Goal: Task Accomplishment & Management: Manage account settings

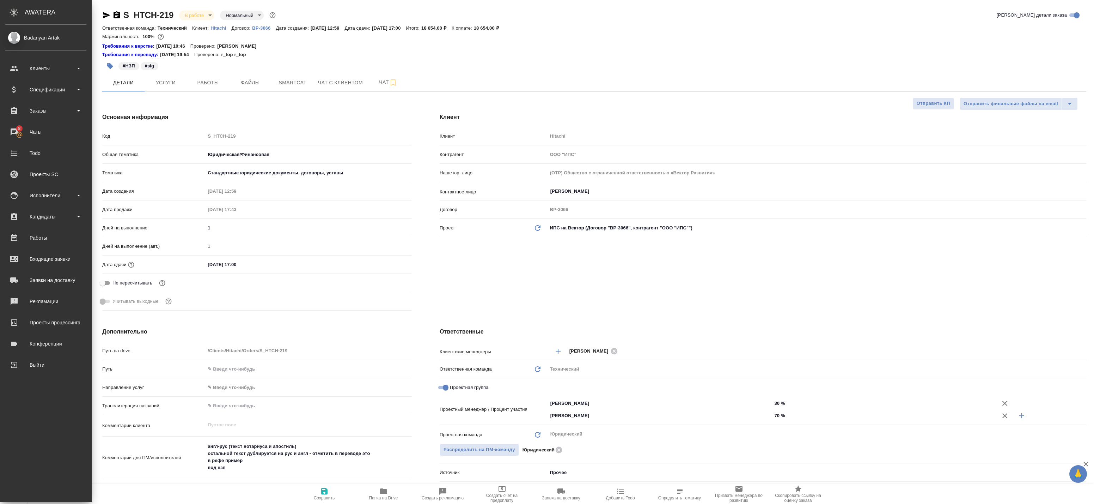
select select "RU"
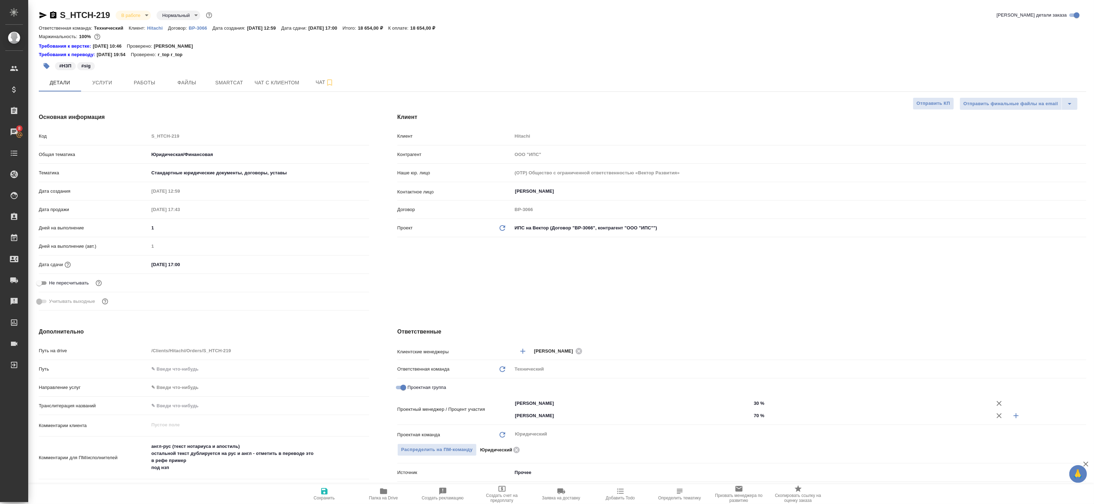
scroll to position [235, 0]
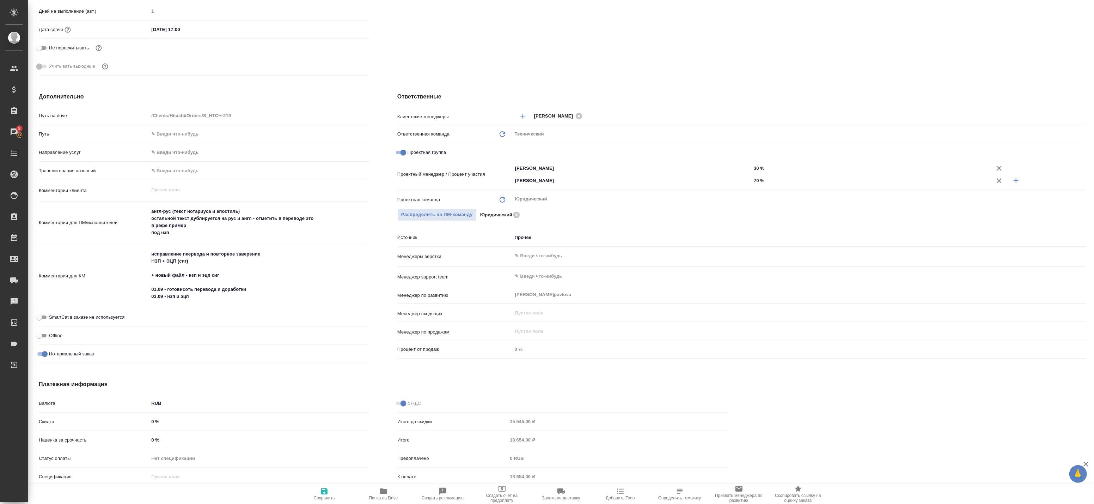
click at [384, 498] on span "Папка на Drive" at bounding box center [383, 497] width 29 height 5
drag, startPoint x: 154, startPoint y: 218, endPoint x: 249, endPoint y: 219, distance: 94.5
click at [249, 219] on textarea "англ-рус (текст нотариуса и апостиль) остальной текст дублируется на рус и англ…" at bounding box center [259, 222] width 220 height 33
click at [199, 225] on textarea "англ-рус (текст нотариуса и апостиль) остальной текст дублируется на рус и англ…" at bounding box center [259, 222] width 220 height 33
drag, startPoint x: 156, startPoint y: 215, endPoint x: 316, endPoint y: 216, distance: 160.1
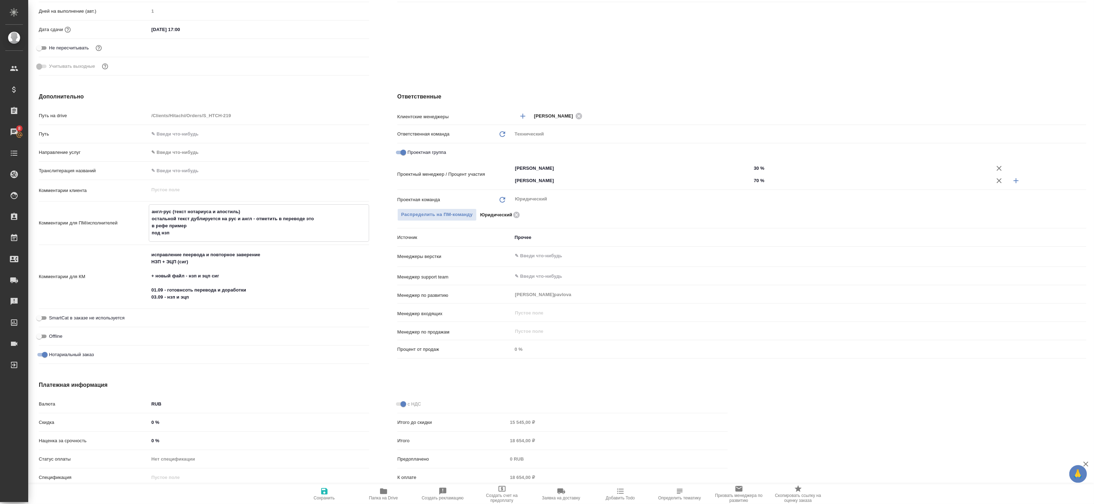
click at [316, 216] on textarea "англ-рус (текст нотариуса и апостиль) остальной текст дублируется на рус и англ…" at bounding box center [259, 222] width 220 height 33
click at [169, 224] on textarea "англ-рус (текст нотариуса и апостиль) остальной текст дублируется на рус и англ…" at bounding box center [259, 222] width 220 height 33
drag, startPoint x: 147, startPoint y: 223, endPoint x: 169, endPoint y: 224, distance: 21.2
click at [169, 224] on div "Комментарии для ПМ/исполнителей англ-рус (текст нотариуса и апостиль) остальной…" at bounding box center [204, 222] width 330 height 37
click at [380, 488] on icon "button" at bounding box center [384, 491] width 8 height 8
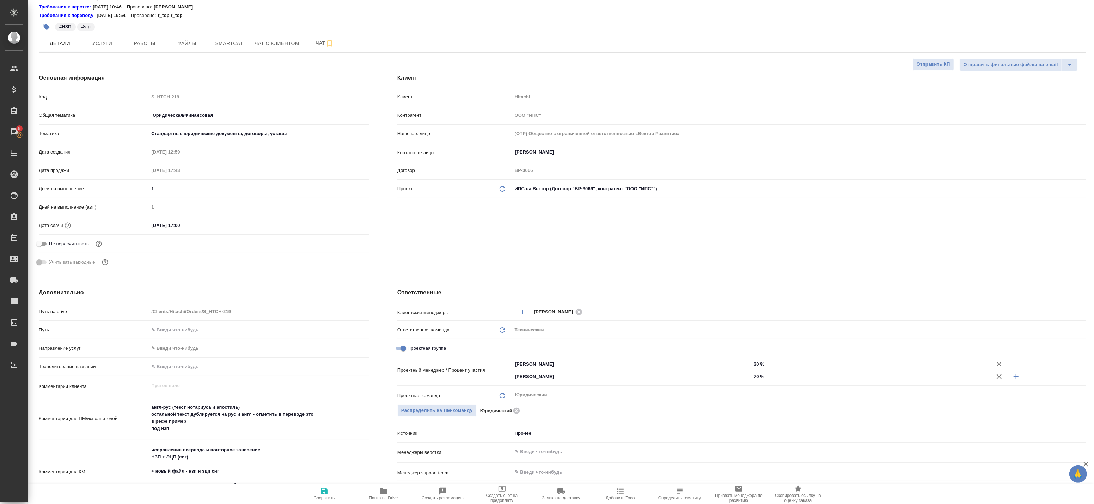
scroll to position [0, 0]
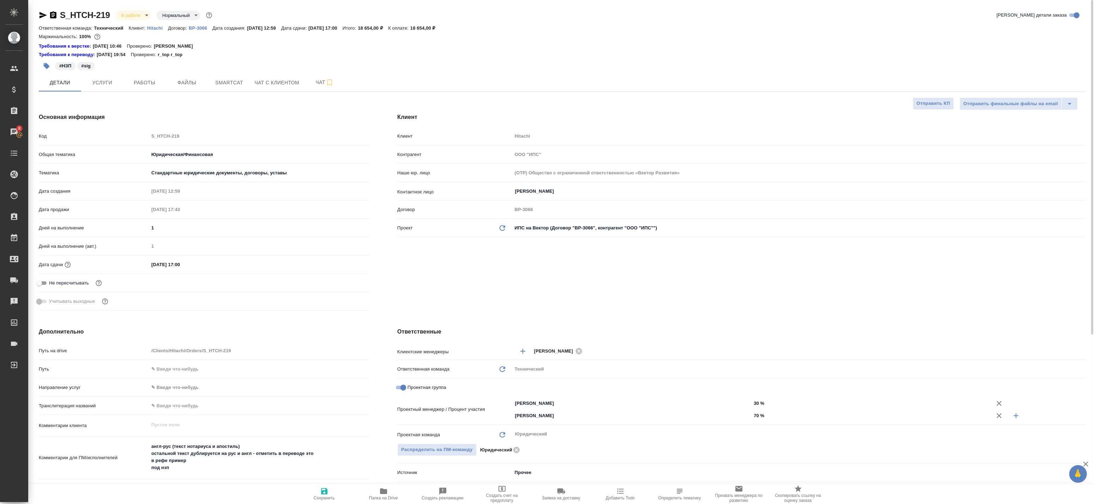
click at [43, 17] on icon "button" at bounding box center [43, 15] width 8 height 8
copy p "Комментарии для ПМ/исполнителей"
click at [315, 435] on div "Комментарии клиента x" at bounding box center [204, 429] width 330 height 22
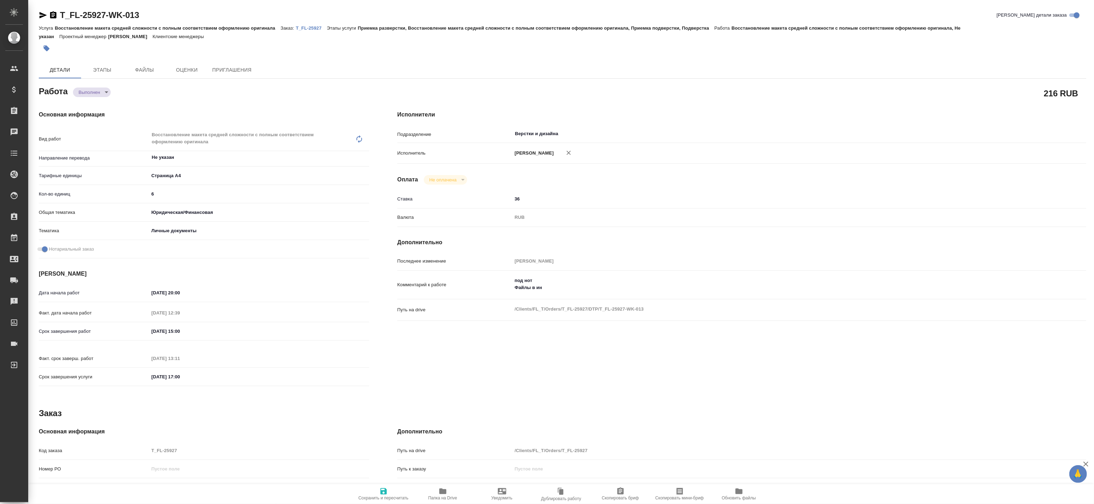
type textarea "x"
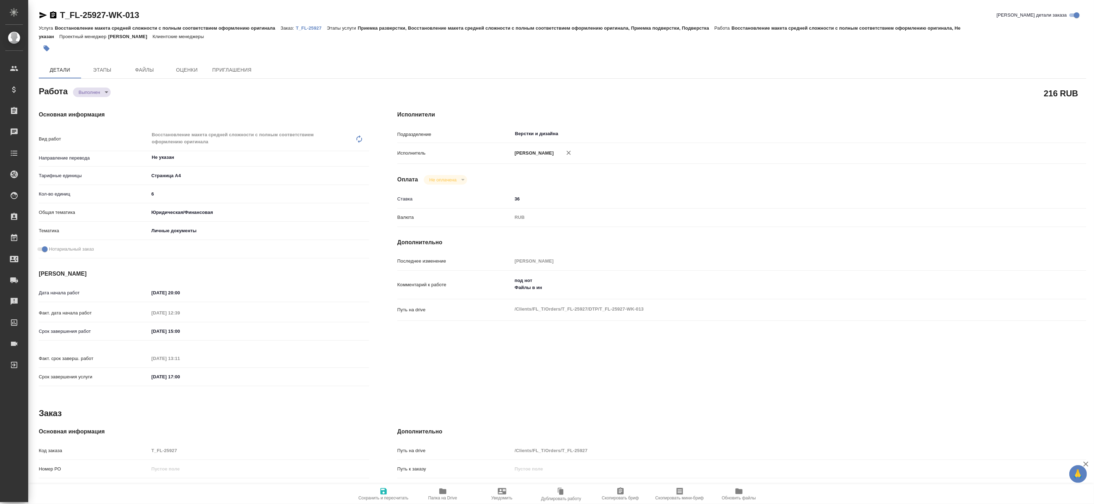
type textarea "x"
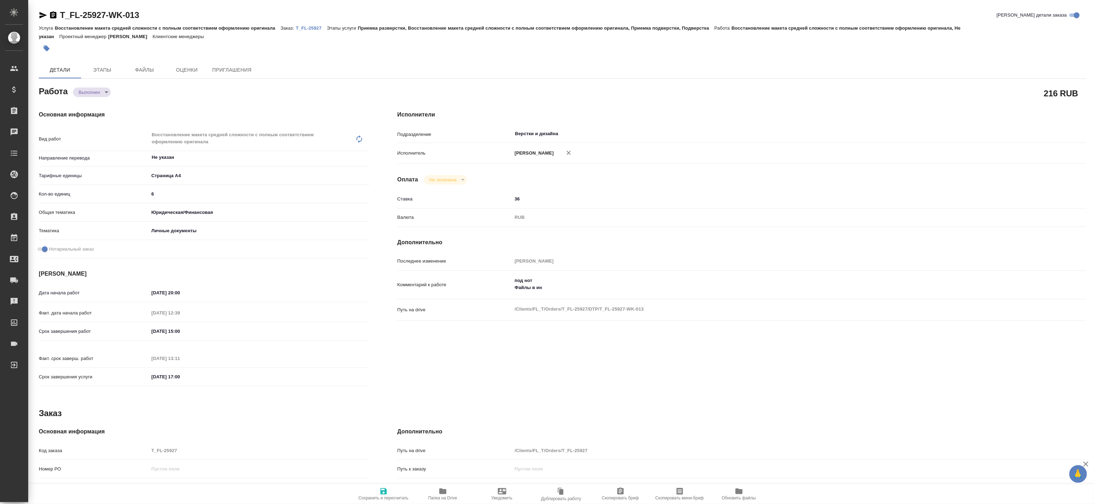
type textarea "x"
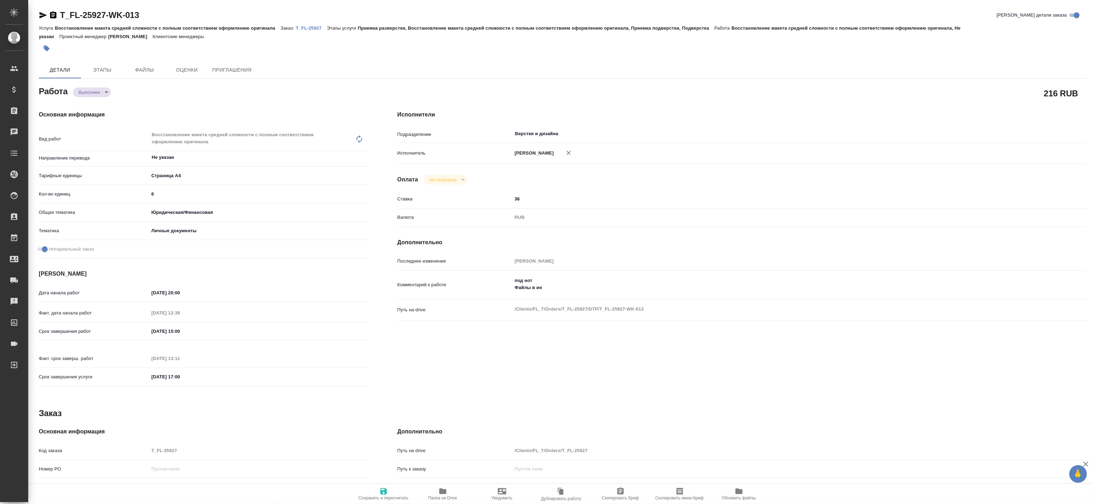
type textarea "x"
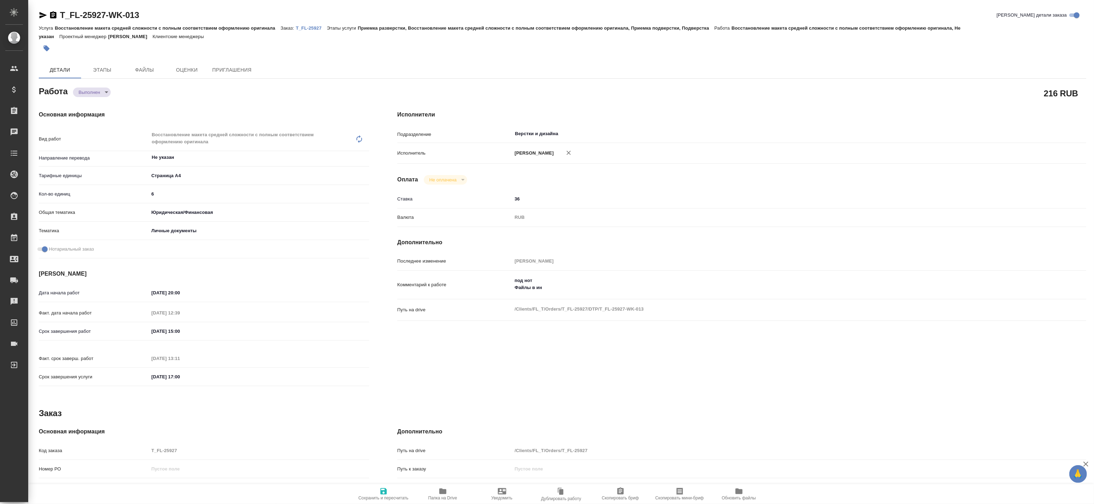
type textarea "x"
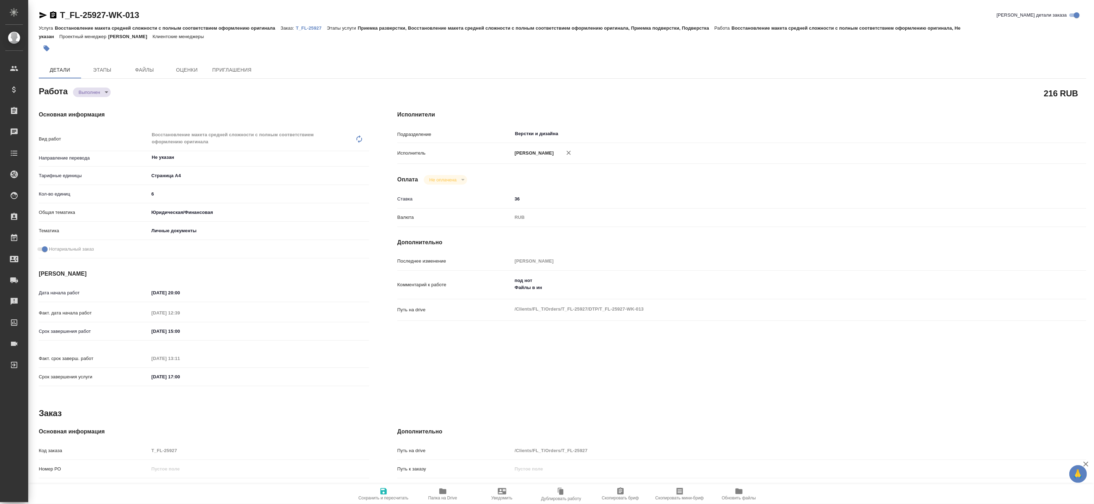
click at [95, 89] on body "🙏 .cls-1 fill:#fff; AWATERA Badanyan Artak Клиенты Спецификации Заказы Чаты Tod…" at bounding box center [547, 252] width 1094 height 504
type textarea "x"
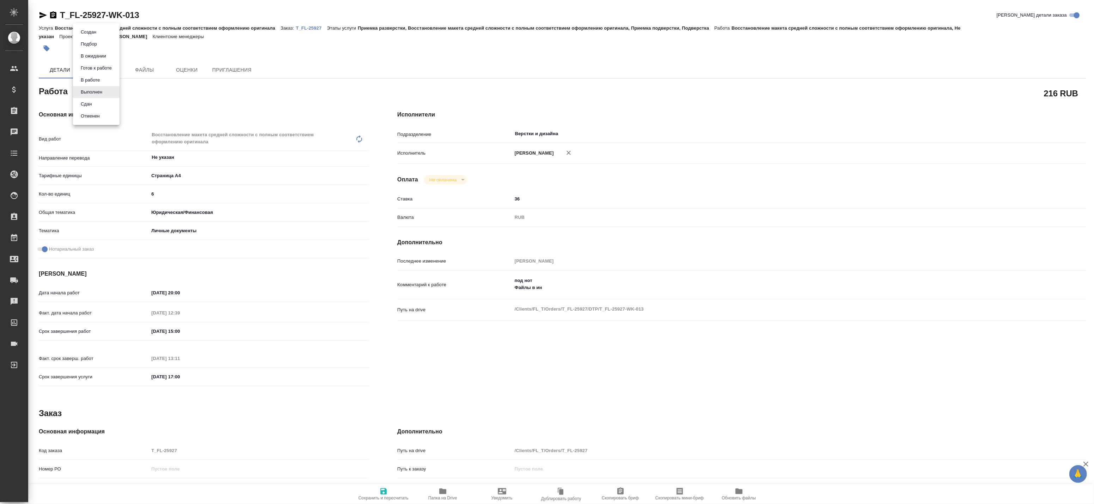
type textarea "x"
click at [92, 102] on button "Сдан" at bounding box center [86, 104] width 15 height 8
type textarea "x"
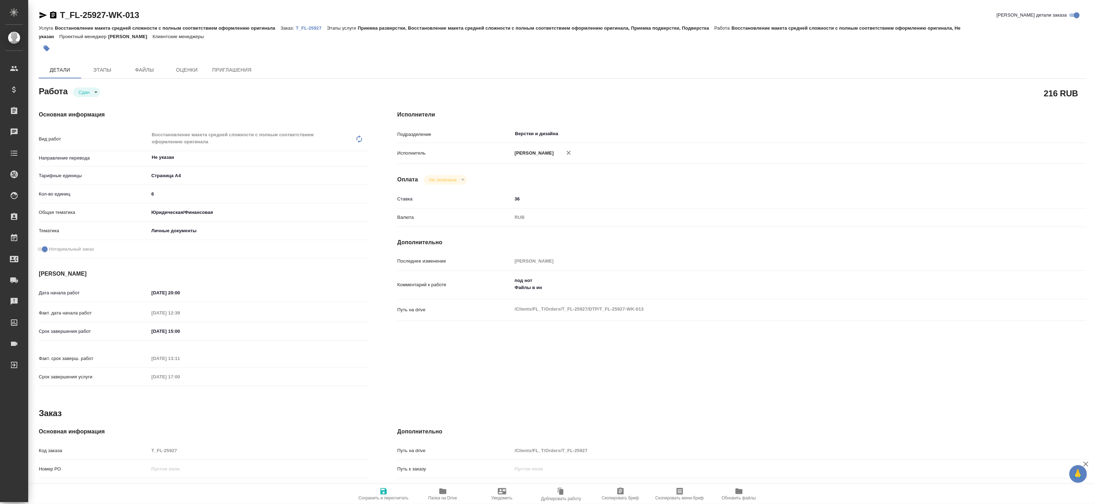
type textarea "x"
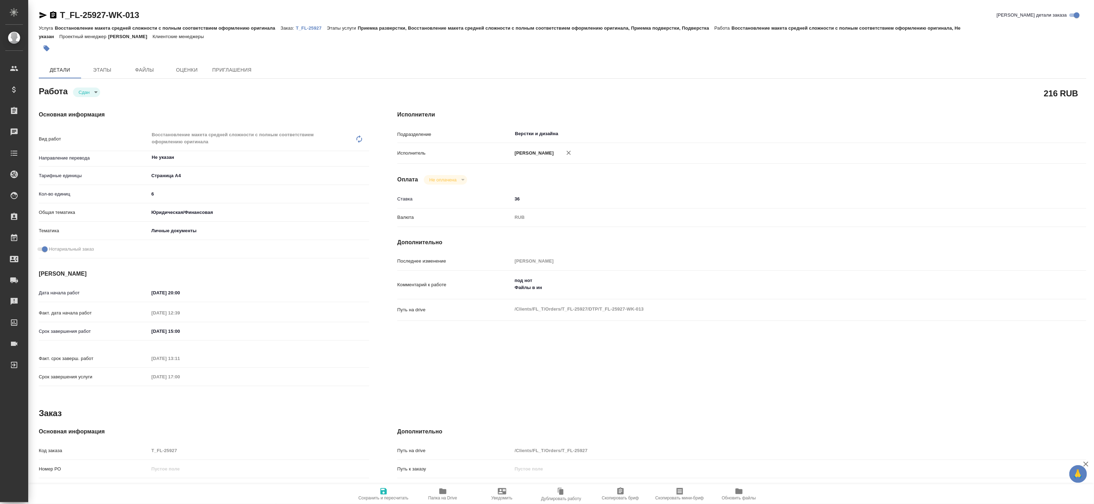
type textarea "x"
click at [305, 25] on p "T_FL-25927" at bounding box center [311, 27] width 31 height 5
type textarea "x"
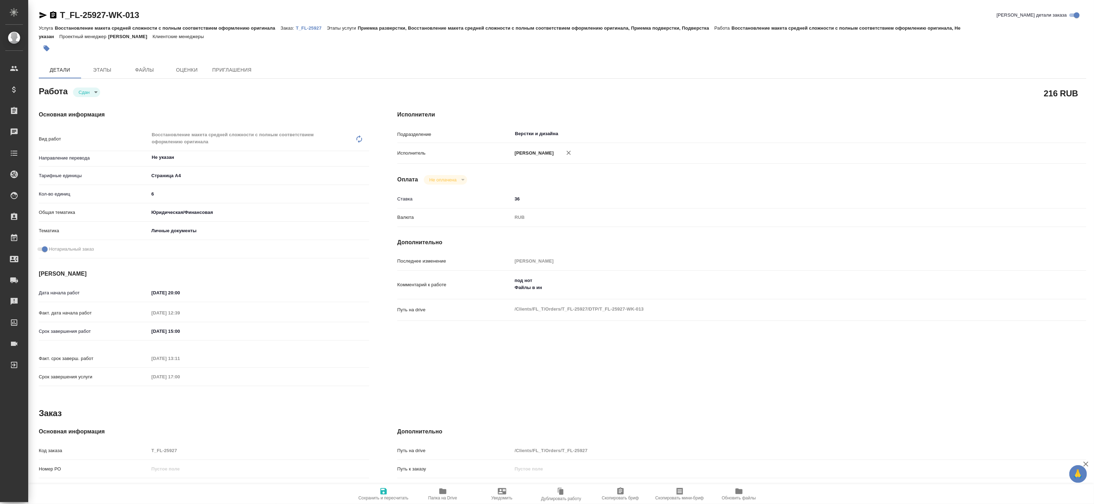
type textarea "x"
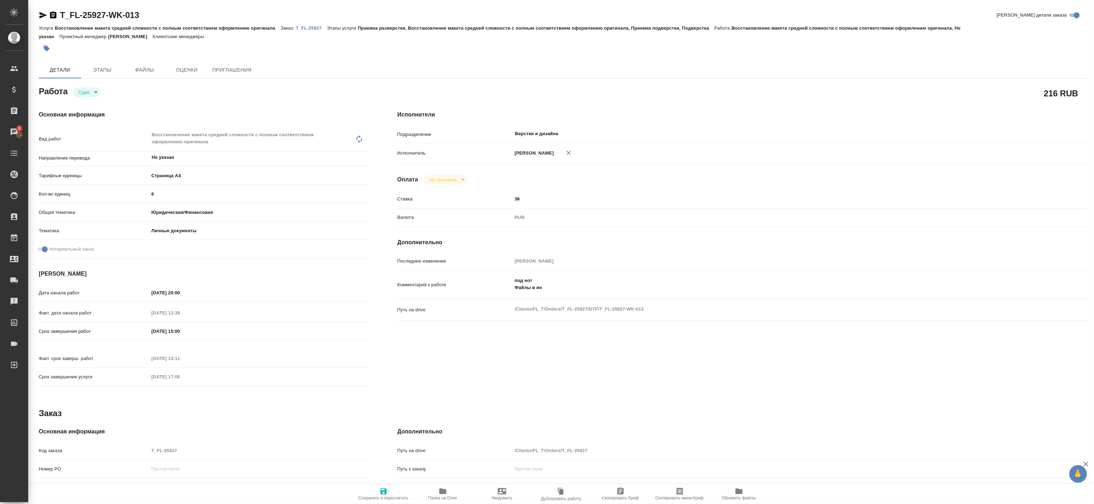
type textarea "x"
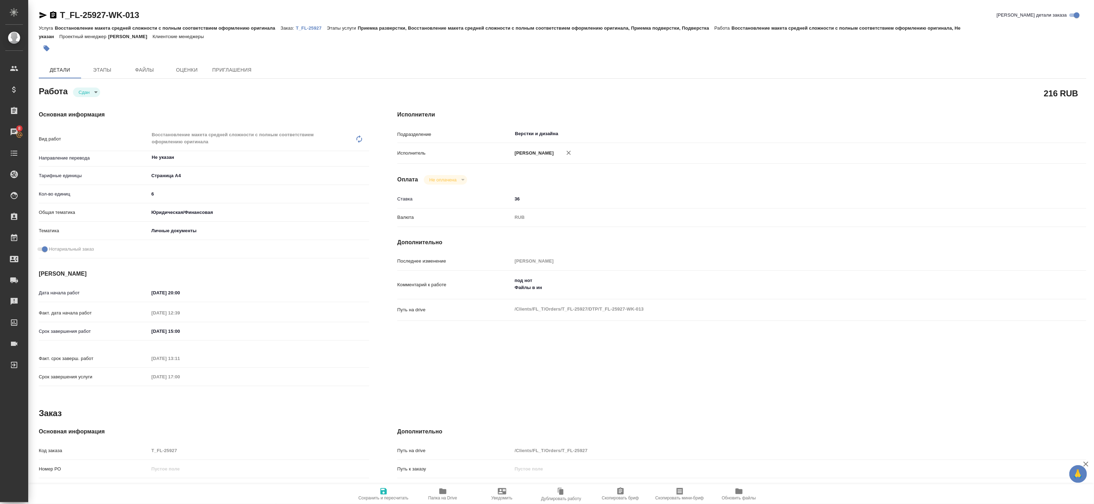
type textarea "x"
click at [448, 494] on span "Папка на Drive" at bounding box center [443, 493] width 51 height 13
type textarea "x"
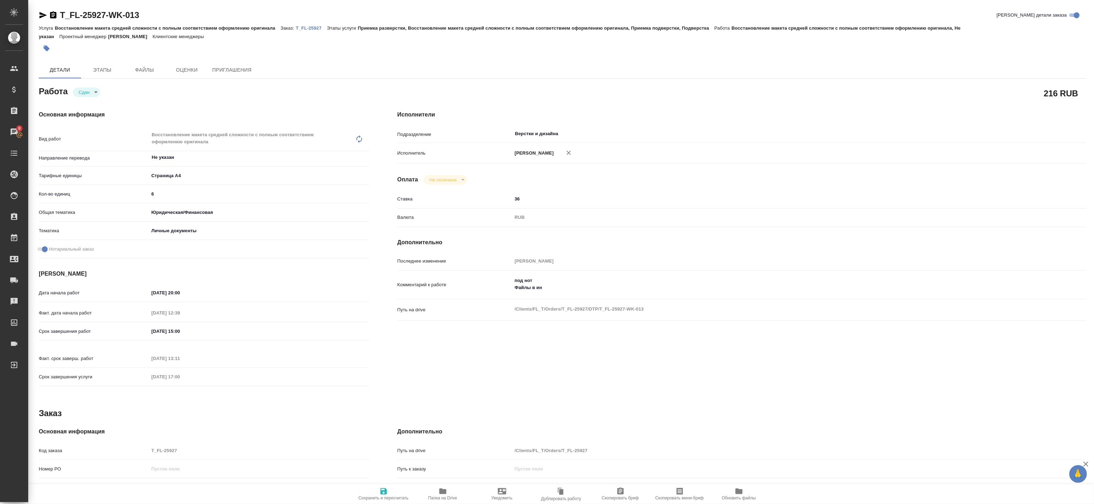
type textarea "x"
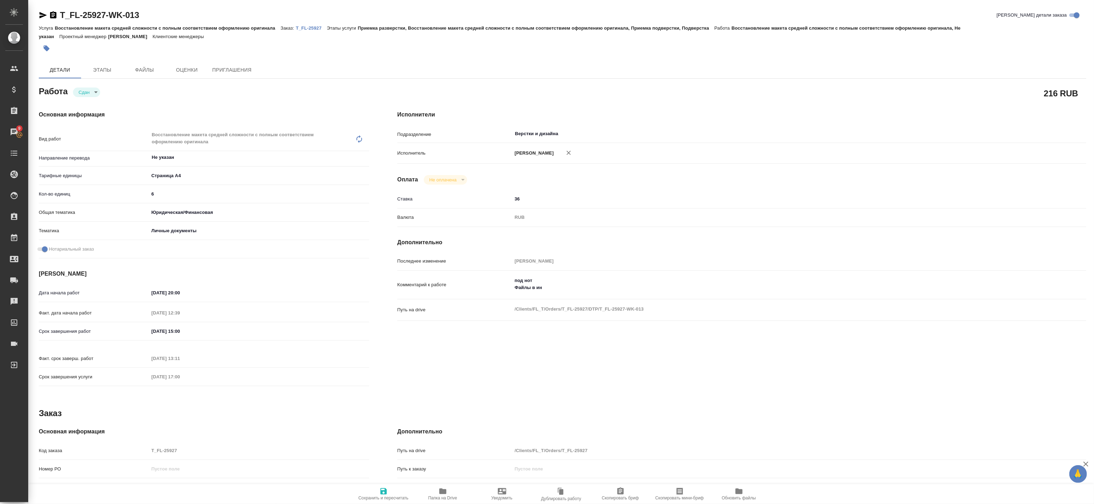
type textarea "x"
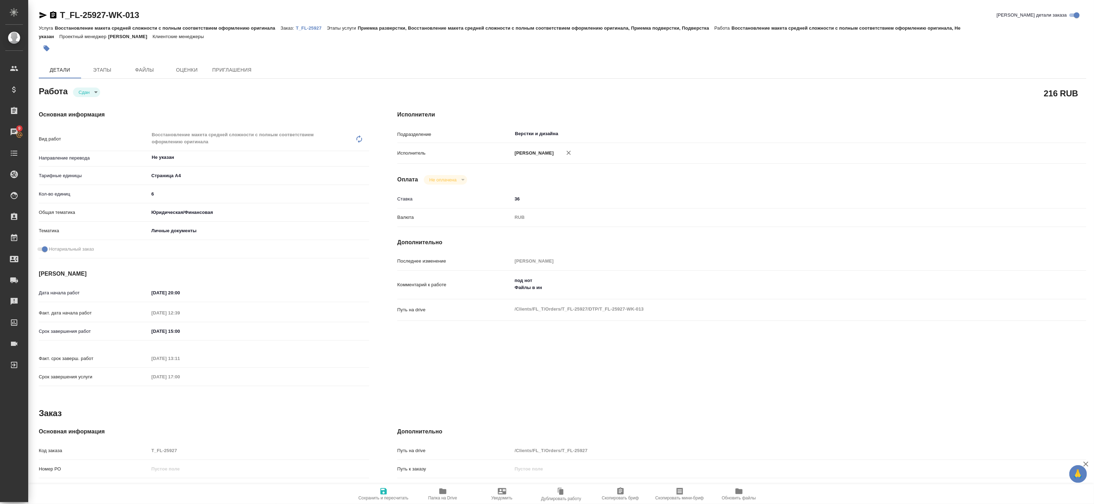
type textarea "x"
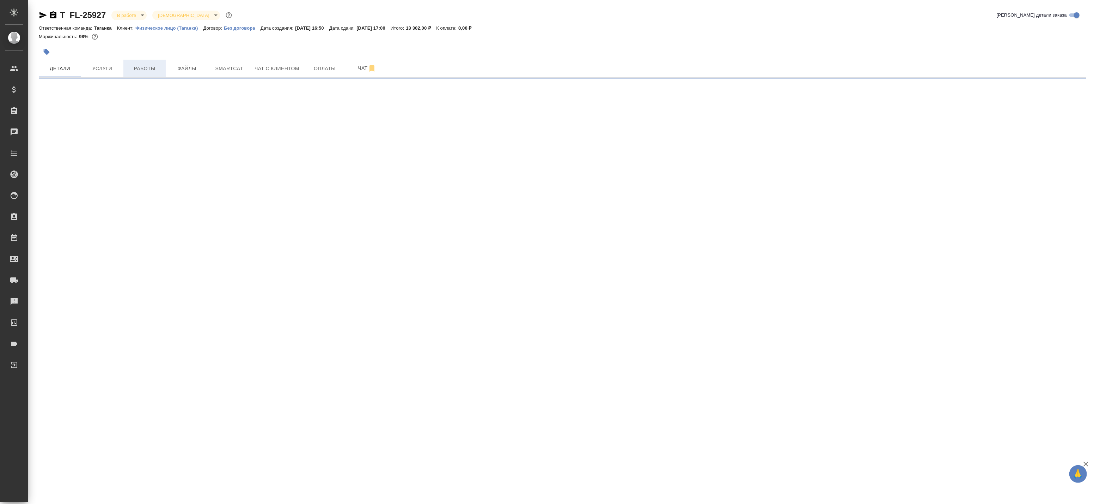
click at [159, 74] on button "Работы" at bounding box center [144, 69] width 42 height 18
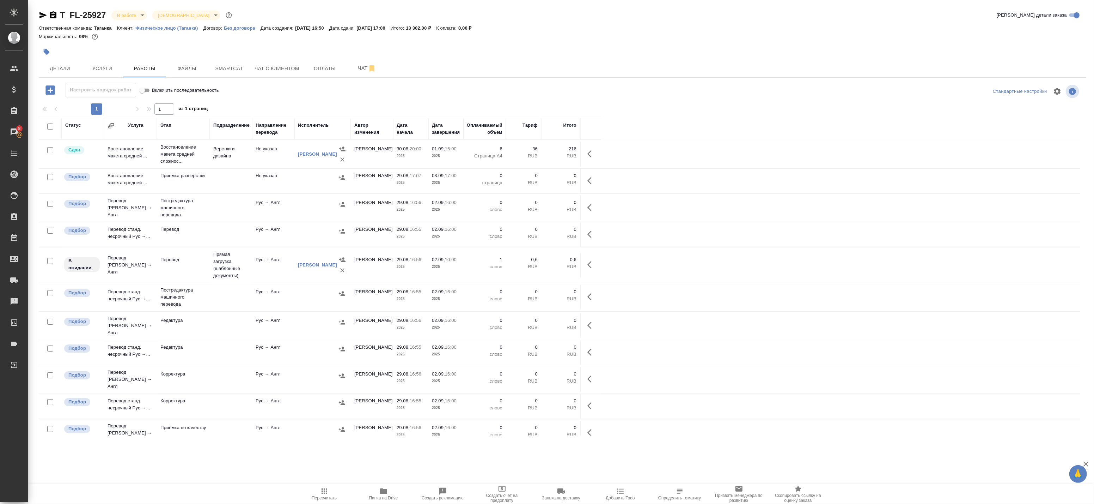
click at [307, 234] on div at bounding box center [322, 231] width 49 height 11
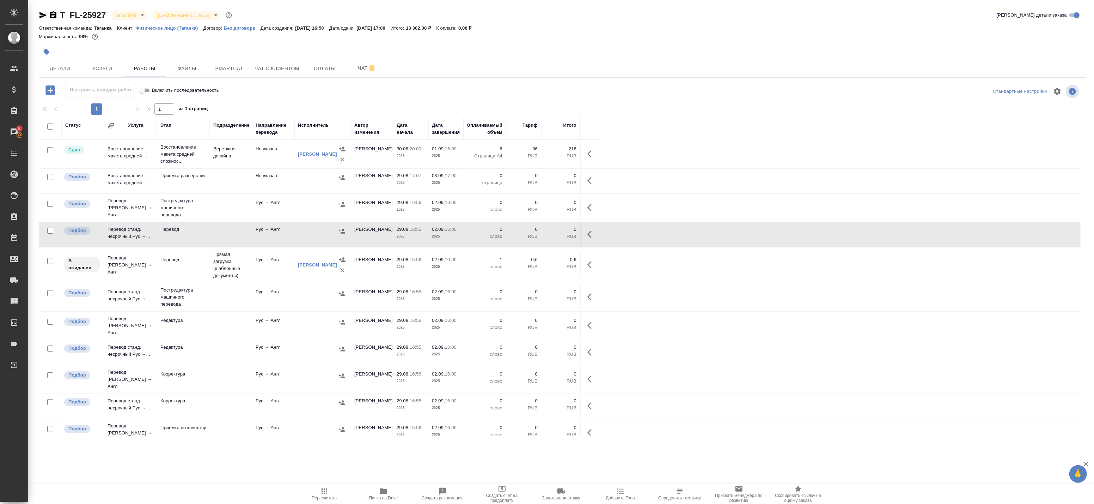
click at [311, 208] on div at bounding box center [322, 204] width 49 height 11
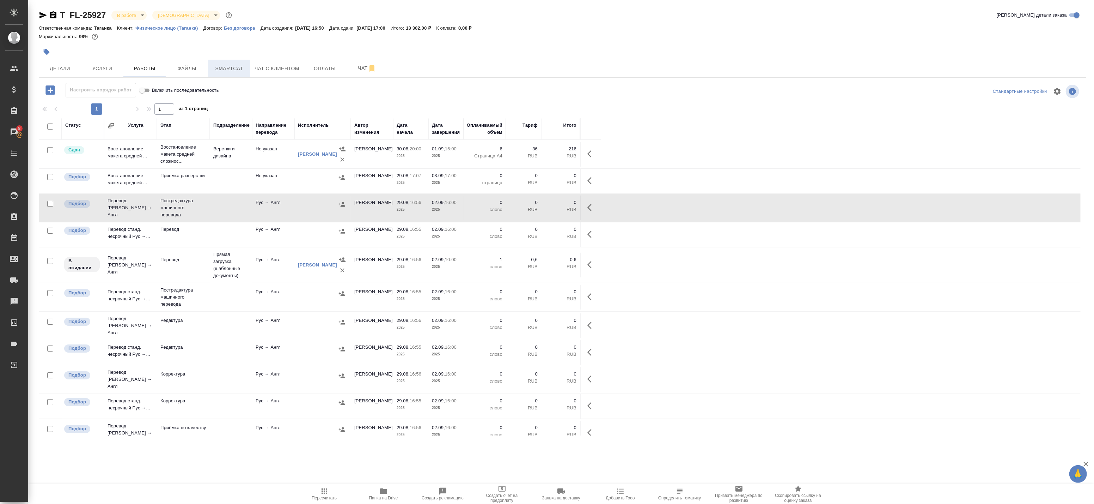
click at [227, 68] on span "Smartcat" at bounding box center [229, 68] width 34 height 9
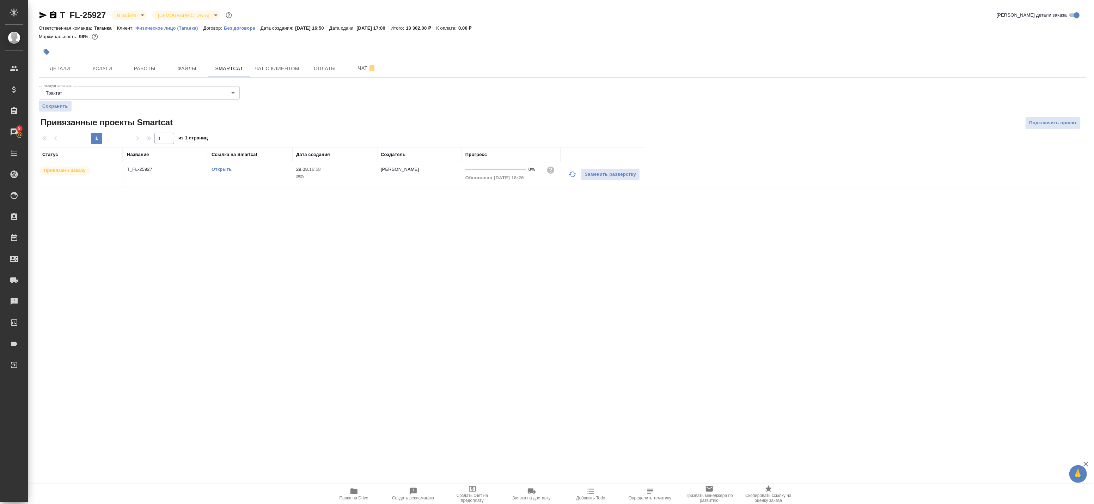
click at [223, 172] on div "Открыть" at bounding box center [251, 169] width 78 height 7
click at [223, 169] on link "Открыть" at bounding box center [222, 168] width 20 height 5
click at [64, 72] on span "Детали" at bounding box center [60, 68] width 34 height 9
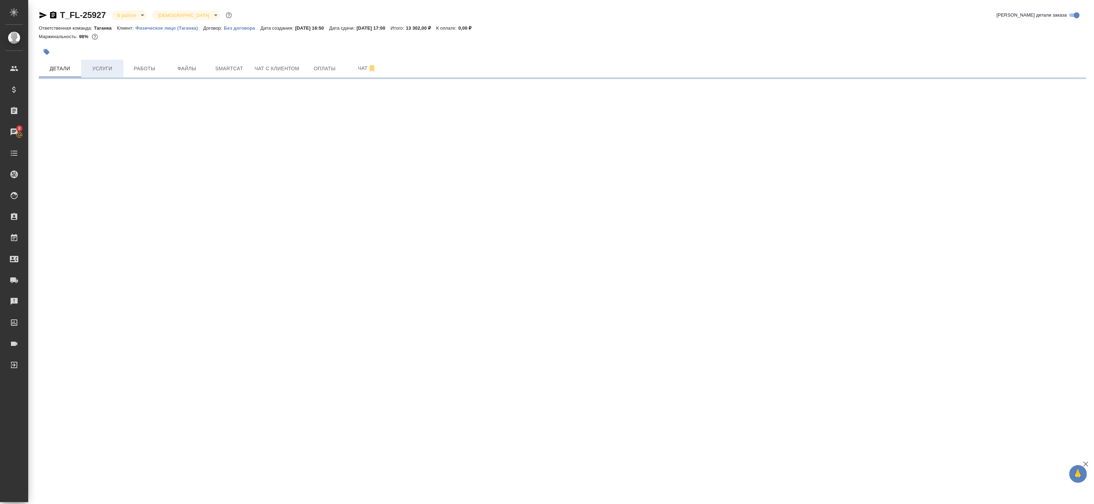
select select "RU"
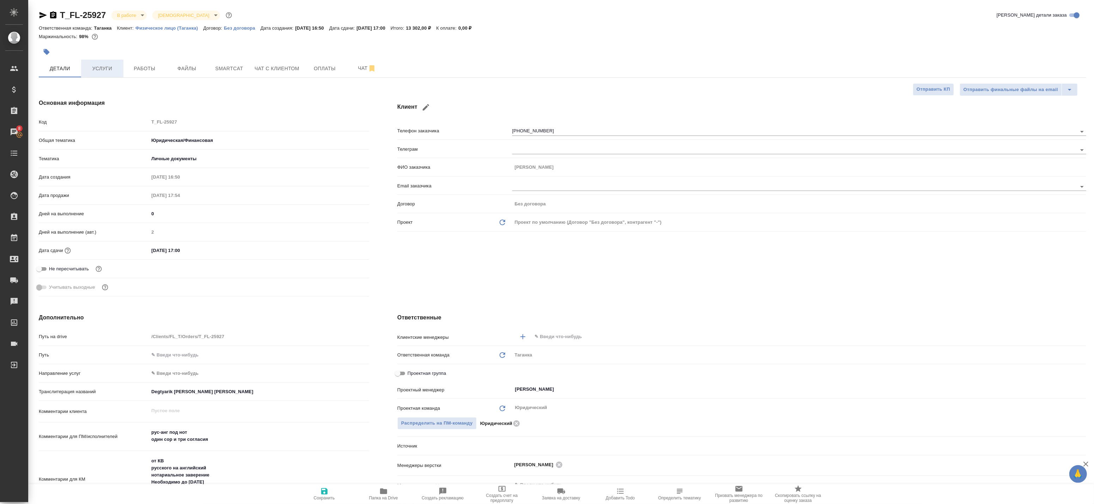
type textarea "x"
click at [103, 66] on span "Услуги" at bounding box center [102, 68] width 34 height 9
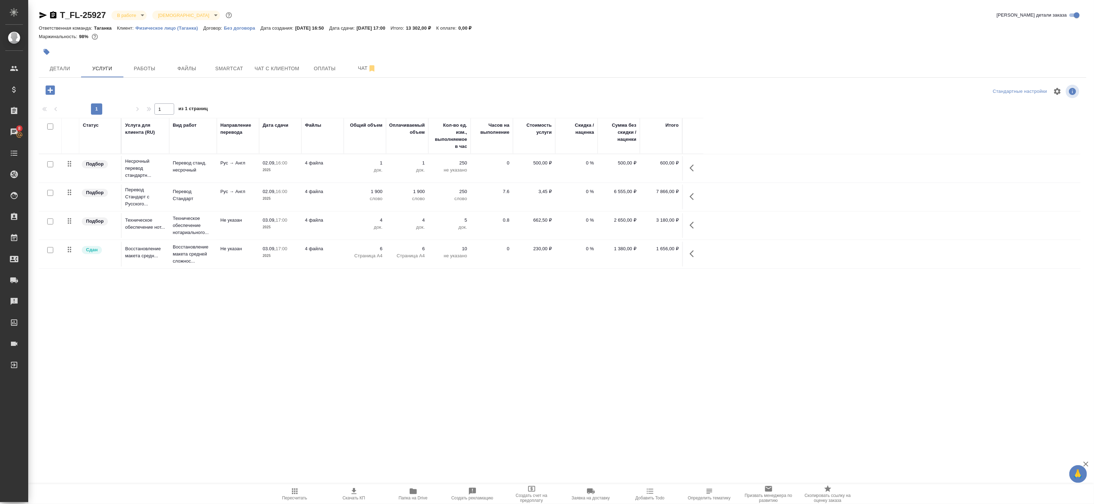
click at [59, 191] on td at bounding box center [50, 196] width 23 height 25
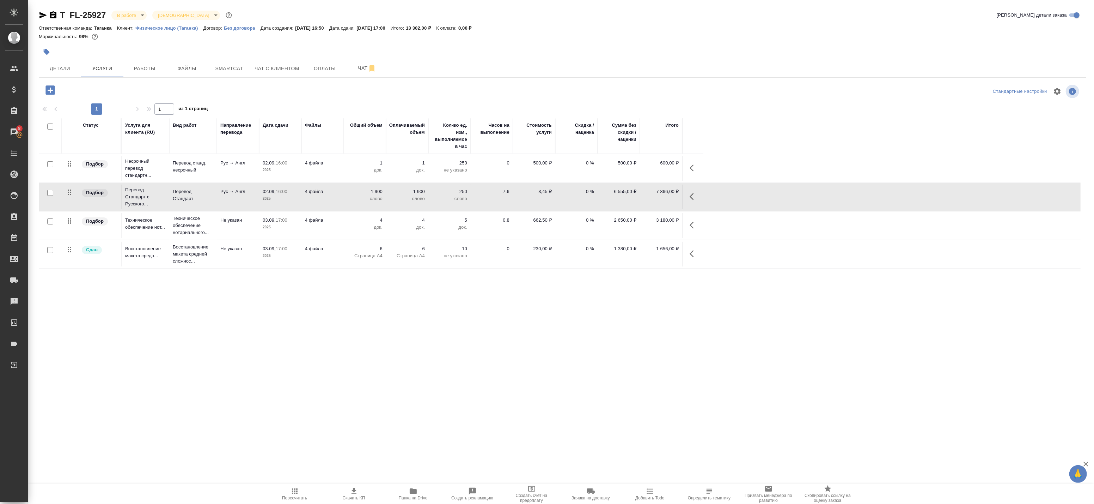
click at [688, 194] on button "button" at bounding box center [694, 196] width 17 height 17
click at [626, 198] on icon "button" at bounding box center [625, 197] width 8 height 8
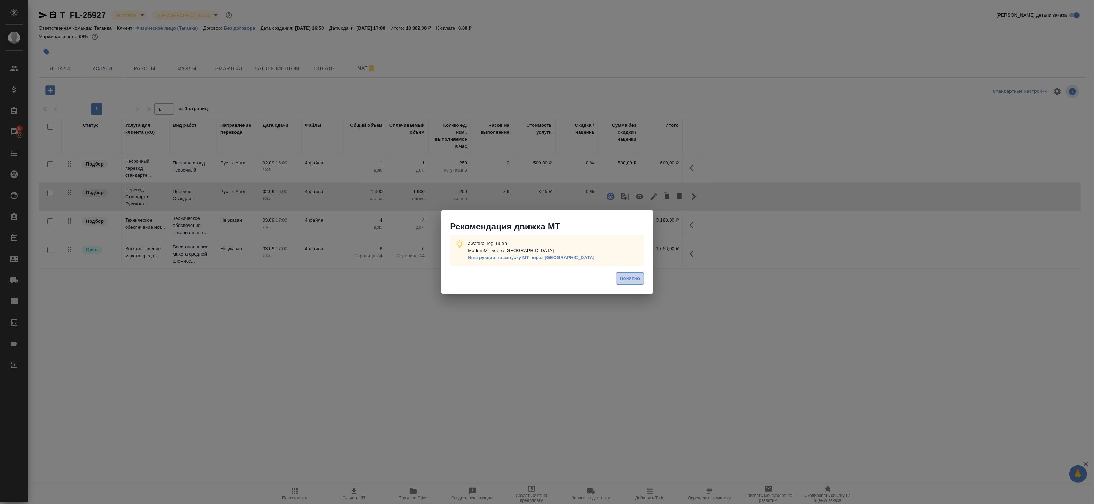
click at [623, 279] on span "Понятно" at bounding box center [630, 278] width 20 height 8
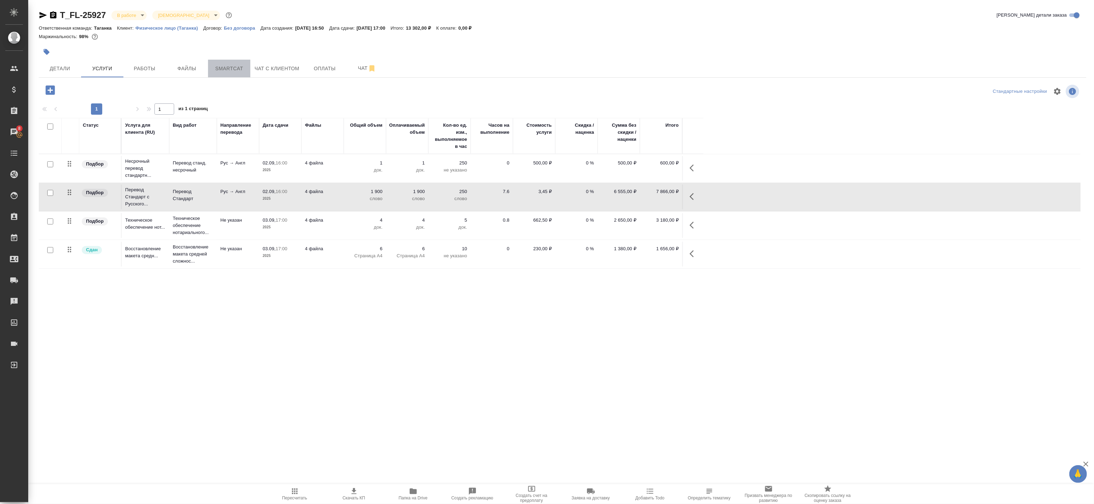
click at [227, 68] on span "Smartcat" at bounding box center [229, 68] width 34 height 9
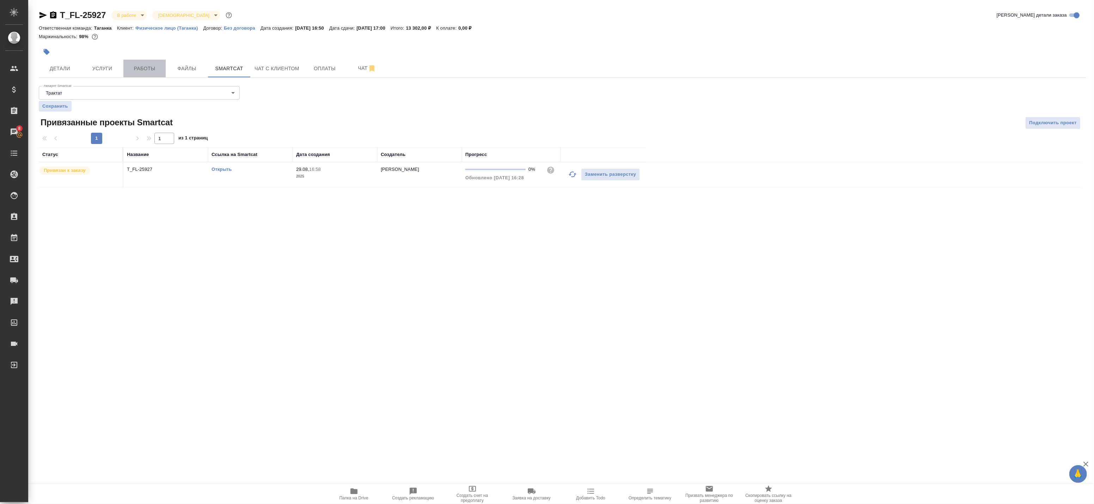
click at [152, 68] on span "Работы" at bounding box center [145, 68] width 34 height 9
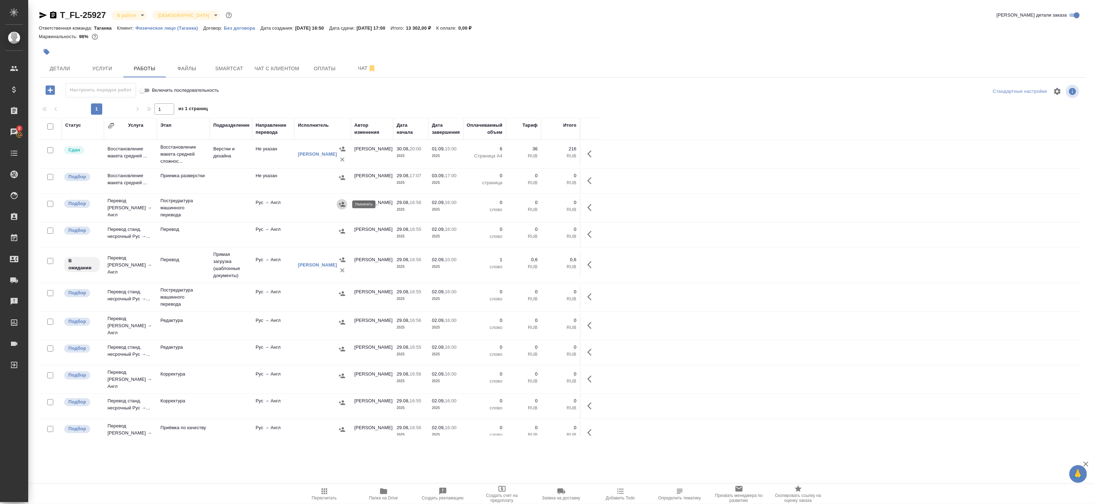
click at [343, 205] on icon "button" at bounding box center [342, 204] width 7 height 7
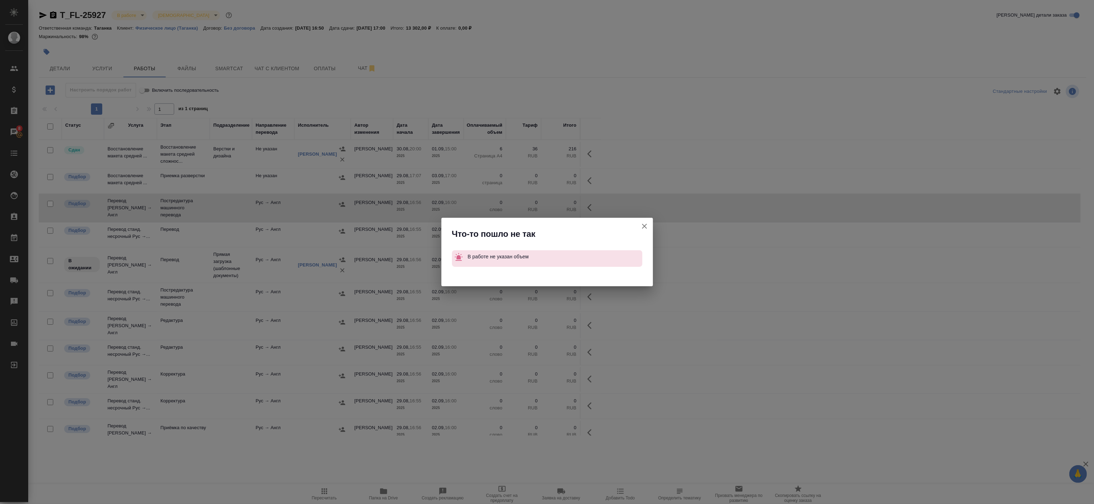
click at [651, 221] on button "Группировать работы по услугам" at bounding box center [644, 226] width 17 height 17
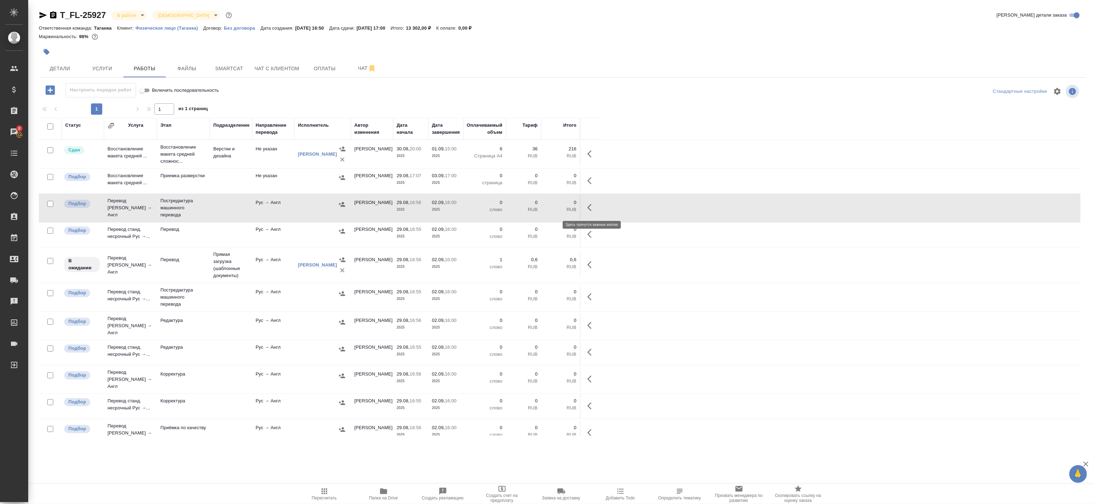
click at [588, 206] on icon "button" at bounding box center [592, 207] width 8 height 8
click at [540, 207] on icon "button" at bounding box center [540, 207] width 6 height 6
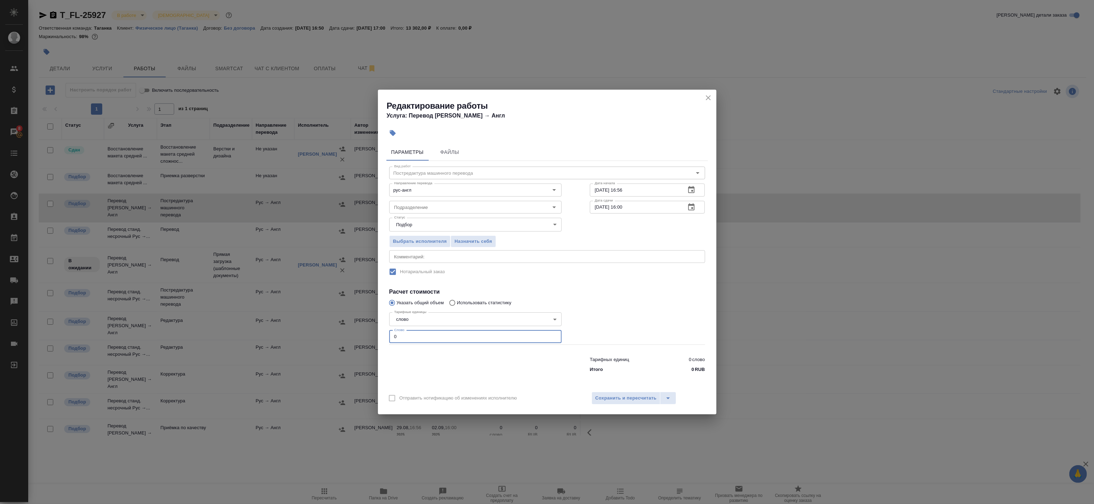
drag, startPoint x: 405, startPoint y: 332, endPoint x: 356, endPoint y: 329, distance: 49.1
click at [356, 329] on div "Редактирование работы Услуга: Перевод Стандарт Рус → Англ Параметры Файлы Вид р…" at bounding box center [547, 252] width 1094 height 504
paste input "122"
type input "1220"
click at [603, 401] on span "Сохранить и пересчитать" at bounding box center [626, 398] width 61 height 8
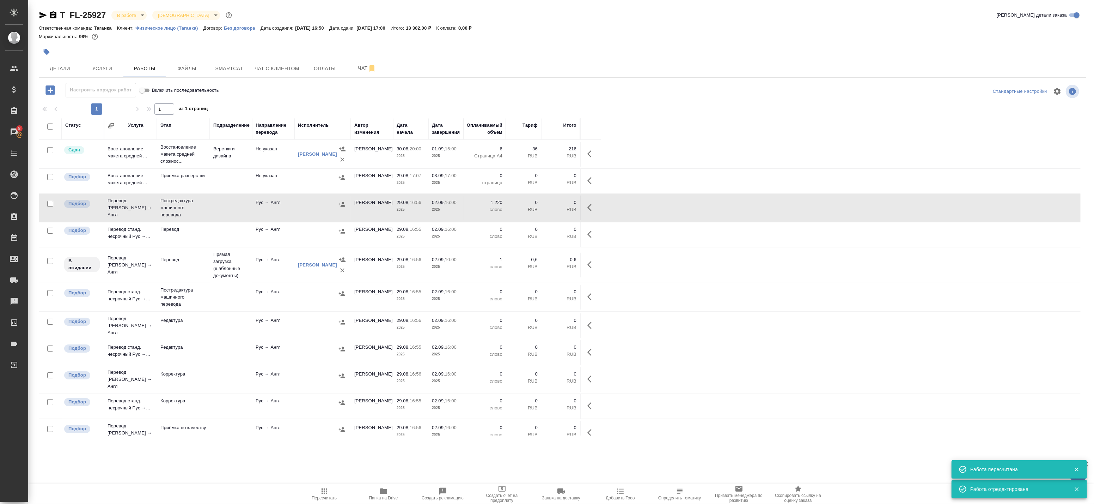
click at [588, 210] on icon "button" at bounding box center [592, 207] width 8 height 8
click at [542, 209] on icon "button" at bounding box center [540, 207] width 8 height 8
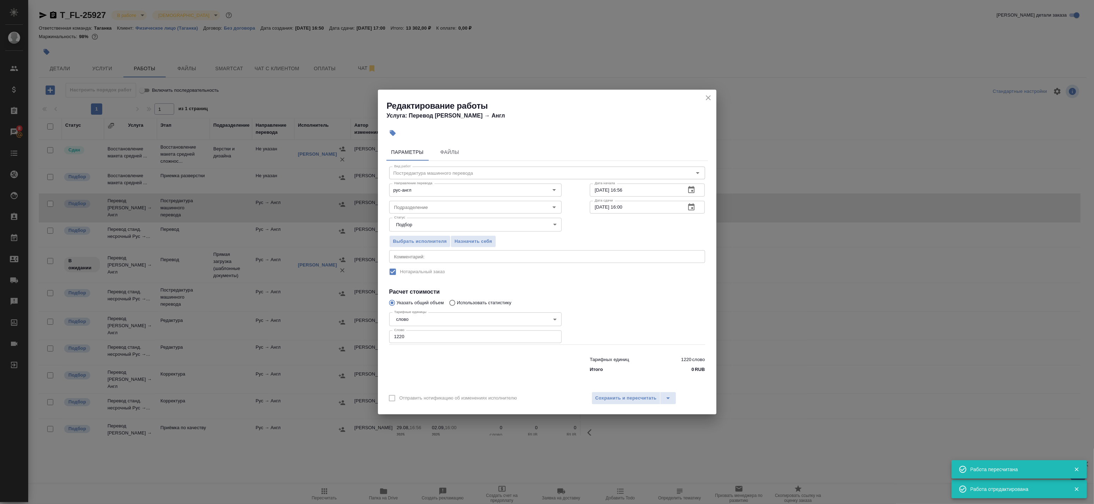
click at [412, 251] on div "x Комментарий:" at bounding box center [547, 256] width 316 height 13
type textarea "Р"
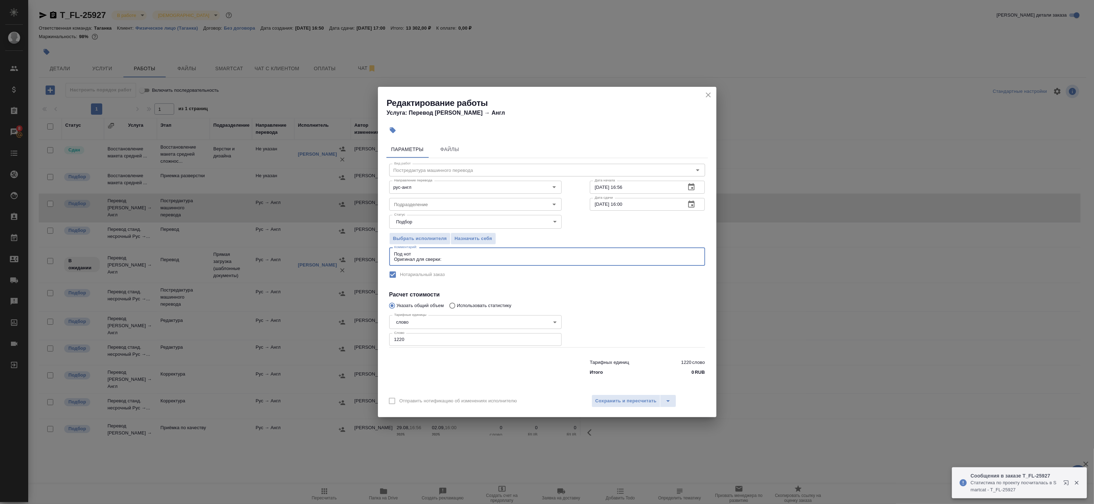
paste textarea "https://drive.awatera.com/s/ppRjL2c2QtSrQ9F"
type textarea "Под нот Оригинал для сверки: https://drive.awatera.com/s/ppRjL2c2QtSrQ9F"
click at [612, 397] on span "Сохранить и пересчитать" at bounding box center [626, 401] width 61 height 8
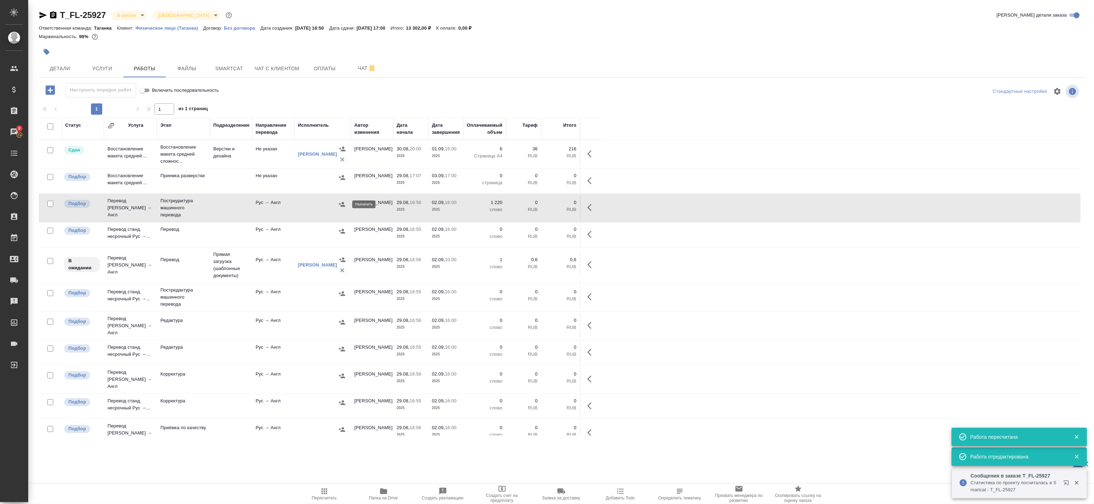
click at [343, 207] on icon "button" at bounding box center [342, 204] width 7 height 7
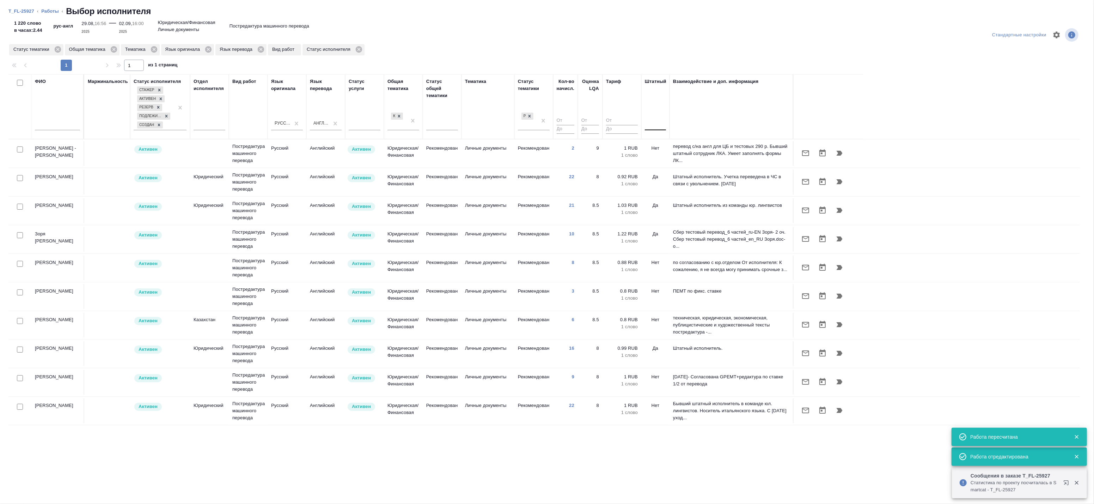
click at [657, 125] on div at bounding box center [655, 123] width 21 height 10
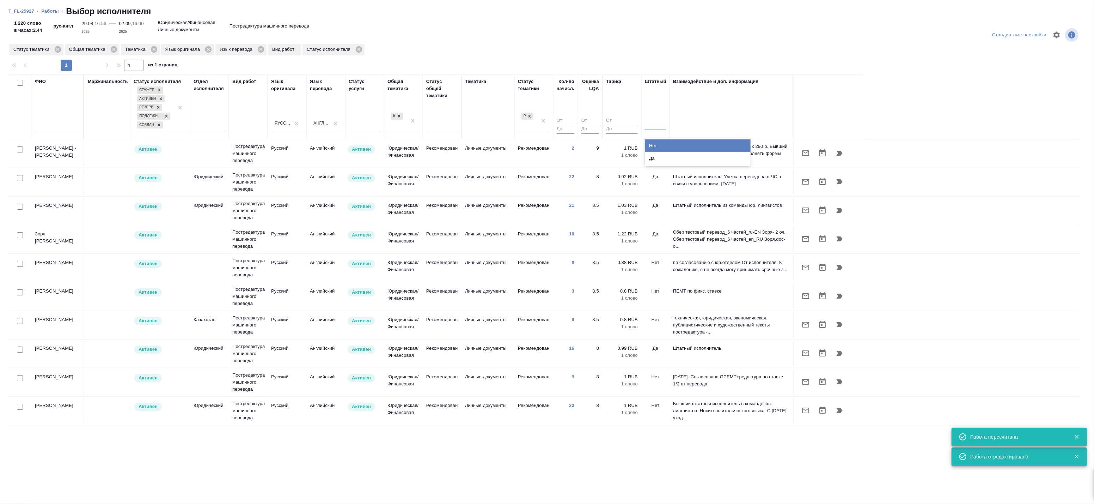
click at [658, 140] on div "Нет" at bounding box center [698, 145] width 106 height 13
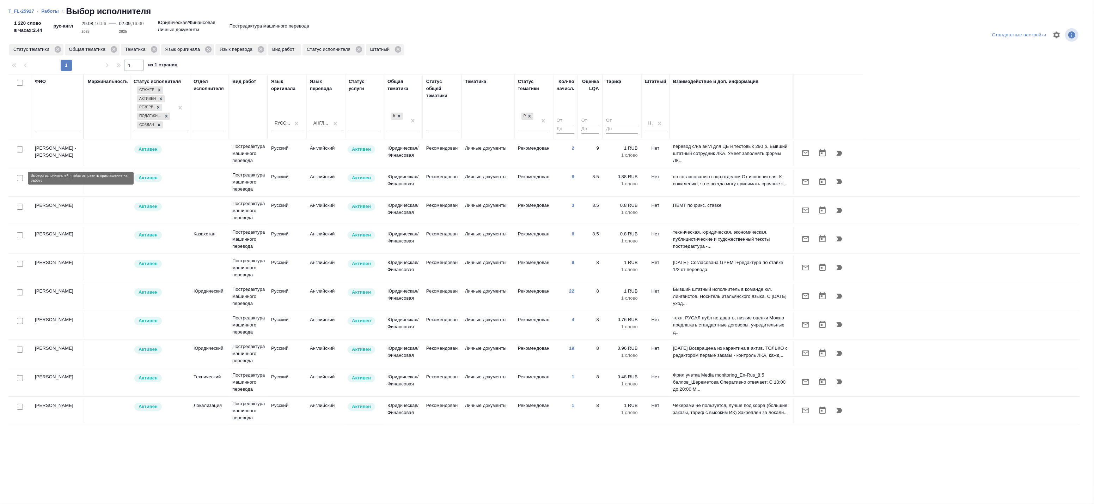
click at [18, 178] on input "checkbox" at bounding box center [20, 178] width 6 height 6
checkbox input "true"
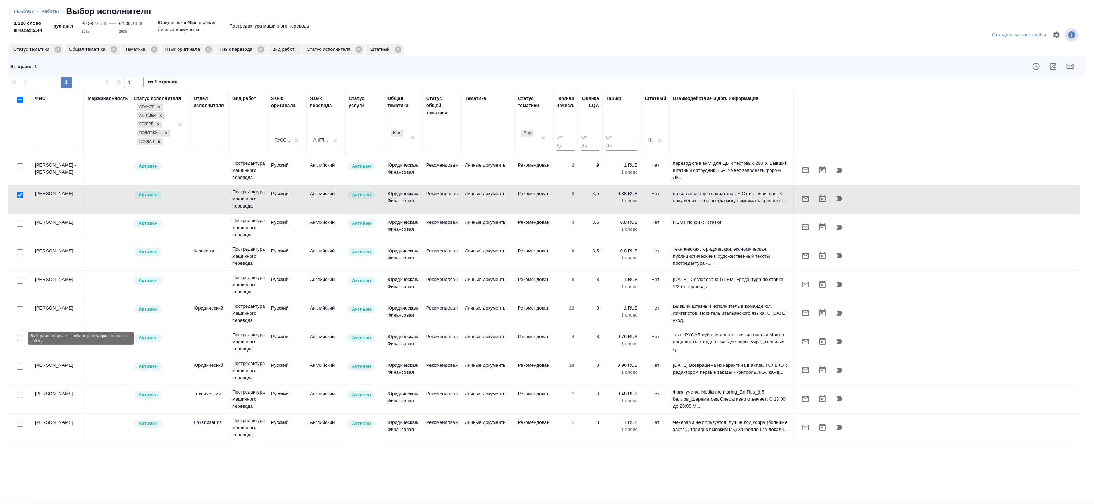
click at [20, 337] on input "checkbox" at bounding box center [20, 338] width 6 height 6
checkbox input "true"
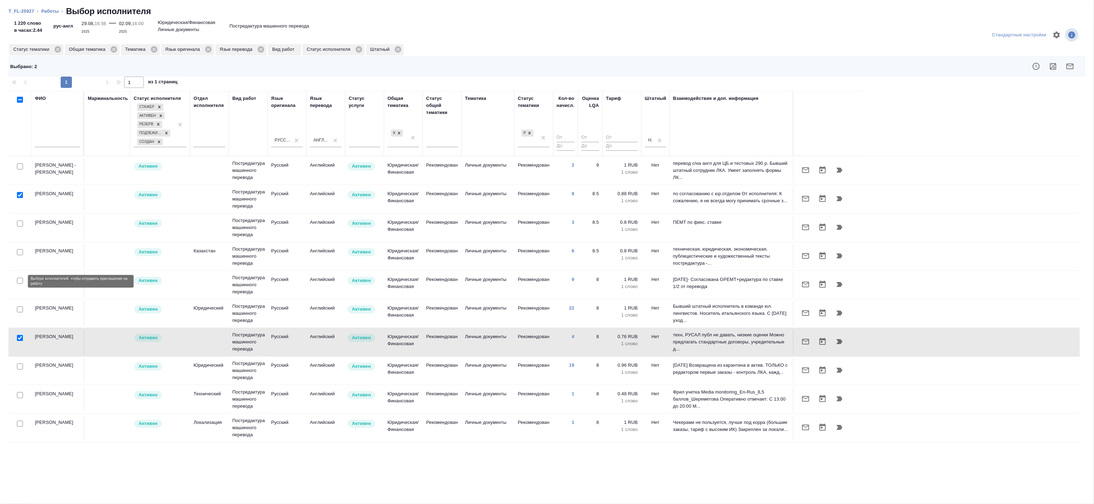
click at [23, 281] on input "checkbox" at bounding box center [20, 281] width 6 height 6
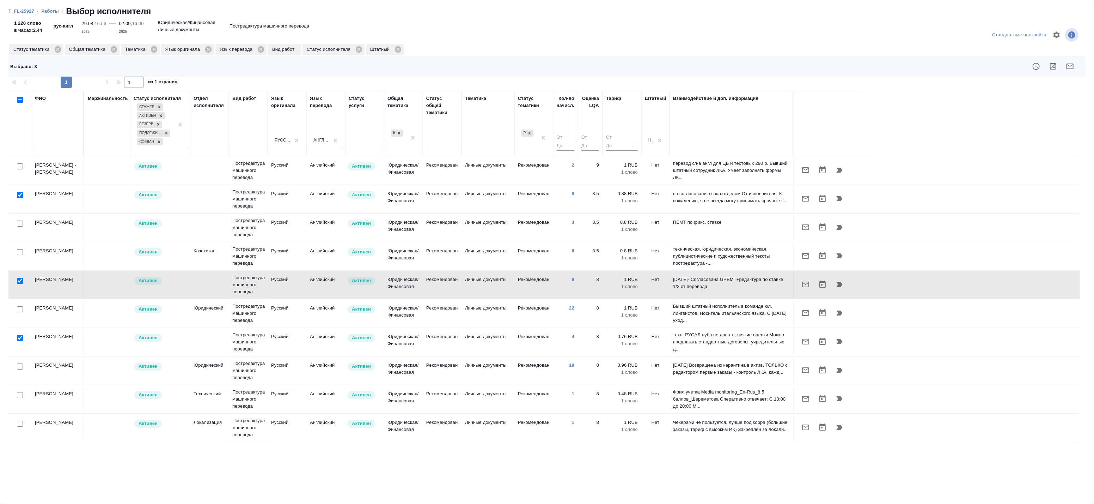
click at [18, 280] on input "checkbox" at bounding box center [20, 281] width 6 height 6
checkbox input "false"
click at [22, 254] on input "checkbox" at bounding box center [20, 252] width 6 height 6
checkbox input "true"
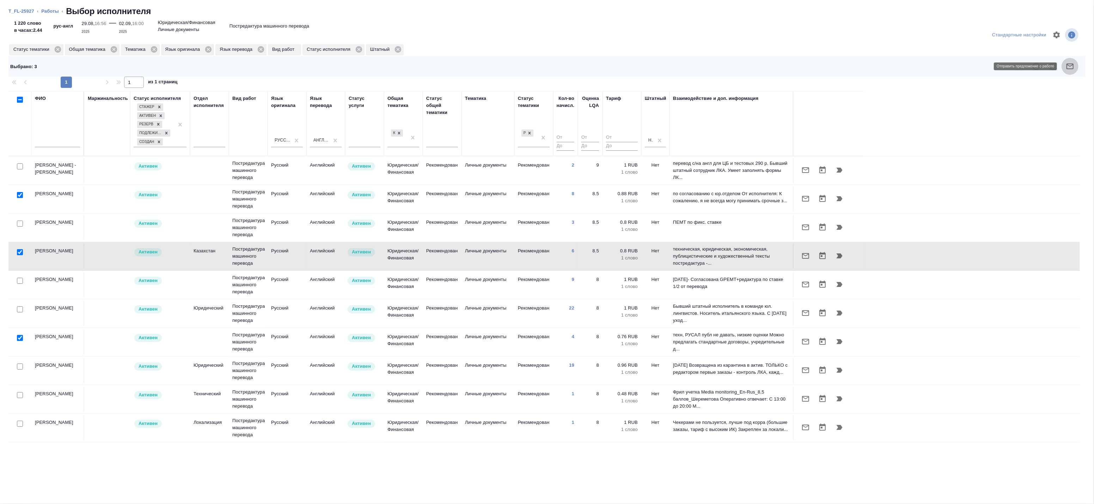
click at [1076, 67] on button "button" at bounding box center [1070, 66] width 17 height 17
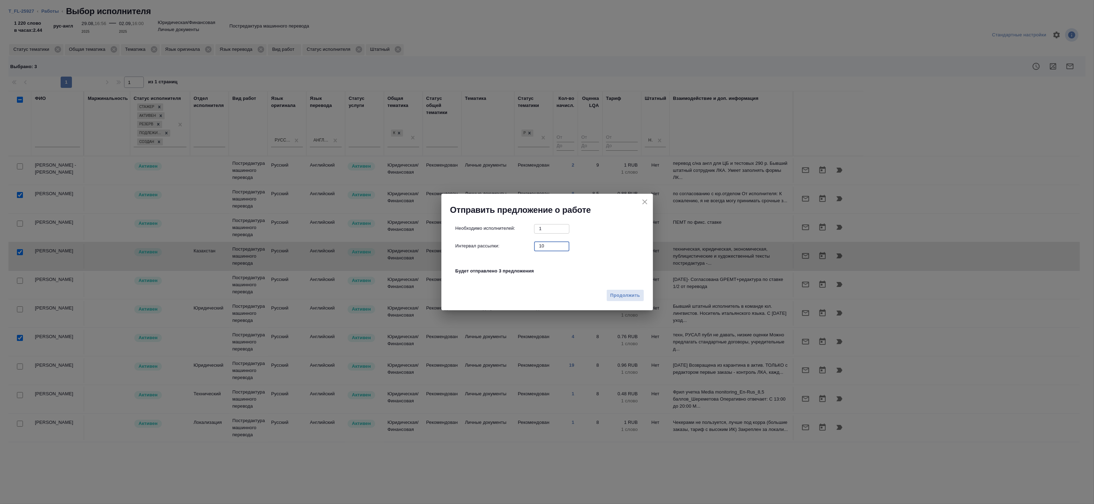
drag, startPoint x: 547, startPoint y: 247, endPoint x: 505, endPoint y: 246, distance: 42.3
click at [505, 246] on div "Интервал рассылки: 10 ​" at bounding box center [550, 245] width 189 height 9
type input "0"
click at [649, 201] on icon "close" at bounding box center [645, 202] width 8 height 8
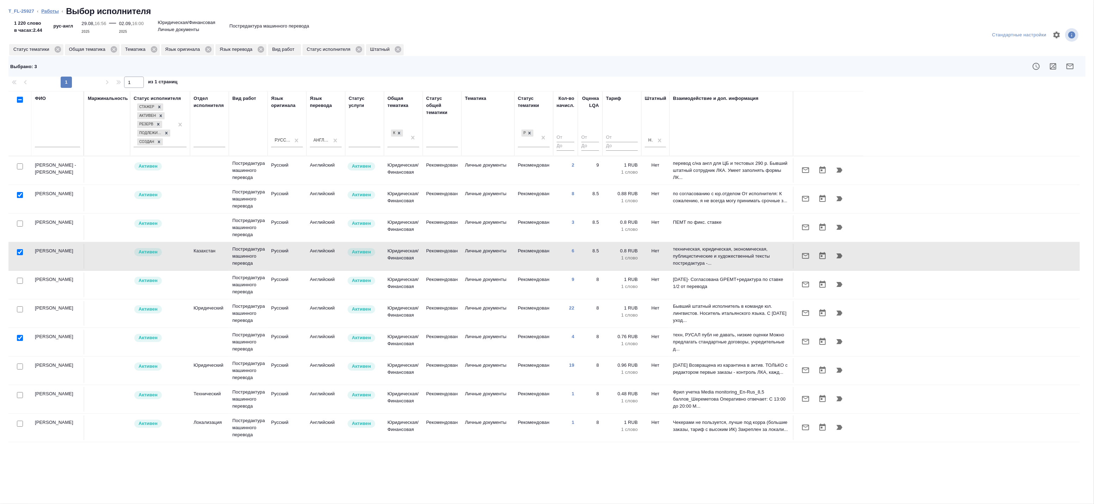
click at [52, 11] on link "Работы" at bounding box center [50, 10] width 18 height 5
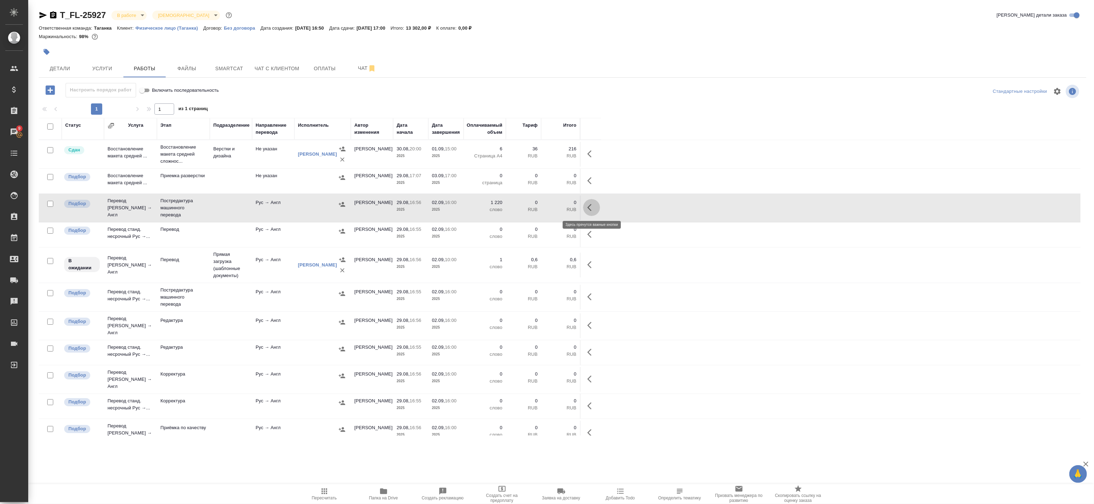
click at [597, 208] on button "button" at bounding box center [591, 207] width 17 height 17
click at [543, 208] on icon "button" at bounding box center [540, 207] width 8 height 8
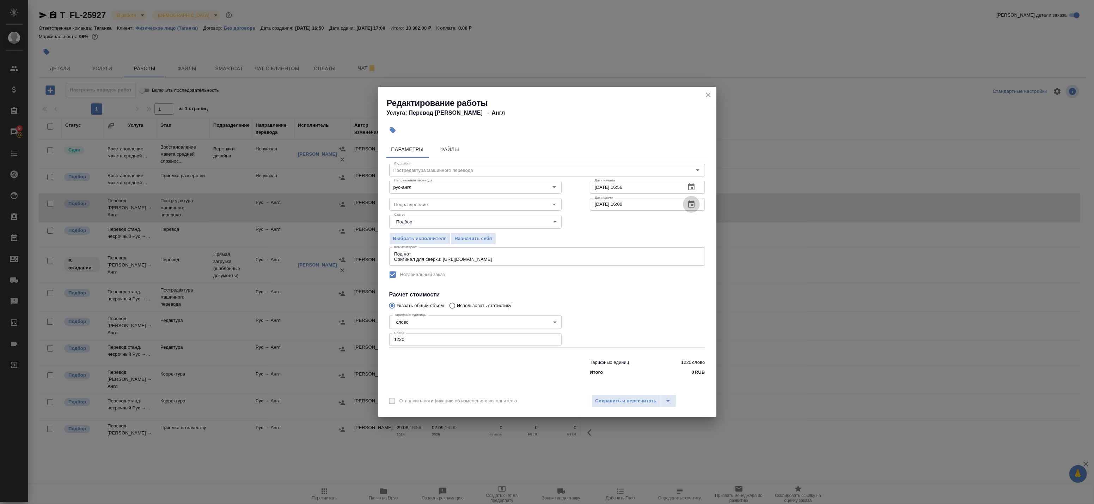
click at [689, 203] on icon "button" at bounding box center [691, 203] width 6 height 7
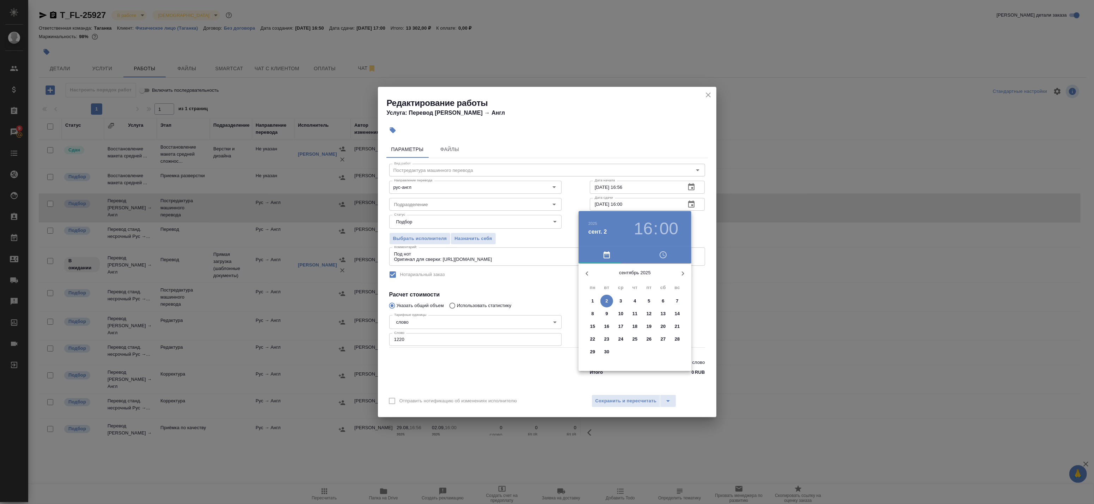
click at [680, 154] on div at bounding box center [547, 252] width 1094 height 504
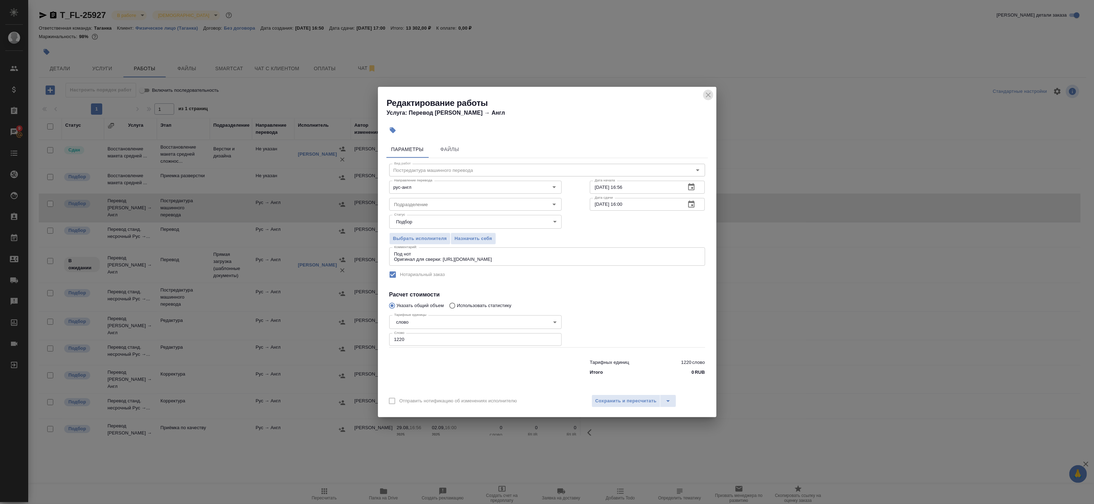
click at [706, 95] on icon "close" at bounding box center [708, 95] width 8 height 8
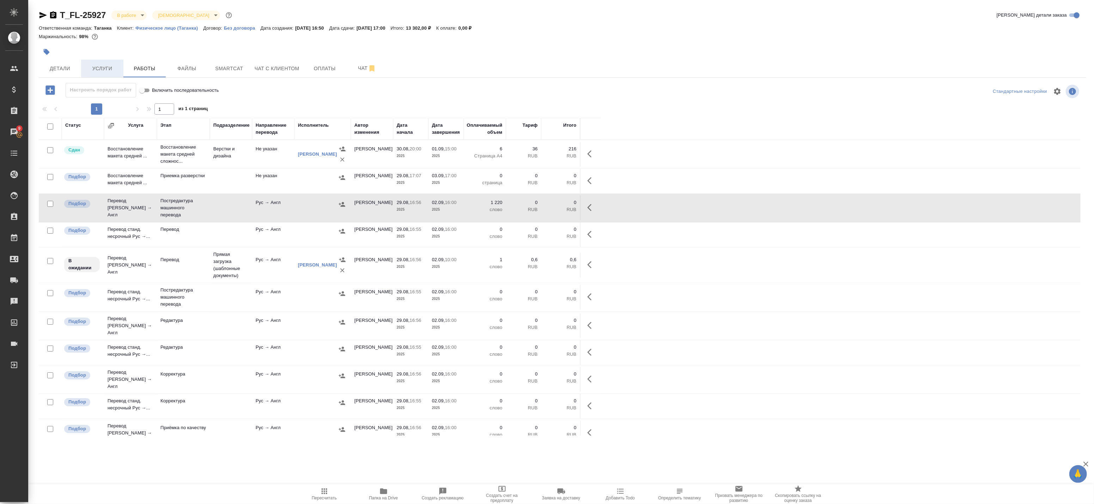
click at [104, 67] on span "Услуги" at bounding box center [102, 68] width 34 height 9
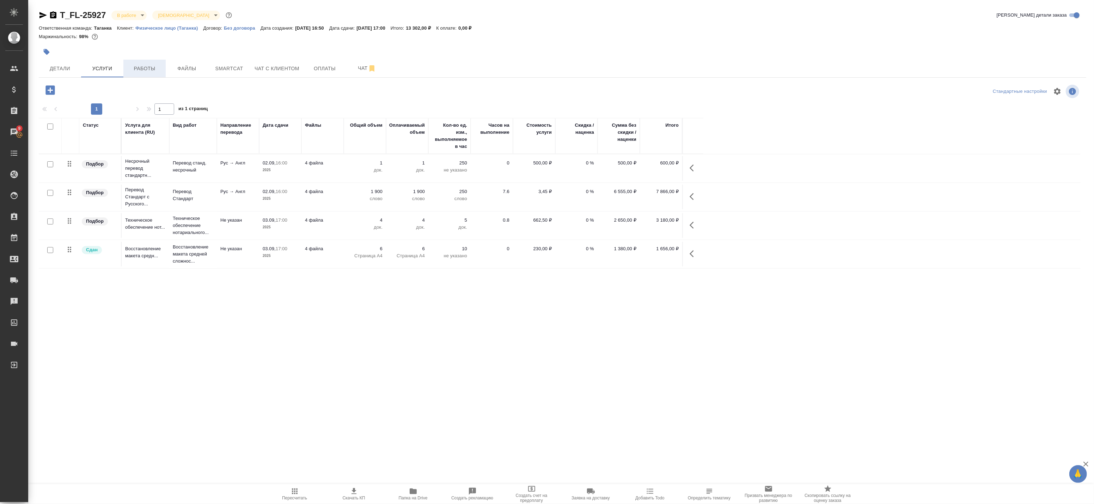
click at [135, 68] on span "Работы" at bounding box center [145, 68] width 34 height 9
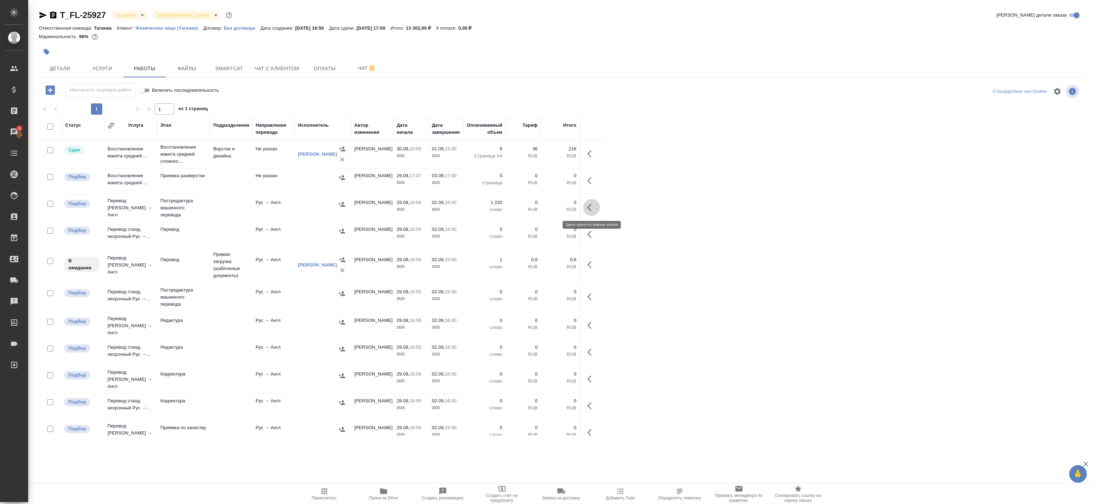
click at [595, 206] on icon "button" at bounding box center [592, 207] width 8 height 8
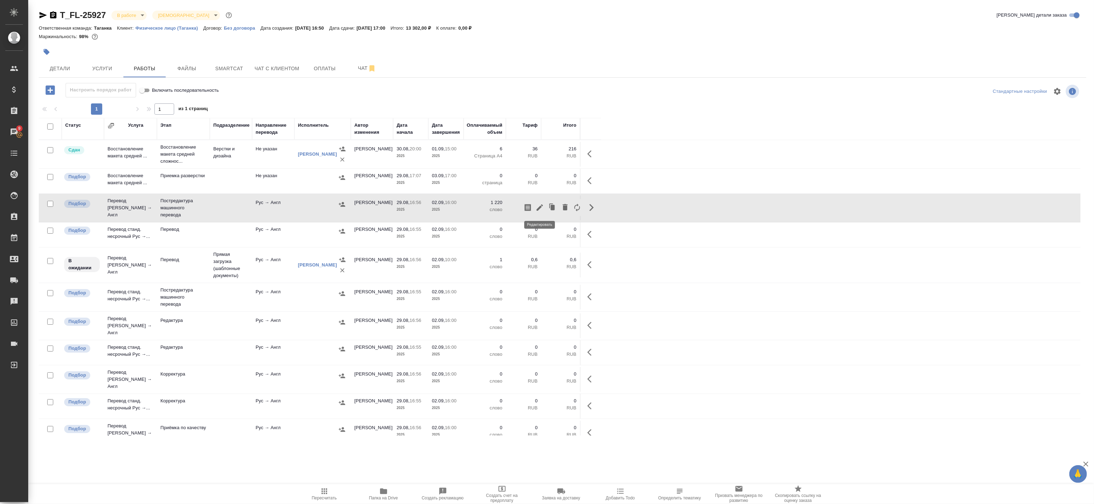
click at [542, 209] on icon "button" at bounding box center [540, 207] width 8 height 8
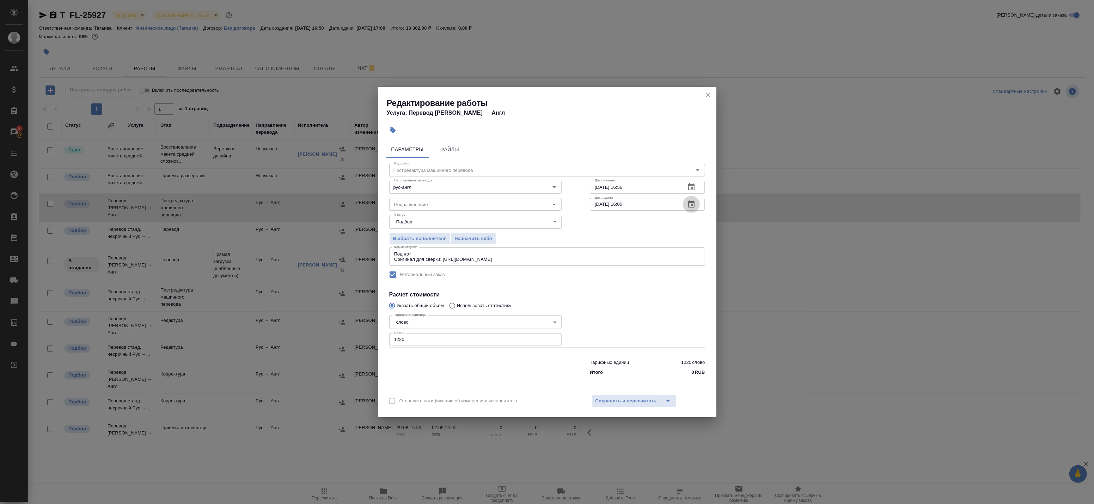
click at [686, 206] on button "button" at bounding box center [691, 204] width 17 height 17
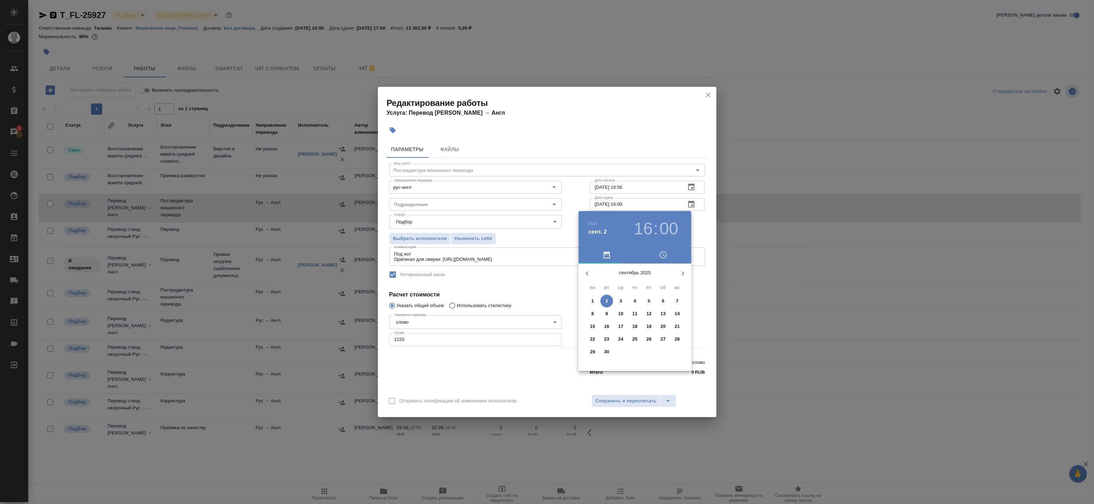
click at [596, 299] on span "1" at bounding box center [593, 300] width 13 height 7
type input "01.09.2025 16:00"
click at [708, 290] on div at bounding box center [547, 252] width 1094 height 504
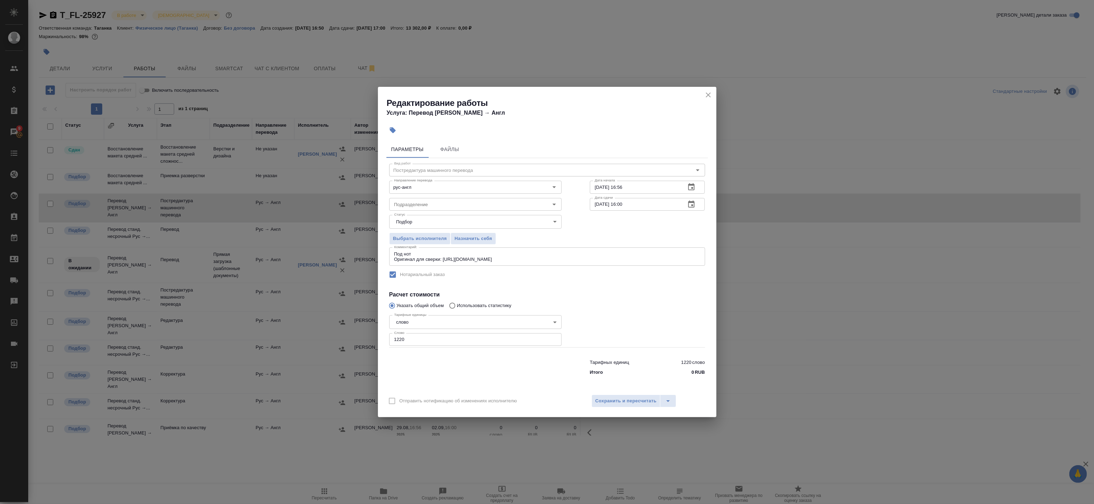
click at [630, 407] on div "Отправить нотификацию об изменениях исполнителю Сохранить и пересчитать" at bounding box center [547, 403] width 339 height 27
click at [630, 400] on span "Сохранить и пересчитать" at bounding box center [626, 401] width 61 height 8
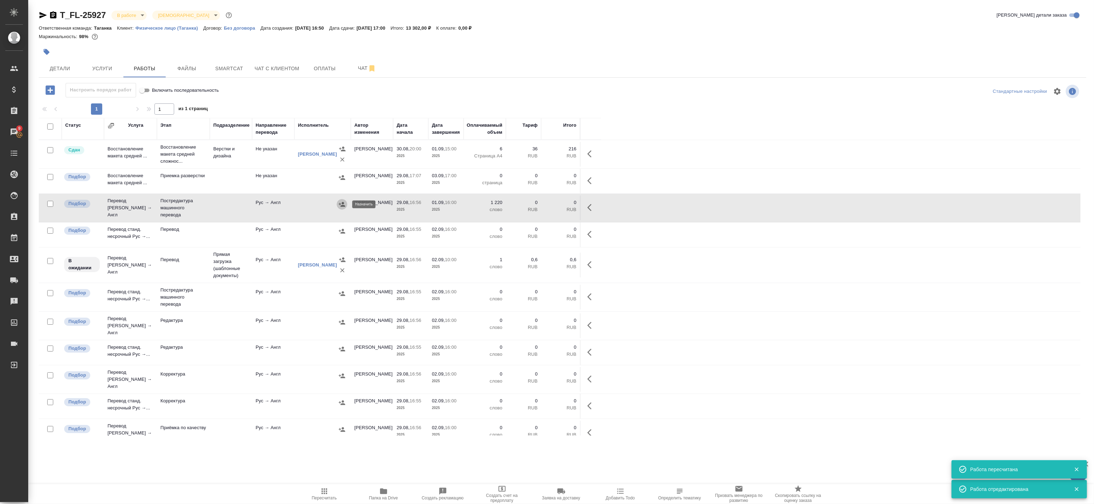
click at [345, 206] on icon "button" at bounding box center [342, 204] width 6 height 5
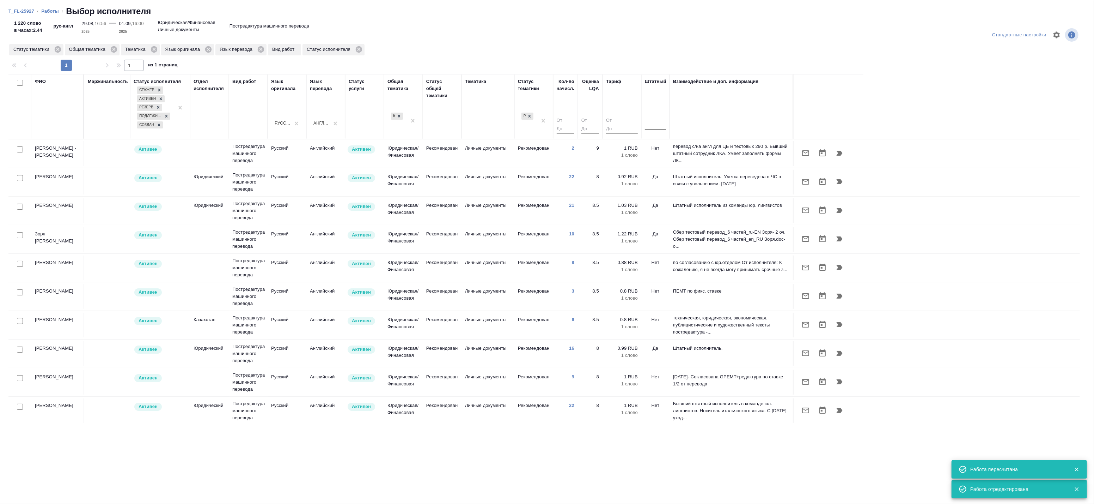
click at [651, 126] on div at bounding box center [655, 123] width 21 height 10
click at [655, 147] on div "Нет" at bounding box center [698, 145] width 106 height 13
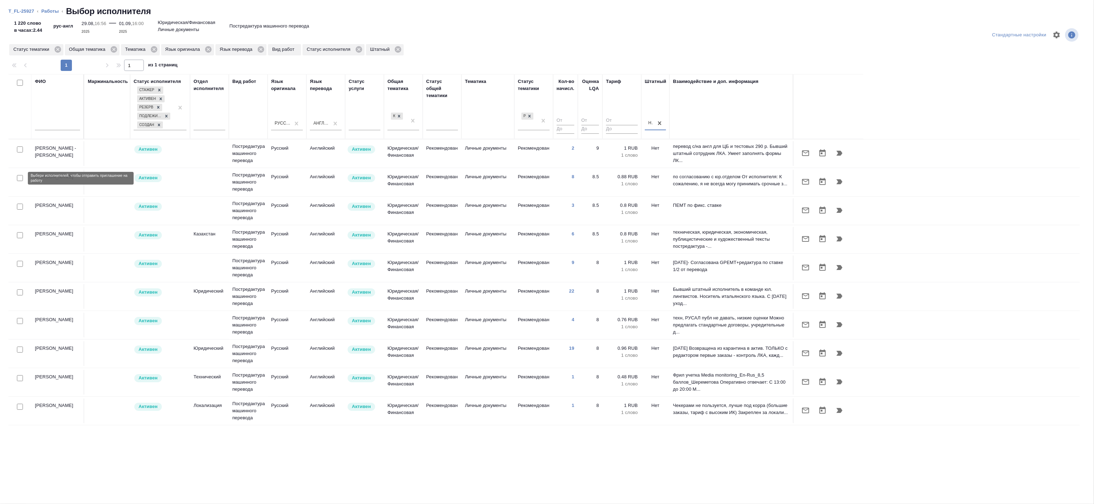
click at [18, 178] on input "checkbox" at bounding box center [20, 178] width 6 height 6
checkbox input "true"
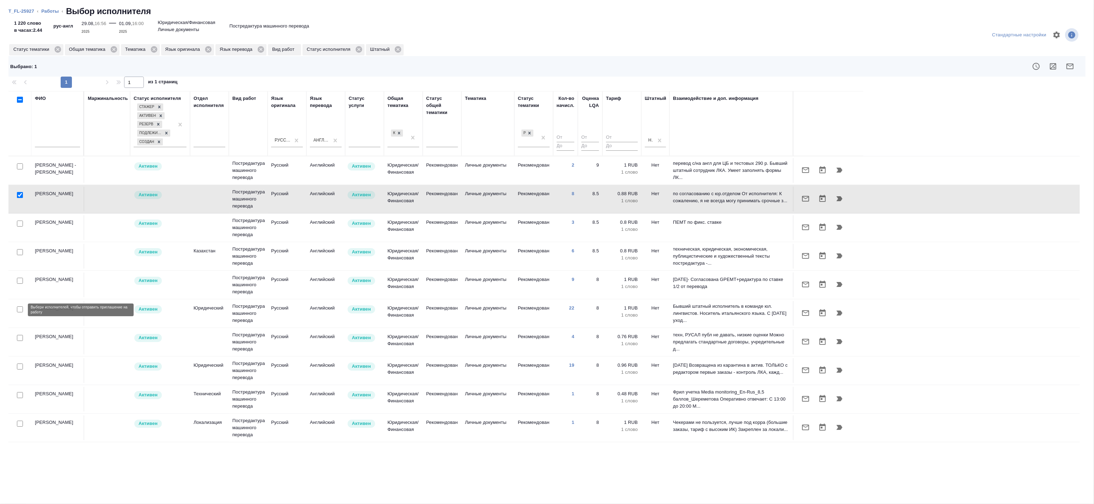
click at [19, 309] on input "checkbox" at bounding box center [20, 309] width 6 height 6
checkbox input "true"
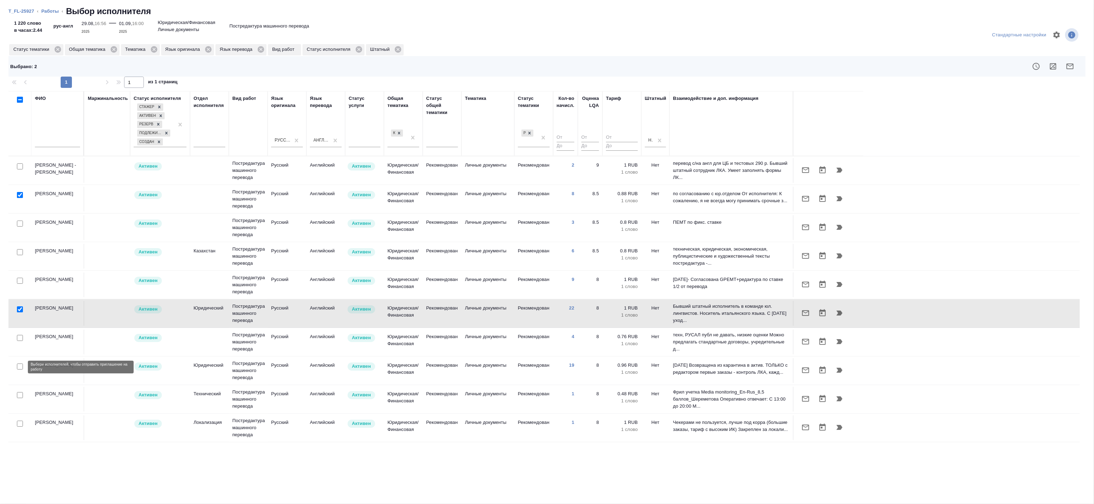
click at [20, 367] on input "checkbox" at bounding box center [20, 366] width 6 height 6
checkbox input "true"
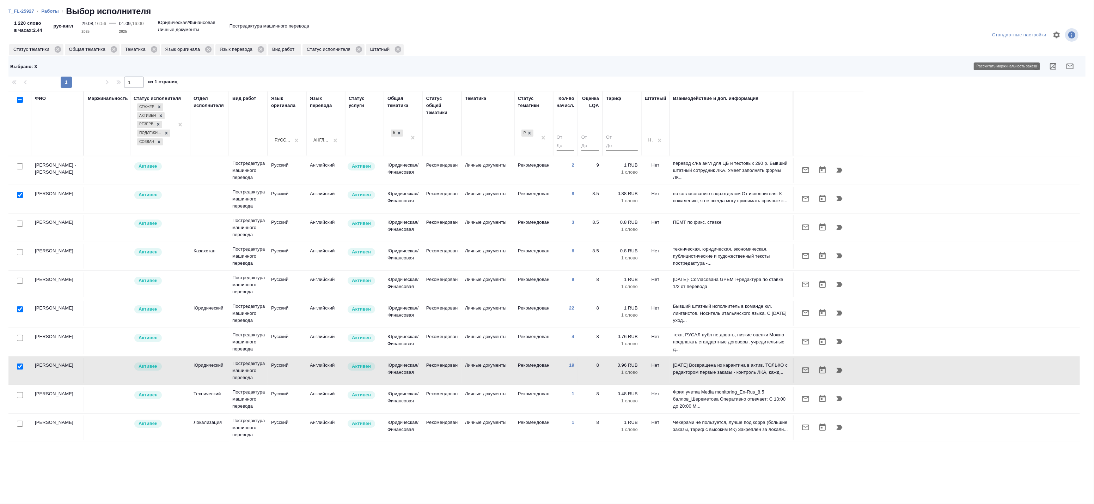
click at [1071, 66] on icon "button" at bounding box center [1070, 66] width 7 height 6
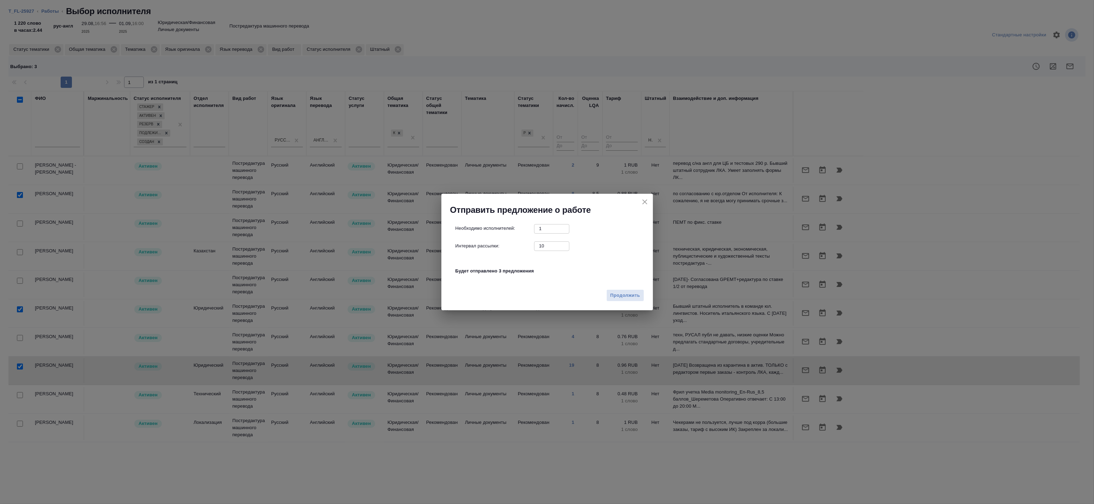
drag, startPoint x: 538, startPoint y: 246, endPoint x: 514, endPoint y: 246, distance: 24.0
click at [514, 246] on div "Интервал рассылки: 10 ​" at bounding box center [550, 245] width 189 height 9
type input "0"
click at [607, 290] on button "Продолжить" at bounding box center [625, 295] width 37 height 12
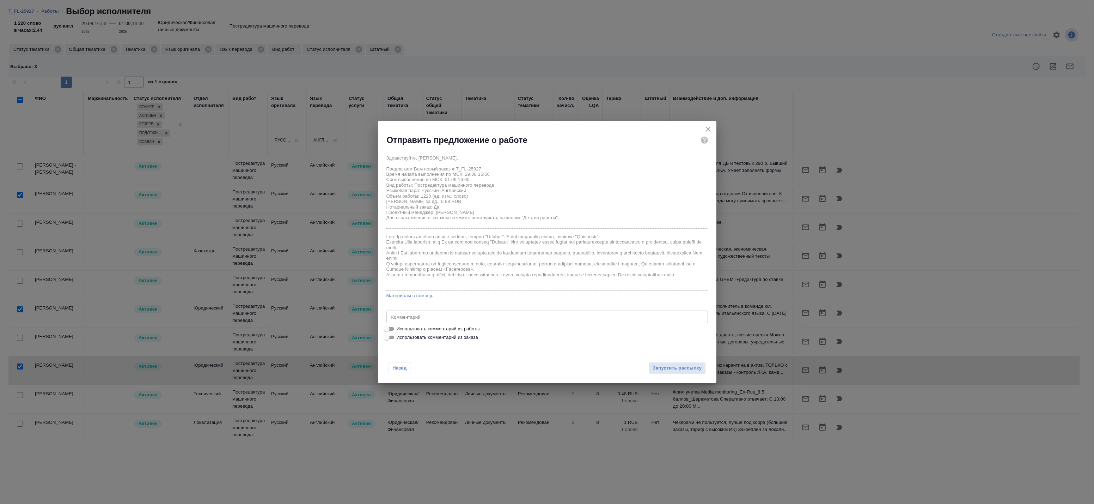
click at [447, 330] on span "Использовать комментарий из работы" at bounding box center [438, 328] width 83 height 7
click at [400, 330] on input "Использовать комментарий из работы" at bounding box center [386, 328] width 25 height 8
checkbox input "true"
type textarea "Под нот Оригинал для сверки: https://drive.awatera.com/s/ppRjL2c2QtSrQ9F"
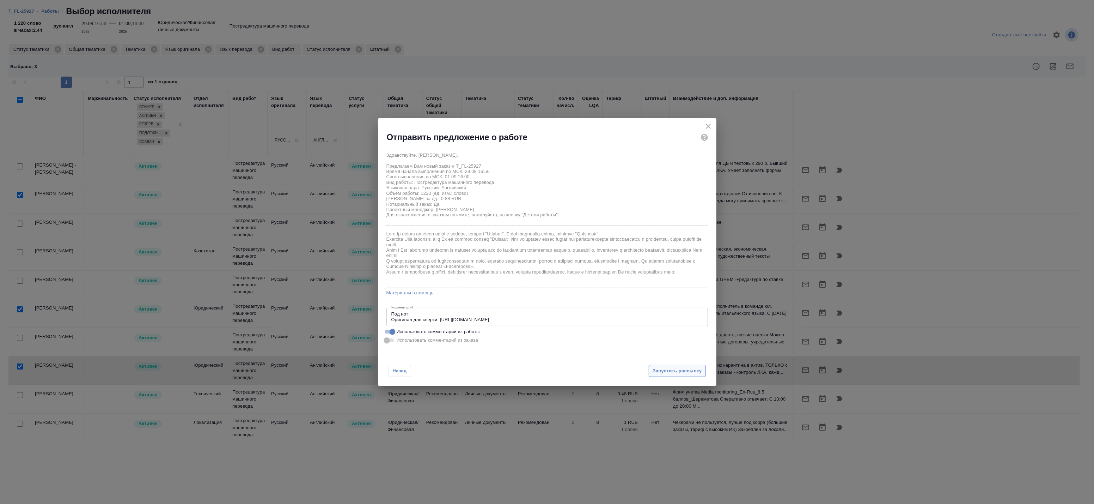
click at [661, 367] on span "Запустить рассылку" at bounding box center [677, 371] width 49 height 8
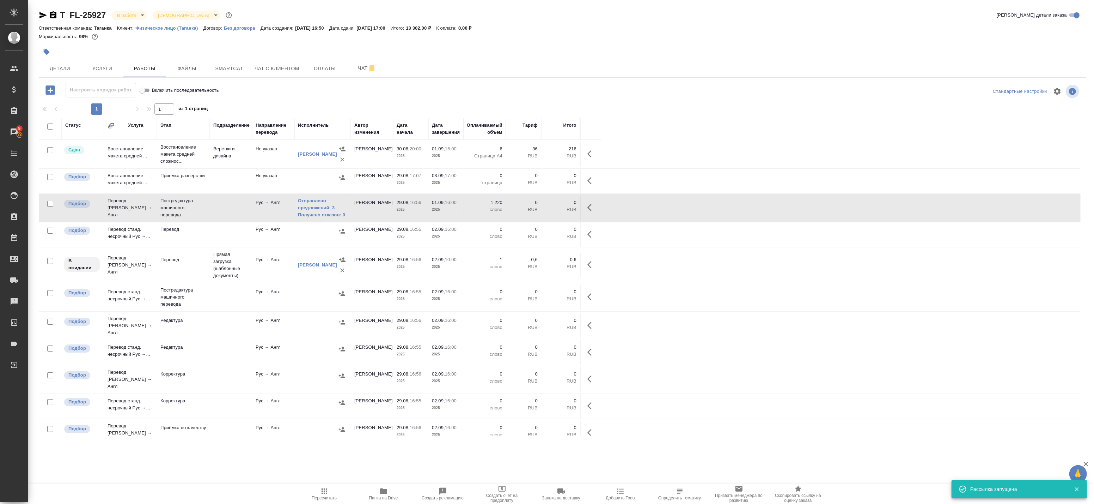
click at [388, 496] on span "Папка на Drive" at bounding box center [383, 497] width 29 height 5
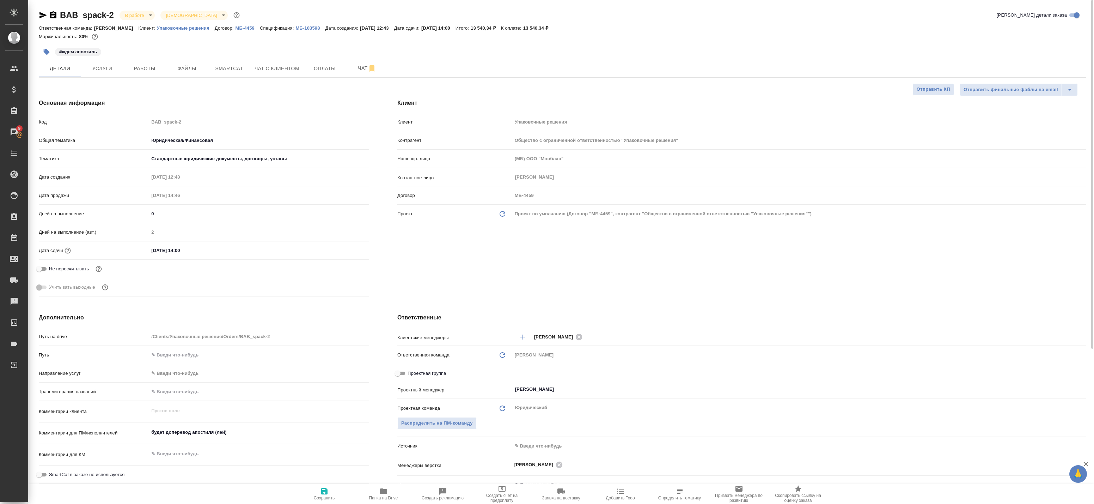
select select "RU"
click at [142, 66] on span "Работы" at bounding box center [145, 68] width 34 height 9
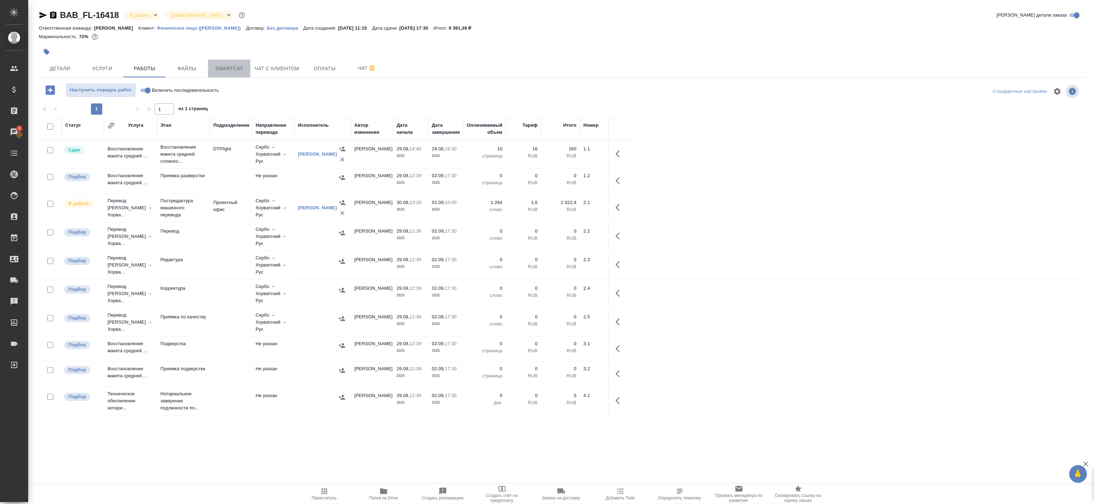
click at [241, 69] on span "Smartcat" at bounding box center [229, 68] width 34 height 9
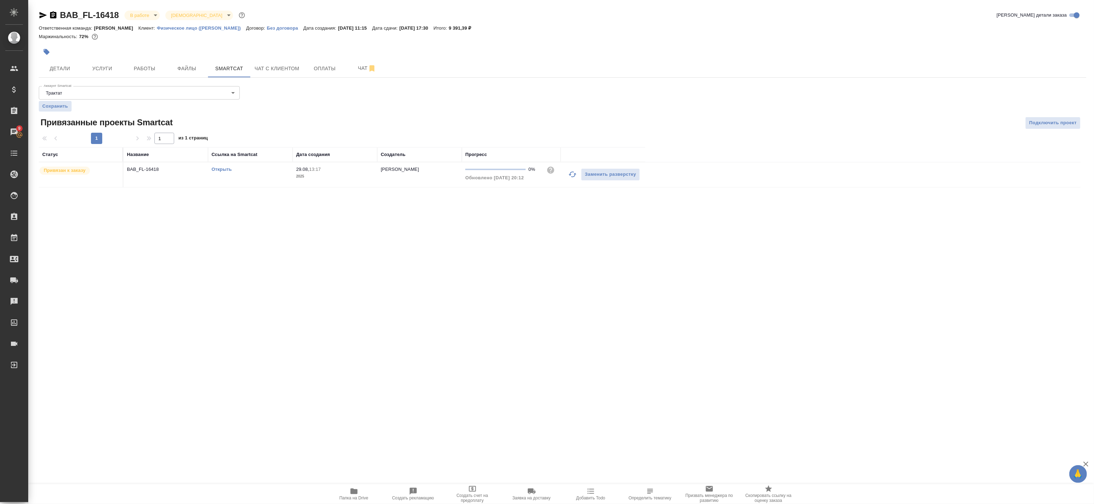
click at [572, 175] on icon "button" at bounding box center [573, 174] width 8 height 8
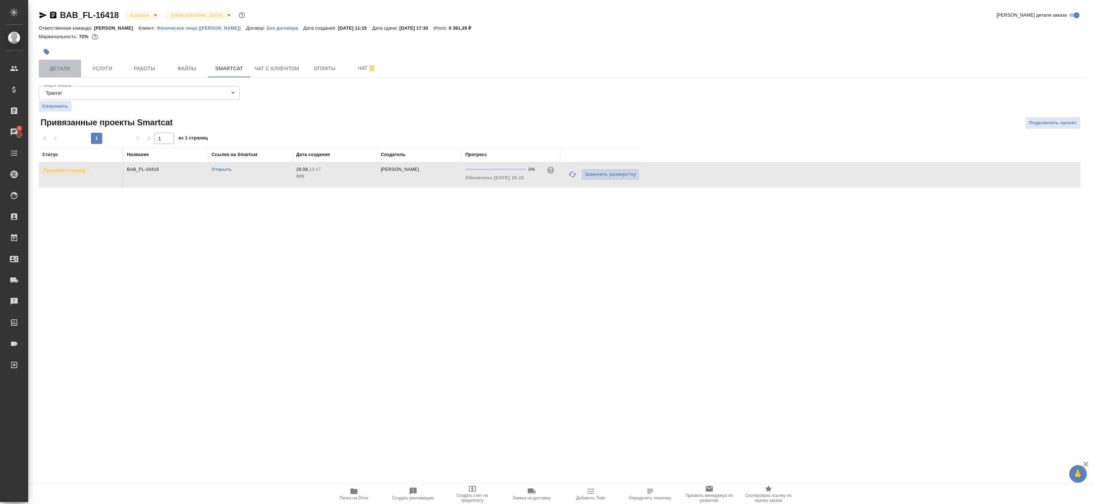
click at [64, 73] on button "Детали" at bounding box center [60, 69] width 42 height 18
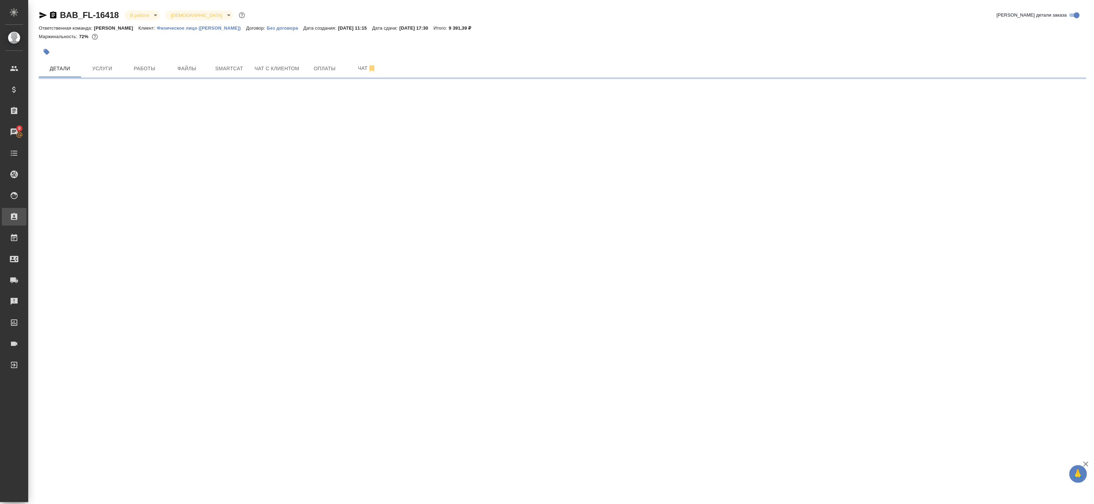
select select "RU"
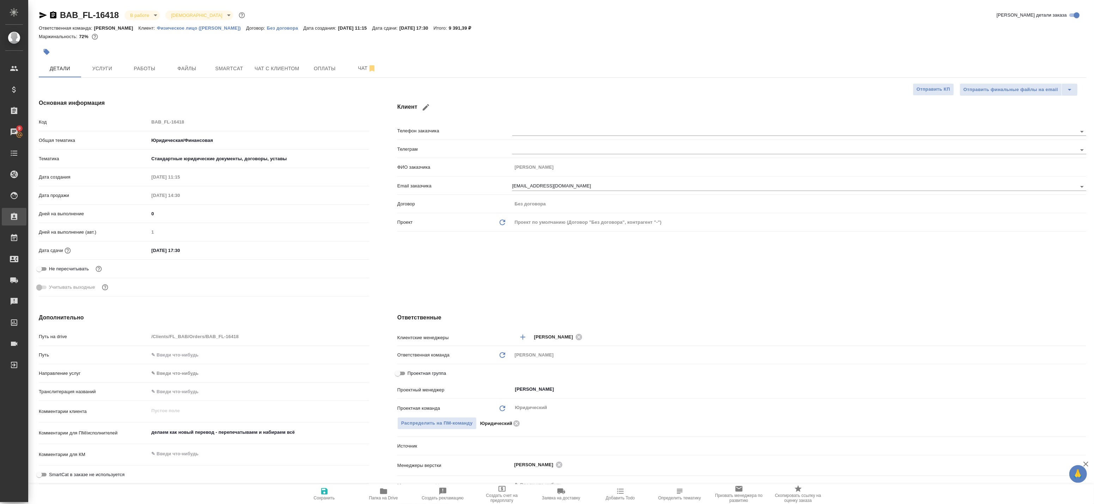
type textarea "x"
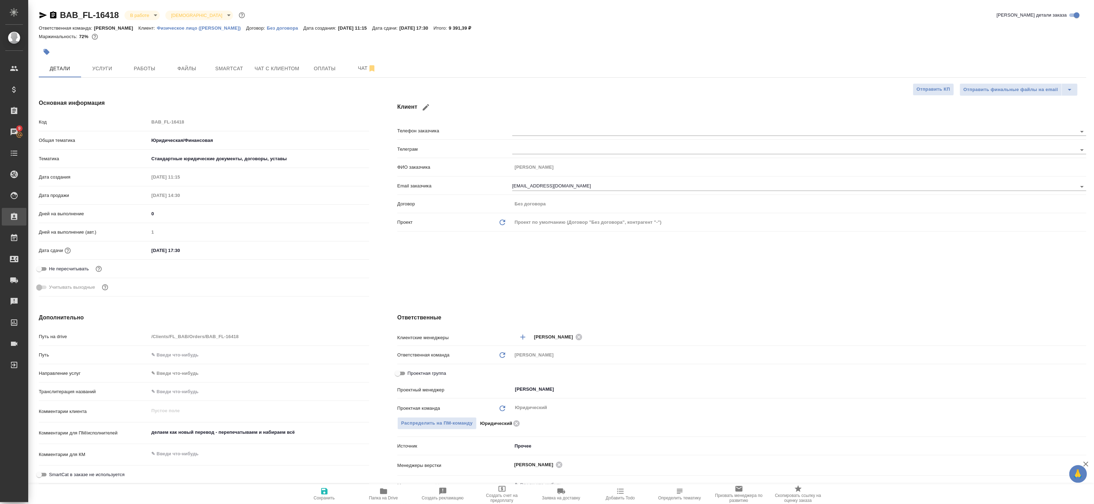
type textarea "x"
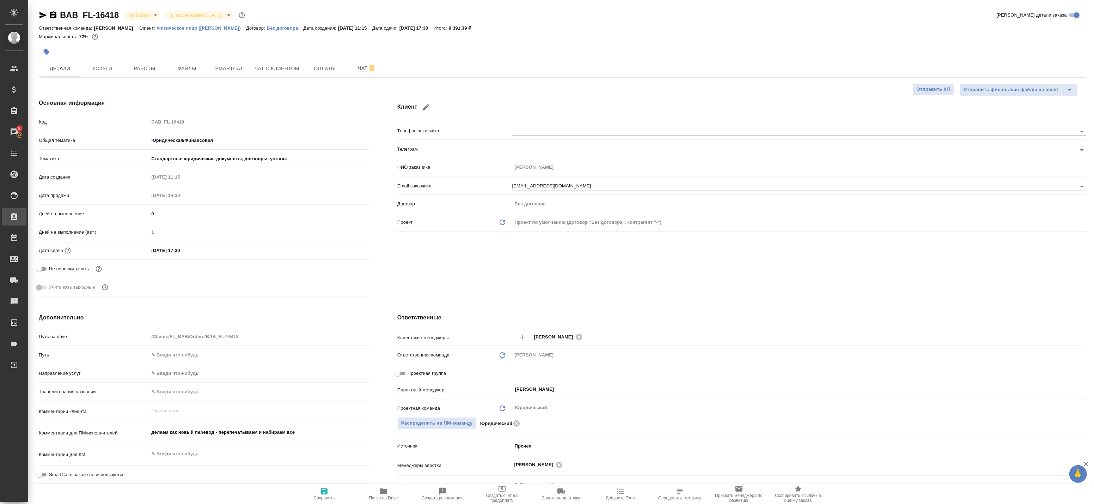
type textarea "x"
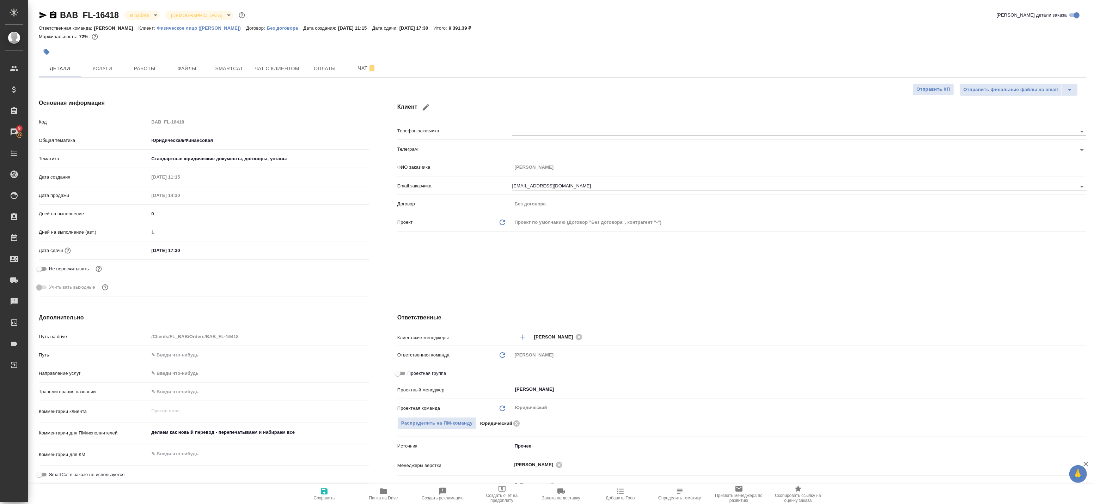
type textarea "x"
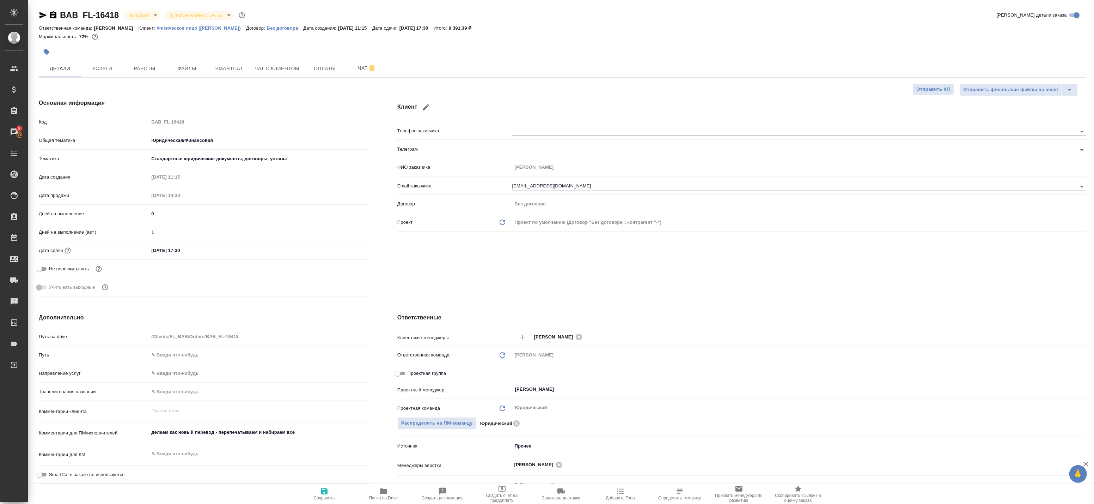
type textarea "x"
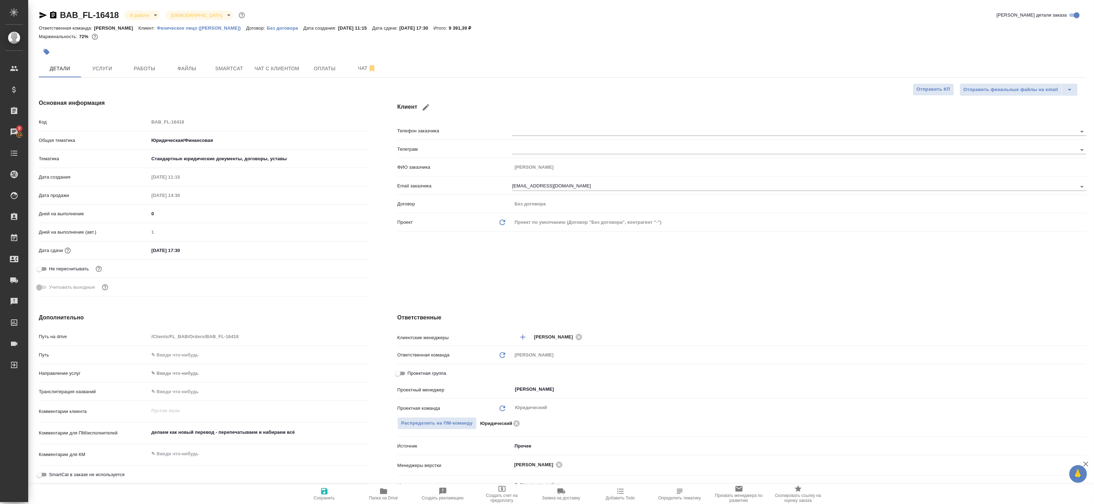
type textarea "x"
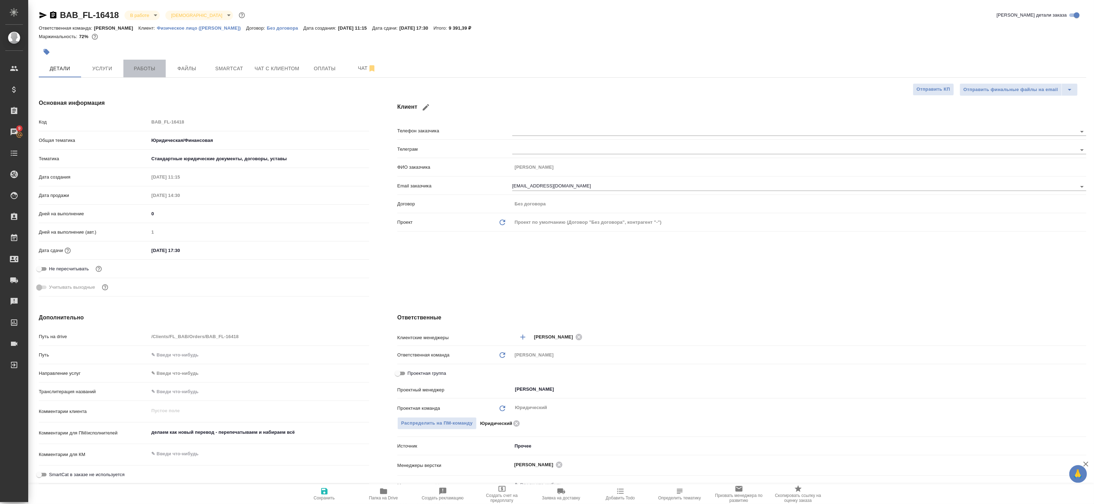
click at [138, 65] on span "Работы" at bounding box center [145, 68] width 34 height 9
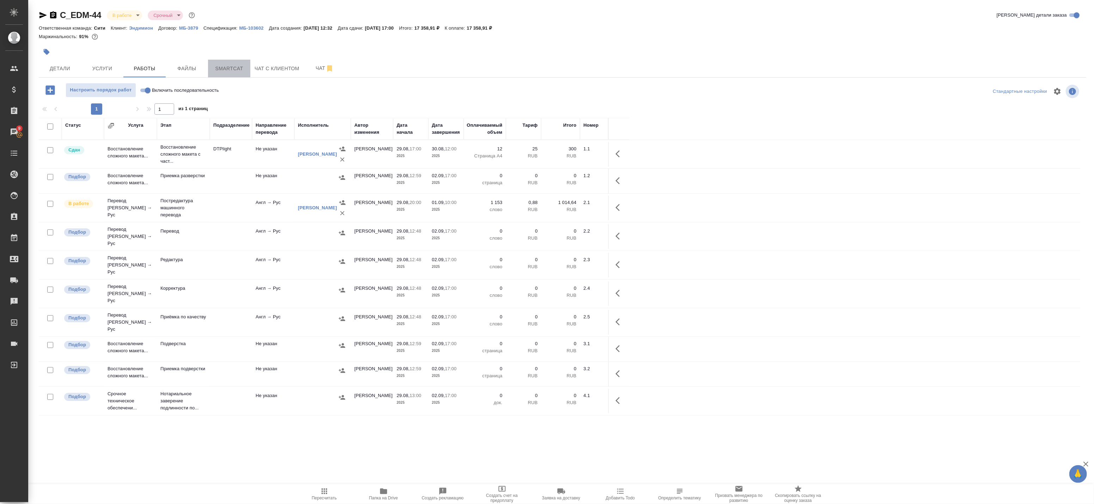
click at [233, 64] on span "Smartcat" at bounding box center [229, 68] width 34 height 9
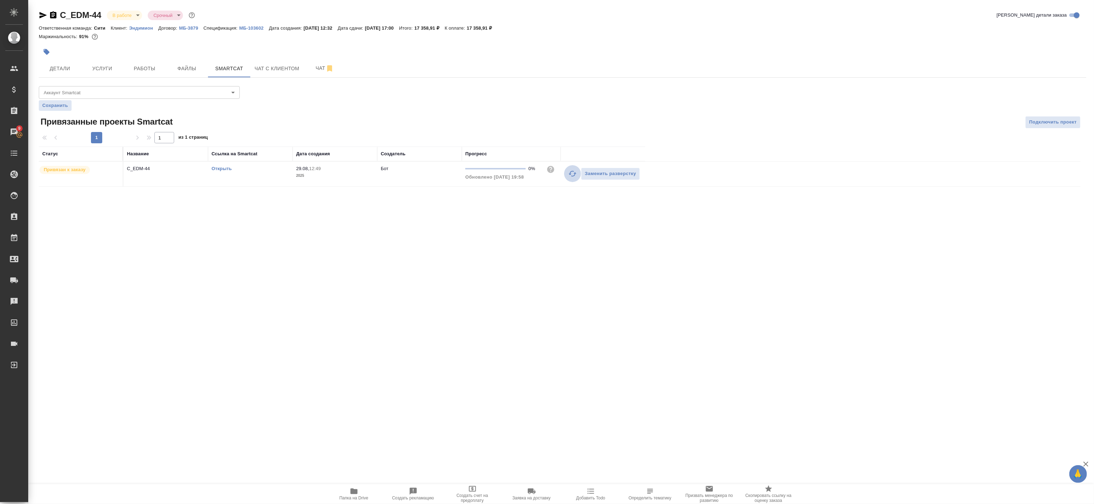
click at [571, 174] on icon "button" at bounding box center [573, 173] width 8 height 8
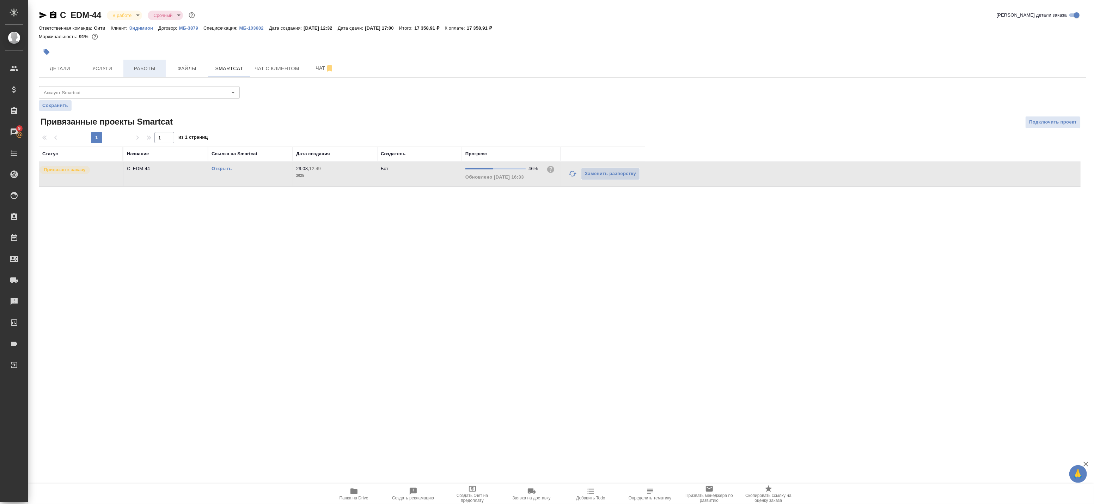
click at [148, 69] on span "Работы" at bounding box center [145, 68] width 34 height 9
click at [573, 173] on icon "button" at bounding box center [573, 174] width 8 height 8
click at [134, 67] on span "Работы" at bounding box center [145, 68] width 34 height 9
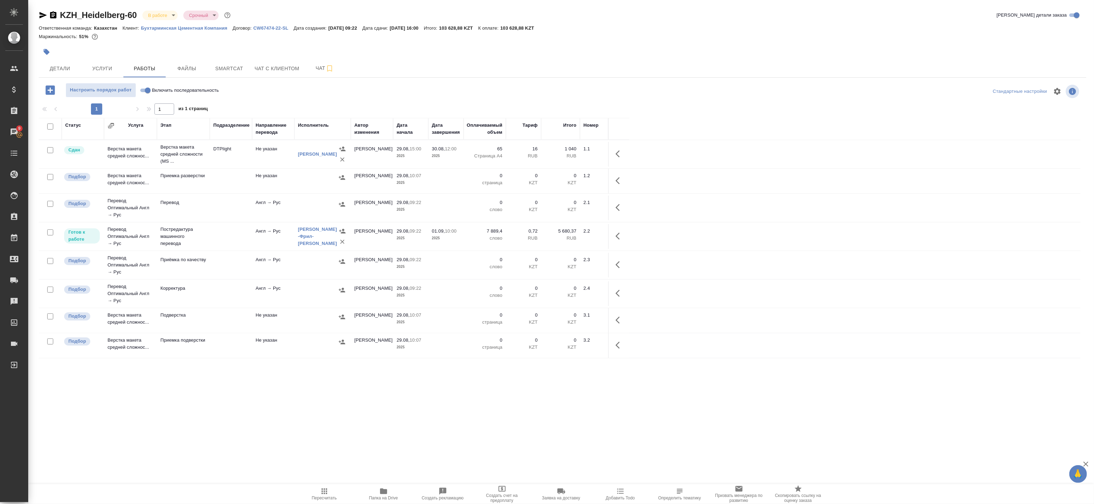
click at [616, 236] on icon "button" at bounding box center [620, 236] width 8 height 8
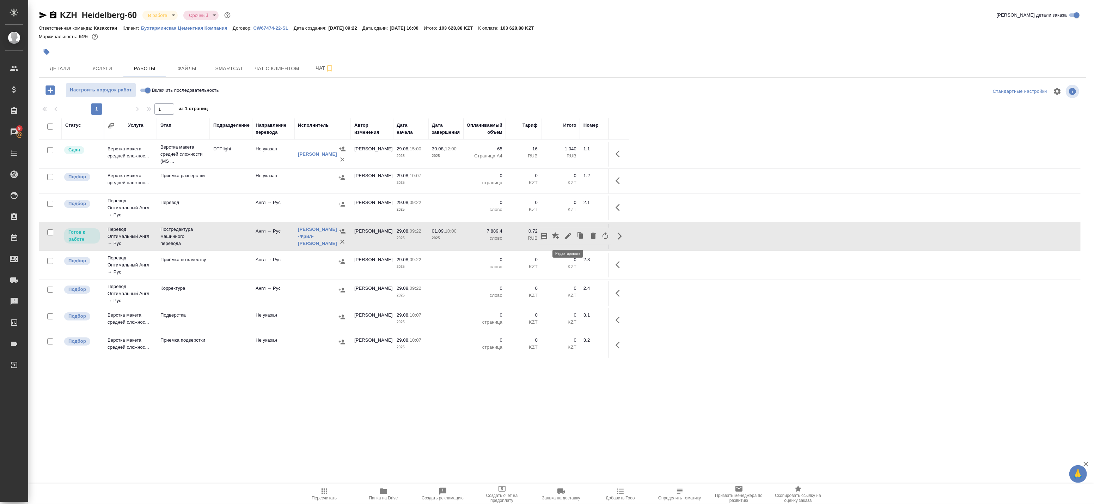
click at [571, 238] on icon "button" at bounding box center [568, 236] width 8 height 8
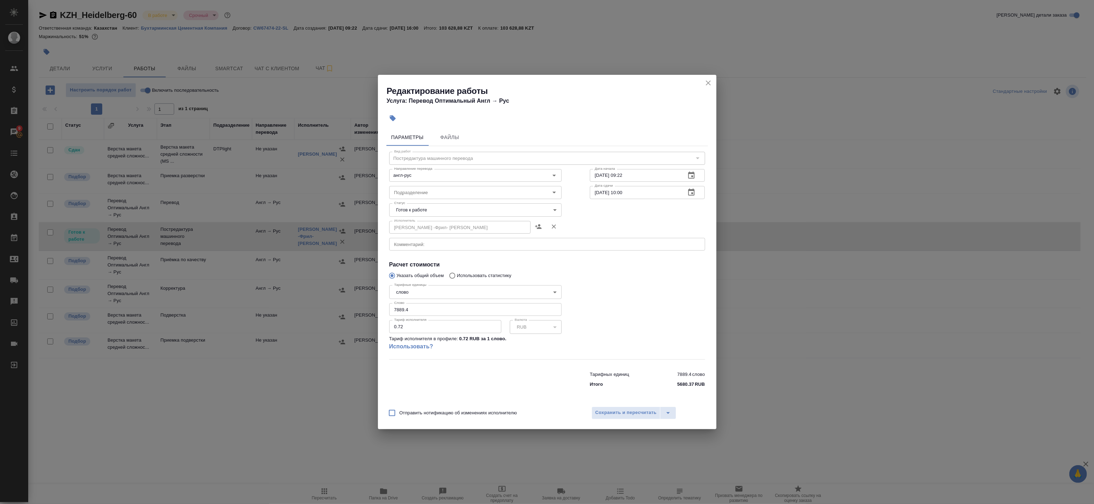
click at [430, 209] on body "🙏 .cls-1 fill:#fff; AWATERA Badanyan Artak Клиенты Спецификации Заказы 9 Чаты T…" at bounding box center [547, 252] width 1094 height 504
click at [417, 223] on button "В работе" at bounding box center [406, 222] width 23 height 8
type input "inProgress"
click at [640, 415] on span "Сохранить и пересчитать" at bounding box center [626, 412] width 61 height 8
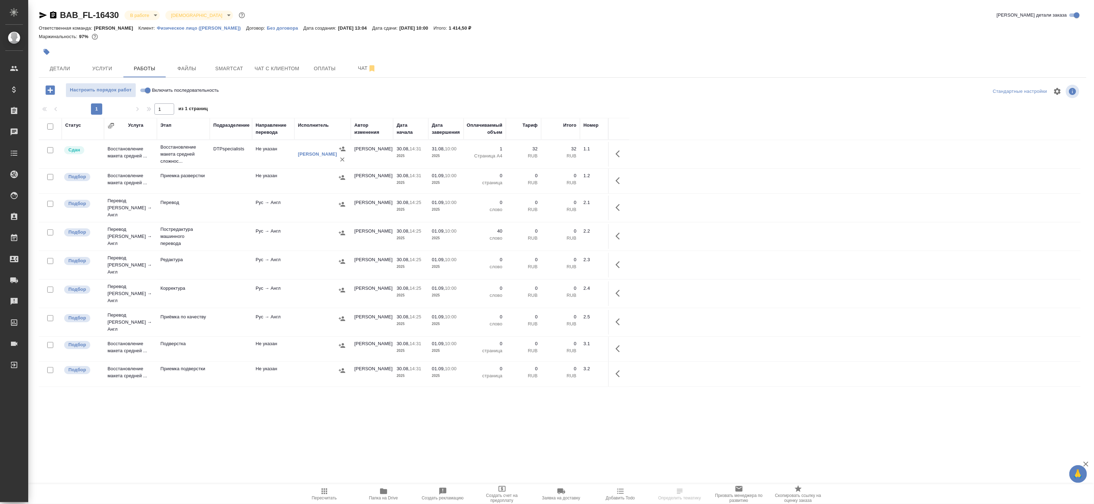
click at [228, 156] on td "DTPspecialists" at bounding box center [231, 154] width 42 height 25
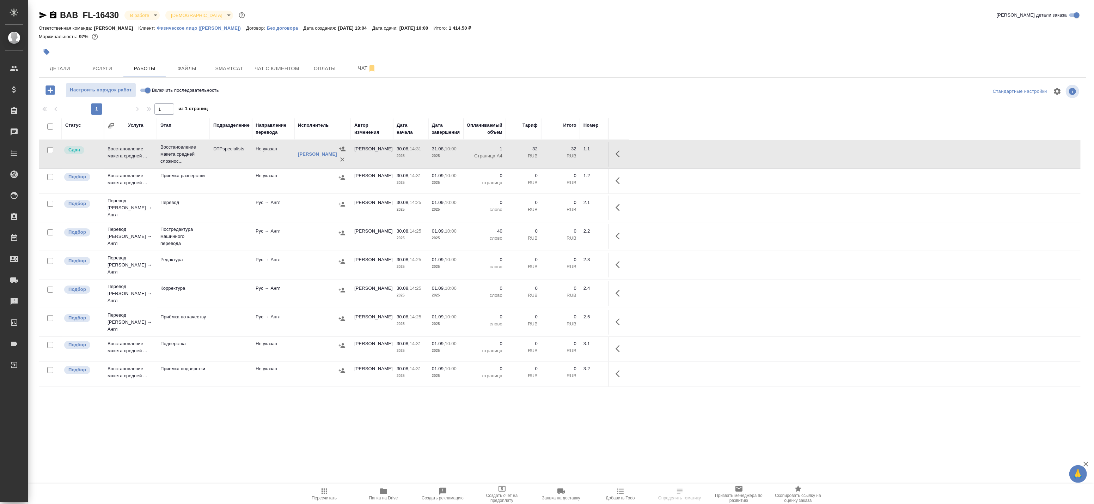
click at [228, 156] on td "DTPspecialists" at bounding box center [231, 154] width 42 height 25
click at [244, 68] on span "Smartcat" at bounding box center [229, 68] width 34 height 9
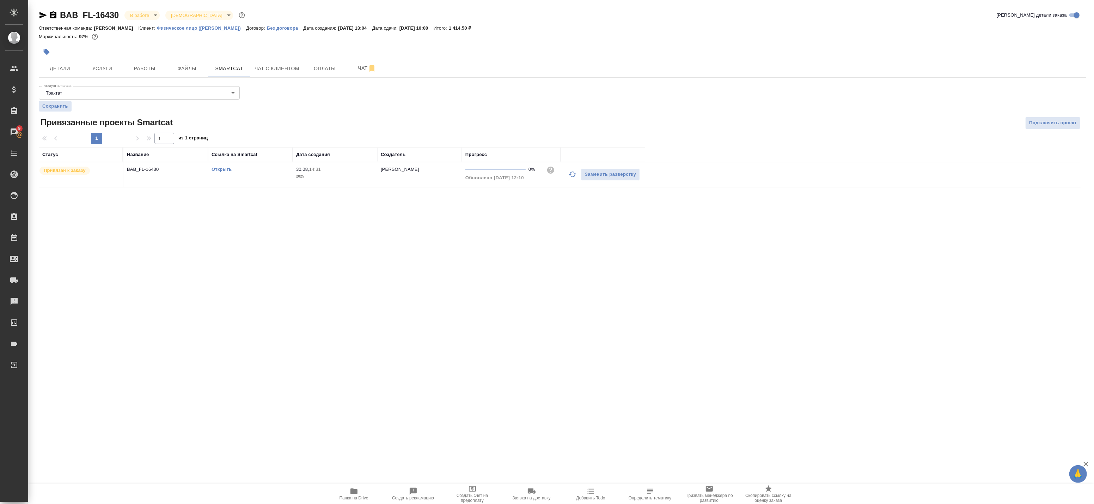
click at [219, 168] on link "Открыть" at bounding box center [222, 168] width 20 height 5
click at [110, 69] on span "Услуги" at bounding box center [102, 68] width 34 height 9
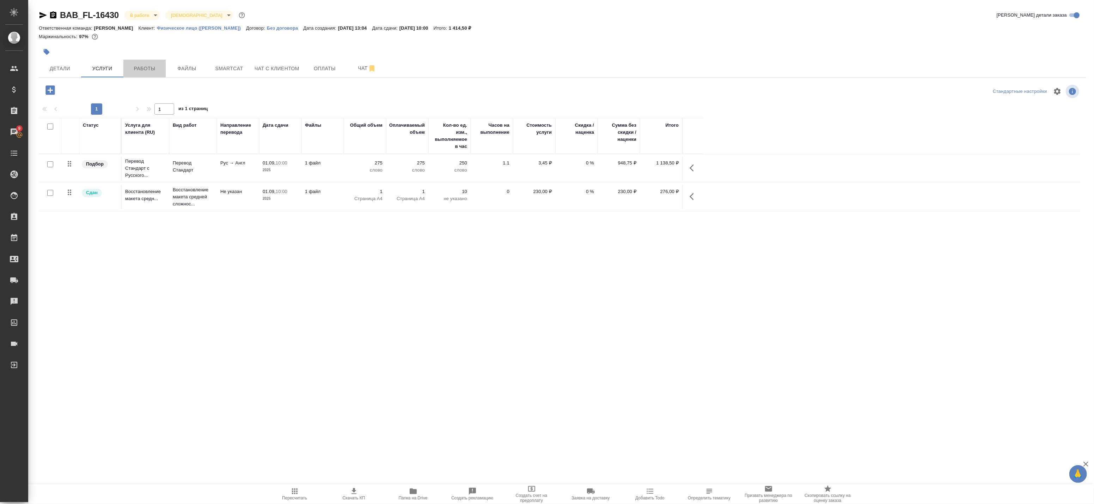
click at [138, 68] on span "Работы" at bounding box center [145, 68] width 34 height 9
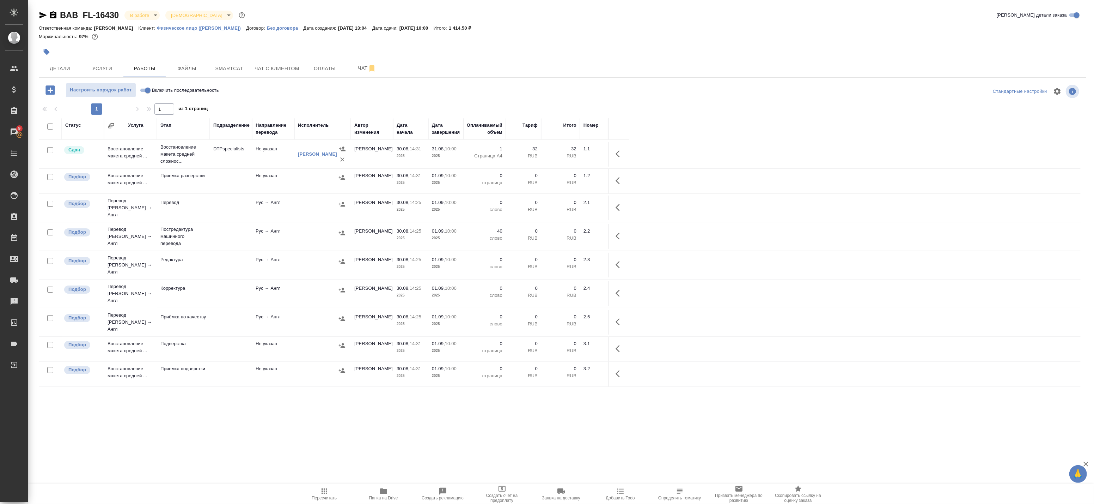
click at [297, 261] on td at bounding box center [323, 265] width 56 height 25
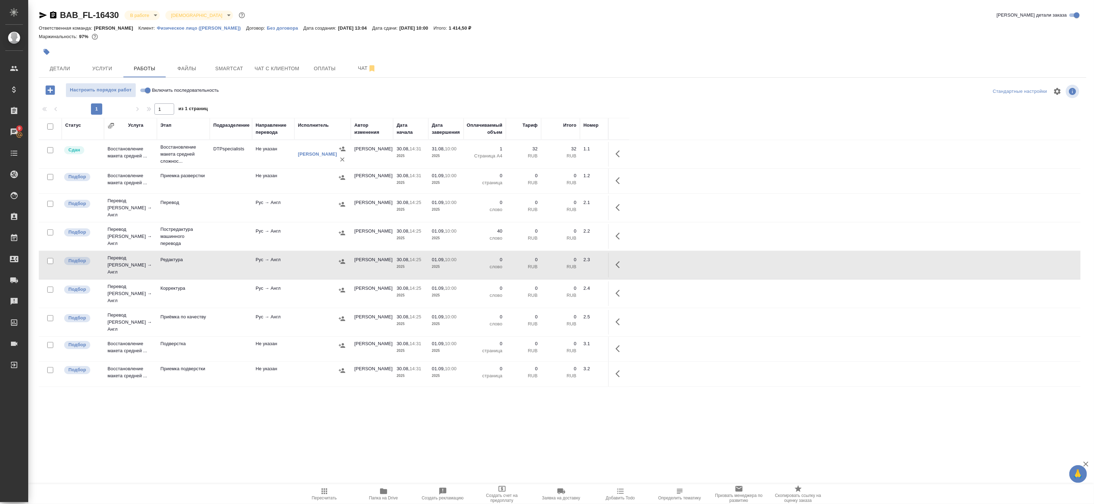
click at [621, 260] on icon "button" at bounding box center [620, 264] width 8 height 8
click at [570, 261] on icon "button" at bounding box center [568, 264] width 8 height 8
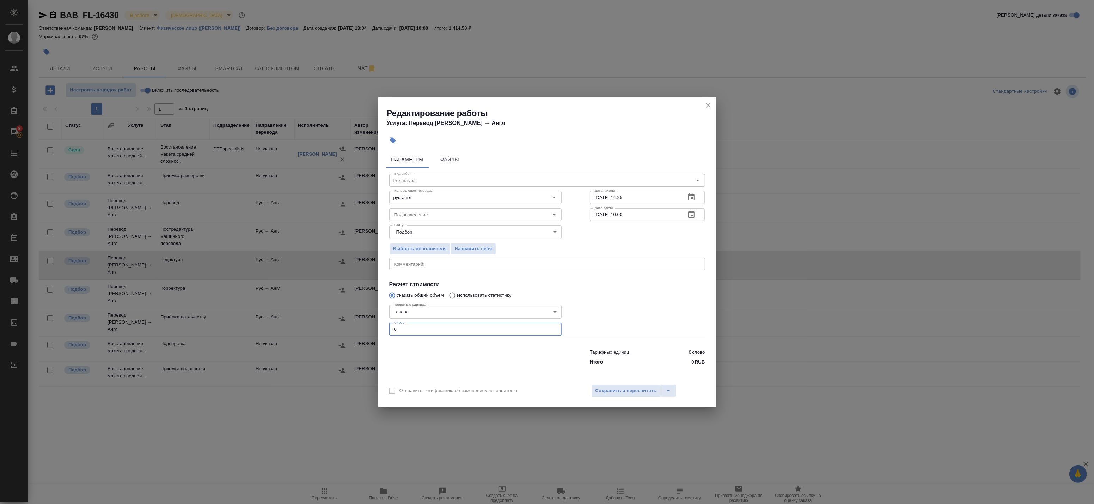
drag, startPoint x: 403, startPoint y: 328, endPoint x: 357, endPoint y: 326, distance: 46.3
click at [358, 326] on div "Редактирование работы Услуга: Перевод Стандарт Рус → Англ Параметры Файлы Вид р…" at bounding box center [547, 252] width 1094 height 504
paste input "38"
type input "38"
click at [424, 267] on div "x Комментарий:" at bounding box center [547, 263] width 316 height 13
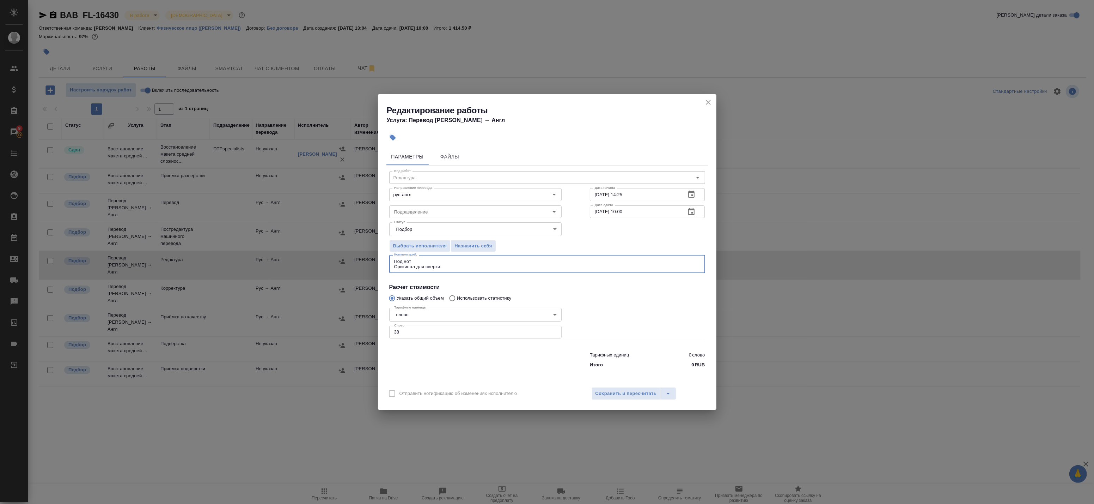
type textarea "Под нот Оригинал для сверки:"
click at [619, 391] on span "Сохранить и пересчитать" at bounding box center [626, 393] width 61 height 8
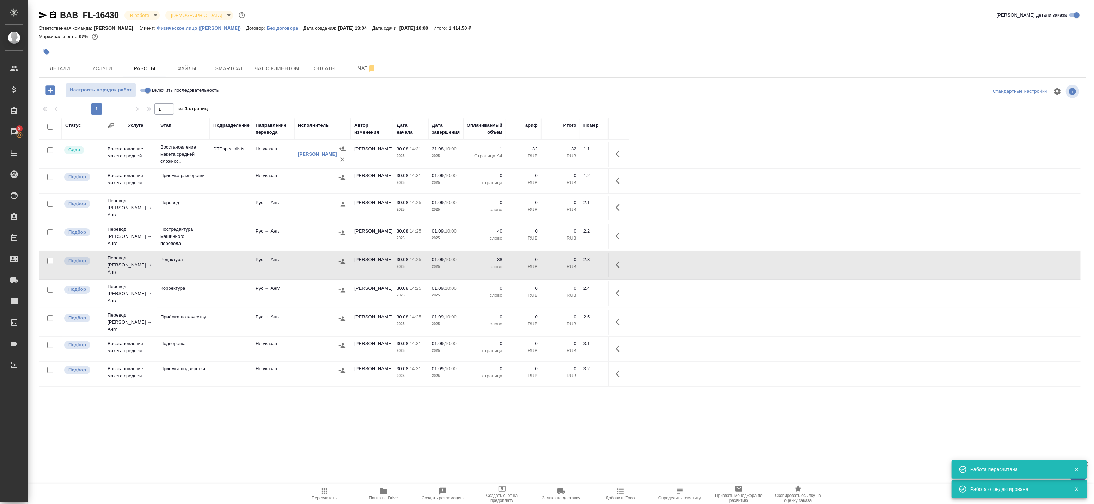
click at [375, 491] on span "Папка на Drive" at bounding box center [383, 493] width 51 height 13
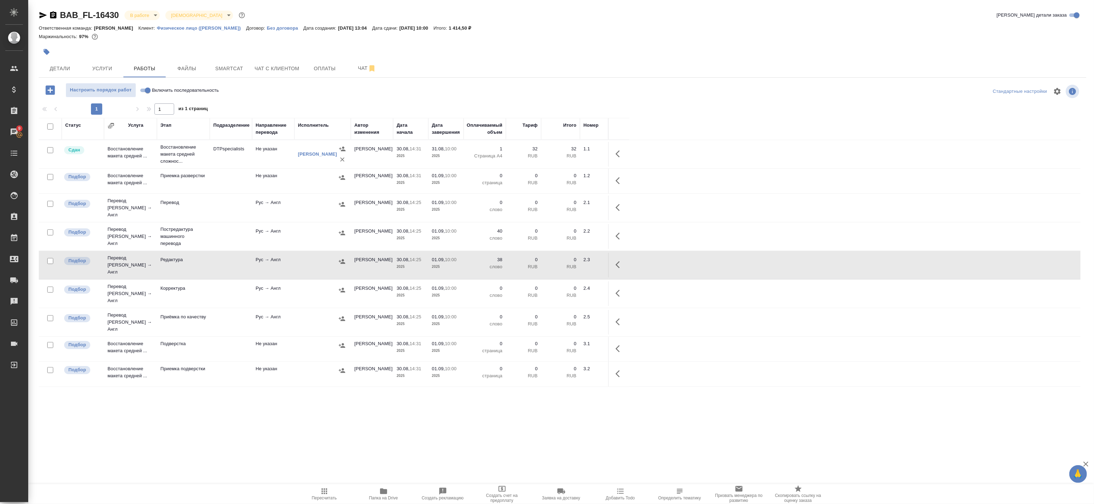
click at [616, 261] on icon "button" at bounding box center [618, 264] width 4 height 7
click at [569, 261] on icon "button" at bounding box center [568, 264] width 6 height 6
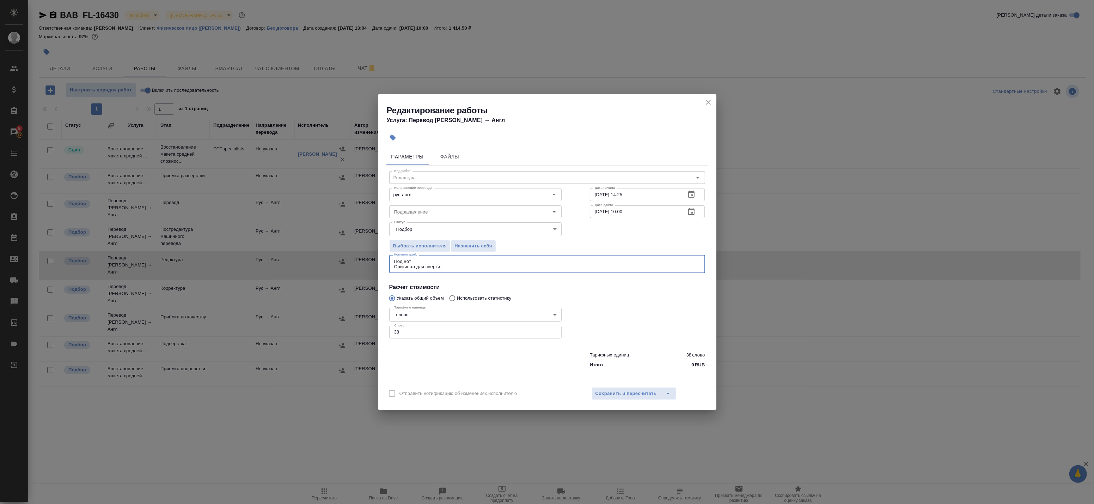
click at [462, 269] on textarea "Под нот Оригинал для сверки:" at bounding box center [547, 264] width 306 height 11
paste textarea "https://drive.awatera.com/s/oc2s9Tz3StsmERT"
type textarea "Под нот Оригинал для сверки:https://drive.awatera.com/s/oc2s9Tz3StsmERT"
click at [609, 396] on span "Сохранить и пересчитать" at bounding box center [626, 393] width 61 height 8
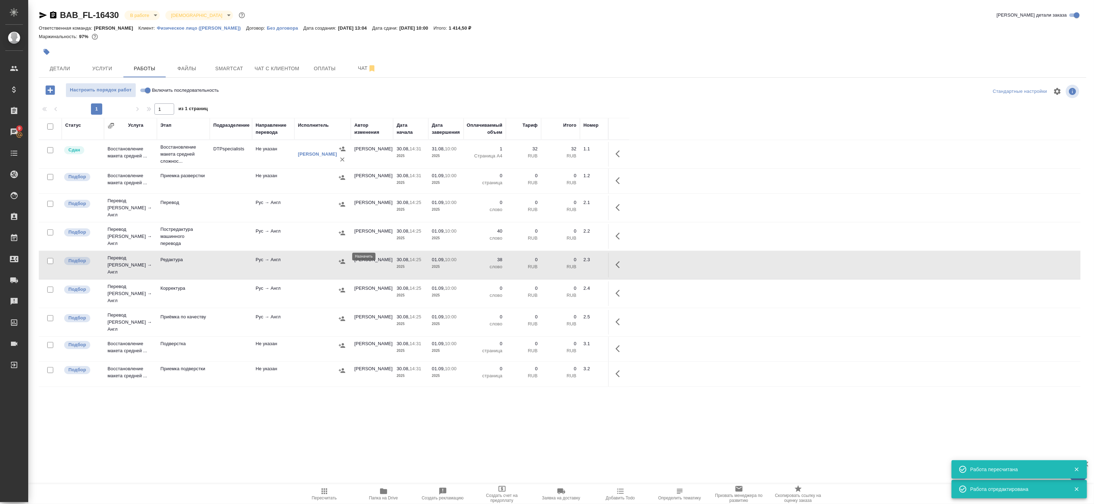
click at [341, 259] on icon "button" at bounding box center [342, 261] width 6 height 5
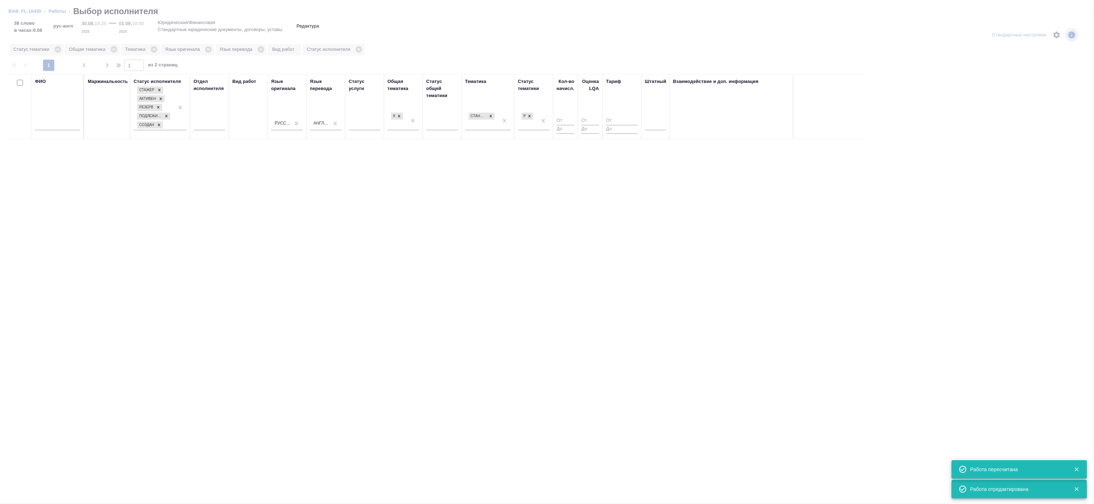
click at [663, 121] on div at bounding box center [655, 123] width 21 height 10
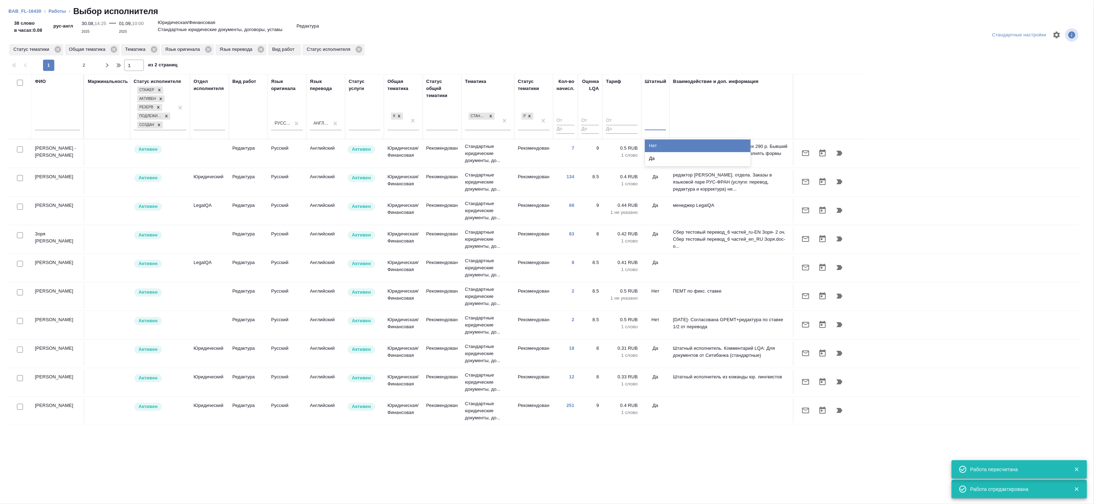
click at [660, 128] on div at bounding box center [655, 123] width 21 height 10
click at [657, 128] on div at bounding box center [655, 123] width 21 height 13
click at [660, 145] on div "Нет" at bounding box center [698, 145] width 106 height 13
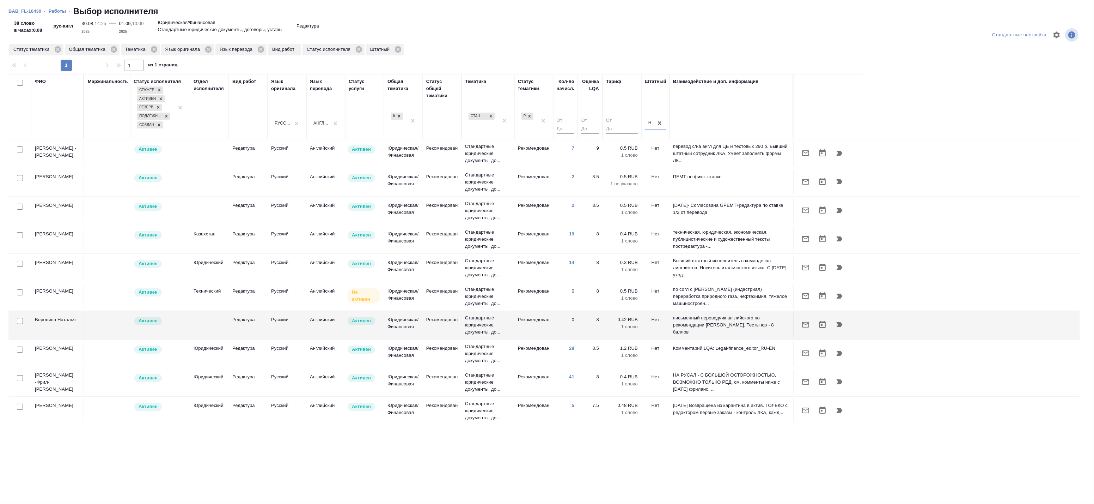
click at [20, 151] on input "checkbox" at bounding box center [20, 149] width 6 height 6
checkbox input "true"
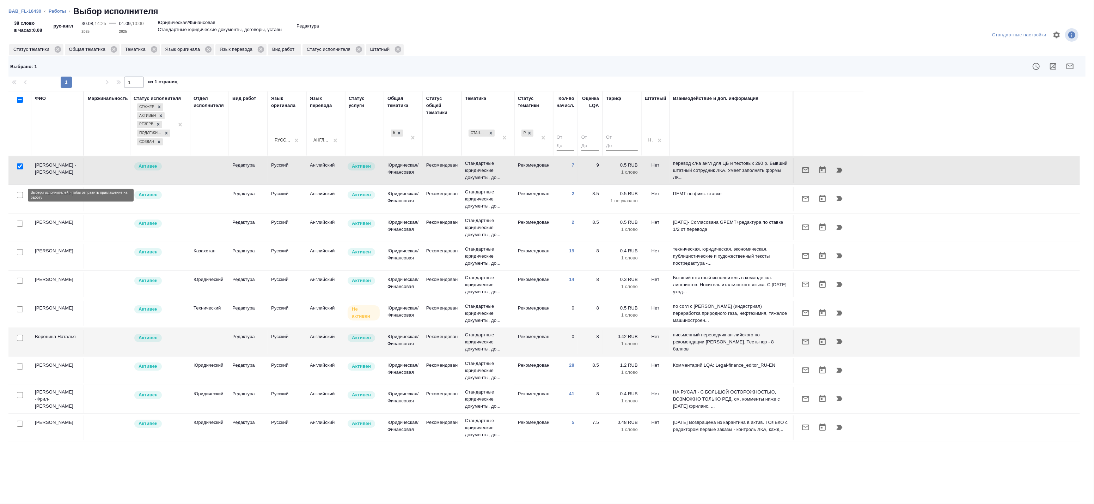
click at [22, 196] on input "checkbox" at bounding box center [20, 195] width 6 height 6
checkbox input "true"
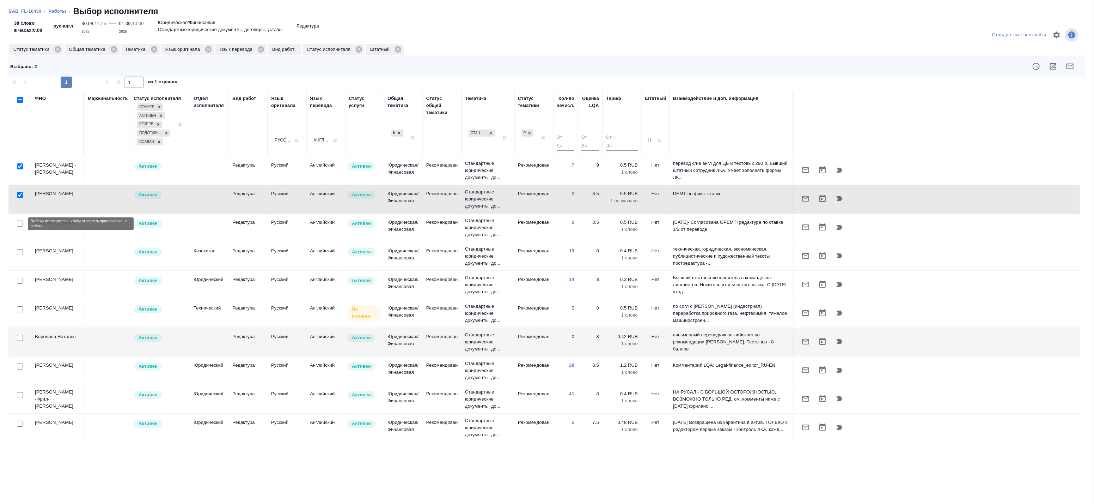
click at [18, 223] on input "checkbox" at bounding box center [20, 223] width 6 height 6
checkbox input "true"
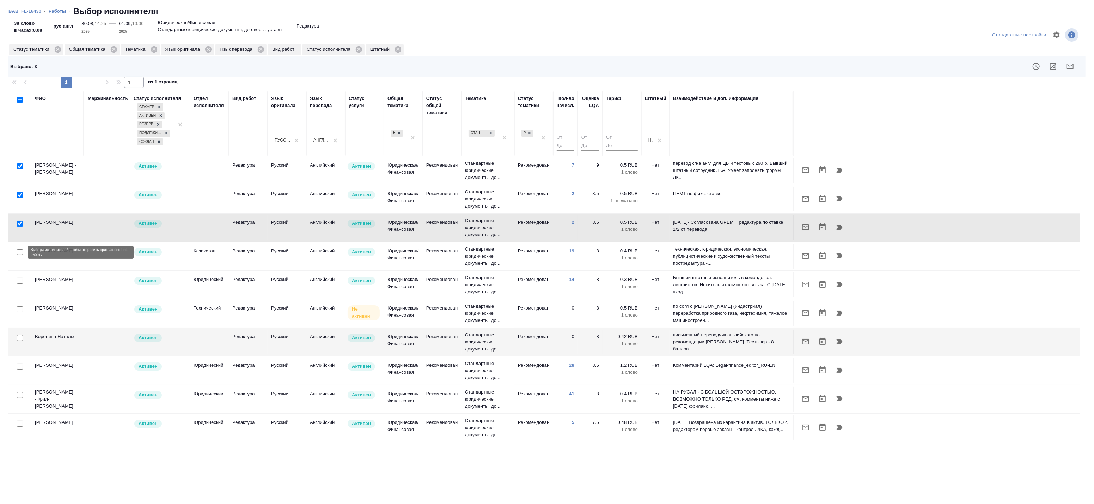
click at [19, 254] on input "checkbox" at bounding box center [20, 252] width 6 height 6
checkbox input "true"
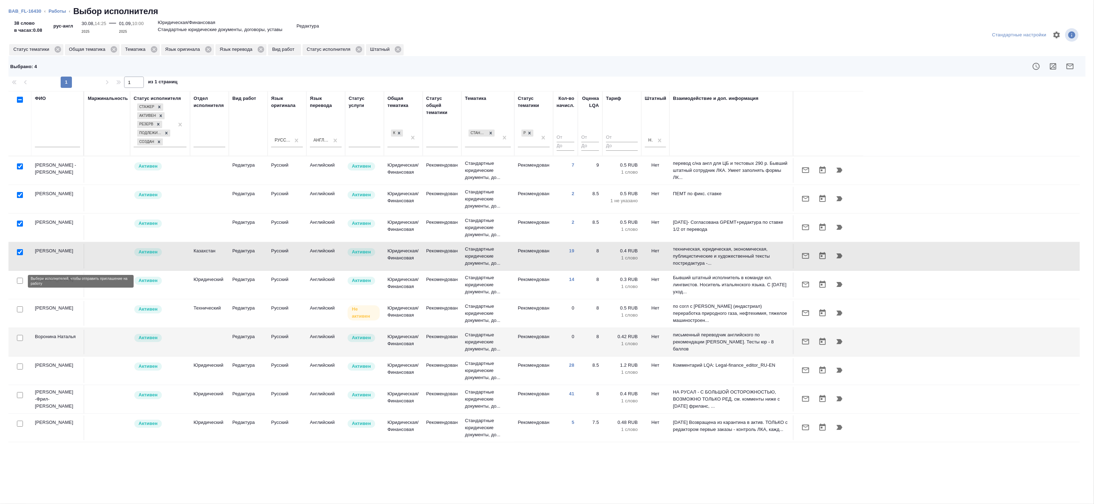
click at [19, 283] on input "checkbox" at bounding box center [20, 281] width 6 height 6
checkbox input "true"
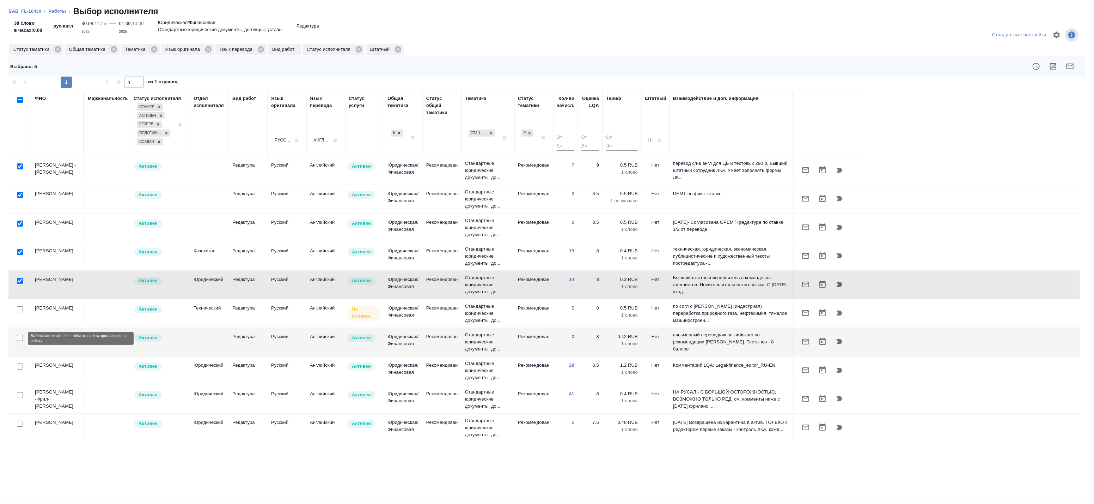
click at [19, 337] on input "checkbox" at bounding box center [20, 338] width 6 height 6
checkbox input "true"
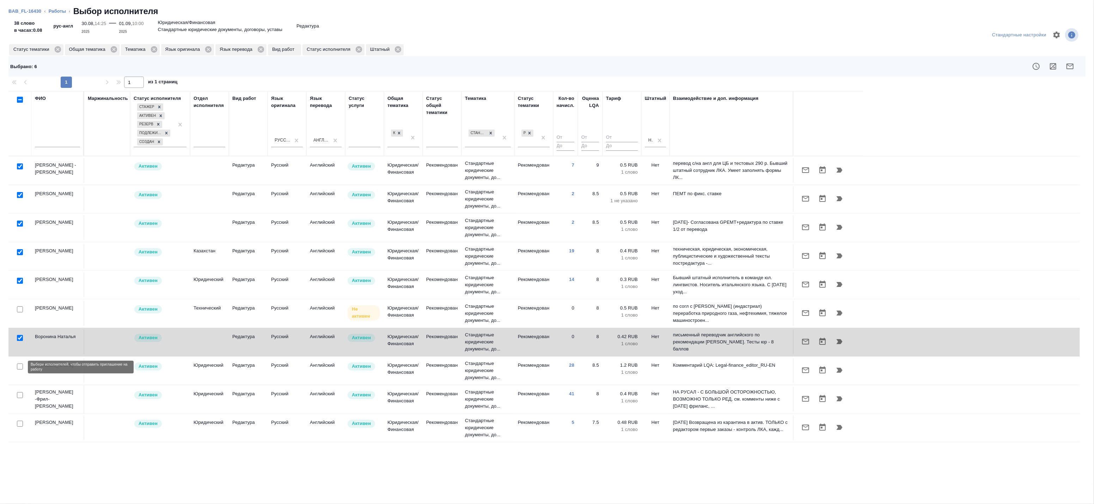
click at [19, 368] on input "checkbox" at bounding box center [20, 366] width 6 height 6
checkbox input "true"
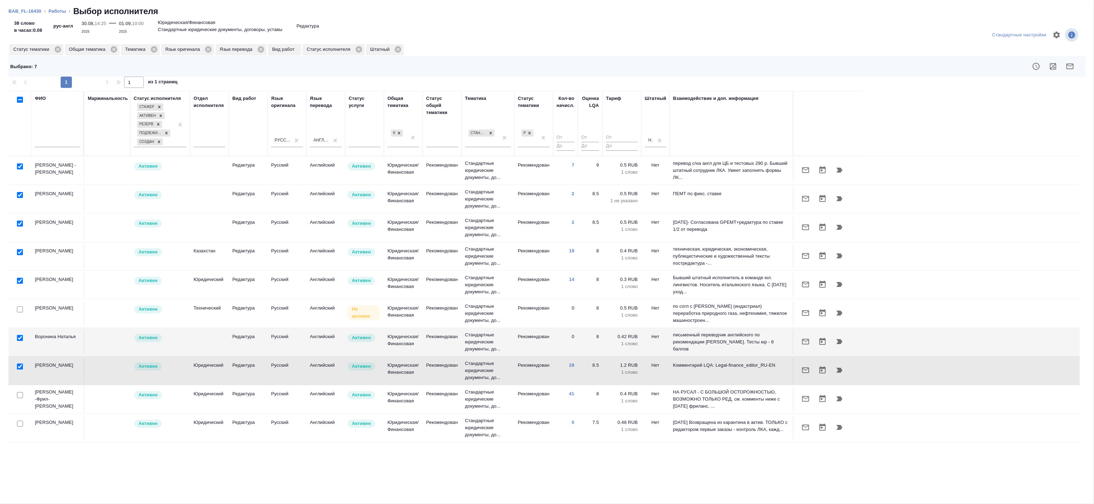
click at [20, 339] on input "checkbox" at bounding box center [20, 338] width 6 height 6
checkbox input "false"
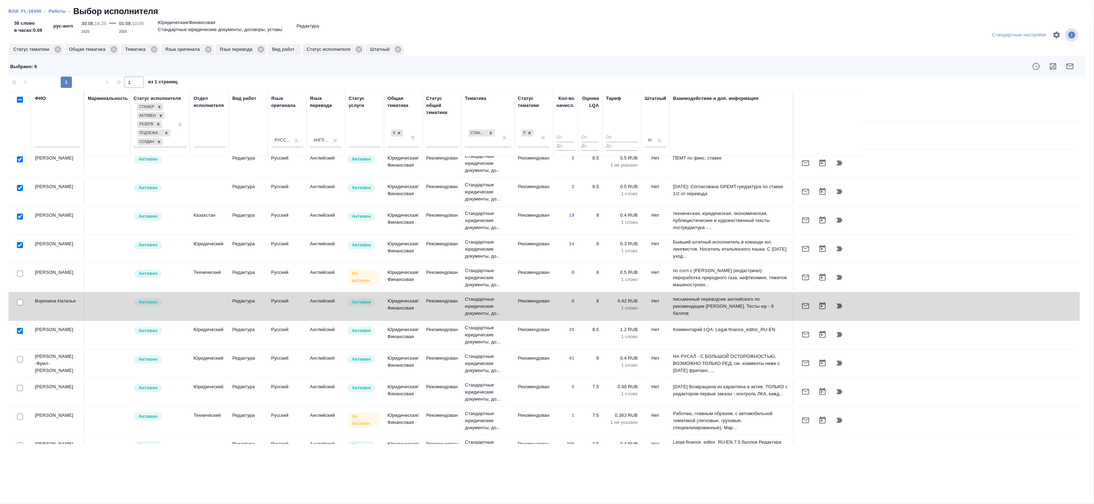
scroll to position [39, 0]
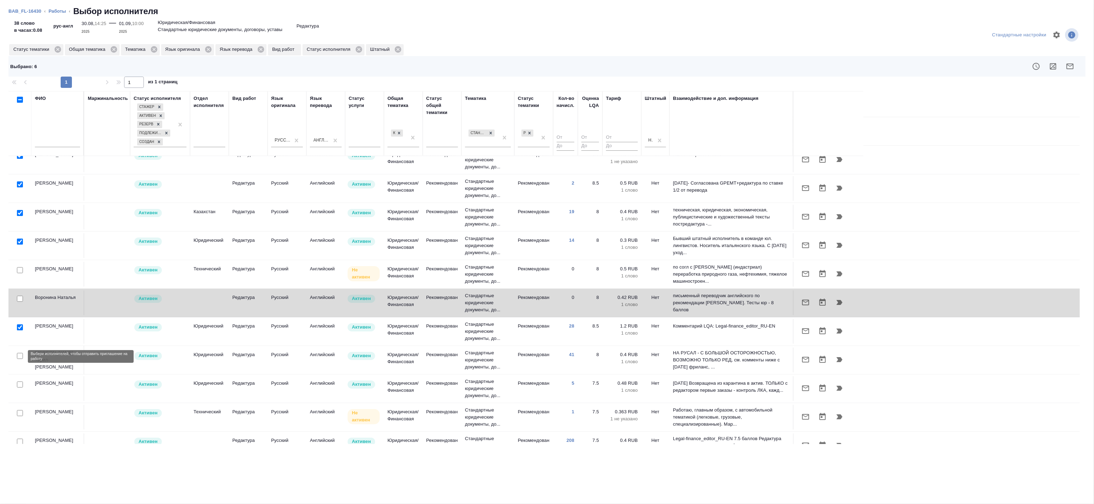
click at [21, 355] on input "checkbox" at bounding box center [20, 356] width 6 height 6
checkbox input "true"
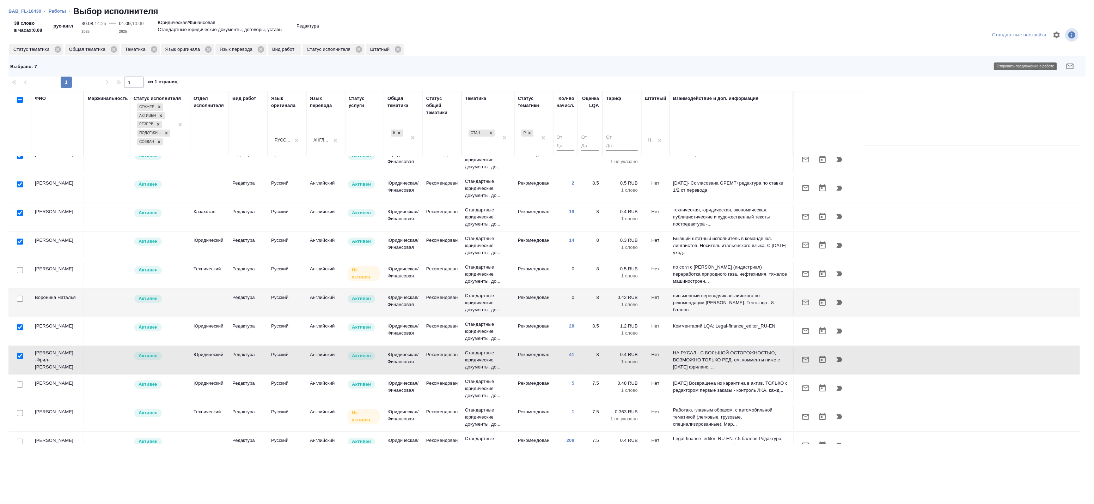
click at [1064, 64] on button "button" at bounding box center [1070, 66] width 17 height 17
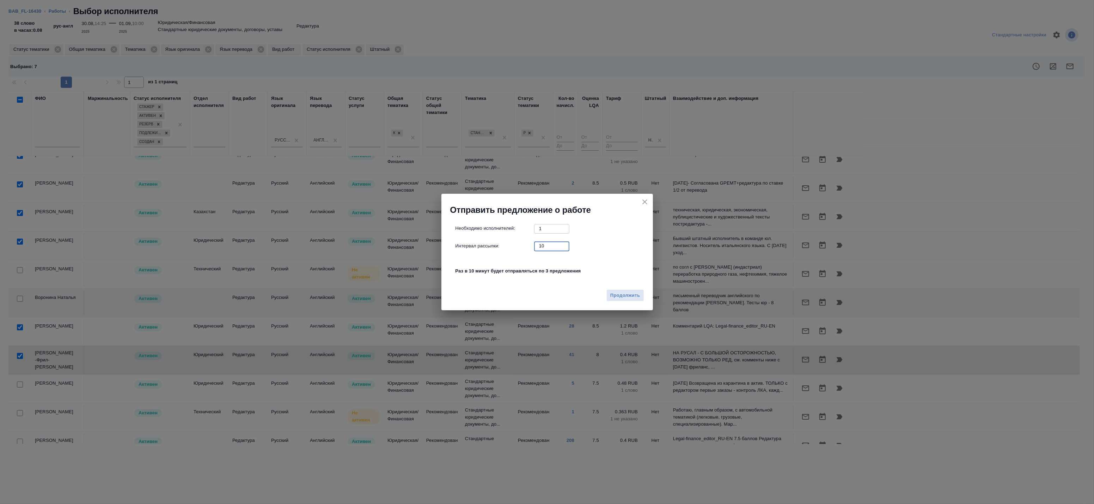
drag, startPoint x: 547, startPoint y: 246, endPoint x: 490, endPoint y: 243, distance: 56.8
click at [499, 244] on div "Интервал рассылки: 10 ​" at bounding box center [550, 245] width 189 height 9
type input "0"
click at [632, 298] on span "Продолжить" at bounding box center [626, 295] width 30 height 8
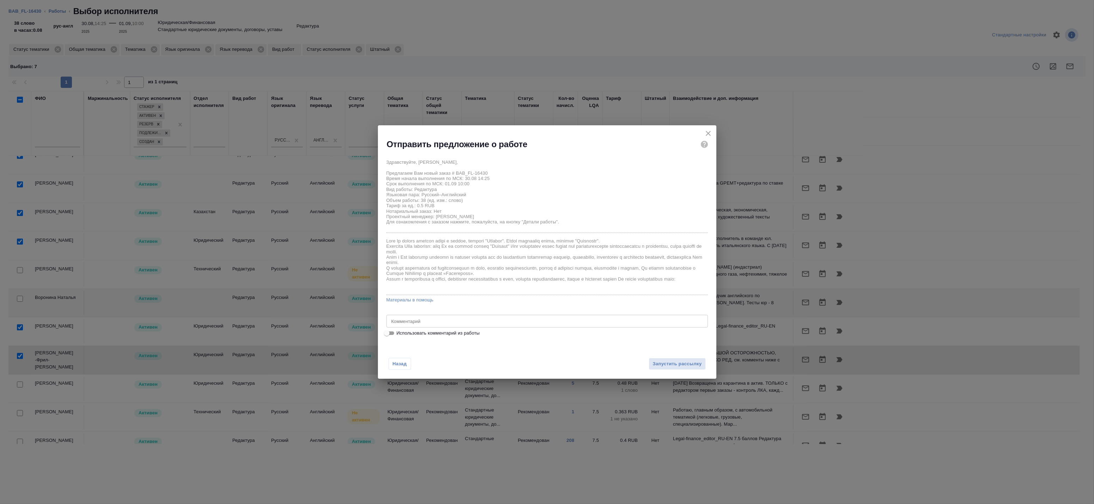
drag, startPoint x: 583, startPoint y: 326, endPoint x: 559, endPoint y: 326, distance: 24.7
click at [583, 326] on div "x Комментарий" at bounding box center [548, 321] width 322 height 13
click at [429, 338] on div "Здравствуйте, Мария, Предлагаем Вам новый заказ # BAB_FL-16430 Время начала вып…" at bounding box center [547, 246] width 339 height 187
click at [466, 335] on span "Использовать комментарий из работы" at bounding box center [438, 332] width 83 height 7
click at [400, 335] on input "Использовать комментарий из работы" at bounding box center [386, 333] width 25 height 8
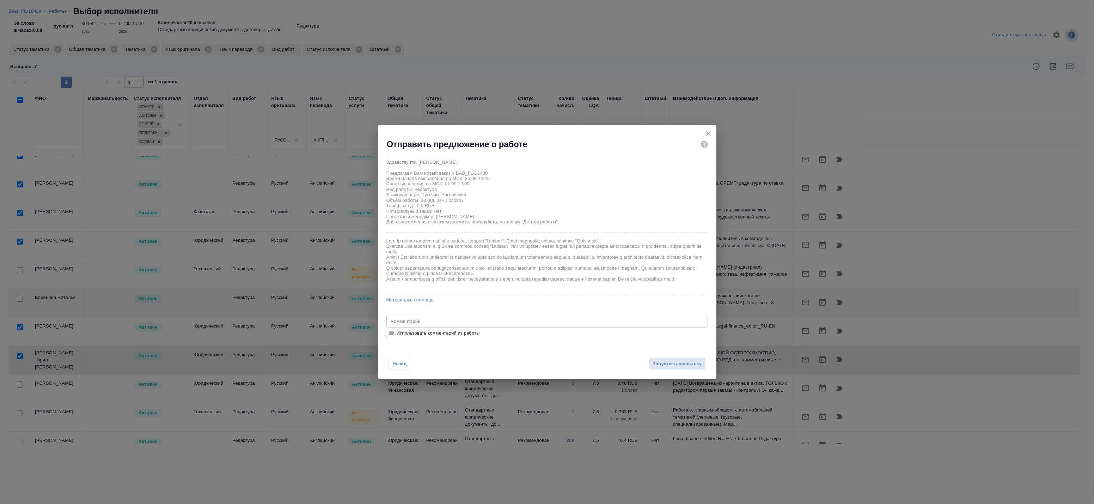
checkbox input "true"
type textarea "Под нот Оригинал для сверки:https://drive.awatera.com/s/oc2s9Tz3StsmERT"
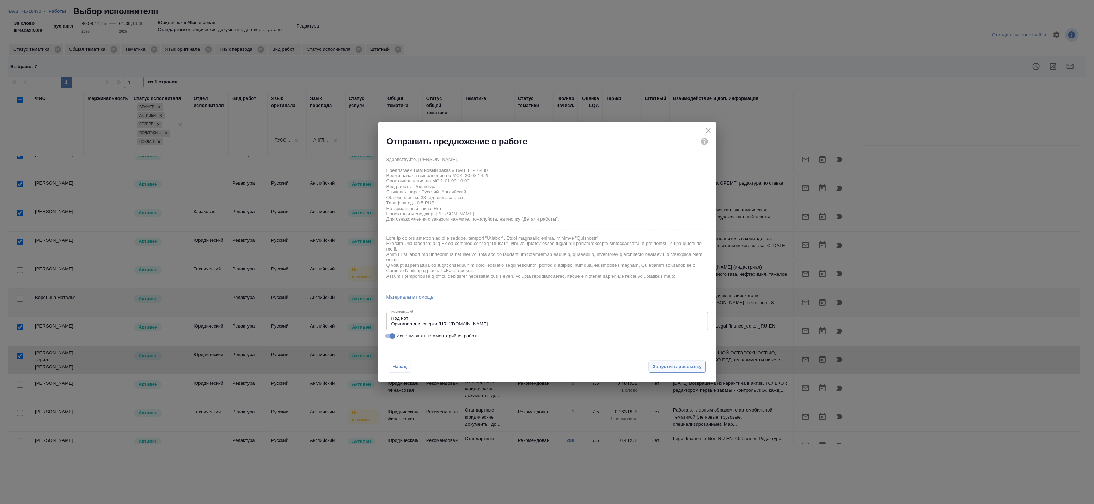
click at [675, 371] on button "Запустить рассылку" at bounding box center [677, 366] width 57 height 12
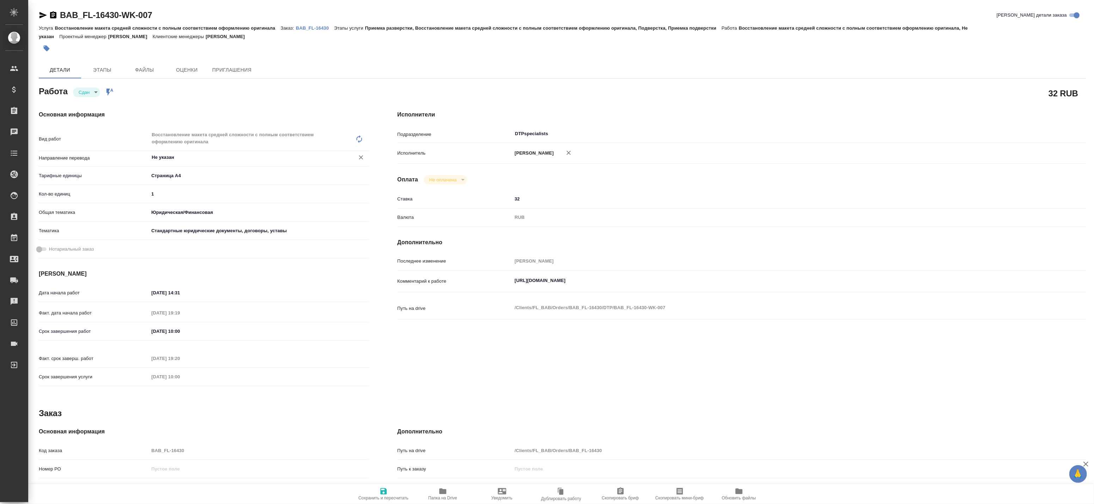
type textarea "x"
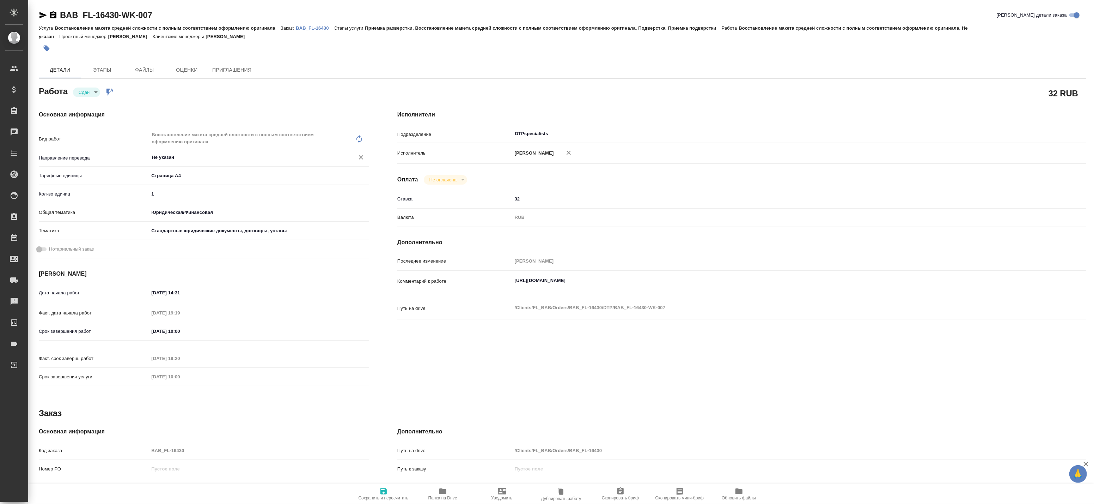
type textarea "x"
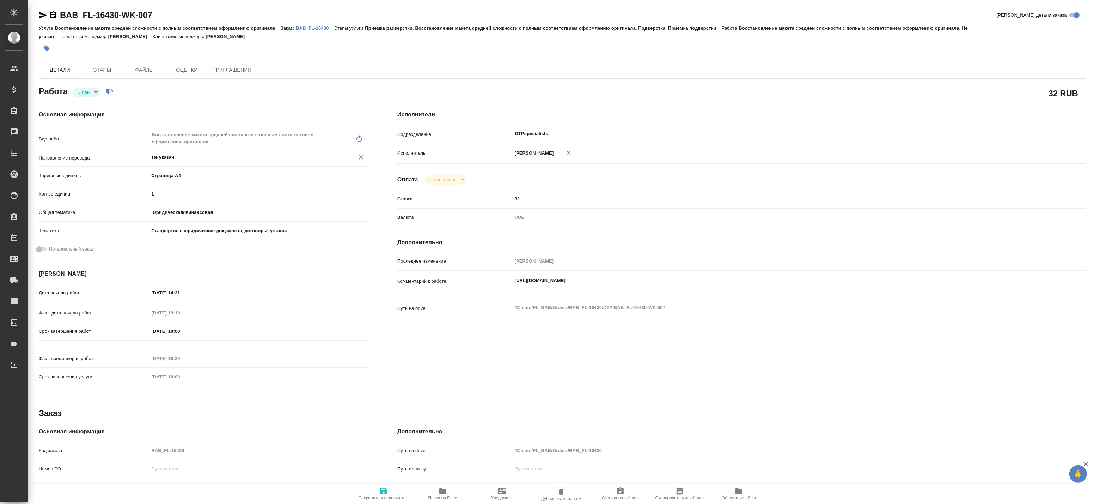
type textarea "x"
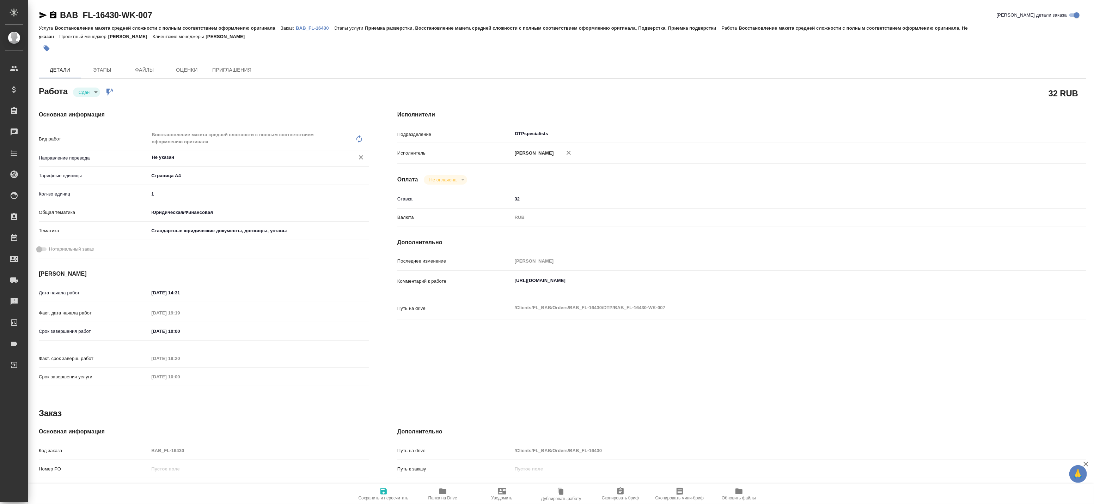
type textarea "x"
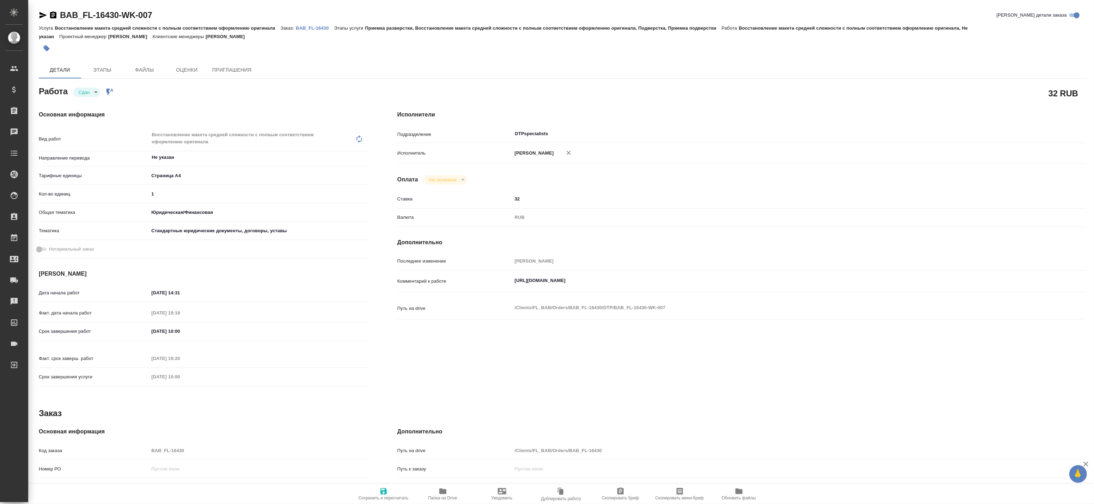
type textarea "x"
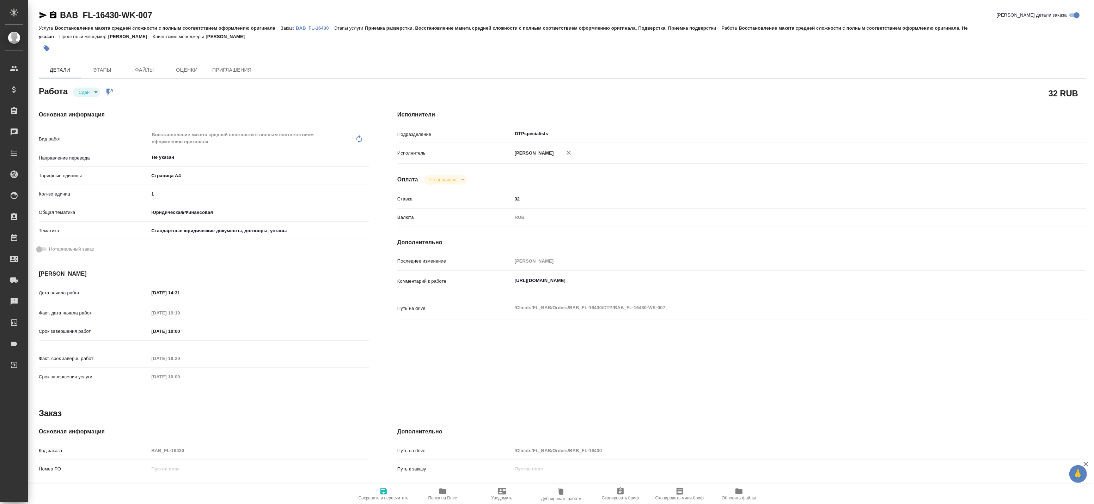
type textarea "x"
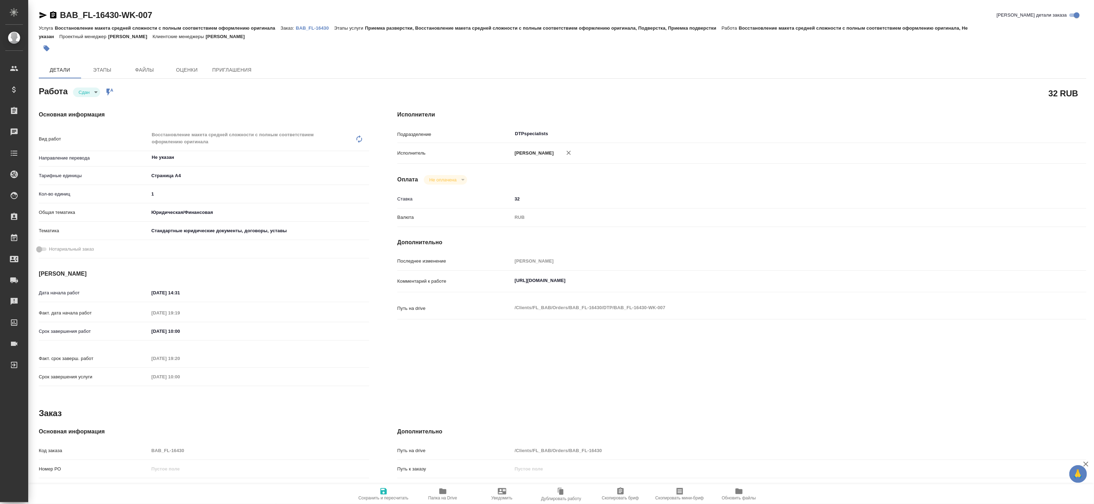
type textarea "x"
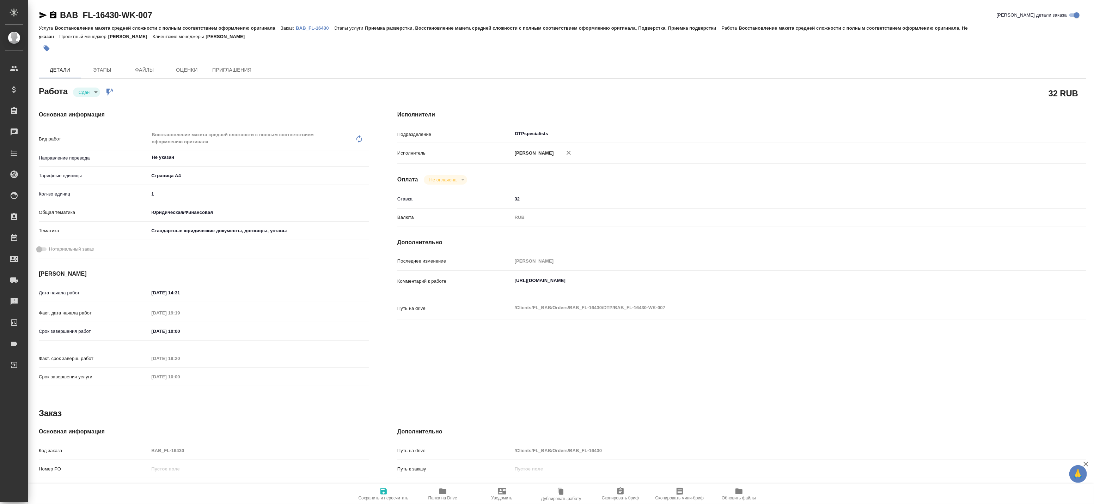
type textarea "x"
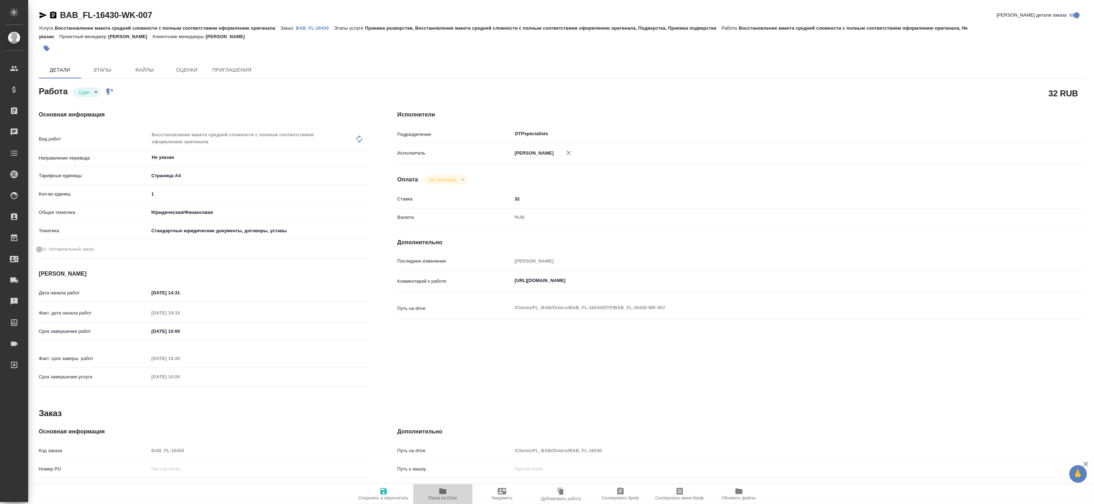
click at [441, 488] on icon "button" at bounding box center [443, 491] width 8 height 8
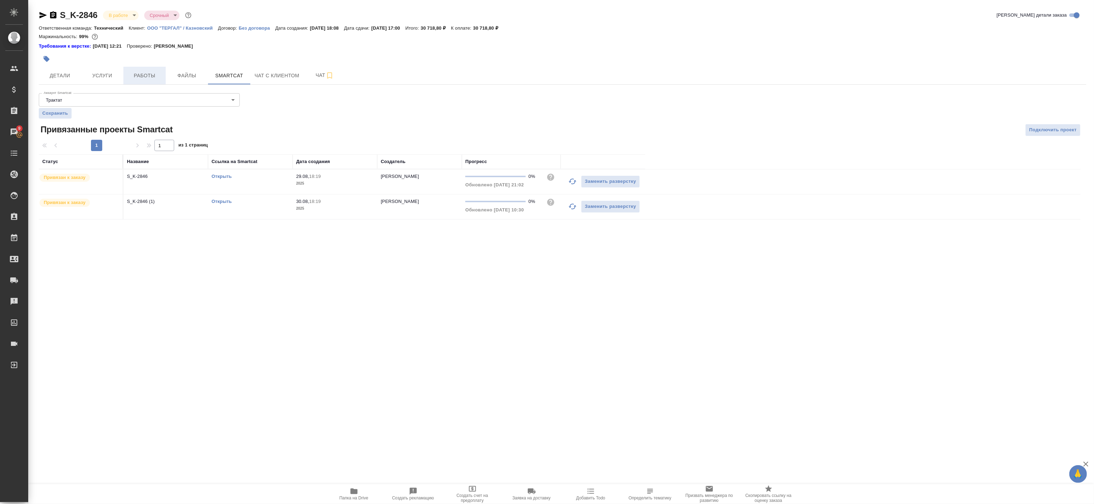
click at [133, 73] on span "Работы" at bounding box center [145, 75] width 34 height 9
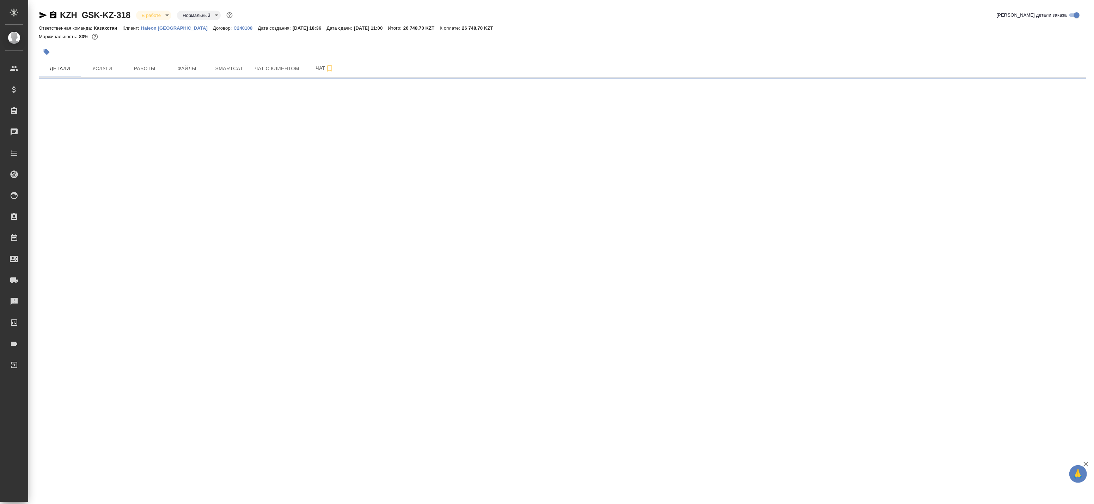
select select "RU"
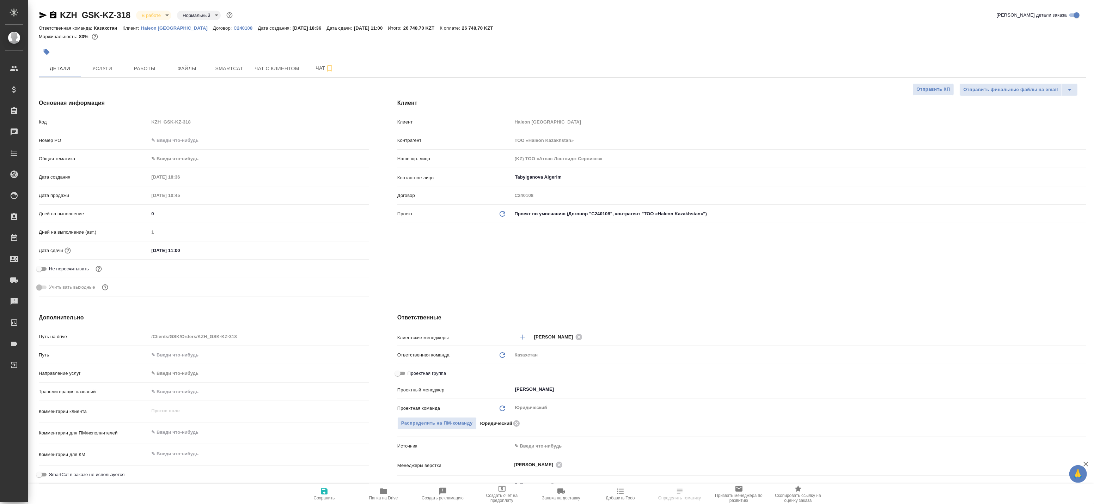
type textarea "x"
click at [137, 70] on span "Работы" at bounding box center [145, 68] width 34 height 9
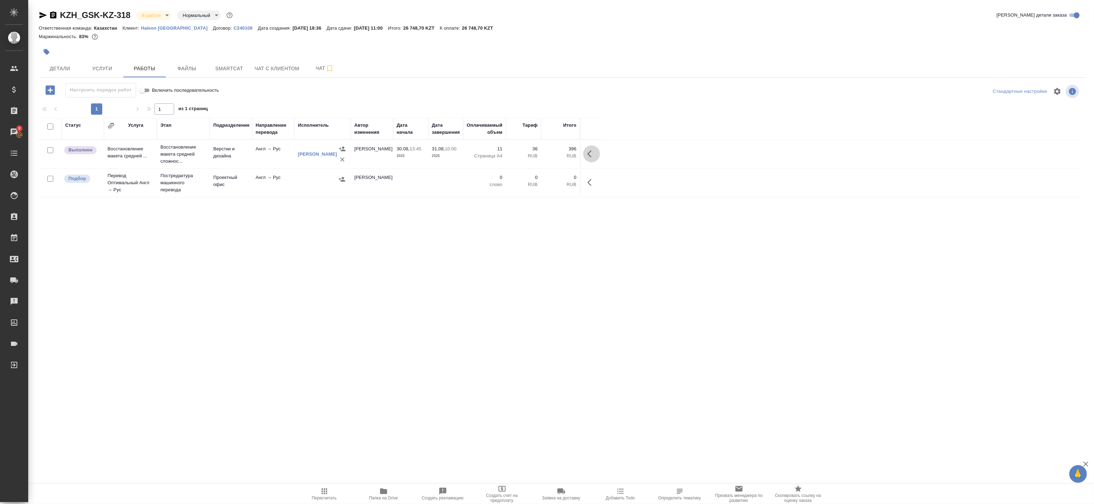
click at [588, 151] on icon "button" at bounding box center [592, 154] width 8 height 8
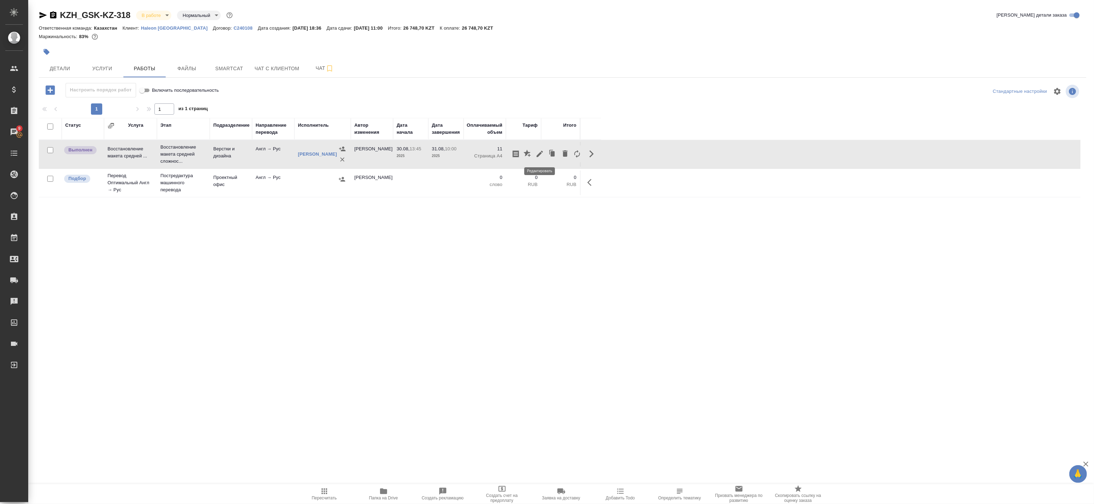
click at [540, 152] on icon "button" at bounding box center [540, 154] width 8 height 8
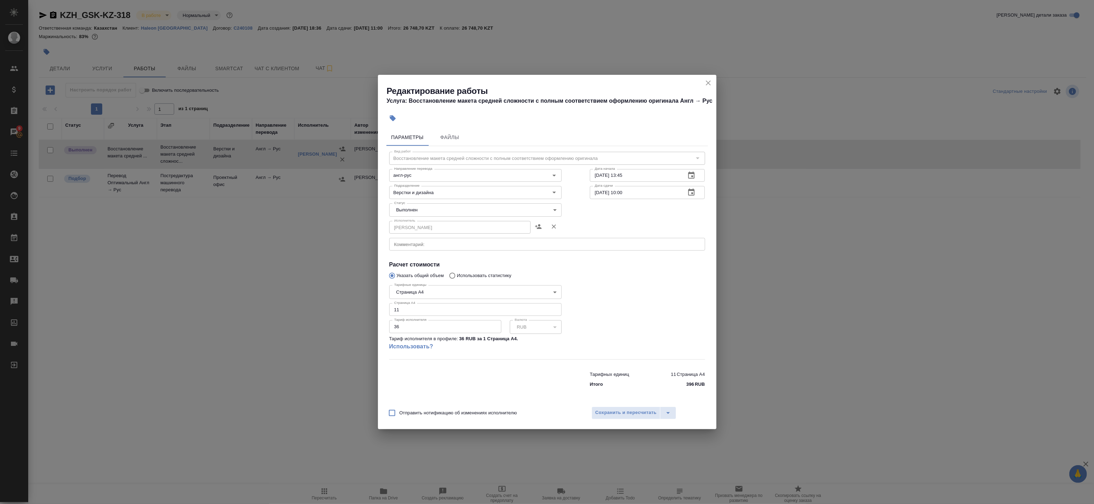
click at [431, 206] on body "🙏 .cls-1 fill:#fff; AWATERA Badanyan Artak Клиенты Спецификации Заказы 9 Чаты T…" at bounding box center [547, 252] width 1094 height 504
click at [429, 220] on li "Сдан" at bounding box center [475, 222] width 172 height 12
type input "closed"
click at [639, 423] on div "Отправить нотификацию об изменениях исполнителю Сохранить и пересчитать" at bounding box center [547, 415] width 339 height 27
click at [631, 411] on span "Сохранить и пересчитать" at bounding box center [626, 412] width 61 height 8
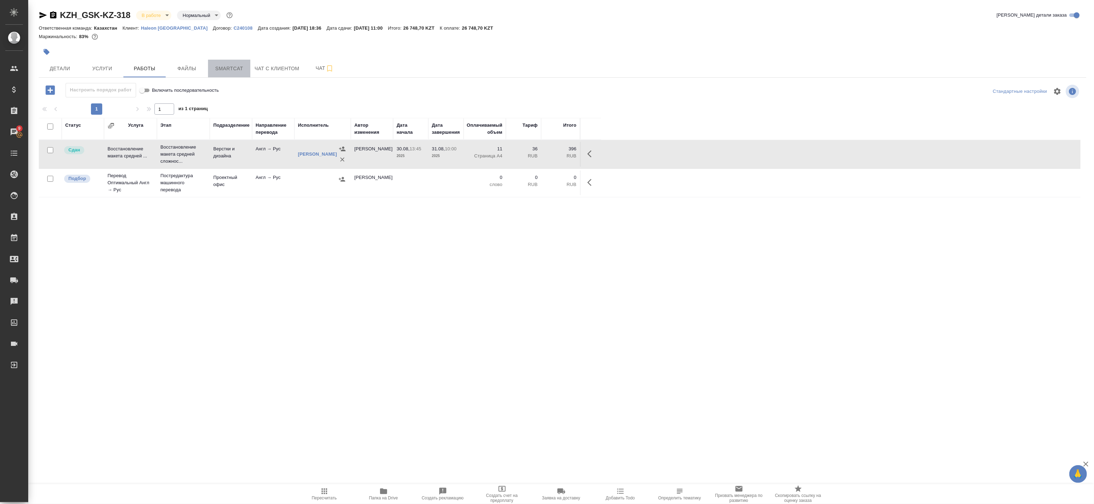
click at [221, 66] on span "Smartcat" at bounding box center [229, 68] width 34 height 9
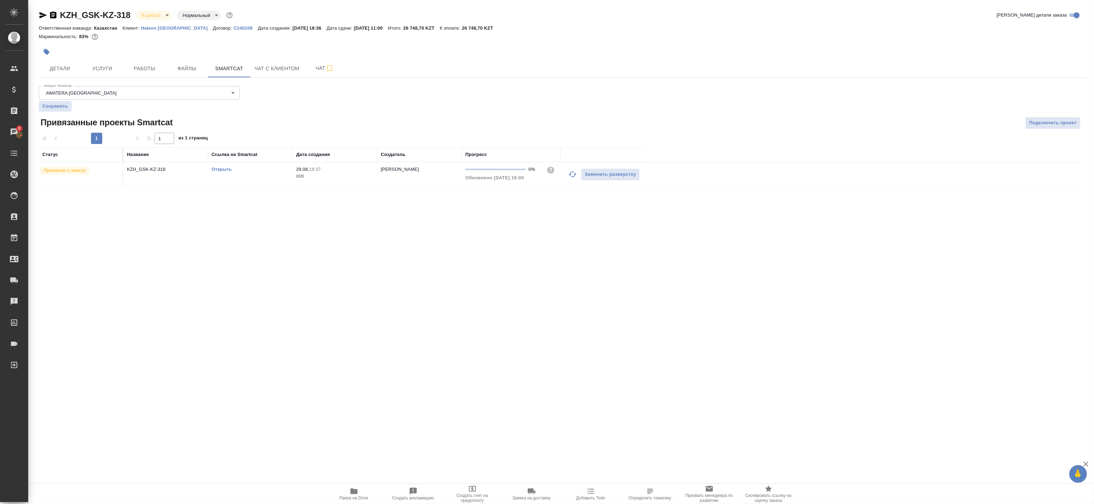
click at [219, 164] on td "Открыть" at bounding box center [250, 174] width 85 height 25
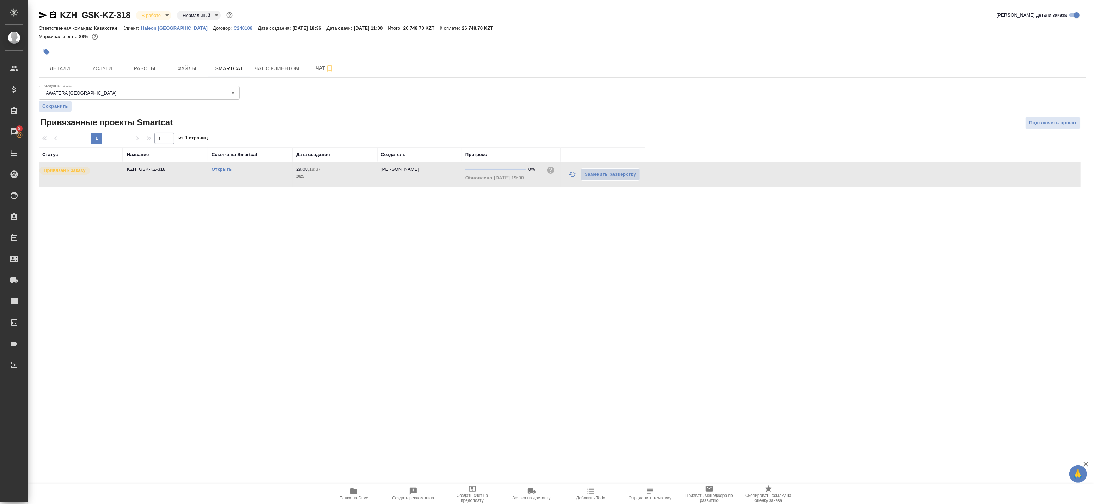
click at [220, 168] on link "Открыть" at bounding box center [222, 168] width 20 height 5
click at [146, 67] on span "Работы" at bounding box center [145, 68] width 34 height 9
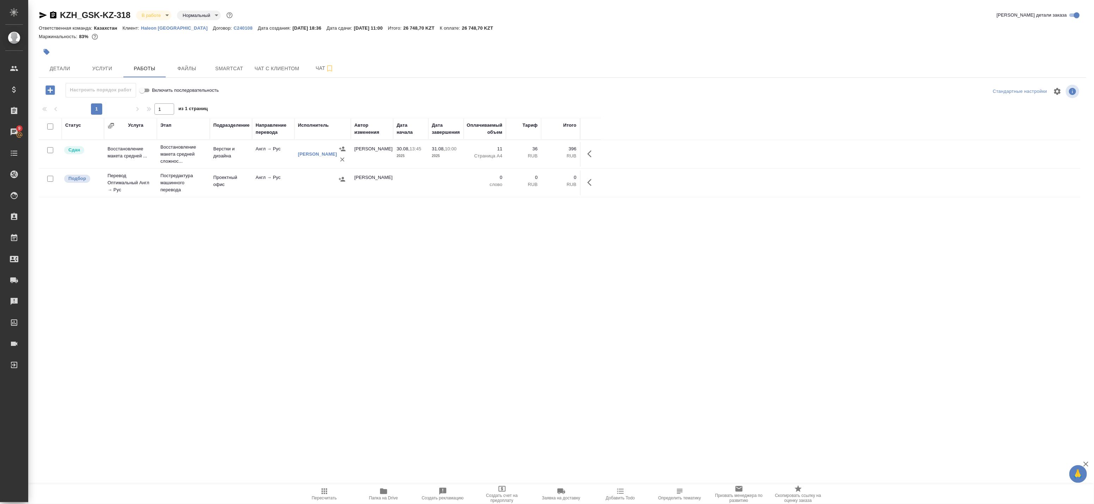
click at [393, 494] on span "Папка на Drive" at bounding box center [383, 493] width 51 height 13
click at [111, 66] on span "Услуги" at bounding box center [102, 68] width 34 height 9
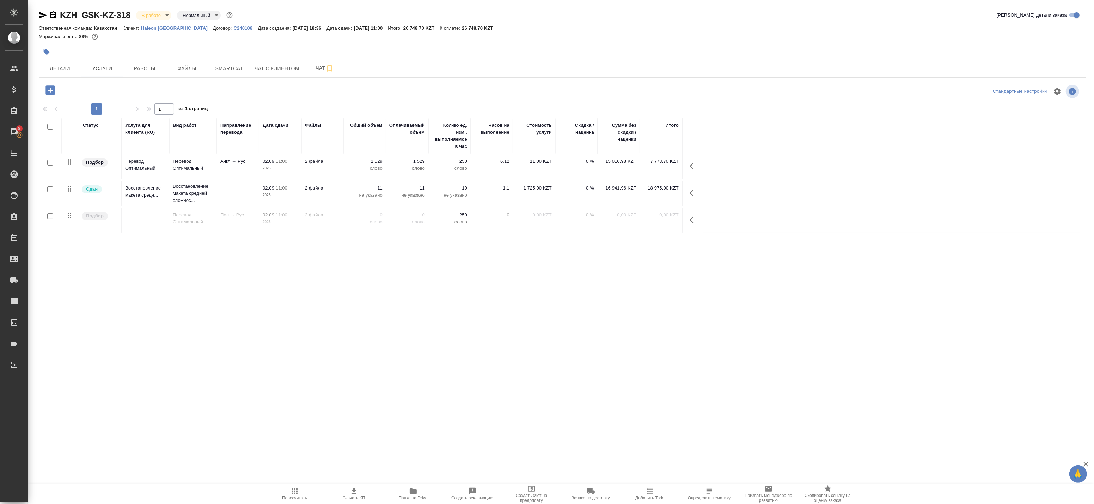
click at [50, 164] on input "checkbox" at bounding box center [50, 162] width 6 height 6
checkbox input "true"
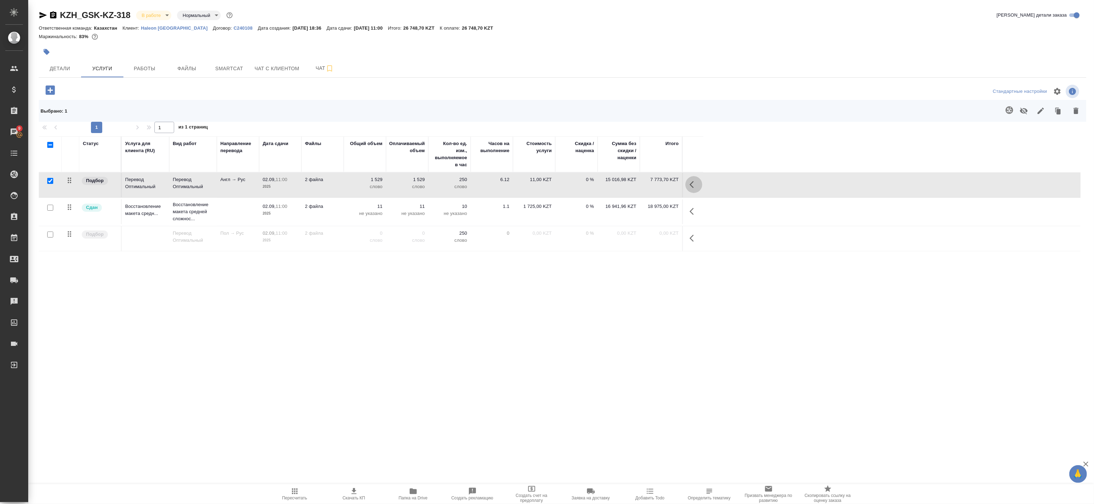
click at [690, 183] on icon "button" at bounding box center [694, 184] width 8 height 8
click at [630, 185] on button "button" at bounding box center [625, 184] width 17 height 17
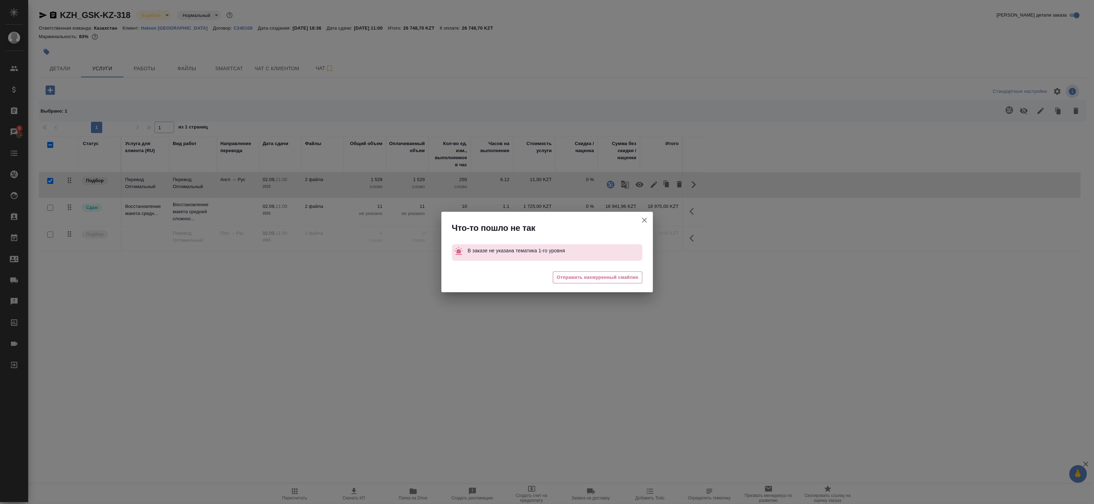
click at [644, 219] on icon "button" at bounding box center [644, 220] width 8 height 8
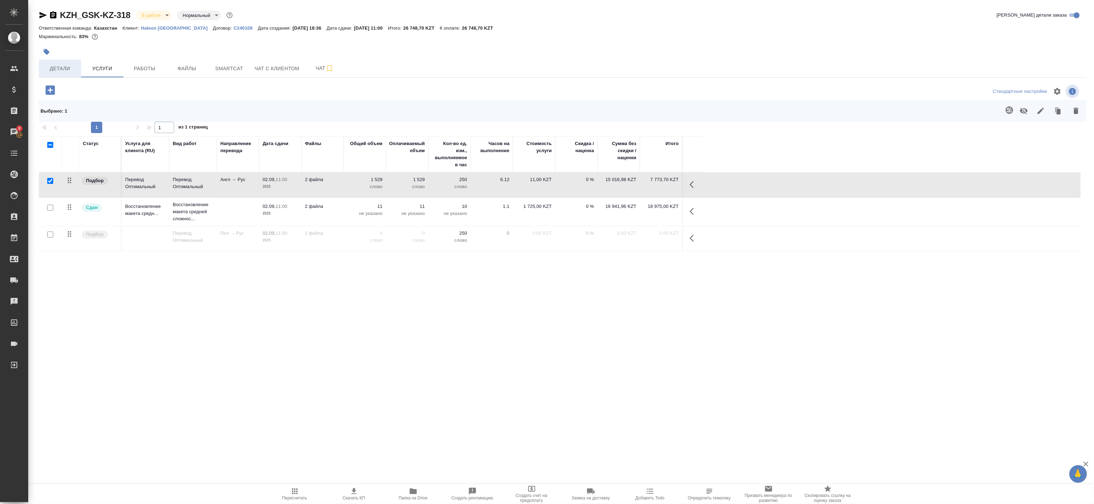
click at [50, 66] on span "Детали" at bounding box center [60, 68] width 34 height 9
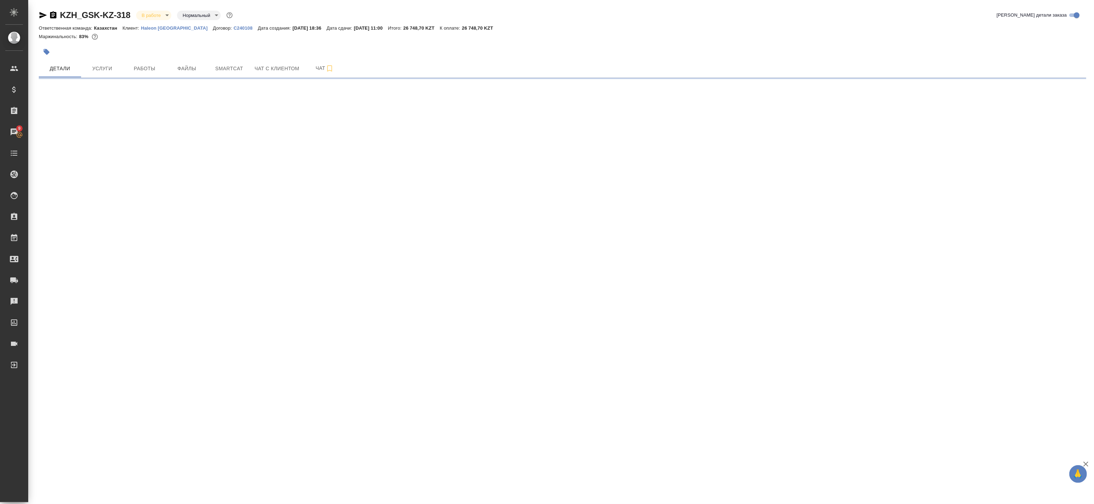
select select "RU"
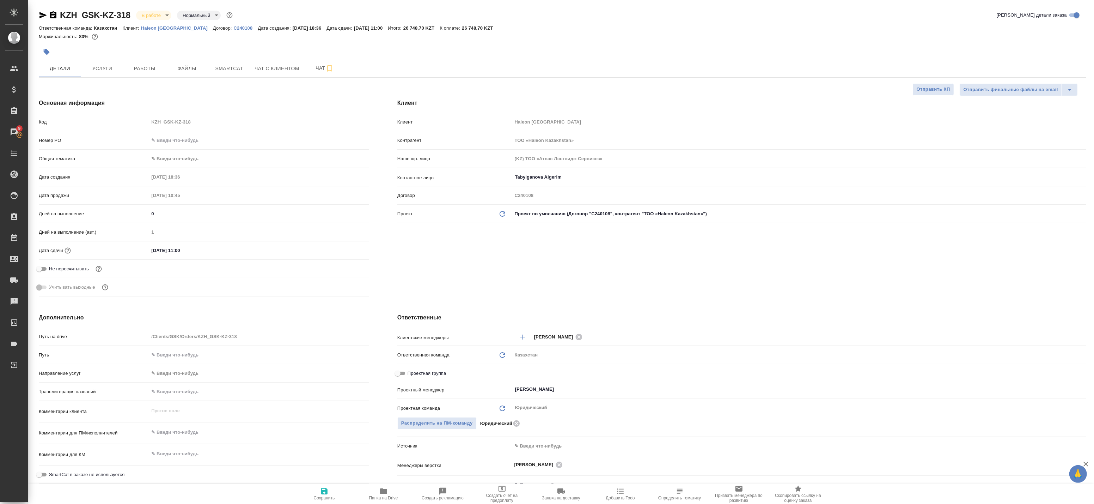
type textarea "x"
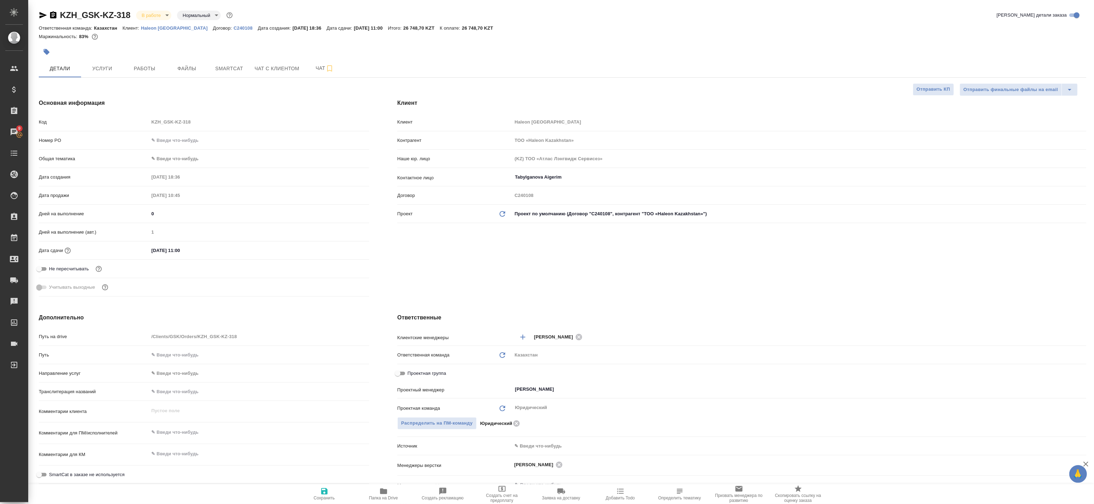
type textarea "x"
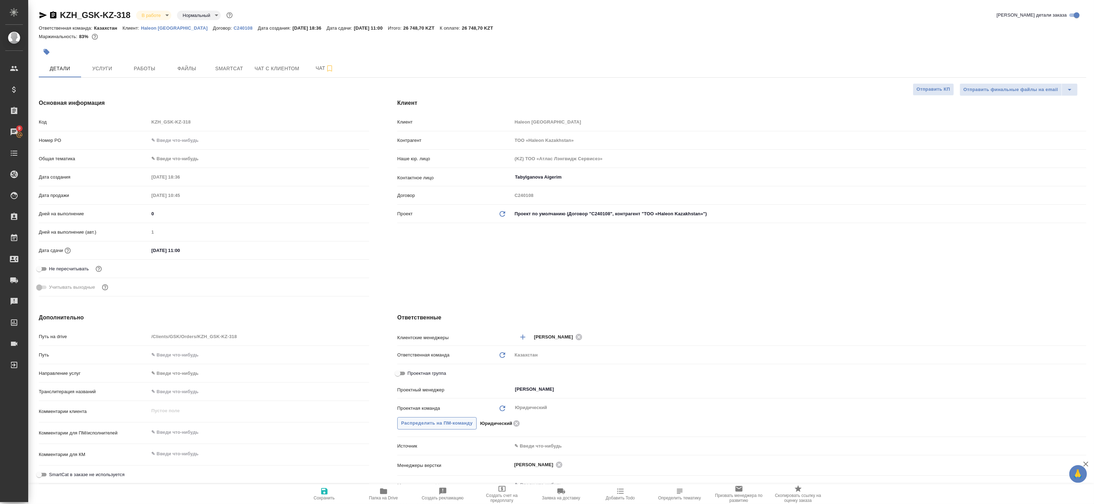
type textarea "x"
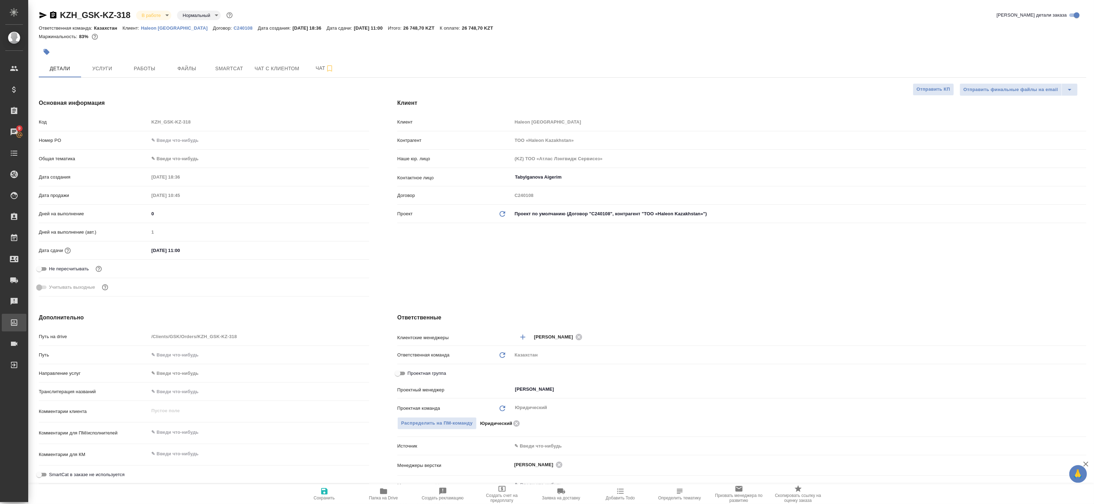
type textarea "x"
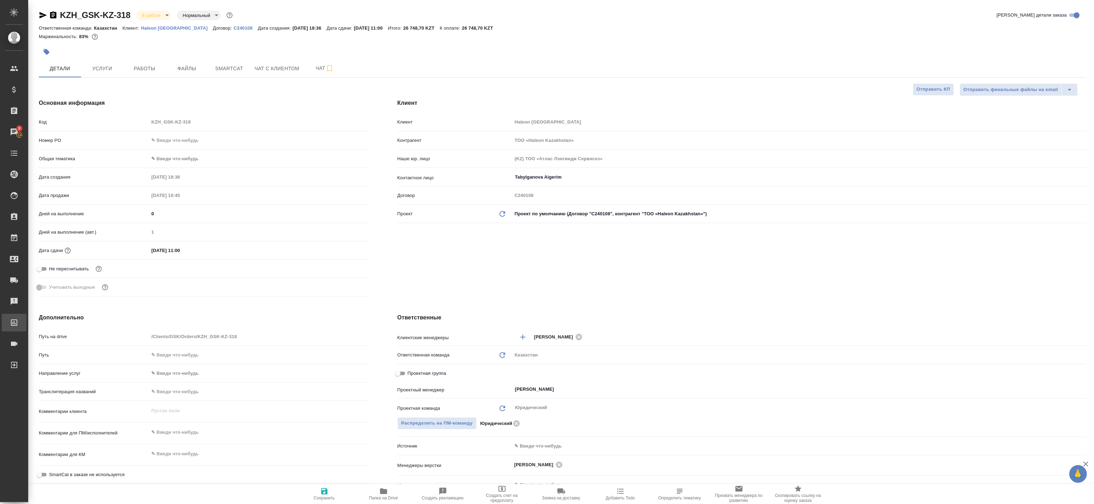
type textarea "x"
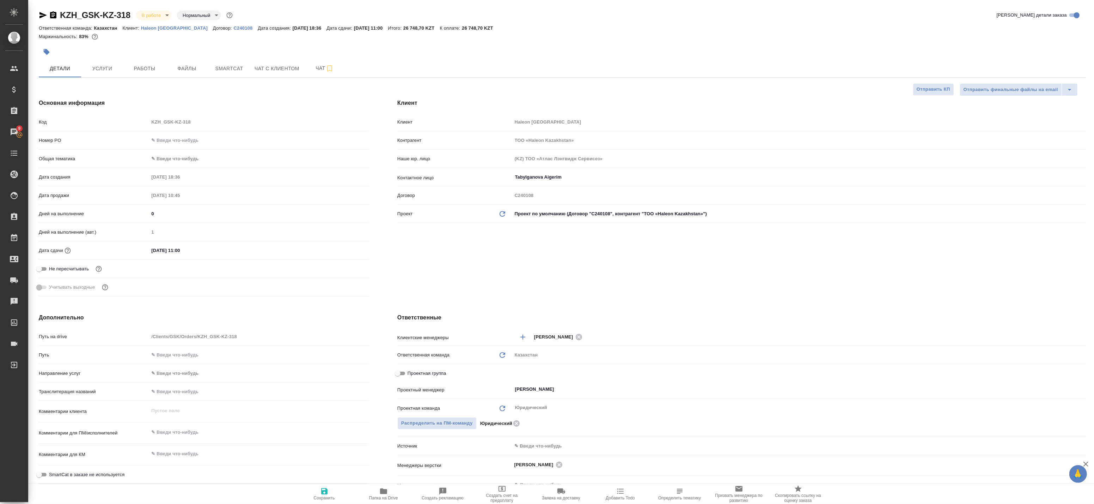
type textarea "x"
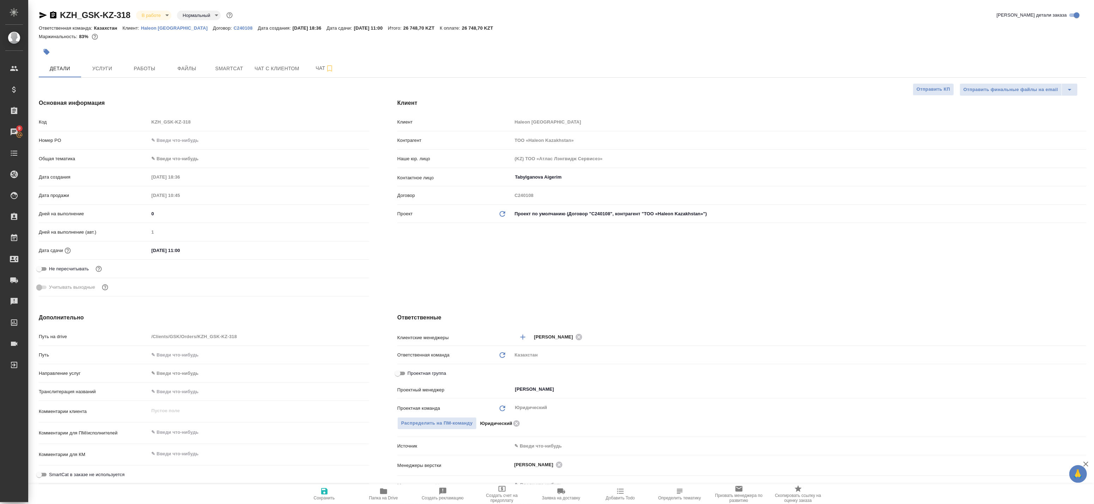
click at [200, 134] on div "Номер PO" at bounding box center [204, 140] width 330 height 12
click at [190, 140] on input "text" at bounding box center [259, 140] width 220 height 10
click at [172, 157] on body "🙏 .cls-1 fill:#fff; AWATERA Badanyan Artak Клиенты Спецификации Заказы 9 Чаты T…" at bounding box center [547, 252] width 1094 height 504
click at [184, 226] on li "Юридическая/Финансовая" at bounding box center [257, 225] width 219 height 11
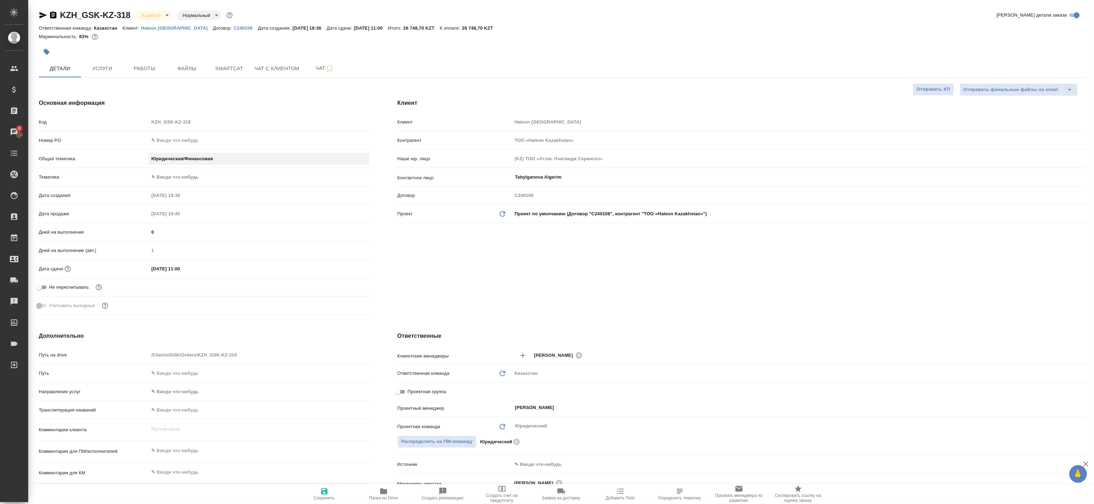
type input "yr-fn"
type textarea "x"
click at [173, 173] on body "🙏 .cls-1 fill:#fff; AWATERA Badanyan Artak Клиенты Спецификации Заказы 9 Чаты T…" at bounding box center [547, 252] width 1094 height 504
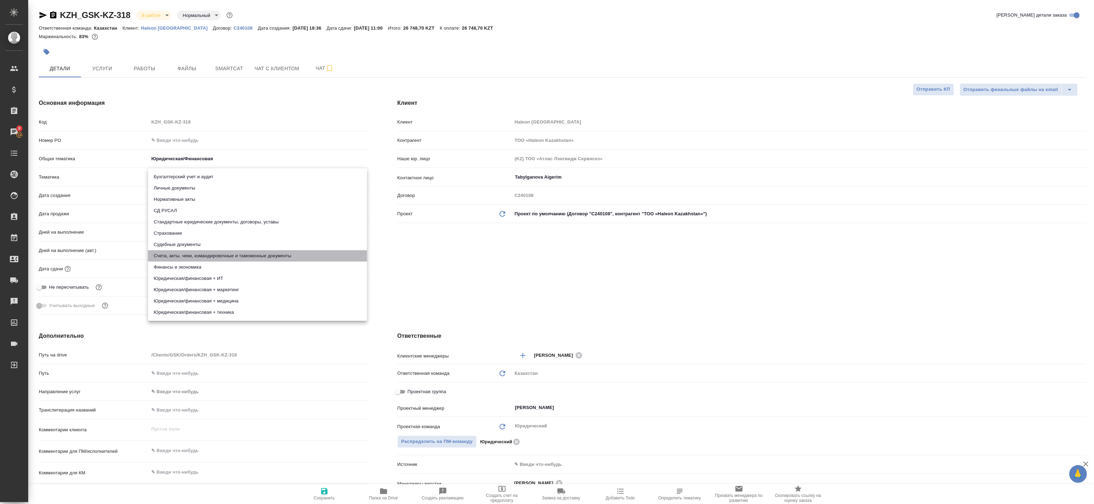
click at [177, 256] on li "Счета, акты, чеки, командировочные и таможенные документы" at bounding box center [257, 255] width 219 height 11
type textarea "x"
type input "5f647205b73bc97568ca66c0"
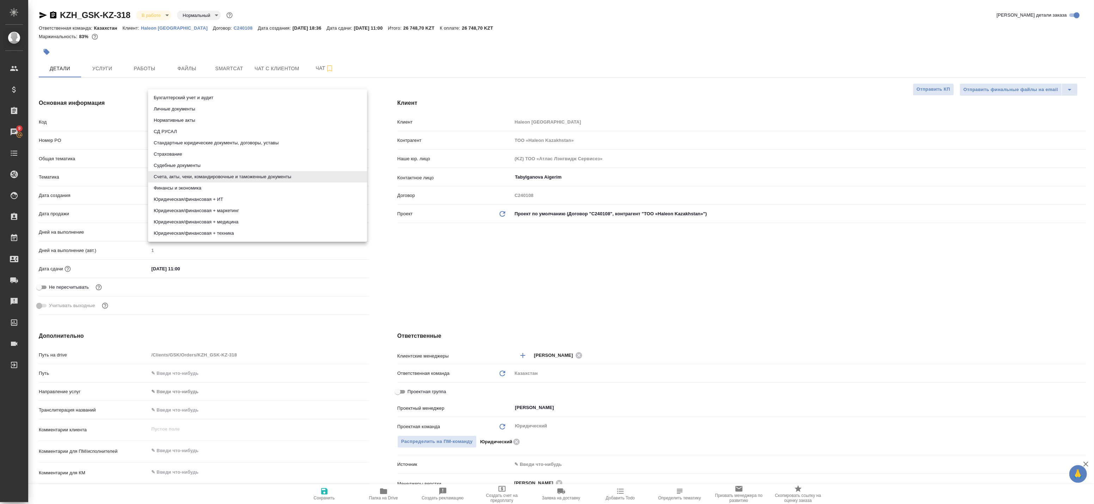
click at [166, 177] on body "🙏 .cls-1 fill:#fff; AWATERA Badanyan Artak Клиенты Спецификации Заказы 9 Чаты T…" at bounding box center [547, 252] width 1094 height 504
click at [199, 178] on li "Счета, акты, чеки, командировочные и таможенные документы" at bounding box center [257, 176] width 219 height 11
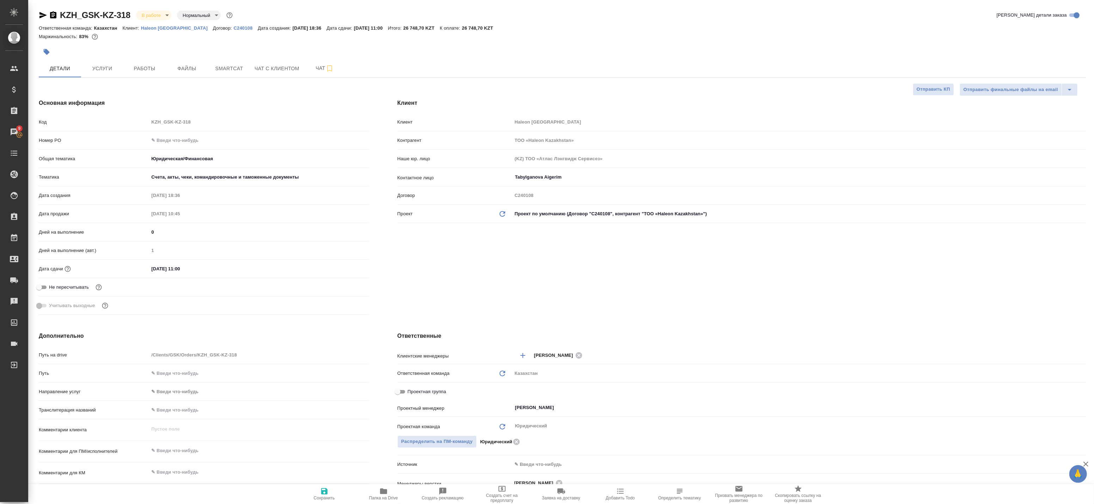
click at [337, 496] on span "Сохранить" at bounding box center [324, 493] width 51 height 13
type textarea "x"
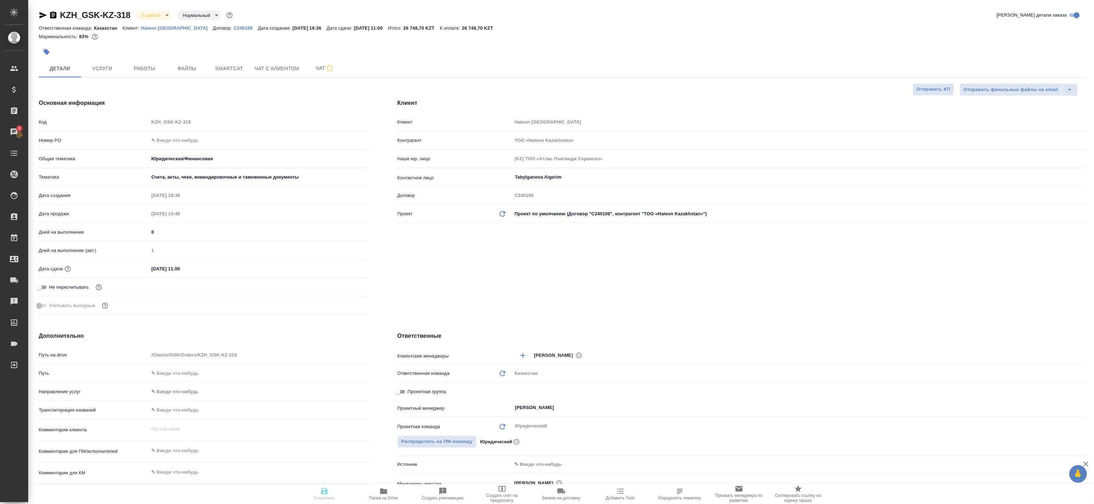
type textarea "x"
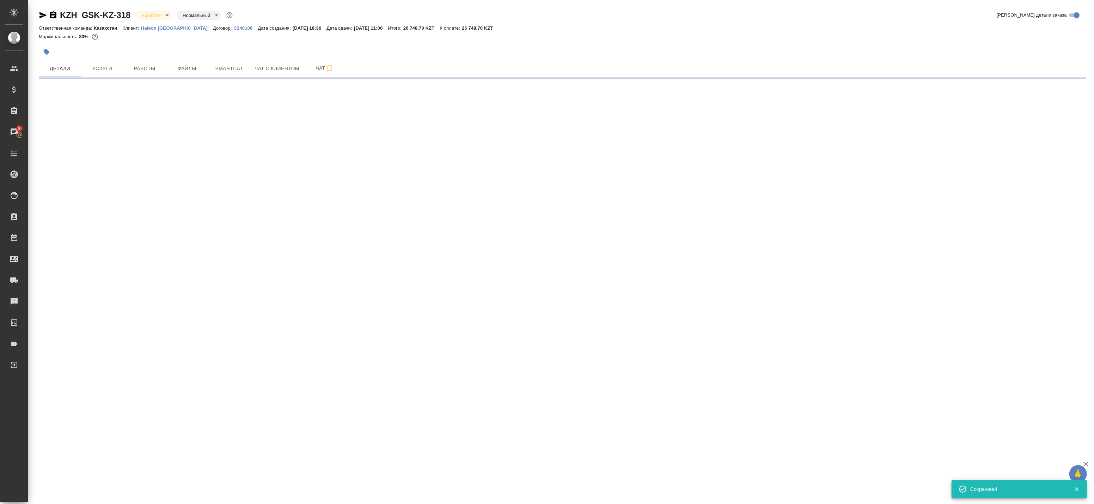
select select "RU"
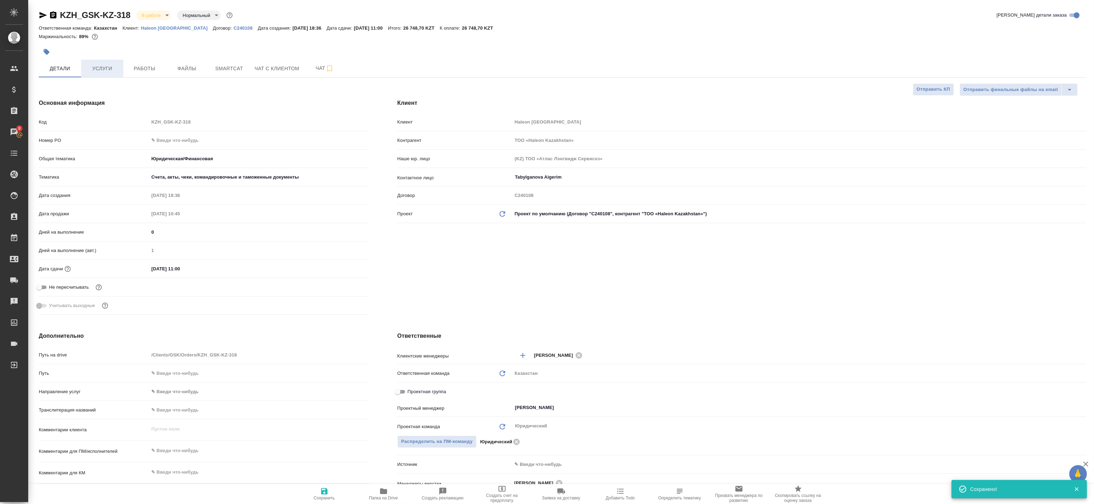
type textarea "x"
click at [104, 73] on button "Услуги" at bounding box center [102, 69] width 42 height 18
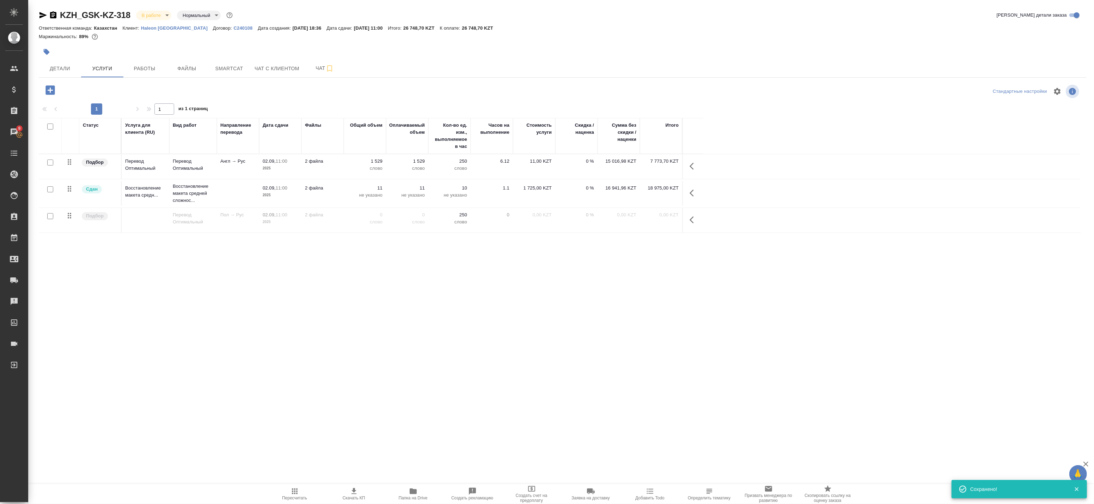
click at [51, 160] on input "checkbox" at bounding box center [50, 162] width 6 height 6
checkbox input "true"
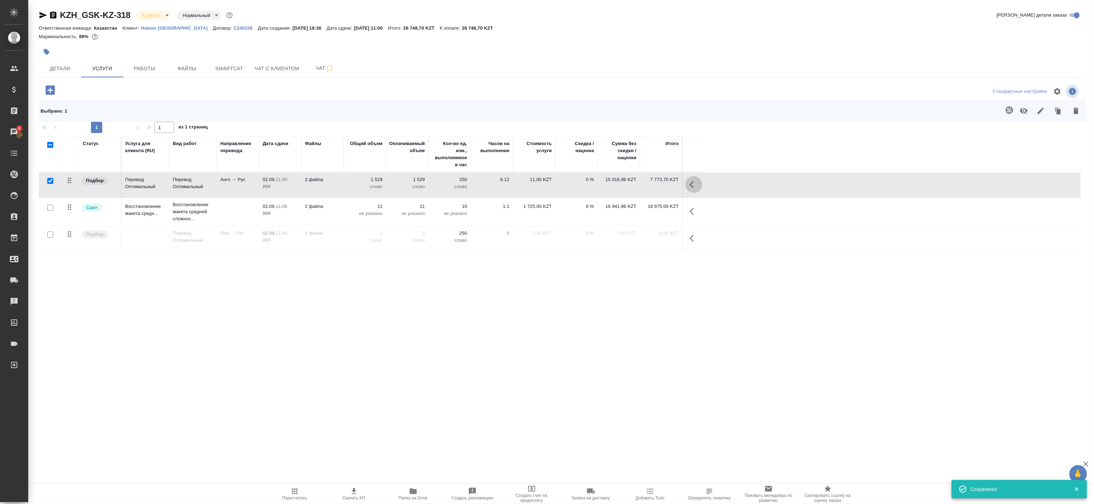
drag, startPoint x: 693, startPoint y: 182, endPoint x: 686, endPoint y: 184, distance: 7.6
click at [693, 182] on icon "button" at bounding box center [692, 184] width 4 height 7
click at [624, 184] on icon "button" at bounding box center [625, 184] width 8 height 8
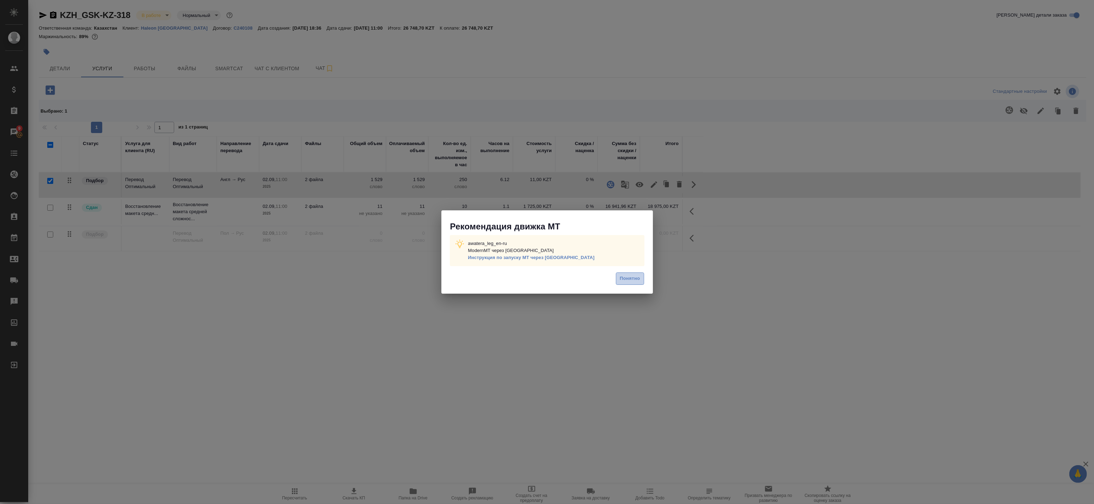
click at [636, 283] on span "Понятно" at bounding box center [630, 278] width 20 height 8
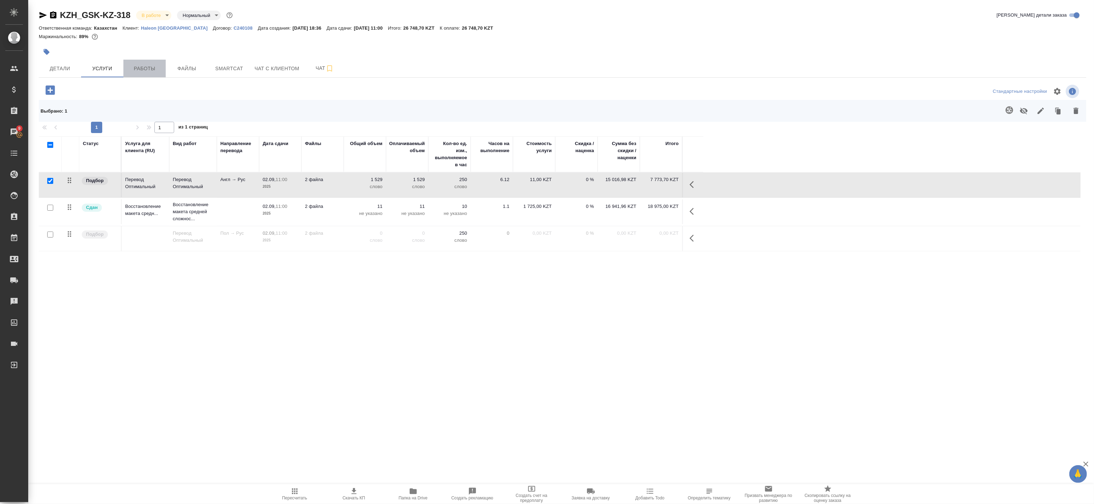
click at [147, 66] on span "Работы" at bounding box center [145, 68] width 34 height 9
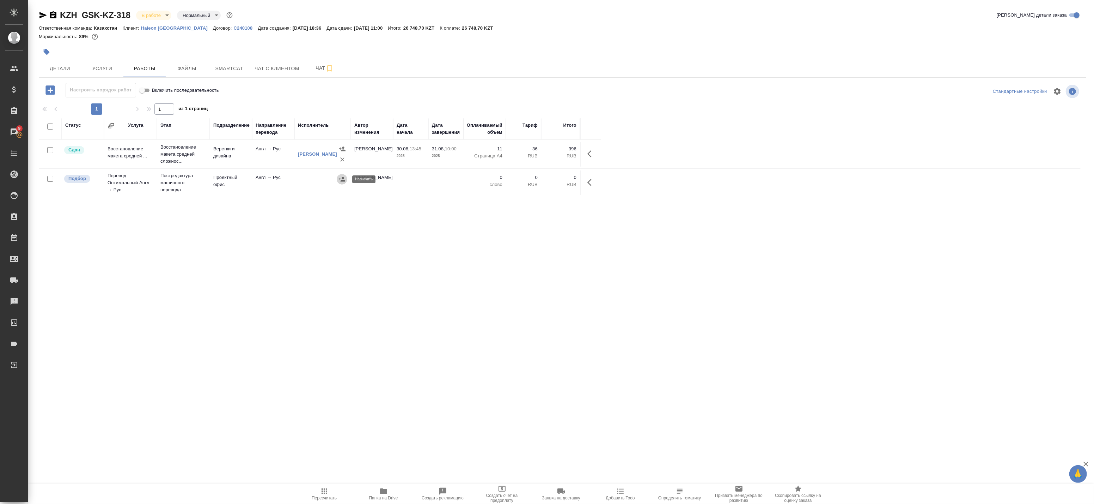
click at [344, 178] on icon "button" at bounding box center [342, 179] width 7 height 7
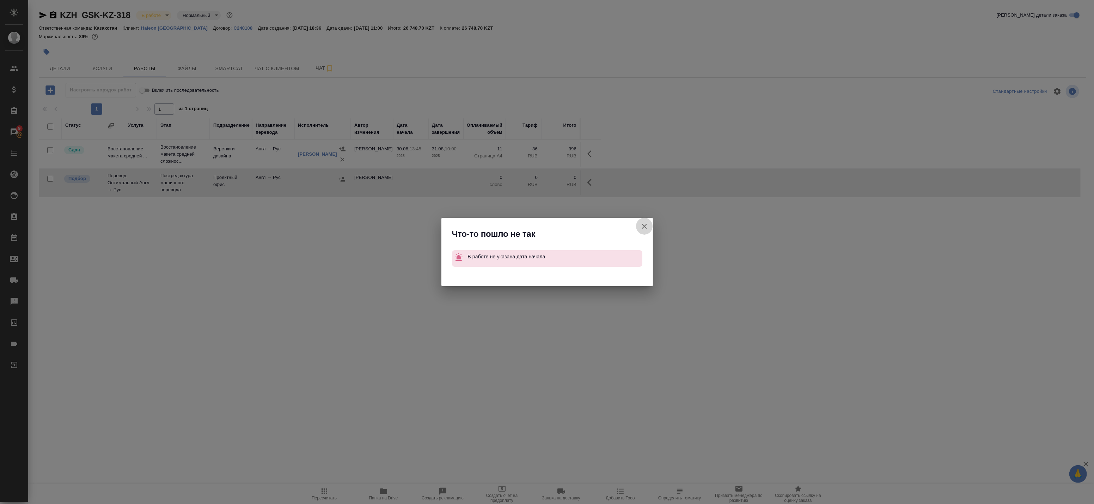
click at [647, 220] on button "Группировать работы по услугам" at bounding box center [644, 226] width 17 height 17
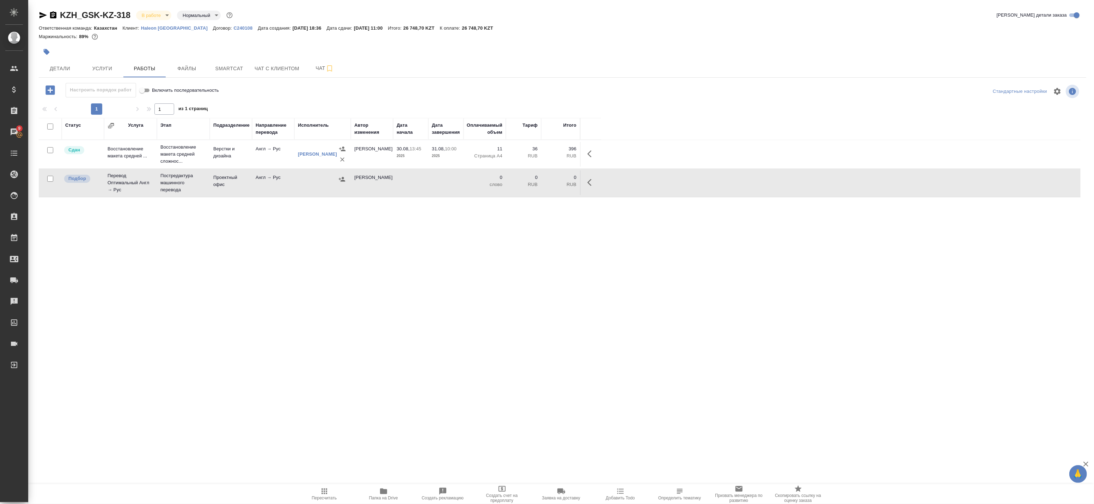
click at [587, 182] on button "button" at bounding box center [591, 182] width 17 height 17
click at [541, 181] on icon "button" at bounding box center [540, 182] width 6 height 6
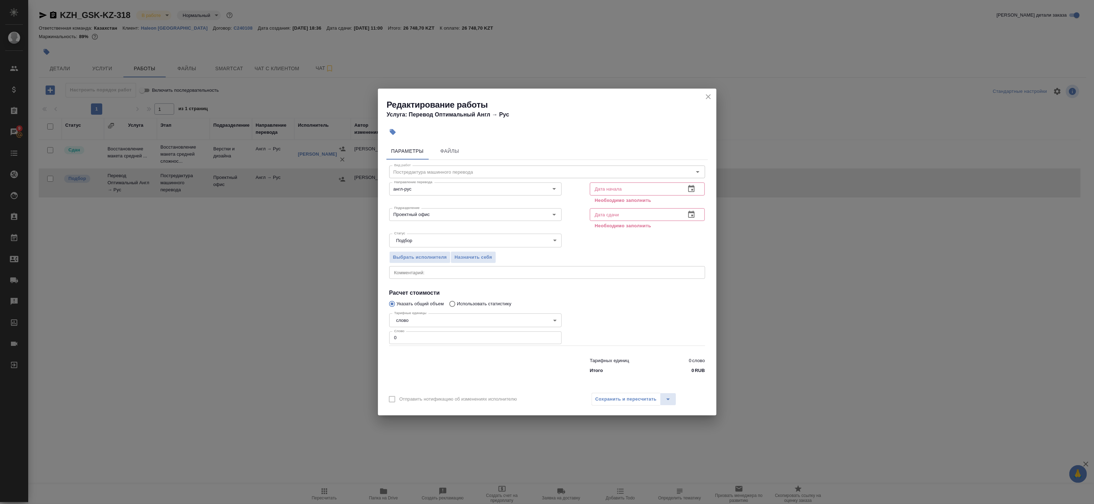
drag, startPoint x: 407, startPoint y: 337, endPoint x: 365, endPoint y: 334, distance: 41.7
click at [366, 334] on div "Редактирование работы Услуга: Перевод Оптимальный Англ → Рус Параметры Файлы Ви…" at bounding box center [547, 252] width 1094 height 504
paste input "235"
type input "236"
click at [690, 188] on icon "button" at bounding box center [691, 188] width 8 height 8
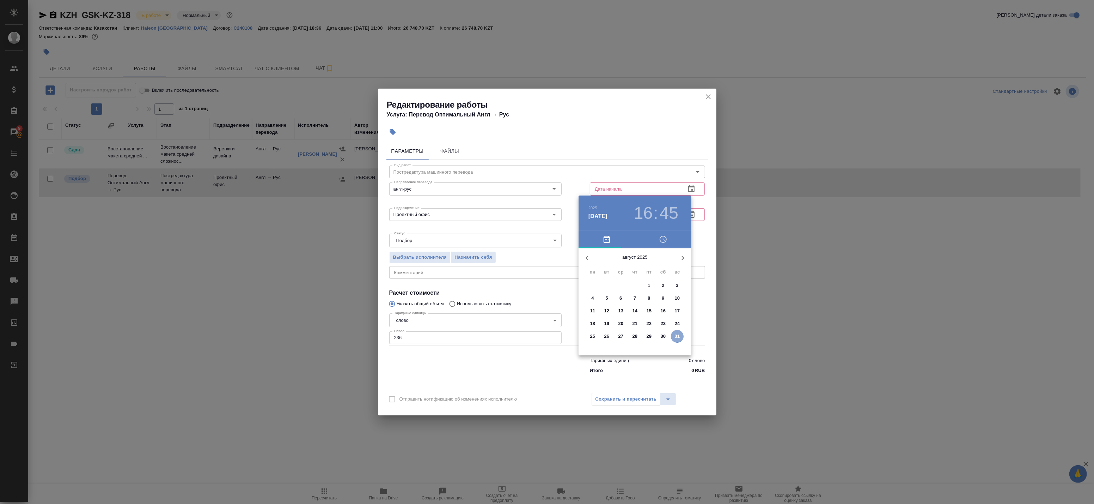
click at [678, 333] on p "31" at bounding box center [677, 336] width 5 height 7
type input "31.08.2025 16:45"
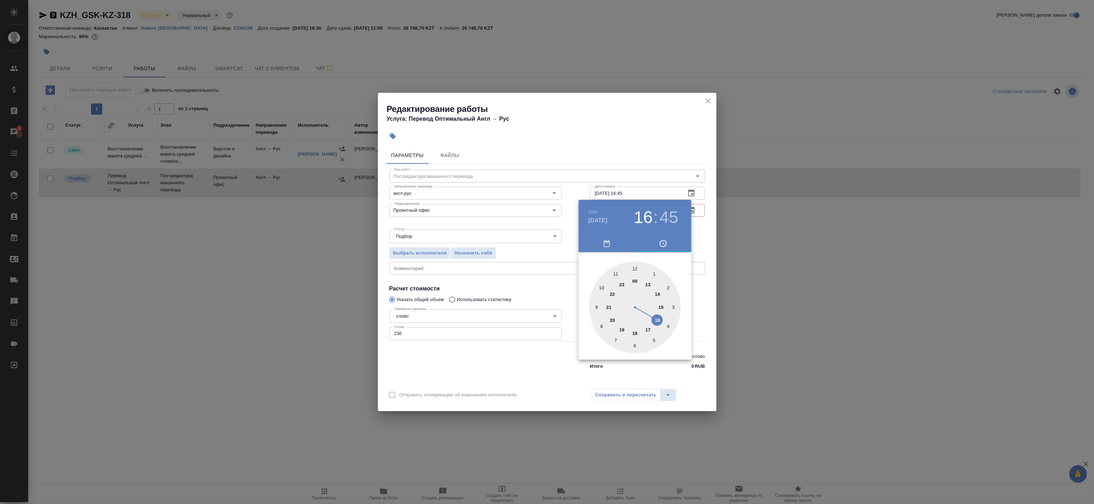
click at [697, 224] on div at bounding box center [547, 252] width 1094 height 504
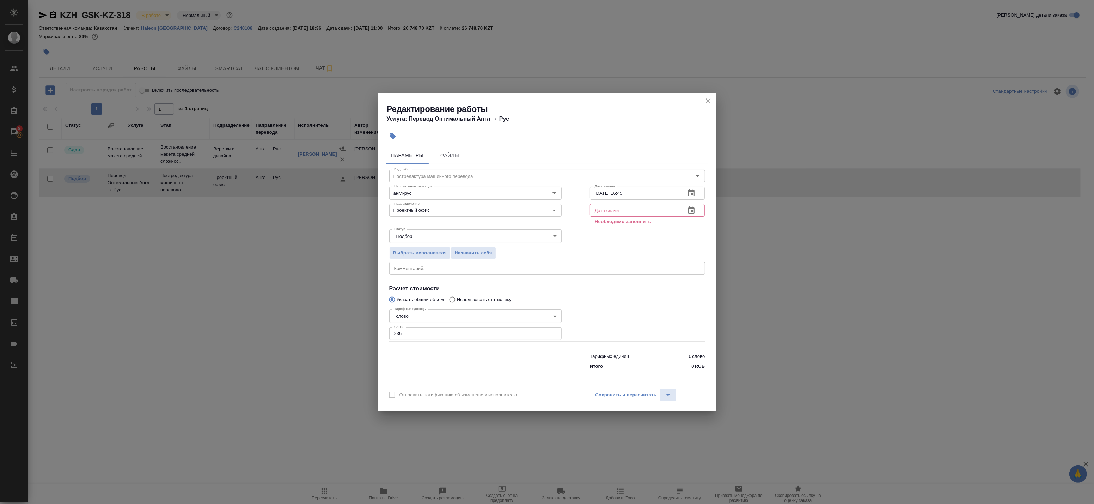
click at [693, 208] on div "2025 авг. 31 16 : 45 00 1 2 3 4 5 6 7 8 9 10 11 12 13 14 15 16 17 18 19 20 21 2…" at bounding box center [547, 252] width 1094 height 504
click at [692, 208] on icon "button" at bounding box center [691, 209] width 6 height 7
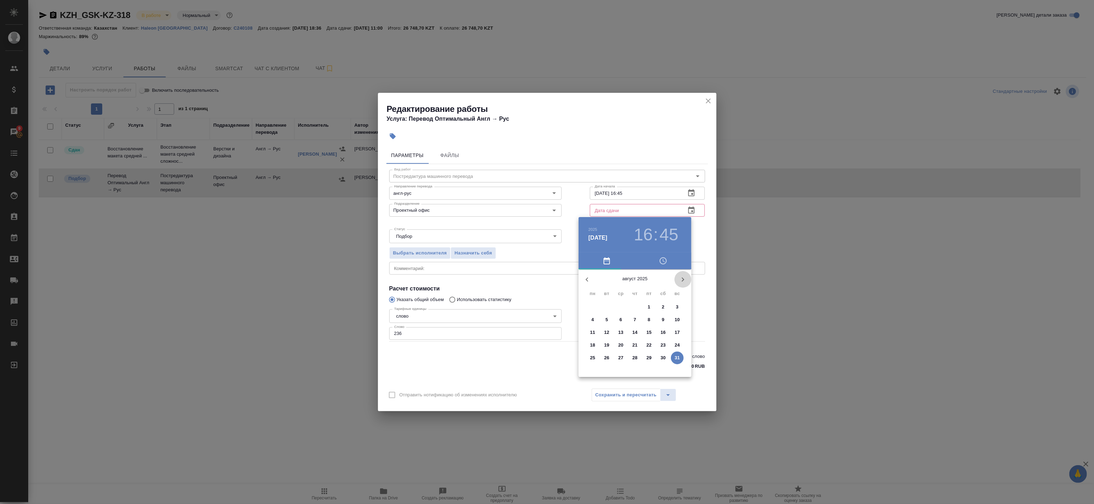
click at [684, 278] on icon "button" at bounding box center [683, 279] width 8 height 8
click at [595, 306] on span "1" at bounding box center [593, 306] width 13 height 7
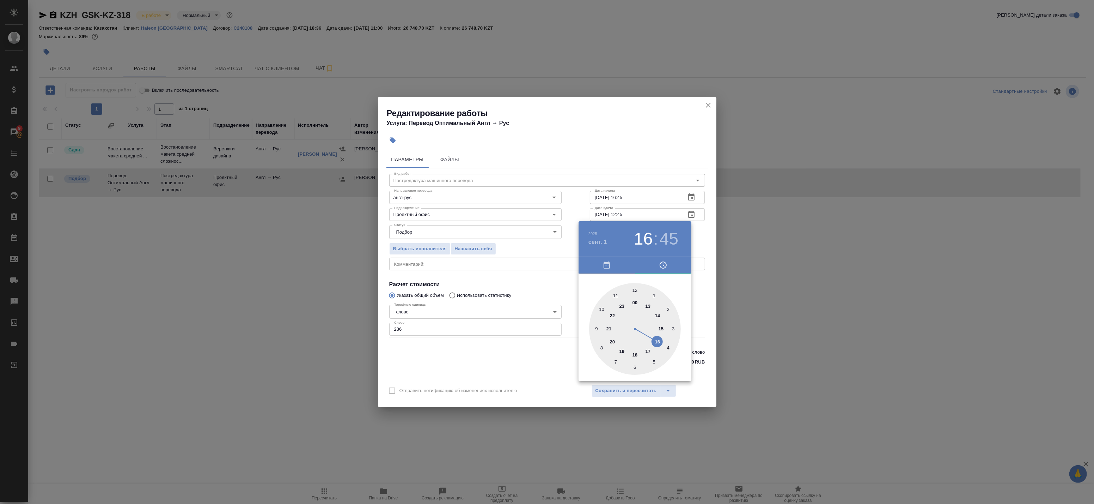
click at [635, 291] on div at bounding box center [635, 329] width 92 height 92
click at [636, 290] on div at bounding box center [635, 329] width 92 height 92
type input "01.09.2025 12:00"
click at [705, 291] on div at bounding box center [547, 252] width 1094 height 504
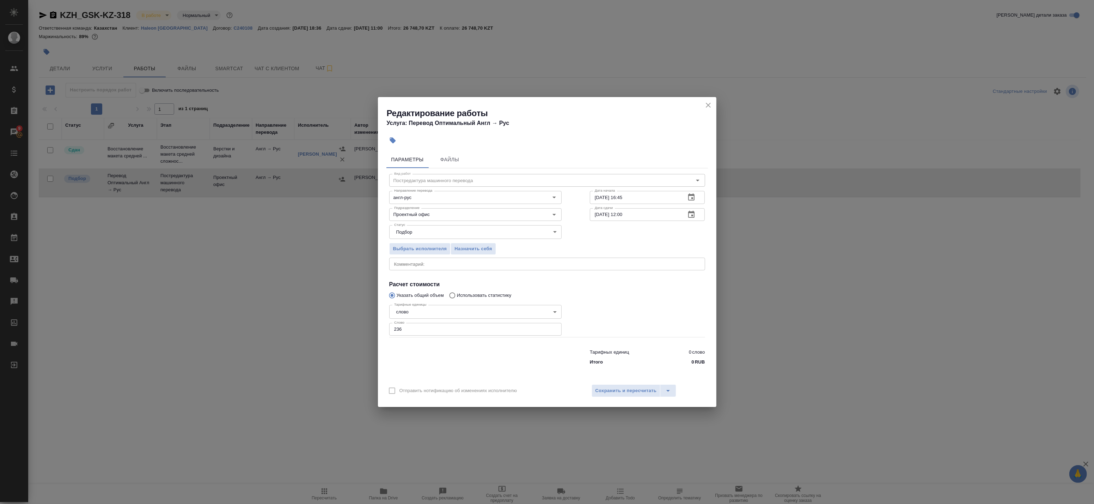
click at [641, 380] on div "Отправить нотификацию об изменениях исполнителю Сохранить и пересчитать" at bounding box center [547, 393] width 339 height 27
click at [639, 389] on span "Сохранить и пересчитать" at bounding box center [626, 391] width 61 height 8
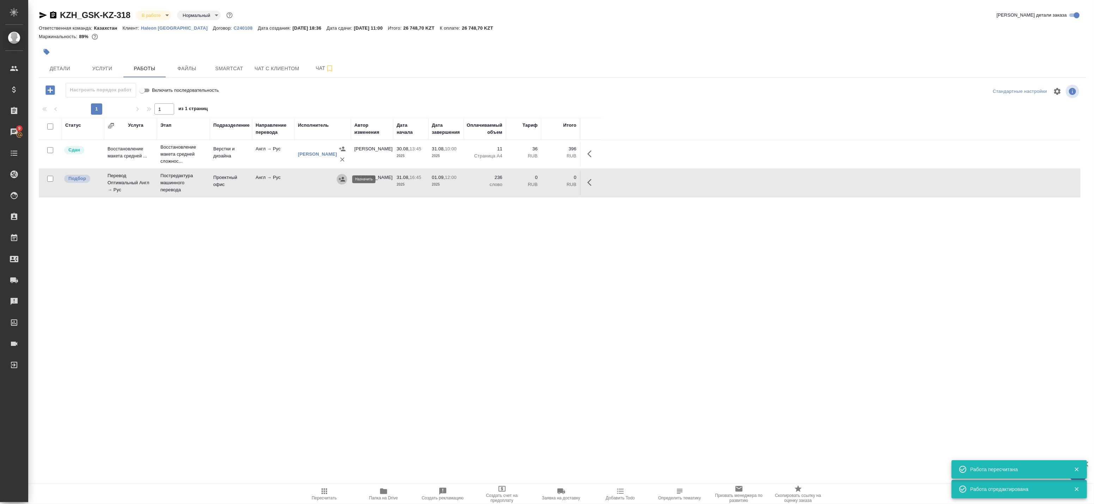
click at [340, 178] on icon "button" at bounding box center [342, 179] width 6 height 5
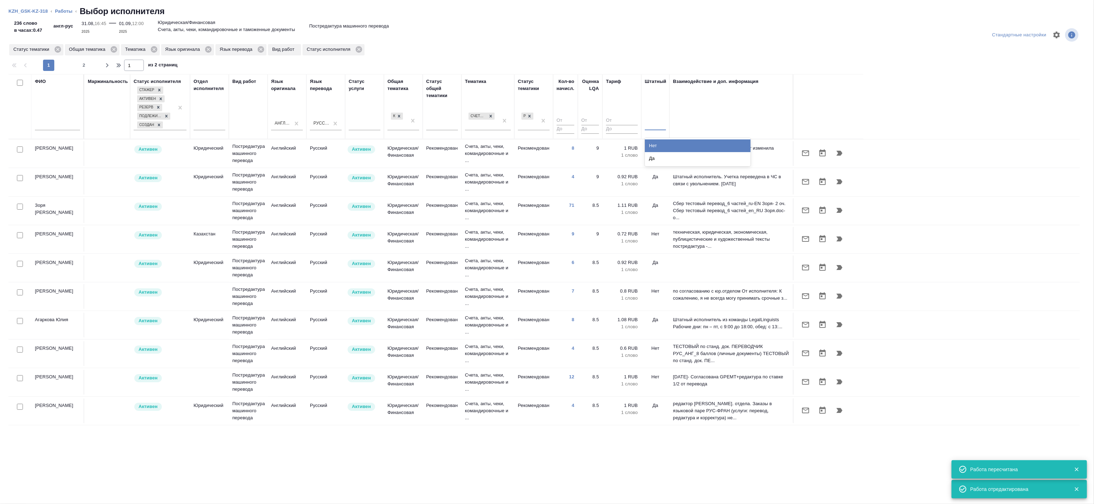
click at [650, 128] on div at bounding box center [655, 123] width 21 height 10
click at [654, 143] on div "Нет" at bounding box center [698, 145] width 106 height 13
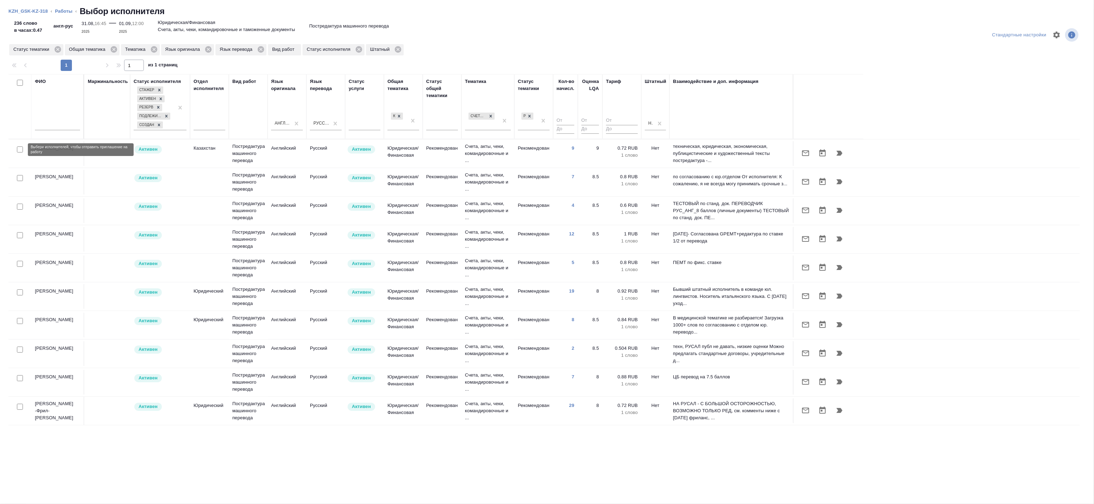
click at [19, 148] on input "checkbox" at bounding box center [20, 149] width 6 height 6
checkbox input "true"
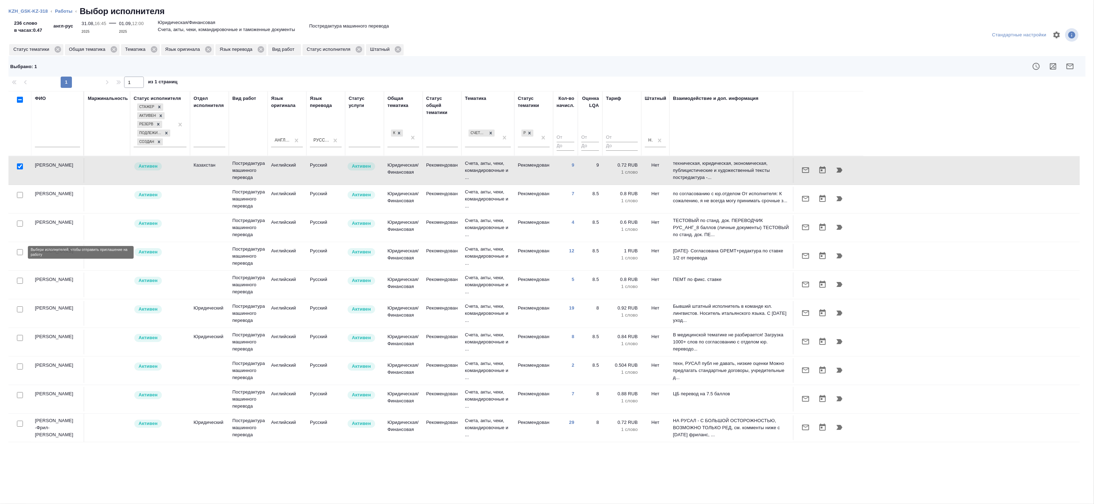
click at [20, 253] on input "checkbox" at bounding box center [20, 252] width 6 height 6
checkbox input "true"
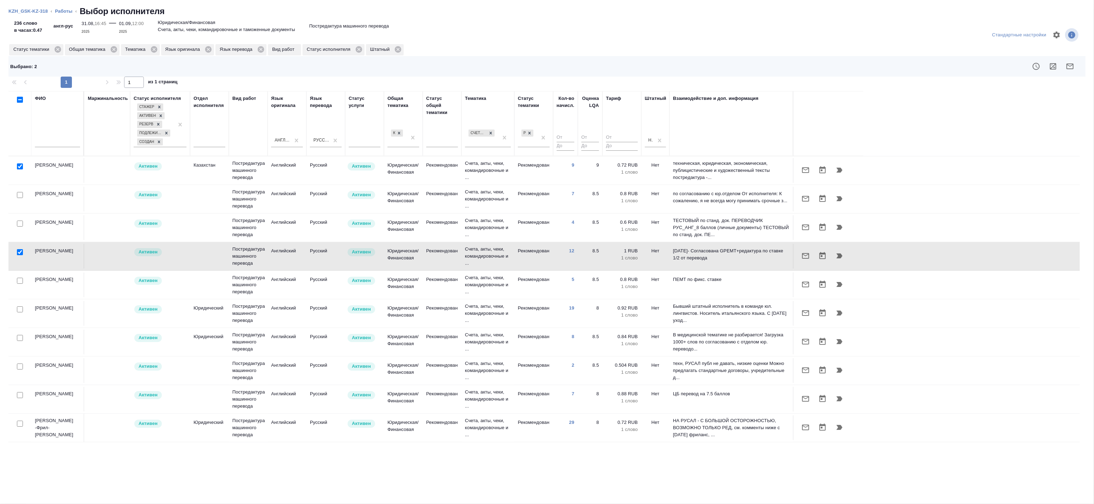
click at [17, 280] on input "checkbox" at bounding box center [20, 281] width 6 height 6
checkbox input "true"
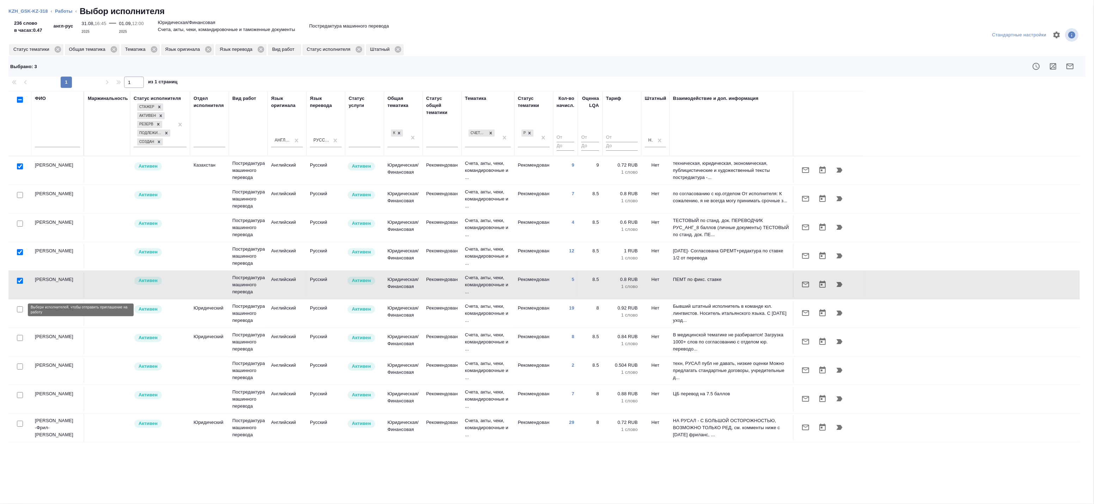
click at [20, 308] on input "checkbox" at bounding box center [20, 309] width 6 height 6
checkbox input "true"
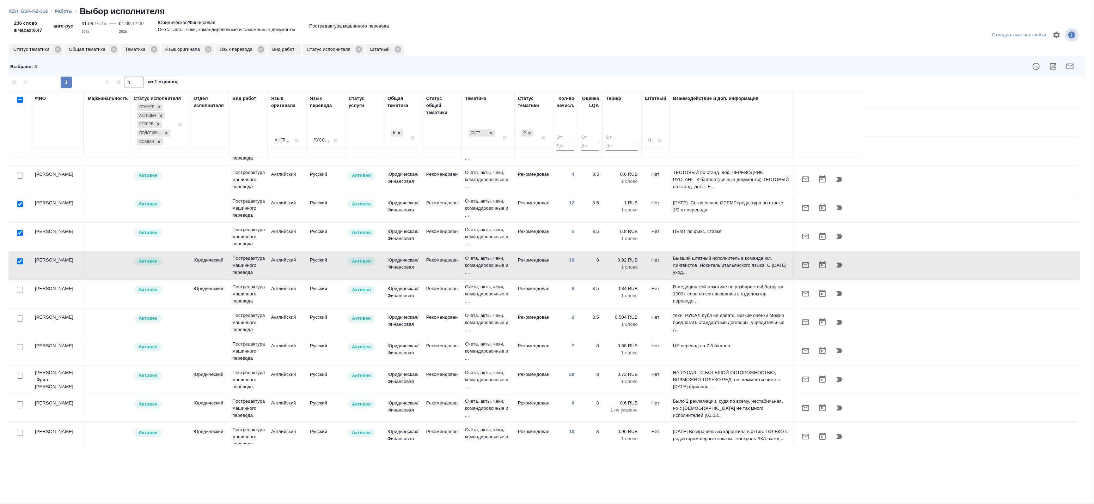
scroll to position [78, 0]
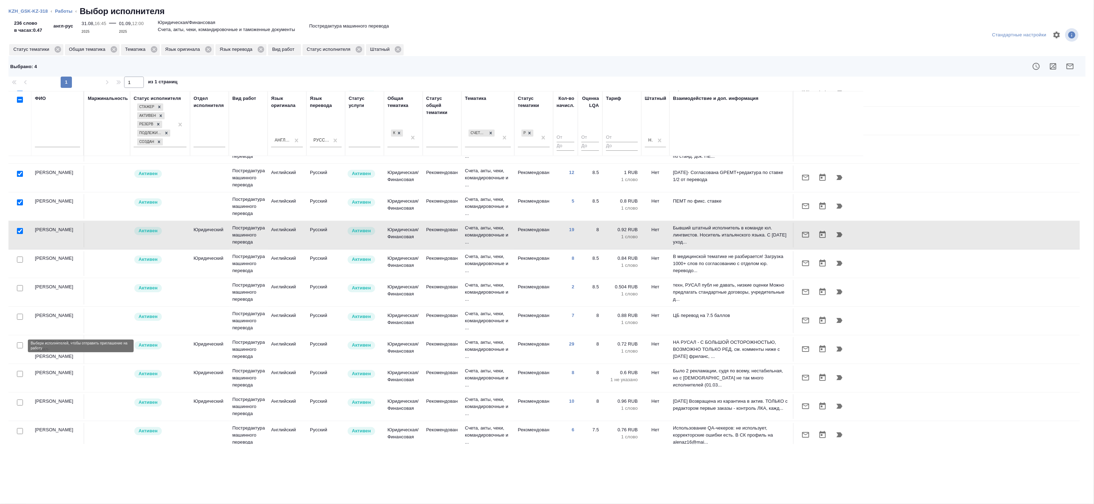
click at [19, 348] on input "checkbox" at bounding box center [20, 345] width 6 height 6
checkbox input "true"
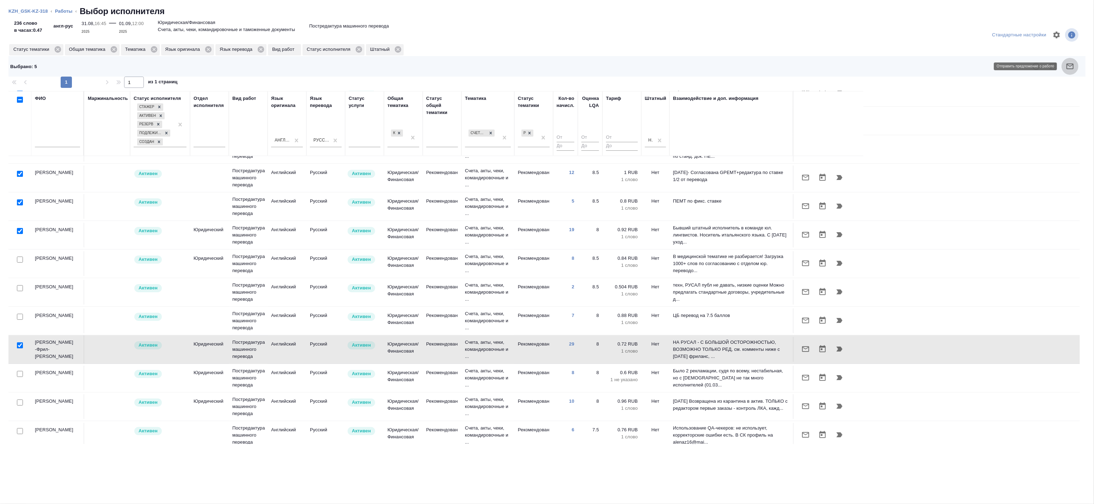
click at [1069, 65] on icon "button" at bounding box center [1070, 66] width 7 height 6
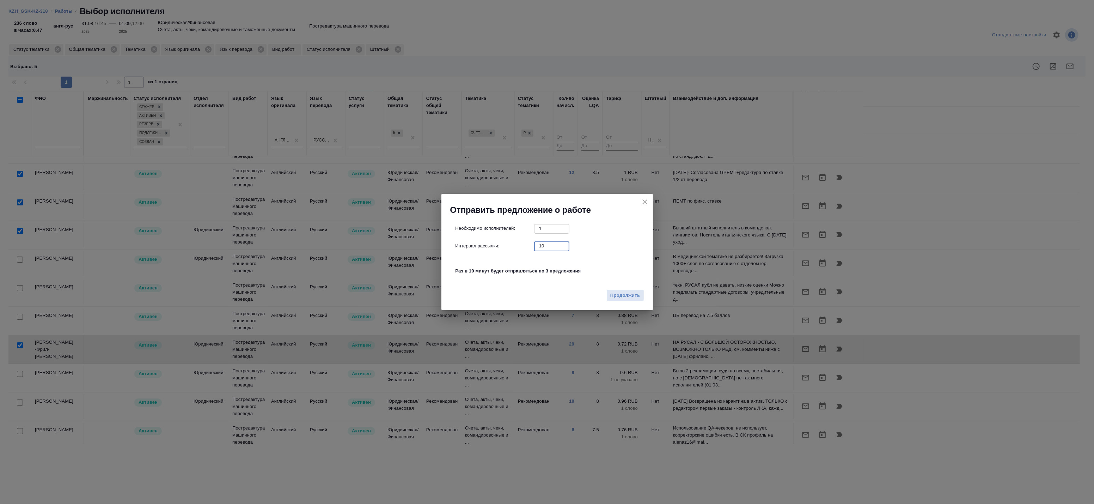
drag, startPoint x: 531, startPoint y: 248, endPoint x: 510, endPoint y: 248, distance: 21.2
click at [510, 248] on div "Интервал рассылки: 10 ​" at bounding box center [550, 245] width 189 height 9
type input "0"
click at [633, 293] on span "Продолжить" at bounding box center [626, 295] width 30 height 8
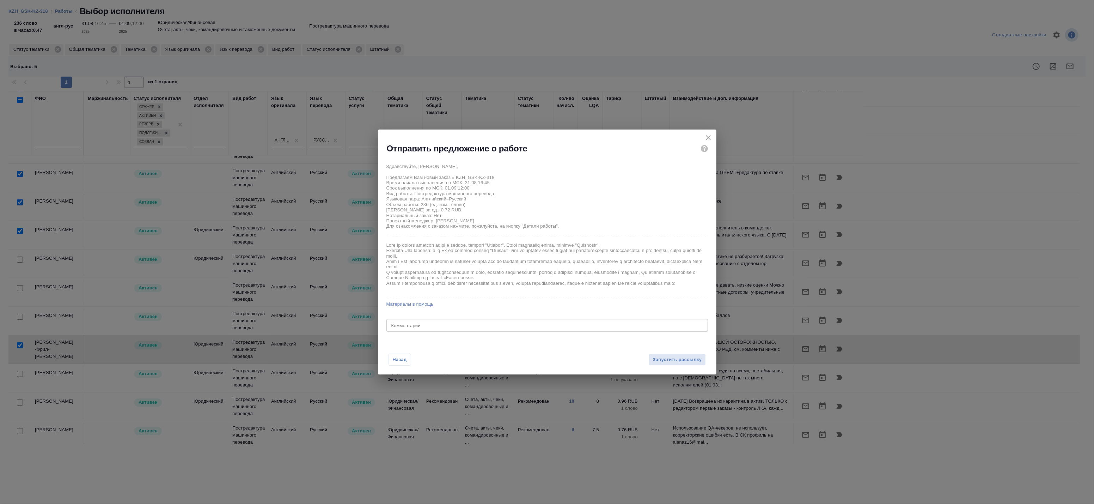
click at [407, 327] on textarea at bounding box center [547, 324] width 312 height 5
click at [711, 133] on icon "close" at bounding box center [708, 137] width 8 height 8
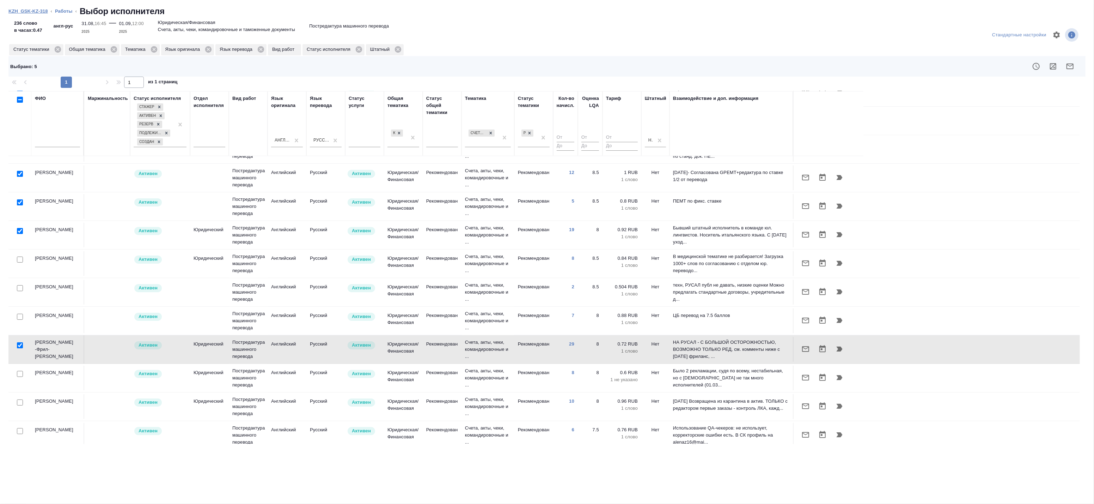
click at [42, 10] on link "KZH_GSK-KZ-318" at bounding box center [28, 10] width 40 height 5
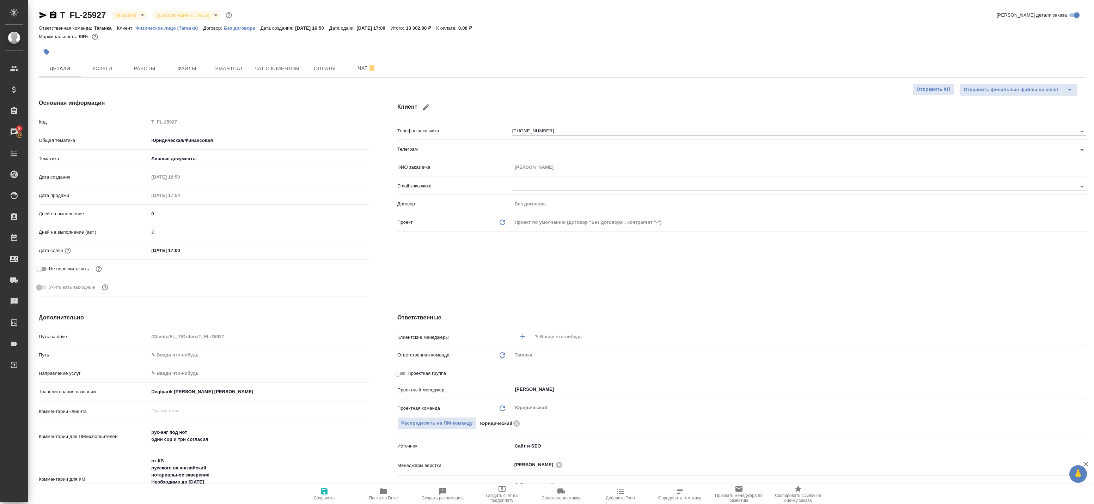
select select "RU"
click at [141, 63] on button "Работы" at bounding box center [144, 69] width 42 height 18
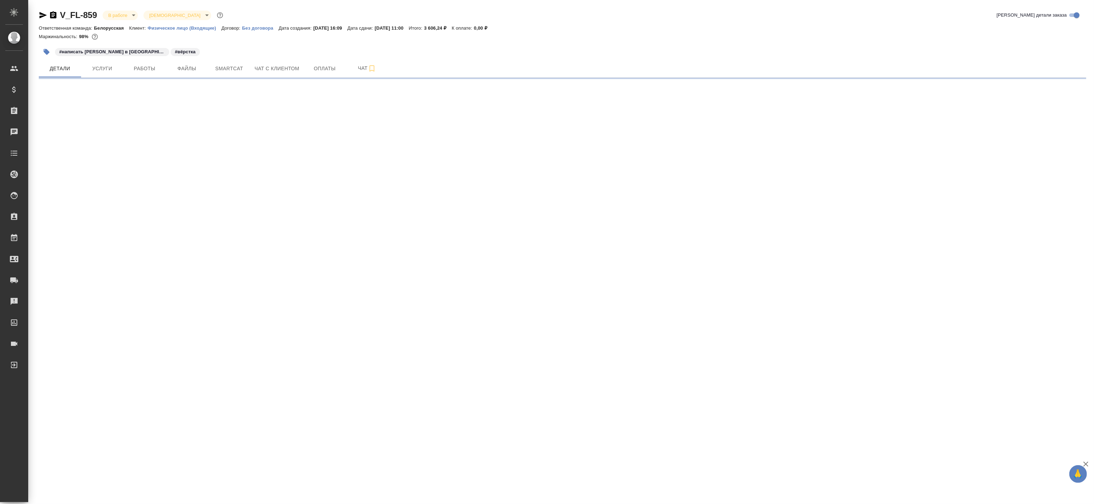
select select "RU"
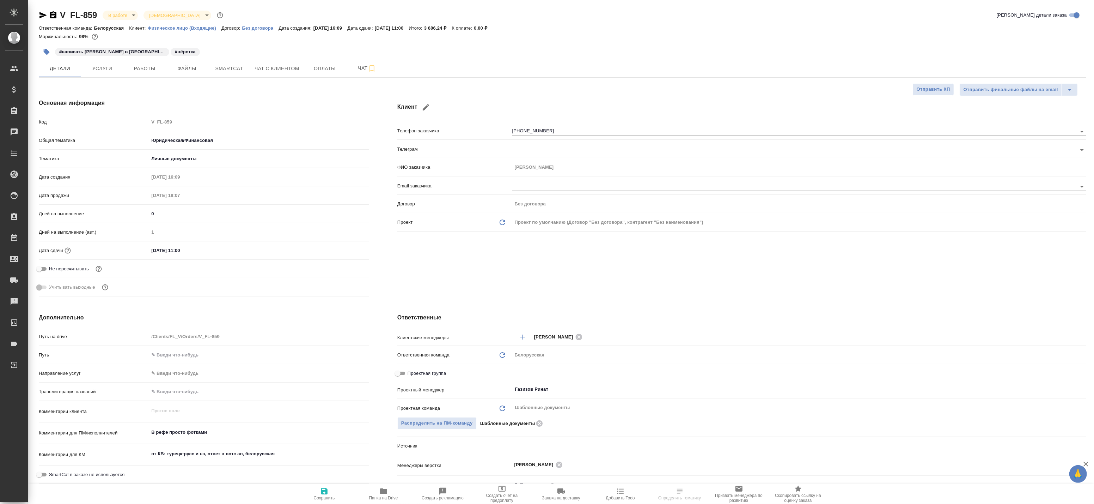
type textarea "x"
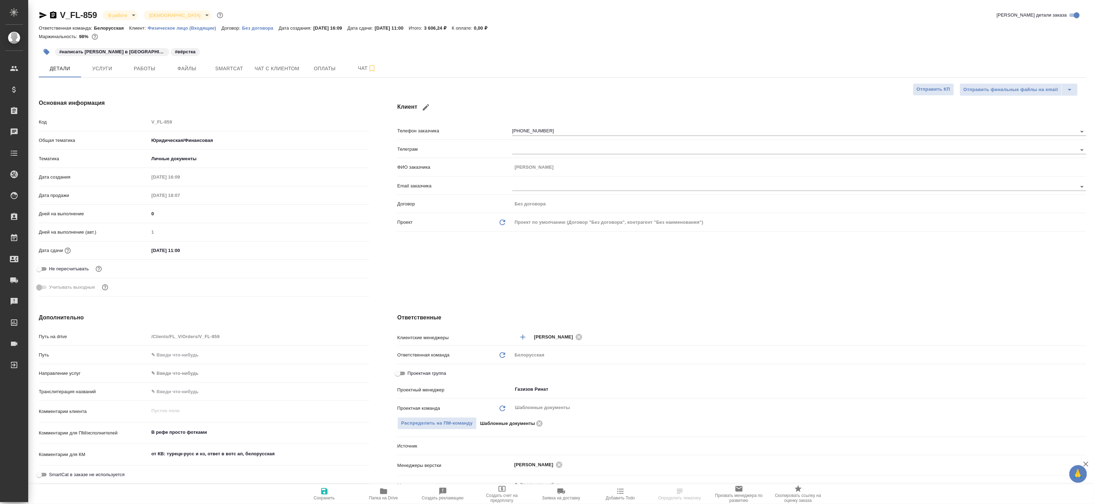
type textarea "x"
click at [134, 68] on span "Работы" at bounding box center [145, 68] width 34 height 9
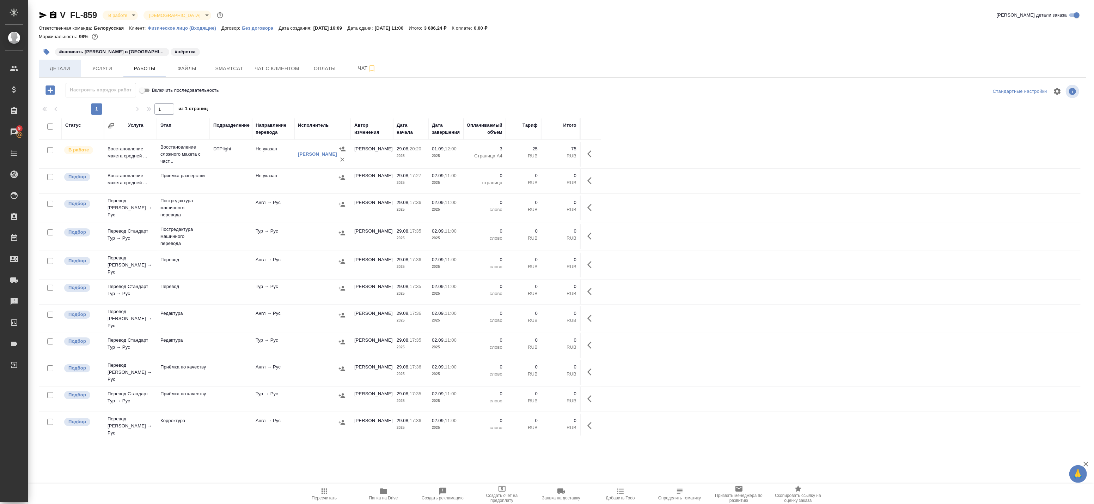
click at [58, 70] on span "Детали" at bounding box center [60, 68] width 34 height 9
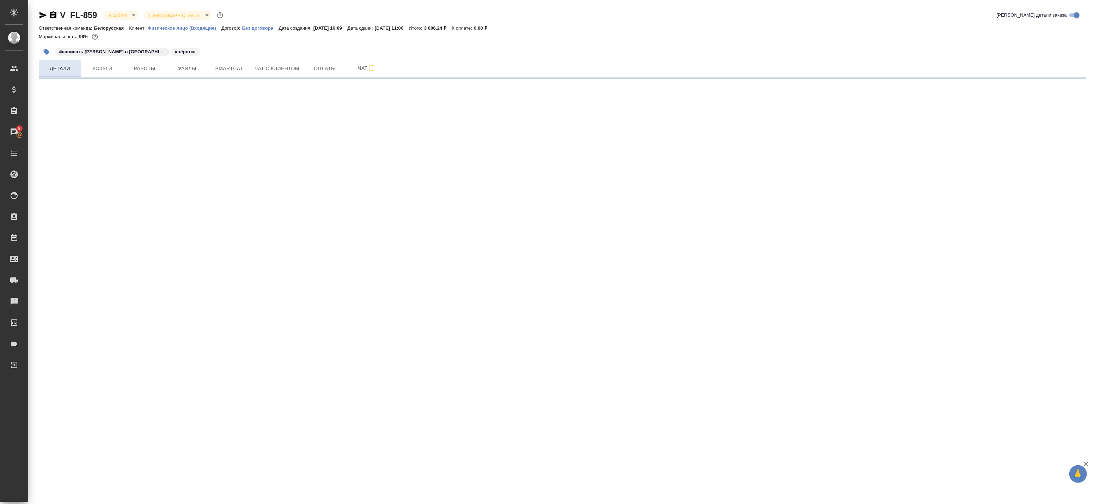
select select "RU"
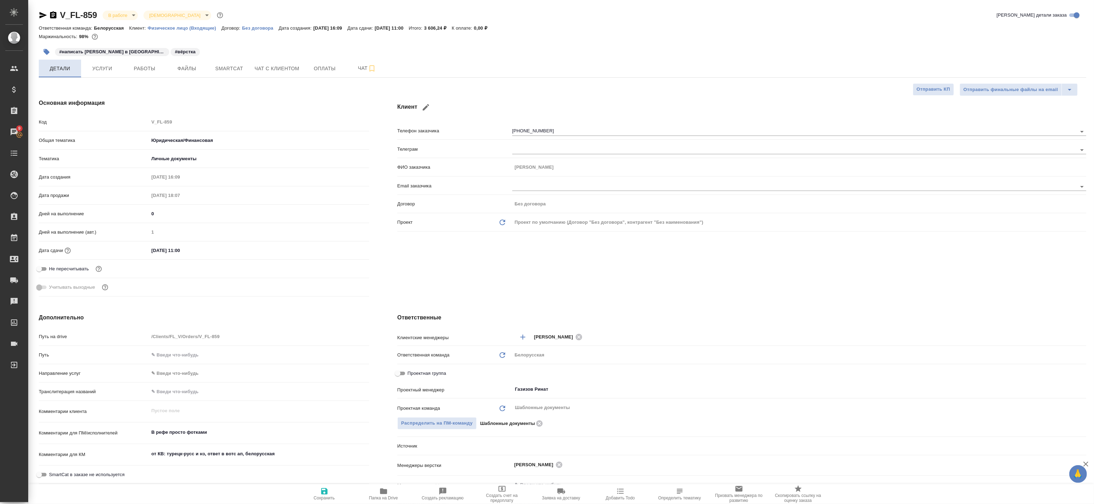
type textarea "x"
click at [130, 73] on button "Работы" at bounding box center [144, 69] width 42 height 18
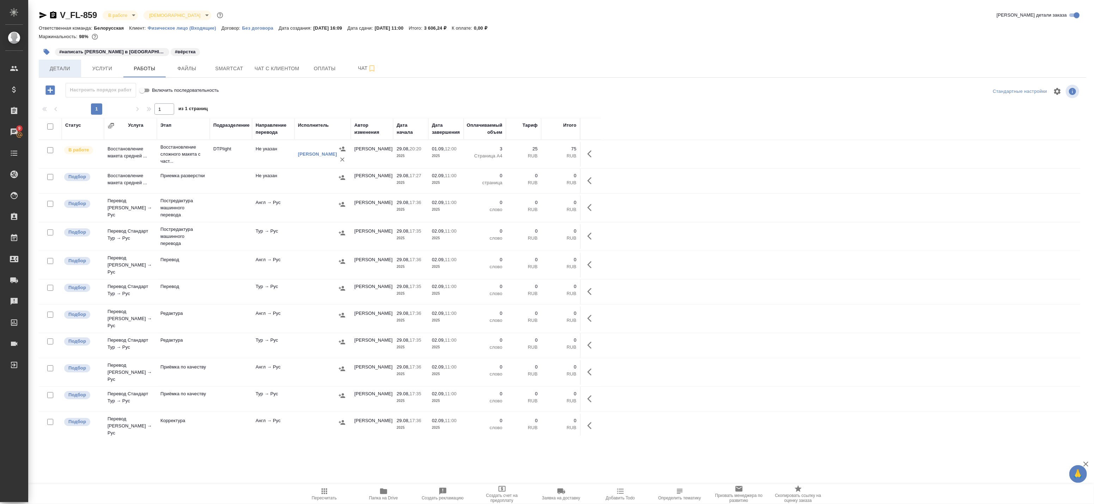
click at [68, 71] on span "Детали" at bounding box center [60, 68] width 34 height 9
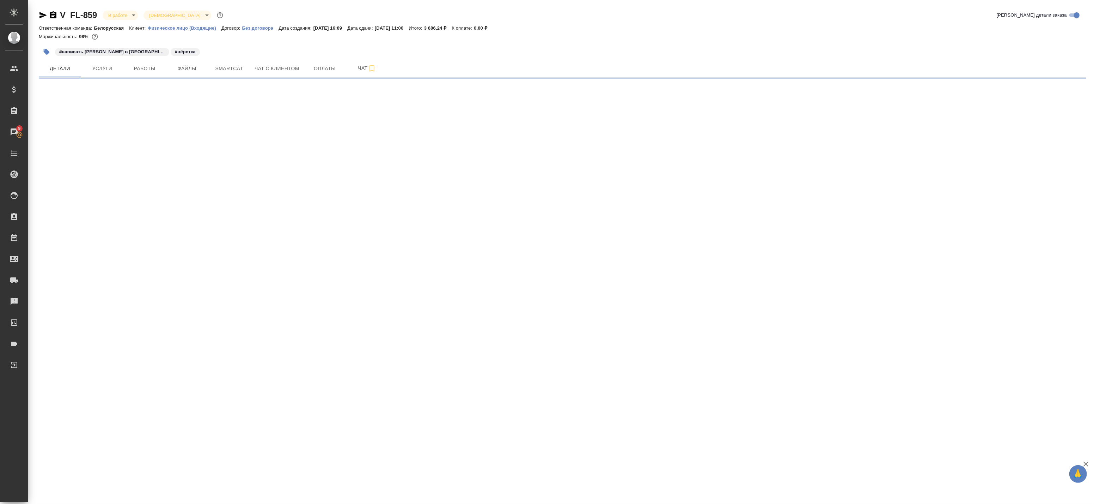
select select "RU"
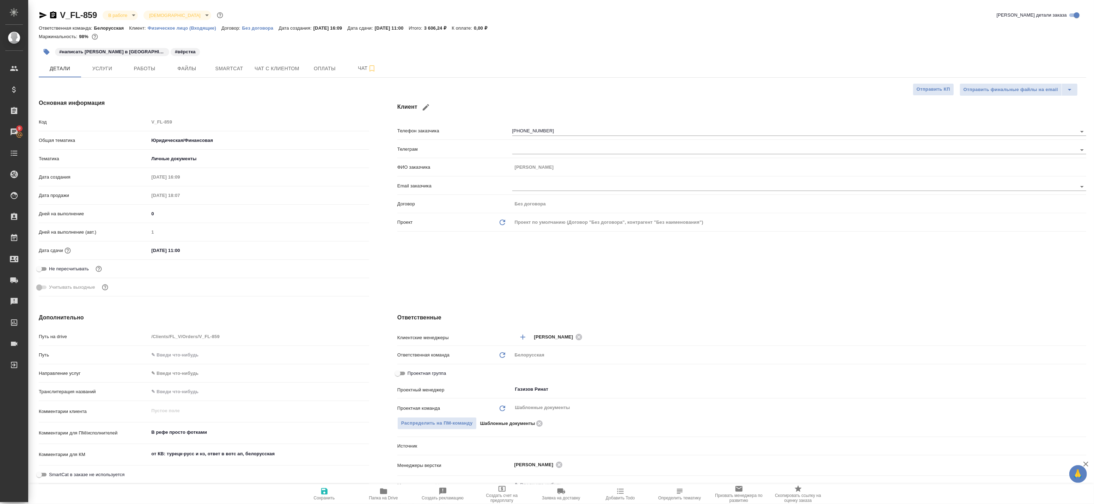
type textarea "x"
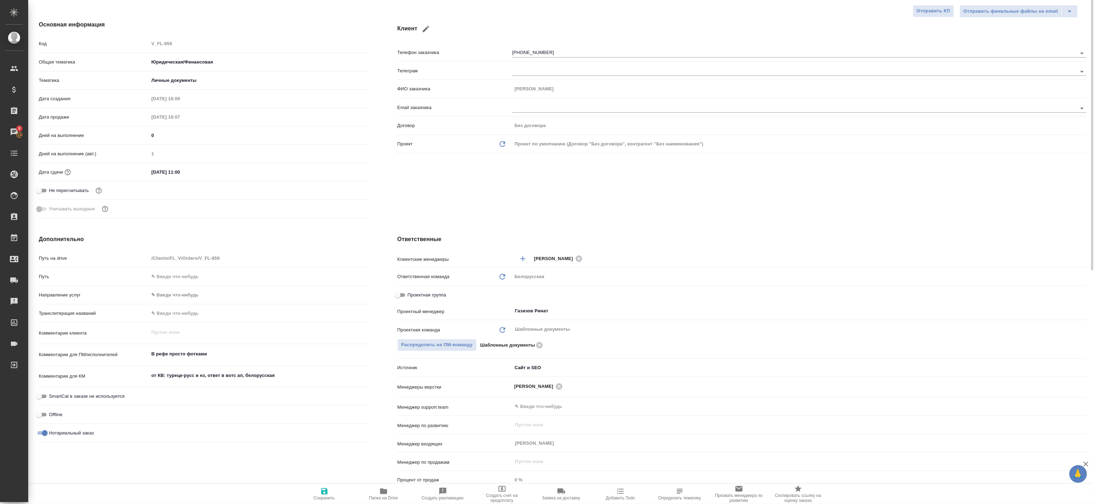
scroll to position [117, 0]
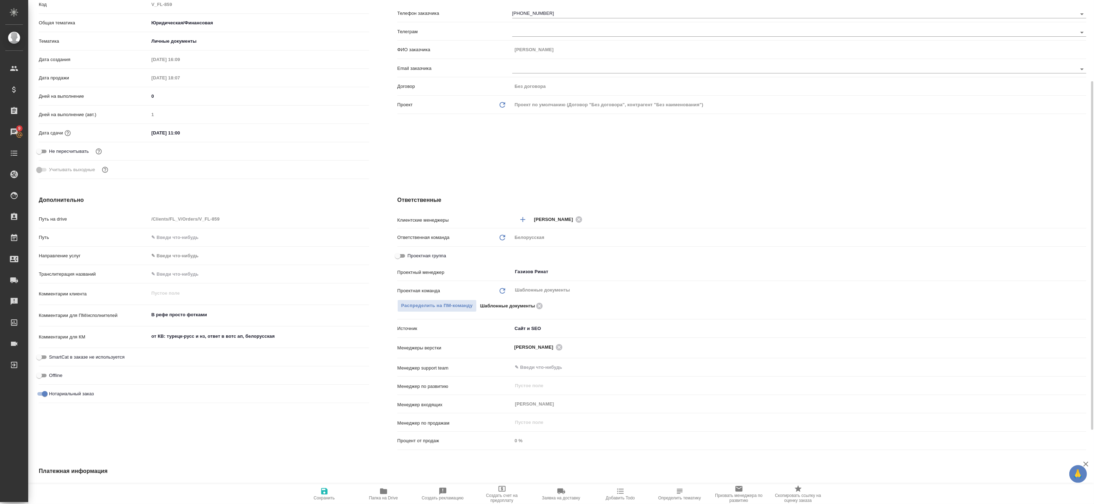
click at [406, 255] on input "Проектная группа" at bounding box center [397, 255] width 25 height 8
checkbox input "true"
type textarea "x"
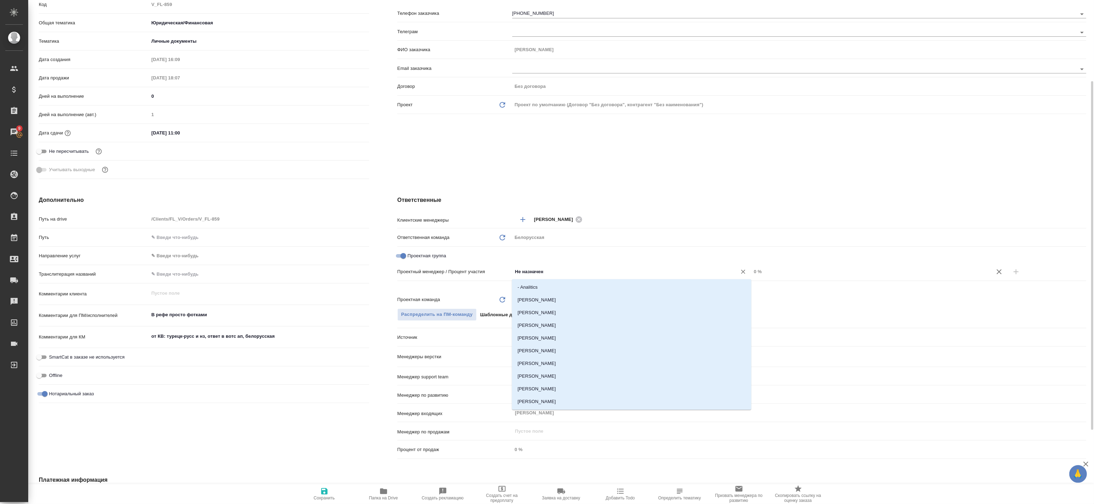
click at [564, 270] on input "Не назначен" at bounding box center [620, 271] width 211 height 8
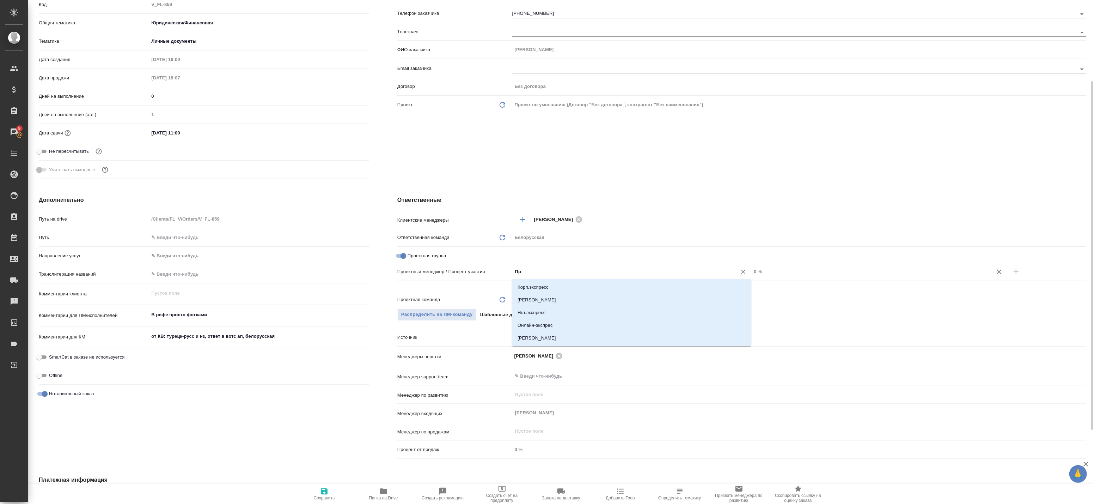
type input "П"
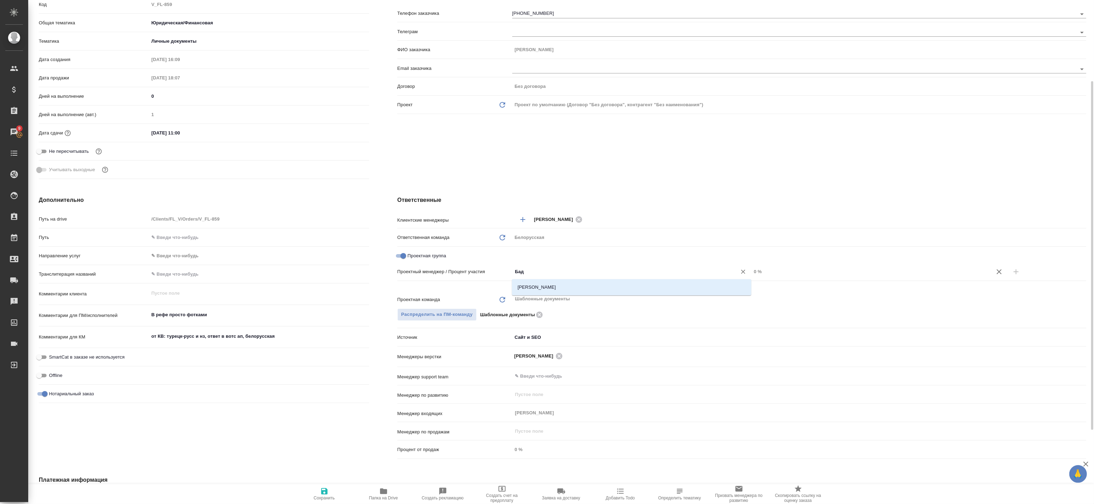
type input "Бада"
click at [609, 291] on li "[PERSON_NAME]" at bounding box center [631, 287] width 239 height 13
type textarea "x"
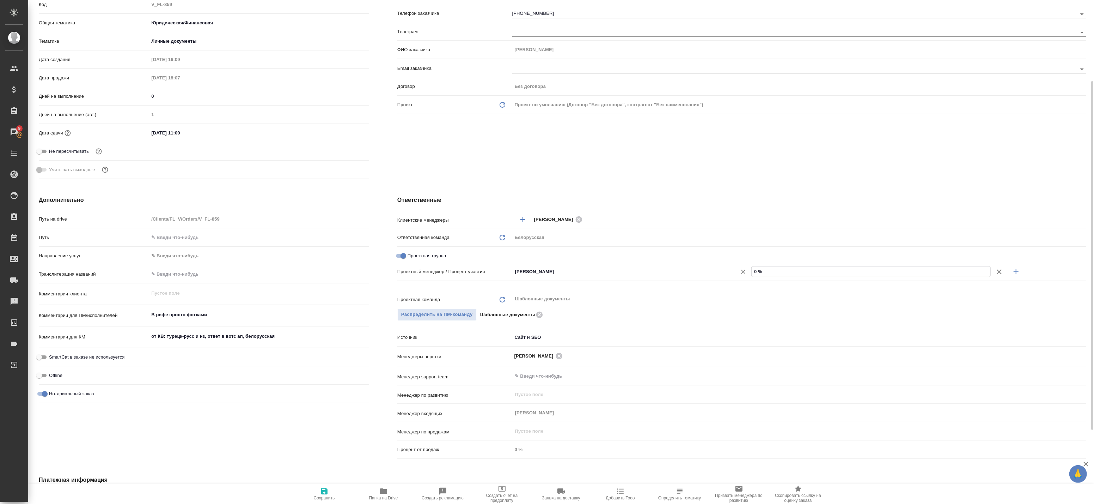
drag, startPoint x: 772, startPoint y: 272, endPoint x: 748, endPoint y: 273, distance: 23.7
click at [748, 273] on div "[PERSON_NAME] ​ 0 %" at bounding box center [799, 271] width 574 height 12
type textarea "x"
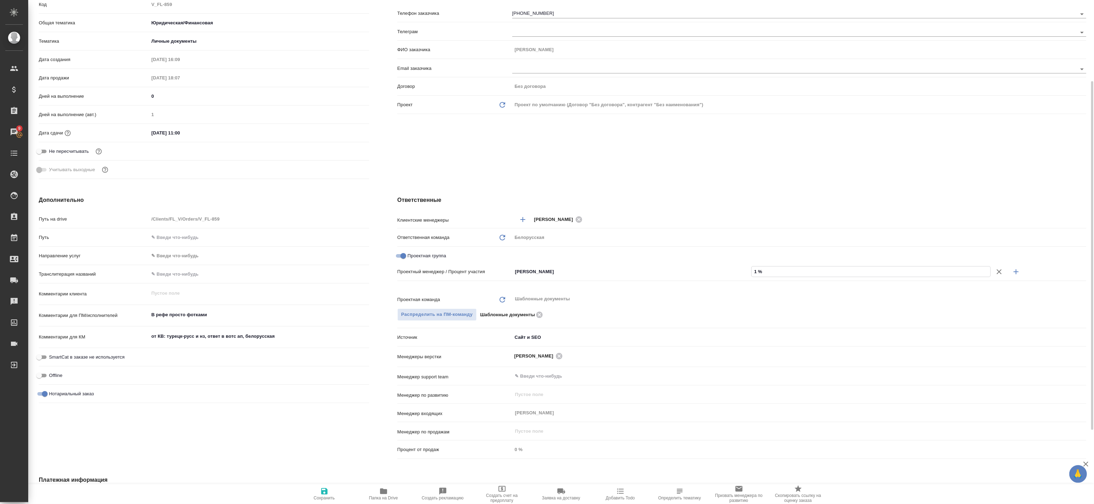
type input "1 %"
click at [1018, 272] on icon "button" at bounding box center [1016, 271] width 8 height 8
type textarea "x"
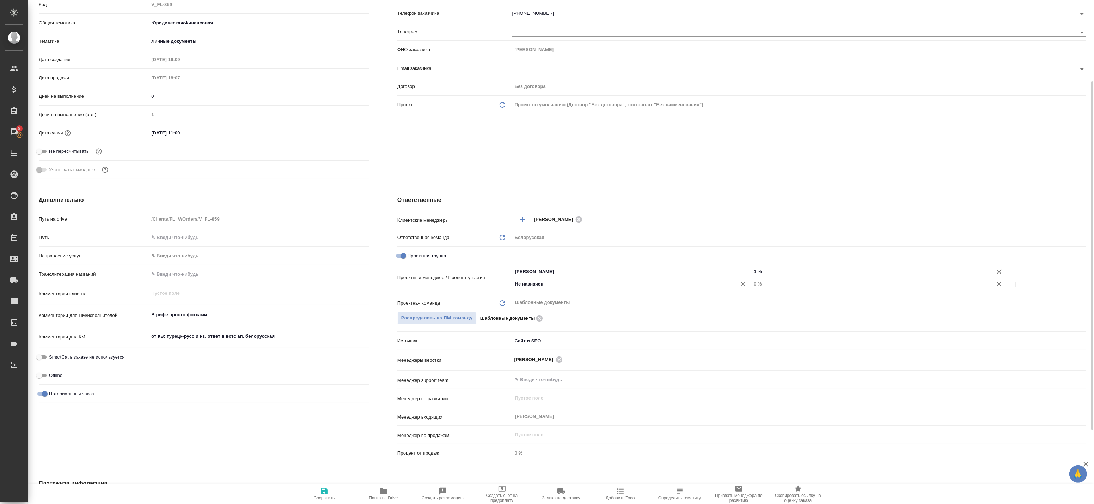
click at [583, 291] on div "Не назначен ​" at bounding box center [631, 285] width 239 height 14
click at [583, 287] on div "Не назначен ​" at bounding box center [631, 284] width 239 height 13
type input "[PERSON_NAME]"
click at [565, 302] on li "Газизов Ринат" at bounding box center [631, 299] width 239 height 13
type textarea "x"
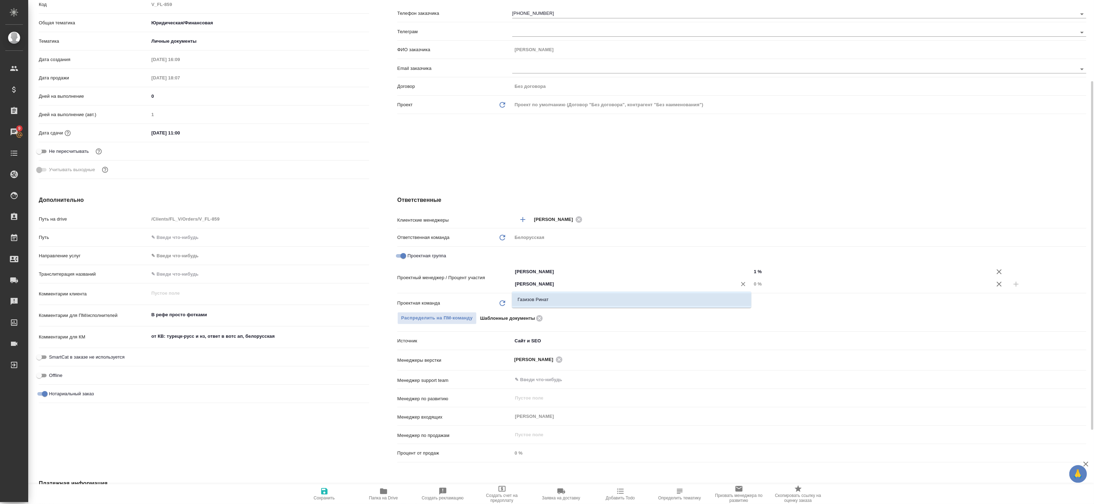
type textarea "x"
drag, startPoint x: 778, startPoint y: 285, endPoint x: 672, endPoint y: 285, distance: 106.2
click at [672, 285] on div "[PERSON_NAME] ​ 0 %" at bounding box center [799, 284] width 574 height 12
type textarea "x"
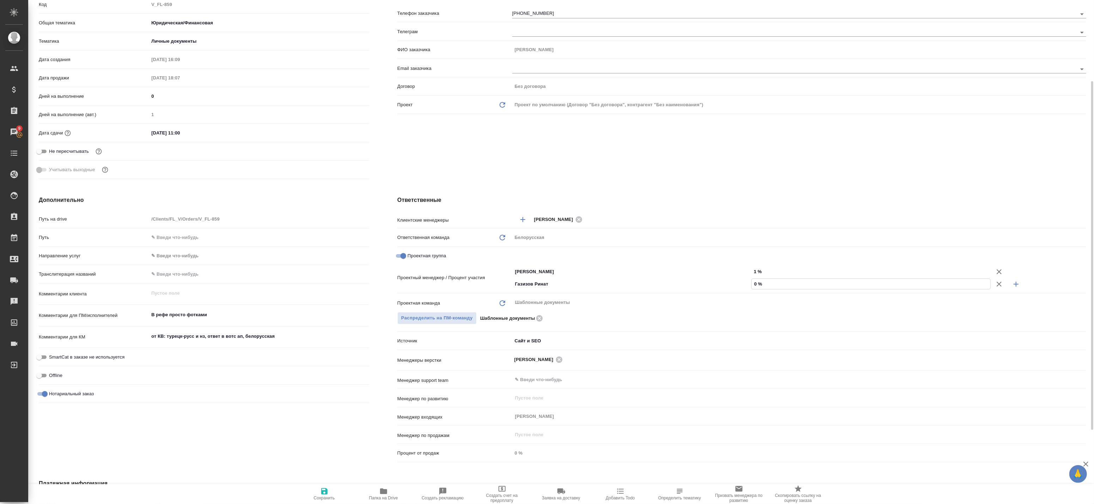
type textarea "x"
type input "9 %"
type textarea "x"
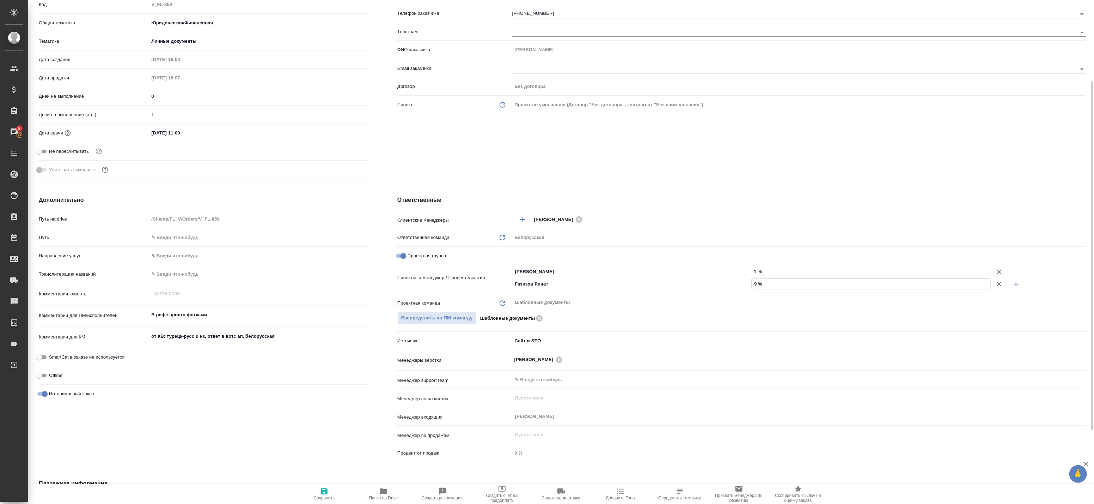
type textarea "x"
type input "99 %"
click at [325, 489] on icon "button" at bounding box center [324, 491] width 8 height 8
type textarea "x"
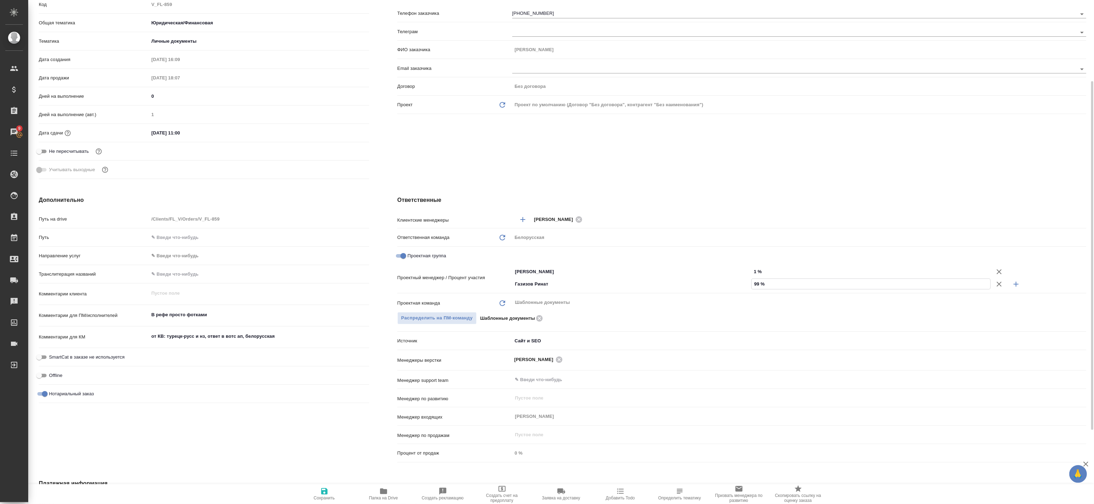
type textarea "x"
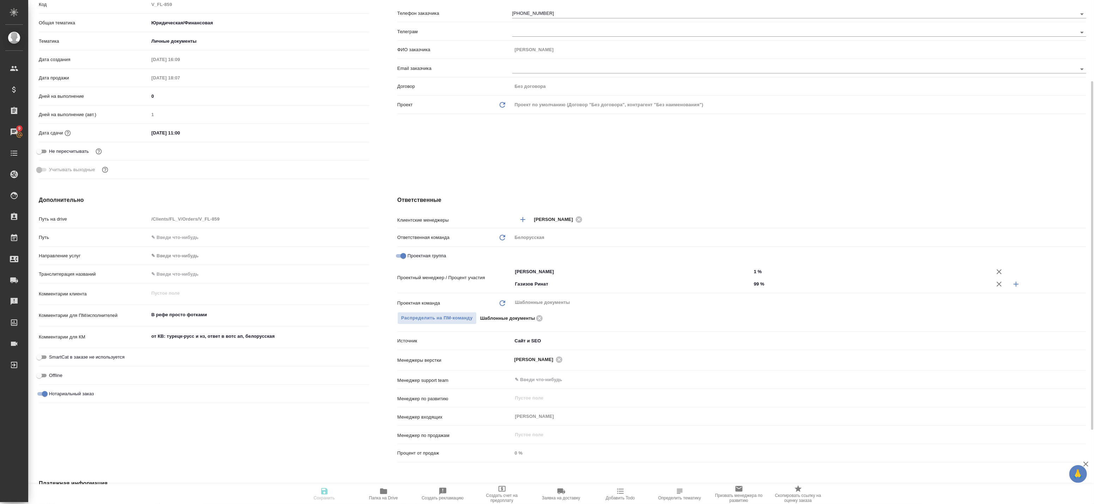
type textarea "x"
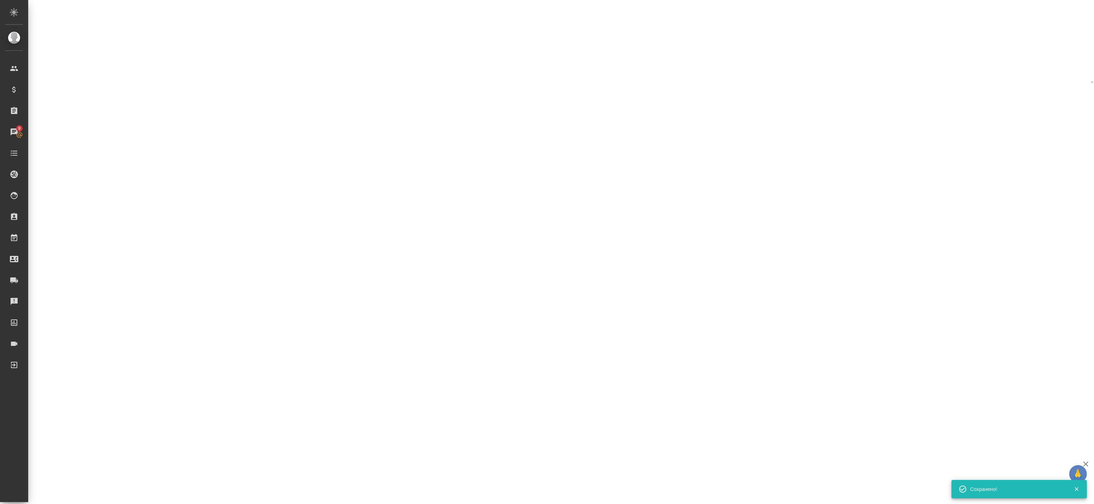
select select "RU"
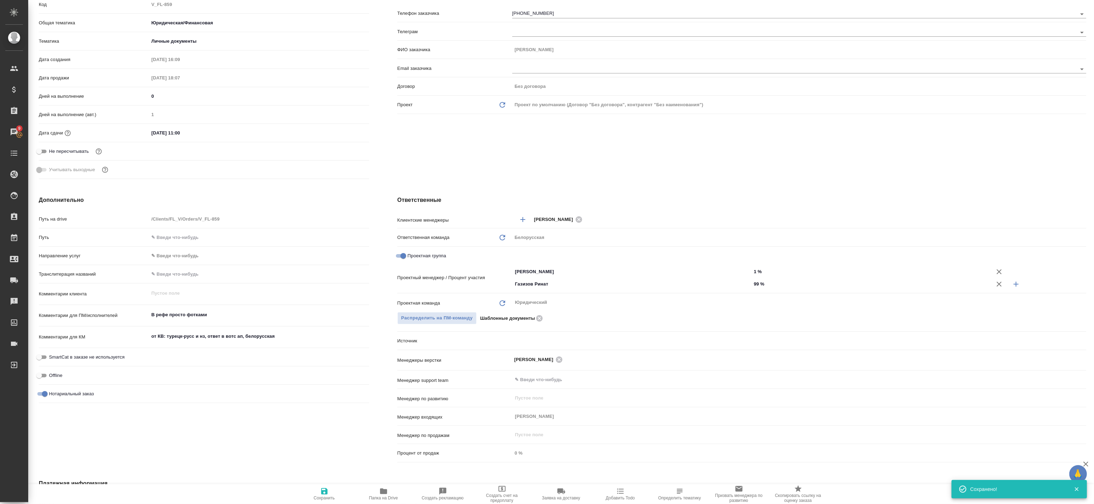
scroll to position [0, 0]
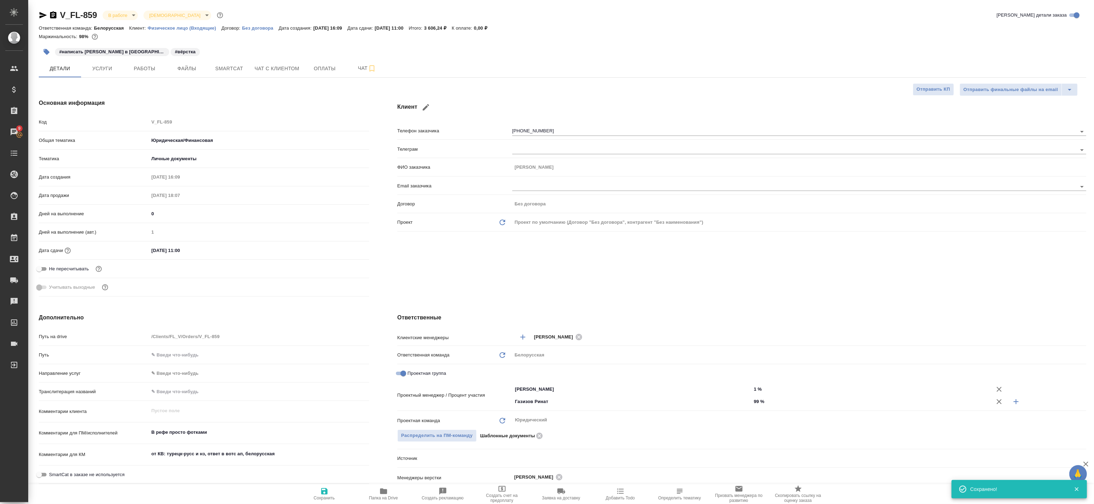
type textarea "x"
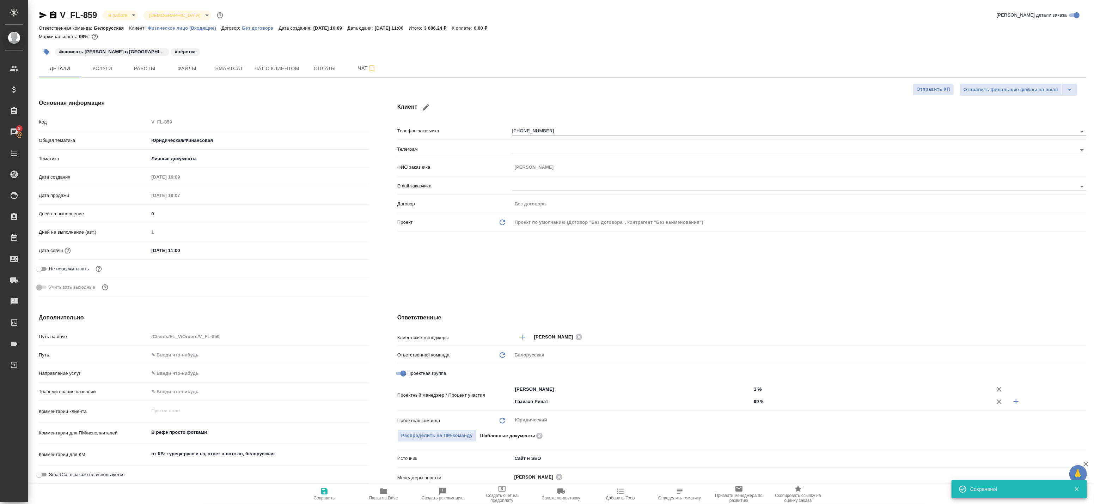
type textarea "x"
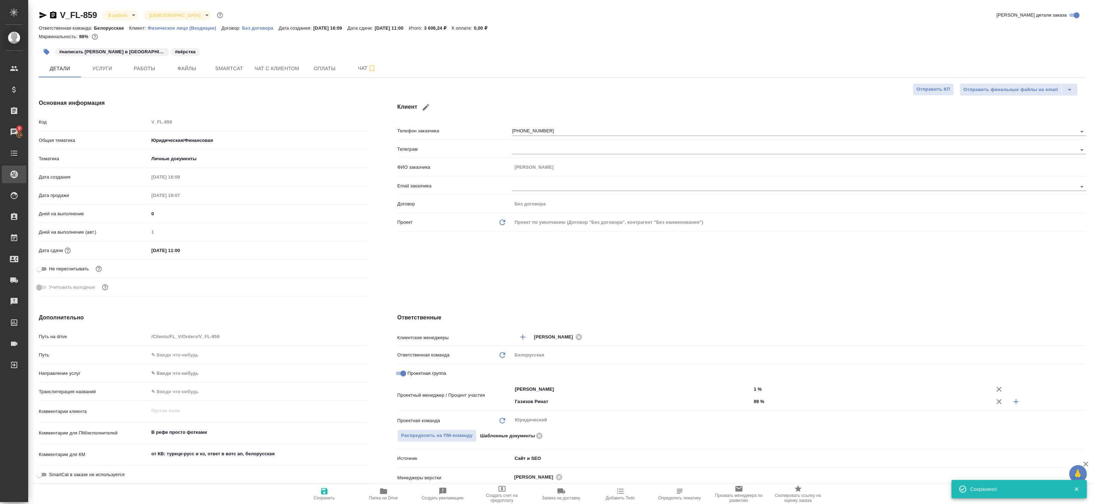
type textarea "x"
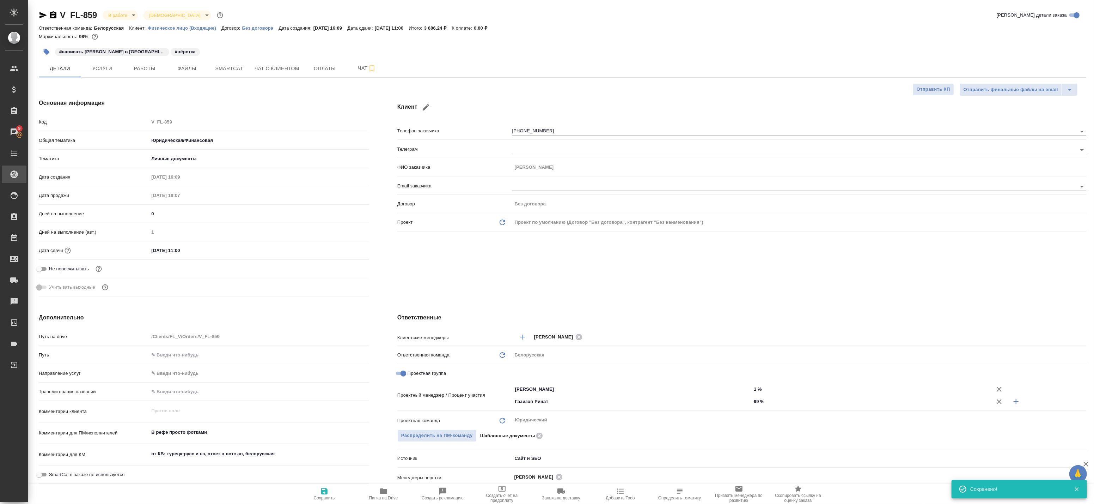
type textarea "x"
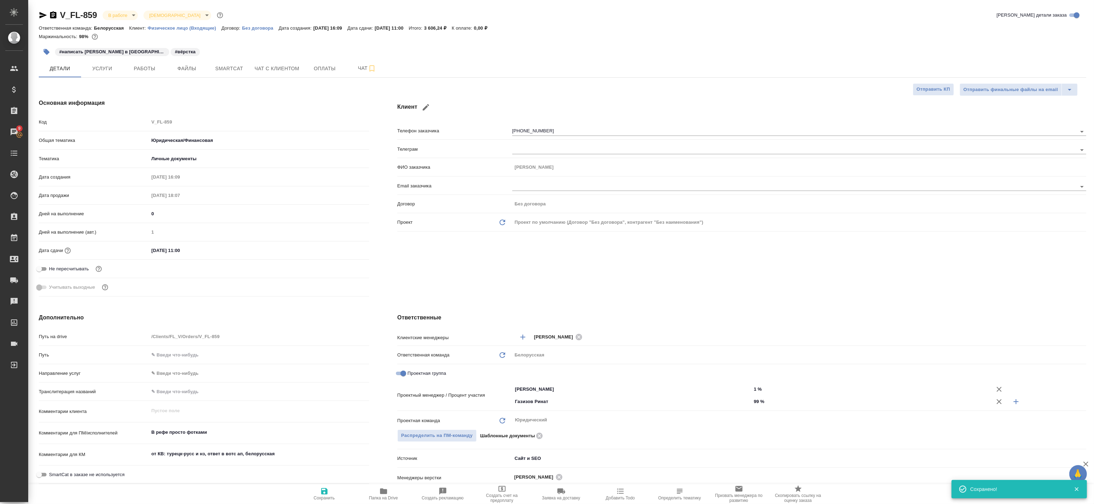
type textarea "x"
click at [136, 62] on button "Работы" at bounding box center [144, 69] width 42 height 18
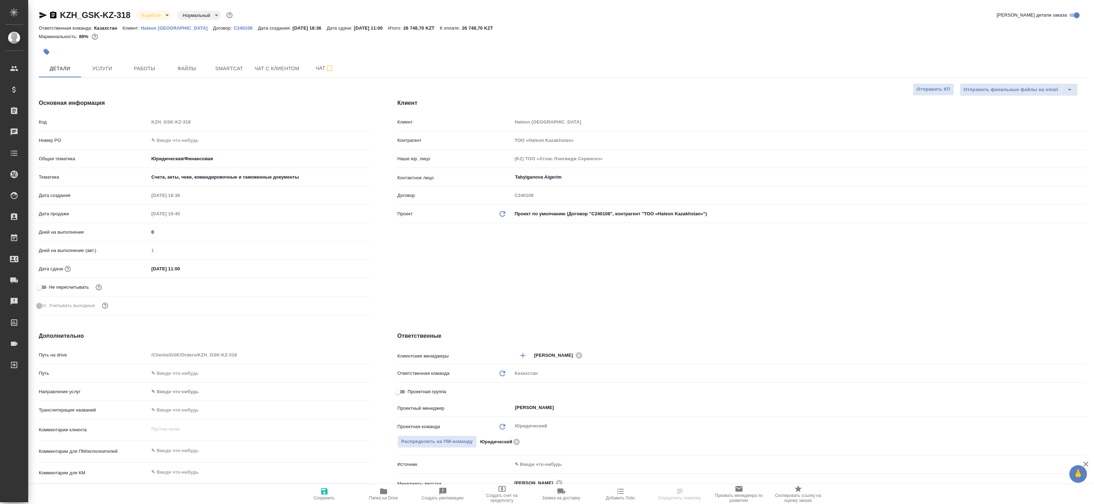
select select "RU"
click at [200, 175] on div "KZH_GSK-KZ-318 В работе inProgress Нормальный normal Кратко детали заказа Ответ…" at bounding box center [563, 373] width 1056 height 747
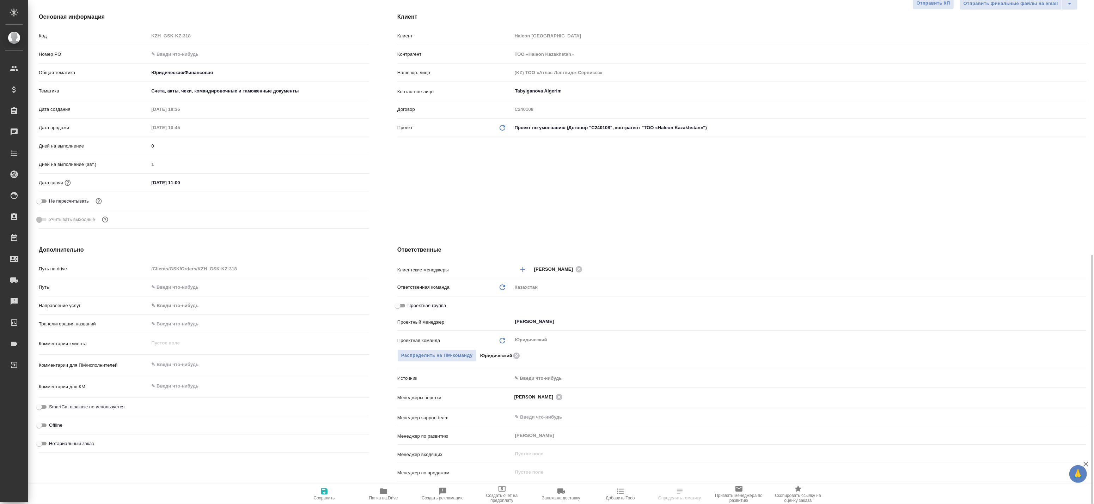
scroll to position [8, 0]
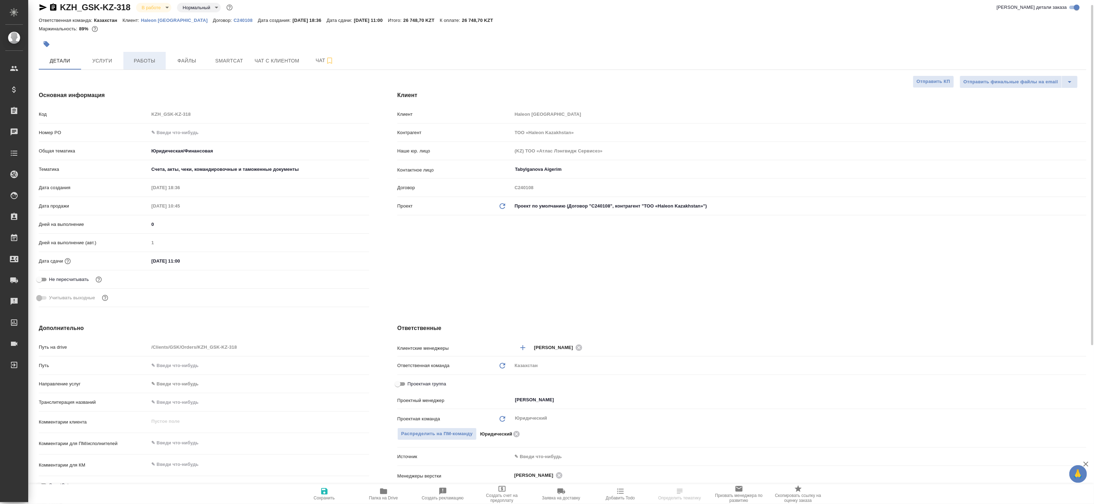
click at [148, 58] on span "Работы" at bounding box center [145, 60] width 34 height 9
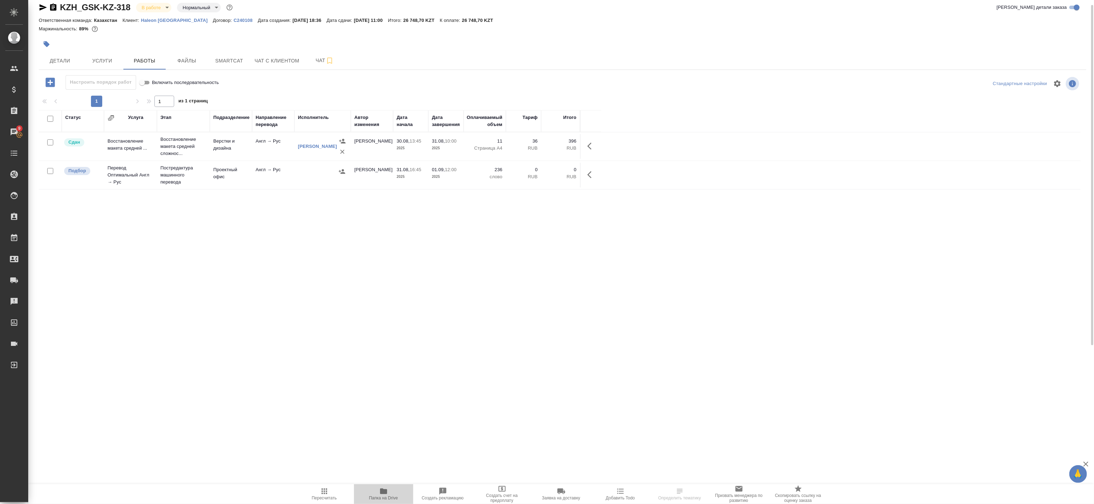
click at [384, 492] on icon "button" at bounding box center [383, 491] width 7 height 6
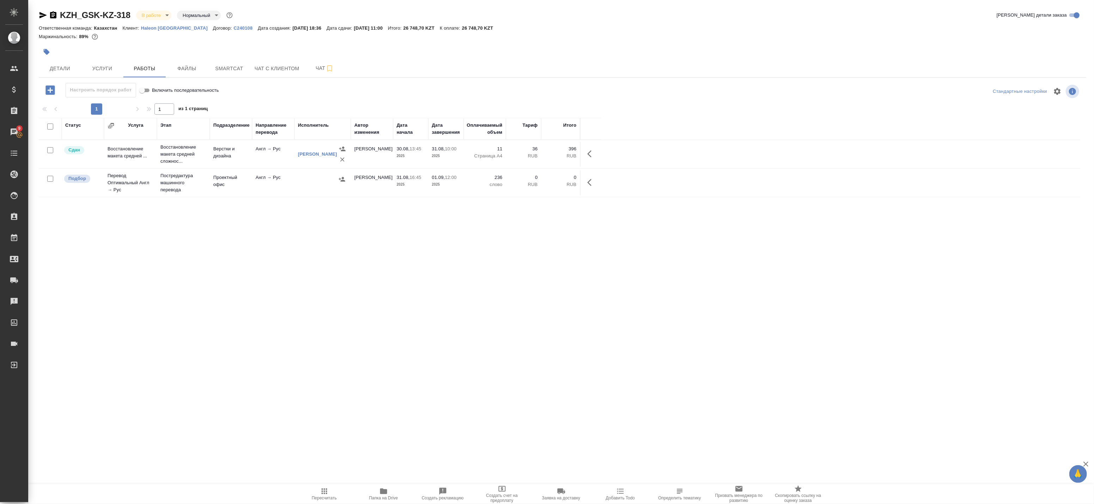
click at [588, 183] on icon "button" at bounding box center [592, 182] width 8 height 8
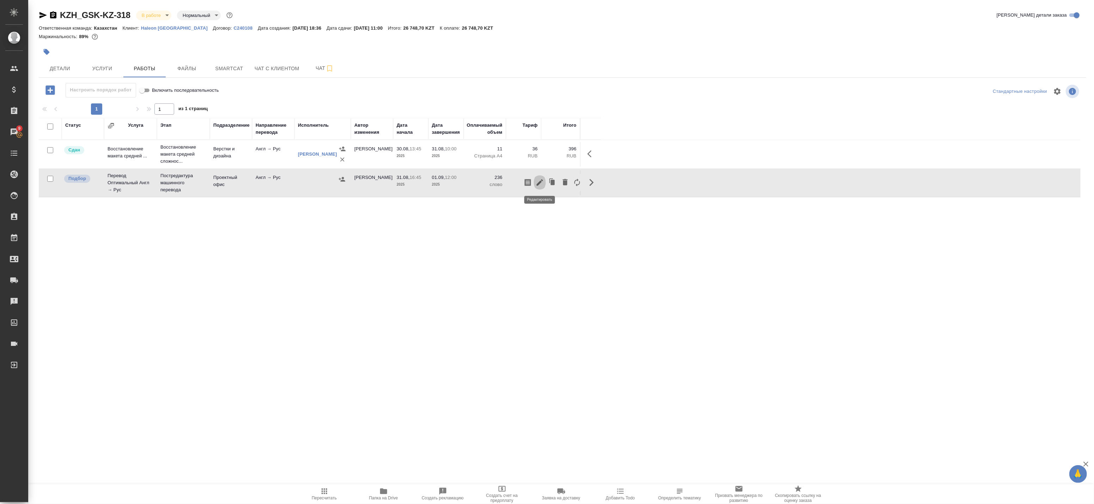
click at [542, 185] on icon "button" at bounding box center [540, 182] width 8 height 8
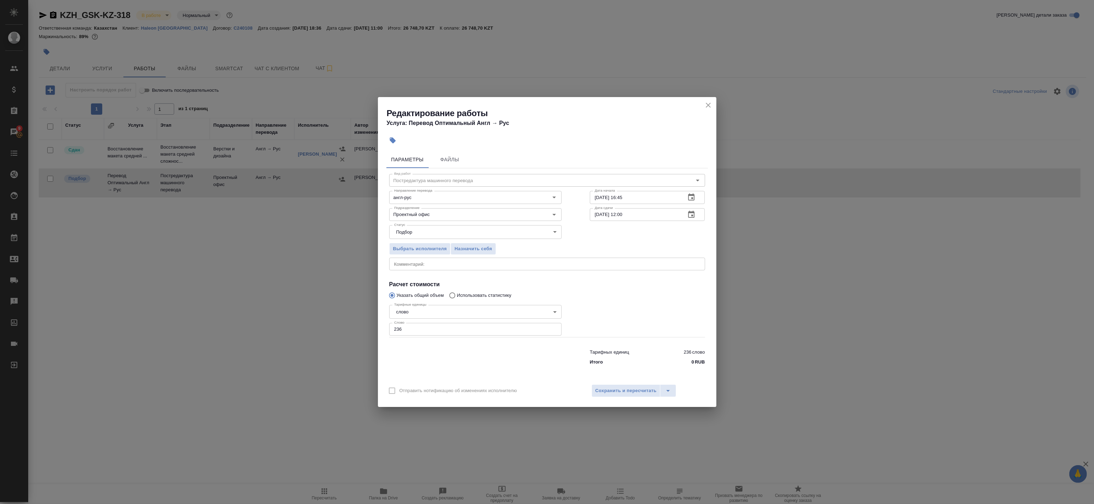
click at [426, 262] on textarea at bounding box center [547, 263] width 306 height 5
paste textarea "[URL][DOMAIN_NAME]"
type textarea "[URL][DOMAIN_NAME]"
type textarea "J"
click at [458, 269] on div "Оригинал для сверки: x Комментарий:" at bounding box center [547, 263] width 316 height 13
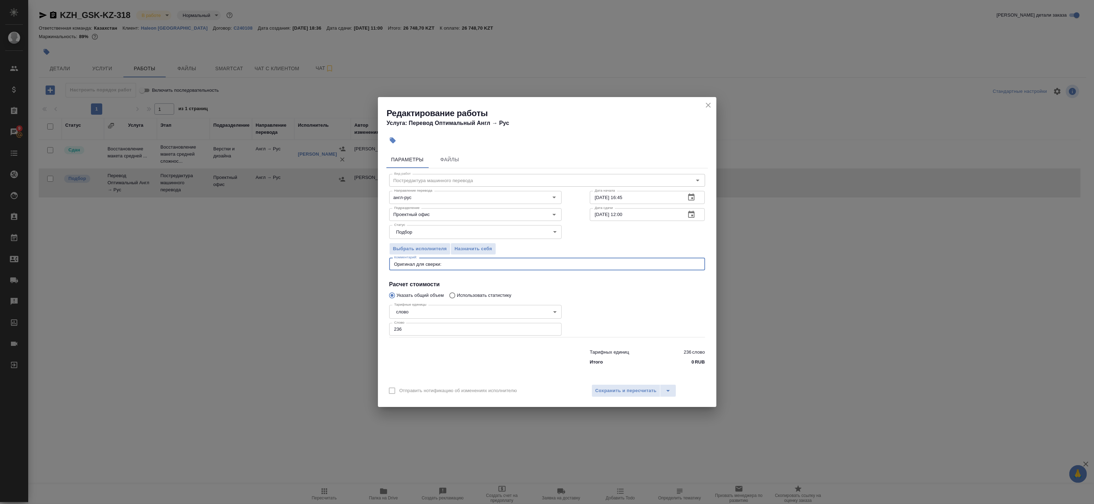
paste textarea "[URL][DOMAIN_NAME]"
type textarea "Оригинал для сверки: [URL][DOMAIN_NAME]"
click at [626, 392] on span "Сохранить и пересчитать" at bounding box center [626, 391] width 61 height 8
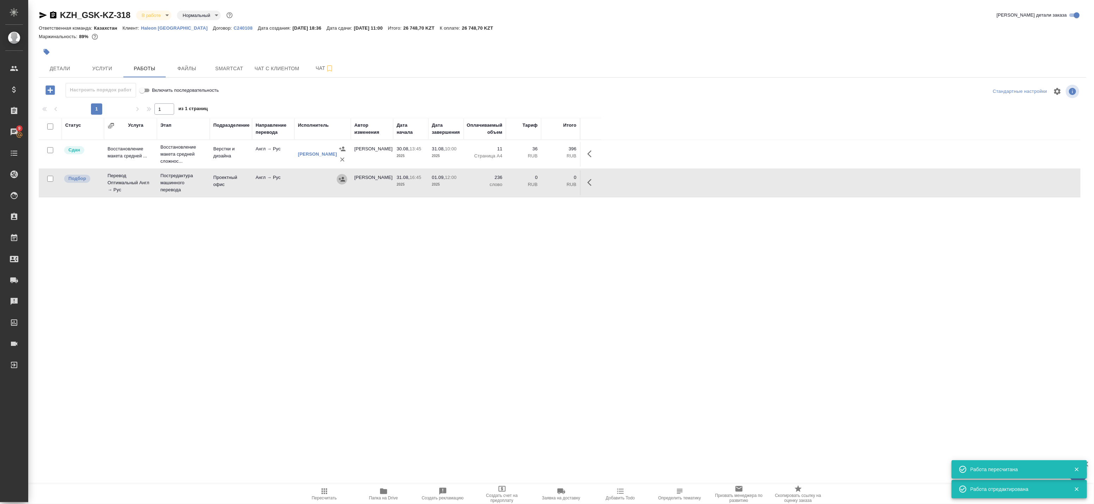
click at [342, 178] on icon "button" at bounding box center [342, 179] width 6 height 5
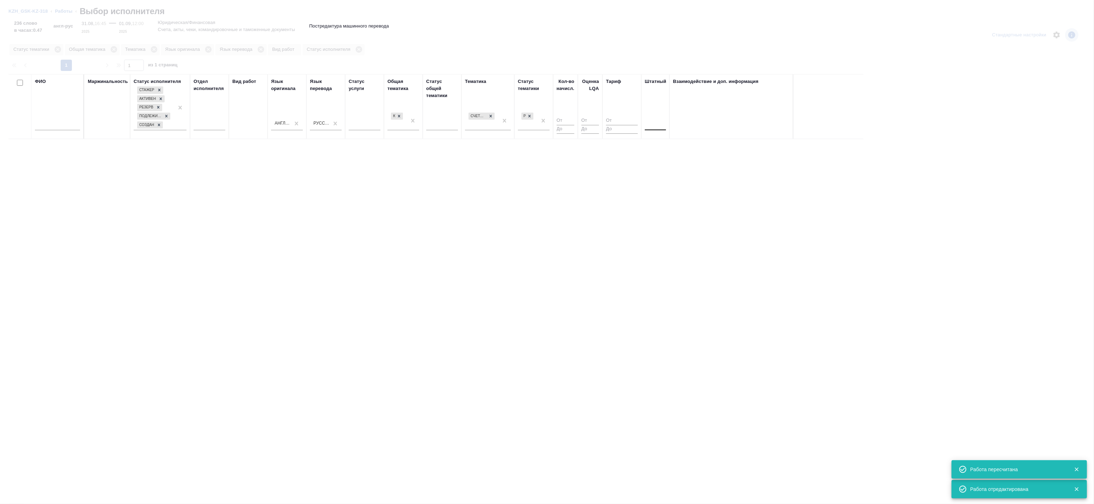
click at [651, 125] on div at bounding box center [655, 123] width 21 height 10
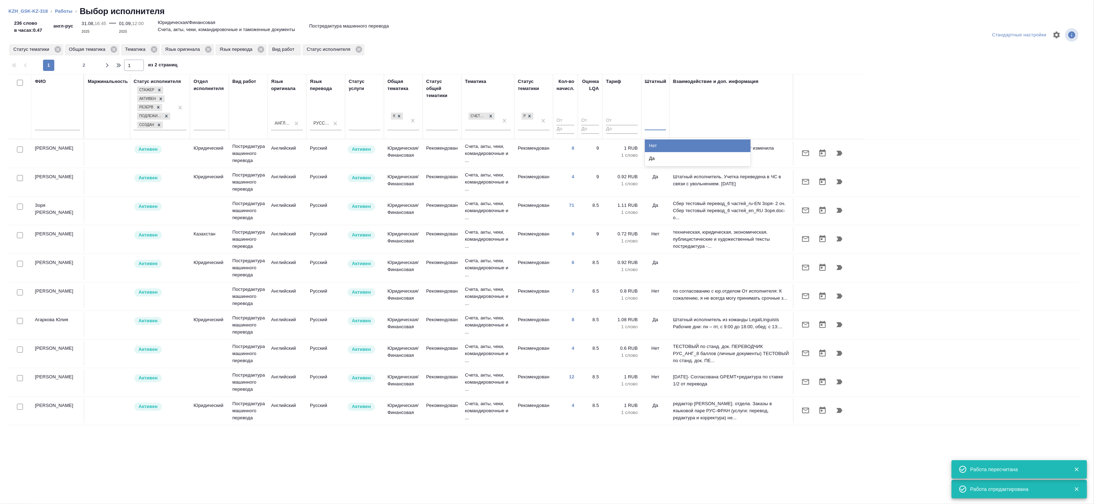
click at [657, 144] on div "Нет" at bounding box center [698, 145] width 106 height 13
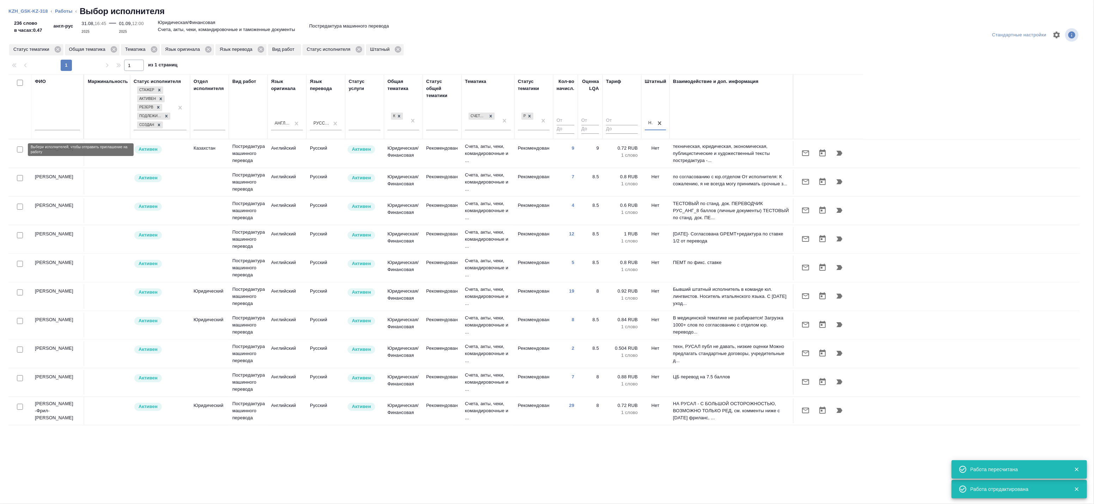
click at [19, 149] on input "checkbox" at bounding box center [20, 149] width 6 height 6
checkbox input "true"
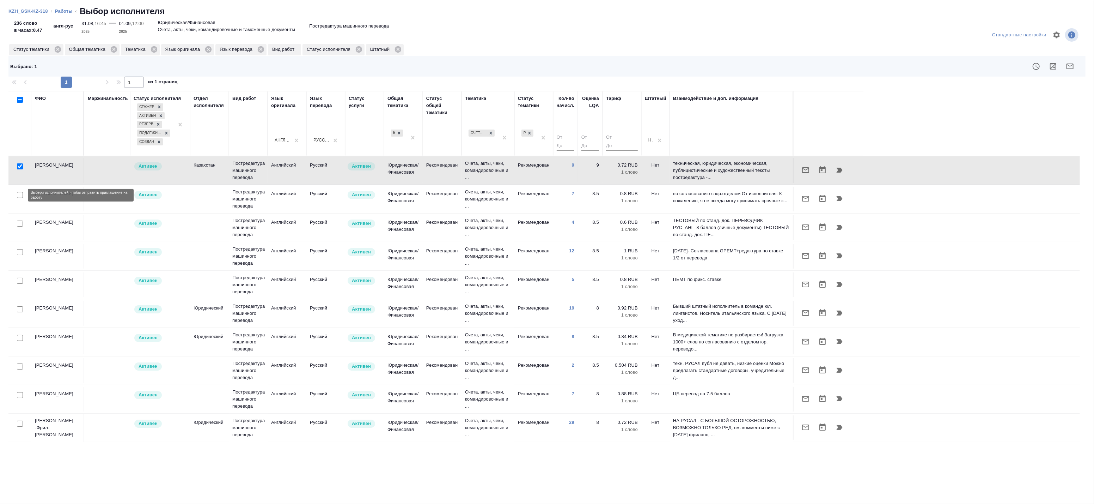
click at [19, 197] on input "checkbox" at bounding box center [20, 195] width 6 height 6
checkbox input "true"
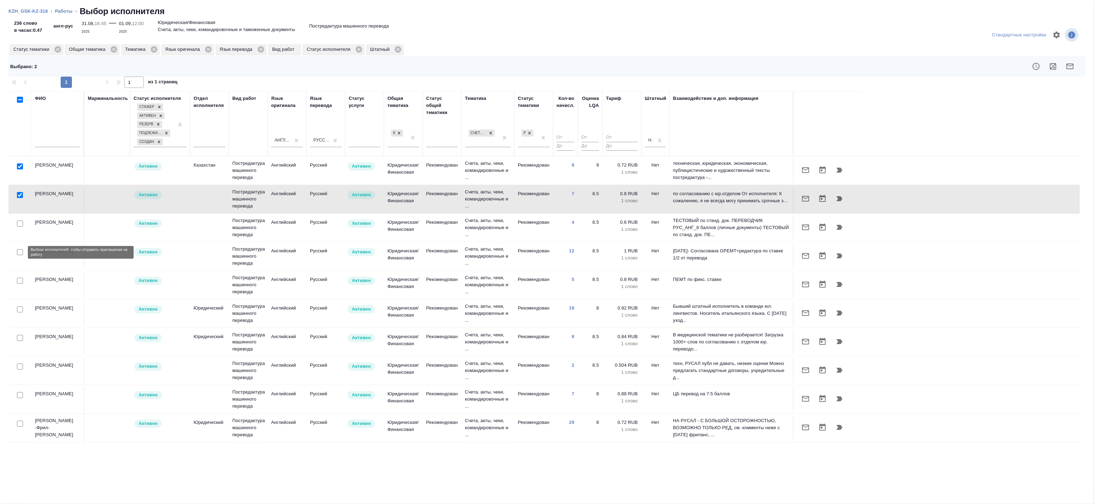
click at [18, 252] on input "checkbox" at bounding box center [20, 252] width 6 height 6
checkbox input "true"
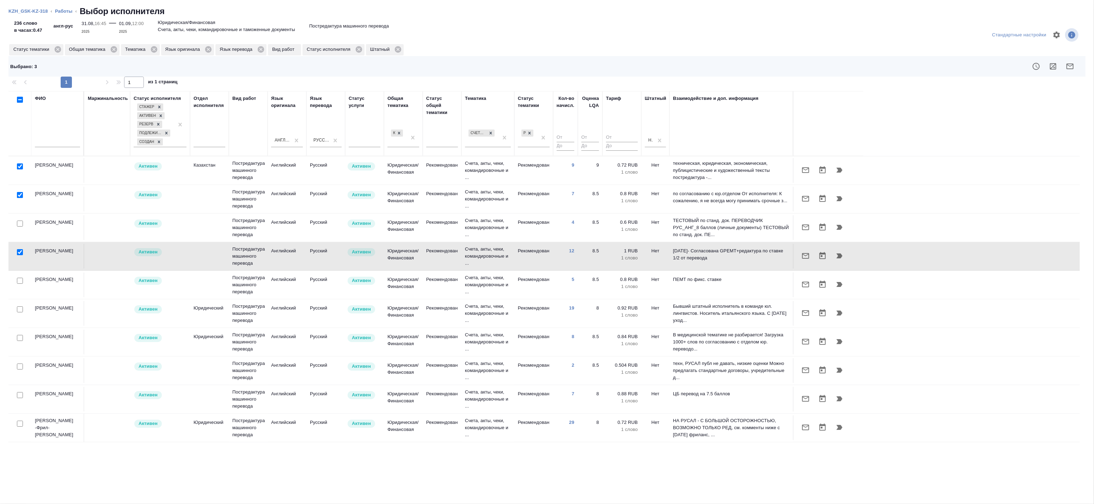
click at [20, 309] on input "checkbox" at bounding box center [20, 309] width 6 height 6
checkbox input "true"
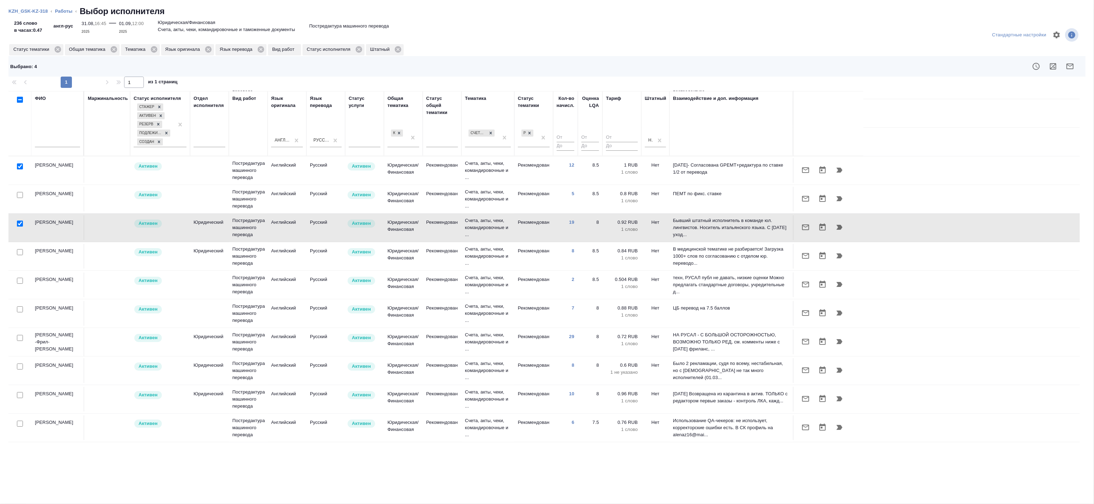
scroll to position [117, 0]
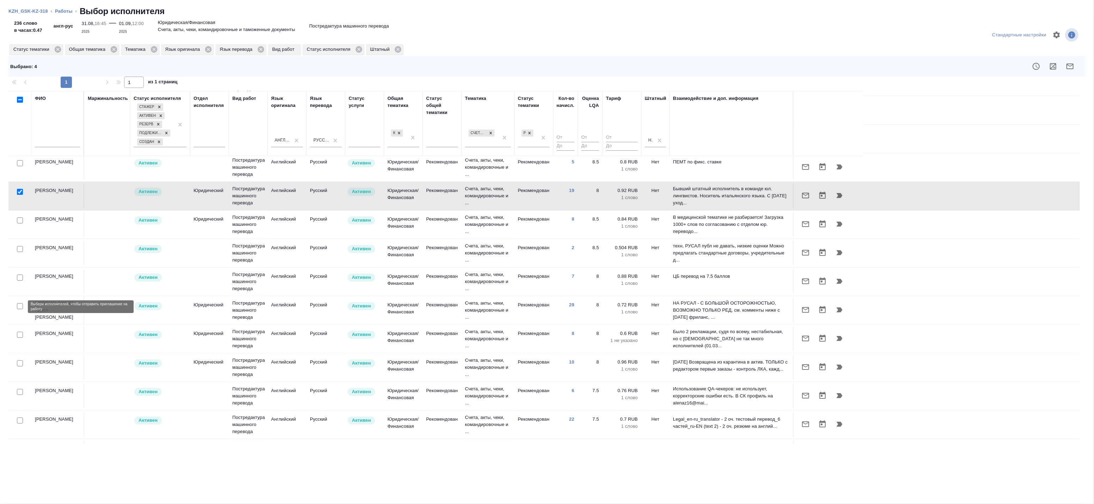
click at [21, 307] on input "checkbox" at bounding box center [20, 306] width 6 height 6
checkbox input "true"
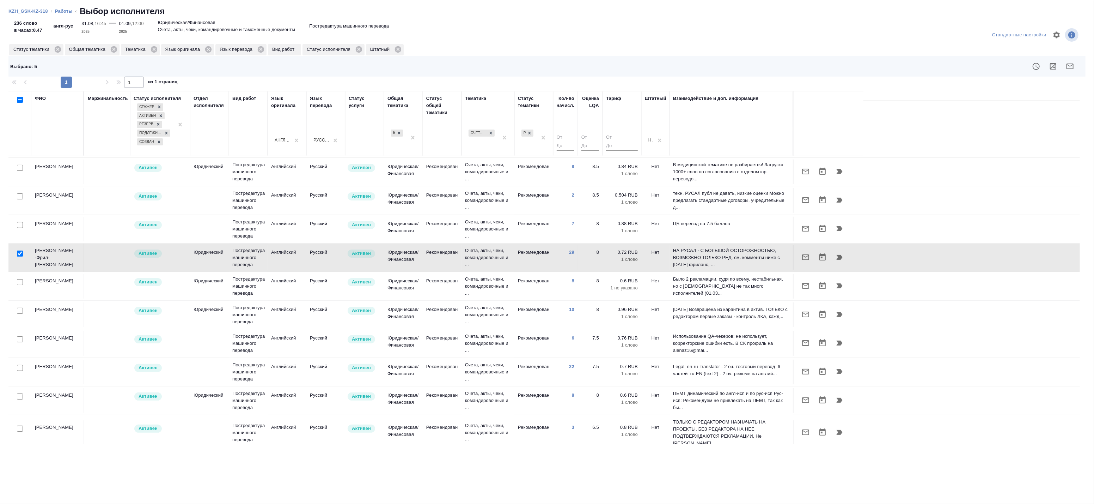
scroll to position [170, 0]
click at [21, 368] on input "checkbox" at bounding box center [20, 367] width 6 height 6
checkbox input "true"
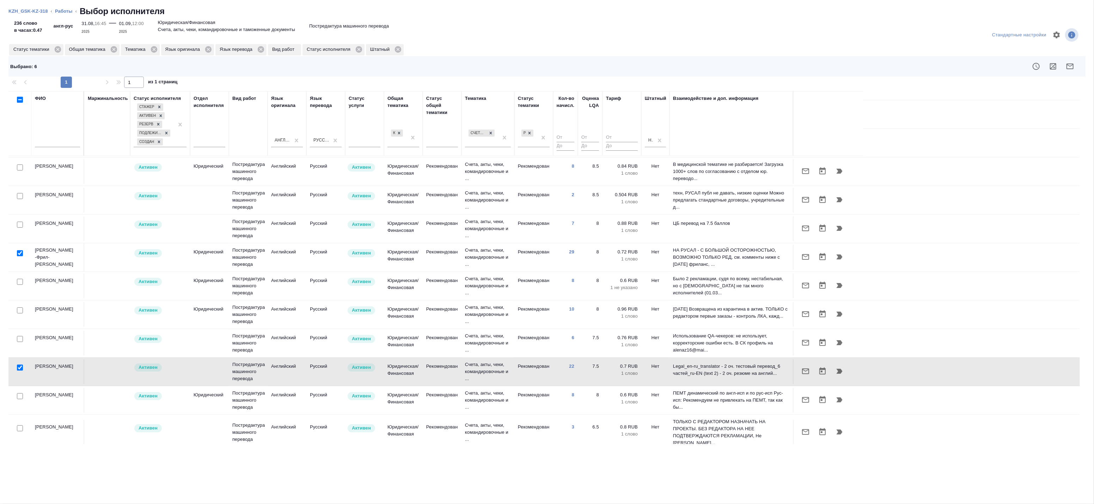
click at [1070, 67] on icon "button" at bounding box center [1070, 66] width 8 height 8
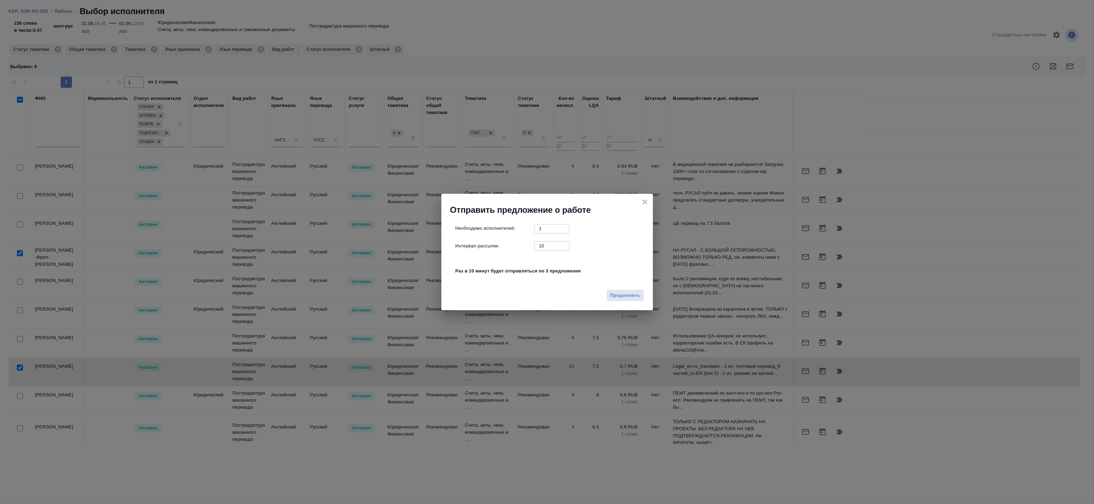
drag, startPoint x: 535, startPoint y: 245, endPoint x: 518, endPoint y: 245, distance: 17.3
click at [518, 245] on div "Интервал рассылки: 10 ​" at bounding box center [550, 245] width 189 height 9
type input "0"
click at [621, 293] on span "Продолжить" at bounding box center [626, 295] width 30 height 8
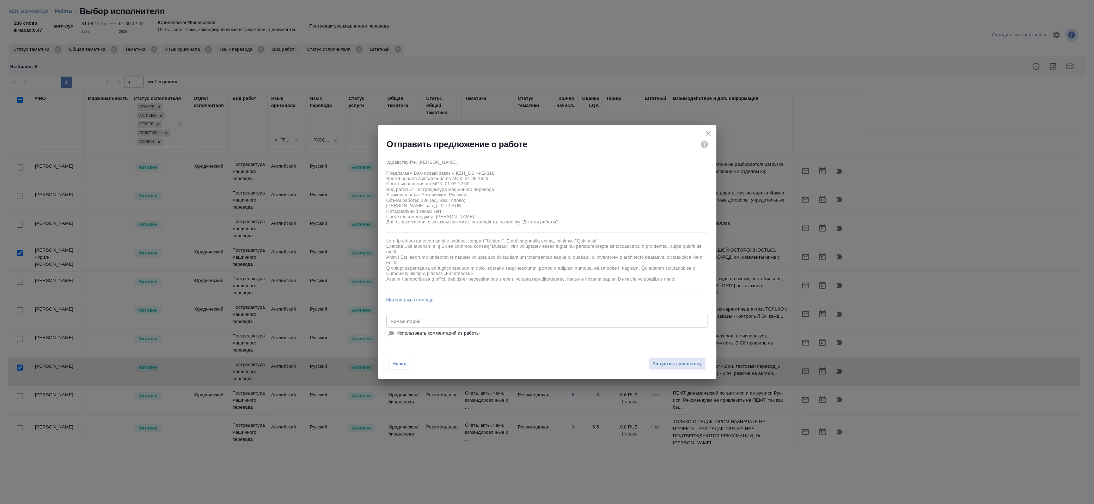
click at [456, 330] on span "Использовать комментарий из работы" at bounding box center [438, 332] width 83 height 7
click at [400, 330] on input "Использовать комментарий из работы" at bounding box center [386, 333] width 25 height 8
checkbox input "true"
type textarea "Оригинал для сверки: https://drive.awatera.com/s/pJE7N8R9soNdzLK"
click at [670, 363] on span "Запустить рассылку" at bounding box center [677, 364] width 49 height 8
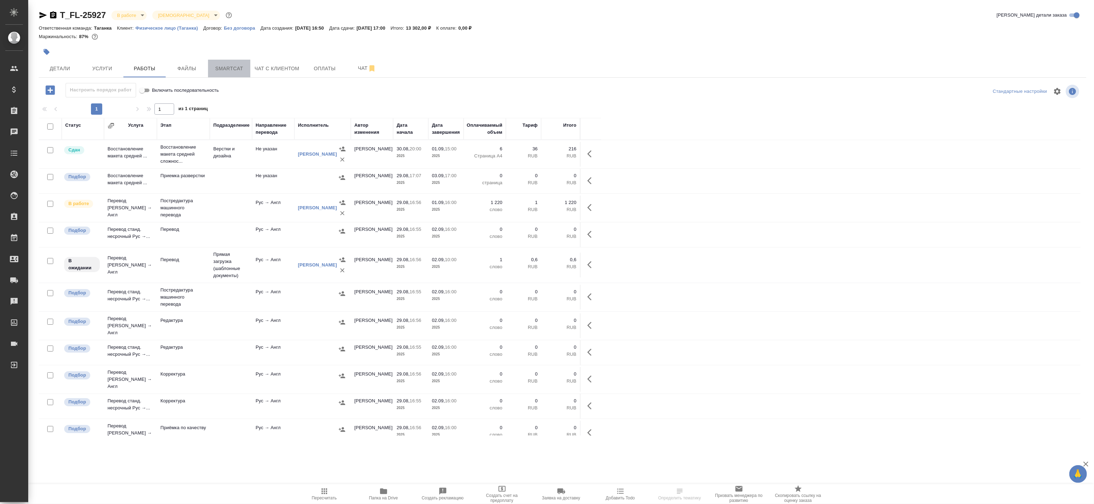
click at [248, 71] on button "Smartcat" at bounding box center [229, 69] width 42 height 18
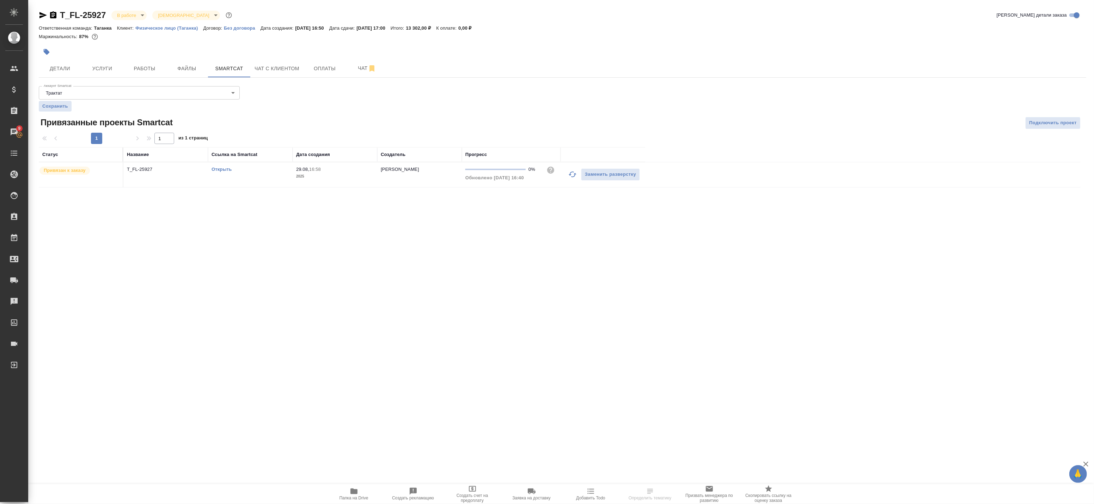
click at [216, 168] on link "Открыть" at bounding box center [222, 168] width 20 height 5
click at [126, 68] on button "Работы" at bounding box center [144, 69] width 42 height 18
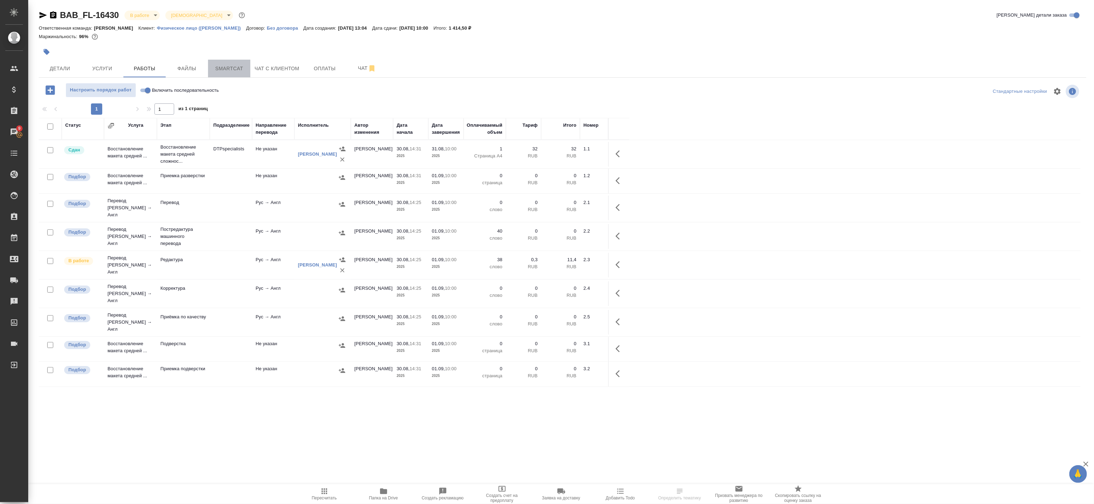
click at [244, 68] on span "Smartcat" at bounding box center [229, 68] width 34 height 9
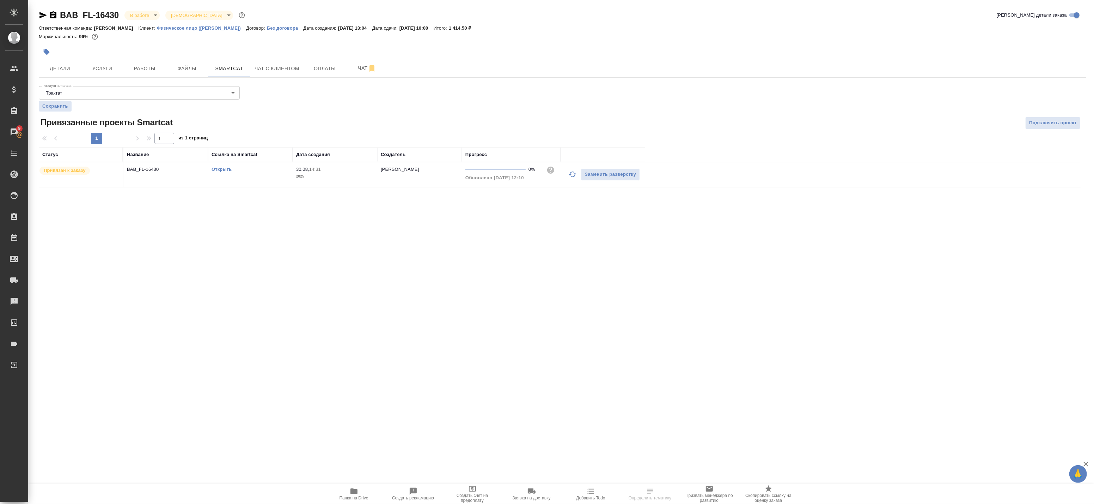
click at [223, 172] on div "Открыть" at bounding box center [251, 169] width 78 height 7
click at [220, 171] on link "Открыть" at bounding box center [222, 168] width 20 height 5
click at [147, 68] on span "Работы" at bounding box center [145, 68] width 34 height 9
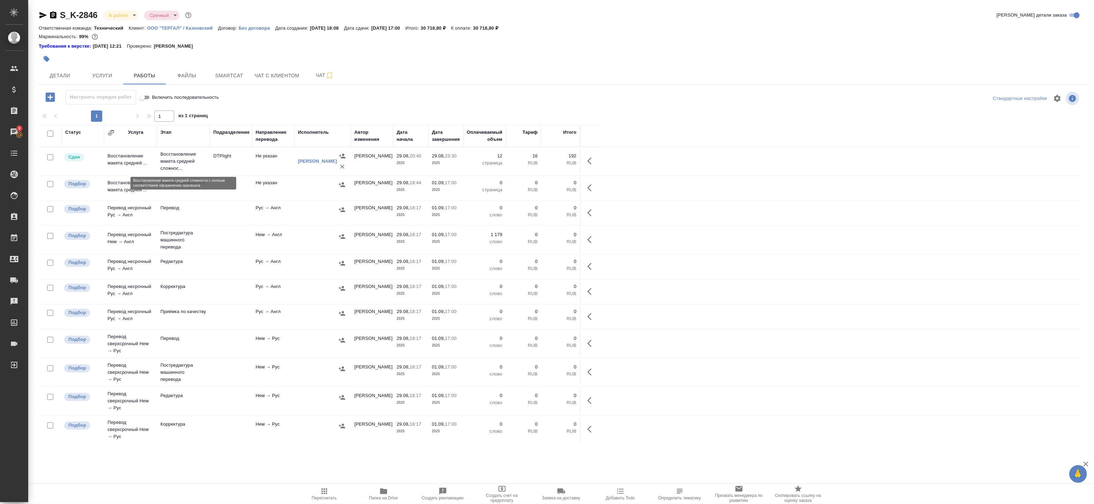
click at [189, 168] on p "Восстановление макета средней сложнос..." at bounding box center [183, 161] width 46 height 21
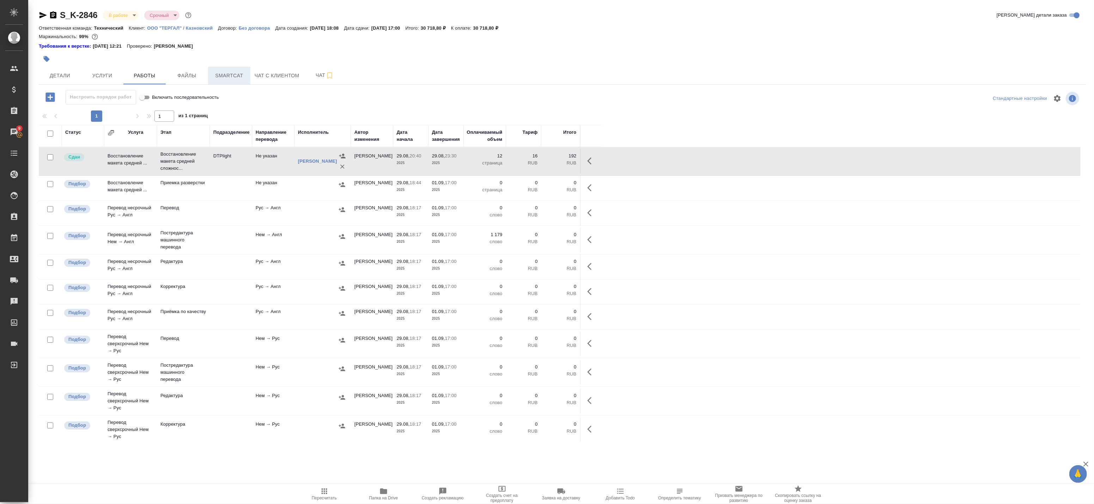
click at [240, 78] on span "Smartcat" at bounding box center [229, 75] width 34 height 9
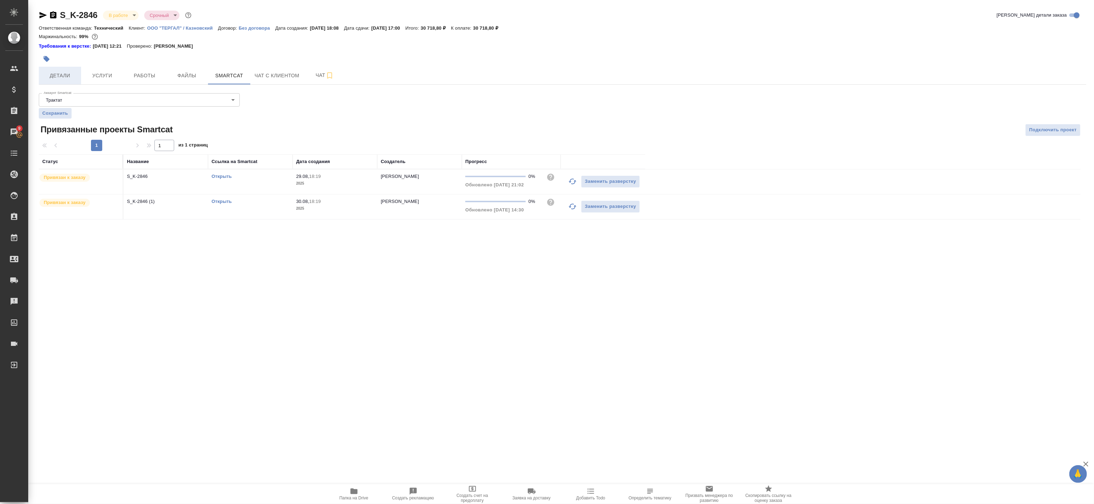
click at [39, 68] on button "Детали" at bounding box center [60, 76] width 42 height 18
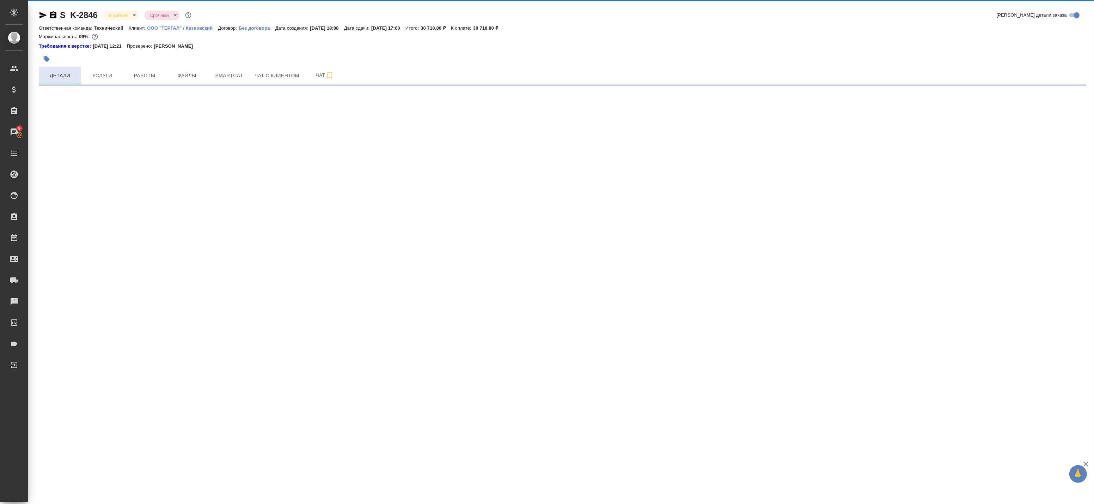
select select "RU"
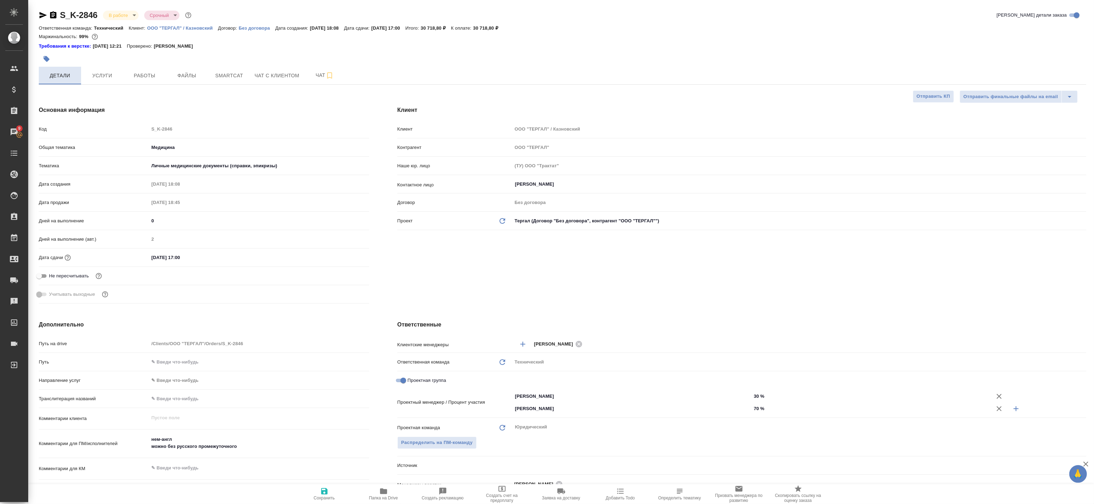
type textarea "x"
click at [153, 76] on span "Работы" at bounding box center [145, 75] width 34 height 9
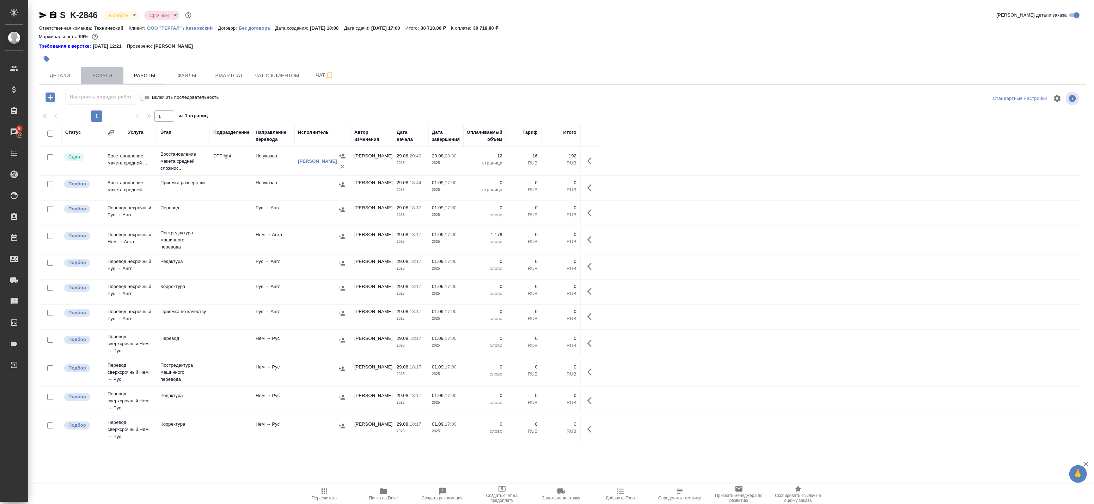
click at [107, 73] on span "Услуги" at bounding box center [102, 75] width 34 height 9
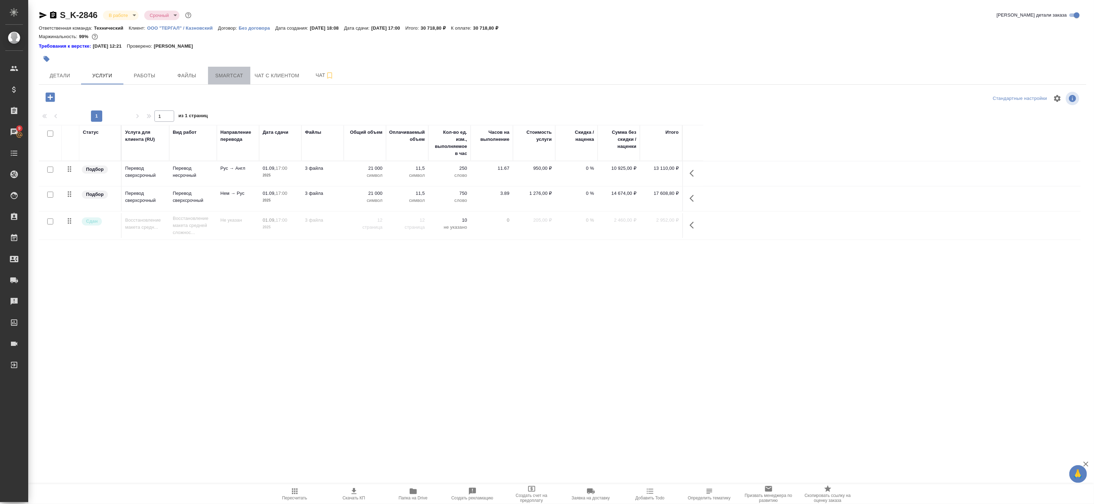
click at [229, 81] on button "Smartcat" at bounding box center [229, 76] width 42 height 18
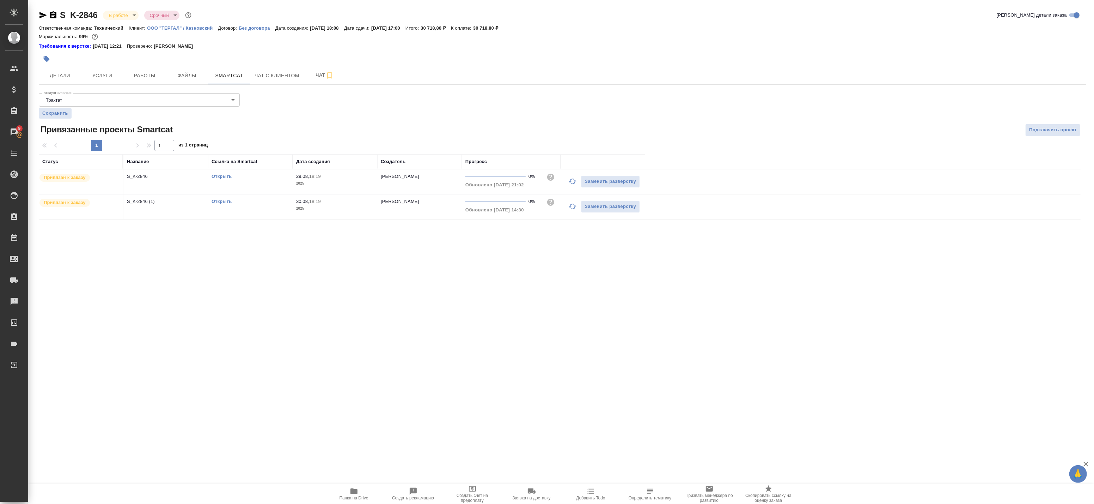
click at [224, 174] on link "Открыть" at bounding box center [222, 176] width 20 height 5
click at [58, 75] on span "Детали" at bounding box center [60, 75] width 34 height 9
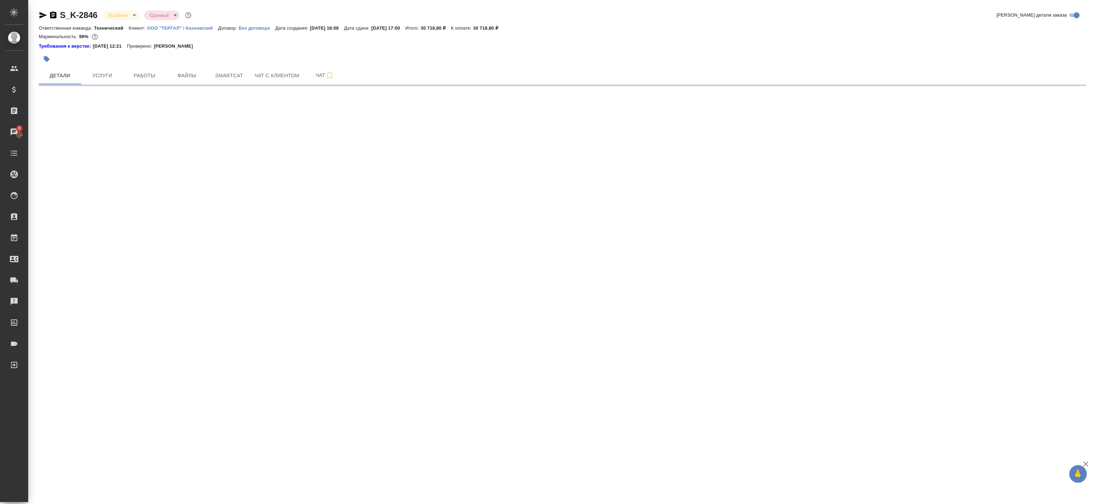
select select "RU"
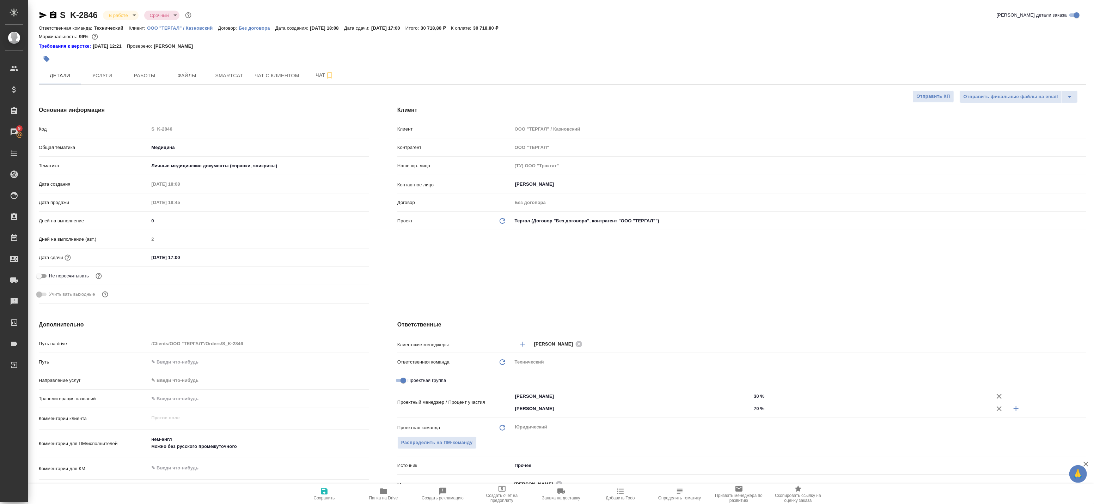
scroll to position [78, 0]
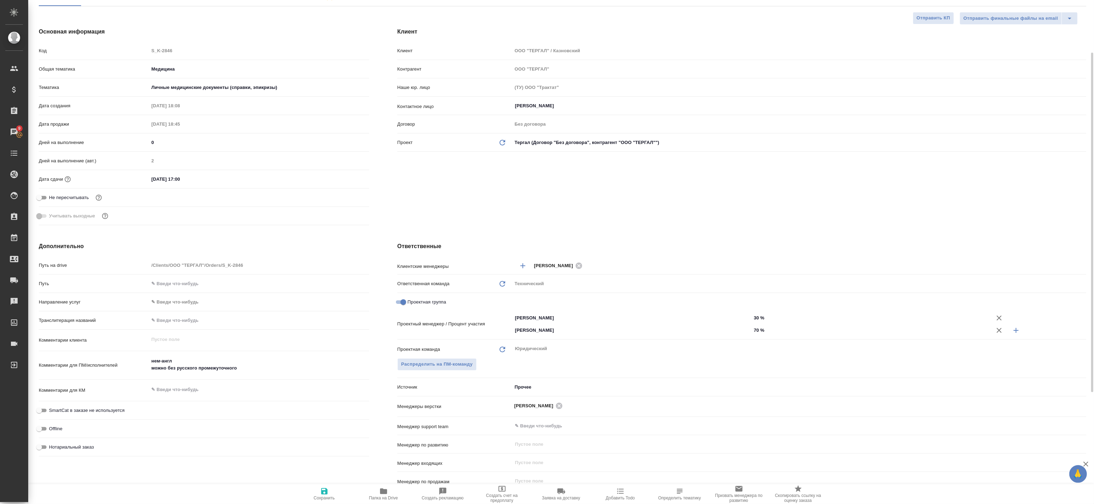
type textarea "x"
drag, startPoint x: 150, startPoint y: 360, endPoint x: 176, endPoint y: 360, distance: 26.1
click at [176, 360] on textarea "нем-англ можно без русского промежуточного" at bounding box center [259, 364] width 220 height 19
click at [178, 370] on textarea "нем-англ можно без русского промежуточного" at bounding box center [259, 364] width 220 height 19
drag, startPoint x: 149, startPoint y: 362, endPoint x: 175, endPoint y: 362, distance: 25.7
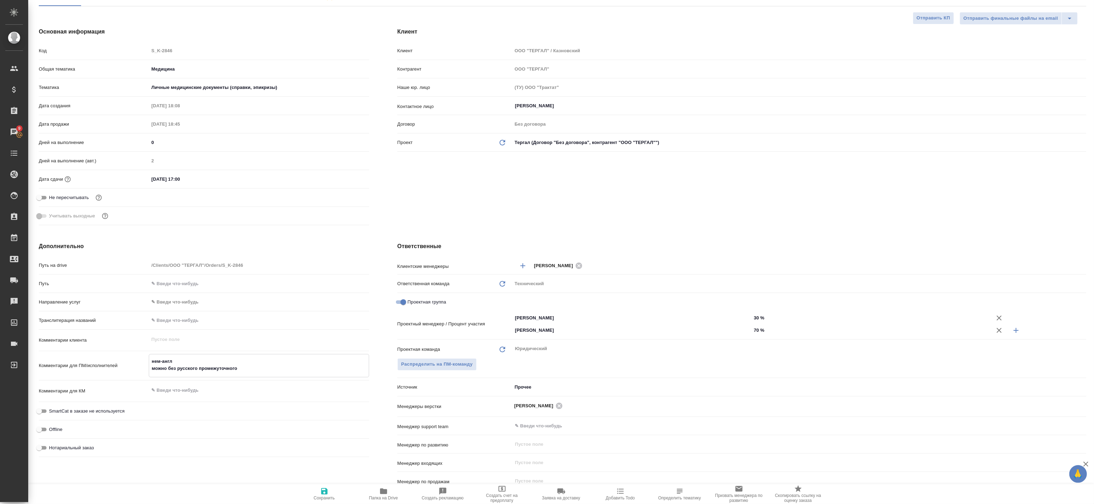
click at [175, 362] on textarea "нем-англ можно без русского промежуточного" at bounding box center [259, 364] width 220 height 19
click at [176, 370] on textarea "нем-англ можно без русского промежуточного" at bounding box center [259, 364] width 220 height 19
type textarea "x"
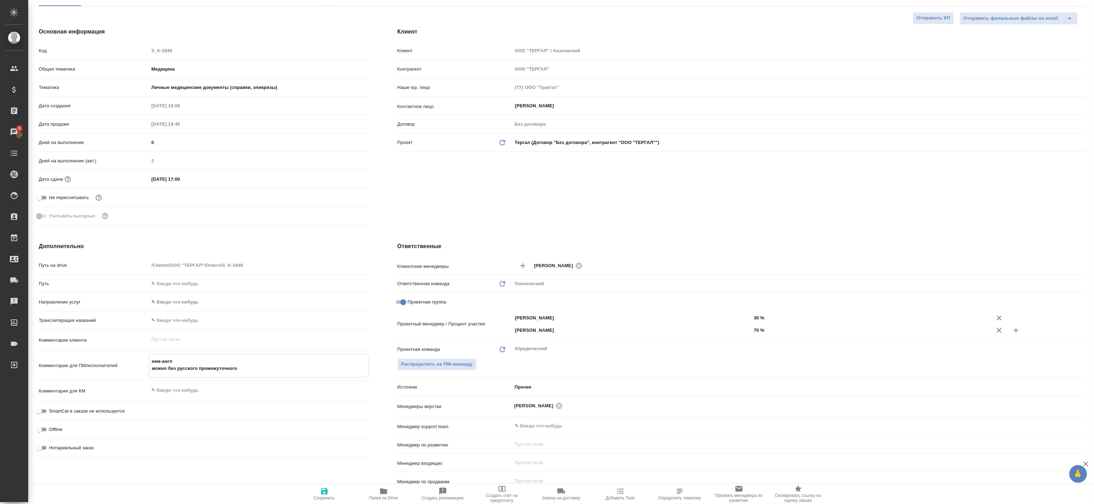
type textarea "x"
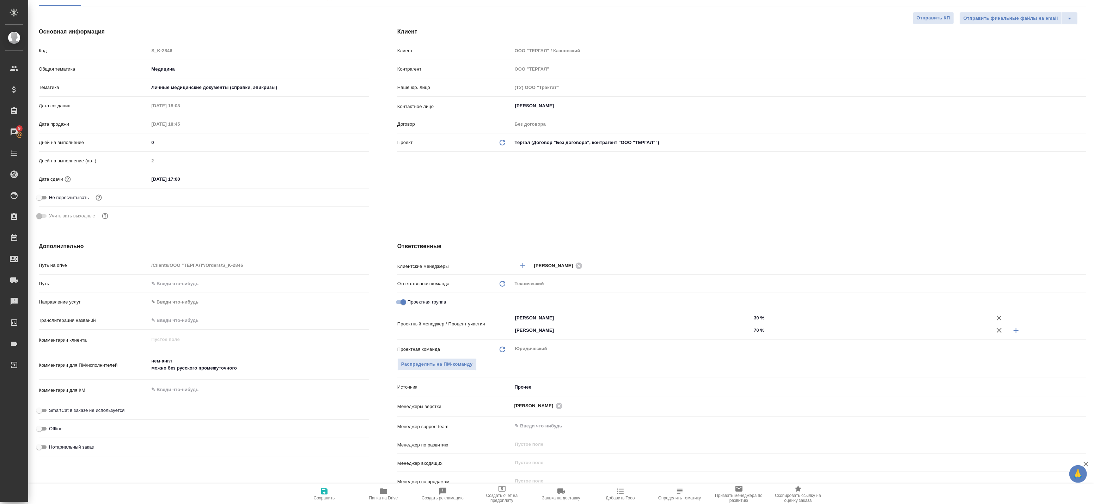
type textarea "x"
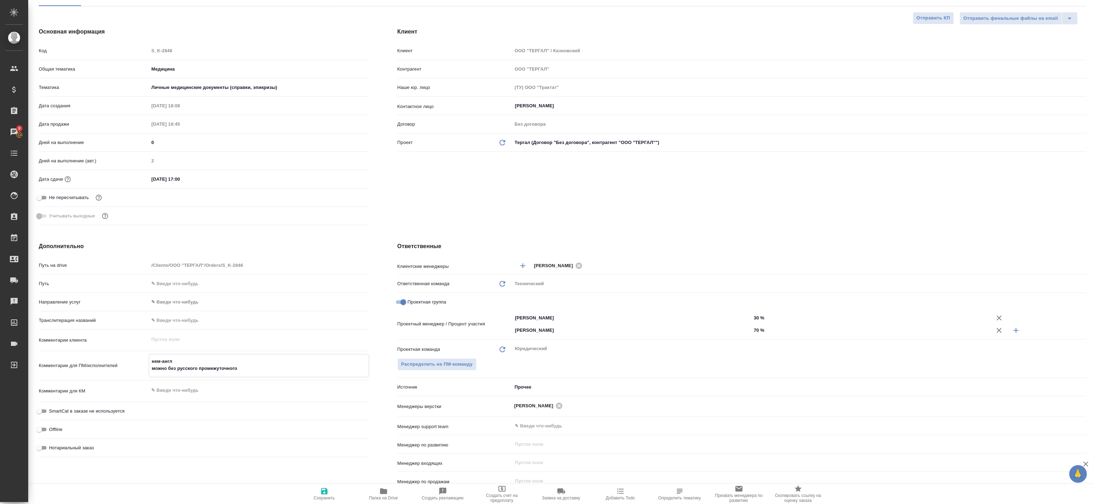
type textarea "x"
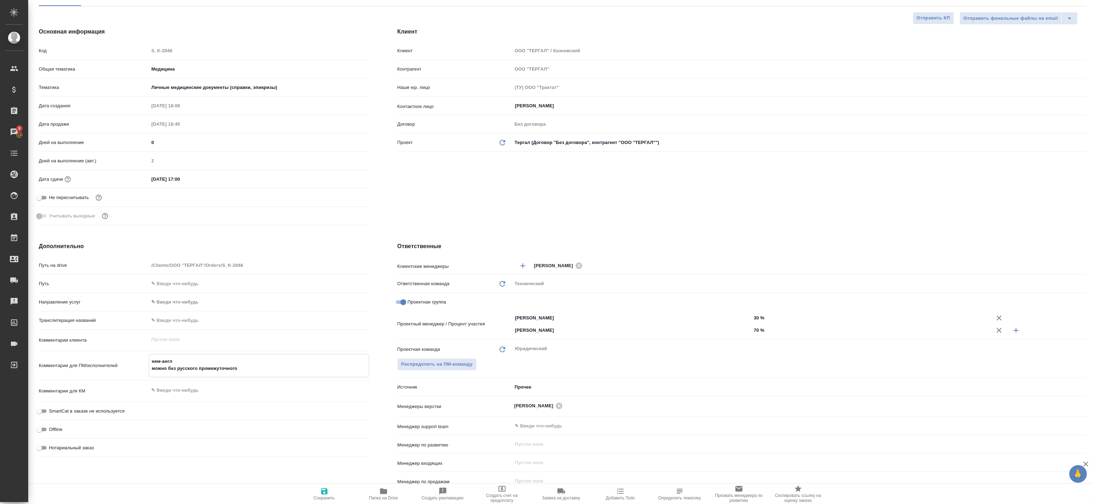
type textarea "x"
click at [386, 486] on button "Папка на Drive" at bounding box center [383, 494] width 59 height 20
type textarea "x"
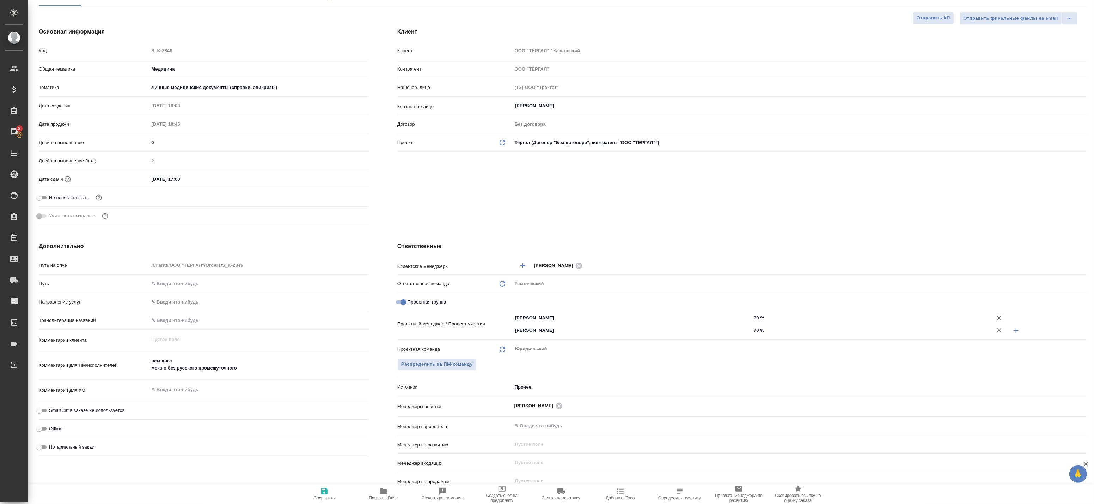
type textarea "x"
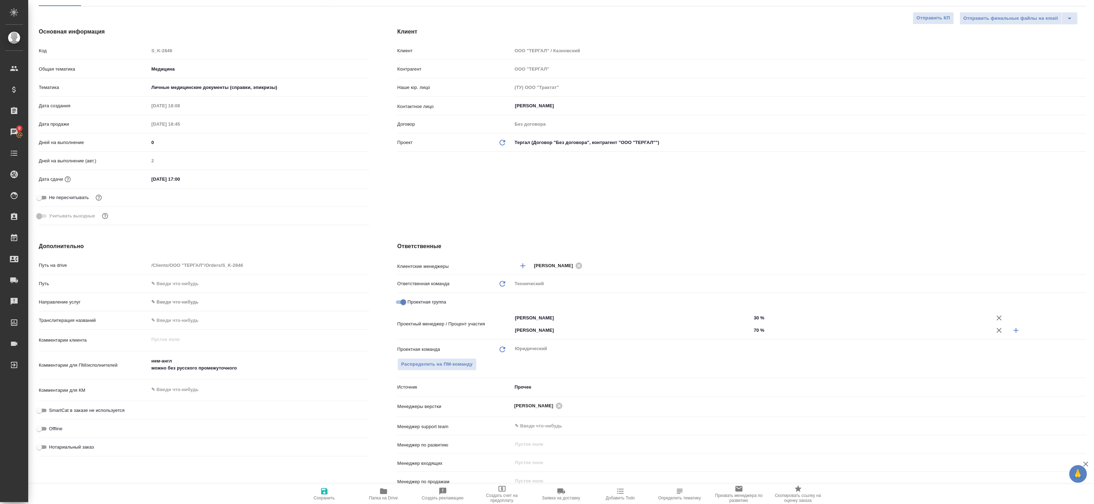
type textarea "x"
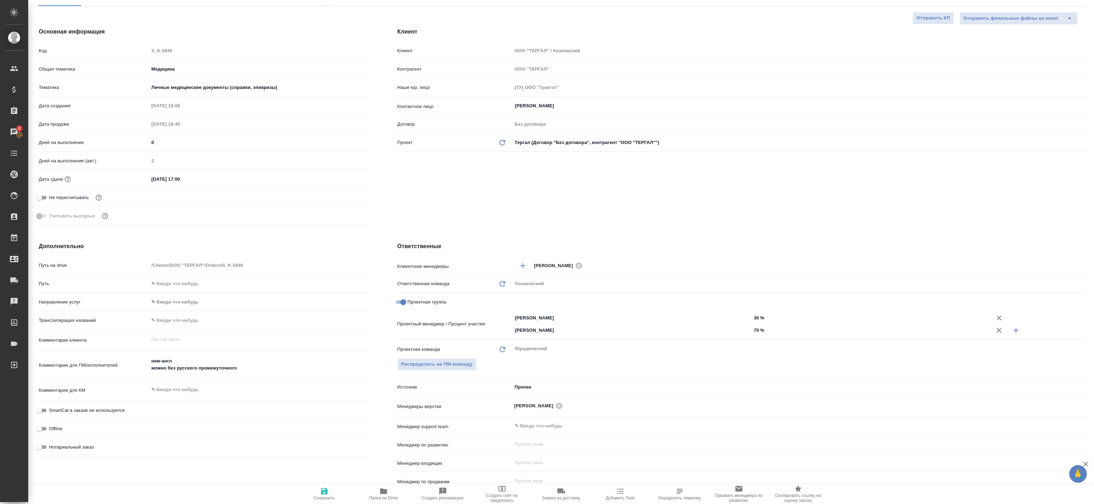
scroll to position [0, 0]
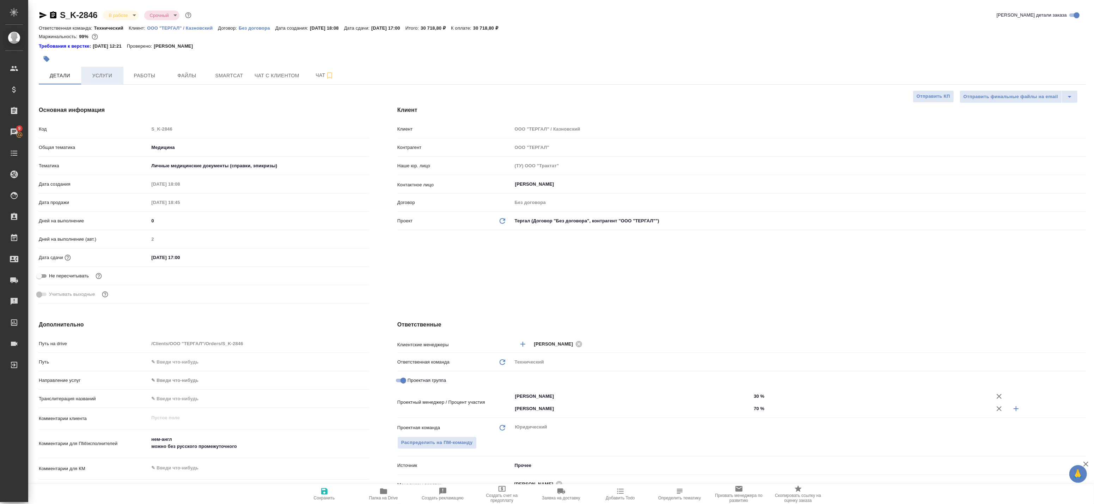
click at [111, 75] on span "Услуги" at bounding box center [102, 75] width 34 height 9
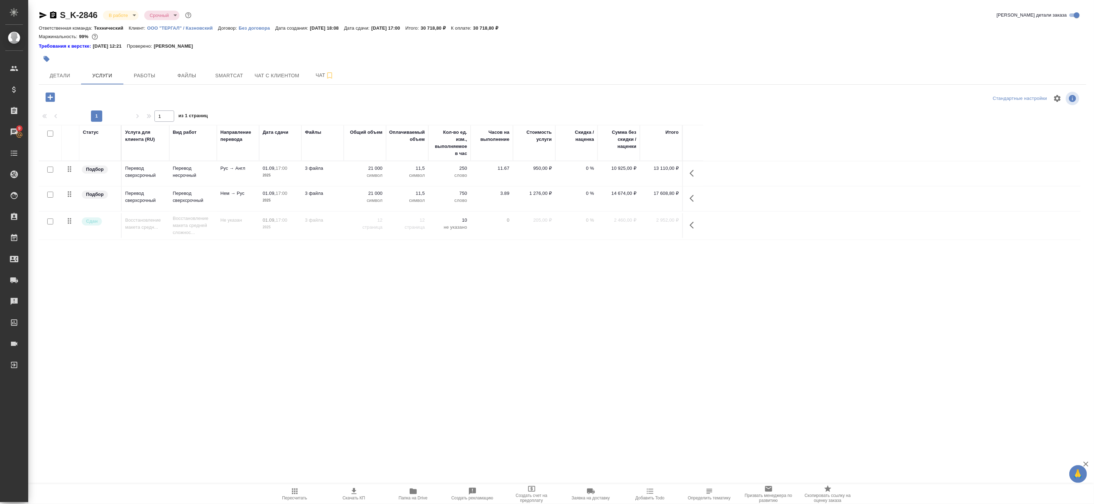
click at [52, 194] on input "checkbox" at bounding box center [50, 195] width 6 height 6
checkbox input "true"
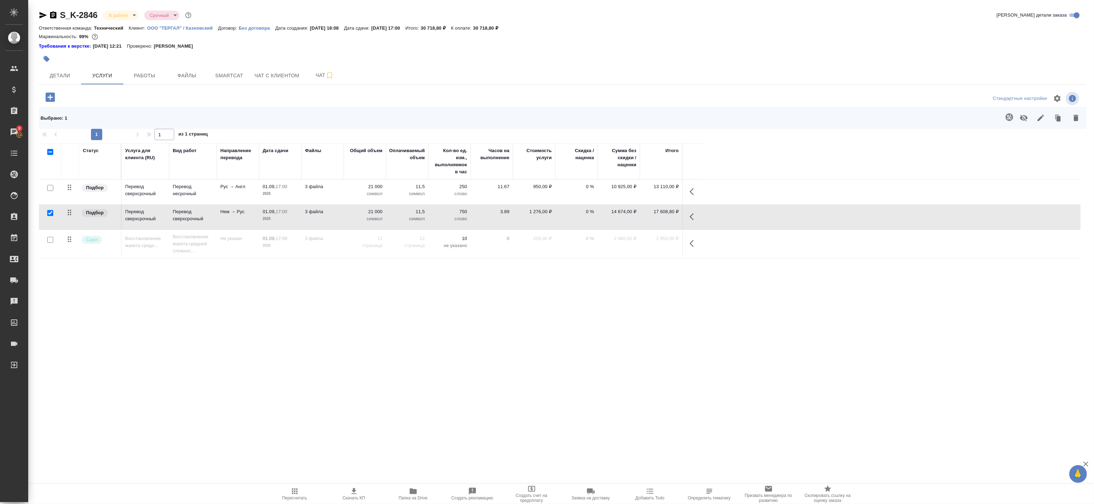
click at [694, 217] on icon "button" at bounding box center [694, 216] width 8 height 8
click at [623, 216] on icon "button" at bounding box center [625, 217] width 8 height 8
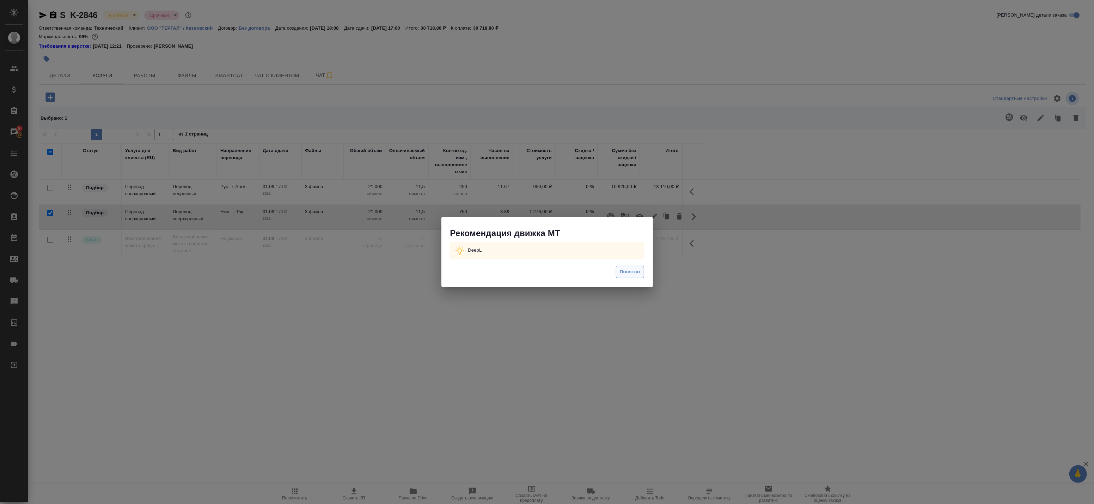
click at [624, 273] on span "Понятно" at bounding box center [630, 272] width 20 height 8
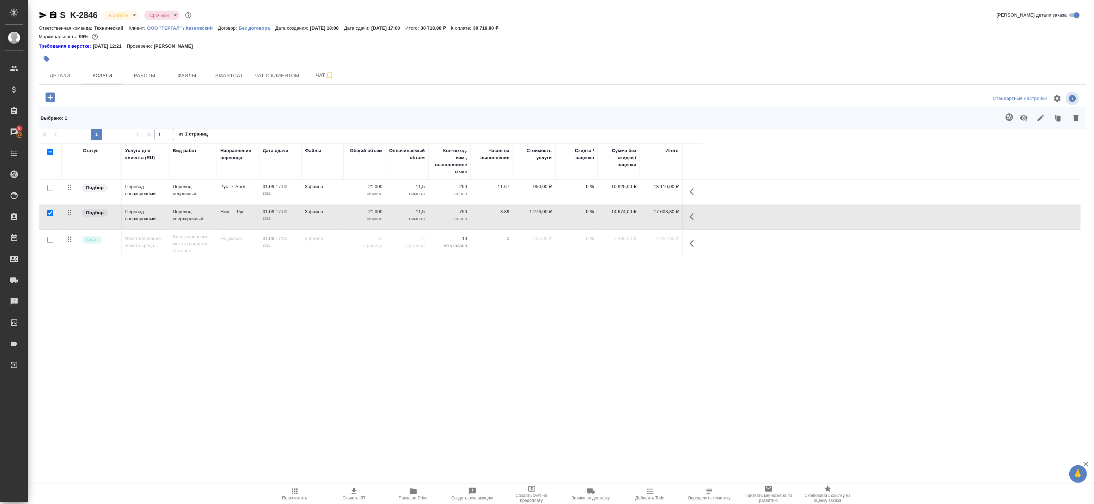
click at [688, 220] on button "button" at bounding box center [694, 216] width 17 height 17
click at [371, 324] on div "Статус Услуга для клиента (RU) Вид работ Направление перевода Дата сдачи Файлы …" at bounding box center [560, 301] width 1042 height 317
click at [153, 78] on span "Работы" at bounding box center [145, 75] width 34 height 9
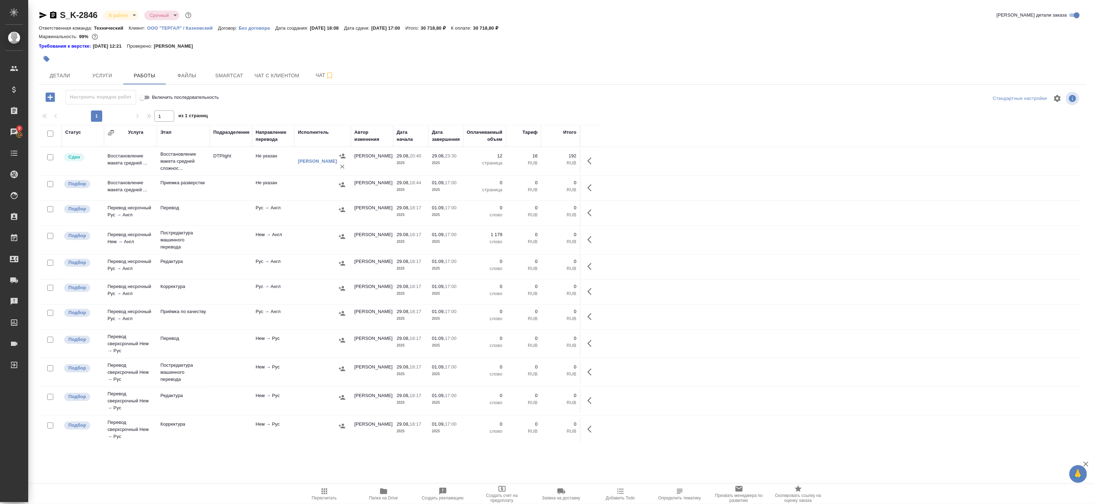
click at [287, 213] on td "Рус → Англ" at bounding box center [273, 213] width 42 height 25
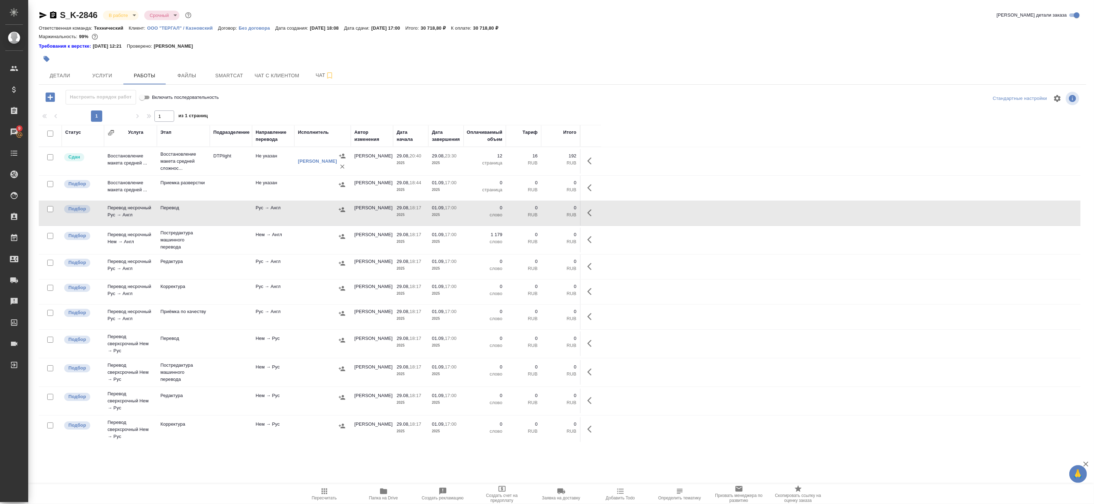
click at [287, 235] on td "Нем → Англ" at bounding box center [273, 239] width 42 height 25
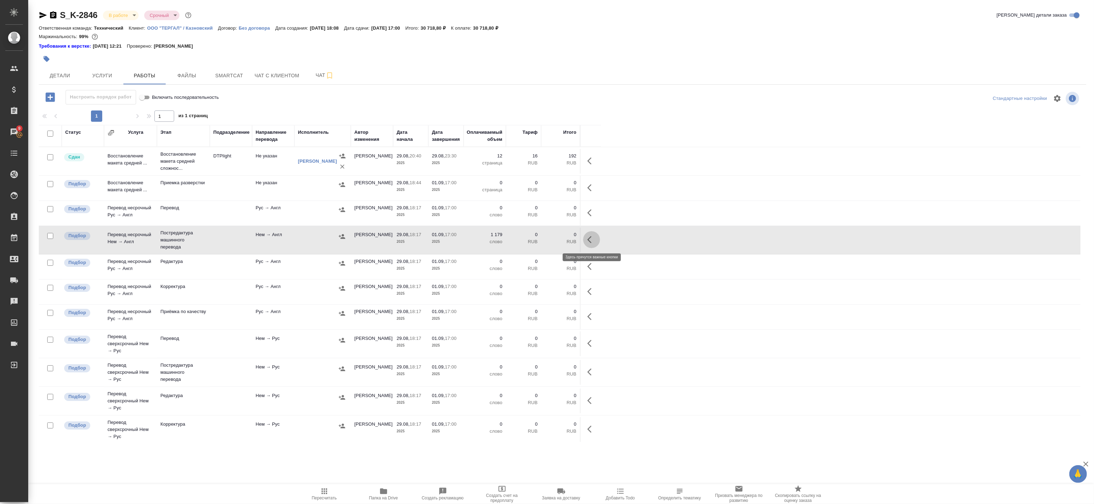
click at [586, 237] on button "button" at bounding box center [591, 239] width 17 height 17
click at [542, 237] on icon "button" at bounding box center [540, 239] width 8 height 8
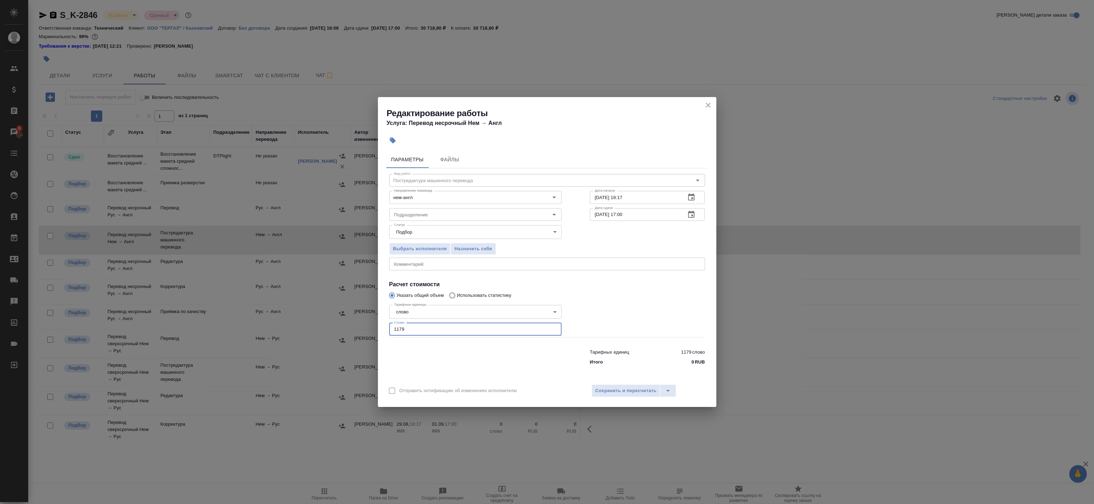
drag, startPoint x: 422, startPoint y: 333, endPoint x: 357, endPoint y: 320, distance: 66.0
click at [357, 320] on div "Редактирование работы Услуга: Перевод несрочный Нем → Англ Параметры Файлы Вид …" at bounding box center [547, 252] width 1094 height 504
paste input "244"
type input "2449"
click at [619, 390] on span "Сохранить и пересчитать" at bounding box center [626, 391] width 61 height 8
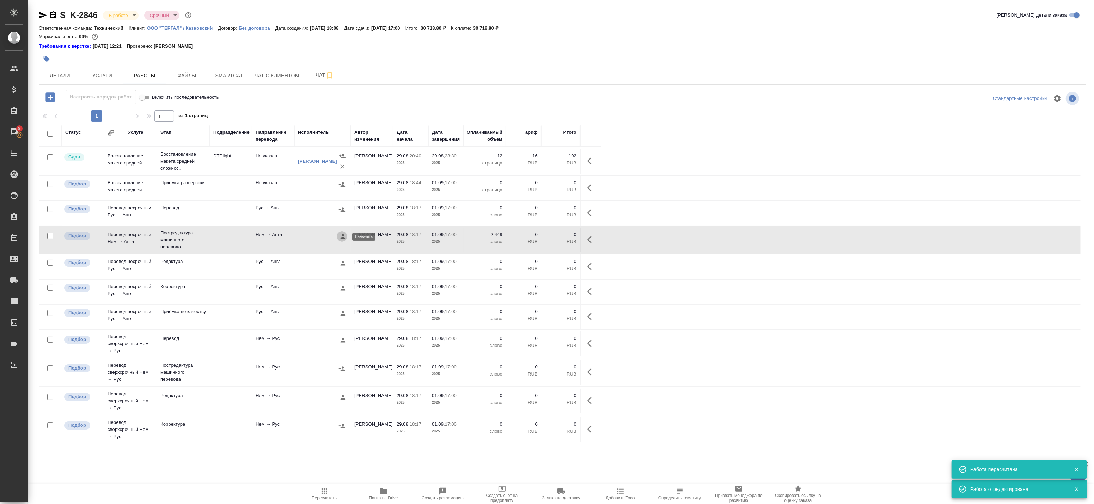
click at [339, 237] on icon "button" at bounding box center [342, 236] width 7 height 7
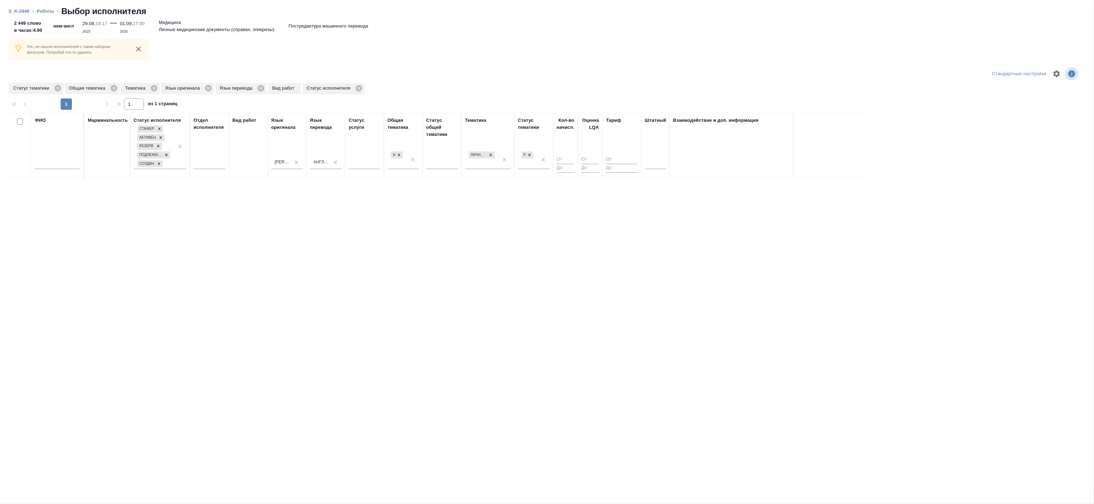
click at [661, 170] on div at bounding box center [655, 165] width 21 height 18
click at [657, 168] on div at bounding box center [655, 162] width 21 height 13
click at [655, 183] on div "Нет" at bounding box center [698, 184] width 106 height 13
click at [532, 156] on icon at bounding box center [529, 154] width 5 height 5
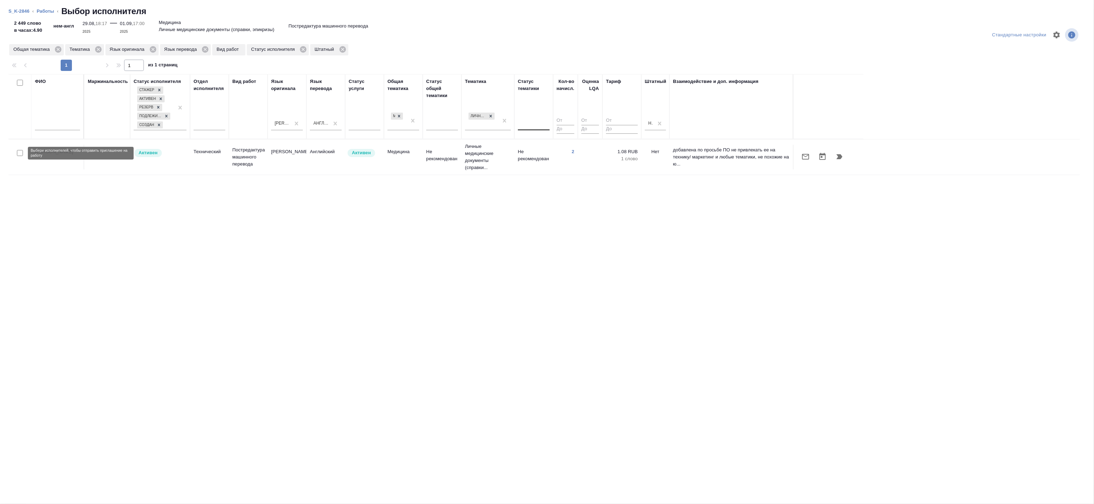
click at [19, 153] on input "checkbox" at bounding box center [20, 153] width 6 height 6
checkbox input "true"
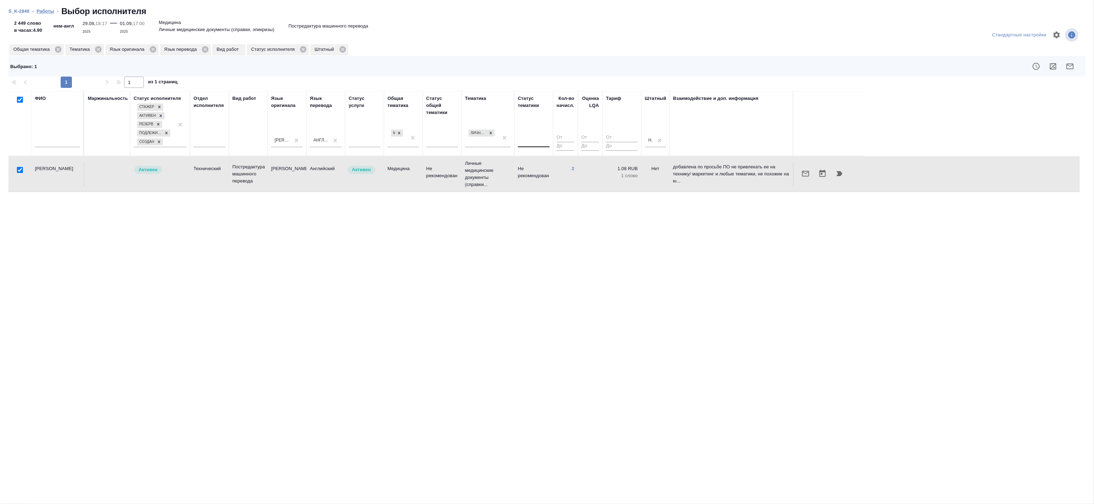
click at [38, 11] on link "Работы" at bounding box center [46, 10] width 18 height 5
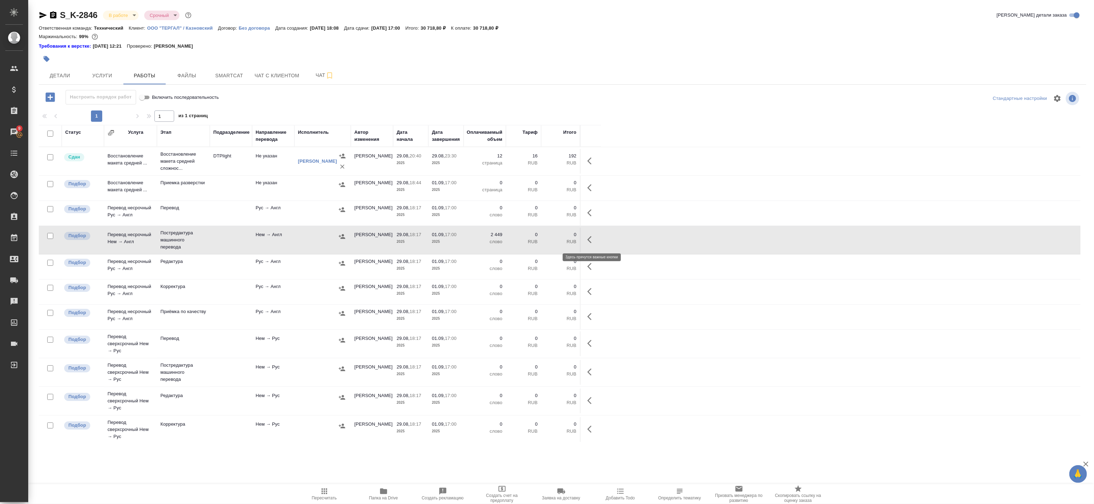
click at [596, 238] on button "button" at bounding box center [591, 239] width 17 height 17
click at [543, 238] on icon "button" at bounding box center [540, 239] width 8 height 8
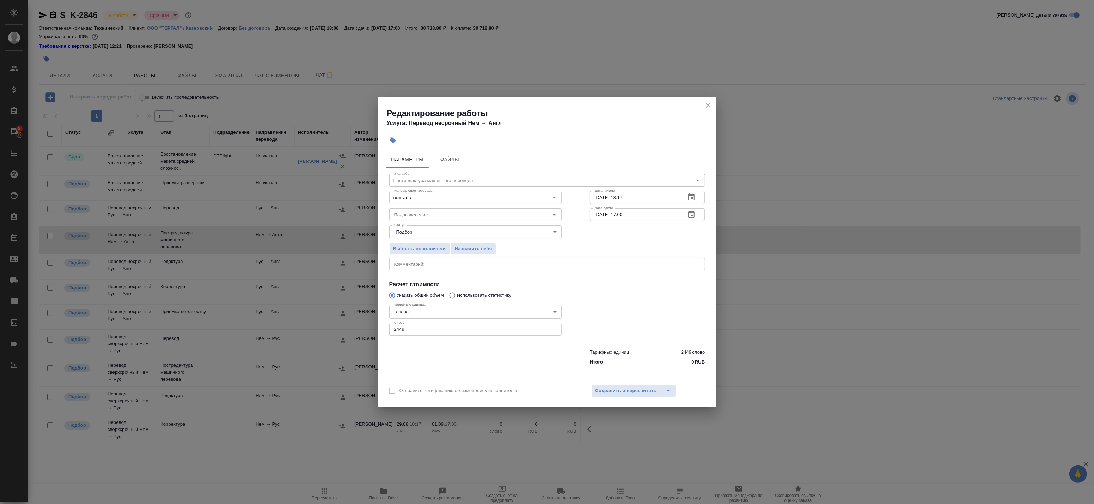
click at [693, 214] on icon "button" at bounding box center [691, 214] width 8 height 8
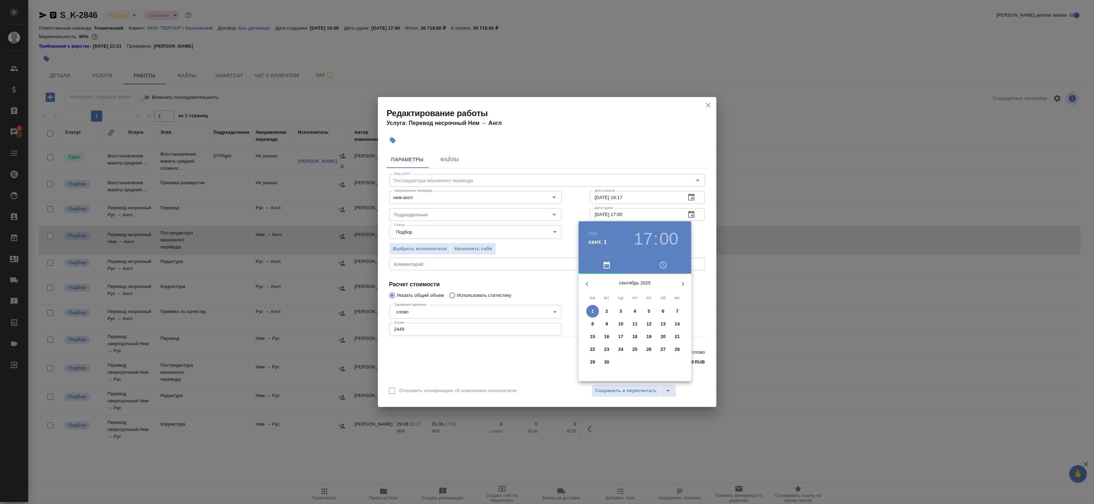
click at [594, 306] on button "1" at bounding box center [593, 311] width 13 height 13
click at [658, 315] on div at bounding box center [635, 329] width 92 height 92
type input "01.09.2025 14:00"
click at [701, 242] on div at bounding box center [547, 252] width 1094 height 504
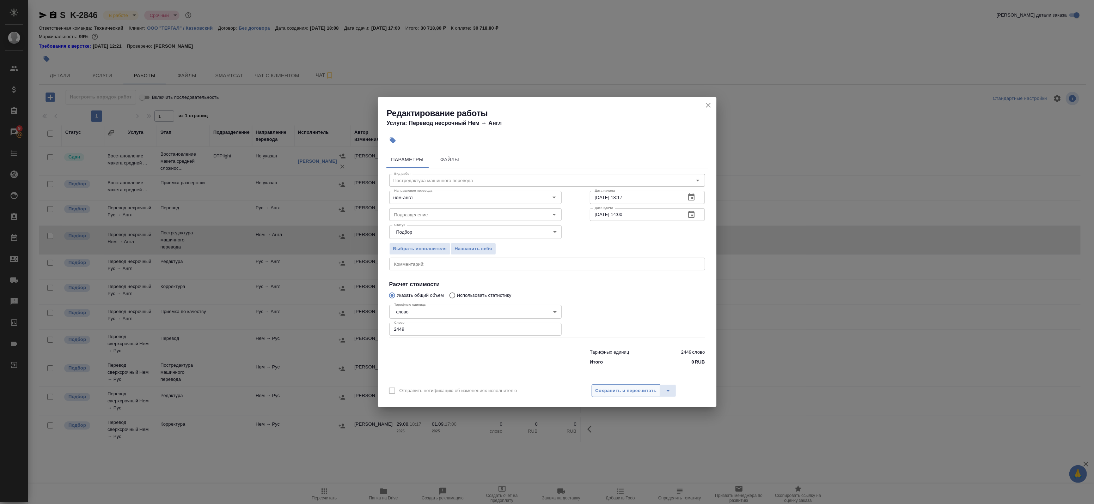
click at [626, 387] on span "Сохранить и пересчитать" at bounding box center [626, 391] width 61 height 8
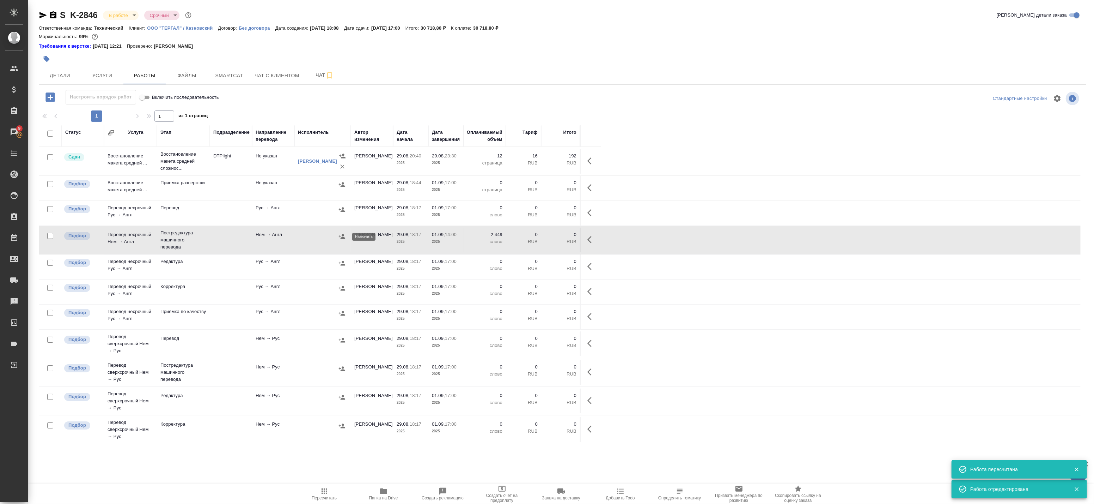
click at [339, 238] on icon "button" at bounding box center [342, 236] width 7 height 7
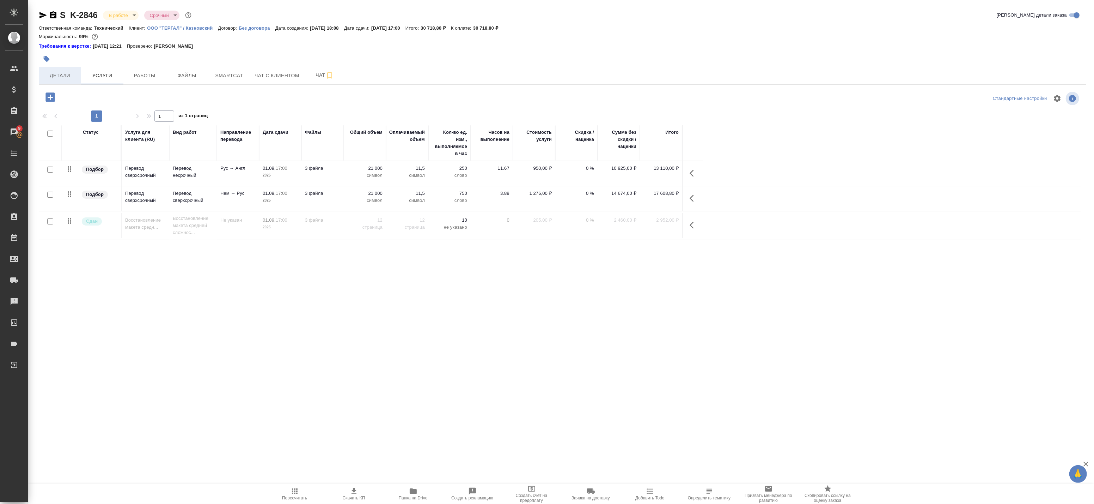
click at [67, 72] on span "Детали" at bounding box center [60, 75] width 34 height 9
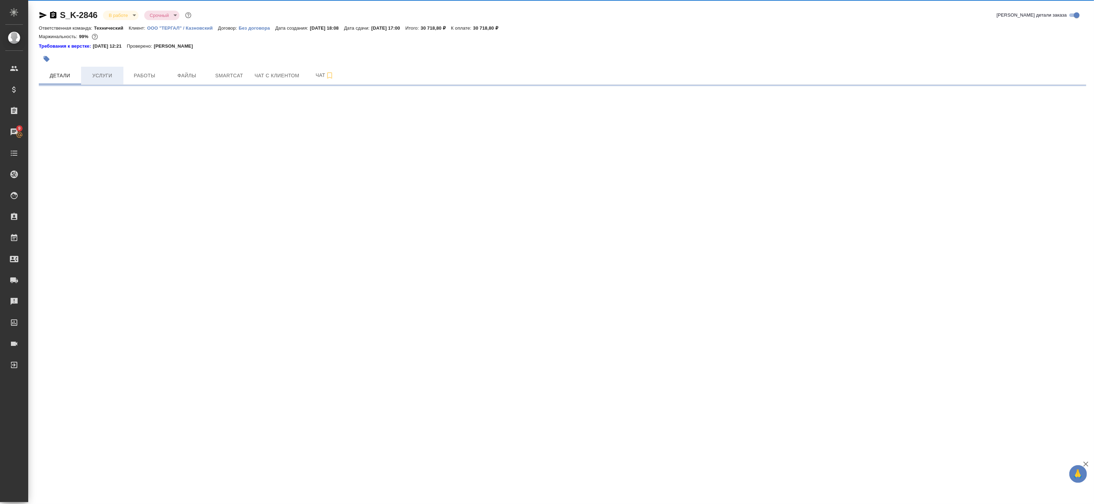
select select "RU"
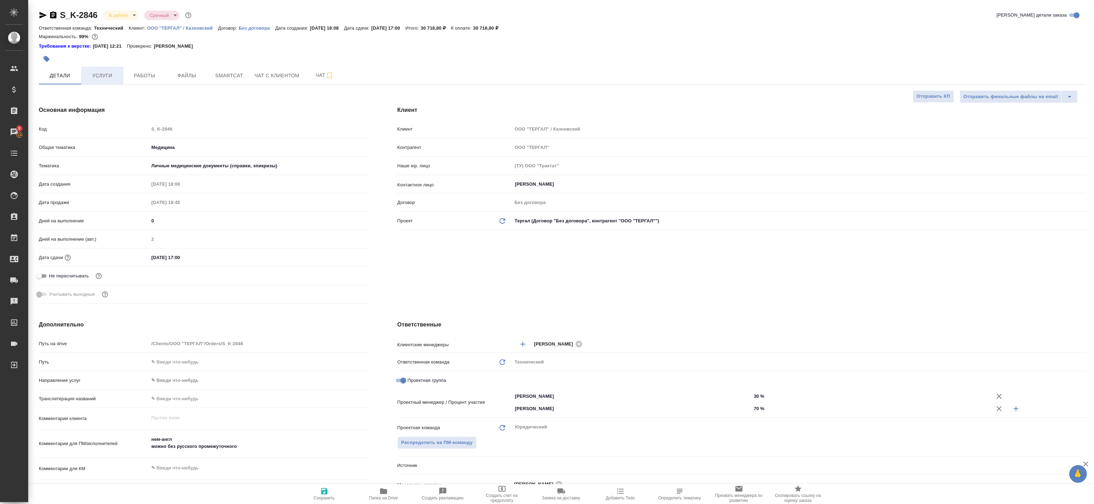
type textarea "x"
click at [103, 71] on span "Услуги" at bounding box center [102, 75] width 34 height 9
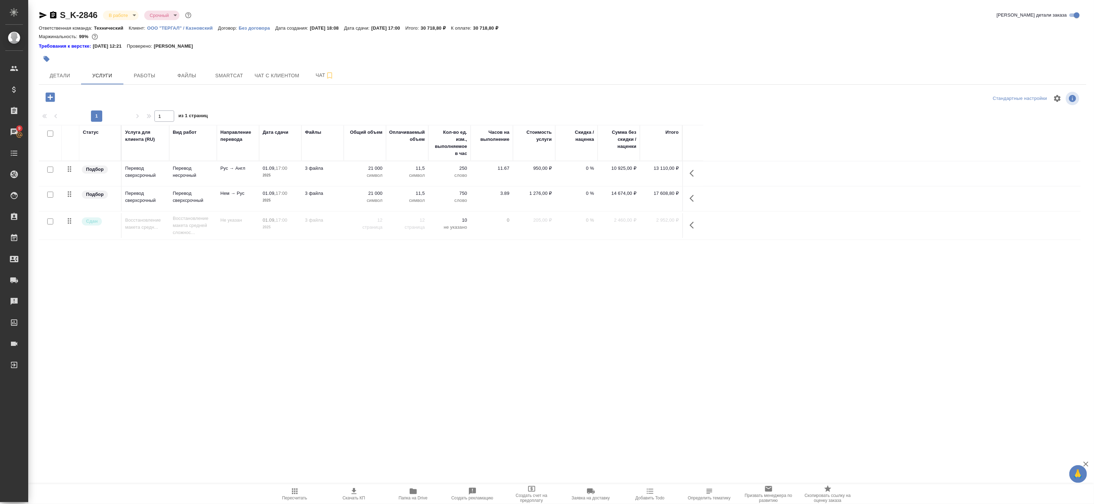
click at [151, 78] on span "Работы" at bounding box center [145, 75] width 34 height 9
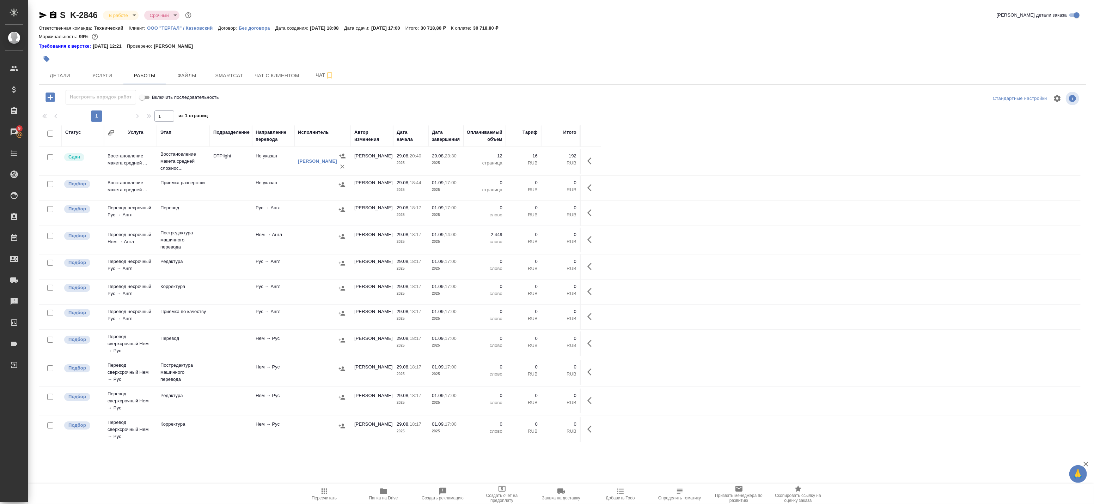
click at [332, 235] on div at bounding box center [322, 236] width 49 height 11
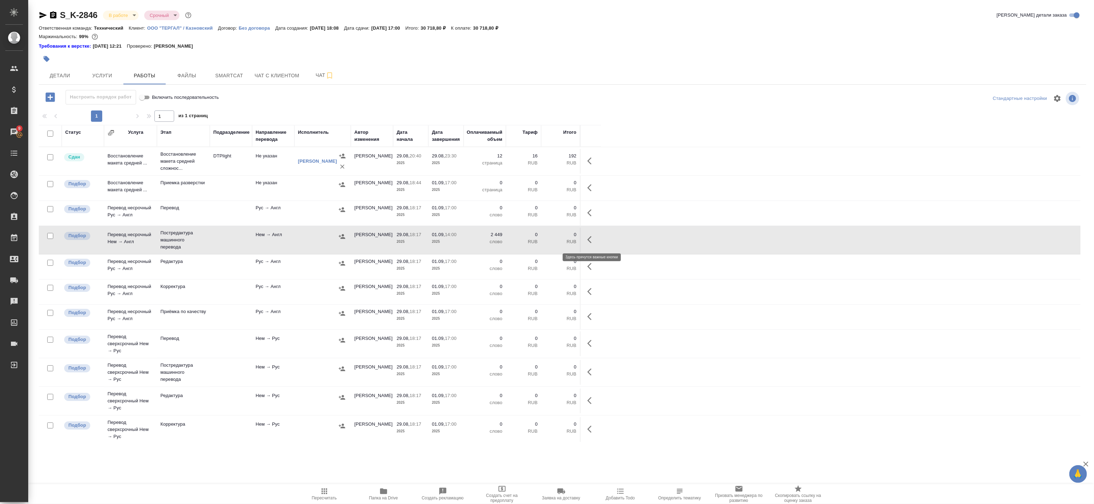
click at [588, 242] on icon "button" at bounding box center [592, 239] width 8 height 8
click at [540, 239] on icon "button" at bounding box center [540, 239] width 6 height 6
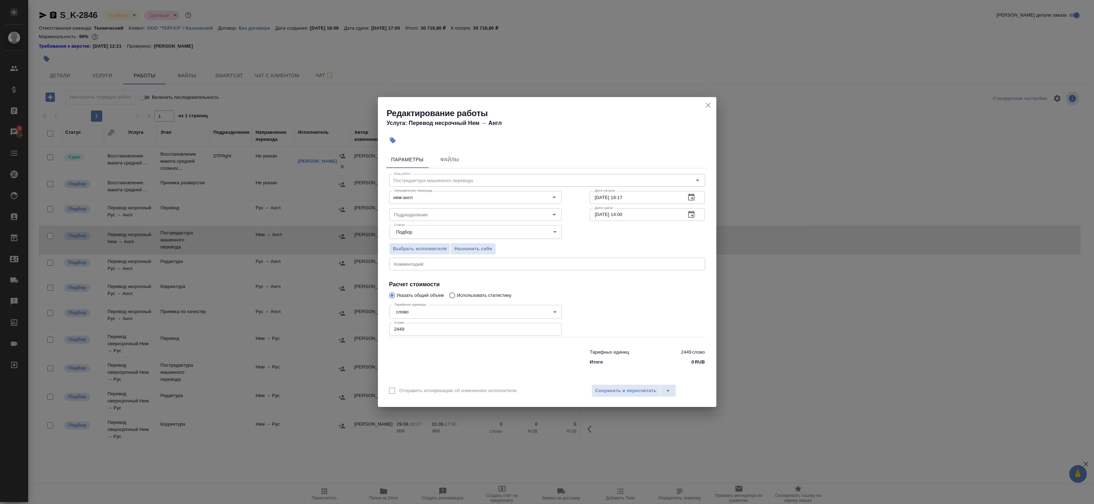
click at [433, 268] on div "x Комментарий:" at bounding box center [547, 263] width 316 height 13
type textarea "Оригинал для сверки"
click at [626, 392] on span "Сохранить и пересчитать" at bounding box center [626, 391] width 61 height 8
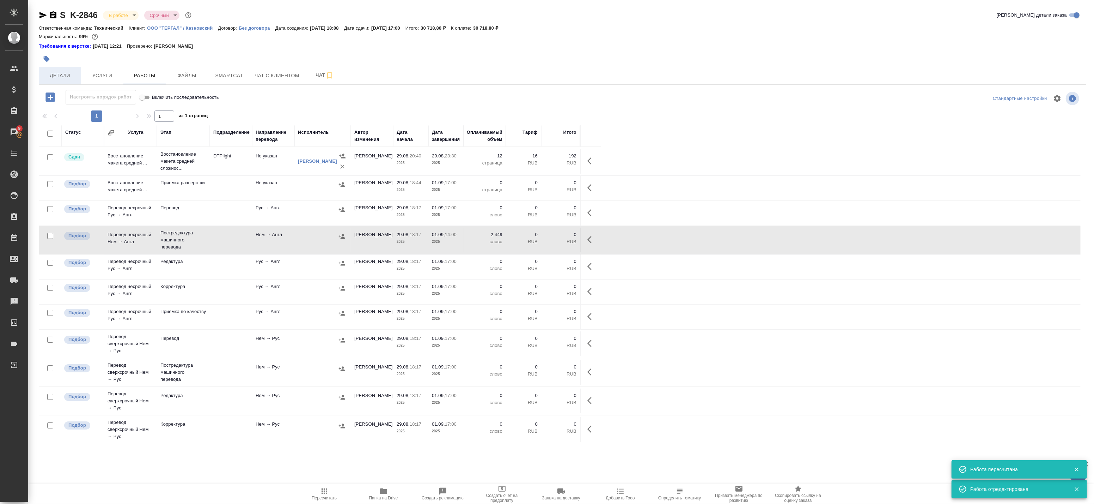
click at [54, 78] on span "Детали" at bounding box center [60, 75] width 34 height 9
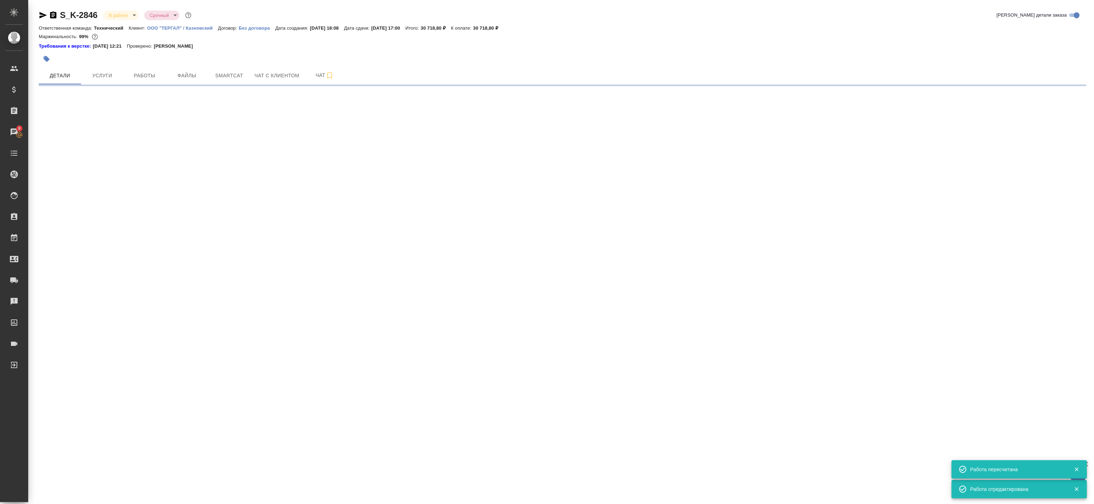
select select "RU"
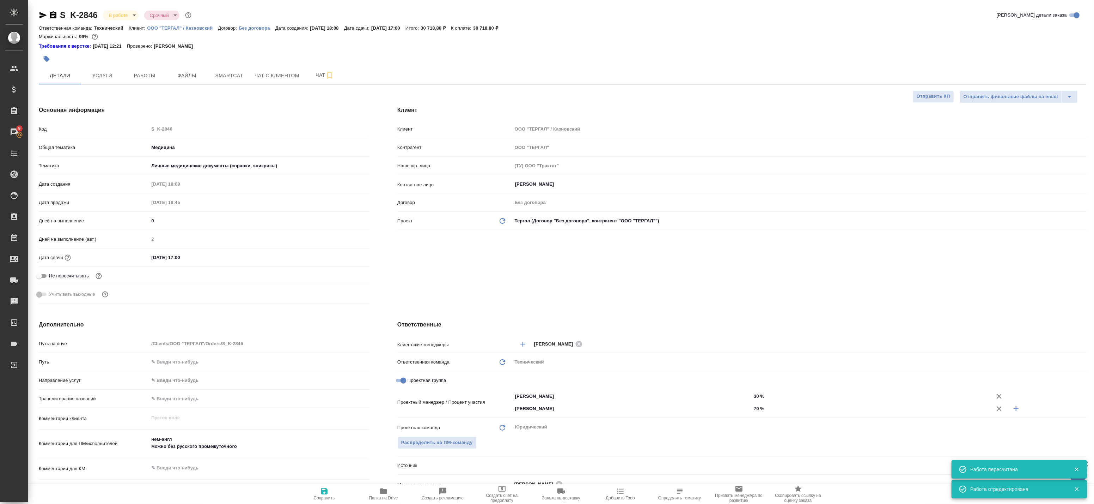
type textarea "x"
click at [144, 79] on span "Работы" at bounding box center [145, 75] width 34 height 9
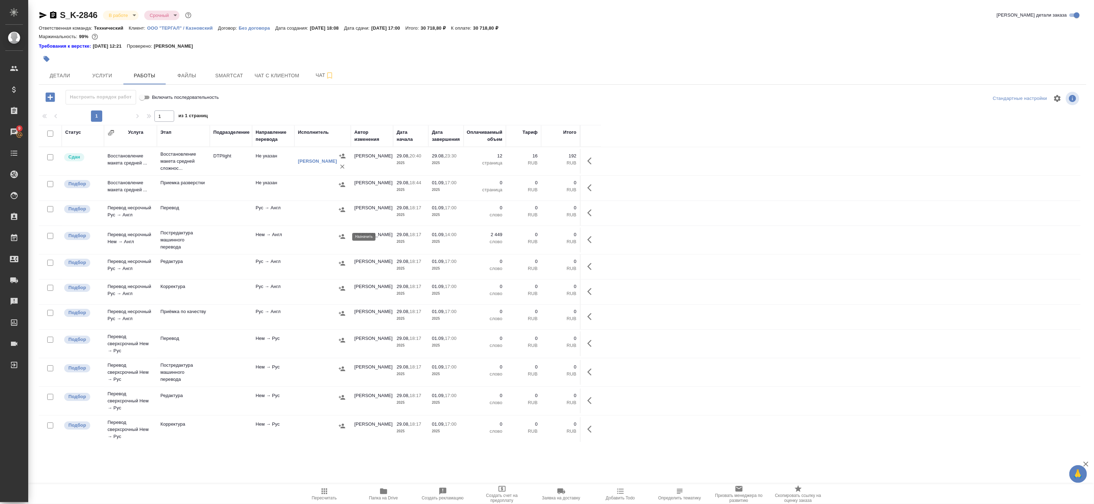
click at [344, 235] on icon "button" at bounding box center [342, 236] width 6 height 5
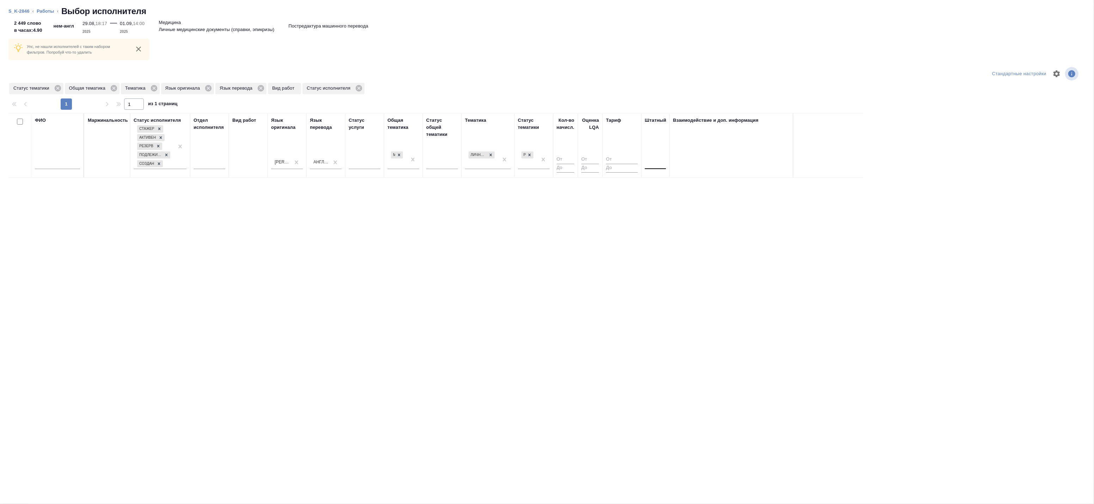
click at [661, 164] on div at bounding box center [655, 162] width 21 height 10
click at [663, 182] on div "Нет" at bounding box center [698, 184] width 106 height 13
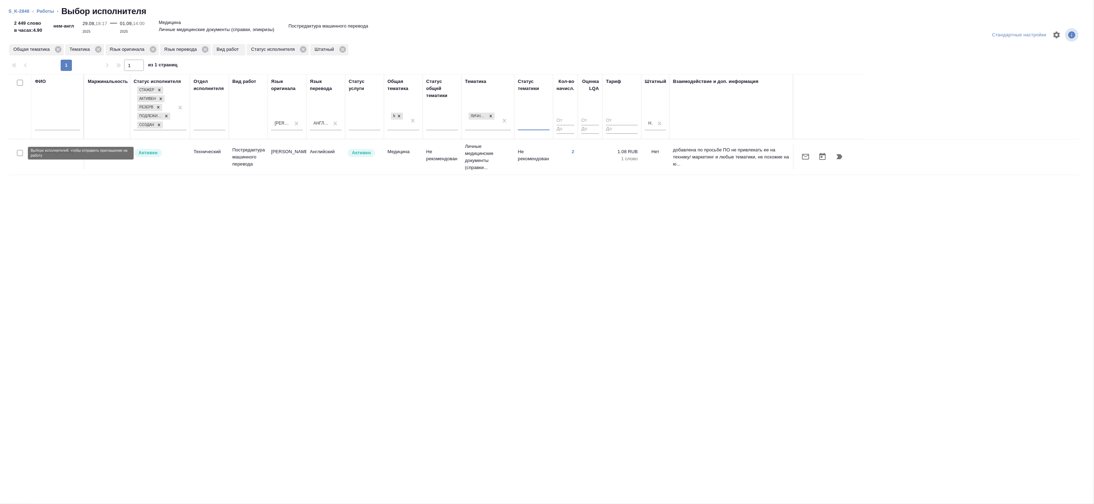
click at [20, 154] on input "checkbox" at bounding box center [20, 153] width 6 height 6
checkbox input "true"
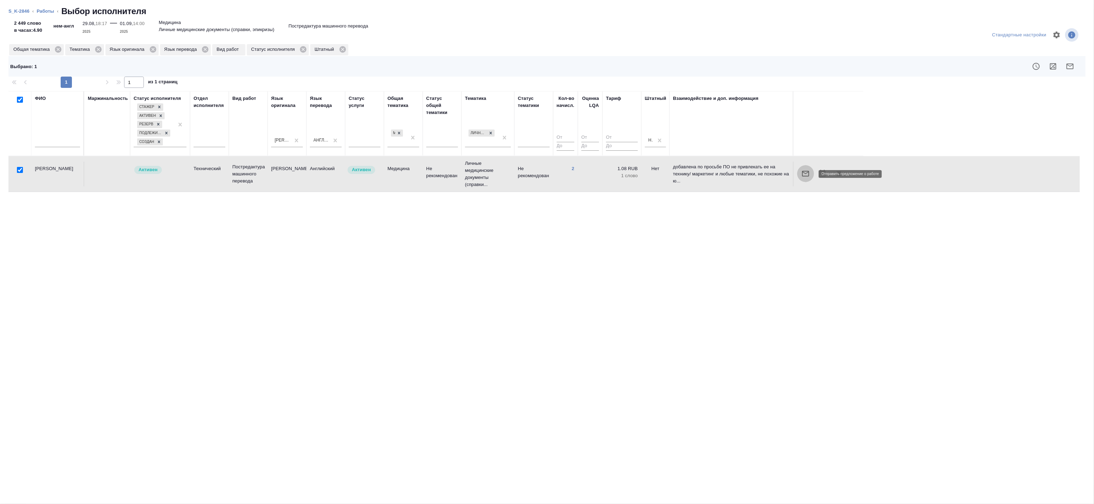
click at [803, 172] on icon "button" at bounding box center [805, 174] width 7 height 6
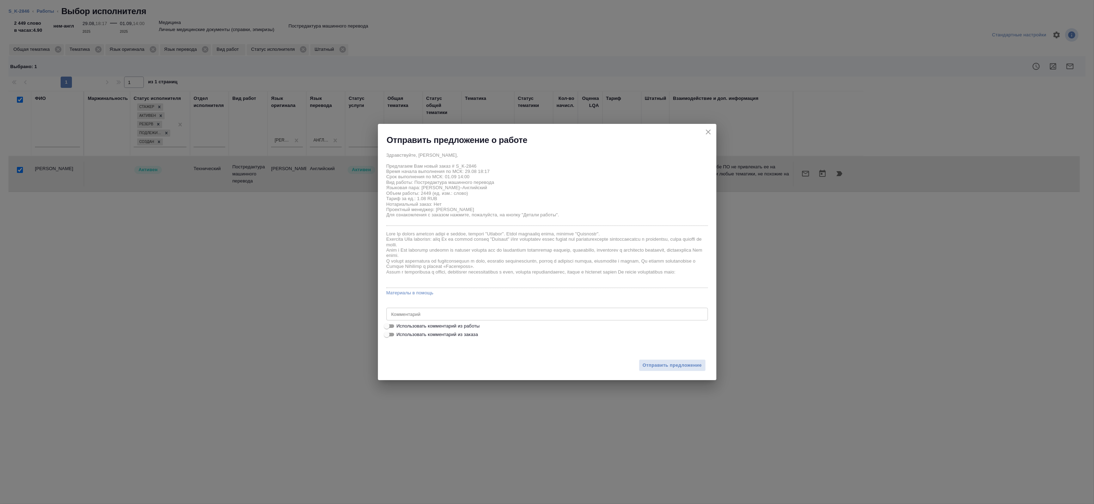
click at [456, 323] on span "Использовать комментарий из работы" at bounding box center [438, 325] width 83 height 7
click at [400, 323] on input "Использовать комментарий из работы" at bounding box center [386, 326] width 25 height 8
checkbox input "true"
type textarea "Оригинал для сверки"
click at [645, 354] on div "Отправить предложение" at bounding box center [547, 360] width 339 height 39
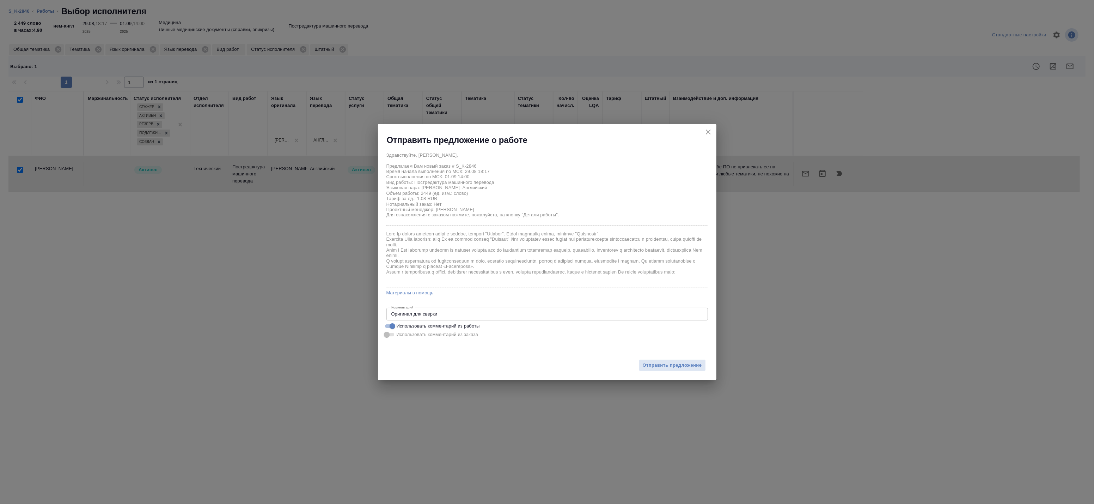
click at [503, 320] on div "Оригинал для сверки x Комментарий" at bounding box center [548, 314] width 322 height 13
click at [708, 132] on icon "close" at bounding box center [708, 131] width 5 height 5
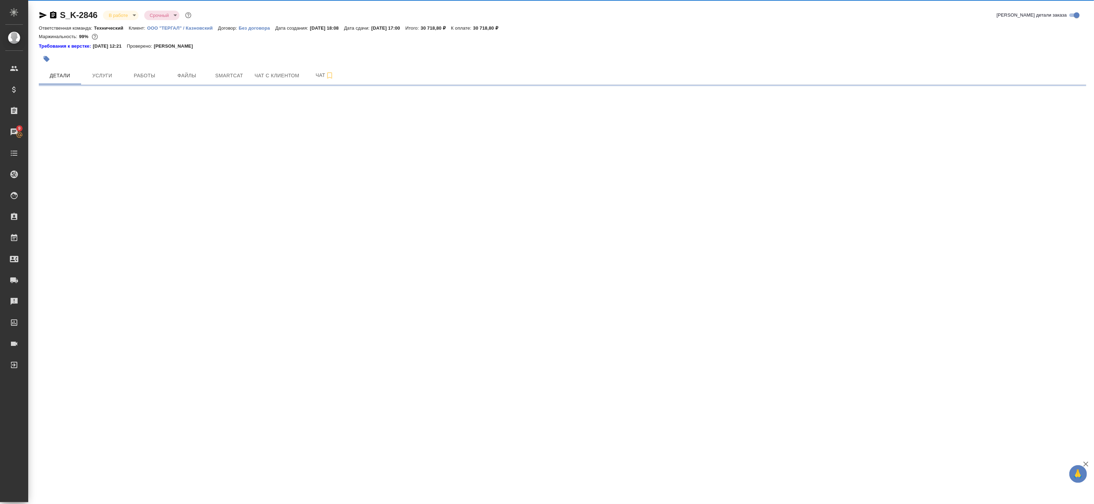
select select "RU"
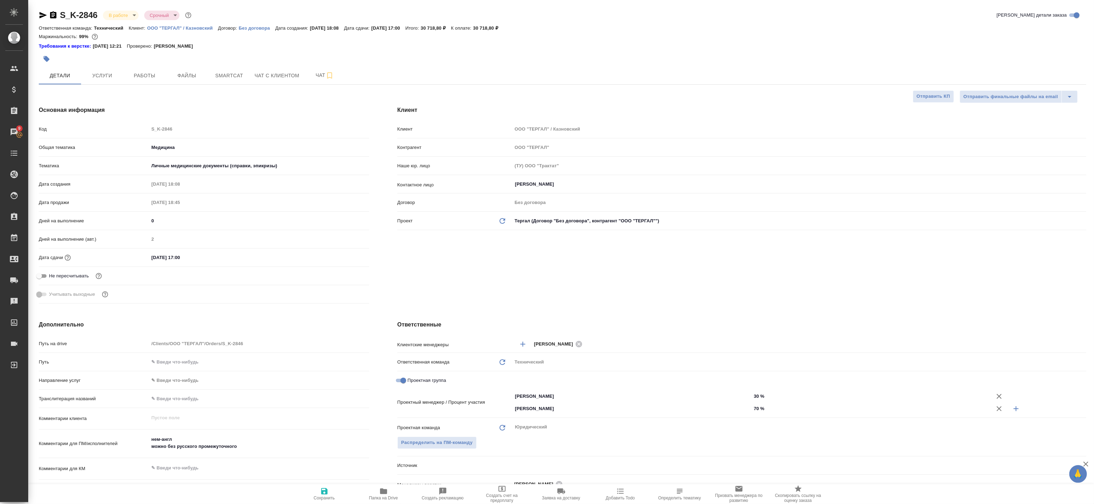
type textarea "x"
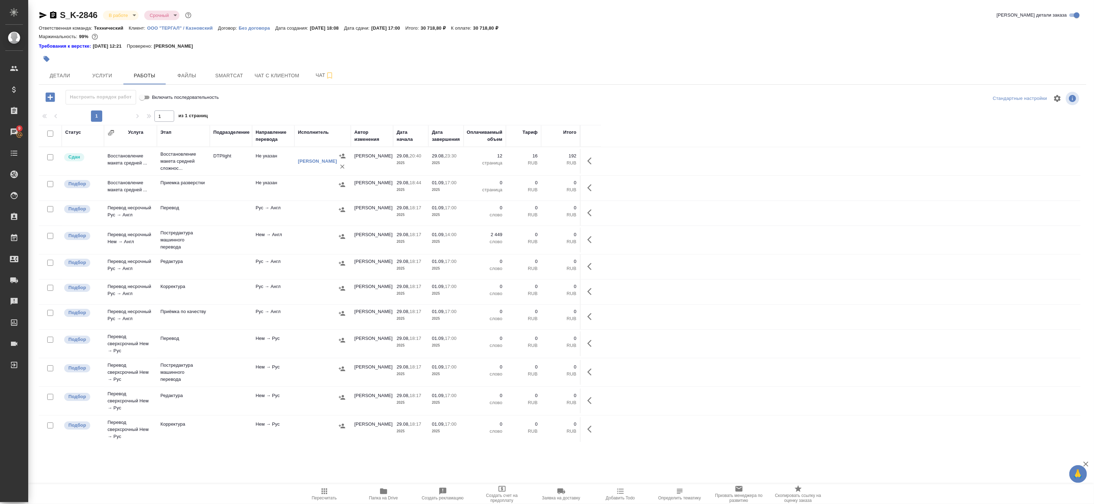
click at [265, 241] on td "Нем → Англ" at bounding box center [273, 239] width 42 height 25
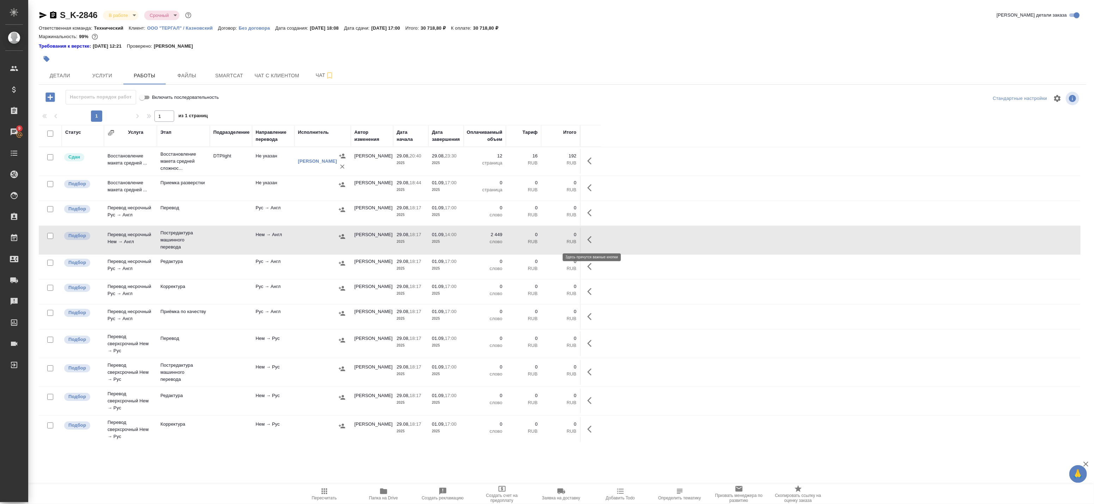
click at [594, 243] on icon "button" at bounding box center [592, 239] width 8 height 8
click at [544, 242] on button "button" at bounding box center [540, 239] width 12 height 17
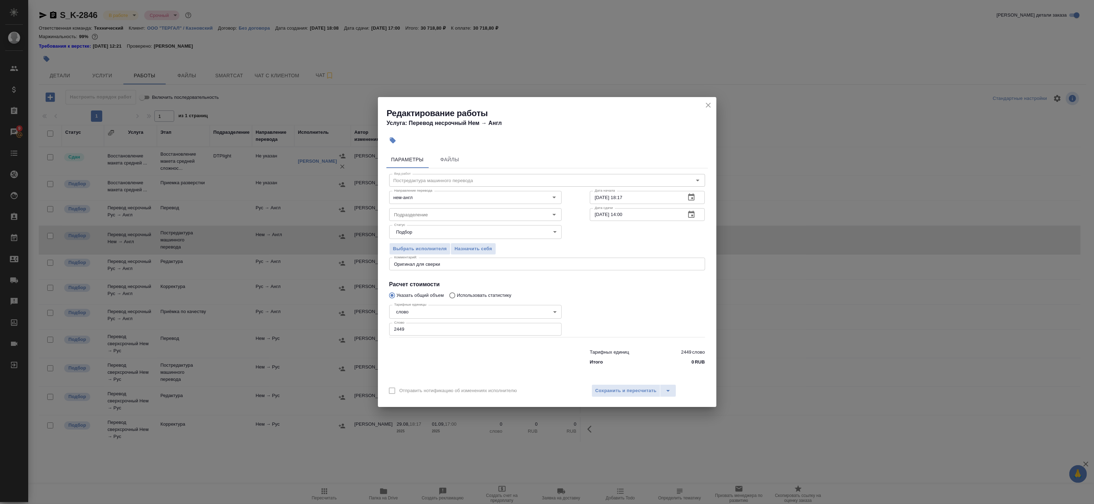
click at [457, 265] on textarea "Оригинал для сверки" at bounding box center [547, 263] width 306 height 5
paste textarea "https://drive.awatera.com/s/k7sJX9kw9WJEgeD"
type textarea "Оригинал для сверки:https://drive.awatera.com/s/k7sJX9kw9WJEgeD"
click at [629, 394] on span "Сохранить и пересчитать" at bounding box center [626, 391] width 61 height 8
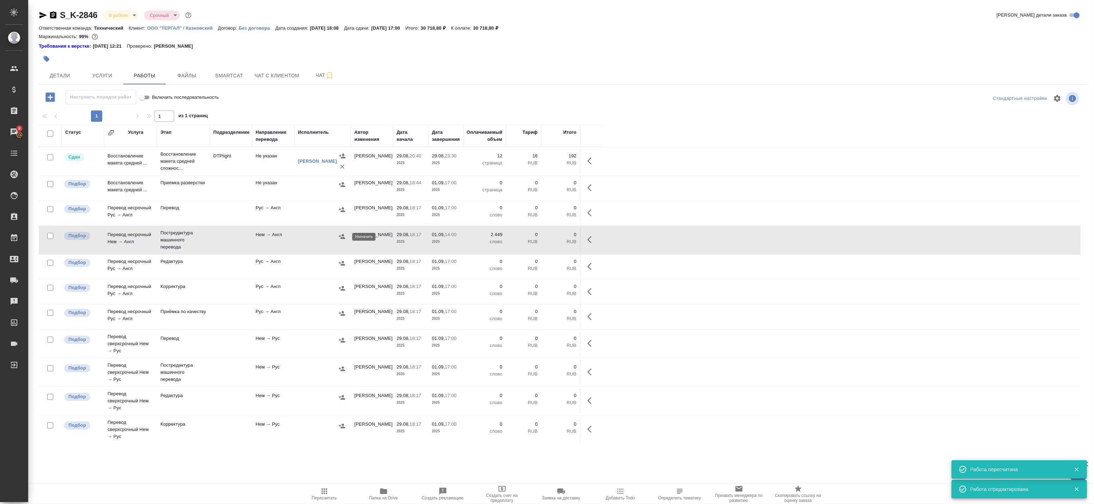
click at [341, 237] on icon "button" at bounding box center [342, 236] width 7 height 7
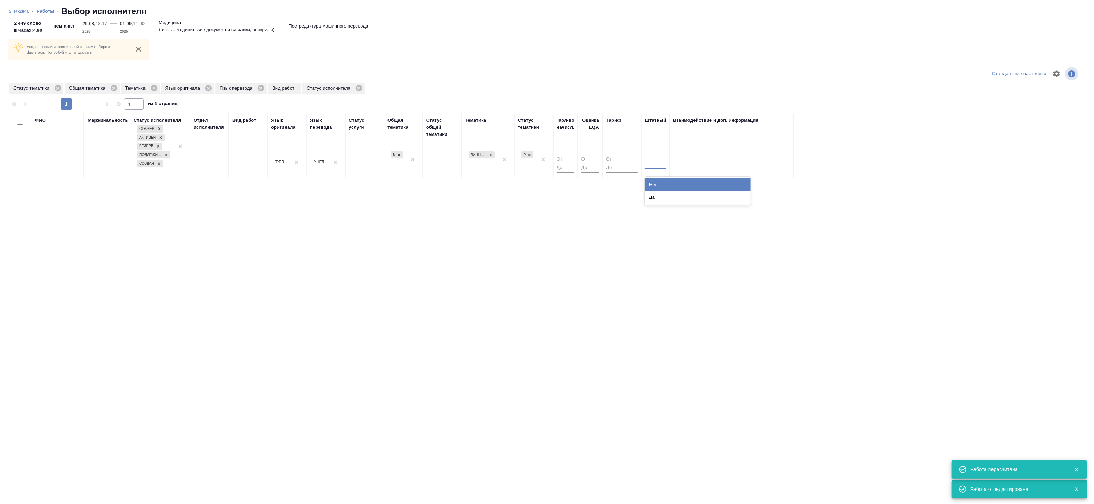
click at [653, 168] on div at bounding box center [655, 162] width 21 height 13
click at [653, 186] on div "Нет" at bounding box center [698, 184] width 106 height 13
click at [537, 156] on div "Рекомендован" at bounding box center [527, 159] width 19 height 19
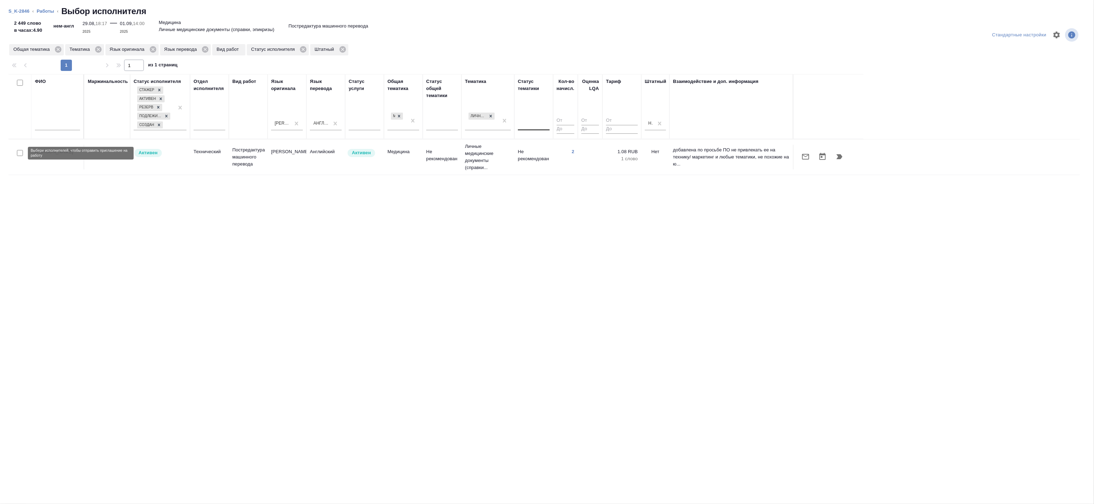
click at [18, 152] on input "checkbox" at bounding box center [20, 153] width 6 height 6
checkbox input "true"
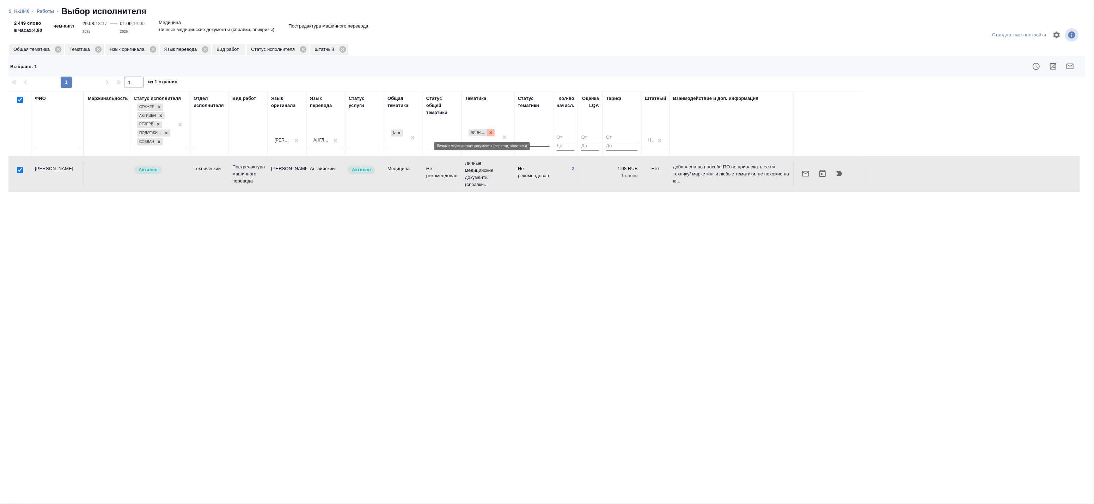
click at [493, 132] on icon at bounding box center [490, 132] width 5 height 5
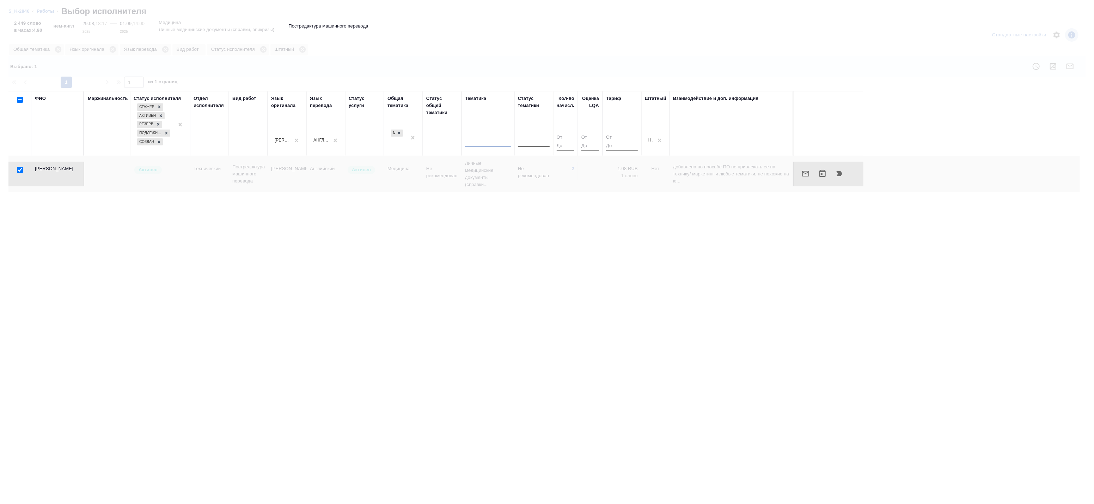
checkbox input "false"
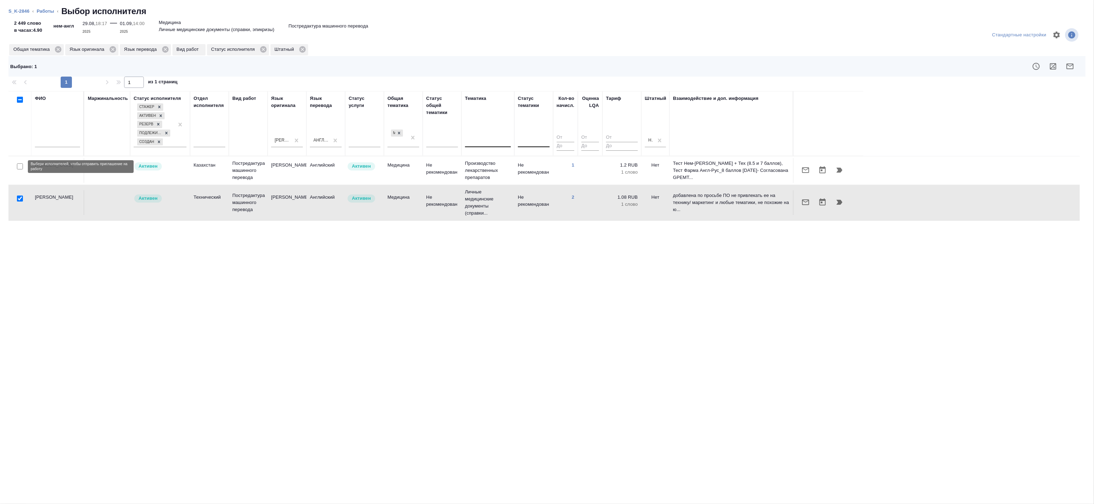
click at [20, 166] on input "checkbox" at bounding box center [20, 166] width 6 height 6
checkbox input "true"
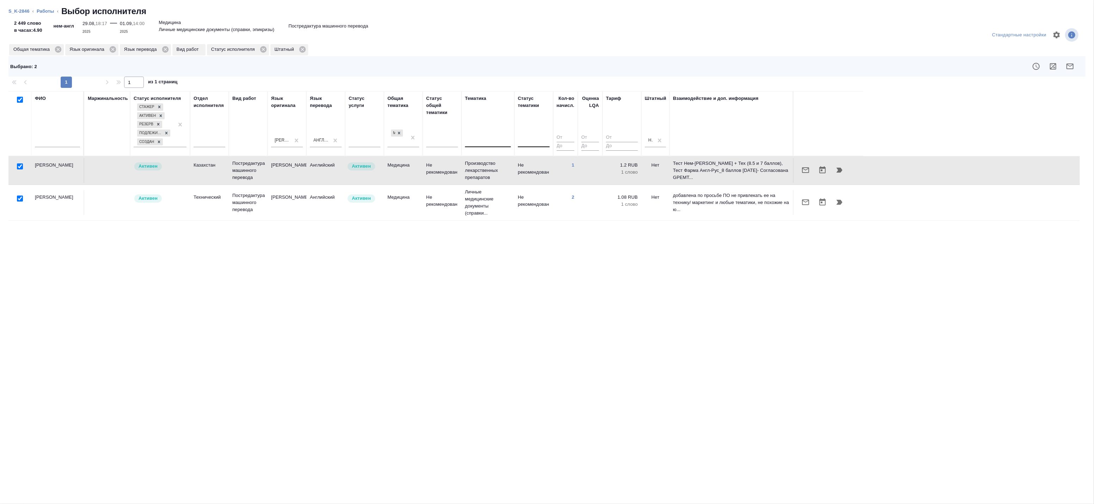
click at [1070, 65] on icon "button" at bounding box center [1070, 66] width 8 height 8
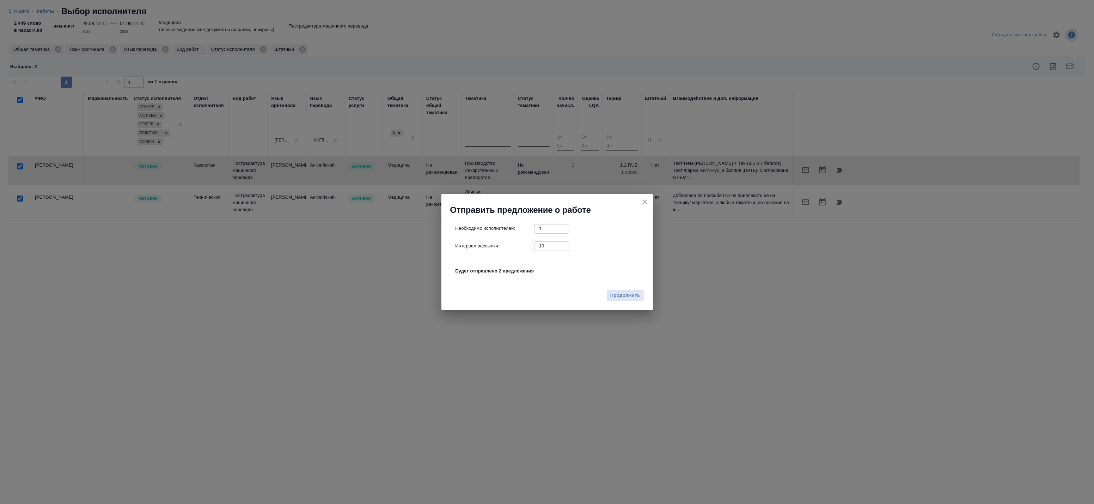
drag, startPoint x: 552, startPoint y: 247, endPoint x: 495, endPoint y: 243, distance: 57.0
click at [495, 243] on div "Интервал рассылки: 10 ​" at bounding box center [550, 245] width 189 height 9
type input "0"
drag, startPoint x: 568, startPoint y: 276, endPoint x: 599, endPoint y: 283, distance: 31.8
click at [568, 276] on div "Необходимо исполнителей: 1 ​ Интервал рассылки: 0 ​ Будет отправлено 2 предложе…" at bounding box center [550, 253] width 189 height 59
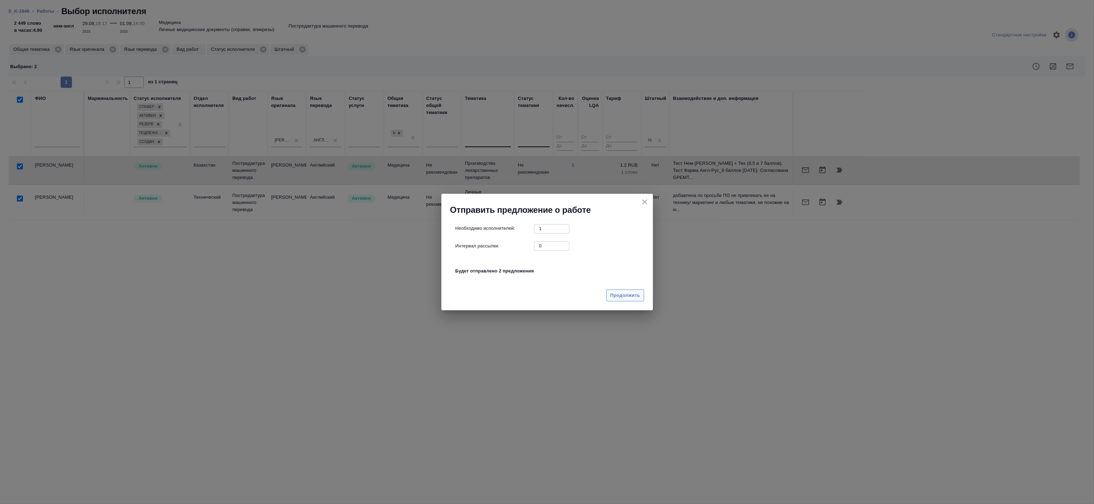
click at [621, 292] on span "Продолжить" at bounding box center [626, 295] width 30 height 8
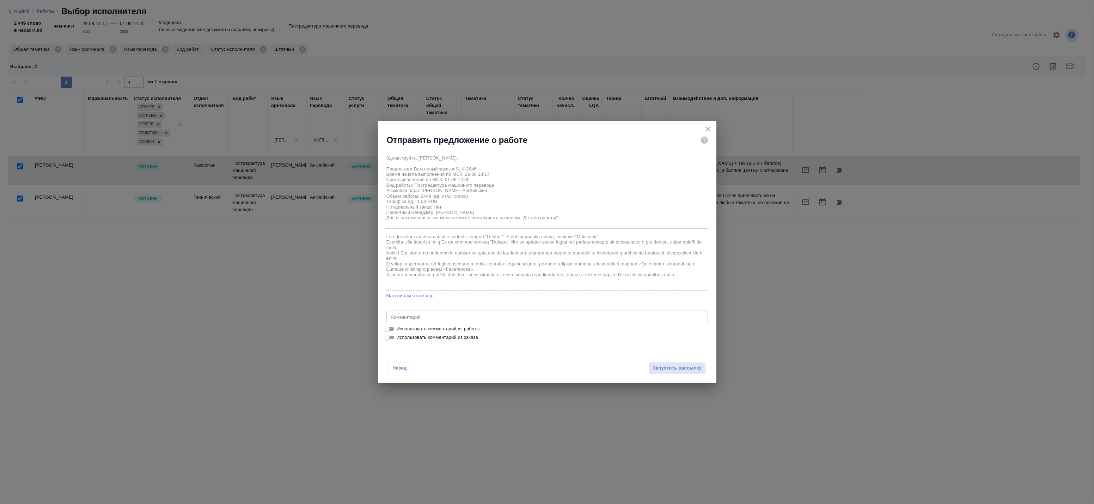
click at [433, 327] on span "Использовать комментарий из работы" at bounding box center [438, 328] width 83 height 7
click at [400, 327] on input "Использовать комментарий из работы" at bounding box center [386, 328] width 25 height 8
checkbox input "true"
type textarea "Оригинал для сверки:https://drive.awatera.com/s/k7sJX9kw9WJEgeD"
click at [663, 365] on span "Запустить рассылку" at bounding box center [677, 368] width 49 height 8
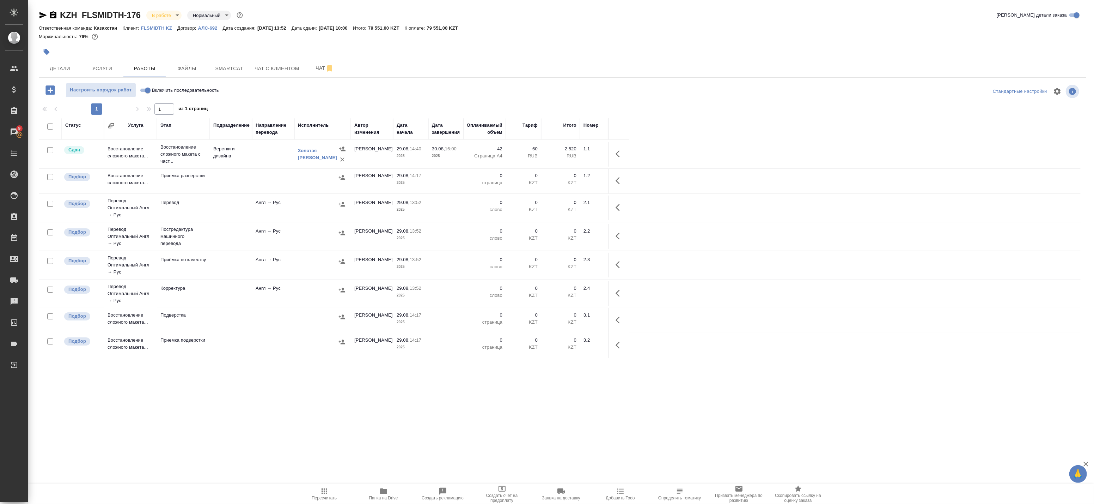
click at [275, 160] on td at bounding box center [273, 154] width 42 height 25
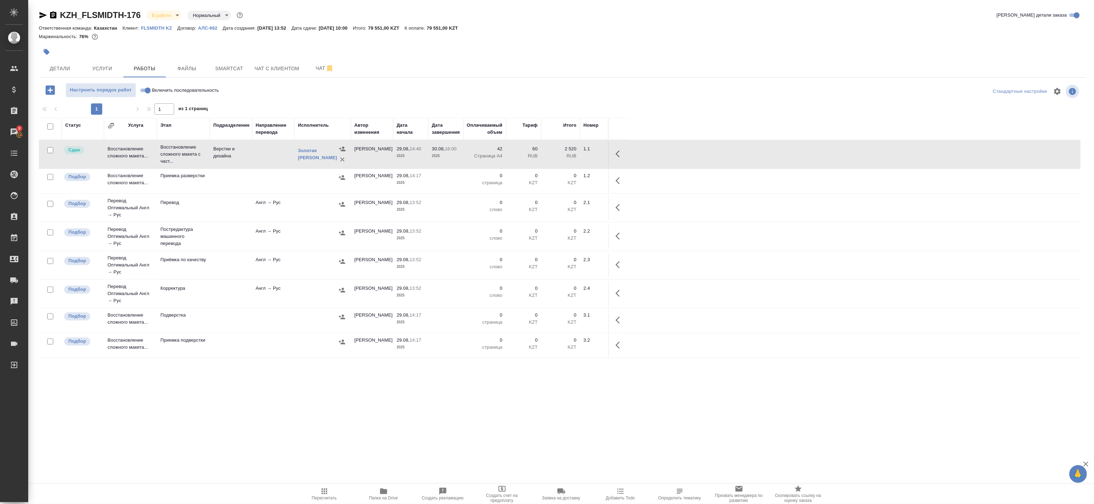
click at [275, 160] on td at bounding box center [273, 154] width 42 height 25
click at [226, 66] on span "Smartcat" at bounding box center [229, 68] width 34 height 9
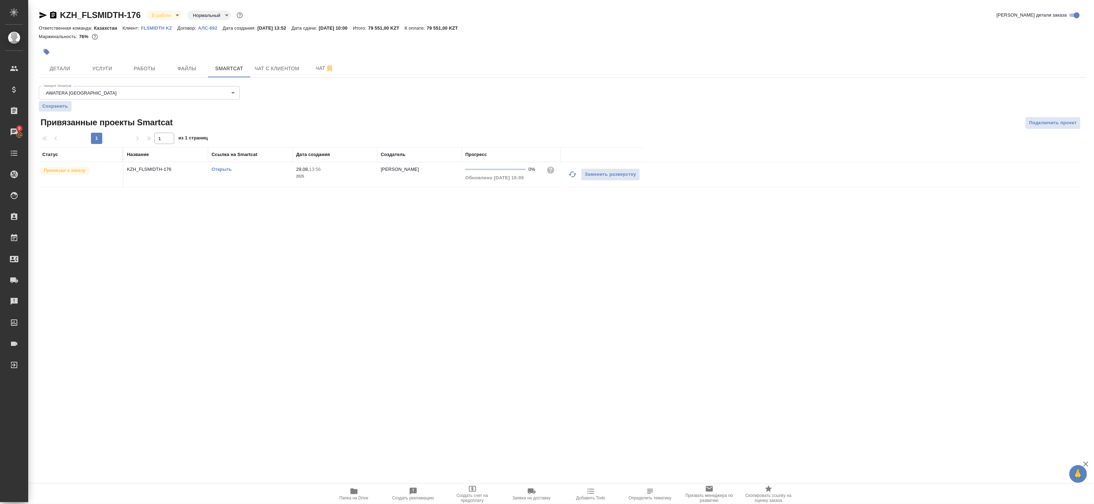
click at [223, 167] on link "Открыть" at bounding box center [222, 168] width 20 height 5
click at [154, 64] on span "Работы" at bounding box center [145, 68] width 34 height 9
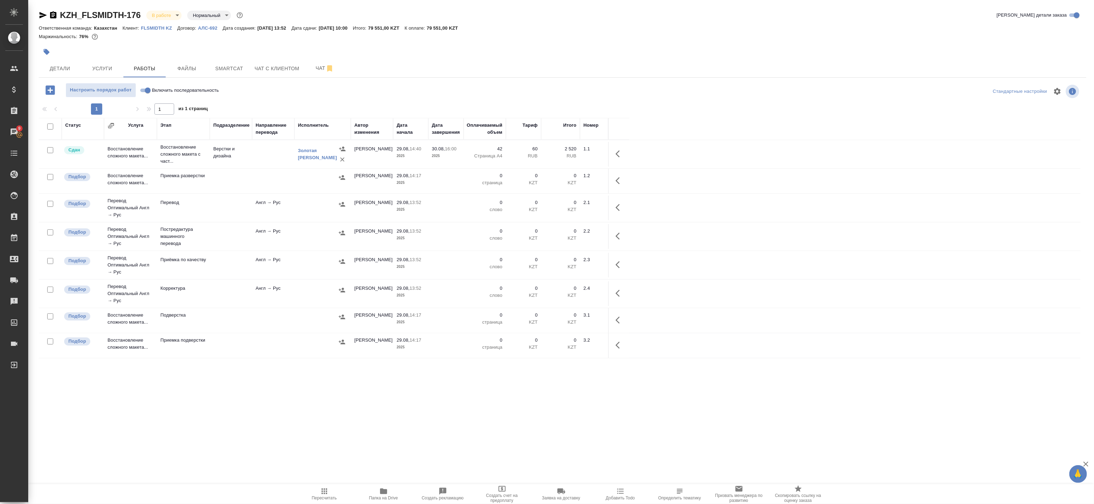
click at [472, 209] on p "слово" at bounding box center [484, 209] width 35 height 7
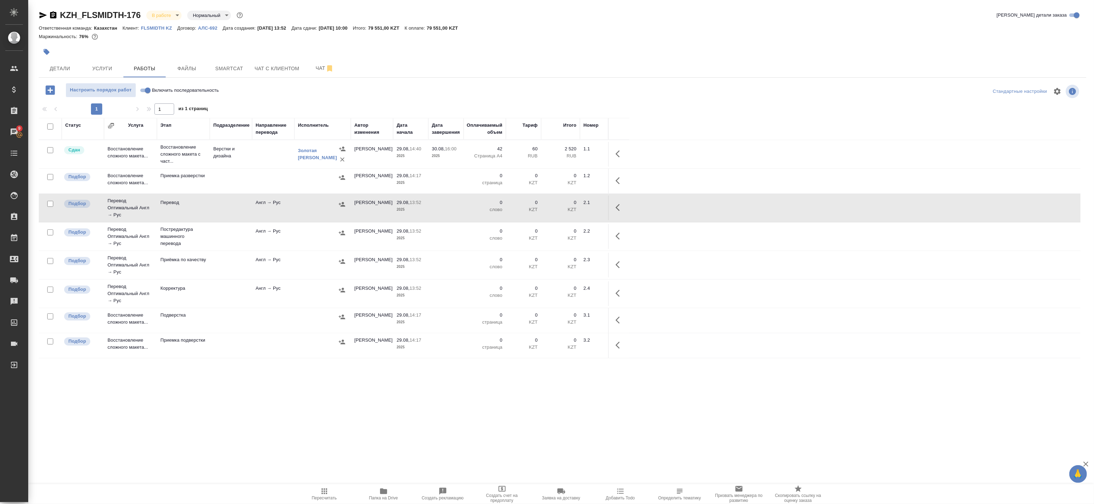
click at [526, 230] on p "0" at bounding box center [524, 230] width 28 height 7
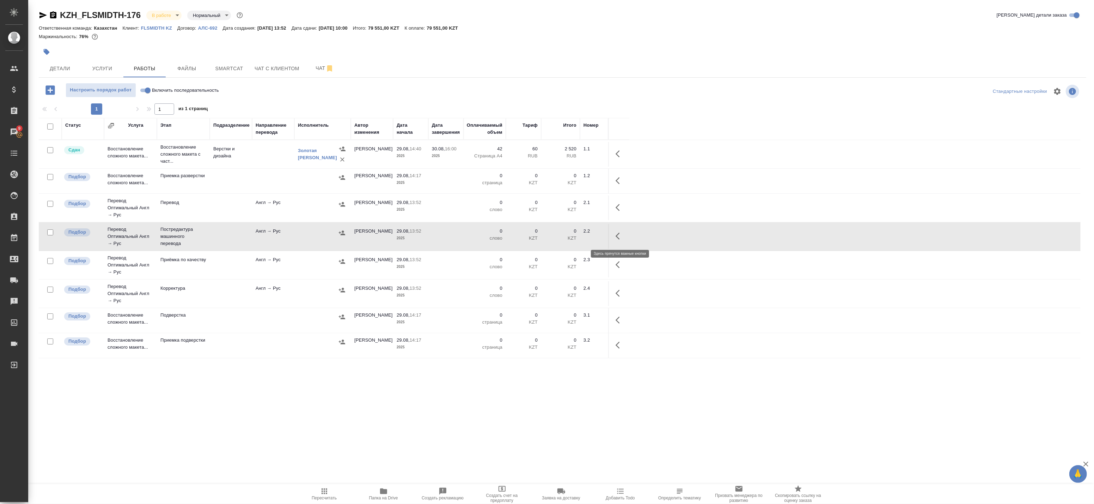
click at [625, 238] on button "button" at bounding box center [620, 235] width 17 height 17
click at [567, 237] on icon "button" at bounding box center [568, 236] width 6 height 6
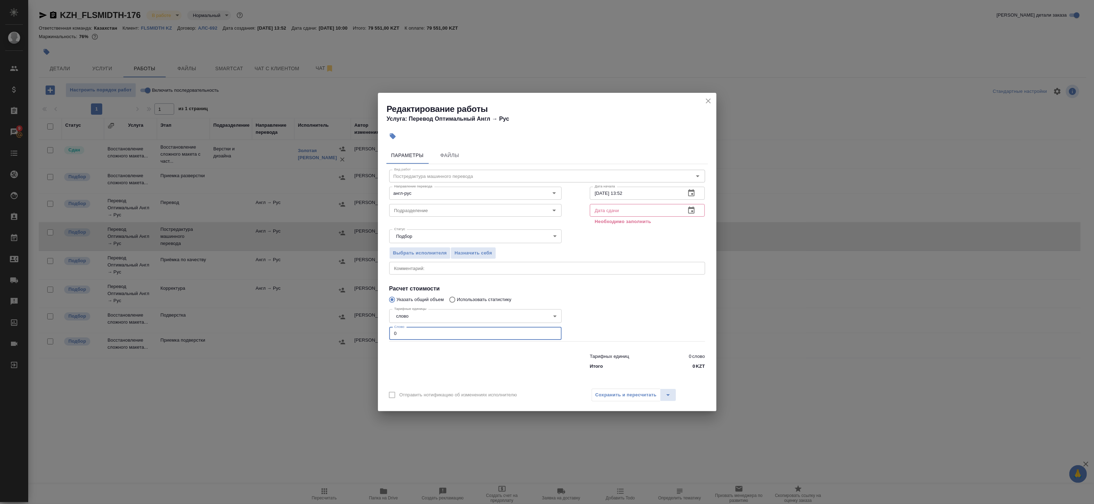
drag, startPoint x: 424, startPoint y: 334, endPoint x: 373, endPoint y: 332, distance: 51.2
click at [377, 332] on div "Редактирование работы Услуга: Перевод Оптимальный Англ → [PERSON_NAME] Файлы Ви…" at bounding box center [547, 252] width 1094 height 504
paste input "1345"
type input "1345"
click at [692, 213] on icon "button" at bounding box center [691, 210] width 8 height 8
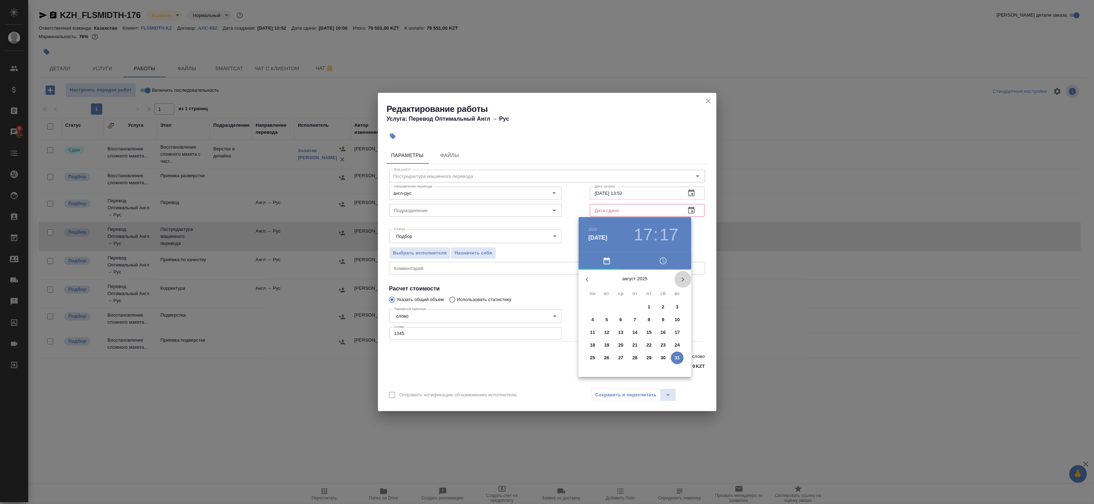
click at [683, 277] on icon "button" at bounding box center [683, 279] width 8 height 8
click at [593, 305] on p "1" at bounding box center [592, 306] width 2 height 7
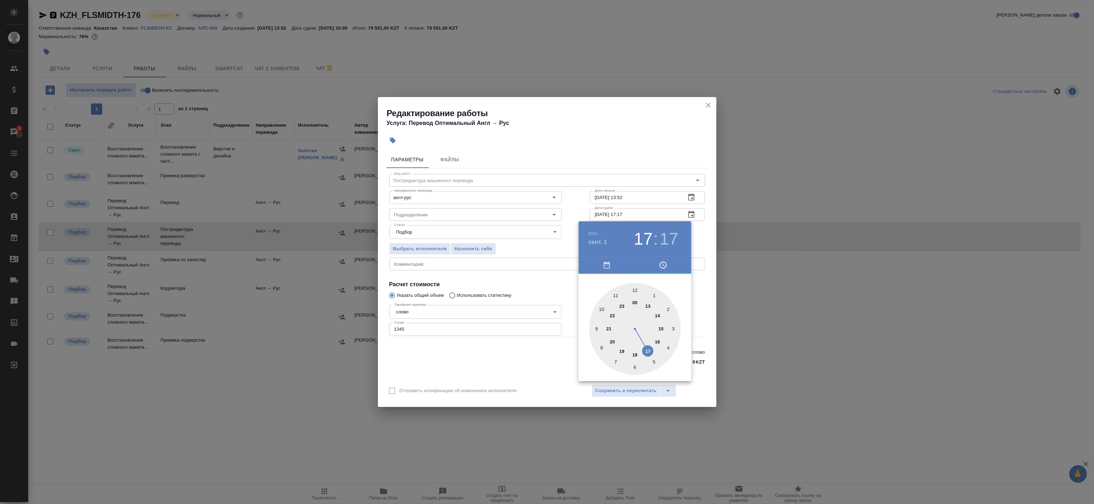
click at [700, 221] on div at bounding box center [547, 252] width 1094 height 504
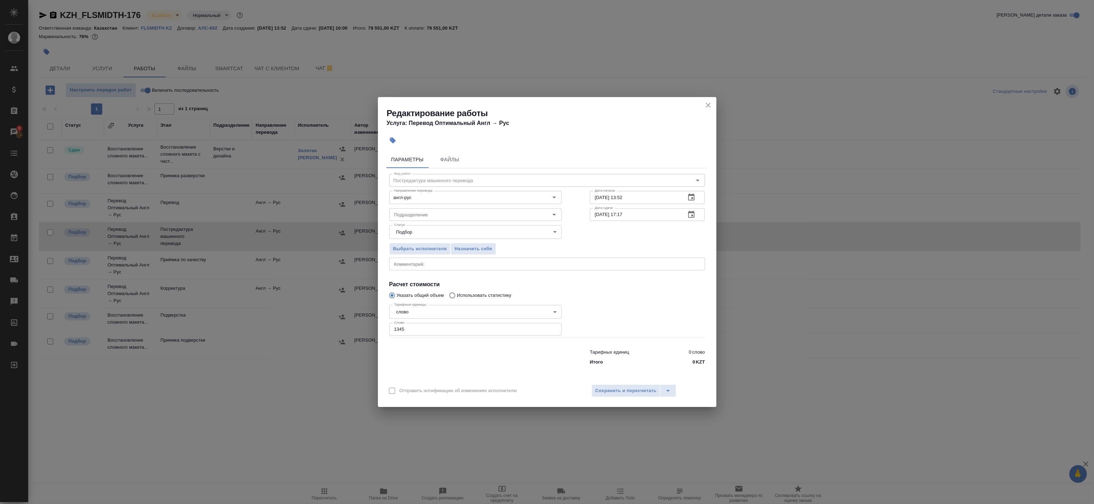
click at [692, 210] on div "2025 сент. 1 17 : 17 00 1 2 3 4 5 6 7 8 9 10 11 12 13 14 15 16 17 18 19 20 21 2…" at bounding box center [547, 252] width 1094 height 504
click at [691, 210] on icon "button" at bounding box center [691, 214] width 8 height 8
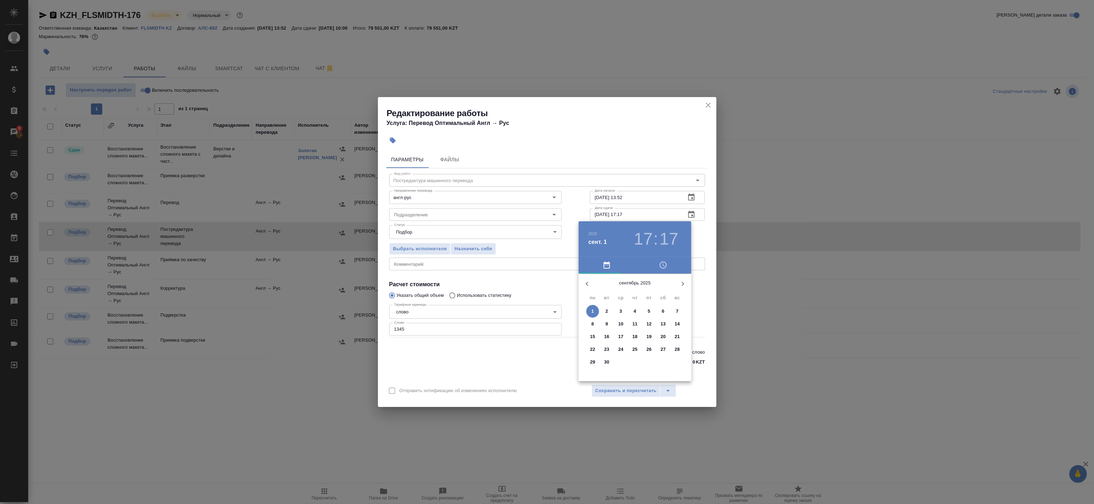
click at [607, 311] on p "2" at bounding box center [607, 311] width 2 height 7
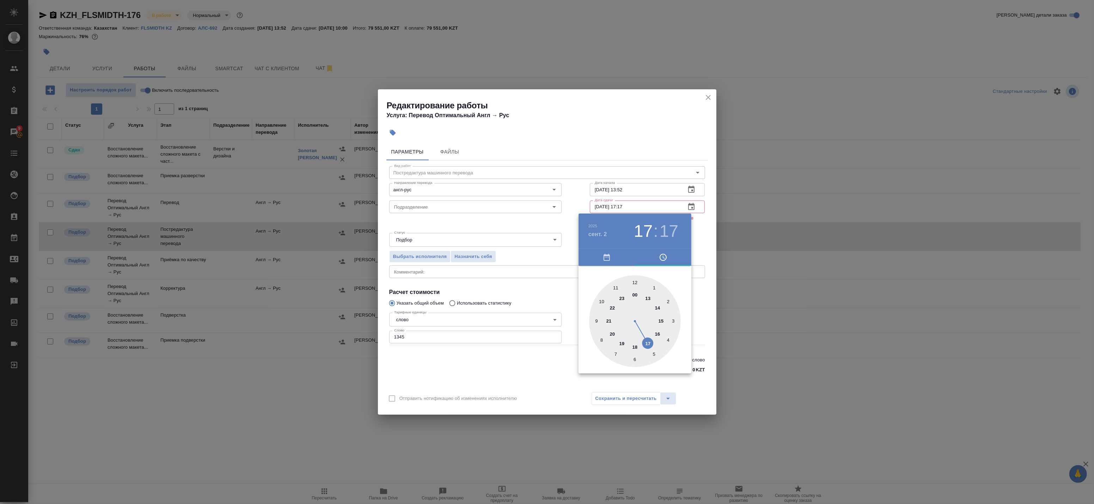
click at [707, 243] on div at bounding box center [547, 252] width 1094 height 504
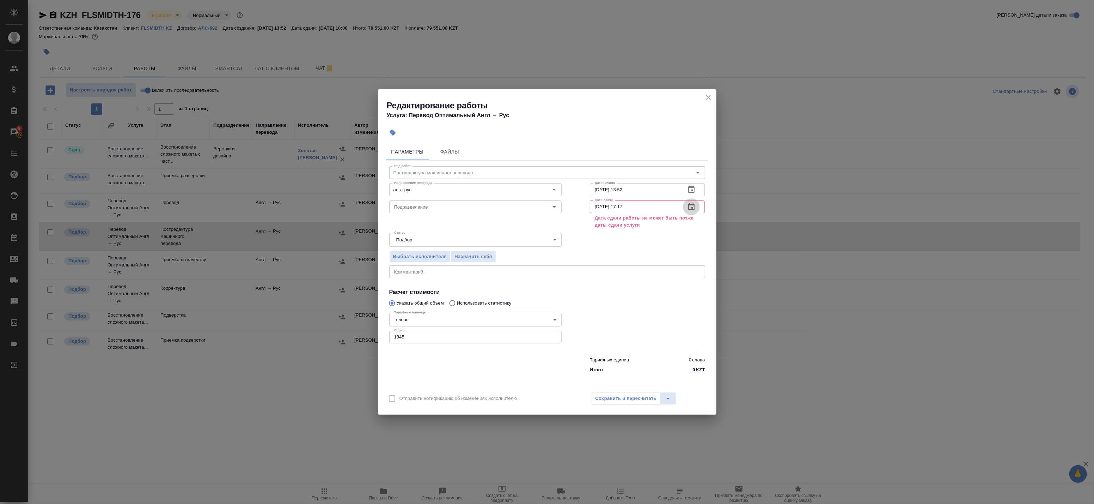
click at [697, 208] on button "button" at bounding box center [691, 206] width 17 height 17
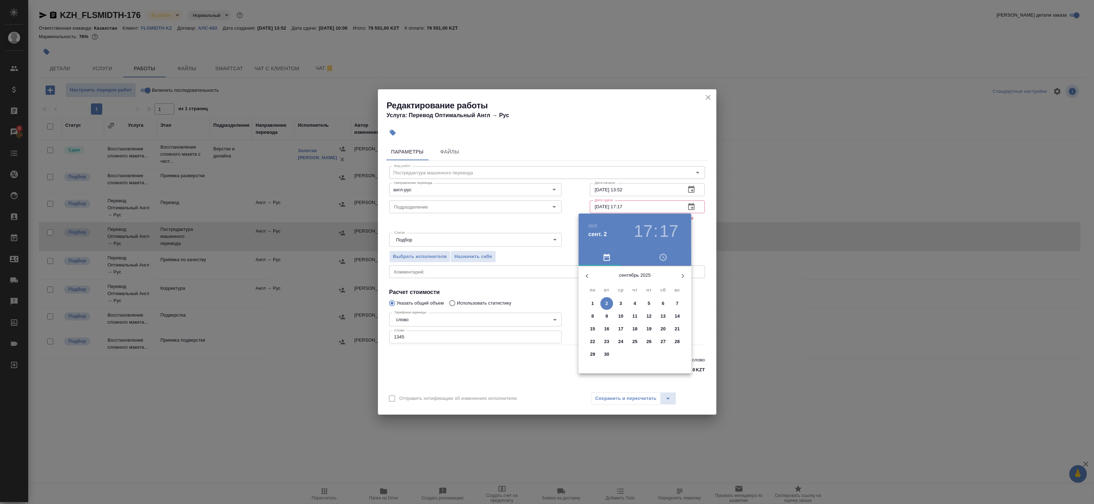
click at [595, 304] on span "1" at bounding box center [593, 303] width 13 height 7
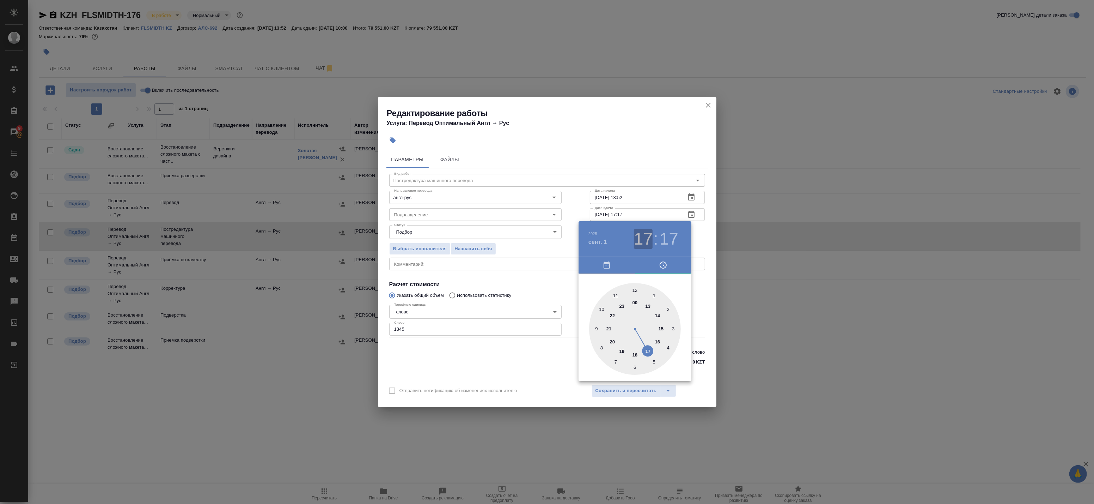
click at [646, 239] on h3 "17" at bounding box center [643, 239] width 19 height 20
click at [668, 242] on h3 "17" at bounding box center [669, 239] width 19 height 20
click at [634, 289] on div at bounding box center [635, 329] width 92 height 92
type input "01.09.2025 17:00"
click at [704, 250] on div at bounding box center [547, 252] width 1094 height 504
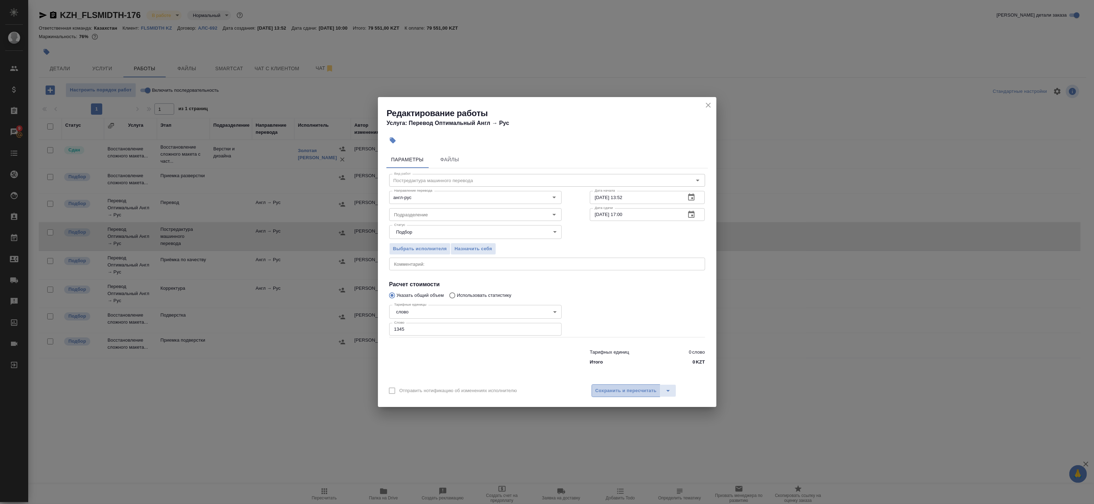
click at [636, 393] on span "Сохранить и пересчитать" at bounding box center [626, 391] width 61 height 8
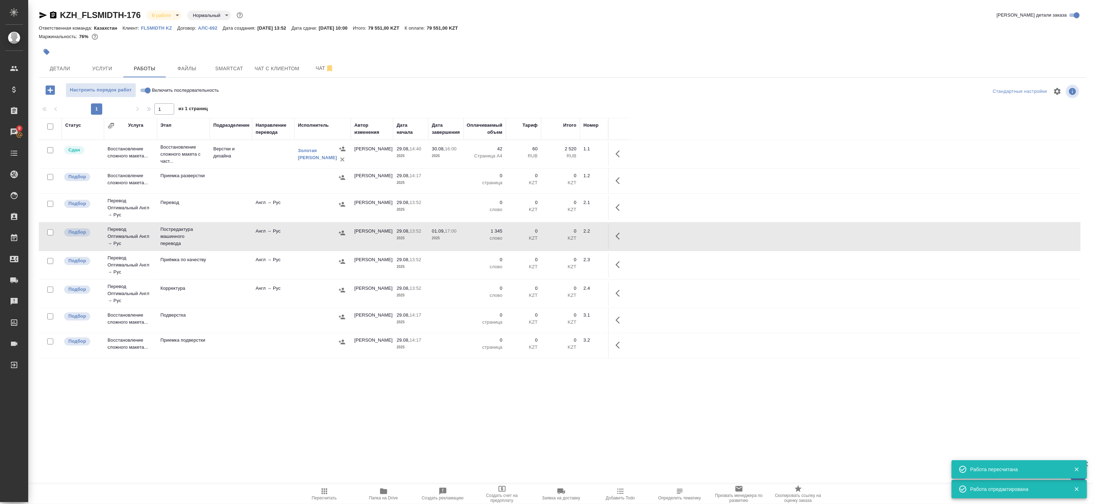
click at [618, 238] on icon "button" at bounding box center [618, 235] width 4 height 7
click at [569, 235] on icon "button" at bounding box center [568, 236] width 6 height 6
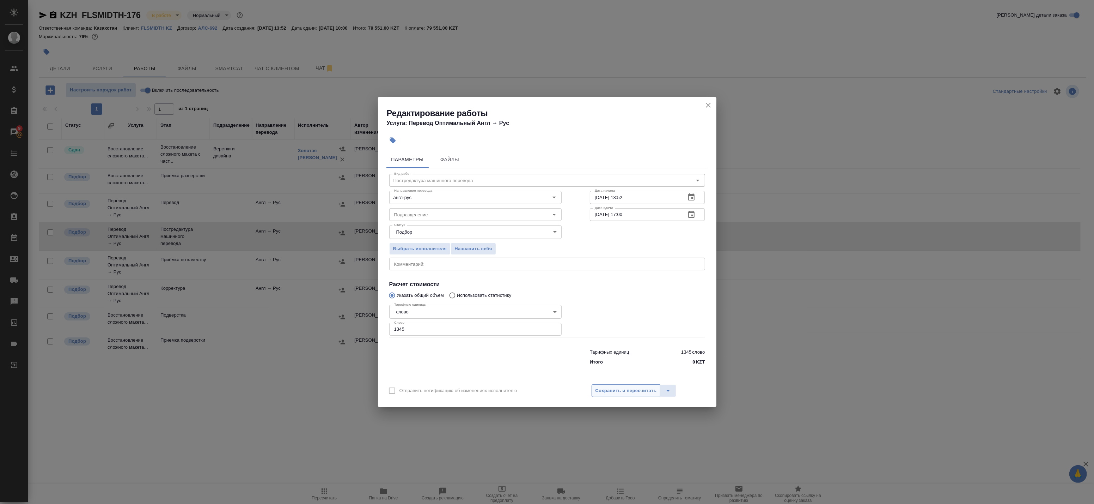
click at [607, 392] on span "Сохранить и пересчитать" at bounding box center [626, 391] width 61 height 8
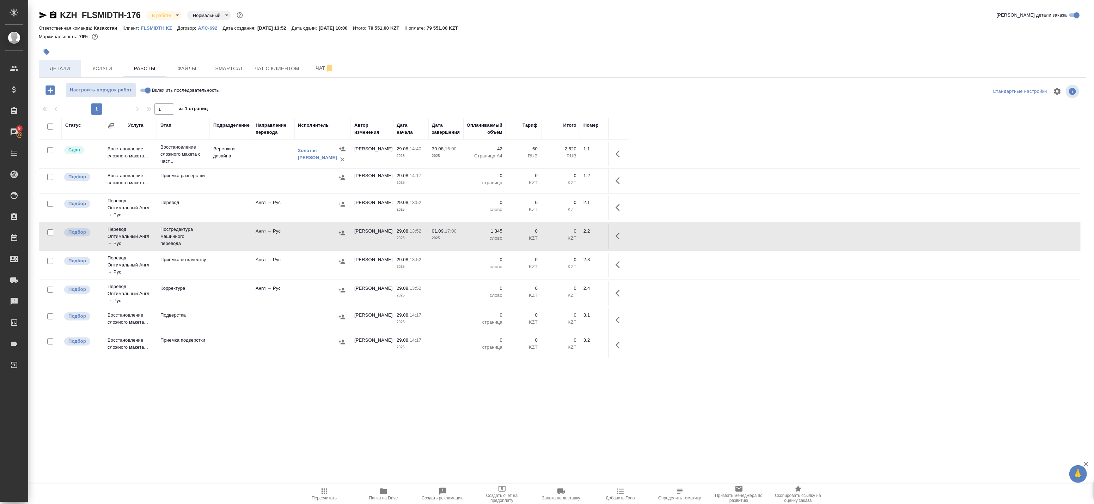
click at [61, 66] on span "Детали" at bounding box center [60, 68] width 34 height 9
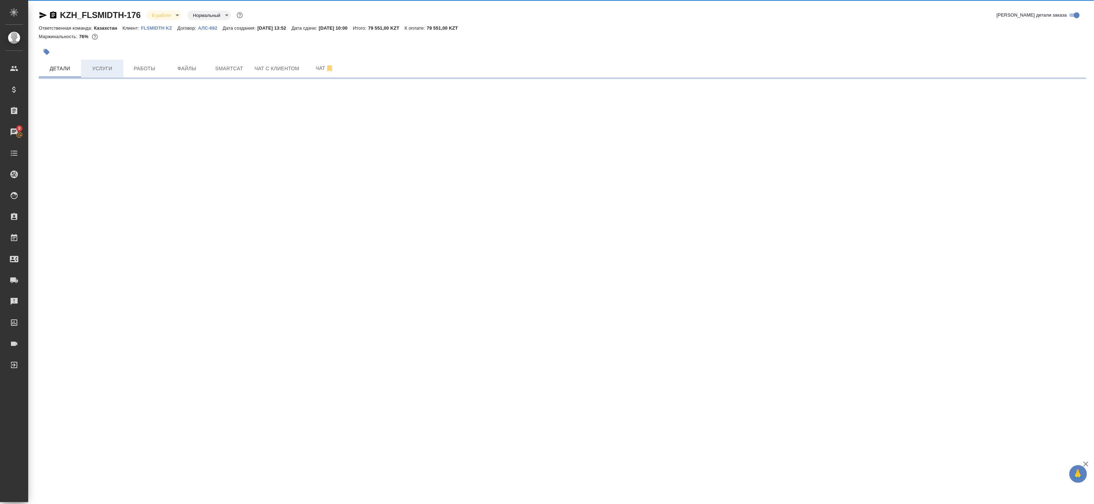
select select "RU"
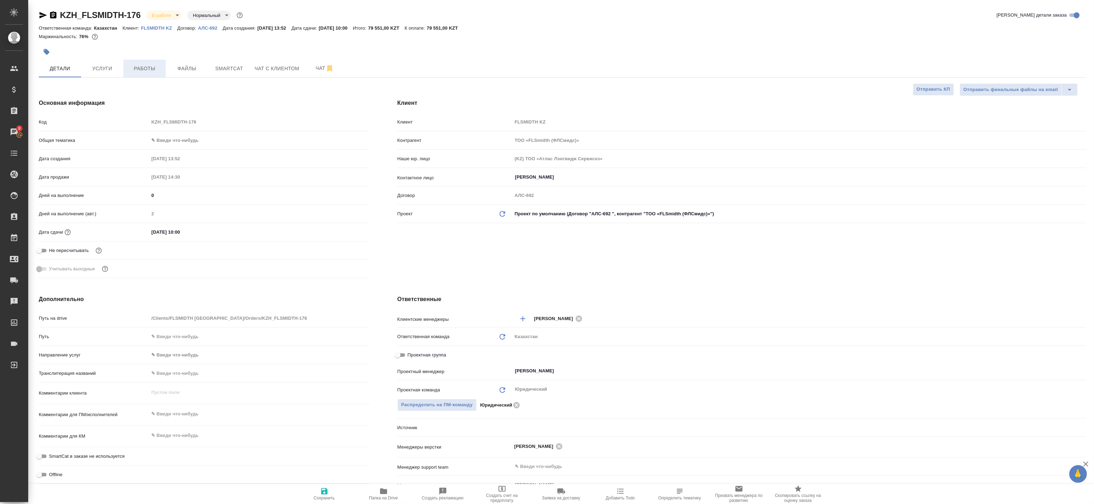
type textarea "x"
click at [144, 70] on span "Работы" at bounding box center [145, 68] width 34 height 9
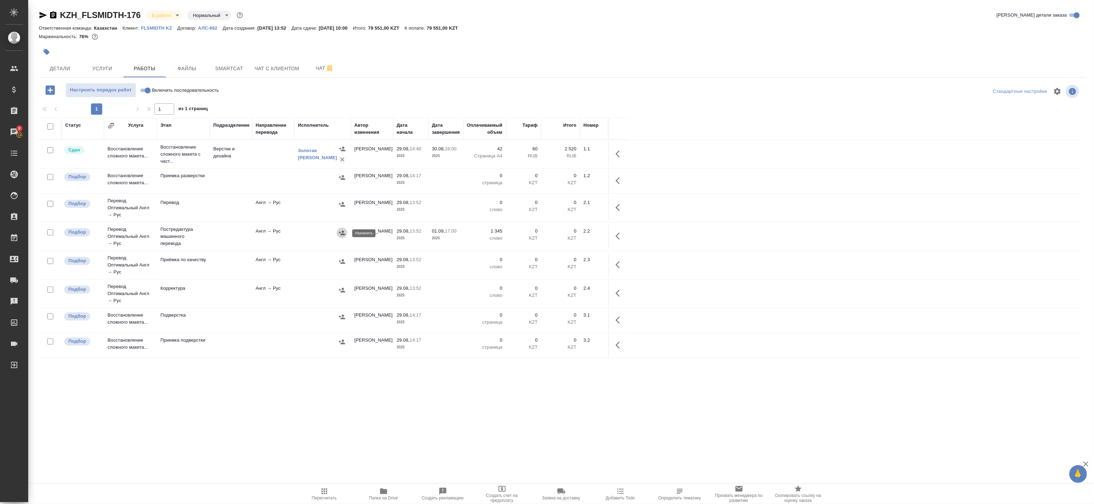
click at [344, 235] on icon "button" at bounding box center [342, 232] width 6 height 5
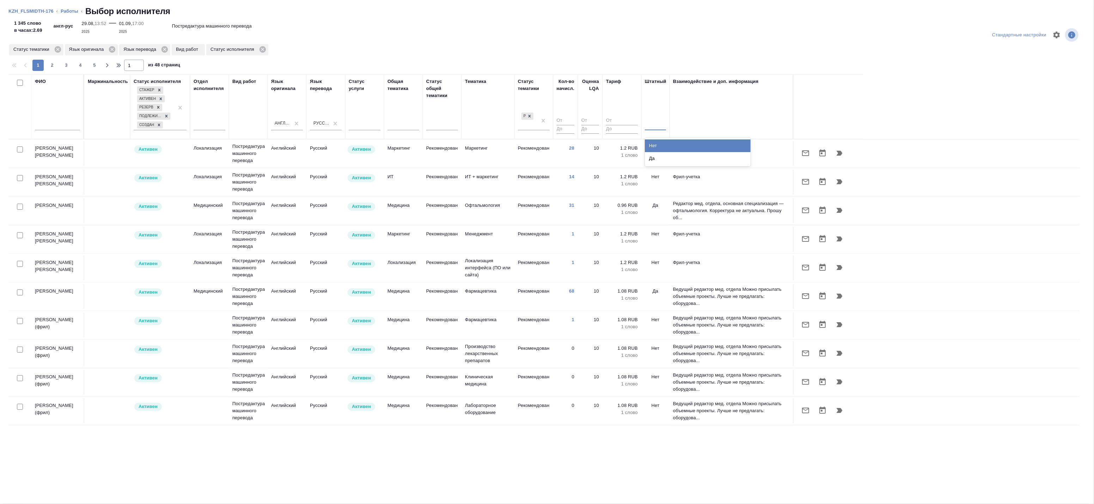
click at [653, 126] on div at bounding box center [655, 123] width 21 height 10
click at [654, 143] on div "Нет" at bounding box center [698, 145] width 106 height 13
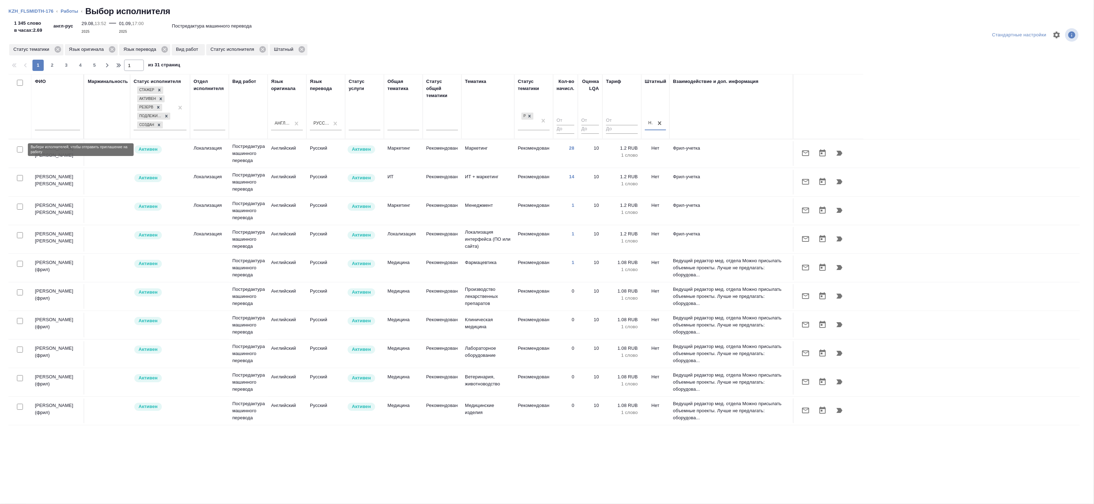
click at [17, 149] on input "checkbox" at bounding box center [20, 149] width 6 height 6
checkbox input "true"
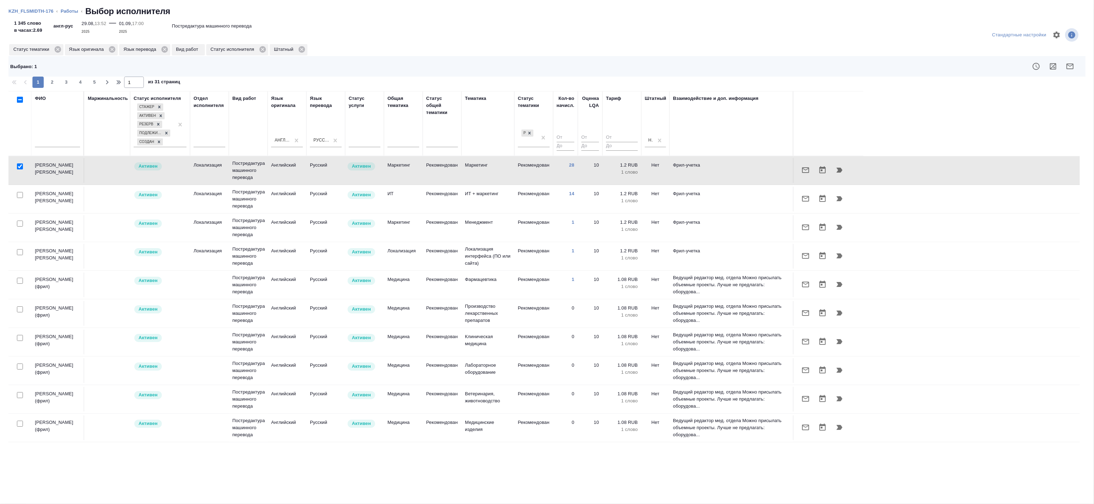
click at [20, 194] on input "checkbox" at bounding box center [20, 195] width 6 height 6
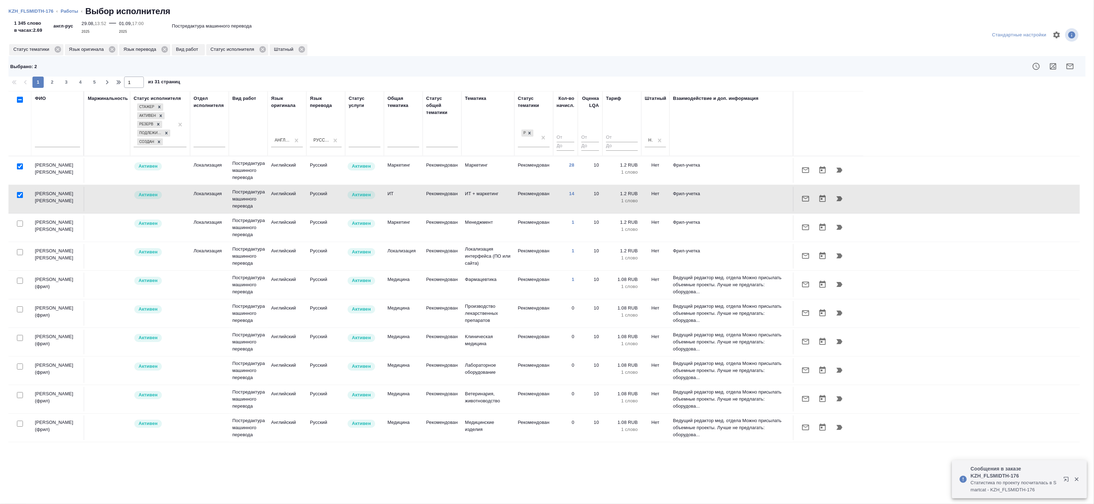
click at [19, 195] on input "checkbox" at bounding box center [20, 195] width 6 height 6
checkbox input "false"
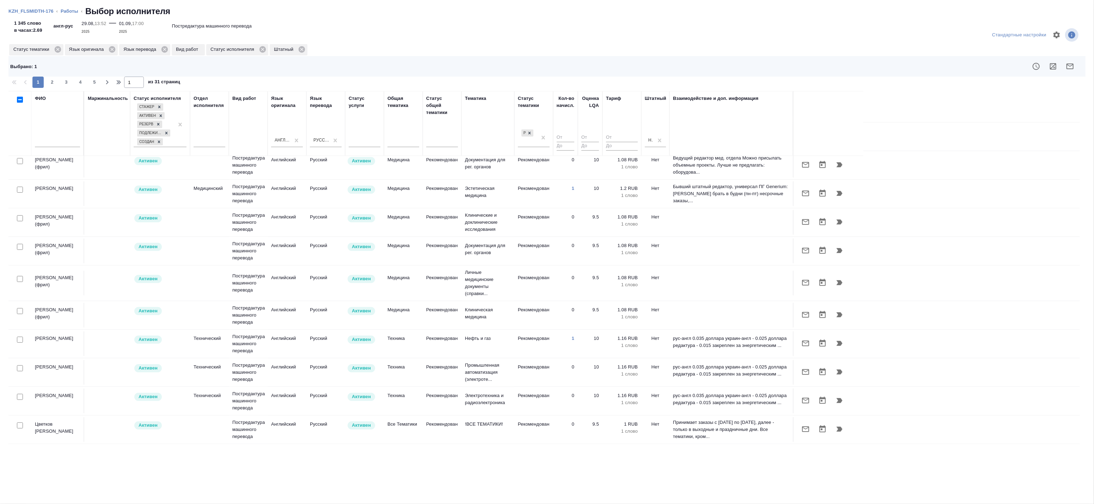
scroll to position [442, 0]
click at [18, 339] on input "checkbox" at bounding box center [20, 339] width 6 height 6
checkbox input "true"
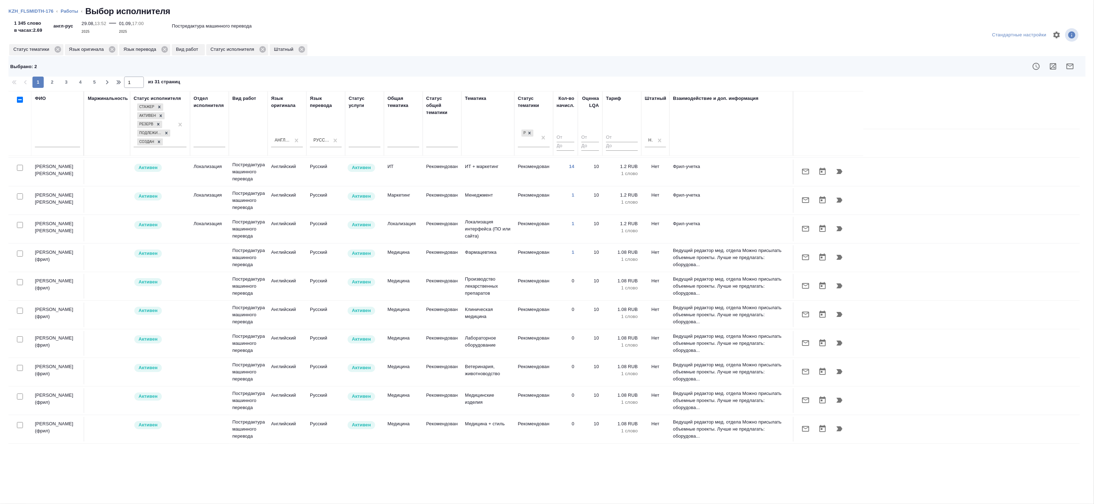
scroll to position [0, 0]
click at [23, 280] on div at bounding box center [20, 281] width 16 height 10
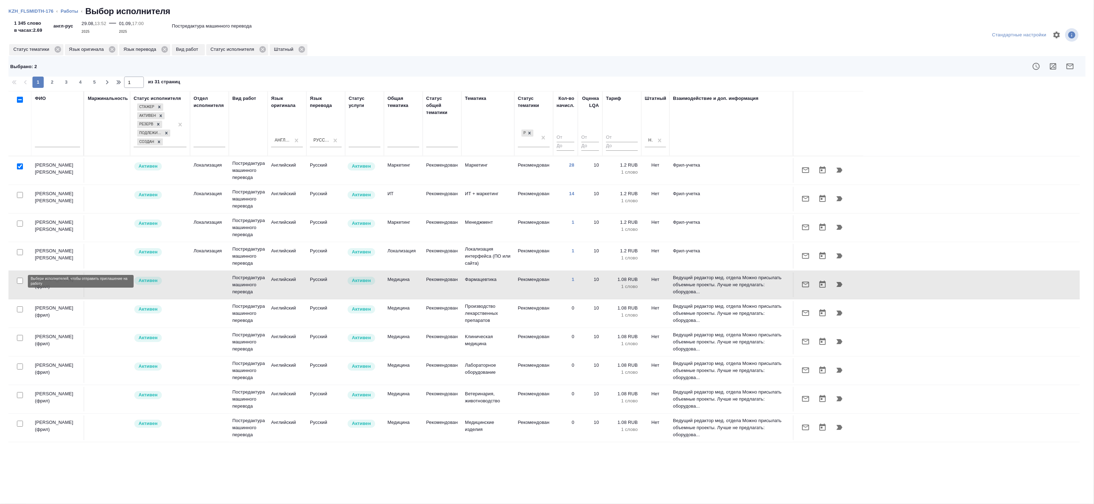
click at [20, 280] on input "checkbox" at bounding box center [20, 281] width 6 height 6
checkbox input "true"
drag, startPoint x: 1050, startPoint y: 68, endPoint x: 1076, endPoint y: 67, distance: 25.4
click at [1076, 67] on div at bounding box center [654, 66] width 859 height 17
click at [1073, 66] on icon "button" at bounding box center [1070, 66] width 8 height 8
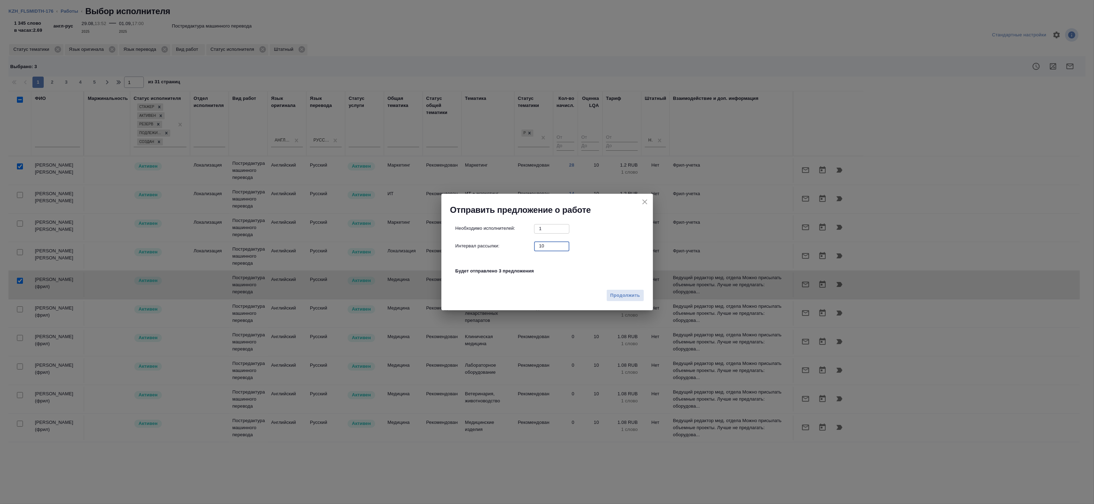
drag, startPoint x: 554, startPoint y: 249, endPoint x: 524, endPoint y: 248, distance: 30.4
click at [525, 248] on div "Интервал рассылки: 10 ​" at bounding box center [550, 245] width 189 height 9
type input "0"
click at [615, 282] on div "Необходимо исполнителей: 1 ​ Интервал рассылки: 0 ​ Будет отправлено 3 предложе…" at bounding box center [550, 253] width 189 height 59
click at [618, 294] on span "Продолжить" at bounding box center [626, 295] width 30 height 8
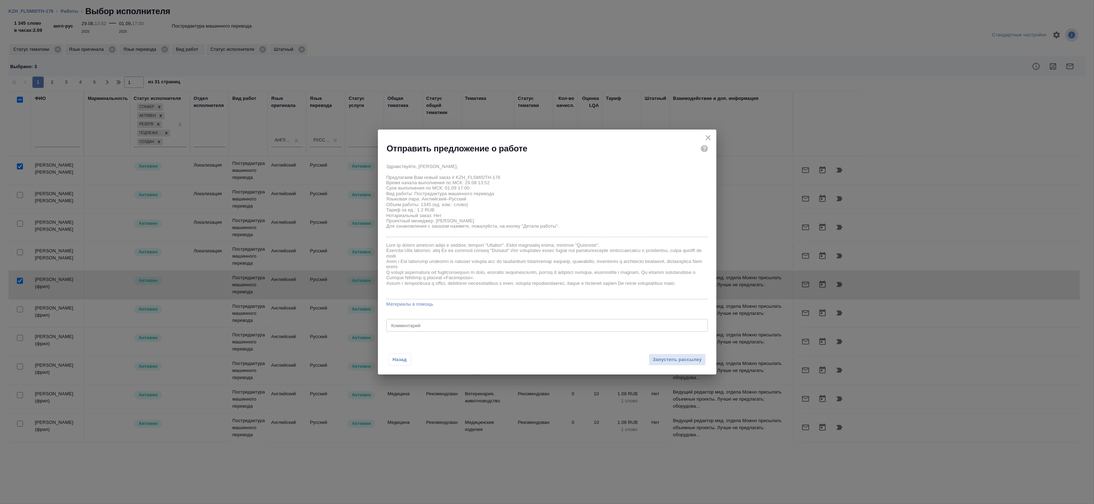
click at [455, 329] on div "x Комментарий" at bounding box center [548, 325] width 322 height 13
click at [672, 355] on button "Запустить рассылку" at bounding box center [677, 359] width 57 height 12
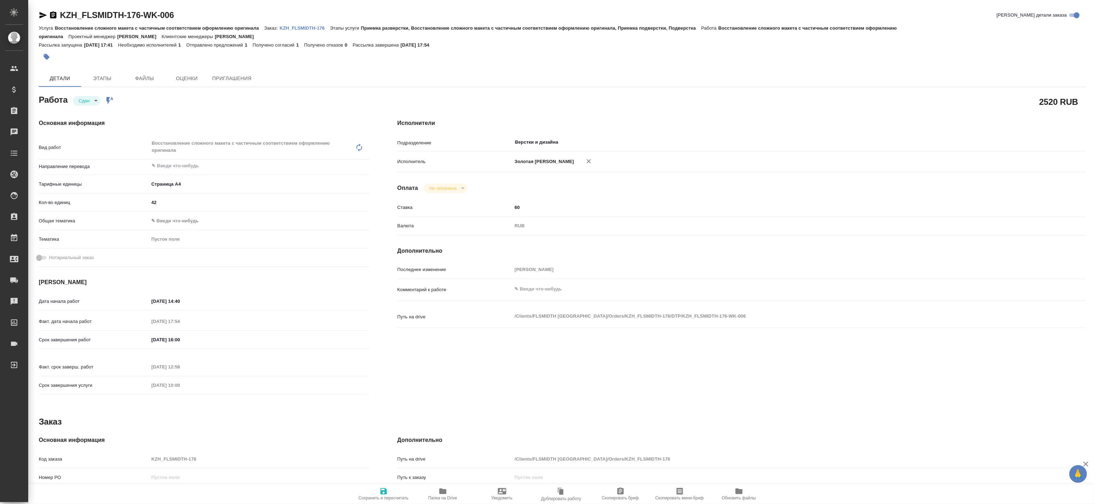
type textarea "x"
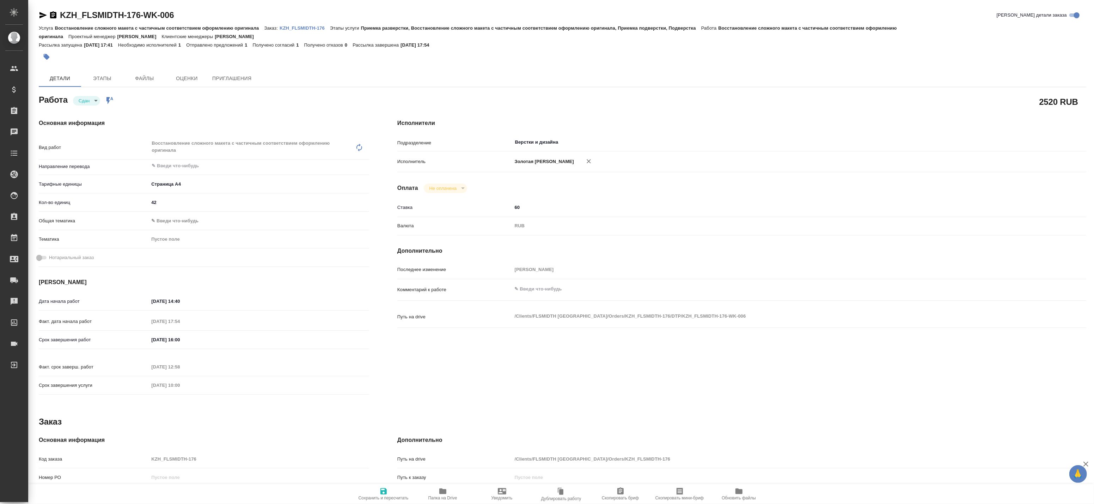
type textarea "x"
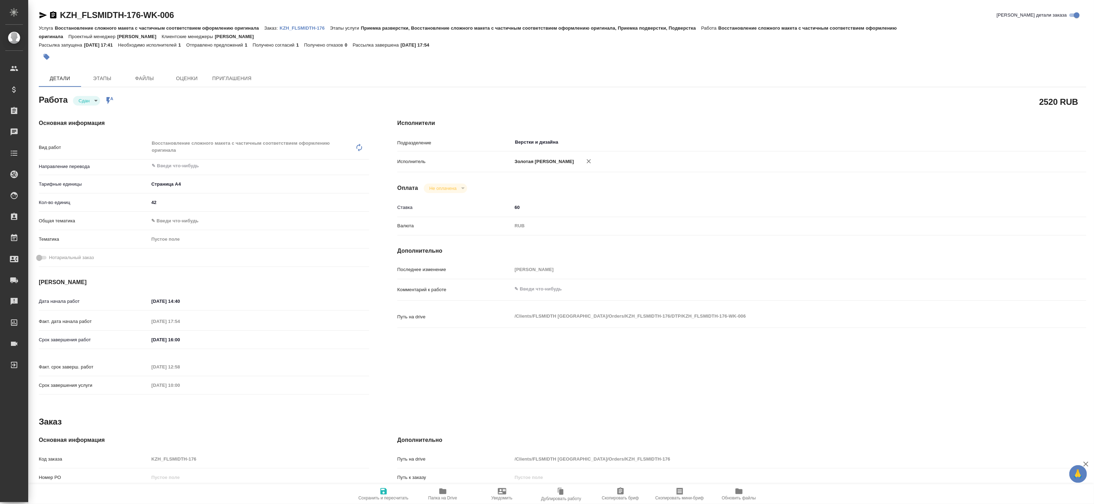
type textarea "x"
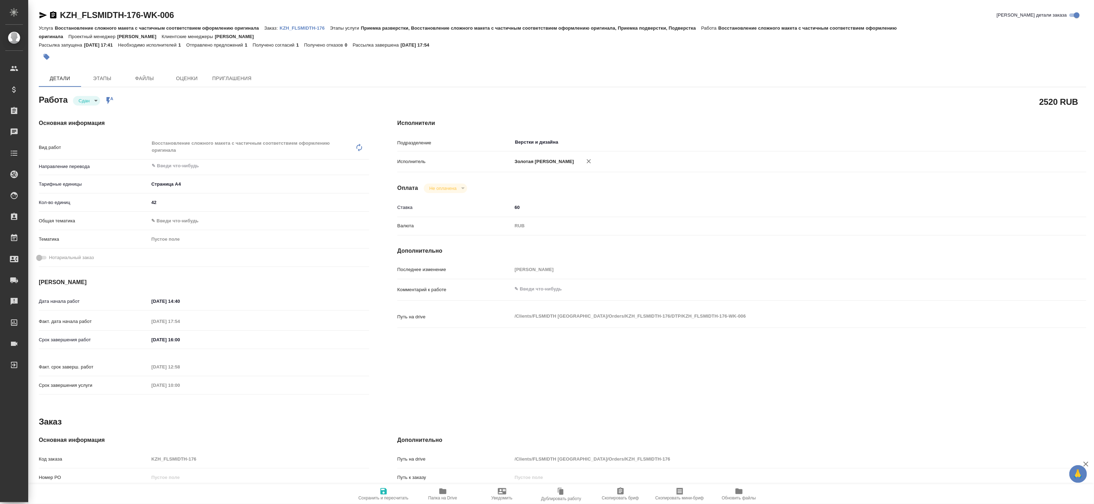
type textarea "x"
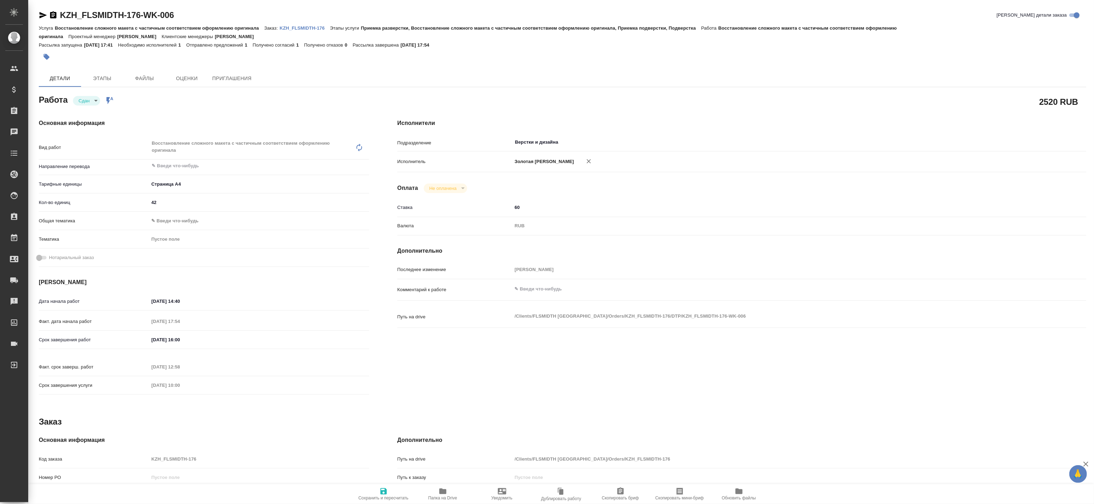
type textarea "x"
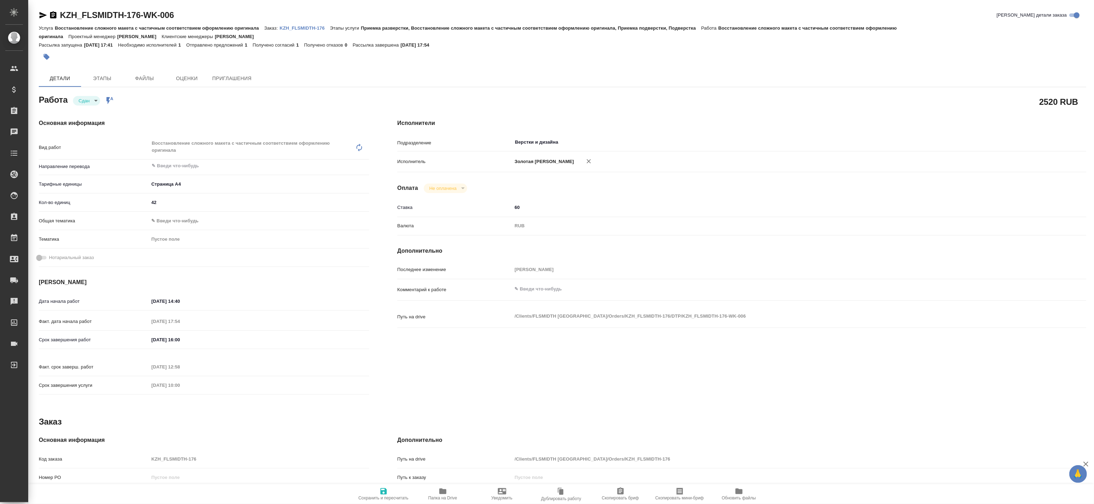
type textarea "x"
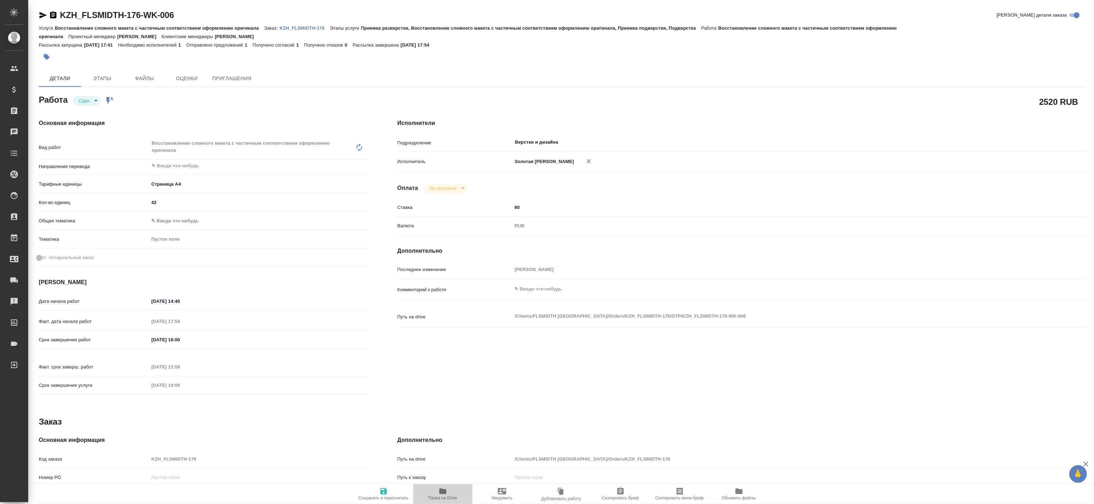
click at [443, 496] on span "Папка на Drive" at bounding box center [443, 497] width 29 height 5
type textarea "x"
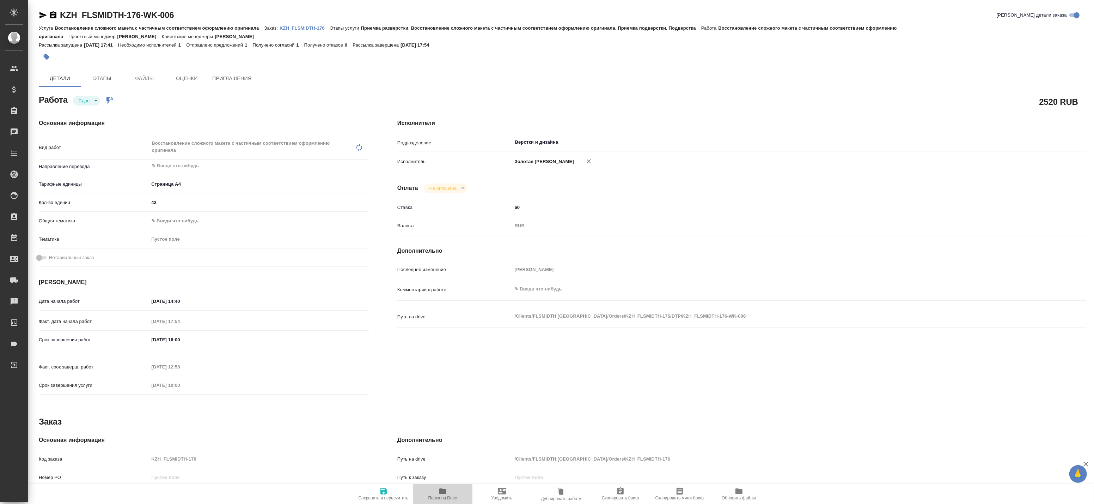
type textarea "x"
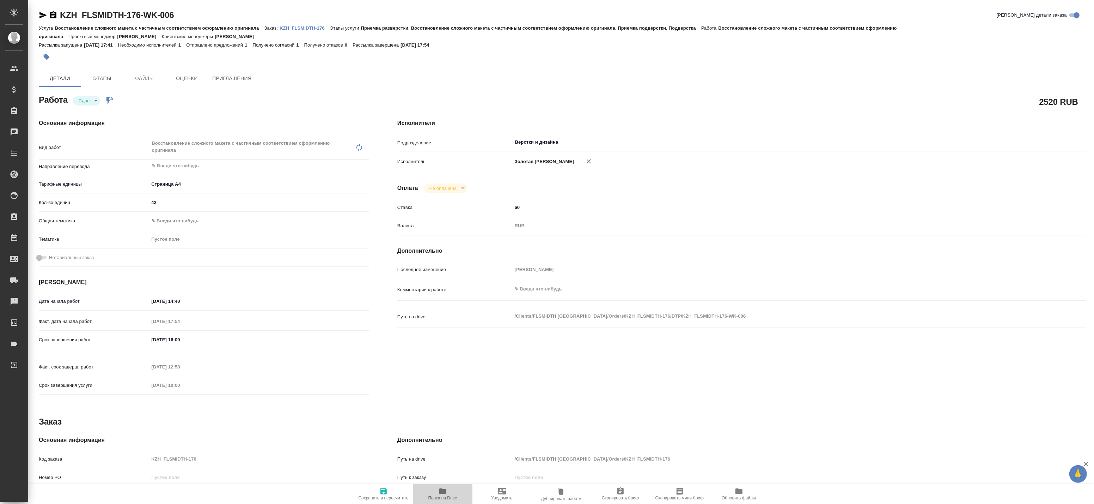
type textarea "x"
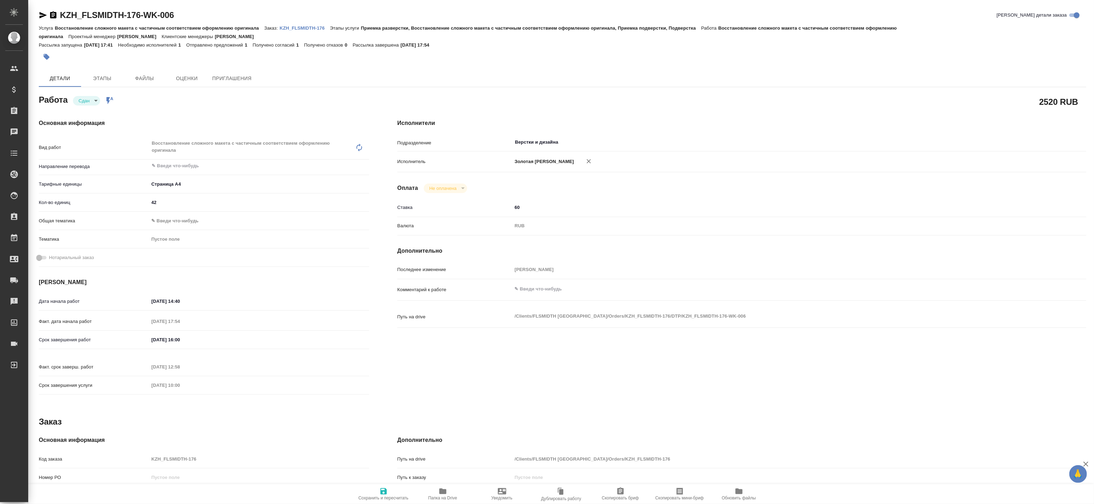
type textarea "x"
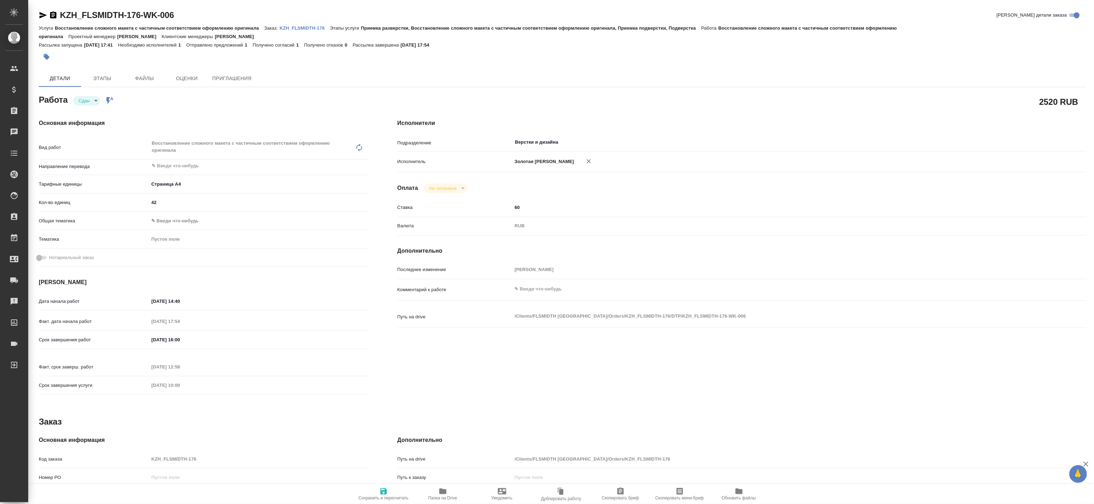
type textarea "x"
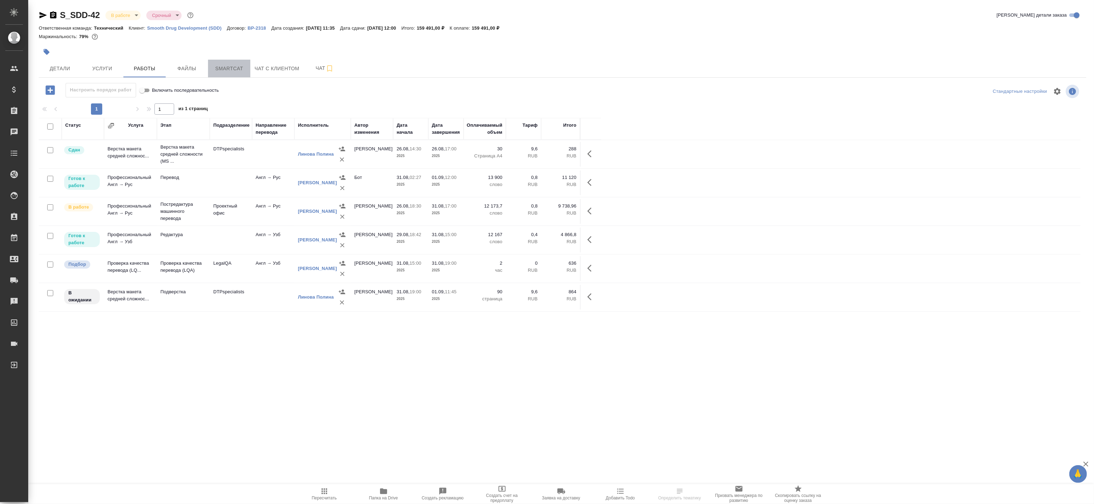
click at [215, 71] on span "Smartcat" at bounding box center [229, 68] width 34 height 9
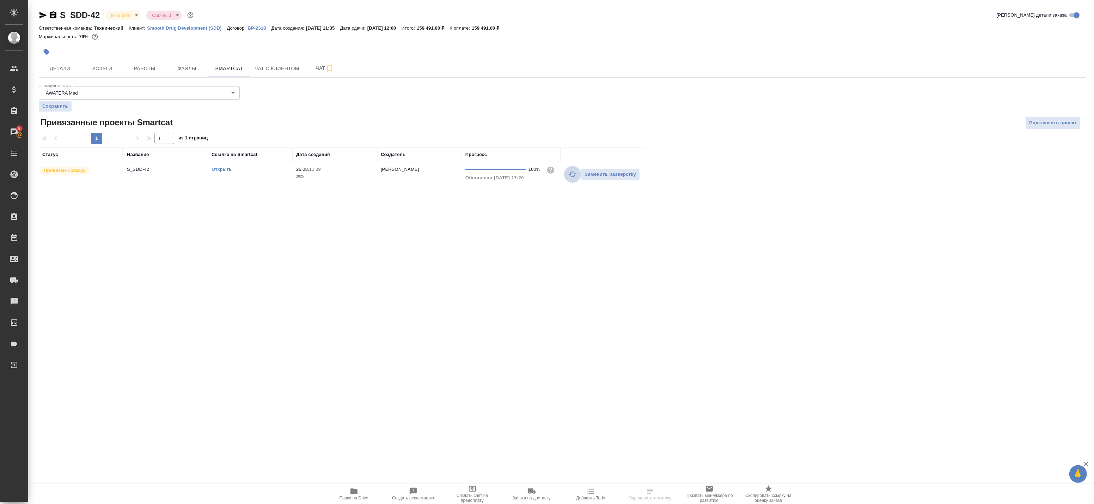
click at [571, 174] on icon "button" at bounding box center [573, 174] width 8 height 8
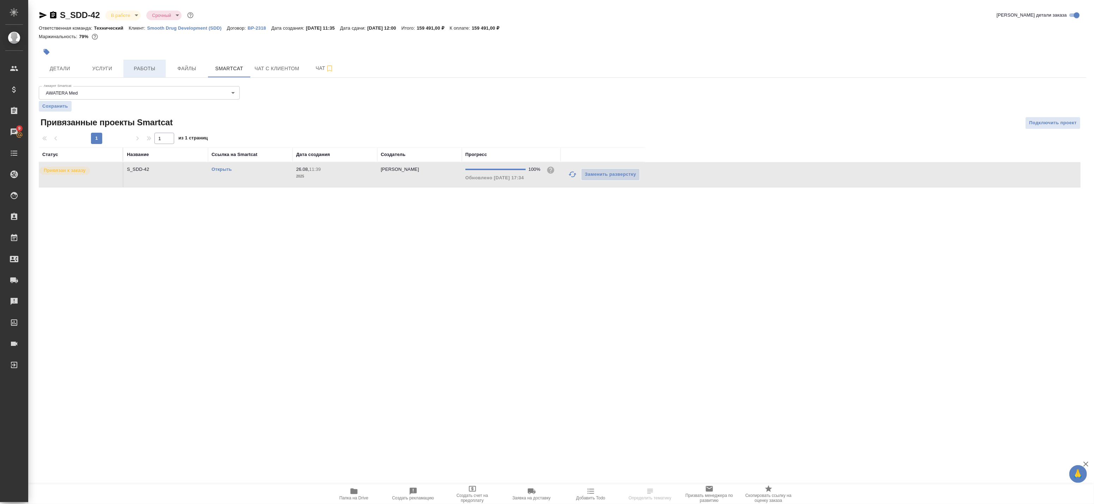
click at [141, 68] on span "Работы" at bounding box center [145, 68] width 34 height 9
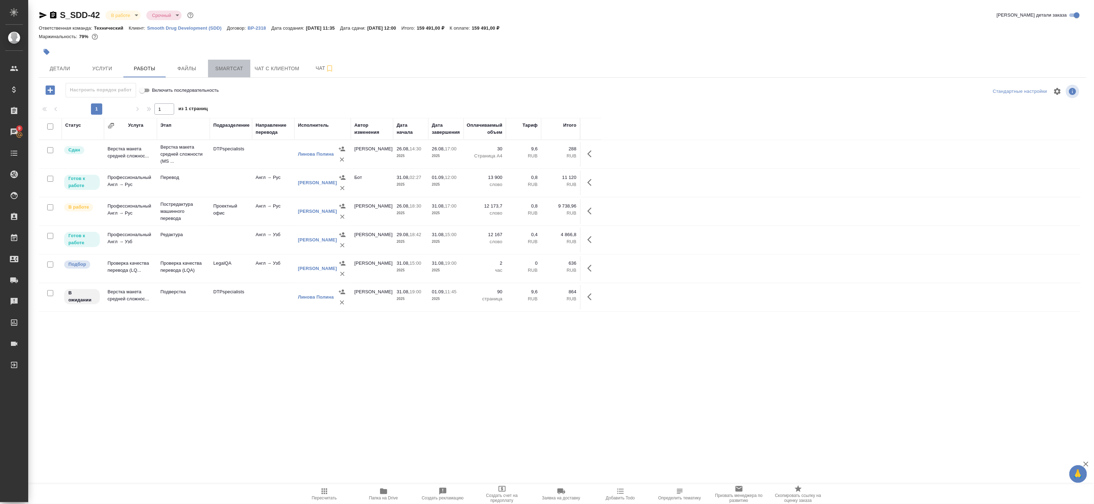
click at [235, 73] on button "Smartcat" at bounding box center [229, 69] width 42 height 18
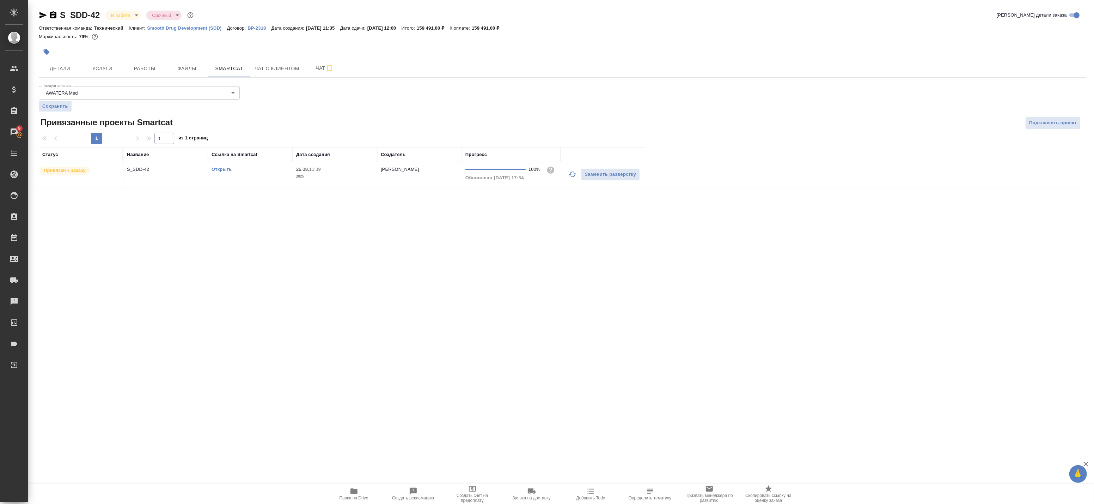
click at [216, 170] on link "Открыть" at bounding box center [222, 168] width 20 height 5
click at [156, 68] on span "Работы" at bounding box center [145, 68] width 34 height 9
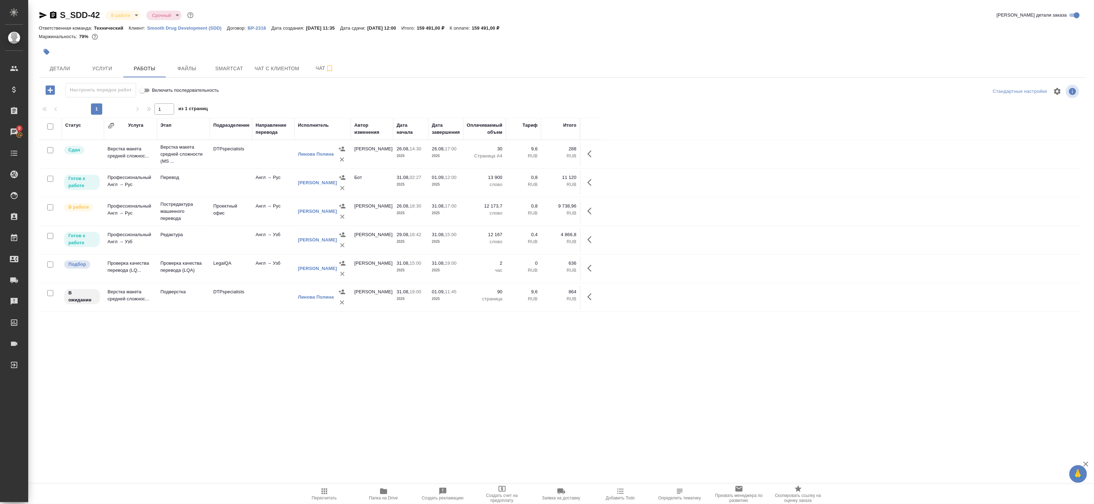
click at [248, 294] on td "DTPspecialists" at bounding box center [231, 297] width 42 height 25
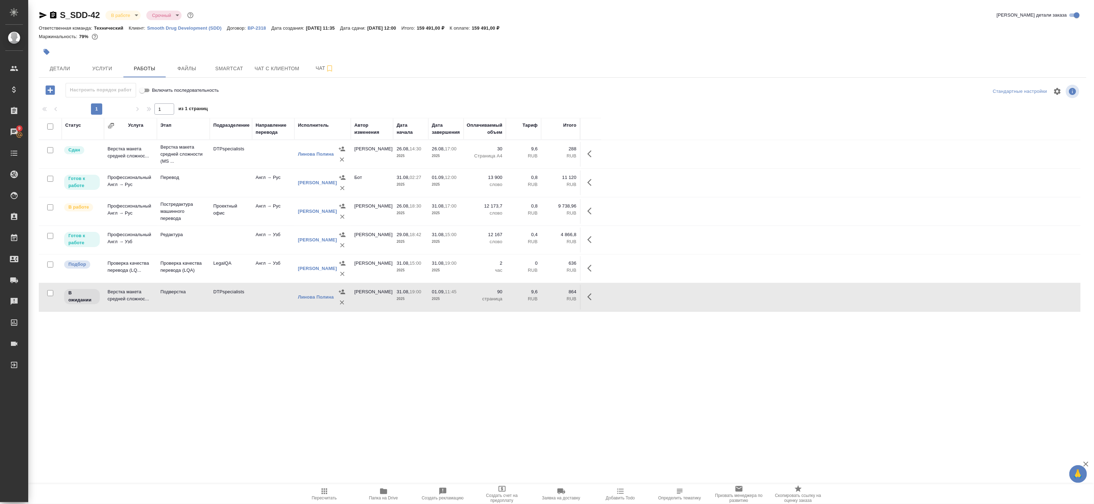
click at [224, 297] on td "DTPspecialists" at bounding box center [231, 297] width 42 height 25
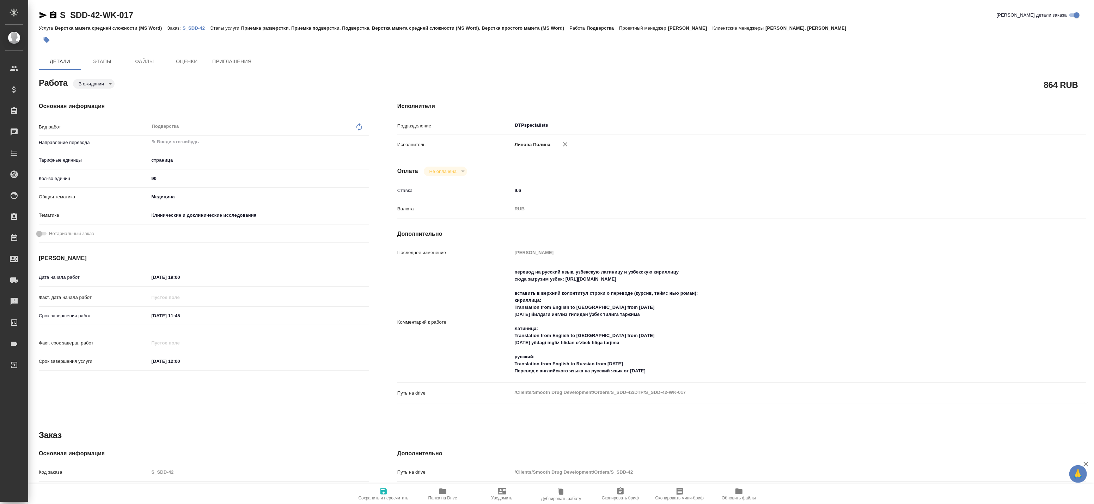
type textarea "x"
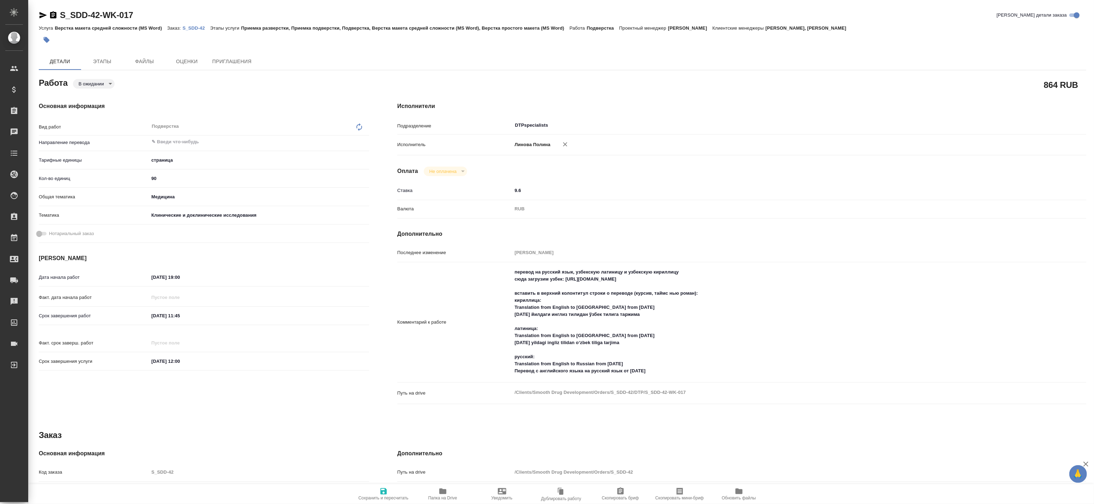
type textarea "x"
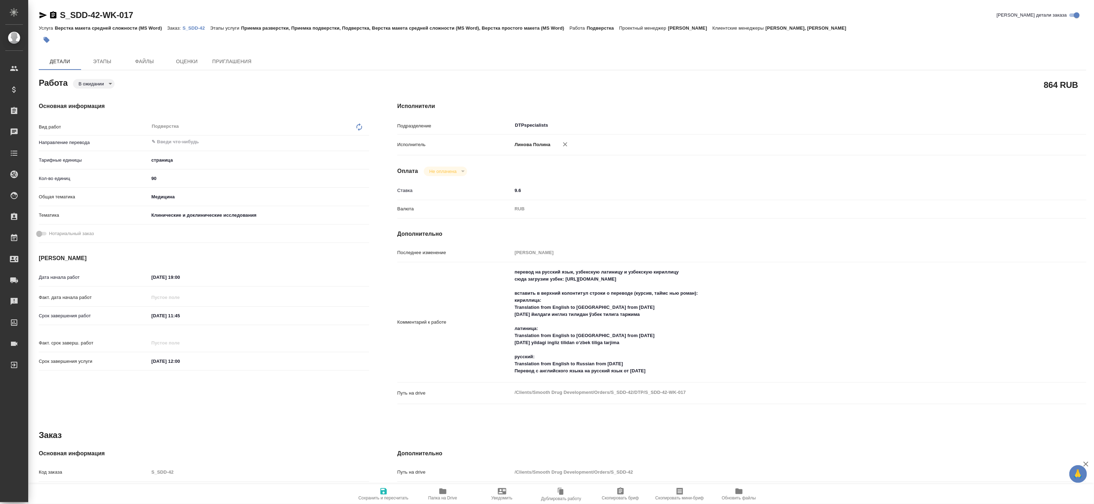
type textarea "x"
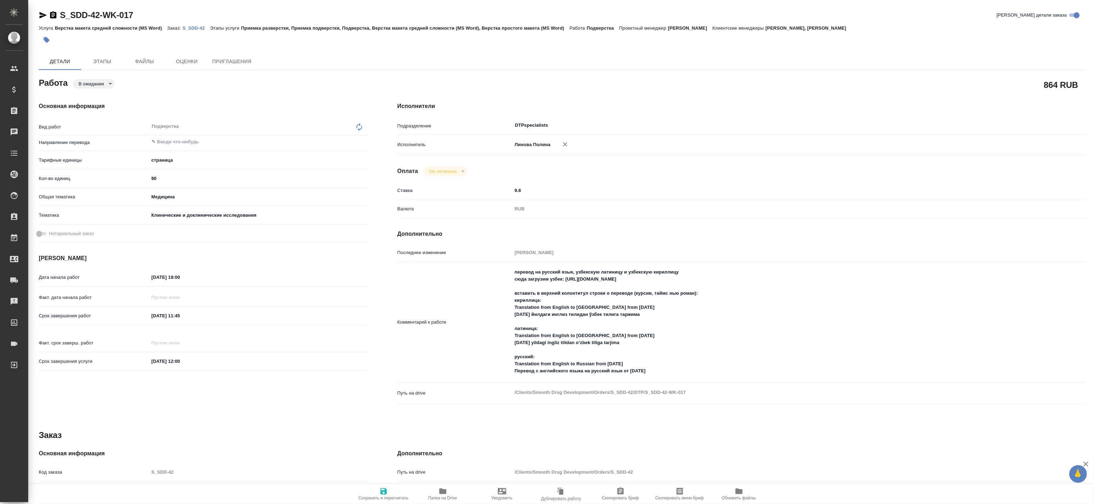
type textarea "x"
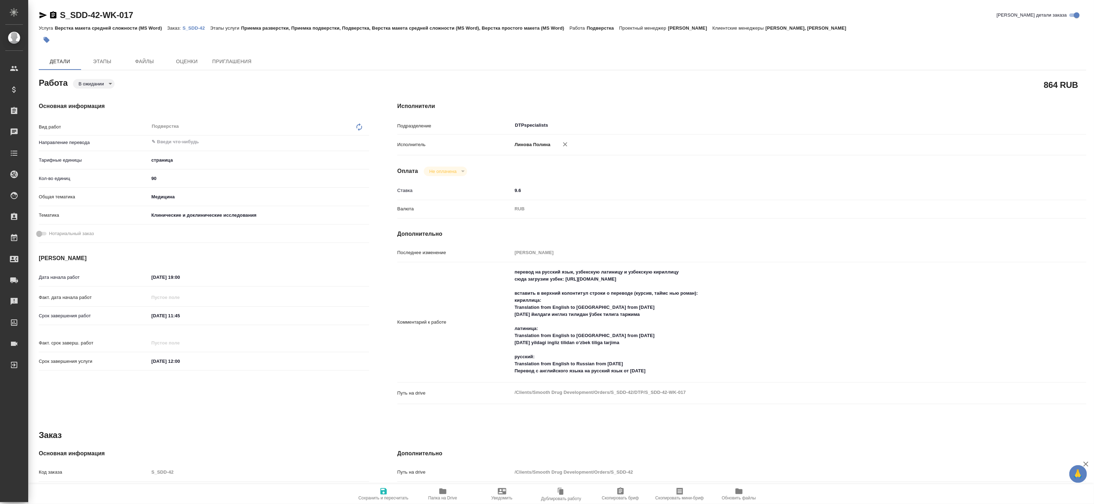
type textarea "x"
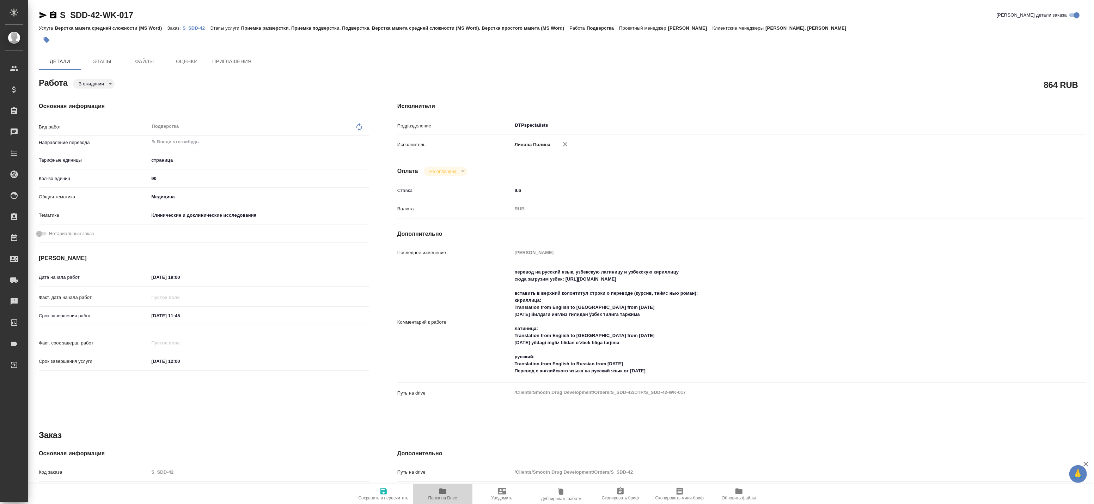
type textarea "x"
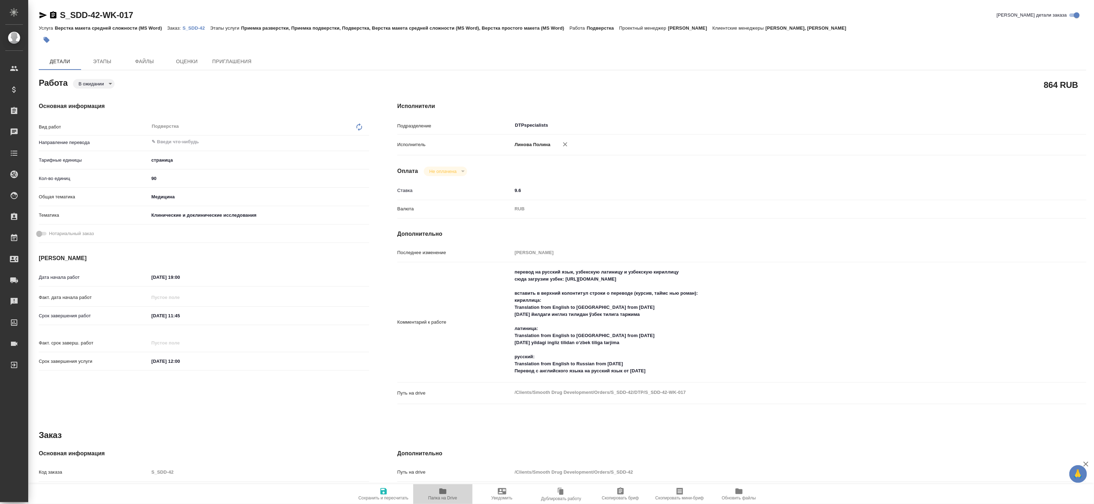
type textarea "x"
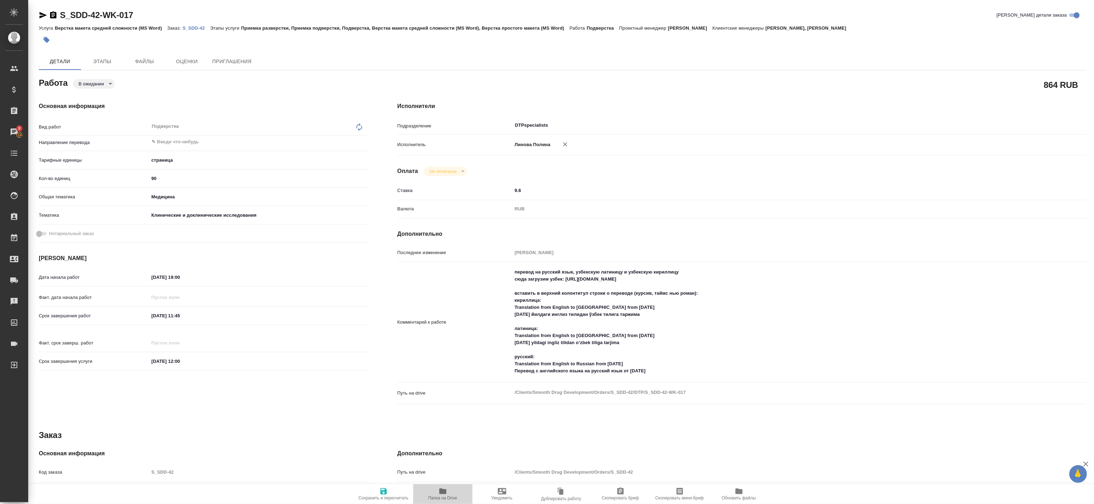
click at [449, 492] on span "Папка на Drive" at bounding box center [443, 493] width 51 height 13
type textarea "x"
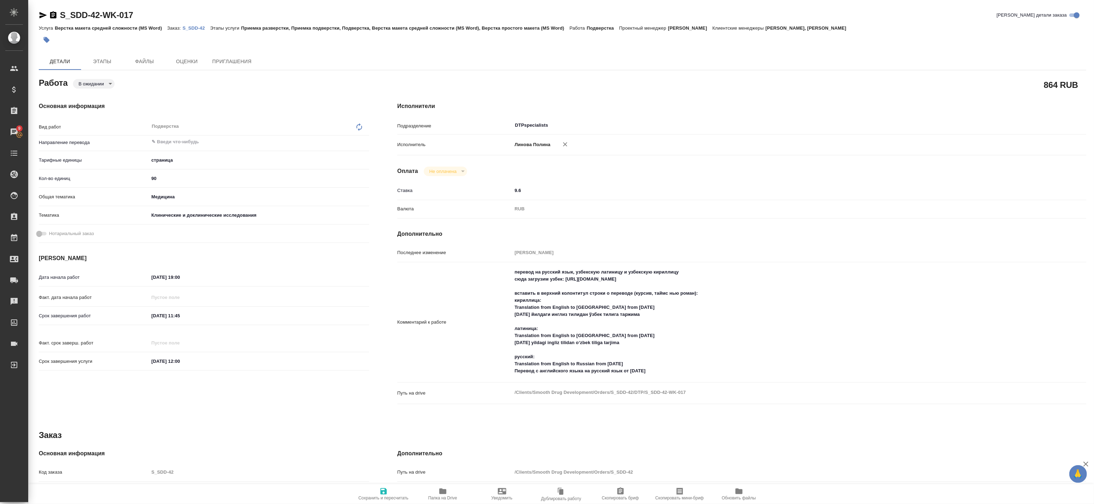
type textarea "x"
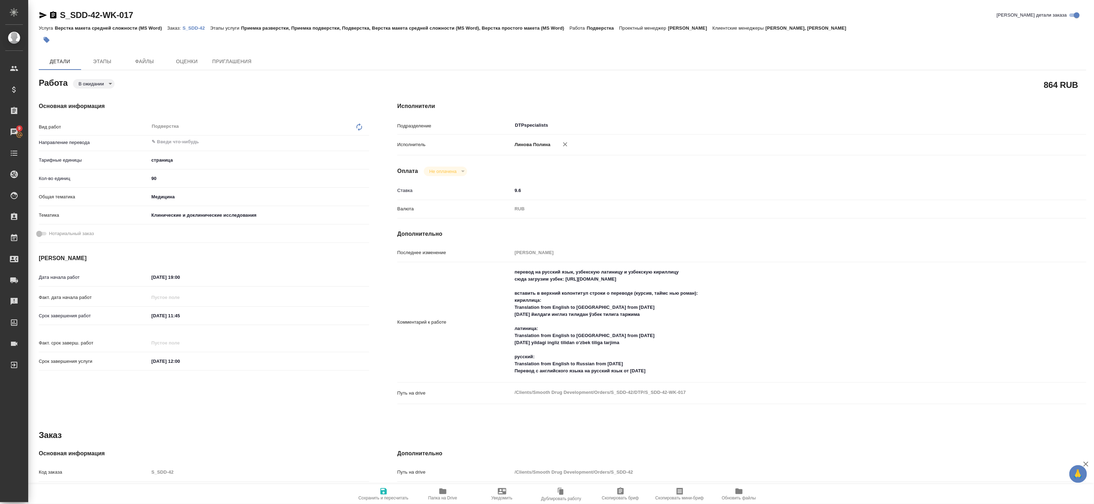
type textarea "x"
click at [109, 79] on body "🙏 .cls-1 fill:#fff; AWATERA Badanyan Artak Клиенты Спецификации Заказы 9 Чаты T…" at bounding box center [547, 252] width 1094 height 504
click at [96, 107] on button "В работе" at bounding box center [90, 108] width 23 height 8
type textarea "x"
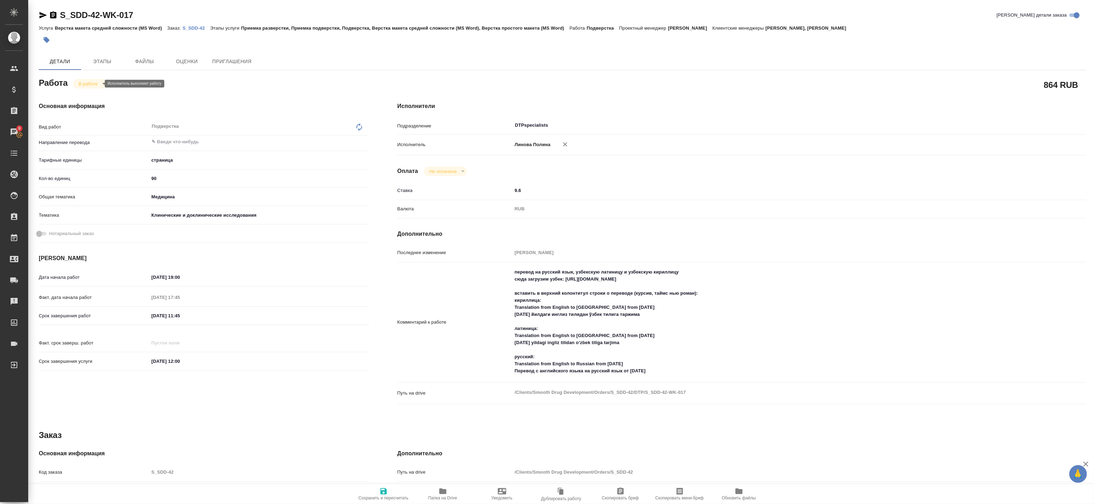
type textarea "x"
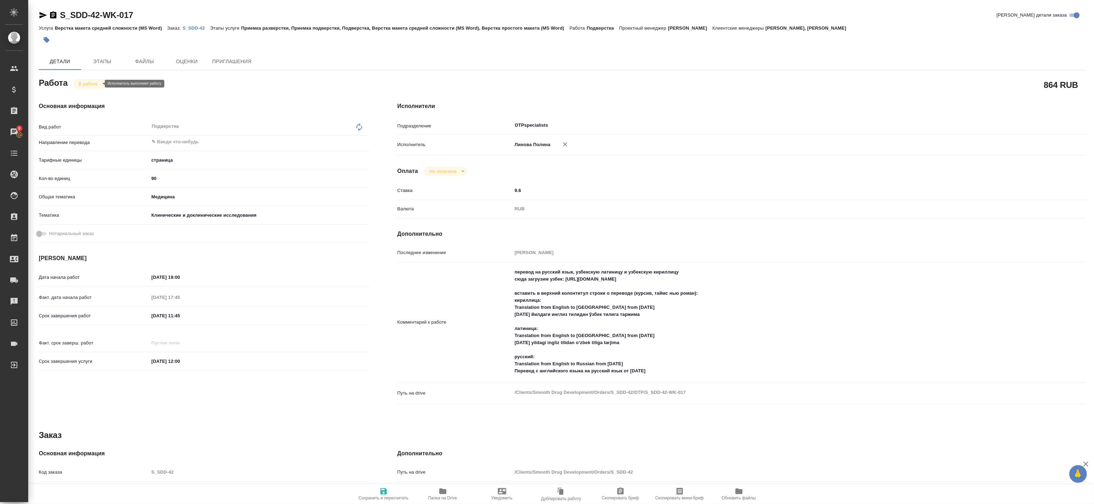
type textarea "x"
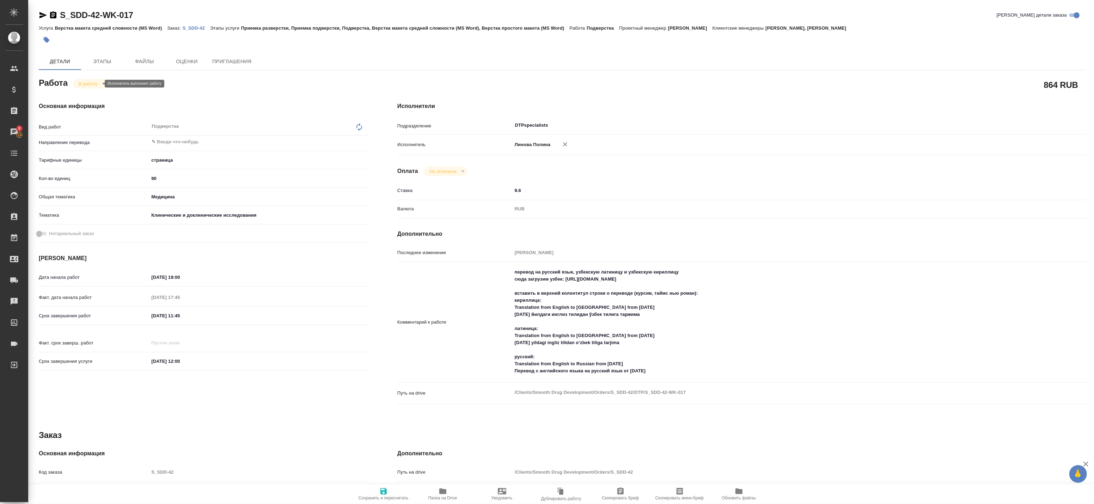
type textarea "x"
click at [83, 88] on body "🙏 .cls-1 fill:#fff; AWATERA Badanyan Artak Клиенты Спецификации Заказы 9 Чаты T…" at bounding box center [547, 252] width 1094 height 504
type textarea "x"
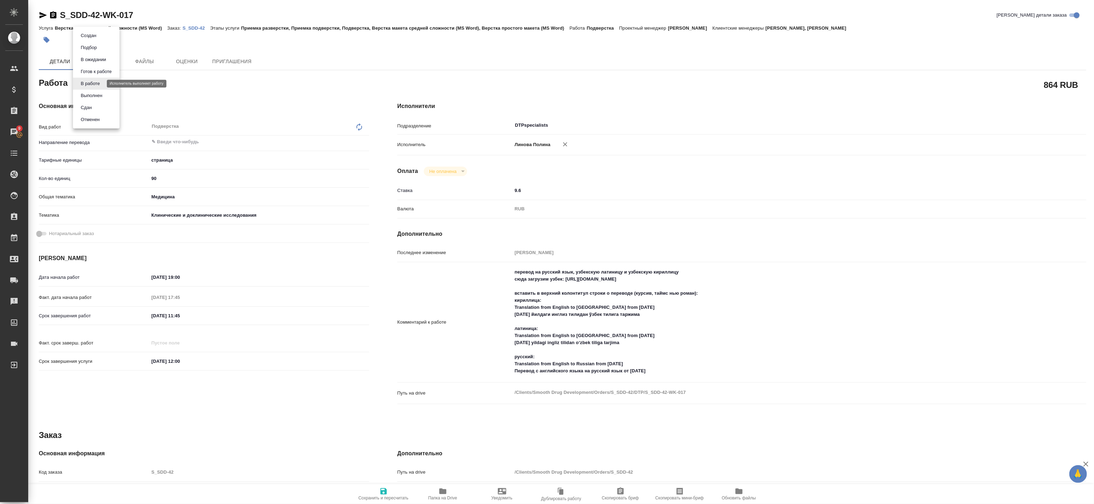
type textarea "x"
click at [93, 74] on button "Готов к работе" at bounding box center [96, 72] width 35 height 8
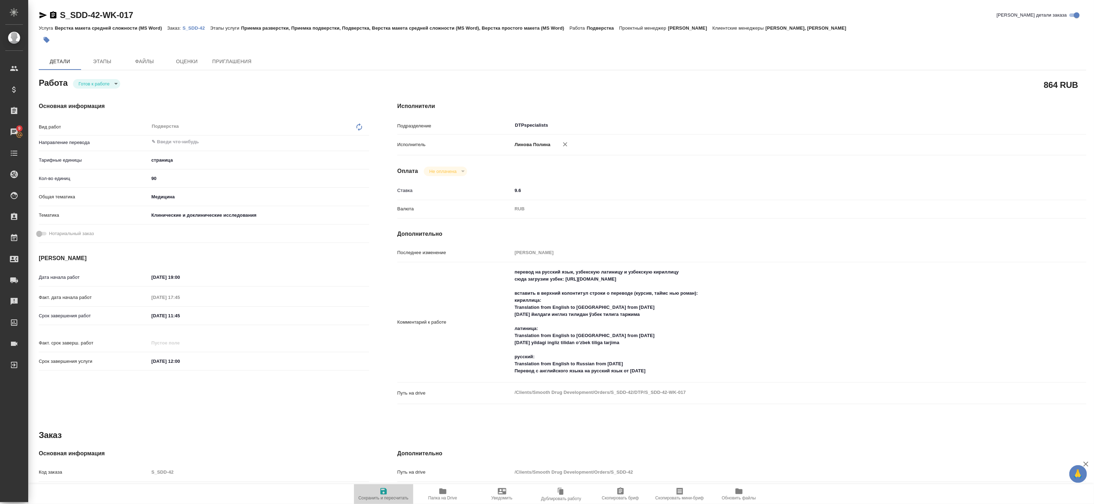
click at [378, 494] on span "Сохранить и пересчитать" at bounding box center [383, 493] width 51 height 13
type textarea "x"
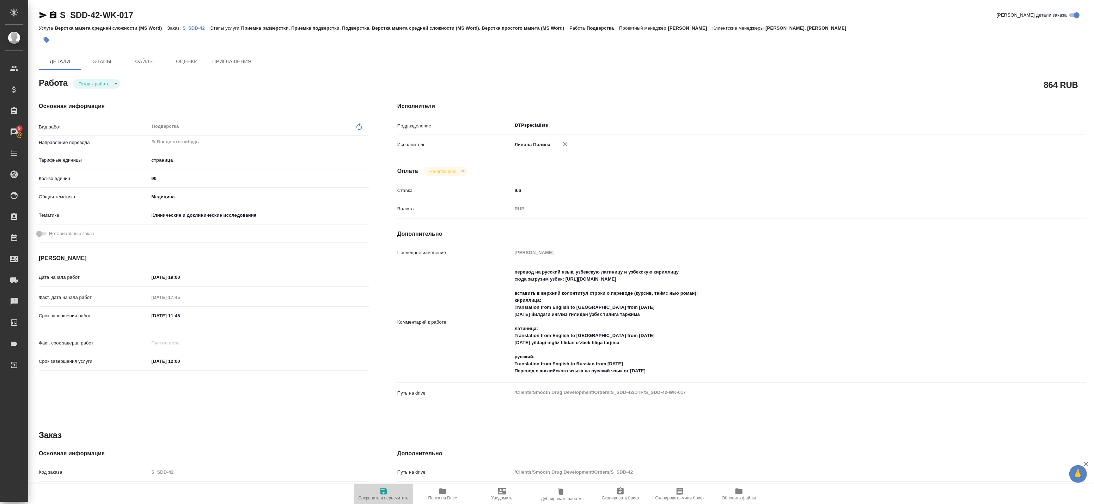
type textarea "x"
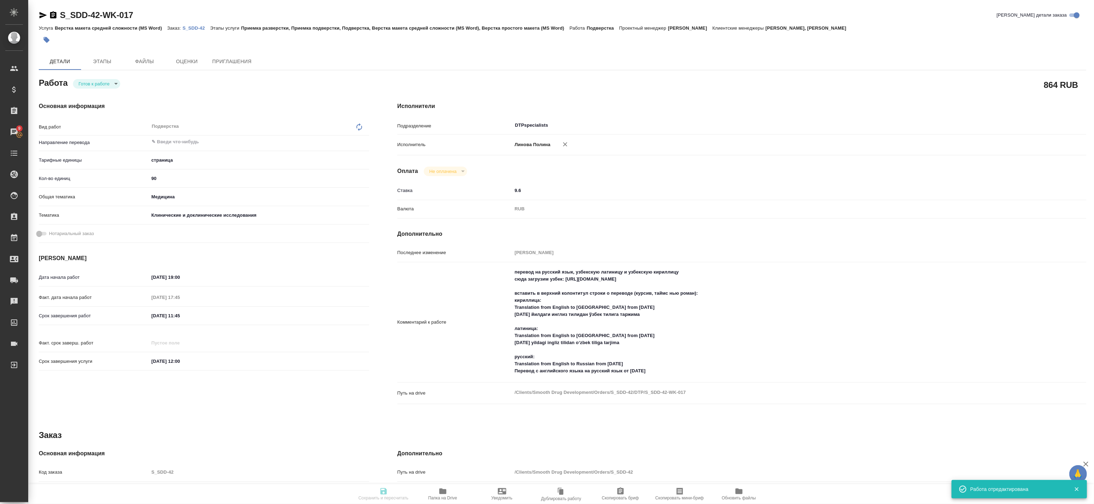
type textarea "x"
type input "readyForWork"
type textarea "Подверстка"
type textarea "x"
type input "5a8b1489cc6b4906c91bfdb2"
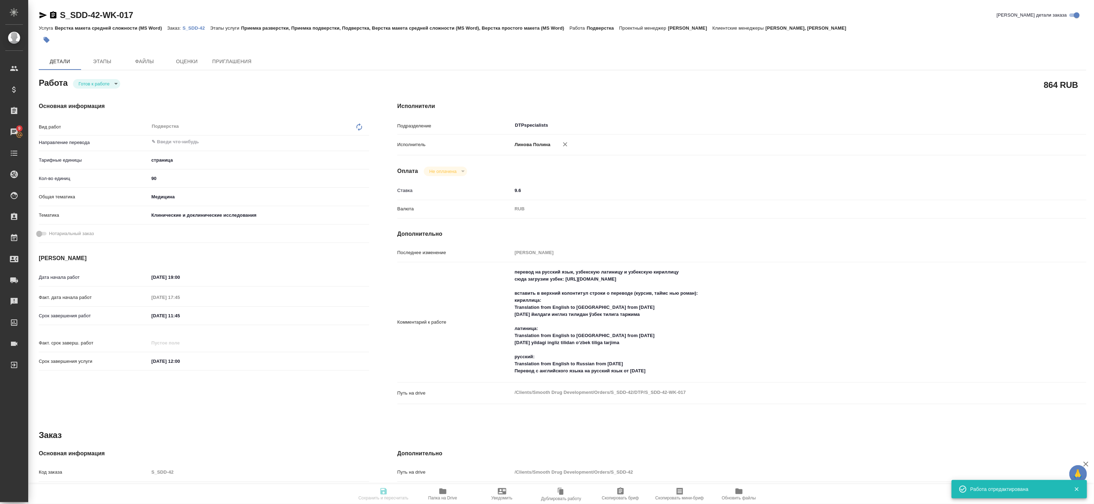
type input "90"
type input "med"
type input "5a8b8b956a9677013d343d9e"
type input "31.08.2025 19:00"
type input "31.08.2025 17:45"
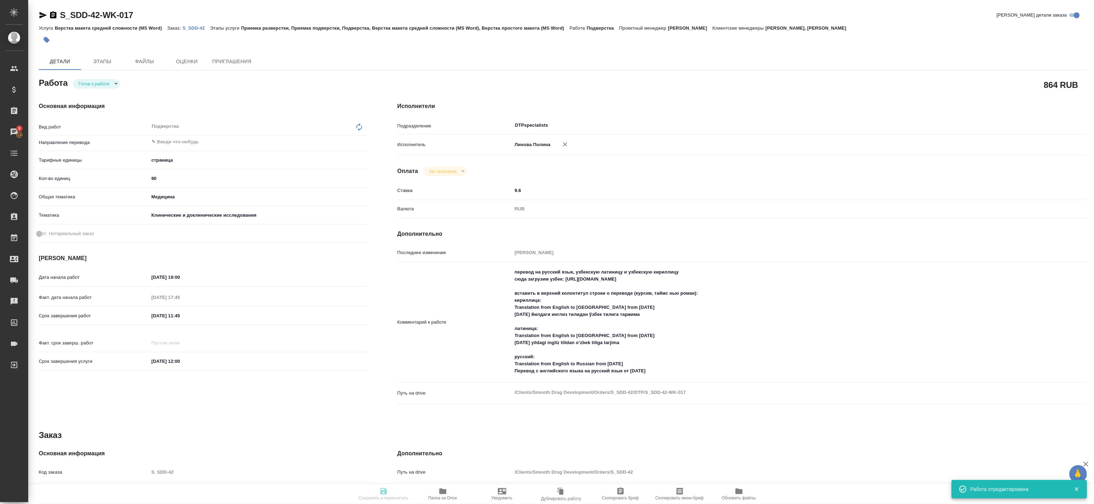
type input "01.09.2025 11:45"
type input "01.09.2025 12:00"
type input "DTPspecialists"
type input "notPayed"
type input "9.6"
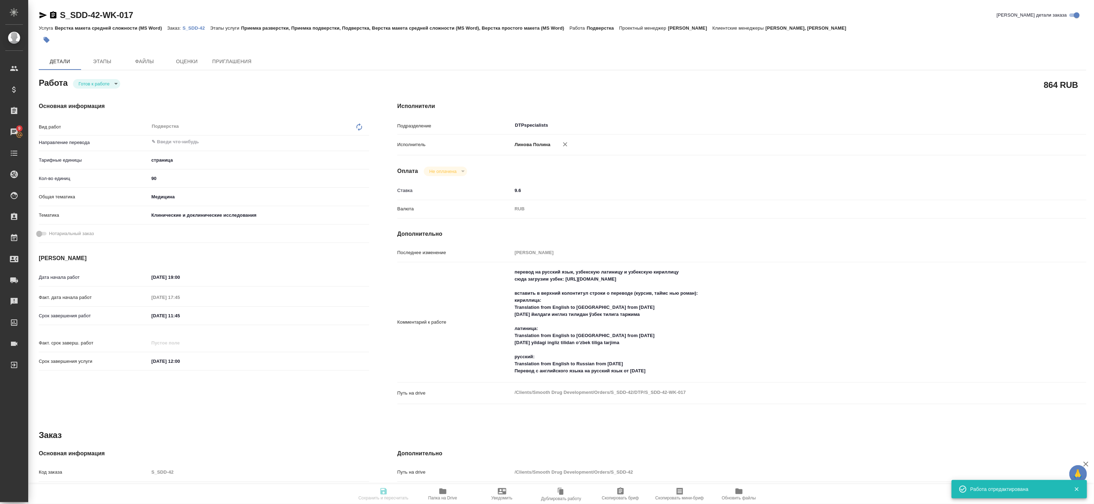
type input "RUB"
type input "Баданян Артак"
type textarea "перевод на русский язык, узбекскую латиницу и узбекскую кириллицу сюда загрузим…"
type textarea "x"
type textarea "/Clients/Smooth Drug Development/Orders/S_SDD-42/DTP/S_SDD-42-WK-017"
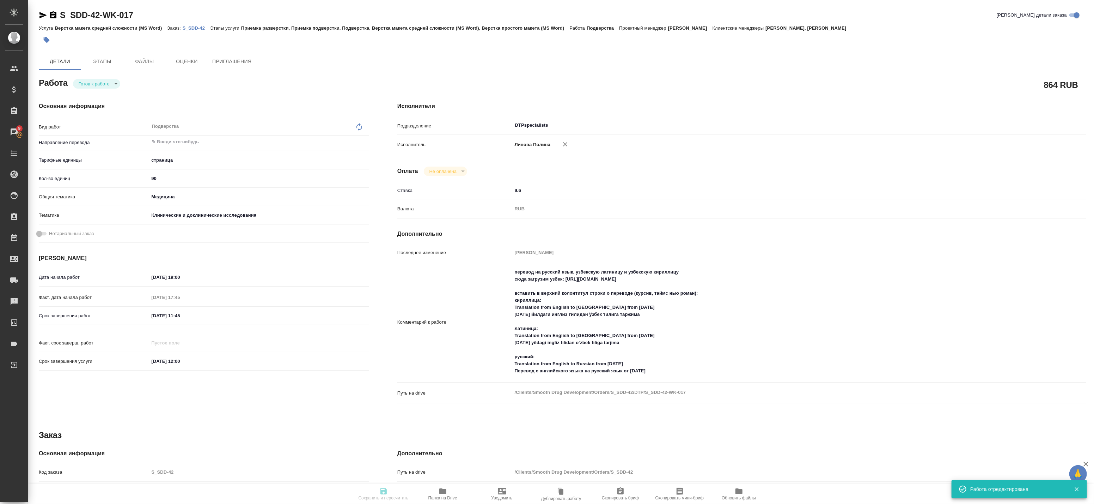
type textarea "x"
type input "S_SDD-42"
type input "Верстка макета средней сложности (MS Word)"
type input "Приемка разверстки, Приемка подверстки, Подверстка, Верстка макета средней слож…"
type input "Усманова Ольга, Никифорова Валерия"
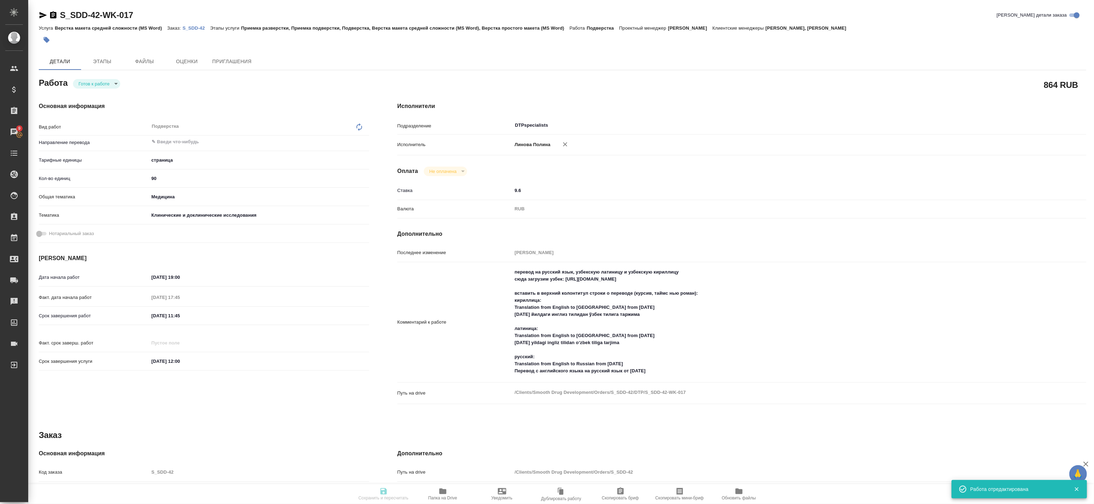
type input "[PERSON_NAME]"
type input "/Clients/Smooth Drug Development/Orders/S_SDD-42"
type textarea "x"
type textarea "перевод документов на русский язык, узбекскую латиницу и узбекскую кириллицу."
type textarea "x"
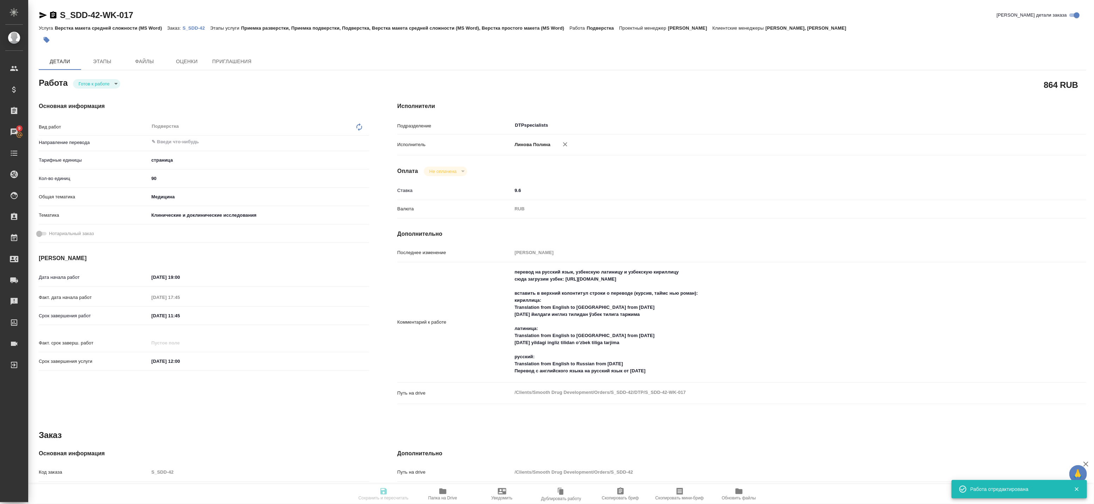
type textarea "x"
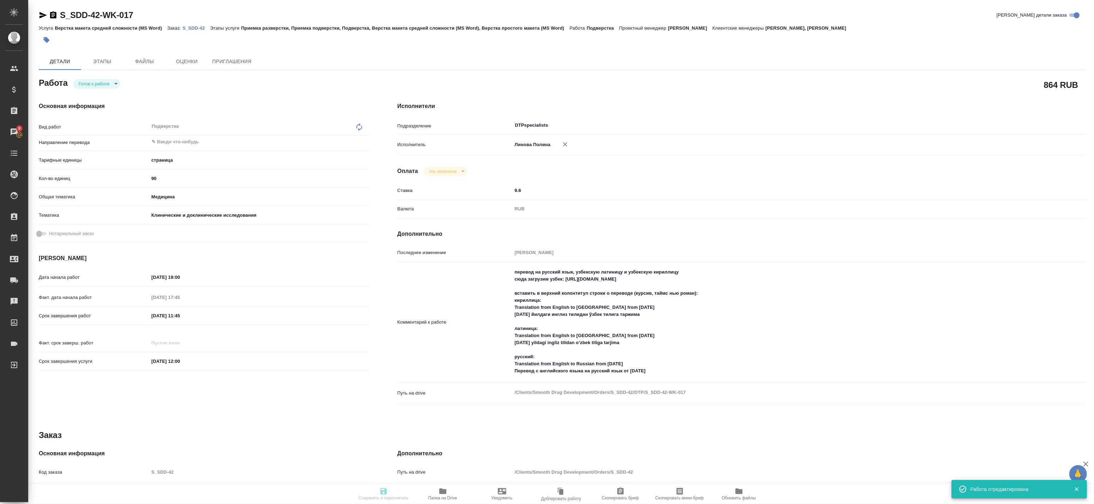
type textarea "x"
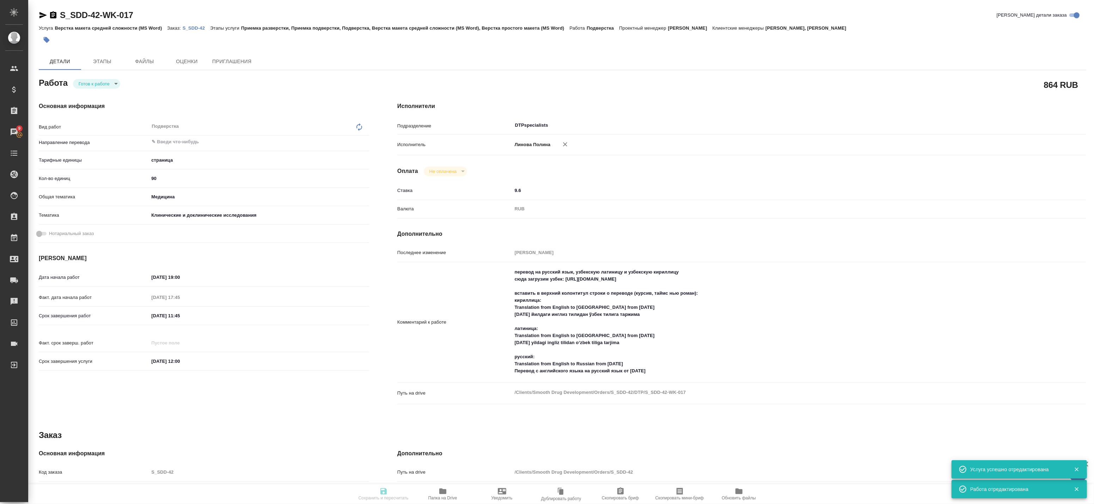
type textarea "x"
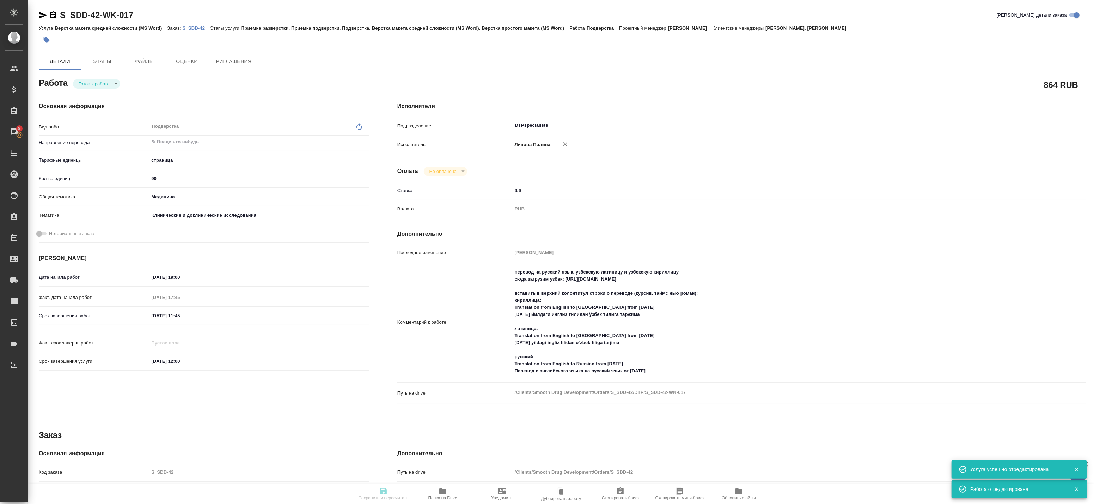
type textarea "x"
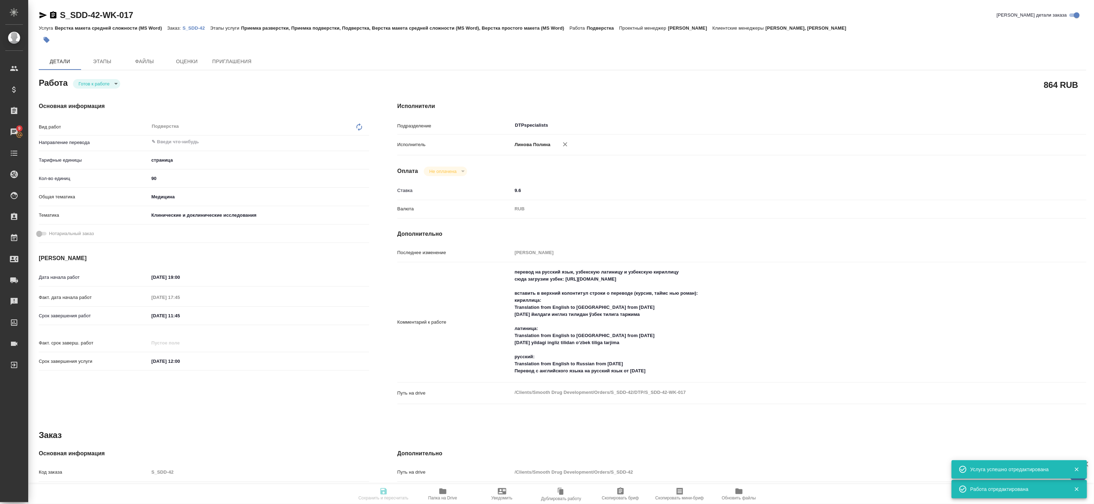
type textarea "x"
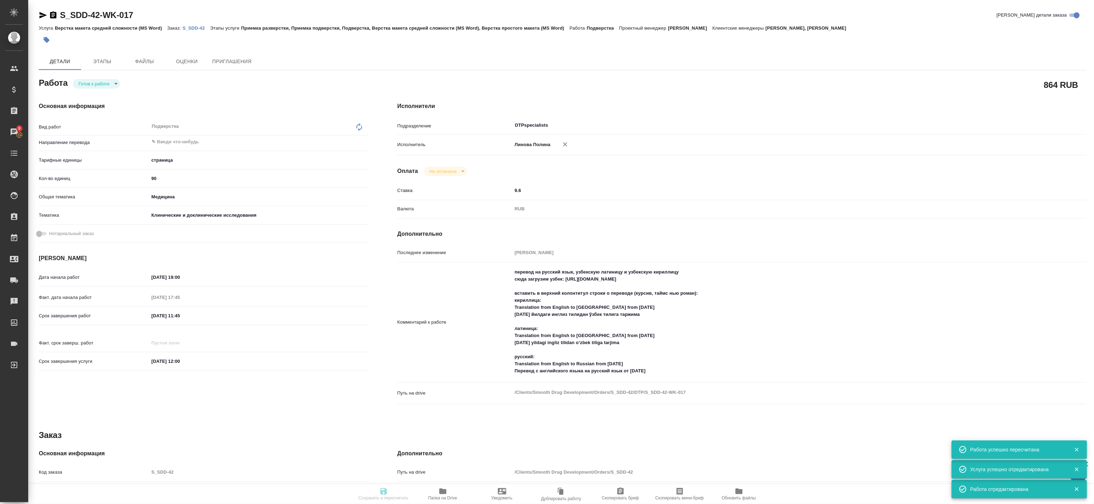
type input "readyForWork"
type textarea "Подверстка"
type textarea "x"
type input "5a8b1489cc6b4906c91bfdb2"
type input "90"
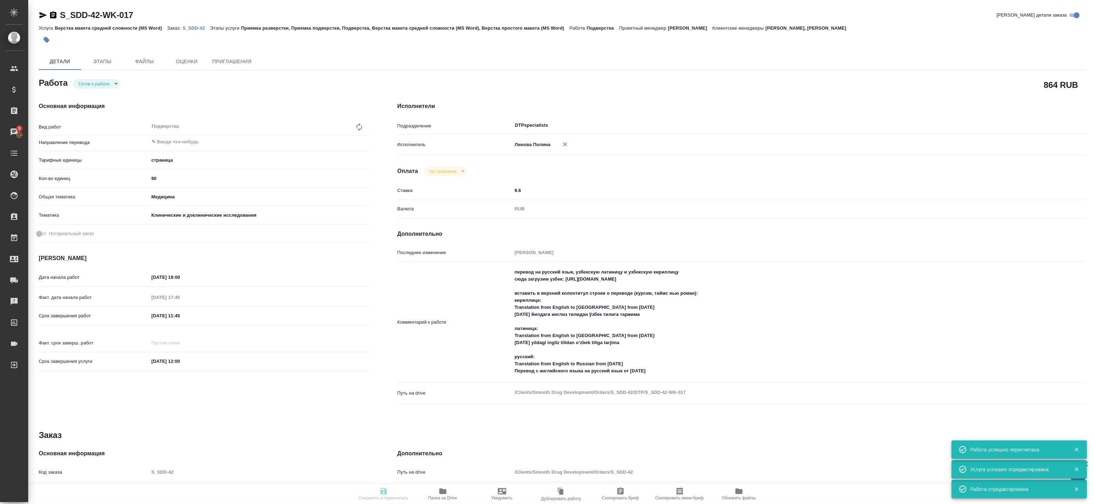
type input "med"
type input "5a8b8b956a9677013d343d9e"
type input "31.08.2025 19:00"
type input "31.08.2025 17:45"
type input "01.09.2025 11:45"
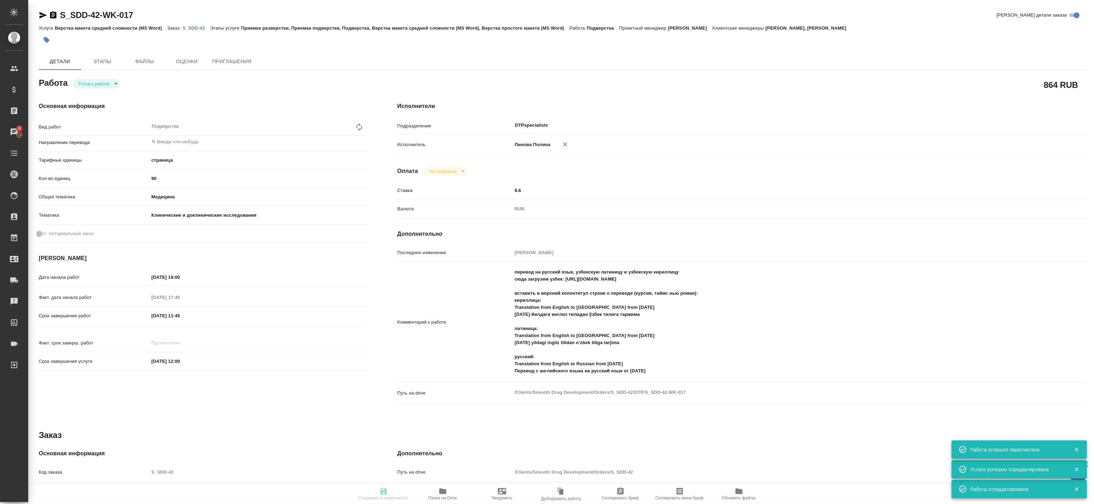
type input "01.09.2025 12:00"
type input "DTPspecialists"
type input "notPayed"
type input "9.6"
type input "RUB"
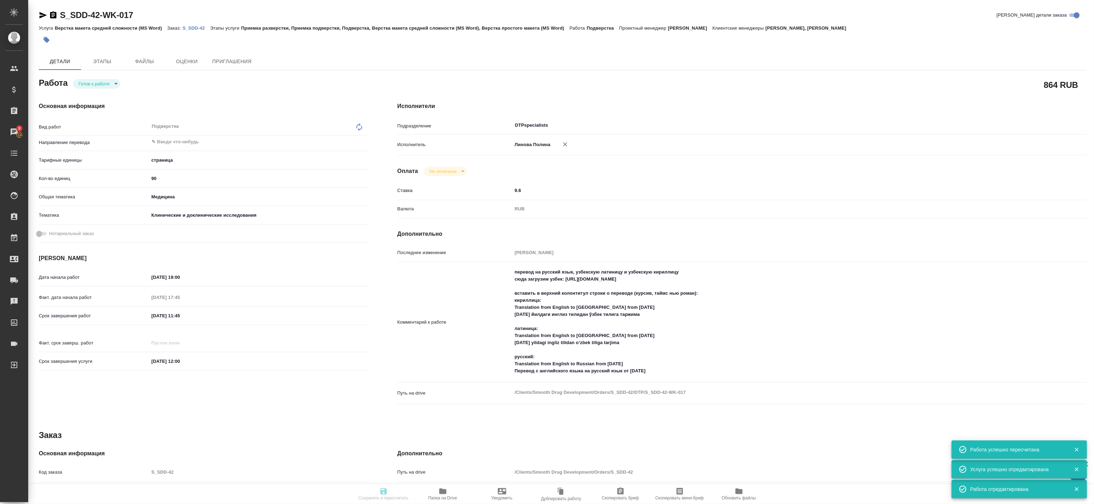
type input "Баданян Артак"
type textarea "перевод на русский язык, узбекскую латиницу и узбекскую кириллицу сюда загрузим…"
type textarea "x"
type textarea "/Clients/Smooth Drug Development/Orders/S_SDD-42/DTP/S_SDD-42-WK-017"
type textarea "x"
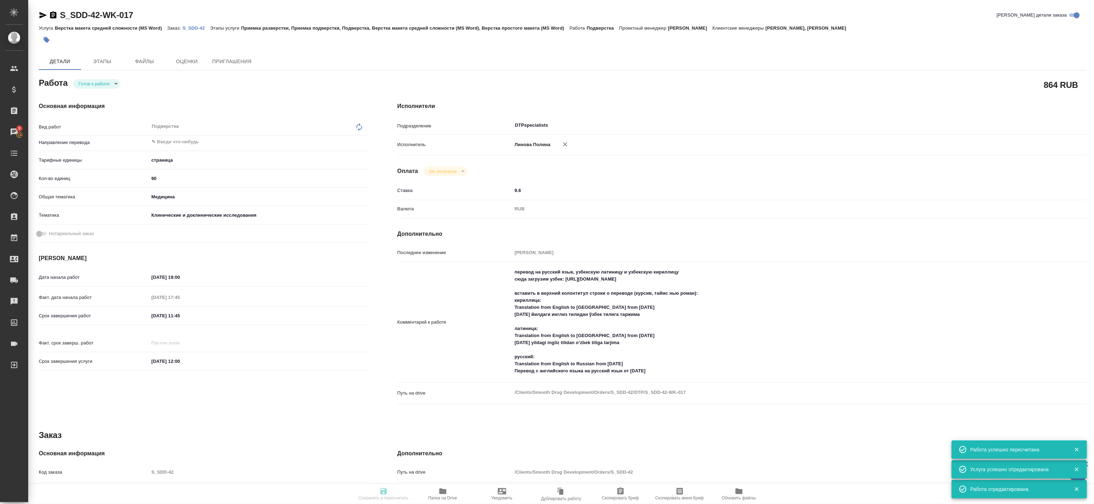
type input "S_SDD-42"
type input "Верстка макета средней сложности (MS Word)"
type input "Приемка разверстки, Приемка подверстки, Подверстка, Верстка макета средней слож…"
type input "Усманова Ольга, Никифорова Валерия"
type input "[PERSON_NAME]"
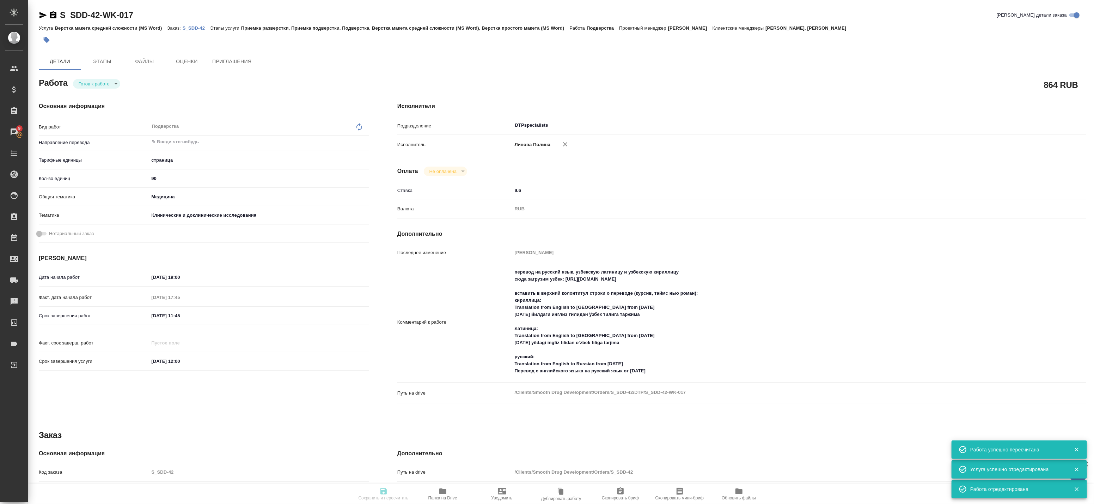
type input "/Clients/Smooth Drug Development/Orders/S_SDD-42"
type textarea "x"
type textarea "перевод документов на русский язык, узбекскую латиницу и узбекскую кириллицу."
type textarea "x"
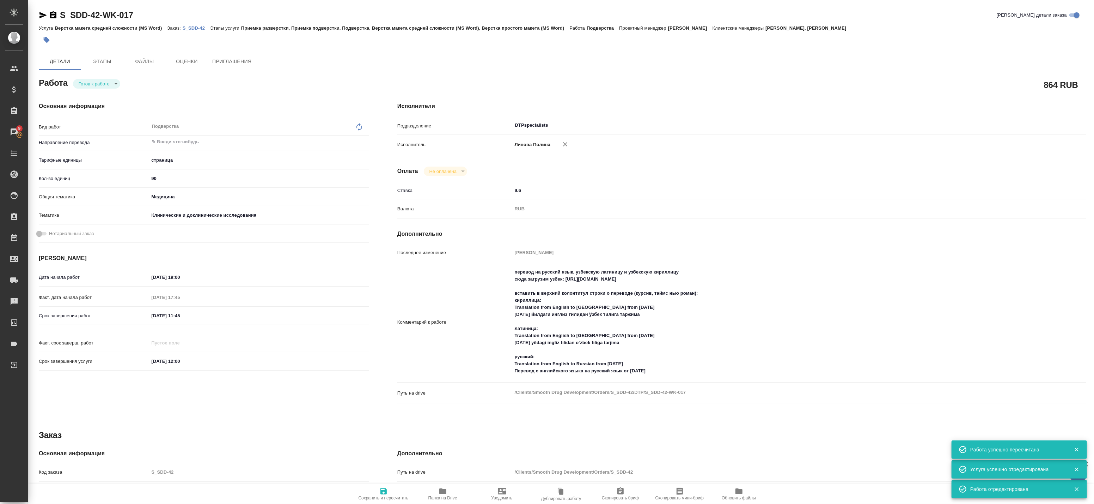
type textarea "x"
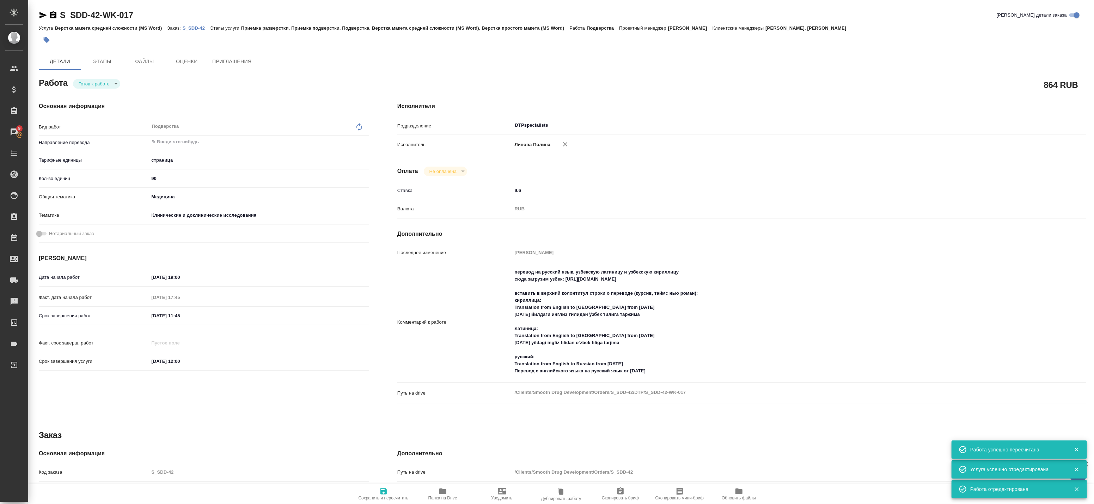
type textarea "x"
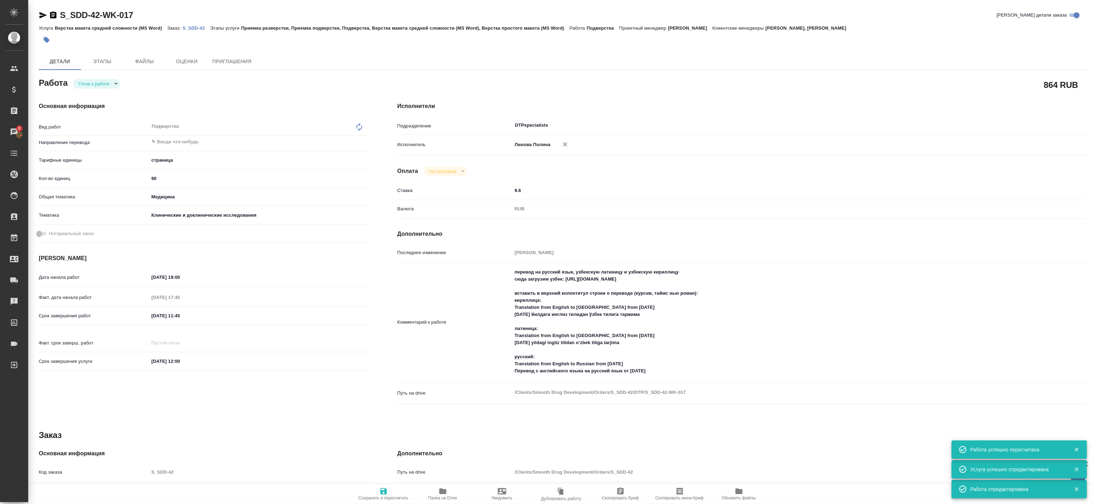
type textarea "x"
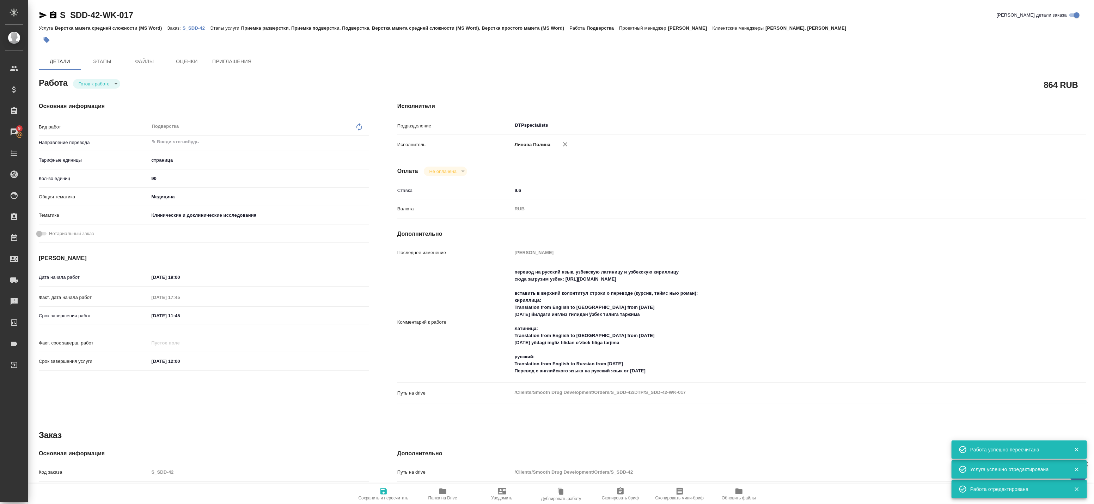
type textarea "x"
click at [43, 12] on icon "button" at bounding box center [43, 15] width 8 height 8
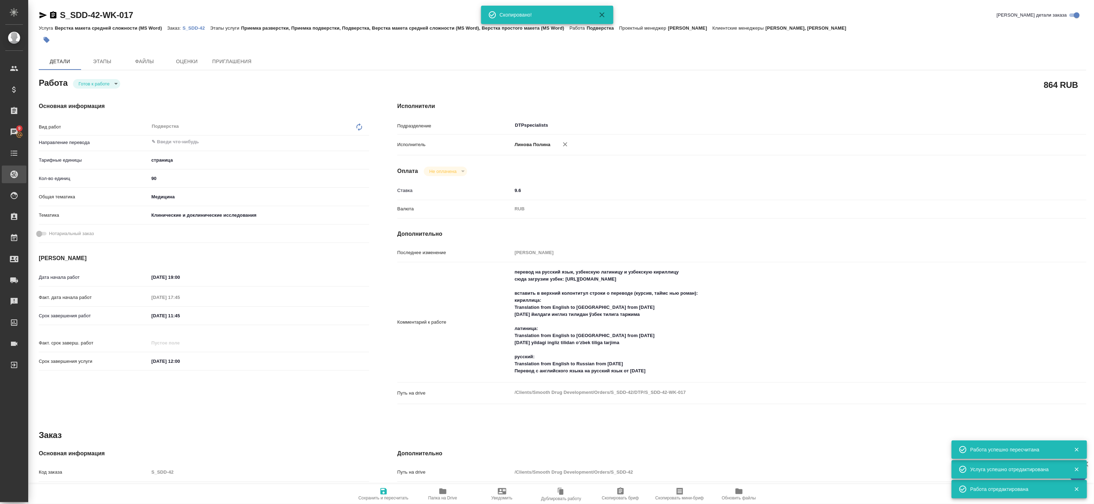
type textarea "x"
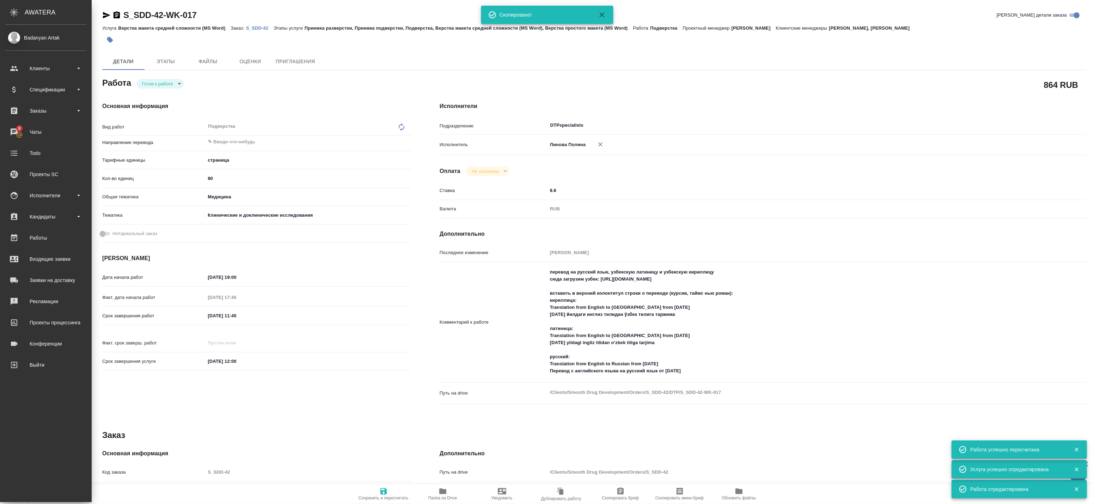
type textarea "x"
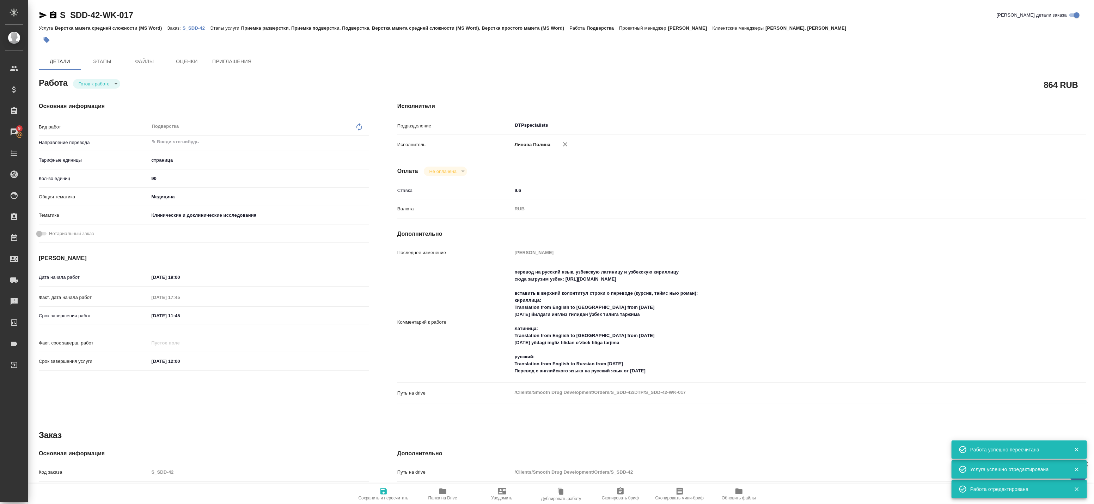
click at [51, 17] on icon "button" at bounding box center [53, 14] width 6 height 7
click at [52, 16] on icon "button" at bounding box center [53, 15] width 8 height 8
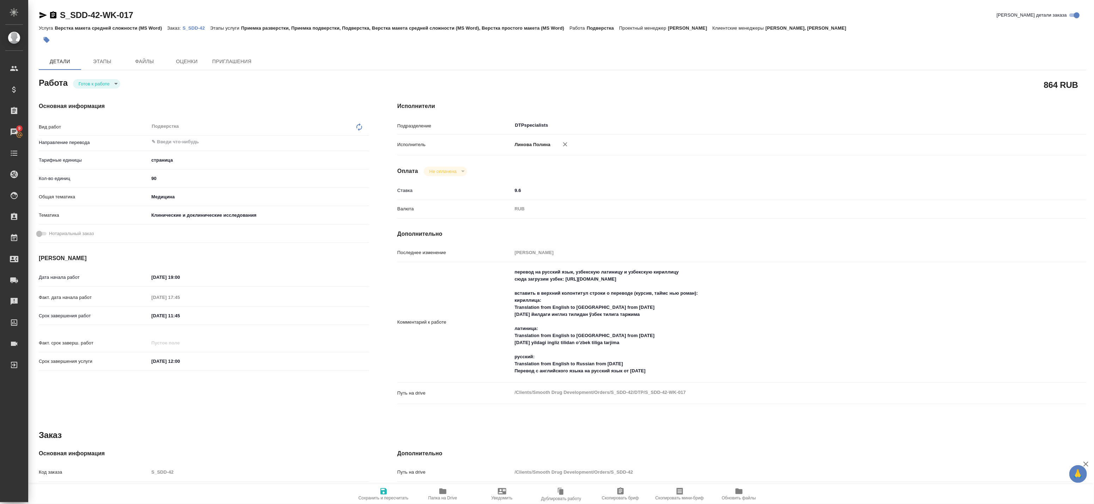
type textarea "x"
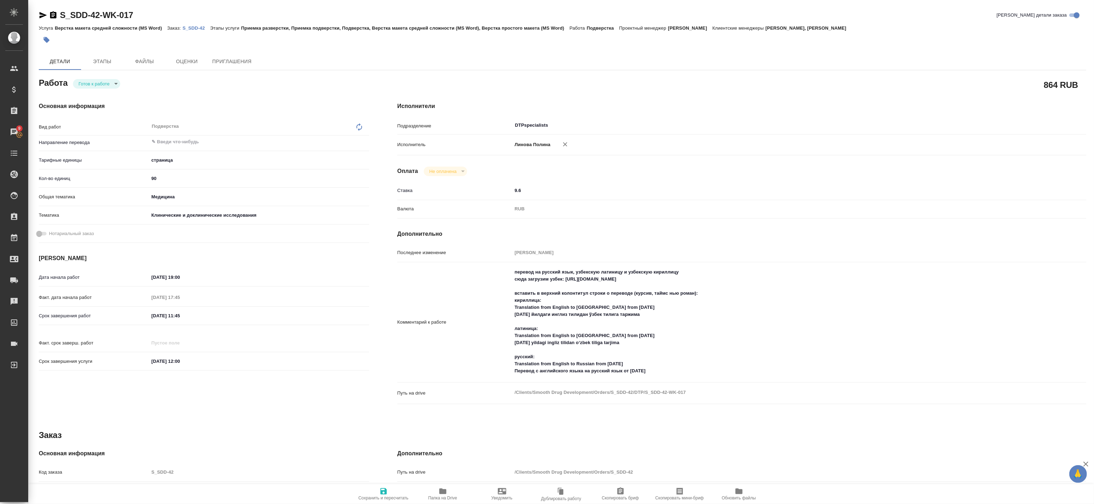
type textarea "x"
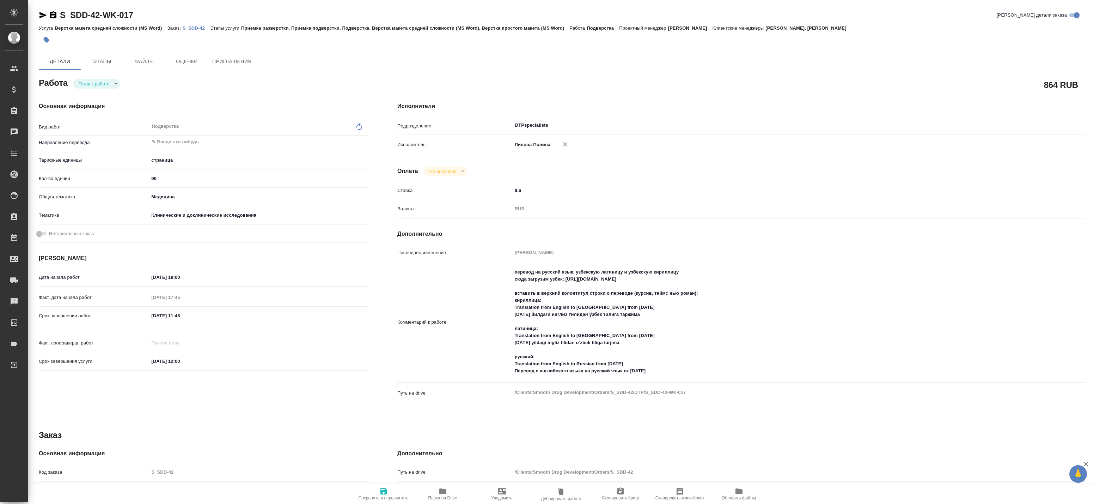
type textarea "x"
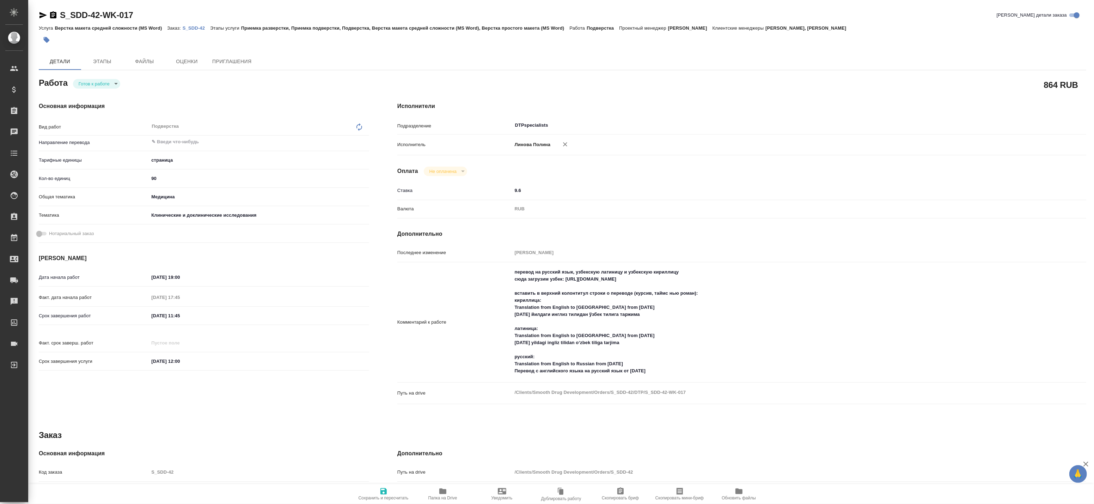
type textarea "x"
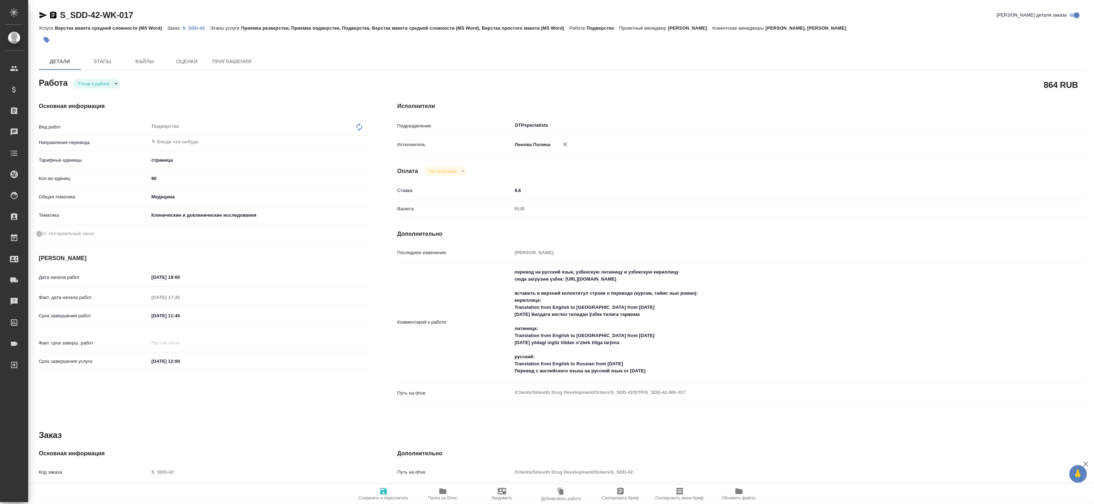
type textarea "x"
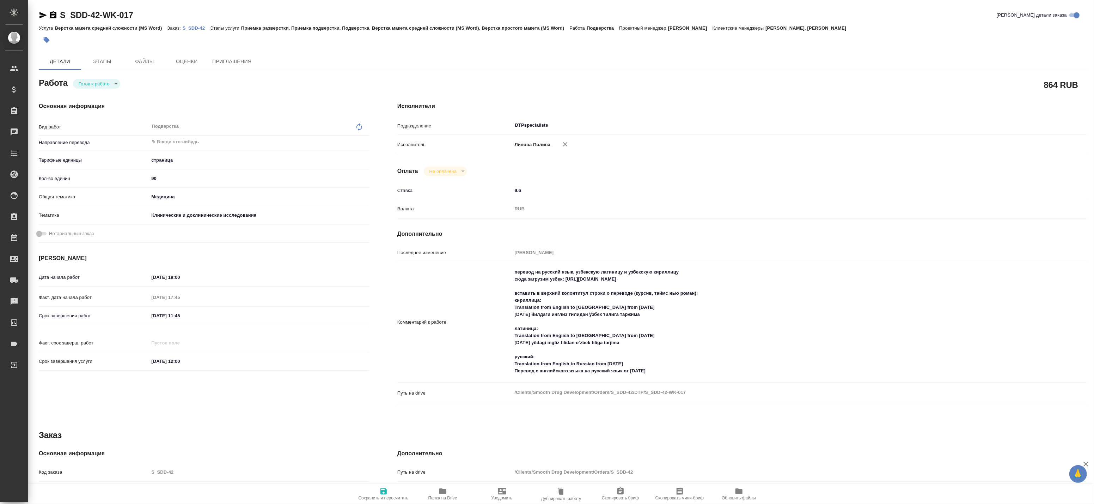
type textarea "x"
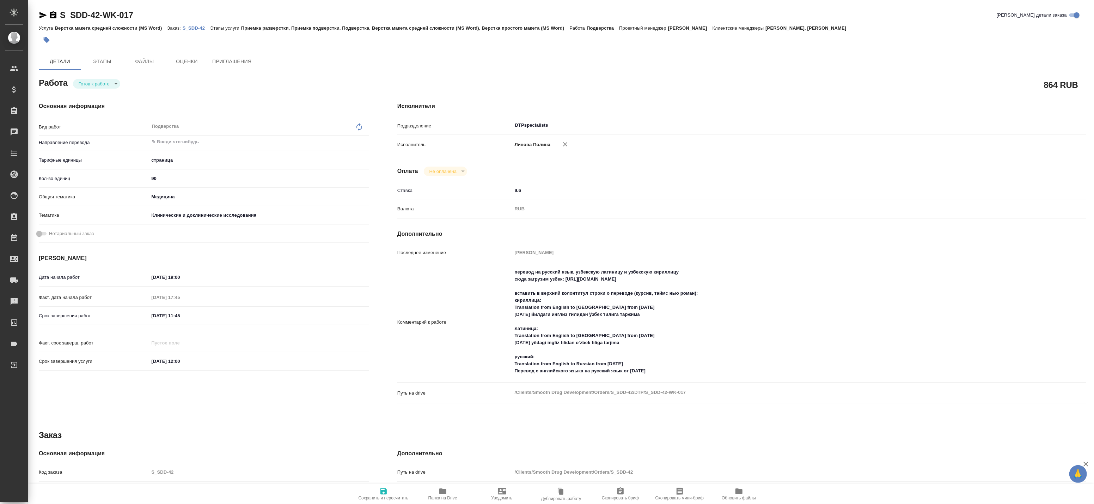
type textarea "x"
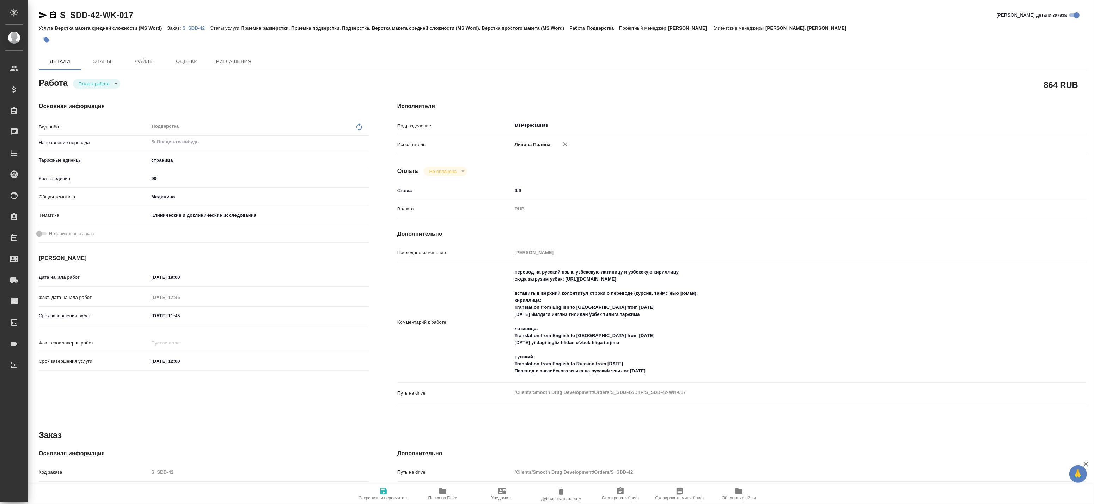
type textarea "x"
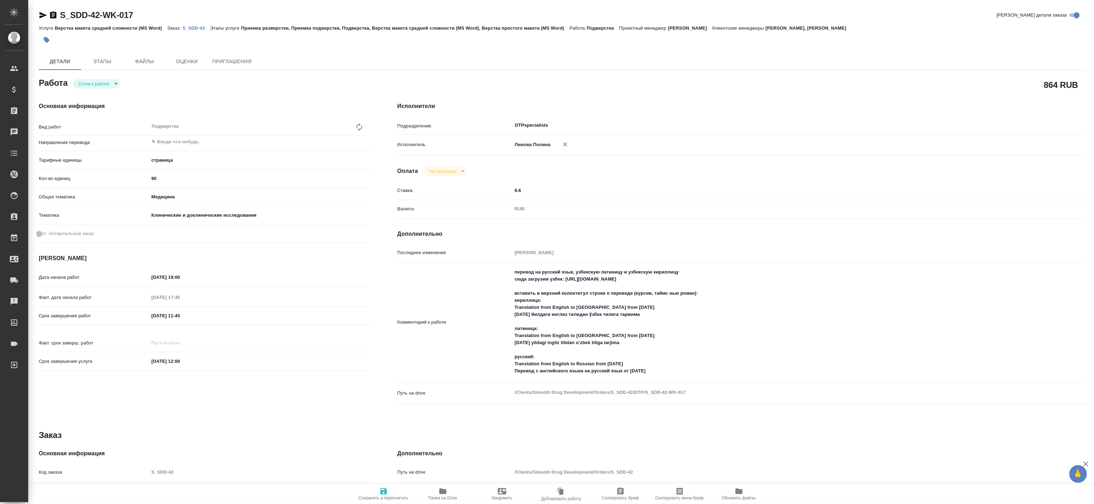
type textarea "x"
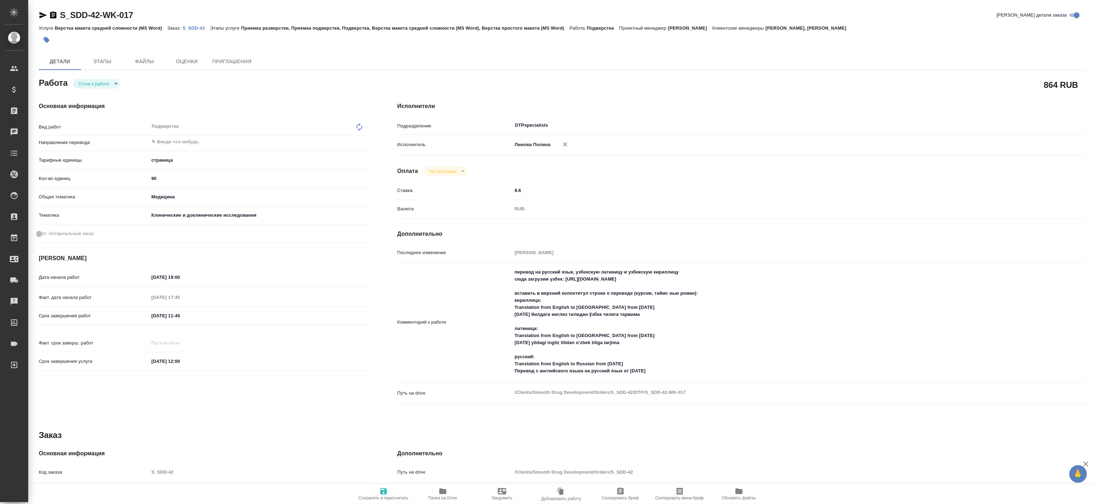
type textarea "x"
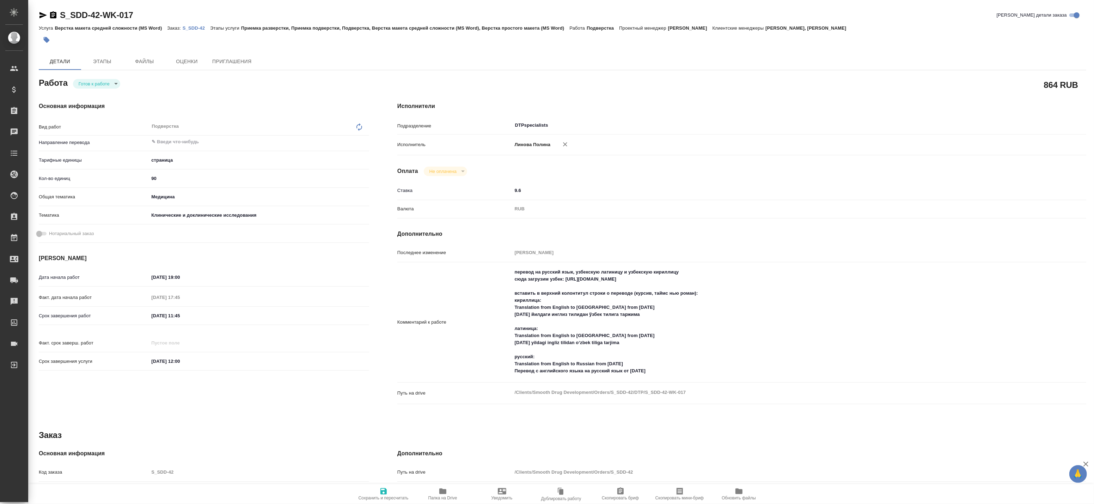
type textarea "x"
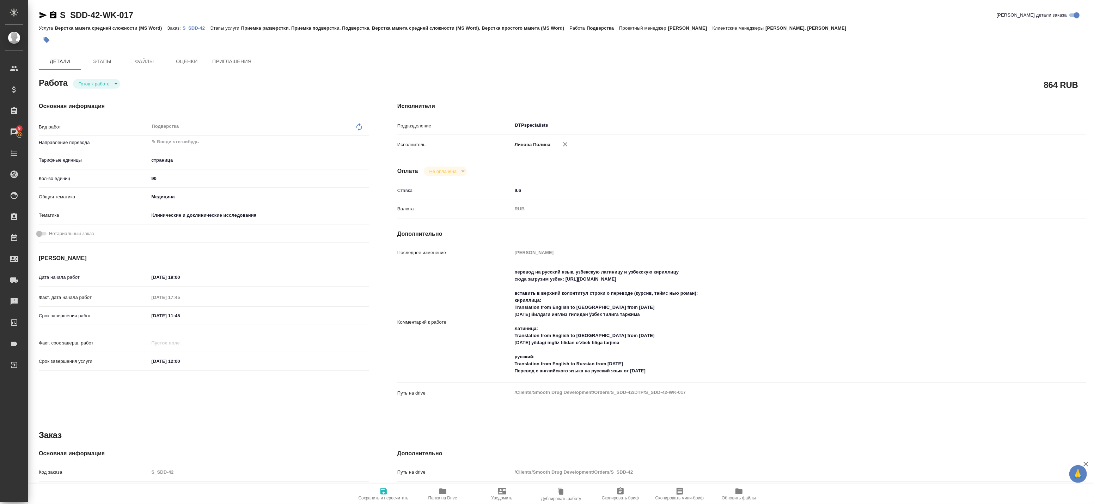
type textarea "x"
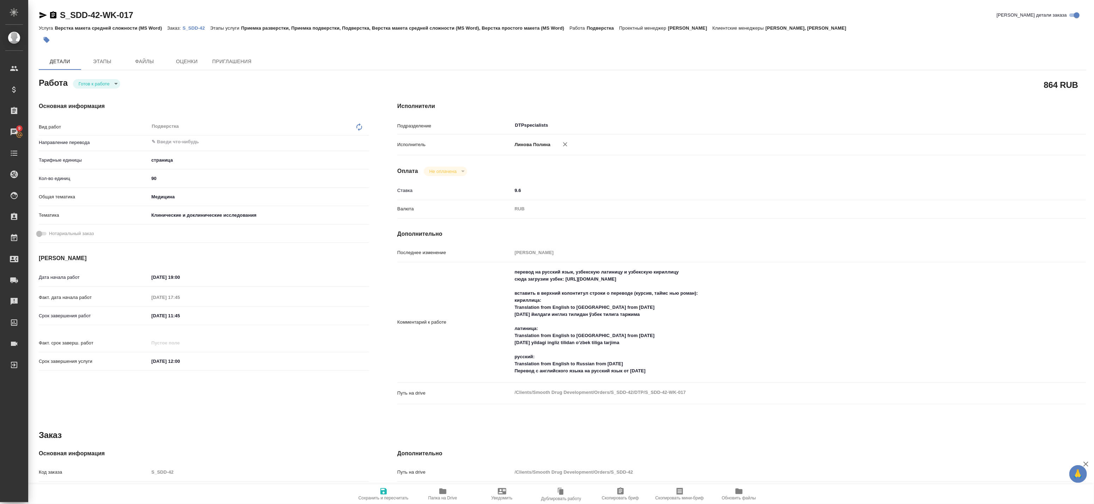
type textarea "x"
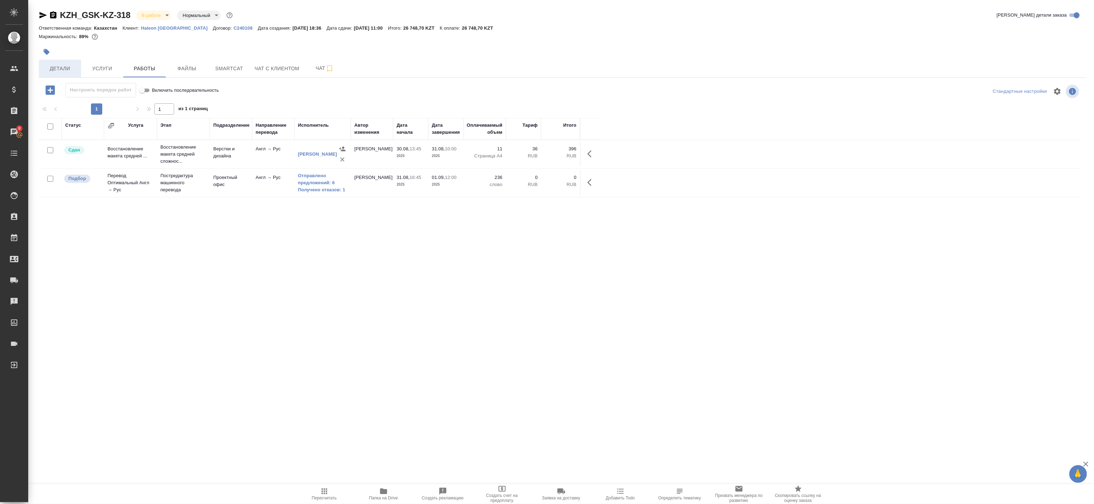
click at [56, 71] on span "Детали" at bounding box center [60, 68] width 34 height 9
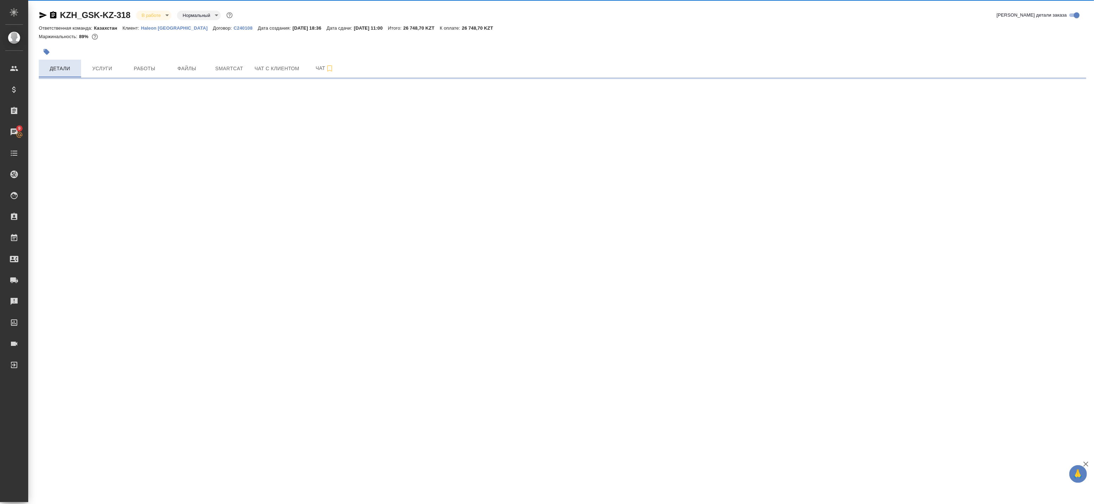
select select "RU"
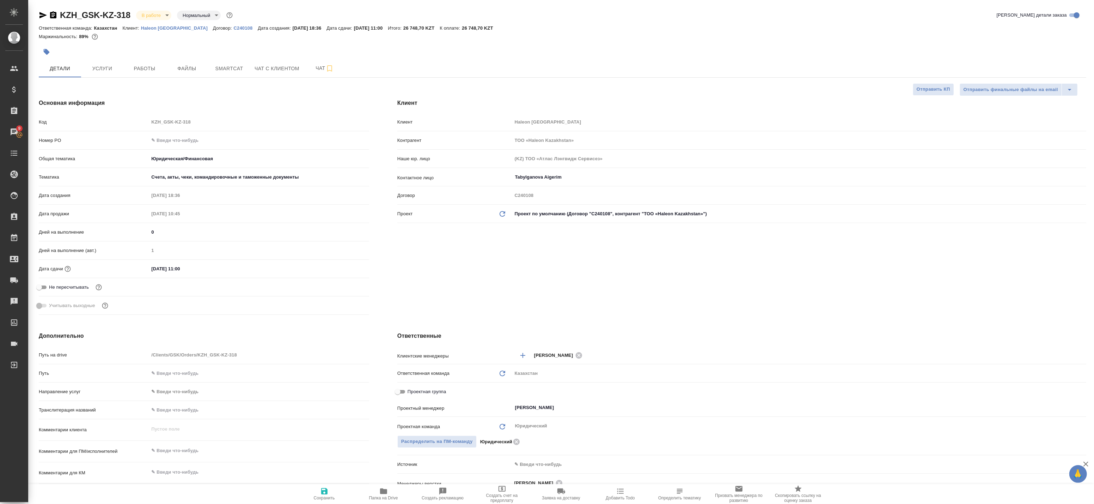
type textarea "x"
click at [143, 61] on button "Работы" at bounding box center [144, 69] width 42 height 18
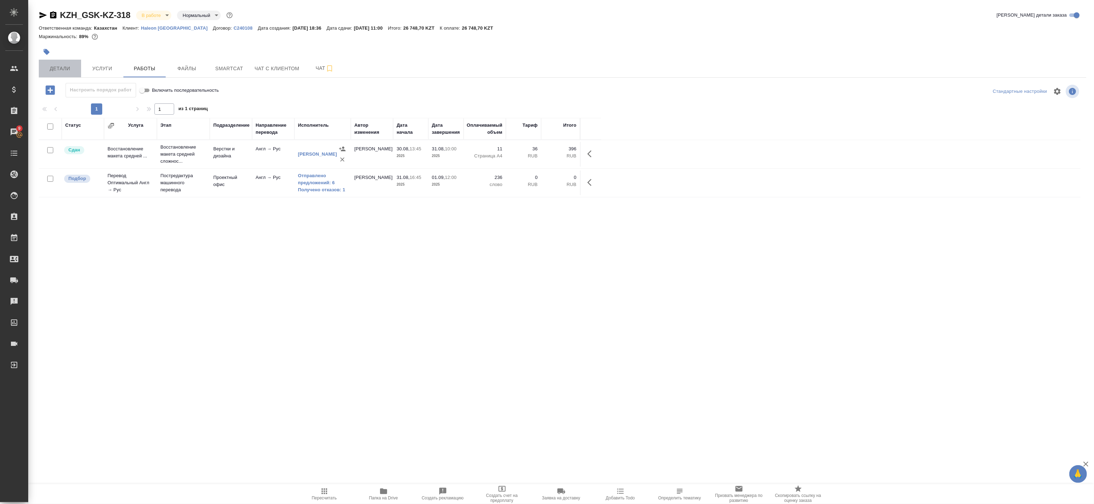
click at [47, 62] on button "Детали" at bounding box center [60, 69] width 42 height 18
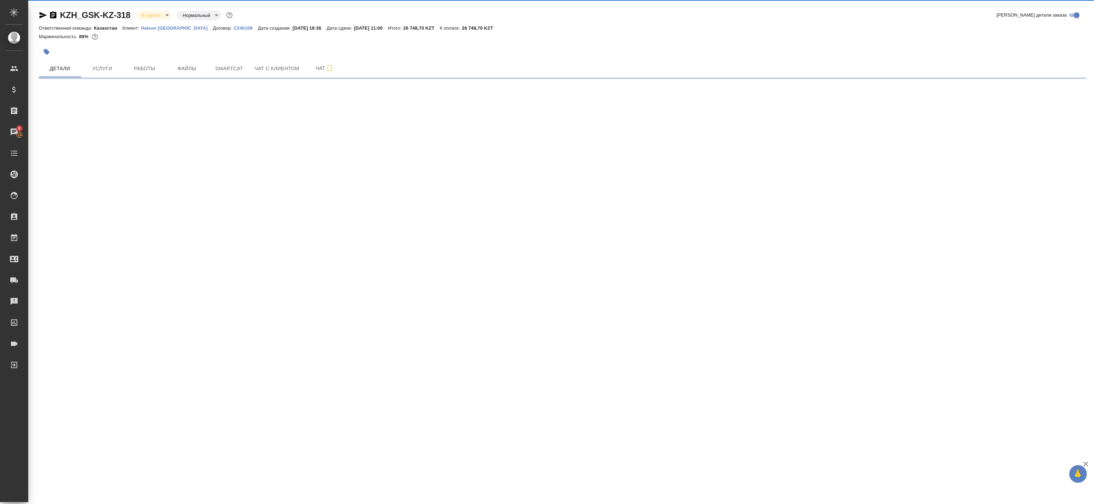
select select "RU"
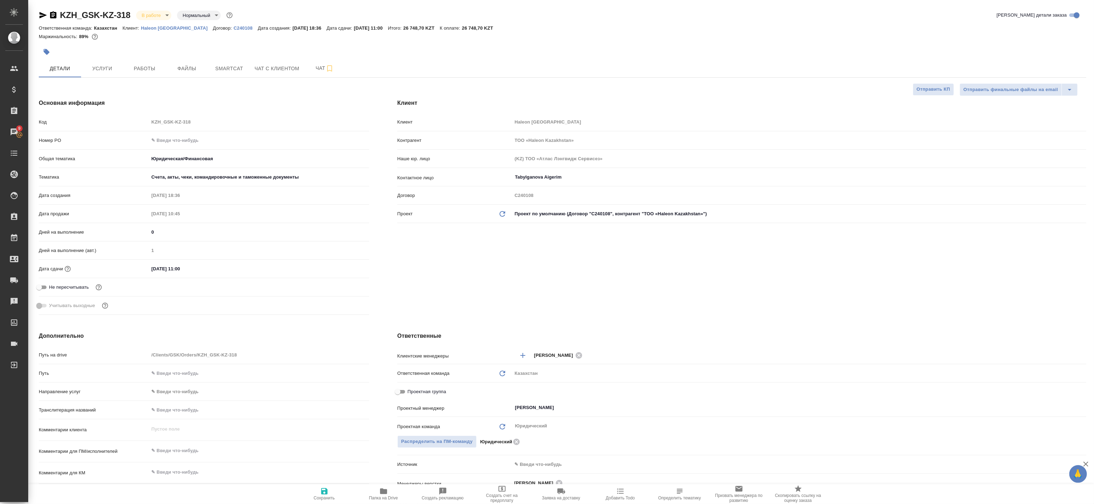
type textarea "x"
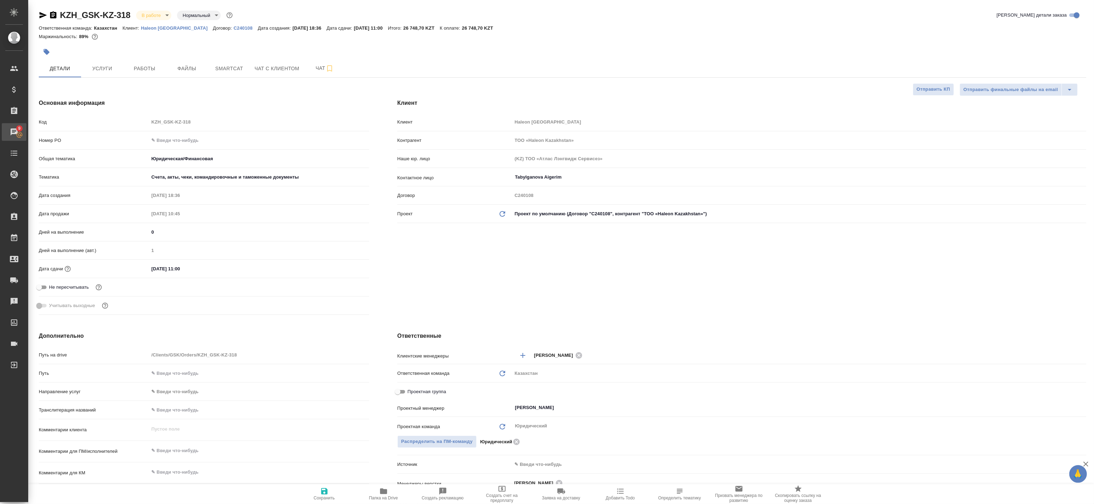
type textarea "x"
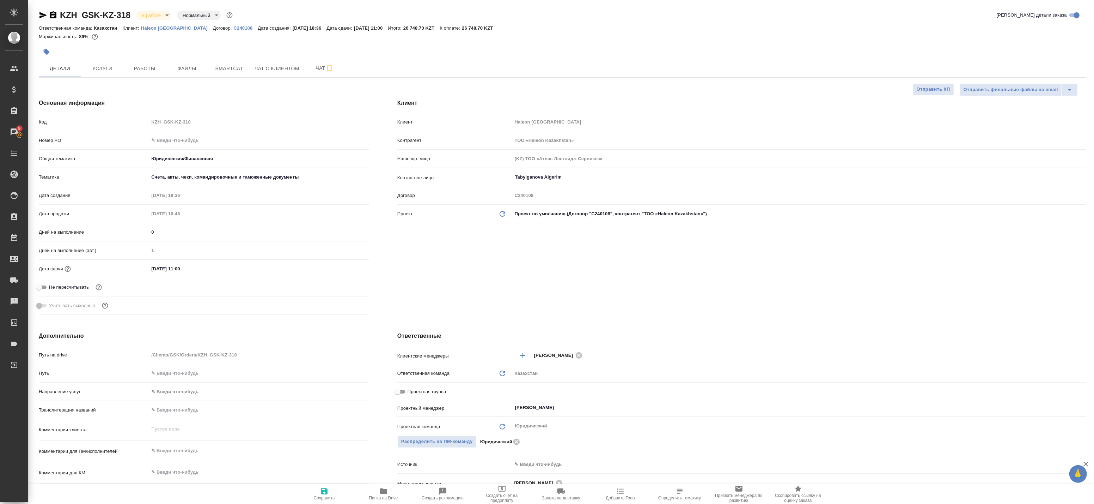
type textarea "x"
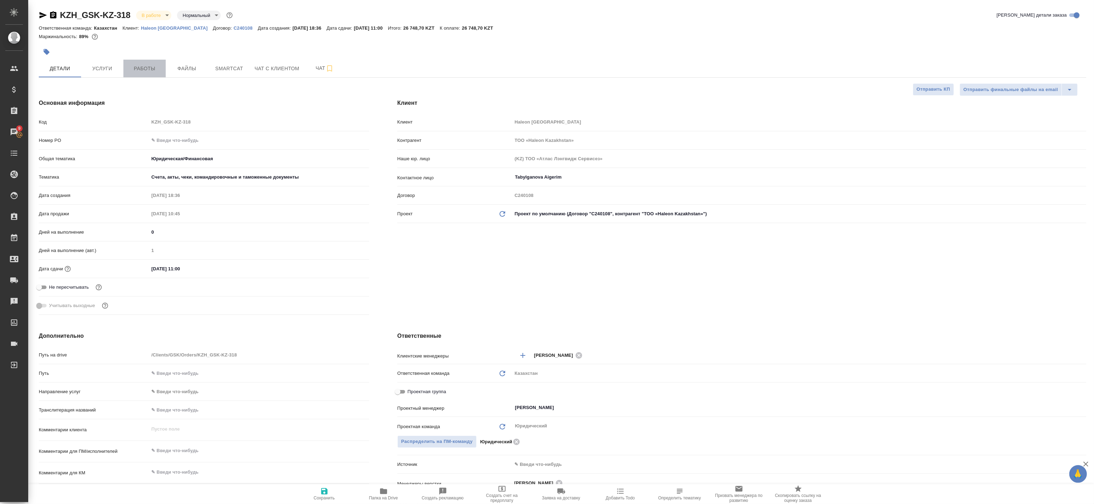
click at [140, 71] on span "Работы" at bounding box center [145, 68] width 34 height 9
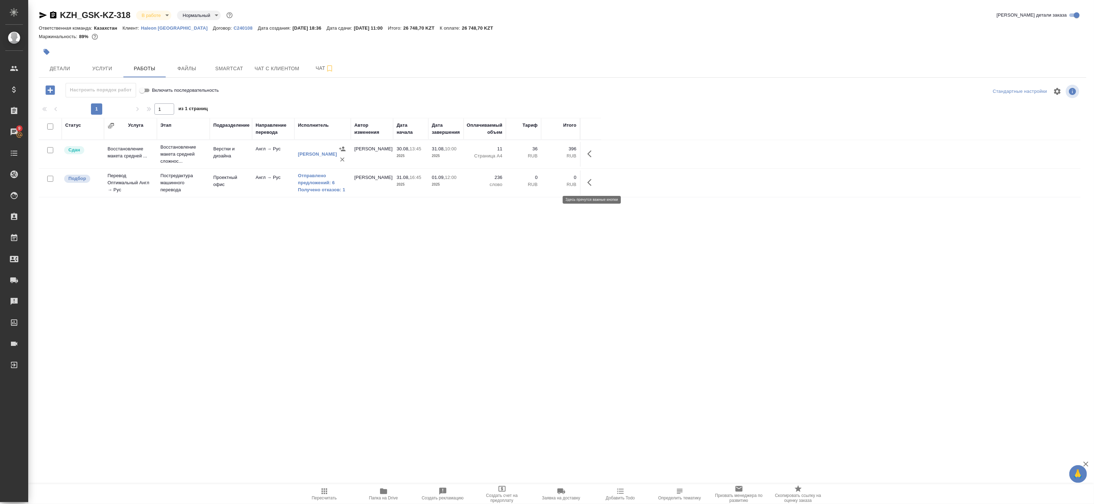
click at [590, 180] on icon "button" at bounding box center [590, 182] width 4 height 7
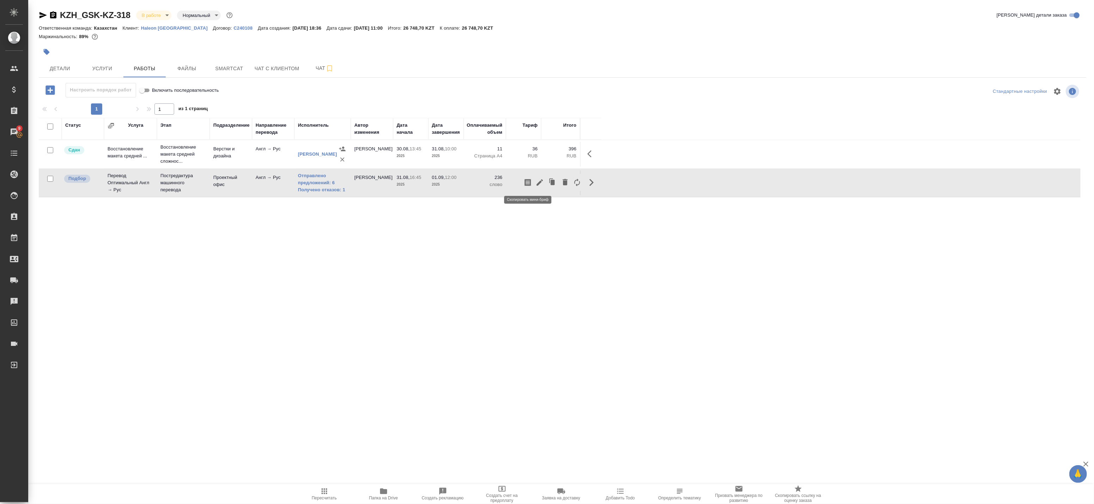
click at [533, 182] on button "button" at bounding box center [528, 182] width 12 height 17
click at [235, 62] on button "Smartcat" at bounding box center [229, 69] width 42 height 18
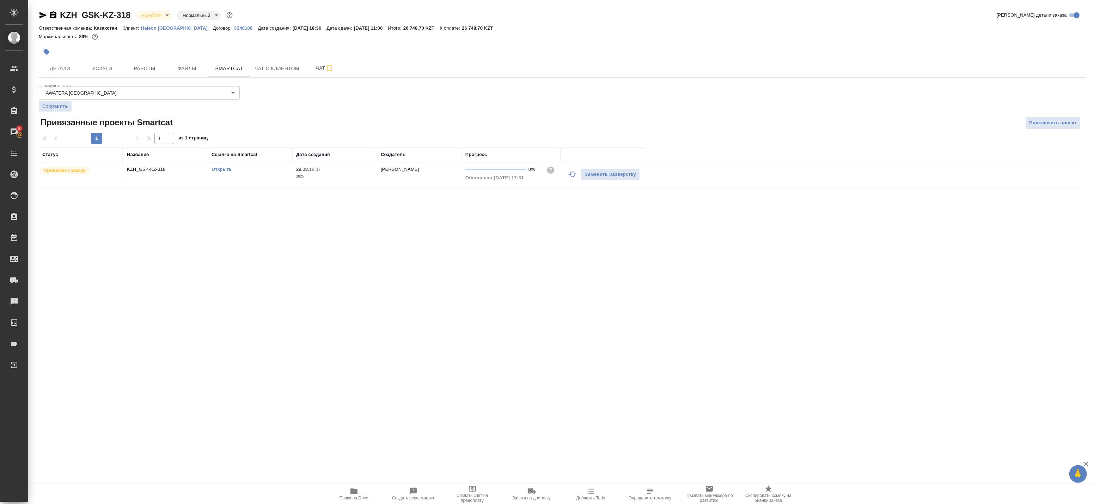
click at [224, 168] on link "Открыть" at bounding box center [222, 168] width 20 height 5
click at [143, 77] on div "KZH_GSK-KZ-318 В работе inProgress Нормальный normal Кратко детали заказа Ответ…" at bounding box center [563, 102] width 1056 height 205
drag, startPoint x: 143, startPoint y: 77, endPoint x: 150, endPoint y: 72, distance: 8.3
click at [150, 72] on span "Работы" at bounding box center [145, 68] width 34 height 9
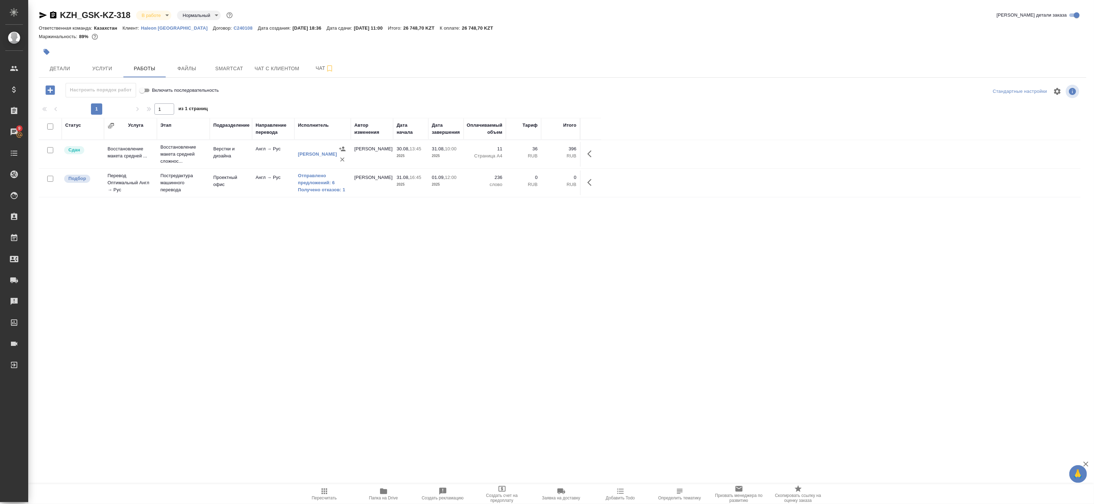
click at [592, 182] on icon "button" at bounding box center [592, 182] width 8 height 8
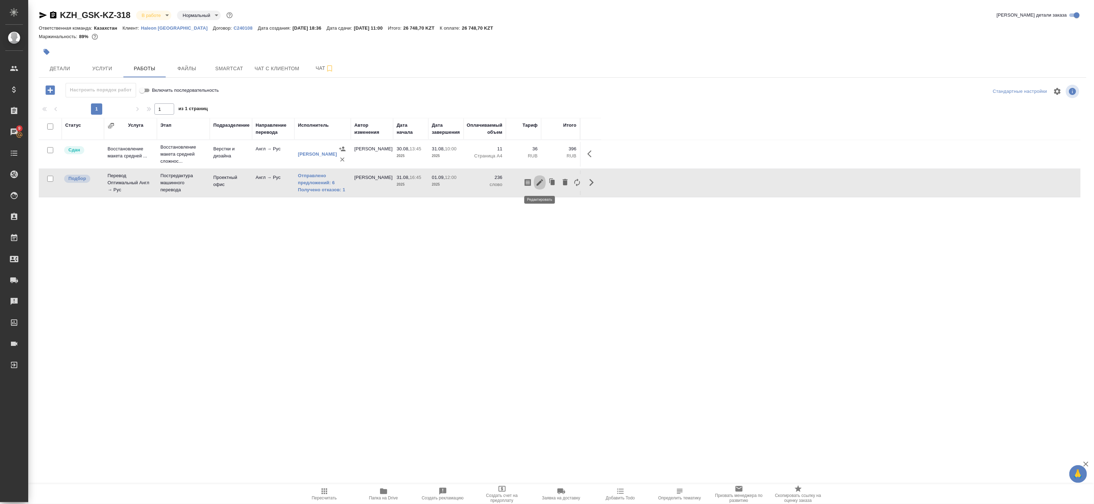
click at [545, 183] on button "button" at bounding box center [540, 182] width 12 height 17
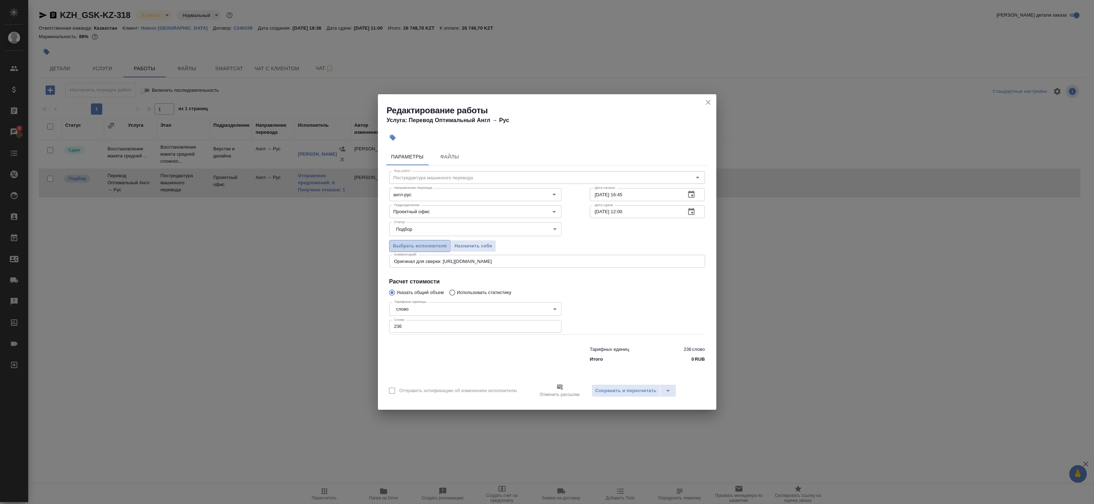
click at [432, 245] on span "Выбрать исполнителя" at bounding box center [420, 246] width 54 height 8
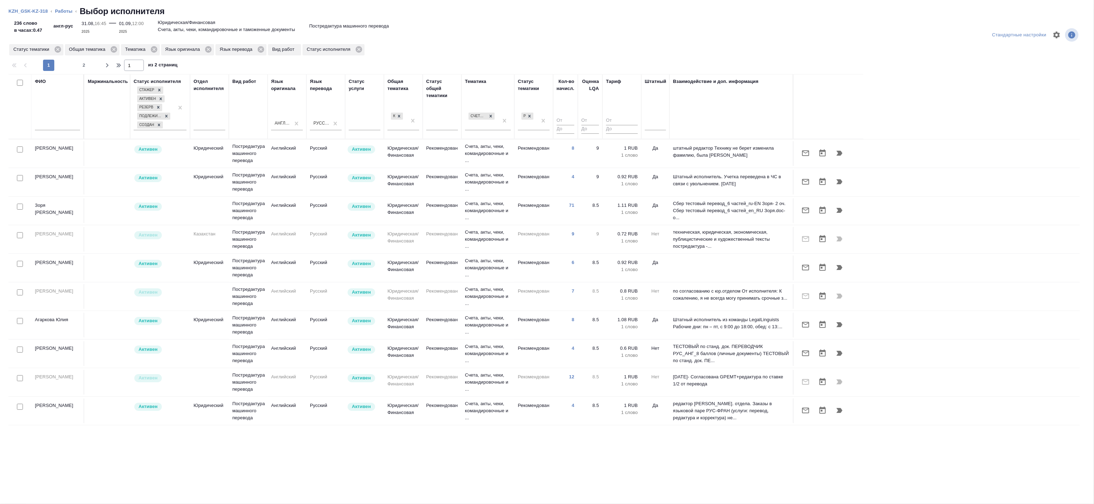
click at [52, 125] on input "text" at bounding box center [57, 125] width 45 height 9
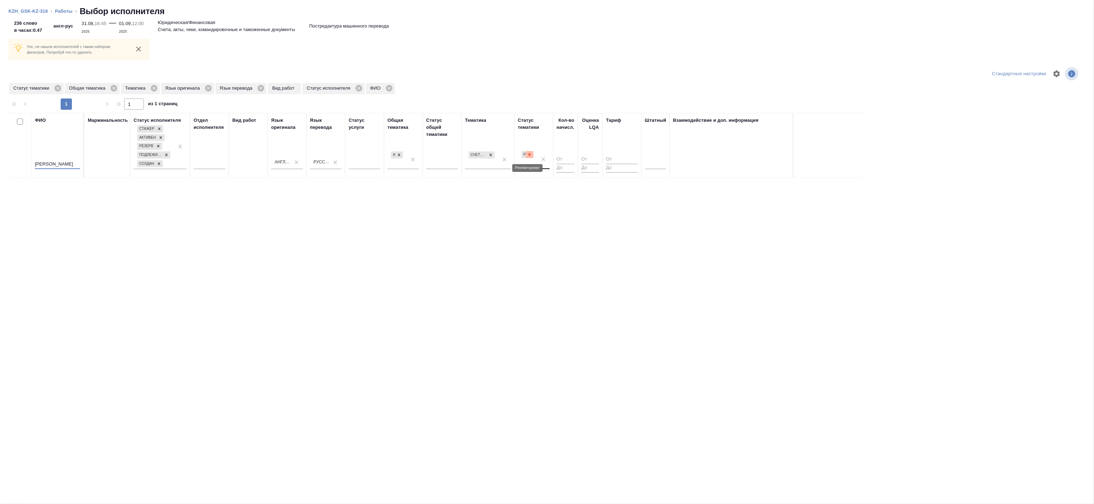
click at [528, 157] on icon at bounding box center [529, 154] width 5 height 5
type input "макаров"
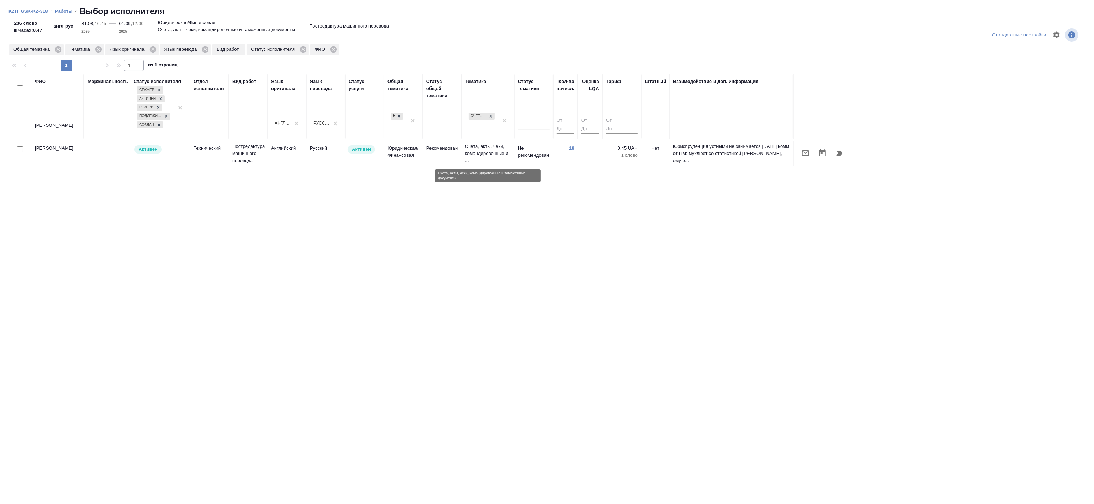
click at [491, 157] on p "Счета, акты, чеки, командировочные и ..." at bounding box center [488, 153] width 46 height 21
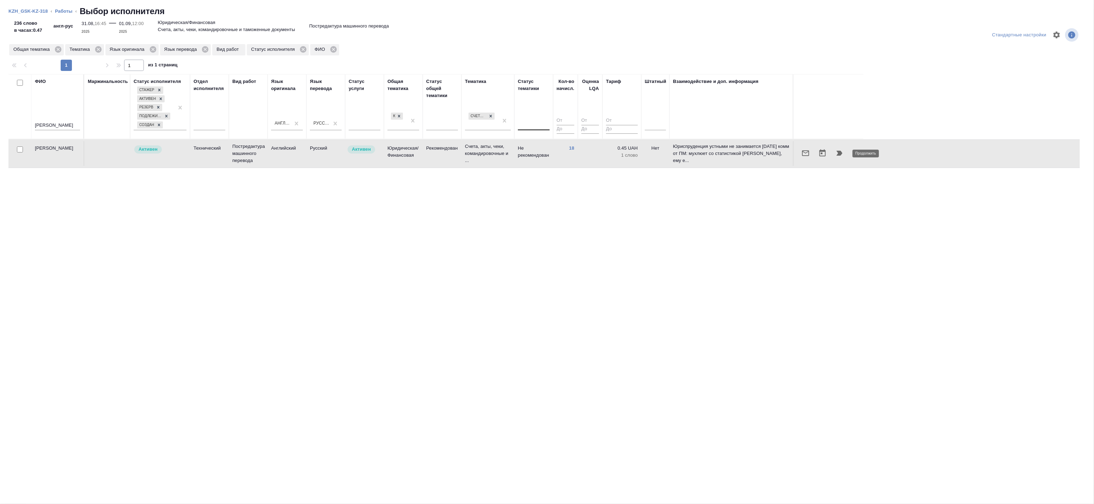
click at [840, 154] on icon "button" at bounding box center [840, 153] width 6 height 5
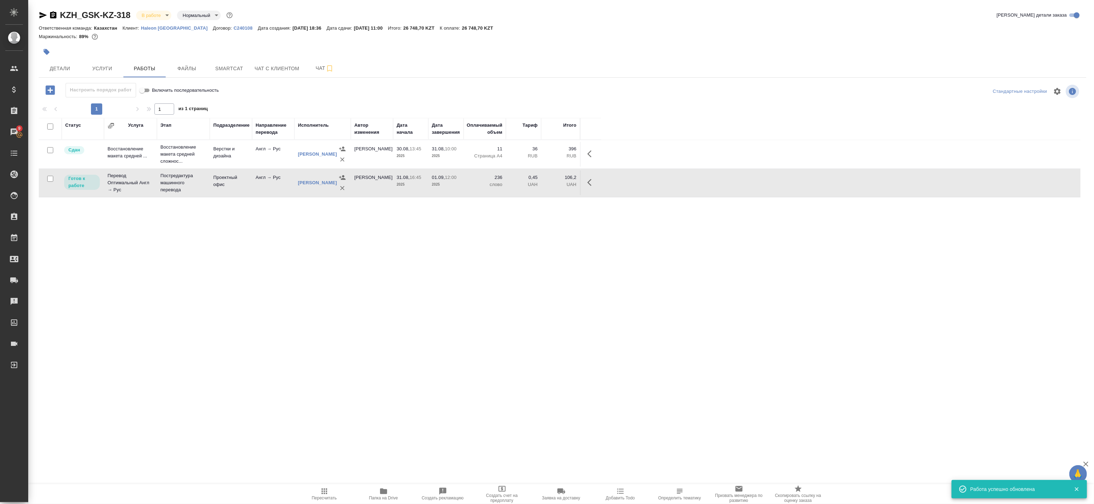
click at [584, 186] on button "button" at bounding box center [591, 182] width 17 height 17
click at [543, 186] on icon "button" at bounding box center [540, 182] width 8 height 8
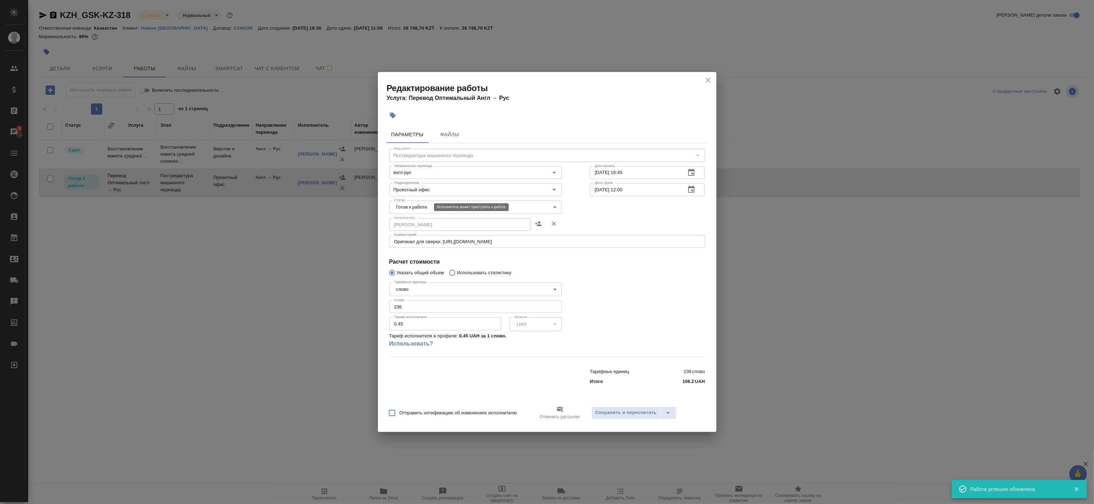
click at [428, 207] on body "🙏 .cls-1 fill:#fff; AWATERA Badanyan Artak Клиенты Спецификации Заказы 9 Чаты T…" at bounding box center [547, 252] width 1094 height 504
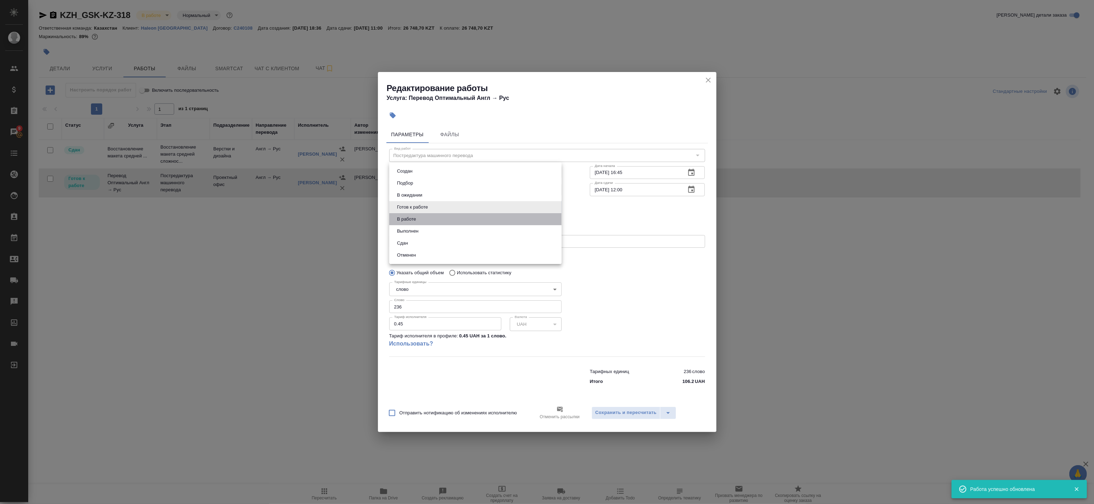
click at [422, 221] on li "В работе" at bounding box center [475, 219] width 172 height 12
type input "inProgress"
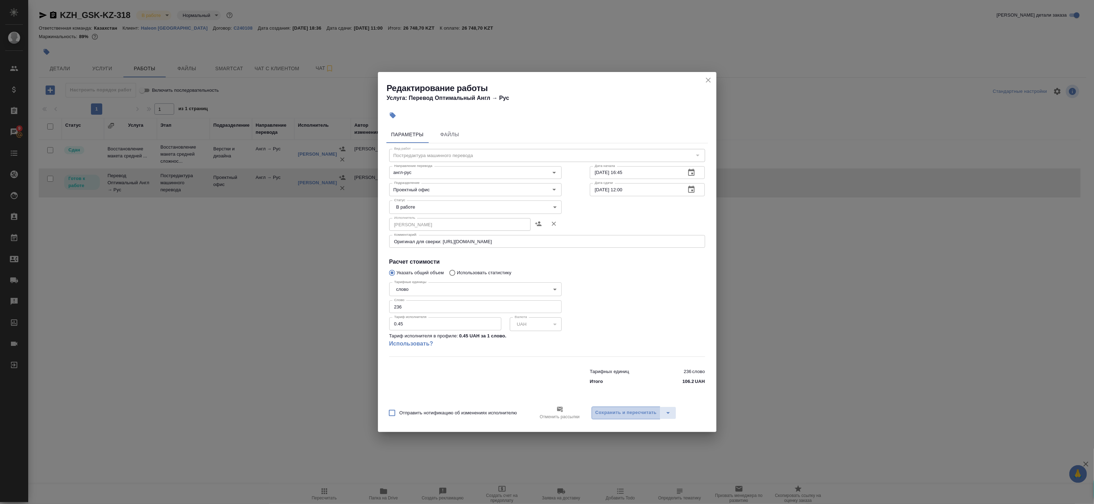
click at [617, 408] on span "Сохранить и пересчитать" at bounding box center [626, 412] width 61 height 8
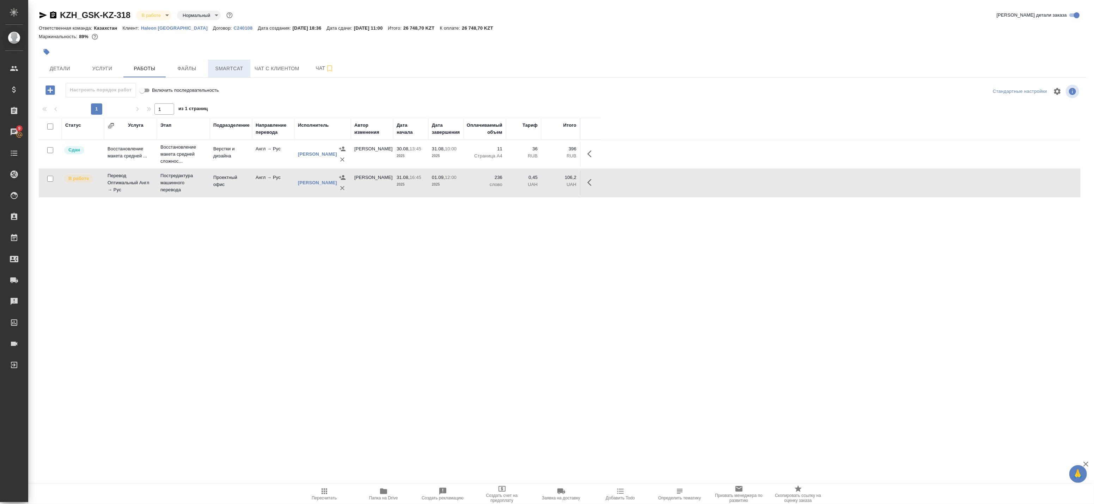
click at [241, 72] on span "Smartcat" at bounding box center [229, 68] width 34 height 9
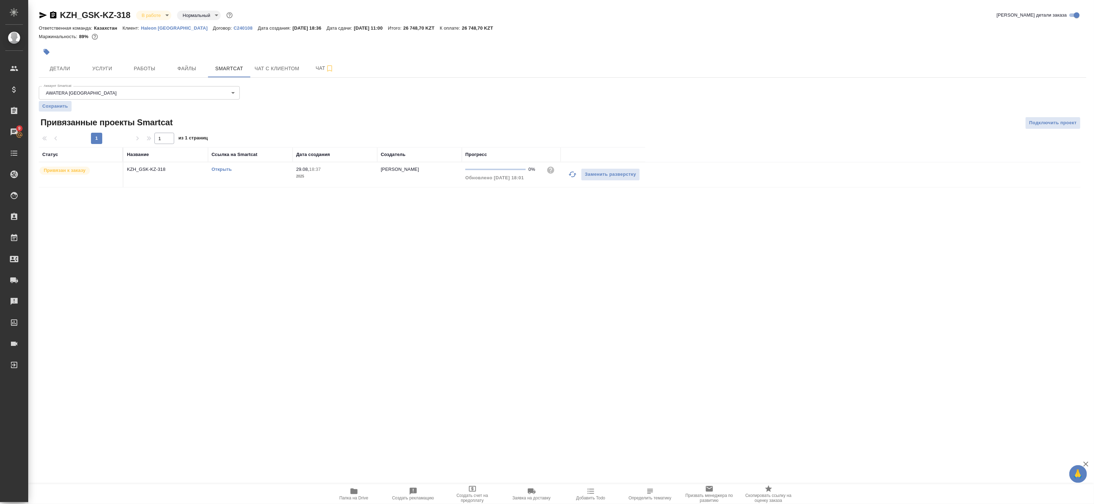
click at [216, 168] on link "Открыть" at bounding box center [222, 168] width 20 height 5
click at [123, 67] on button "Работы" at bounding box center [144, 69] width 42 height 18
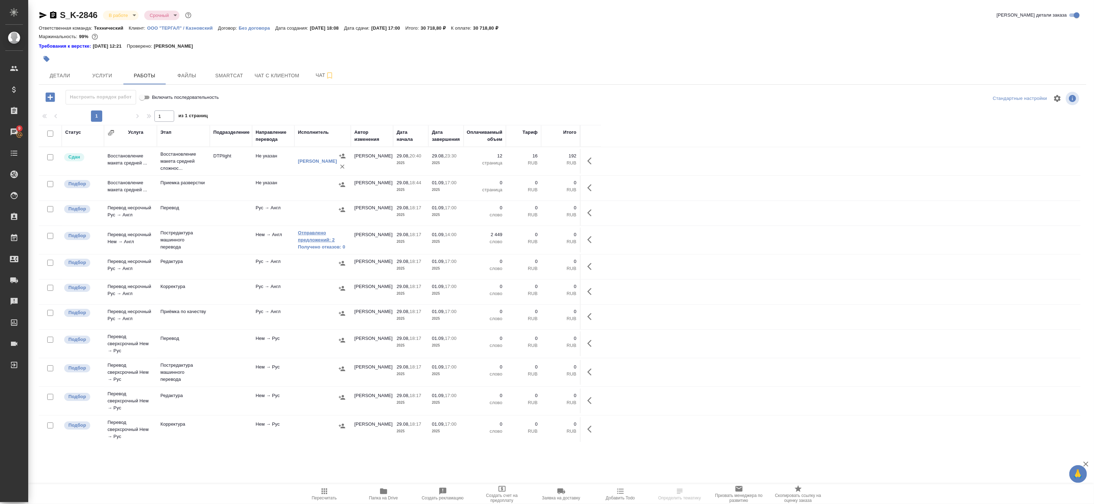
click at [313, 234] on link "Отправлено предложений: 2" at bounding box center [322, 236] width 49 height 14
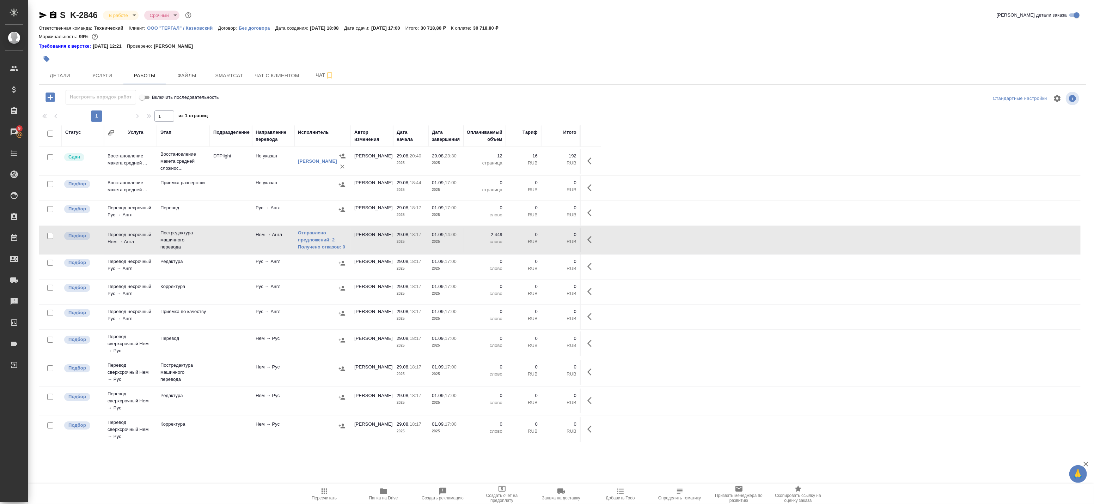
click at [53, 13] on icon "button" at bounding box center [53, 14] width 6 height 7
click at [593, 237] on icon "button" at bounding box center [592, 239] width 8 height 8
click at [530, 241] on icon "button" at bounding box center [528, 239] width 6 height 7
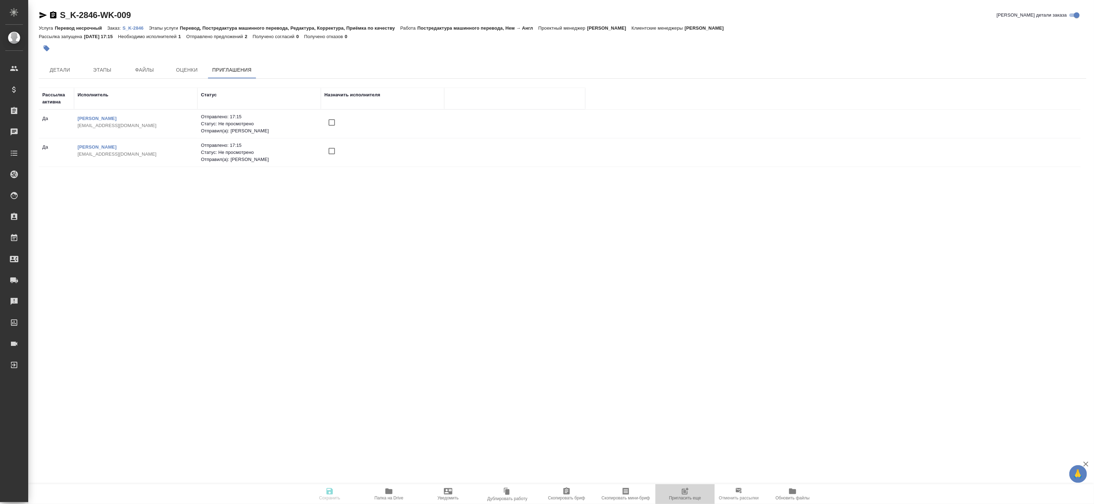
click at [691, 490] on span "Пригласить еще" at bounding box center [685, 493] width 51 height 13
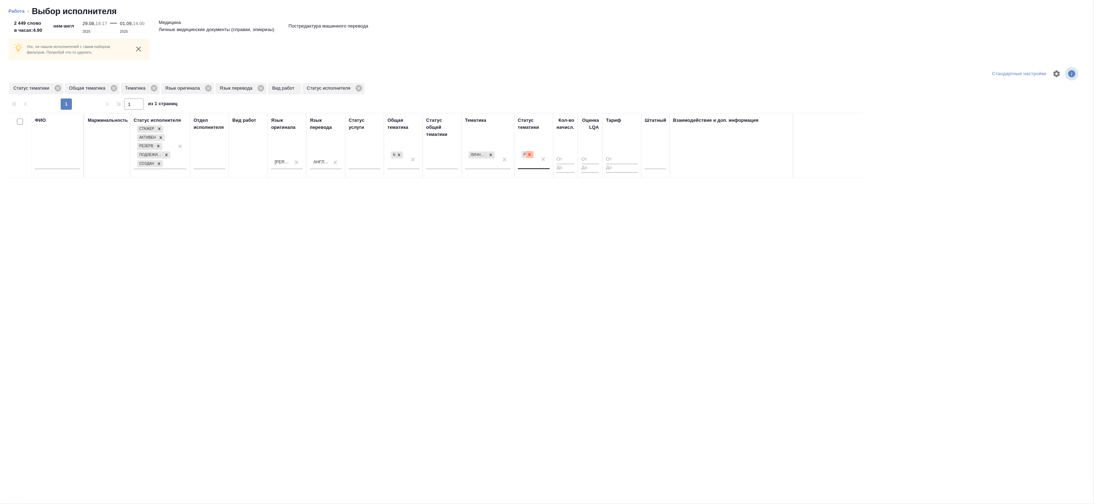
click at [532, 155] on icon at bounding box center [529, 154] width 5 height 5
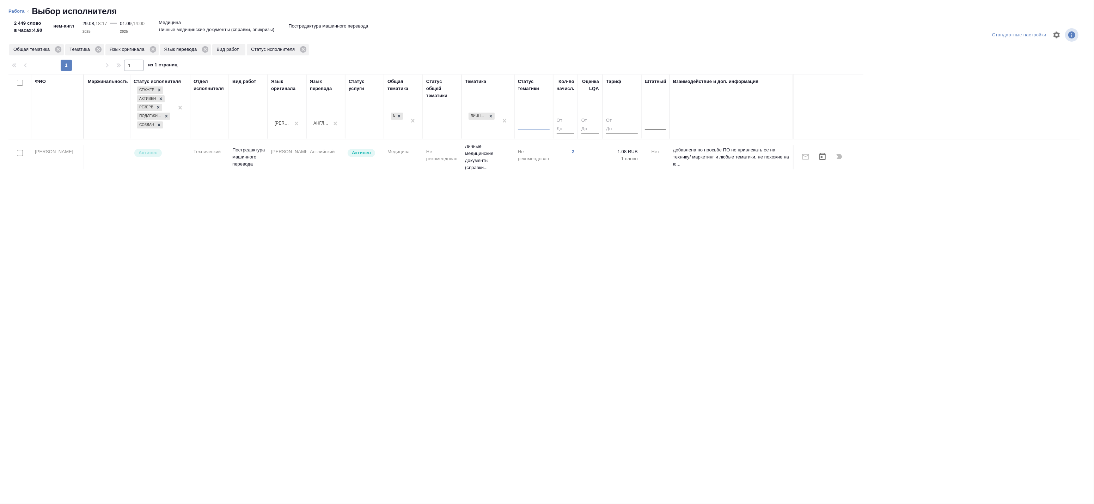
click at [651, 127] on div at bounding box center [655, 123] width 21 height 10
click at [655, 144] on div "Нет" at bounding box center [698, 145] width 106 height 13
click at [493, 117] on icon at bounding box center [490, 115] width 5 height 5
click at [266, 184] on td "Постредактура машинного перевода" at bounding box center [248, 185] width 39 height 28
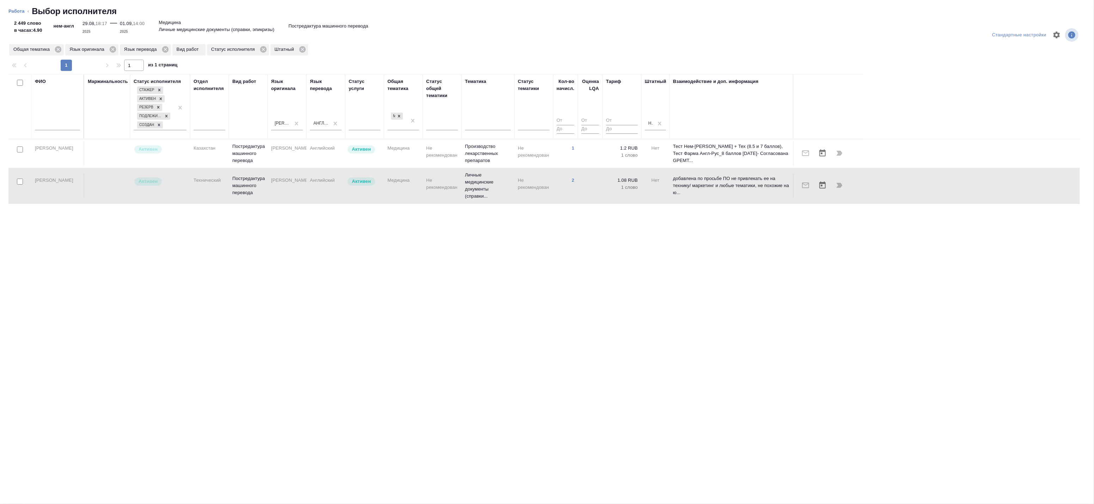
click at [266, 184] on td "Постредактура машинного перевода" at bounding box center [248, 185] width 39 height 28
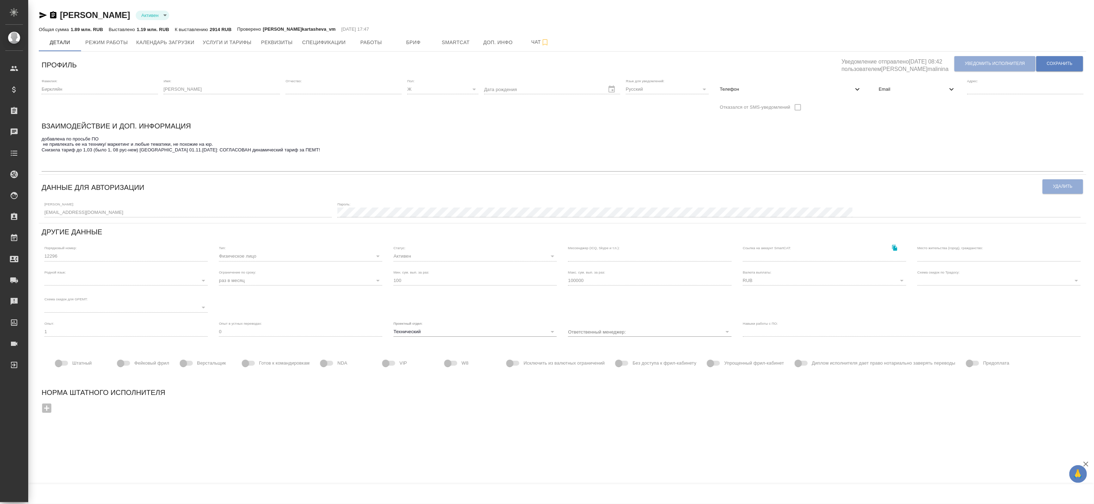
click at [887, 86] on span "Email" at bounding box center [913, 89] width 69 height 7
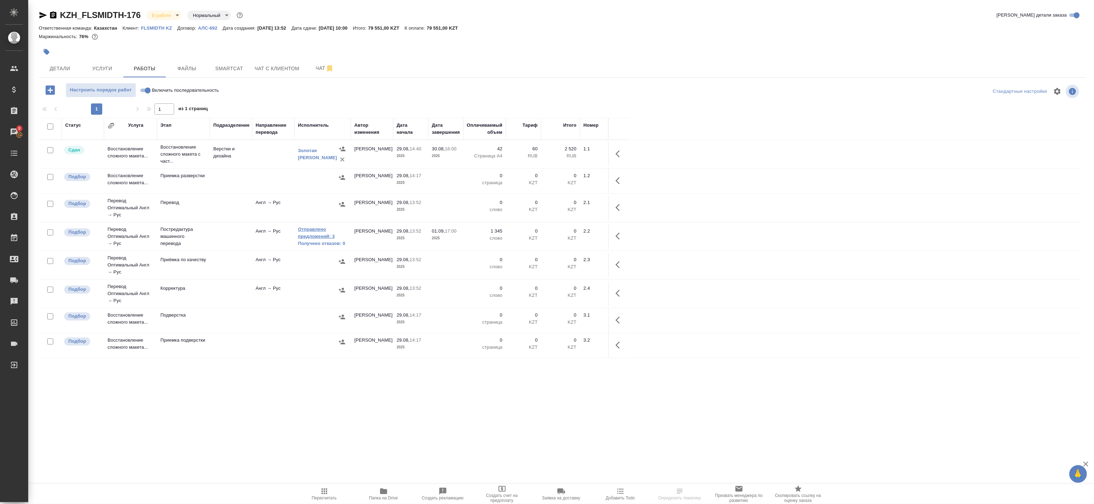
click at [327, 228] on link "Отправлено предложений: 3" at bounding box center [322, 233] width 49 height 14
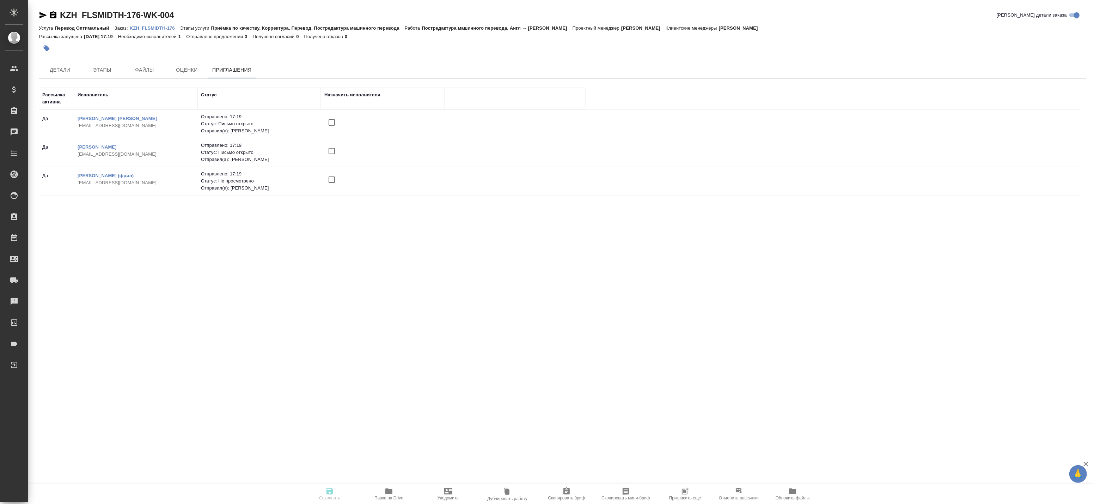
click at [685, 490] on icon "button" at bounding box center [685, 491] width 8 height 8
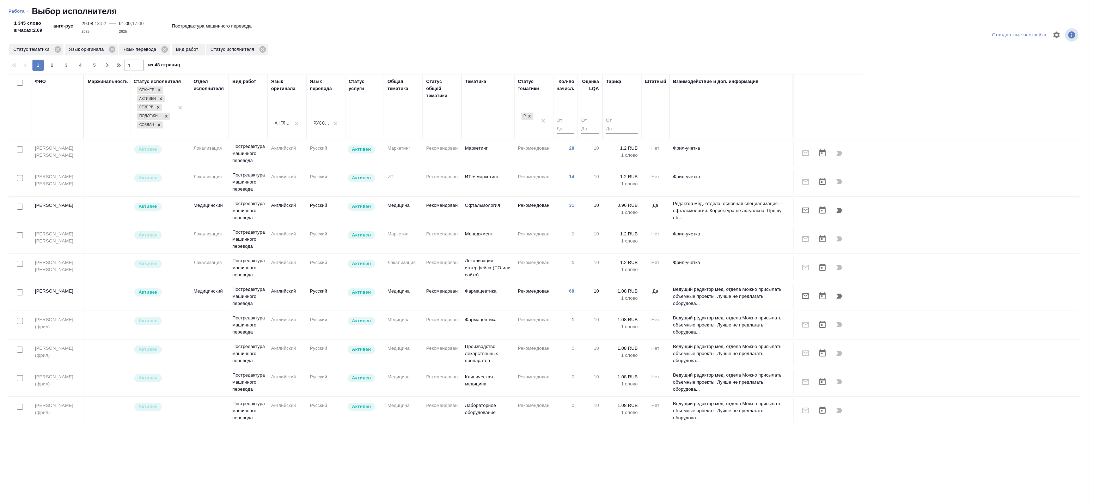
click at [24, 207] on div at bounding box center [20, 207] width 16 height 10
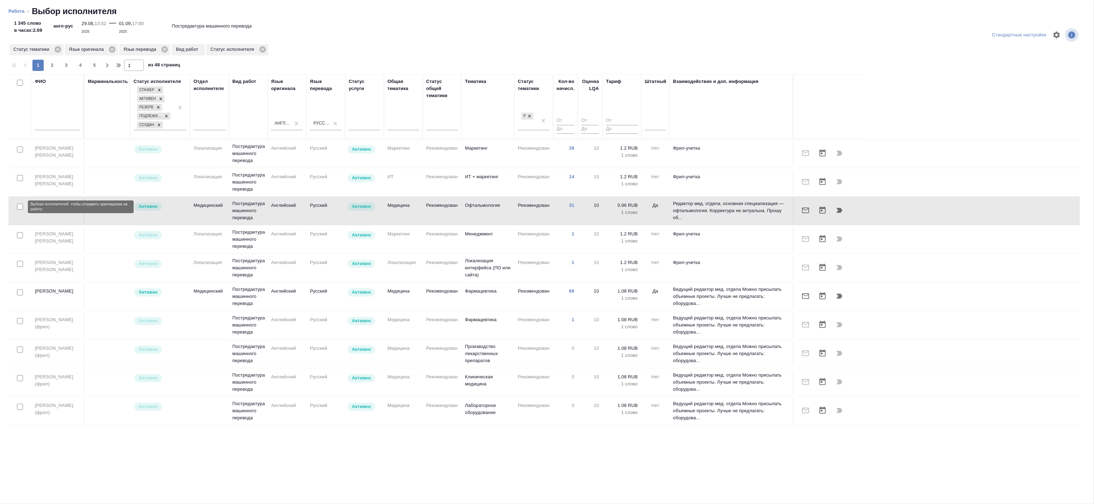
click at [17, 206] on input "checkbox" at bounding box center [20, 207] width 6 height 6
checkbox input "true"
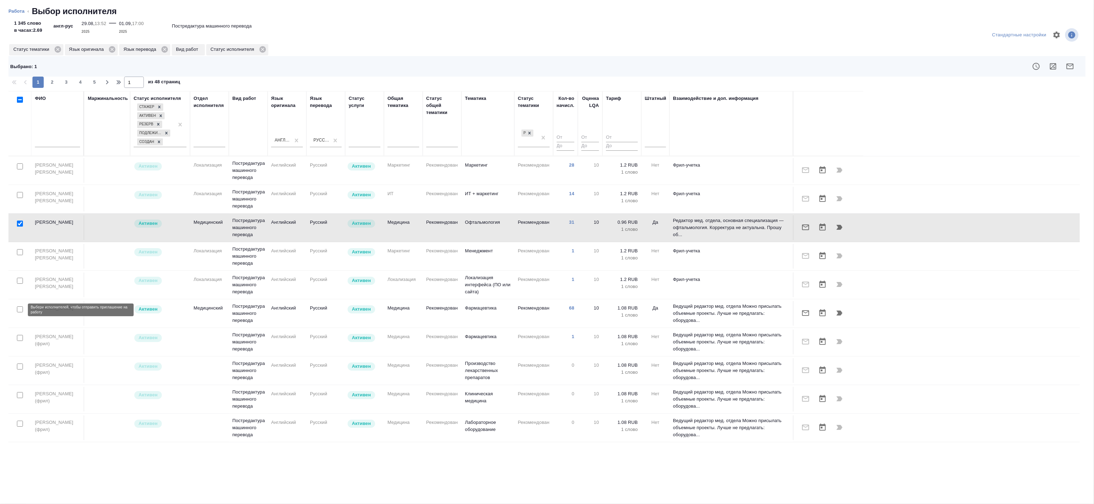
click at [17, 309] on input "checkbox" at bounding box center [20, 309] width 6 height 6
checkbox input "true"
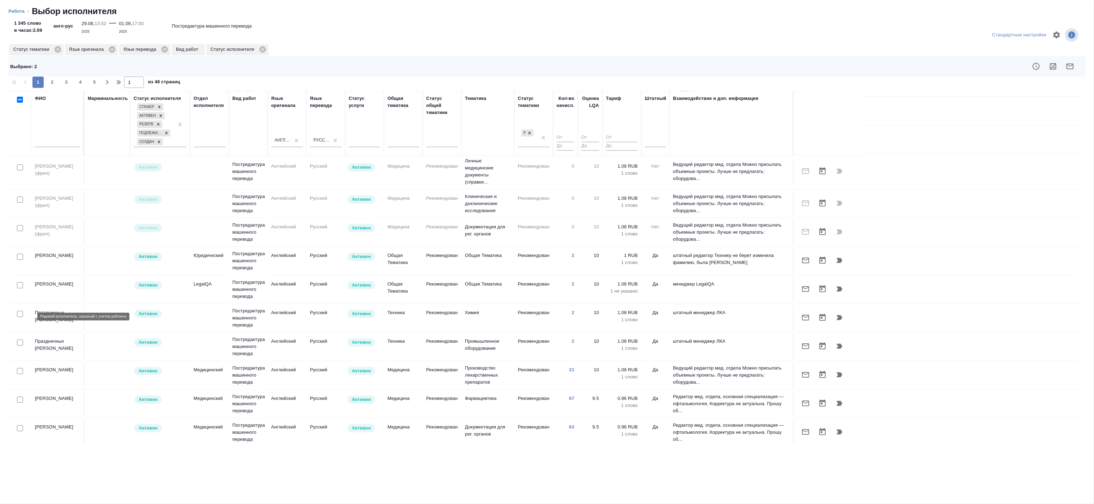
scroll to position [435, 0]
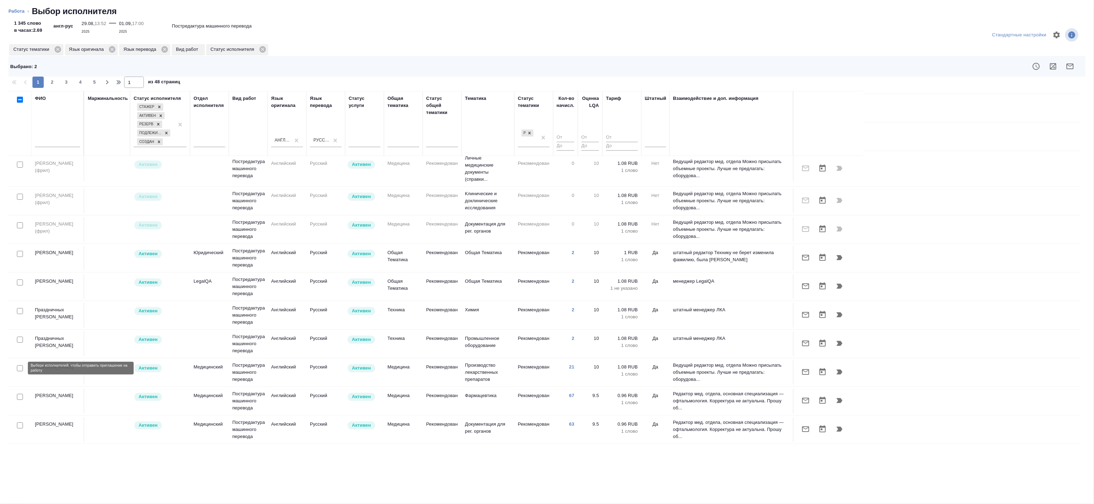
click at [19, 369] on input "checkbox" at bounding box center [20, 368] width 6 height 6
checkbox input "true"
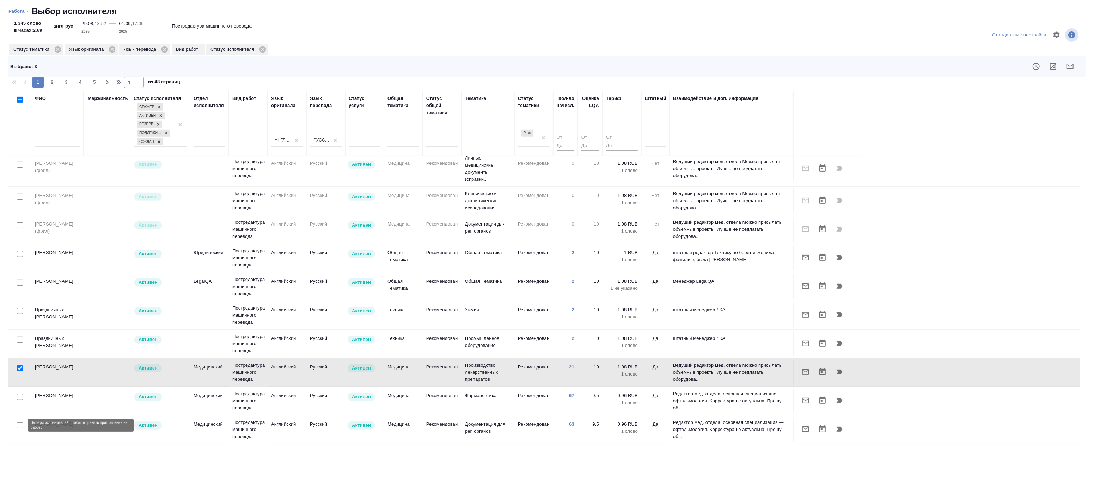
click at [20, 424] on input "checkbox" at bounding box center [20, 425] width 6 height 6
checkbox input "true"
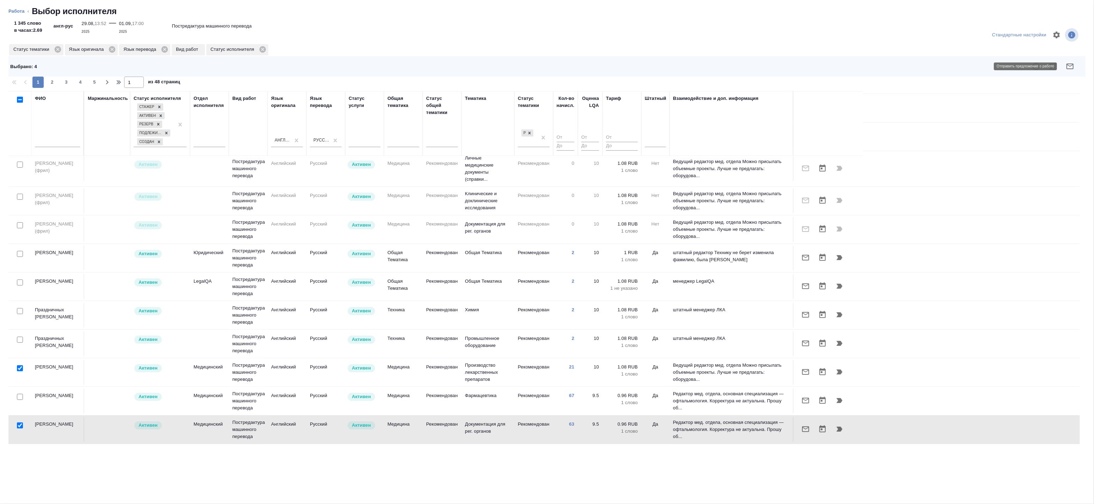
click at [1070, 68] on icon "button" at bounding box center [1070, 66] width 8 height 8
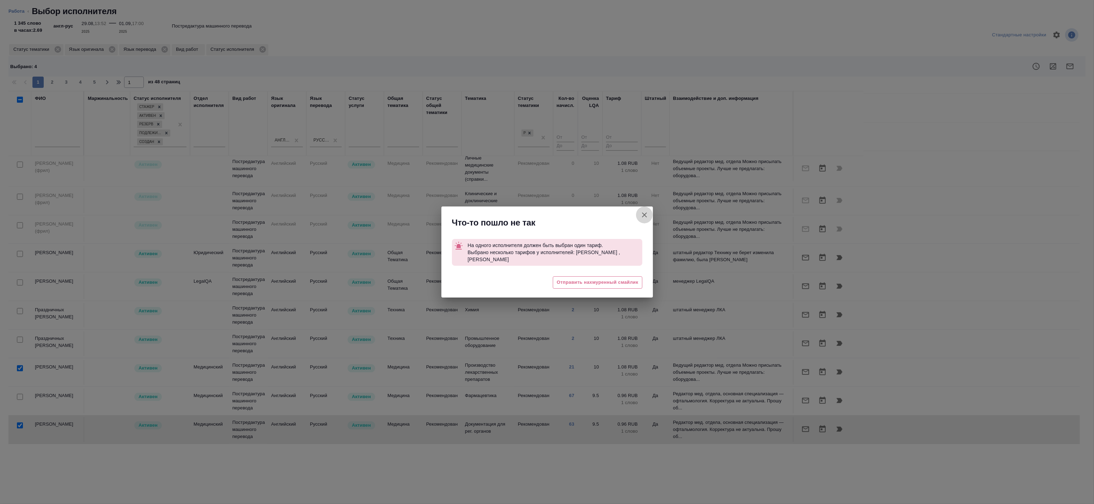
click at [642, 214] on icon "button" at bounding box center [644, 215] width 8 height 8
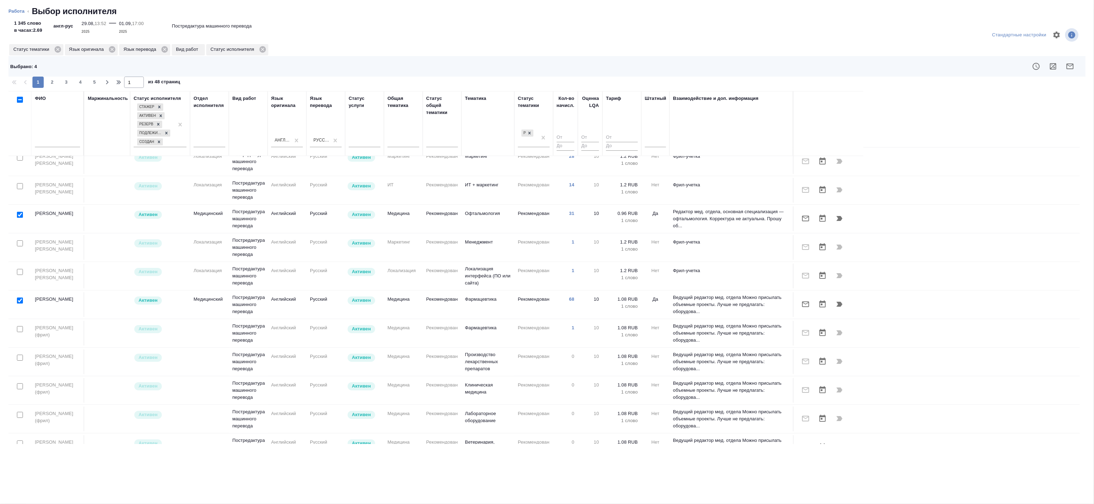
scroll to position [0, 0]
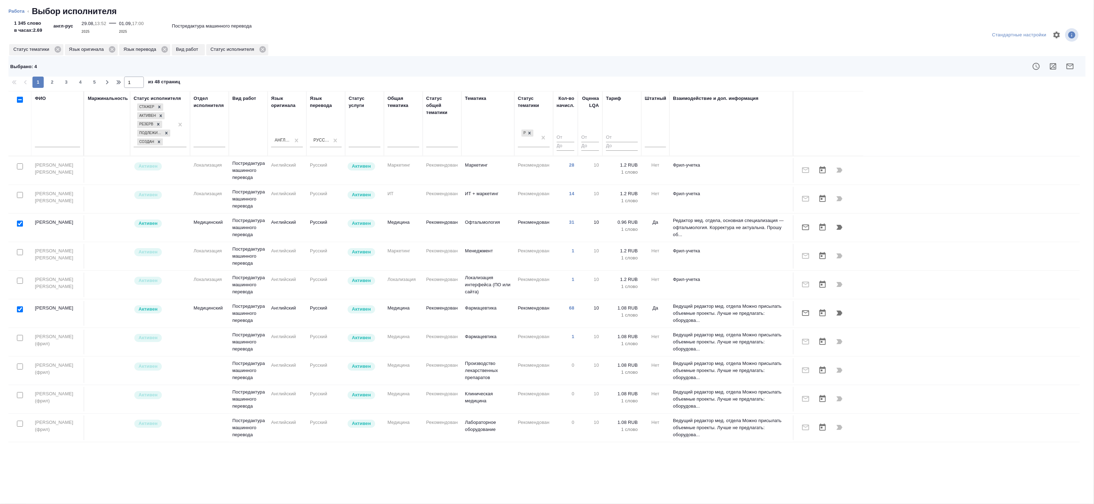
click at [22, 309] on input "checkbox" at bounding box center [20, 309] width 6 height 6
checkbox input "false"
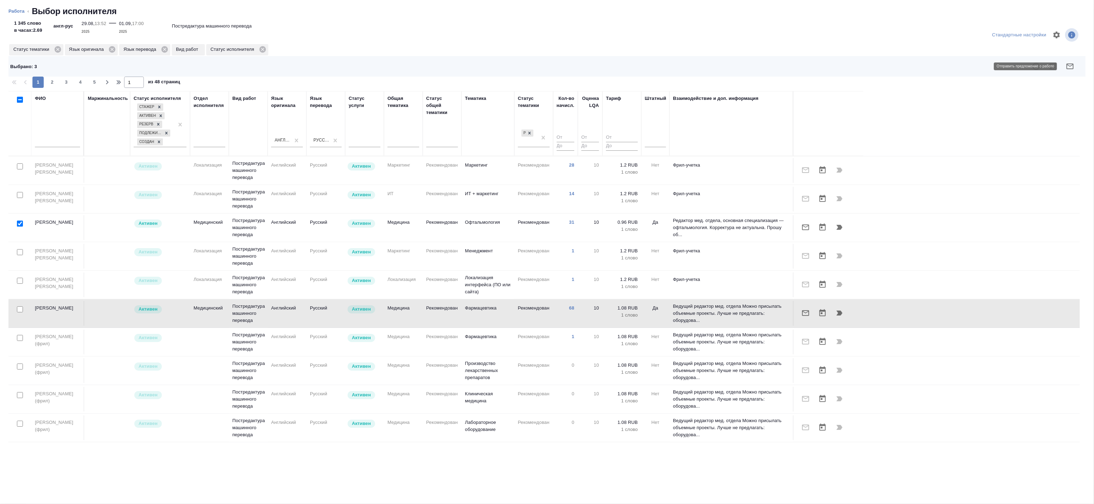
click at [1071, 64] on icon "button" at bounding box center [1070, 66] width 7 height 6
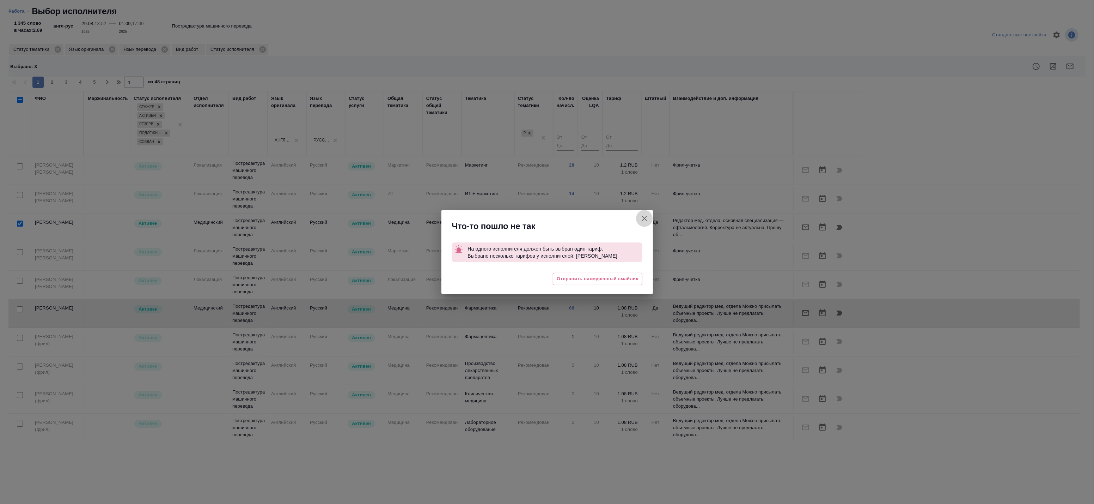
click at [648, 221] on icon "button" at bounding box center [644, 218] width 8 height 8
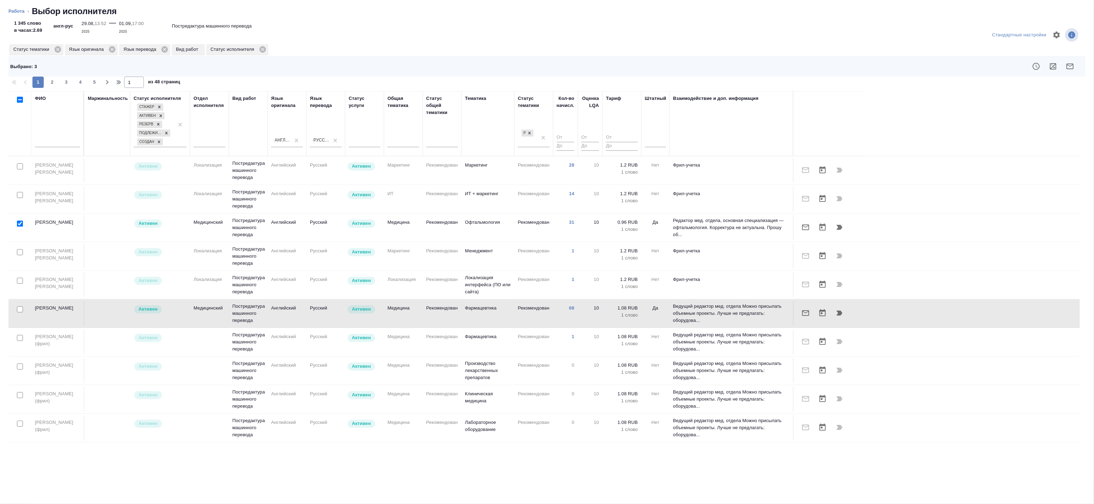
click at [19, 223] on input "checkbox" at bounding box center [20, 223] width 6 height 6
checkbox input "false"
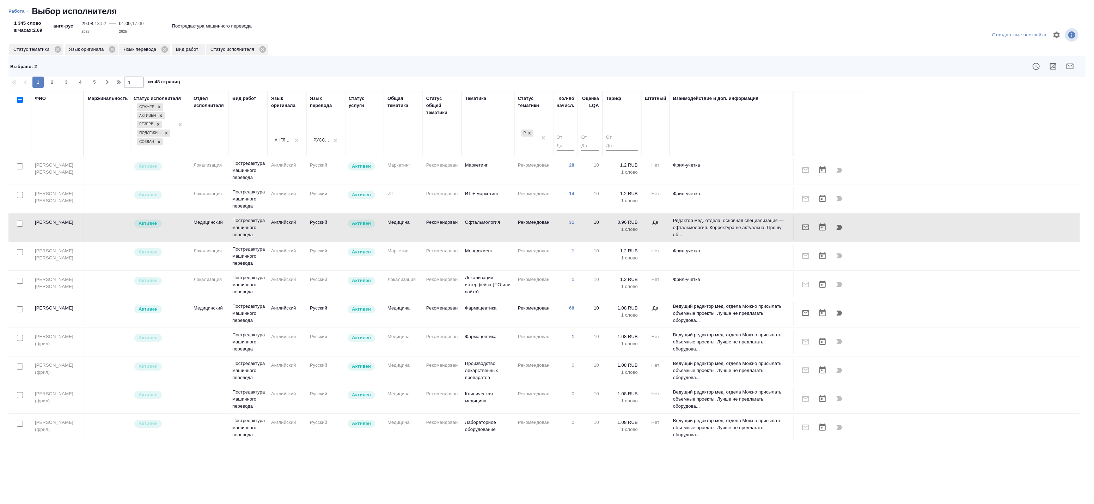
click at [1065, 64] on button "button" at bounding box center [1070, 66] width 17 height 17
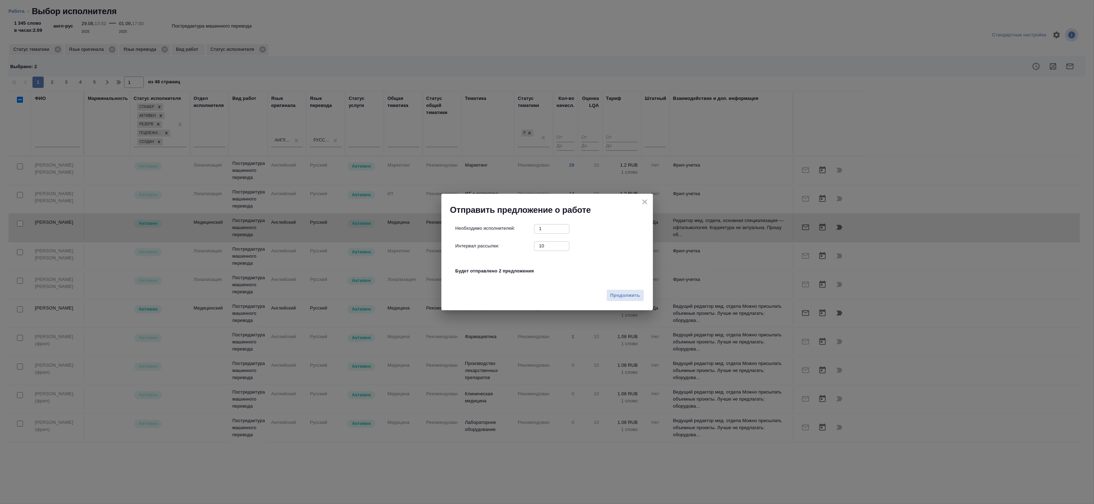
drag, startPoint x: 537, startPoint y: 246, endPoint x: 499, endPoint y: 244, distance: 38.1
click at [502, 245] on div "Интервал рассылки: 10 ​" at bounding box center [550, 245] width 189 height 9
type input "0"
click at [622, 295] on span "Продолжить" at bounding box center [626, 295] width 30 height 8
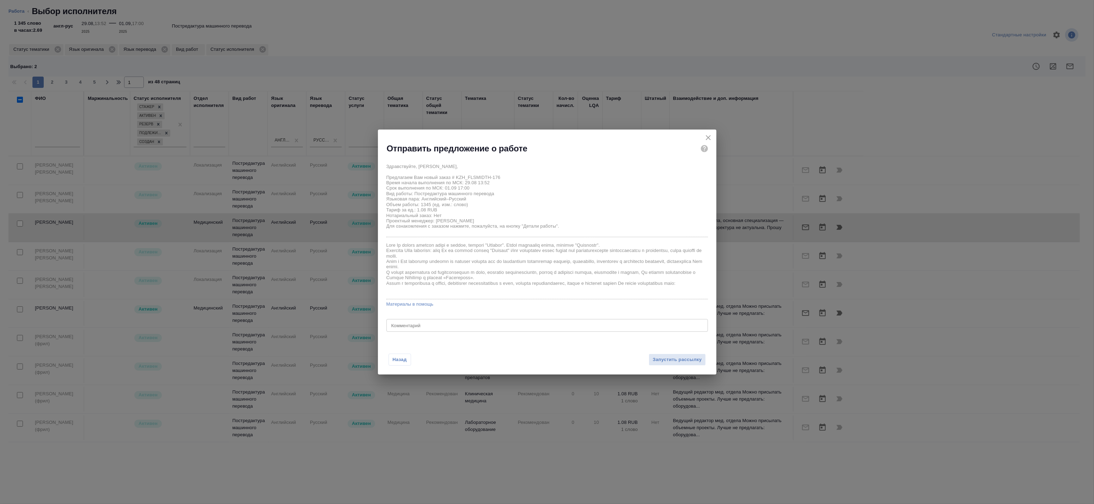
click at [448, 326] on textarea at bounding box center [547, 324] width 312 height 5
click at [669, 355] on button "Запустить рассылку" at bounding box center [677, 359] width 57 height 12
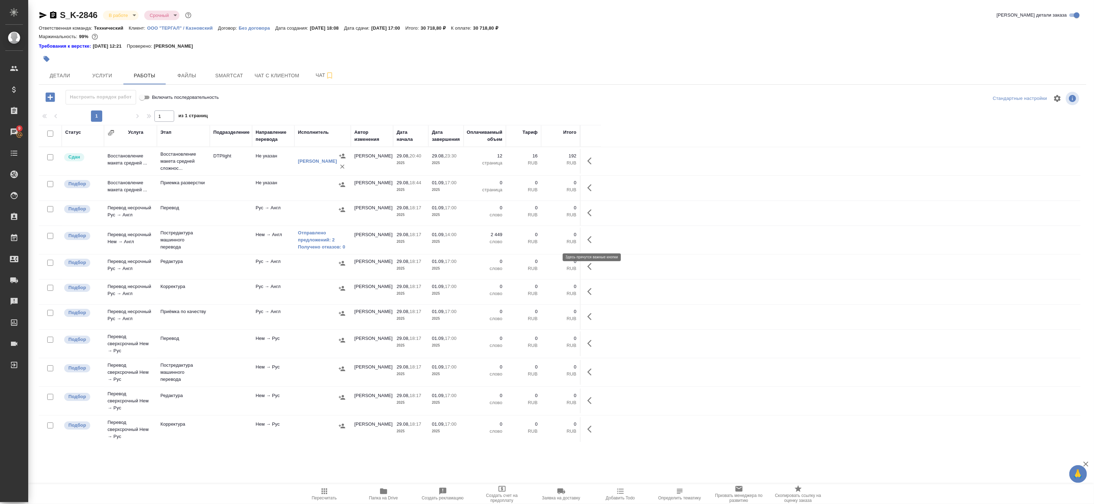
click at [591, 242] on icon "button" at bounding box center [592, 239] width 8 height 8
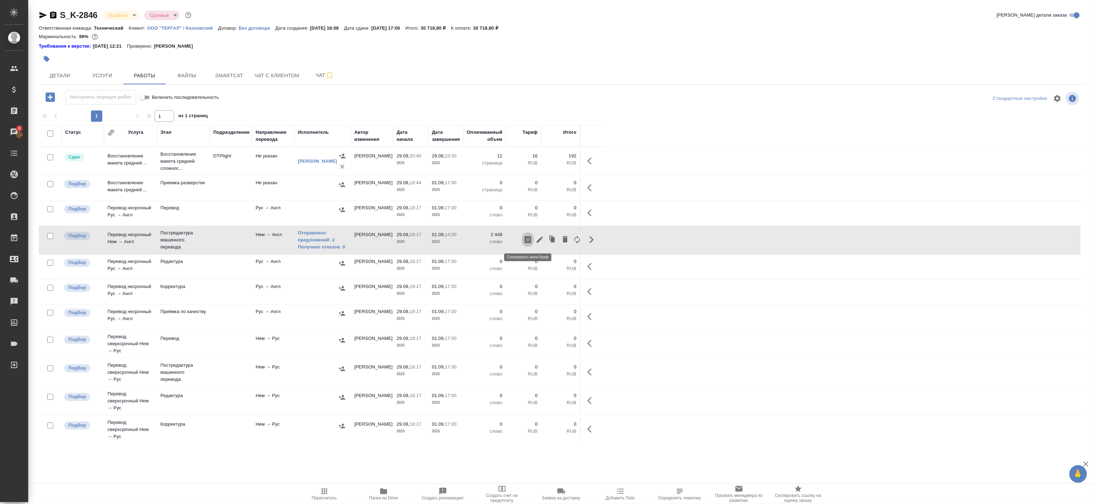
click at [526, 241] on icon "button" at bounding box center [528, 239] width 8 height 8
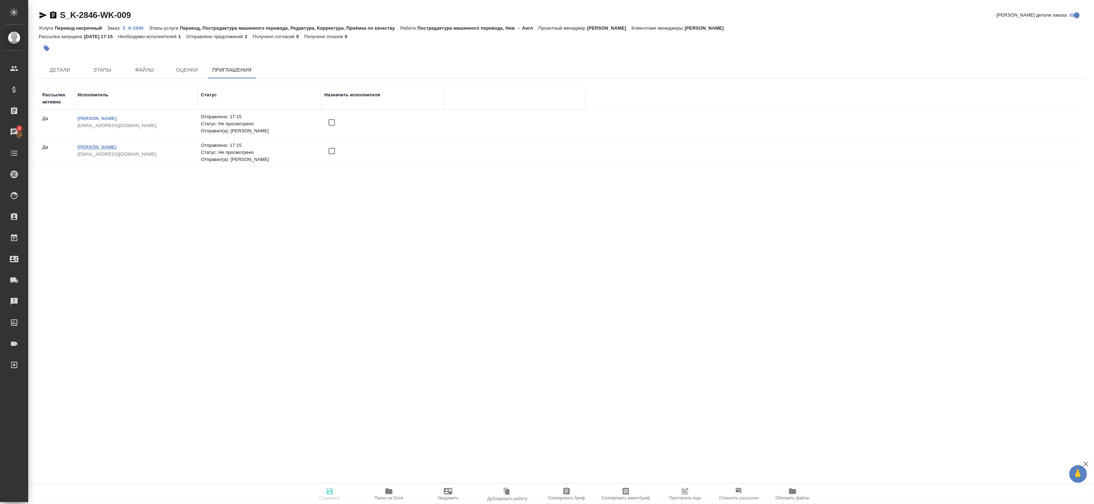
click at [117, 148] on link "[PERSON_NAME]" at bounding box center [97, 146] width 39 height 5
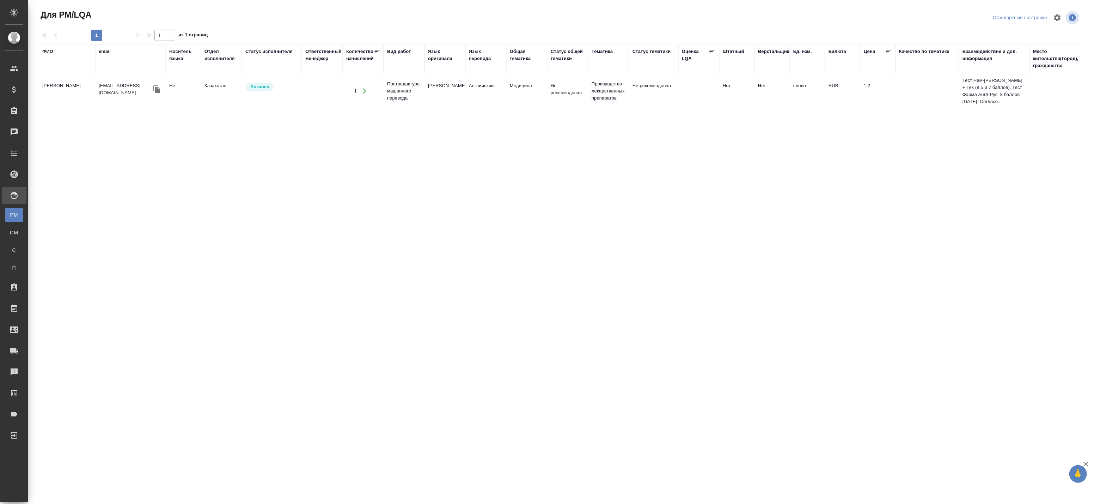
click at [157, 90] on icon "button" at bounding box center [156, 89] width 7 height 8
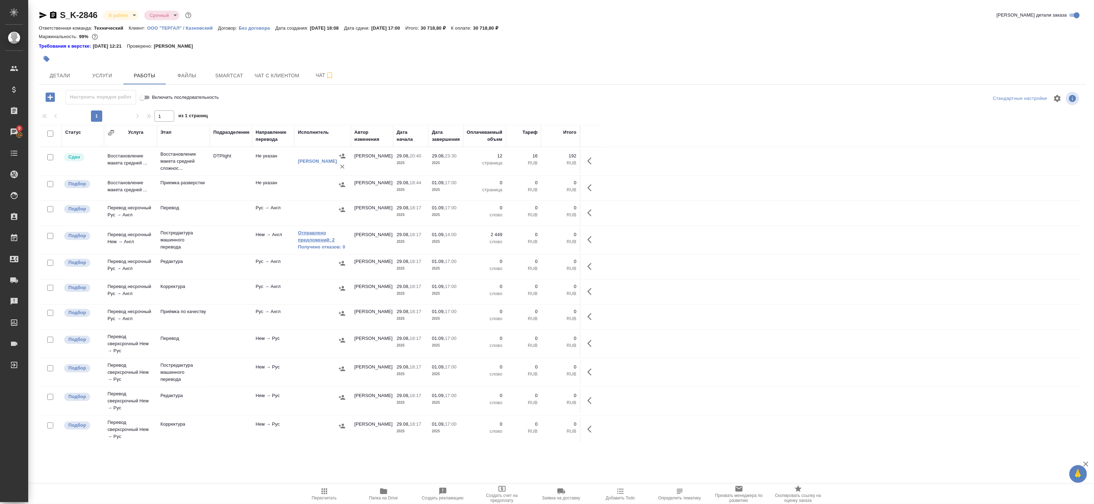
click at [318, 234] on link "Отправлено предложений: 2" at bounding box center [322, 236] width 49 height 14
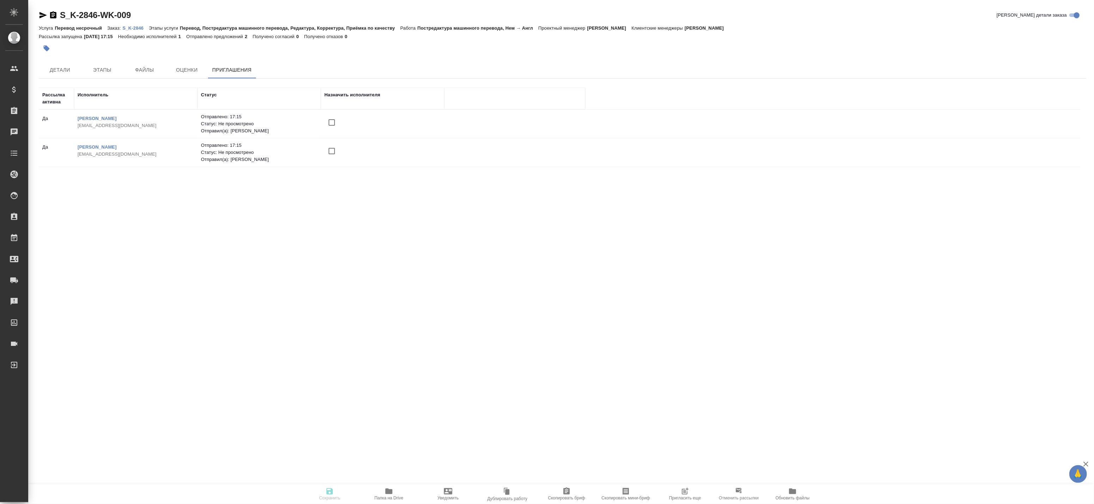
click at [700, 493] on span "Пригласить еще" at bounding box center [685, 493] width 51 height 13
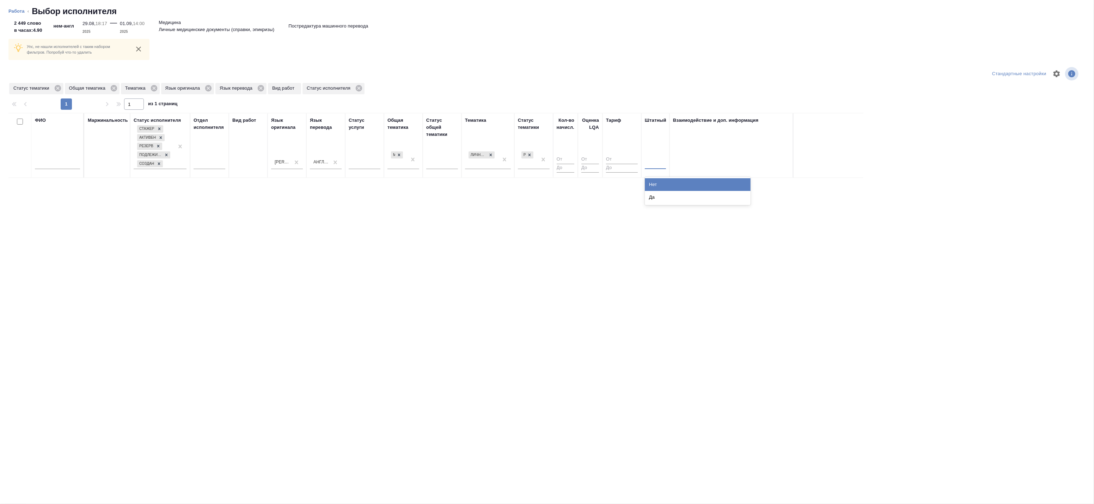
click at [655, 165] on div at bounding box center [655, 162] width 21 height 10
click at [659, 179] on div "Нет" at bounding box center [698, 184] width 106 height 13
click at [532, 156] on icon at bounding box center [529, 154] width 5 height 5
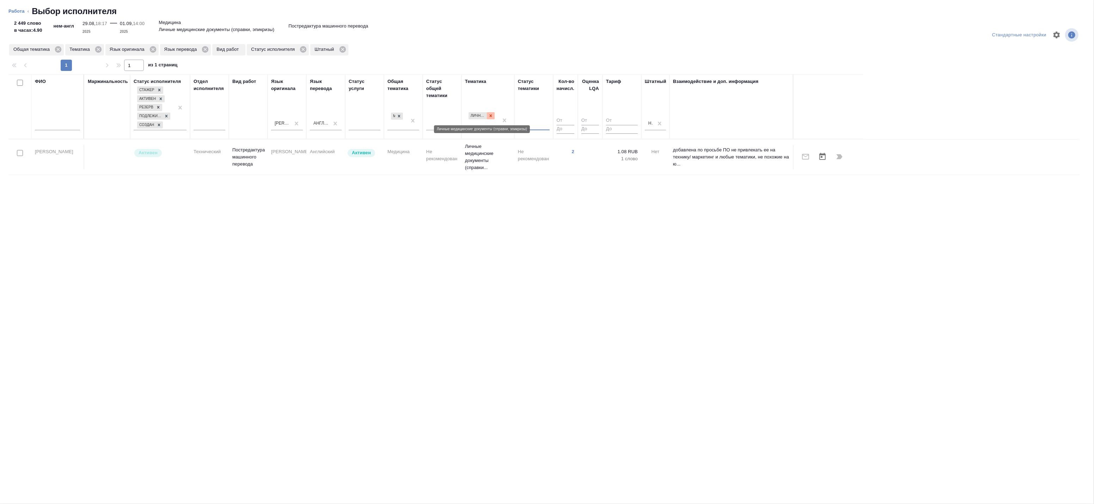
click at [491, 117] on icon at bounding box center [491, 115] width 2 height 2
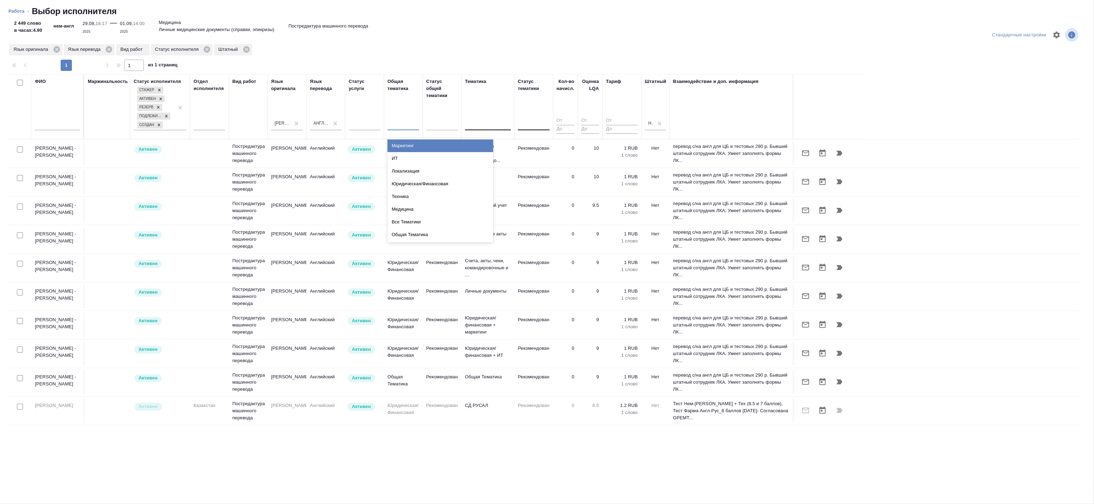
click at [401, 126] on div at bounding box center [404, 123] width 32 height 10
click at [417, 209] on div "Медицина" at bounding box center [441, 209] width 106 height 13
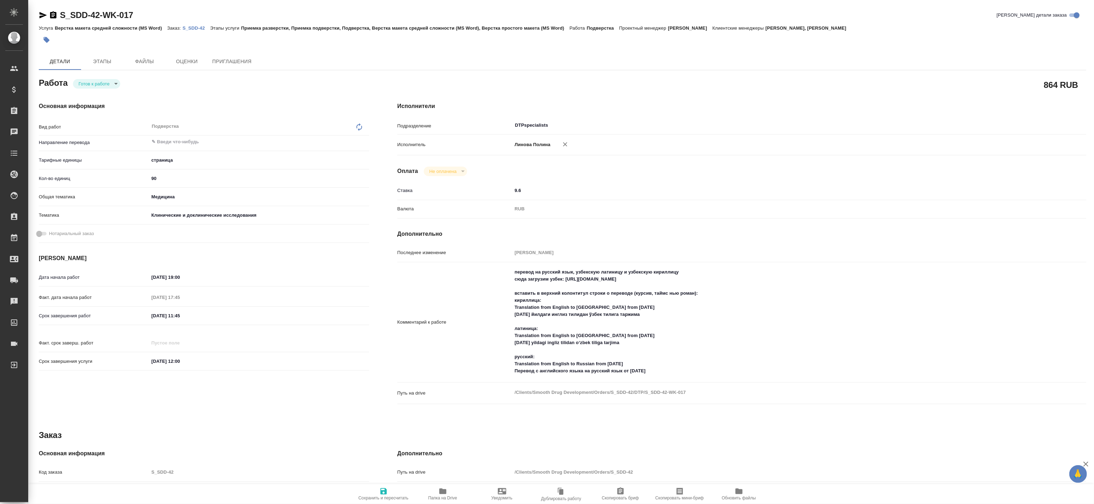
type textarea "x"
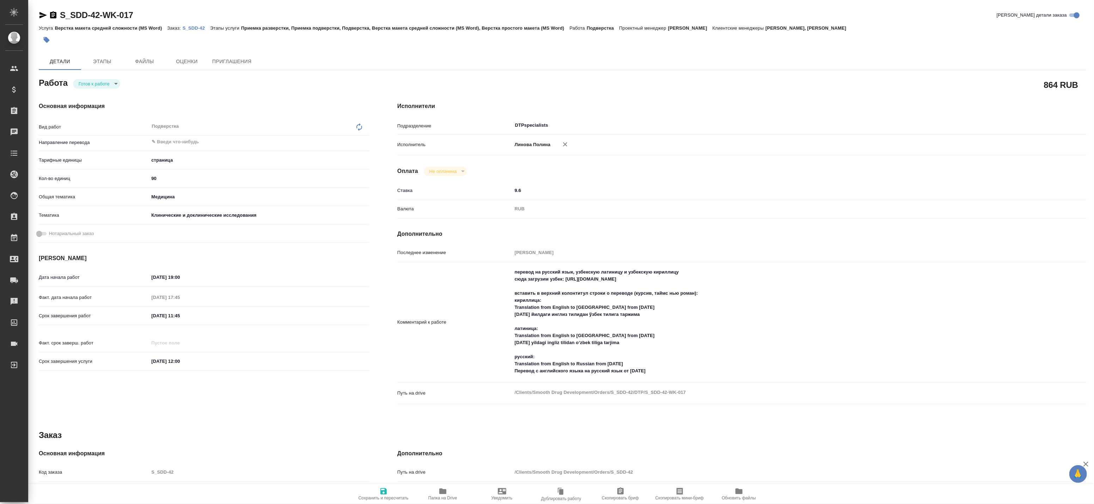
type textarea "x"
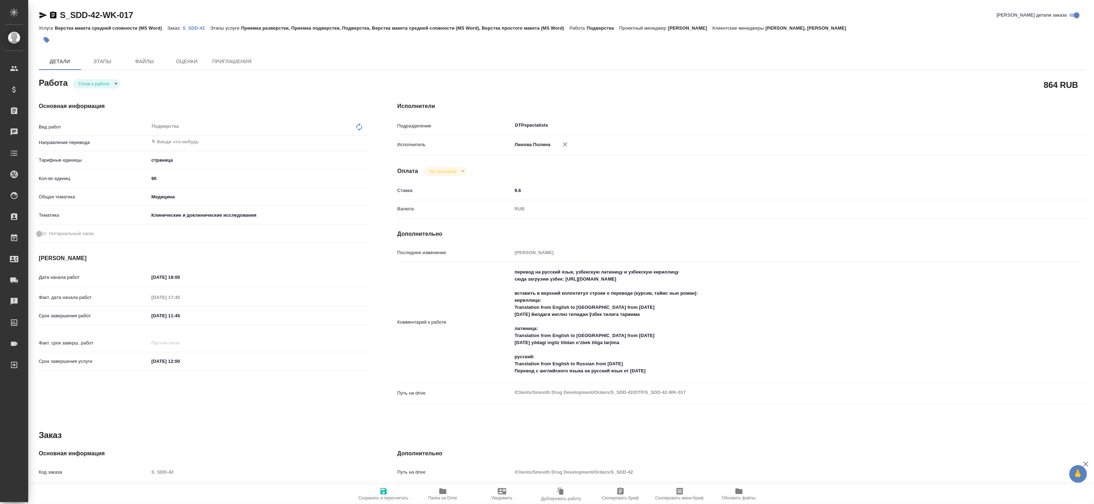
type textarea "x"
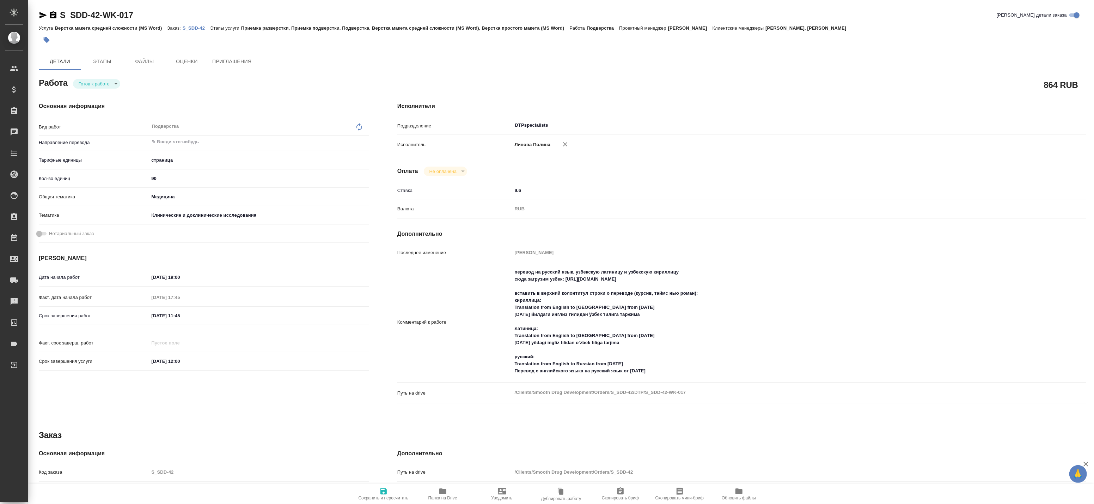
type textarea "x"
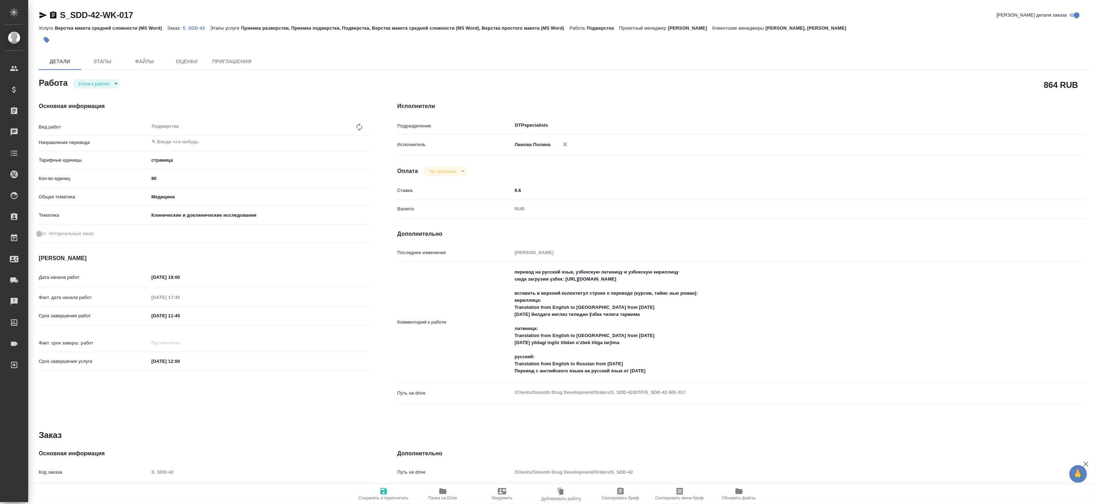
click span "Папка на Drive"
type textarea "x"
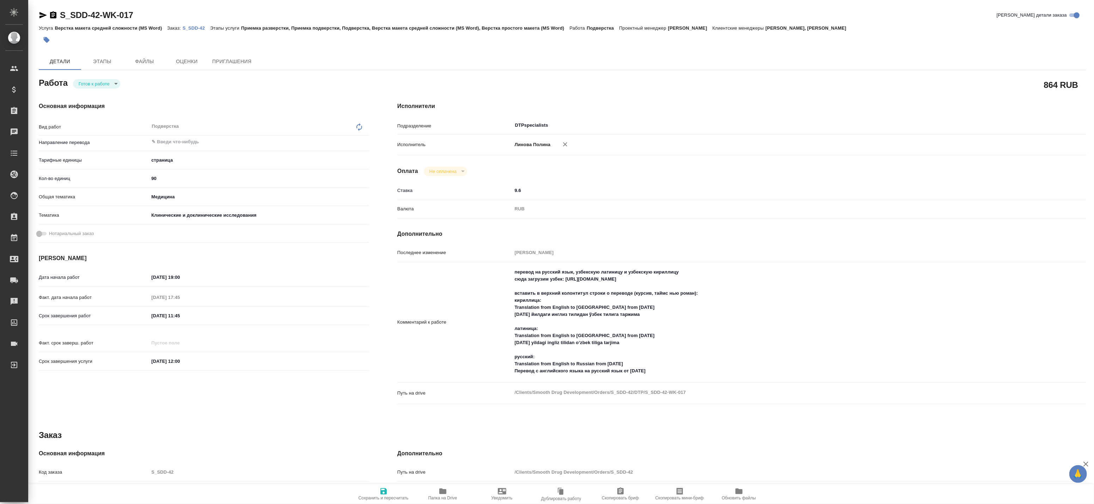
type textarea "x"
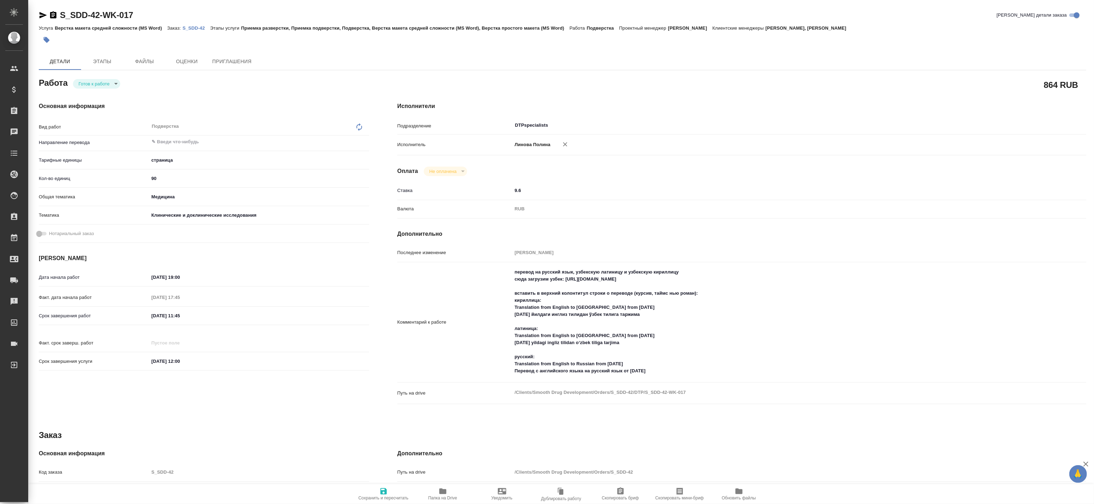
type textarea "x"
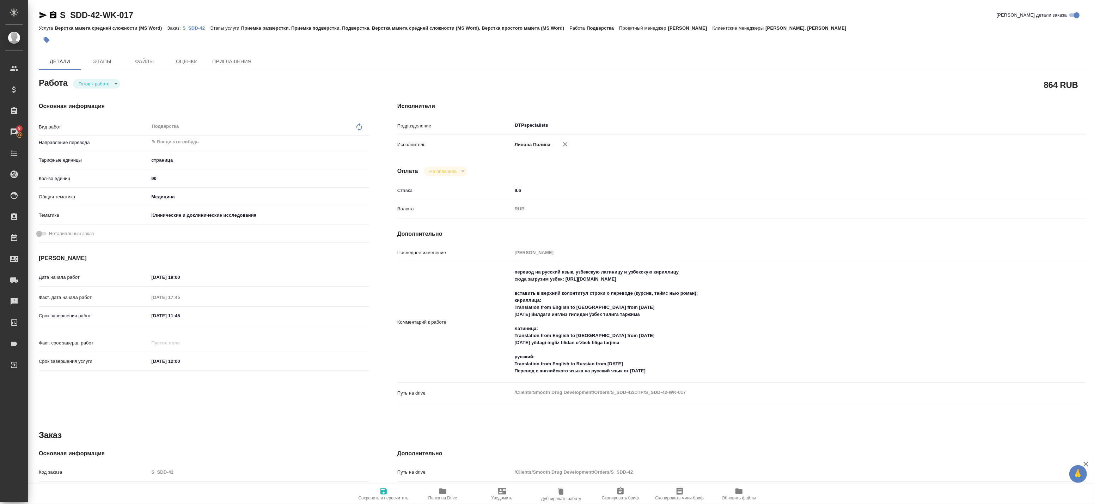
type textarea "x"
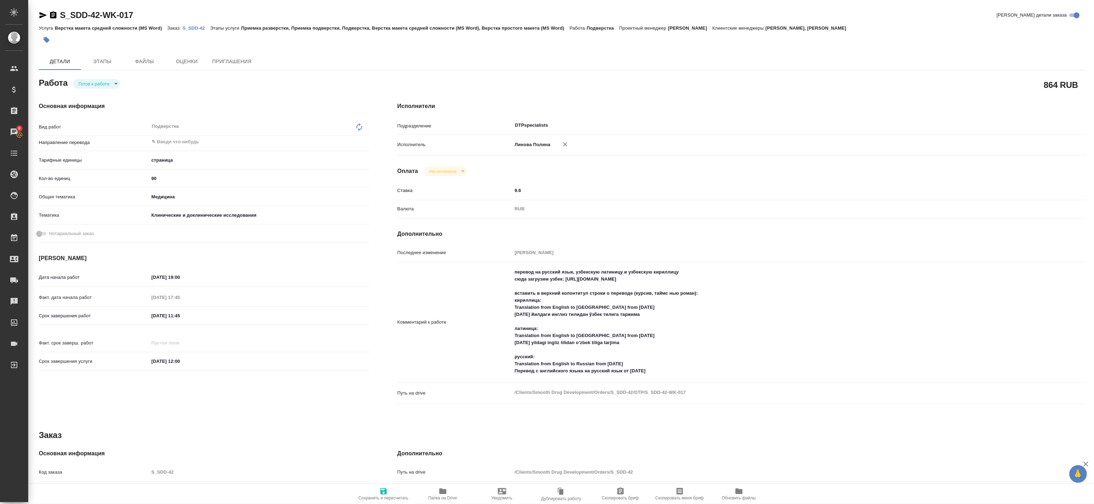
type textarea "x"
click textarea "перевод на русский язык, узбекскую латиницу и узбекскую кириллицу сюда загрузим…"
type textarea "x"
type textarea "перевод на русский язык, узбекскую латиницу и узбекскую кириллицу сюда загрузим…"
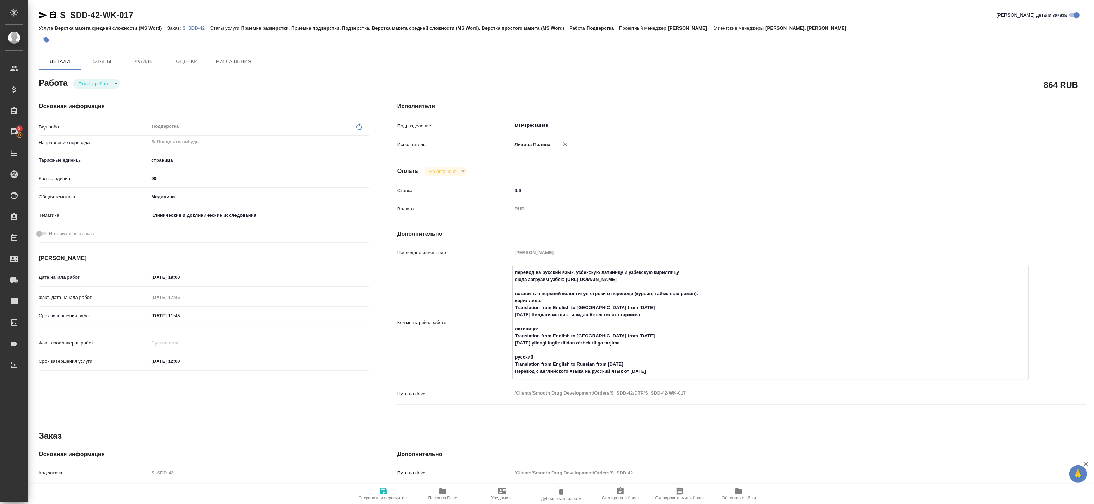
type textarea "x"
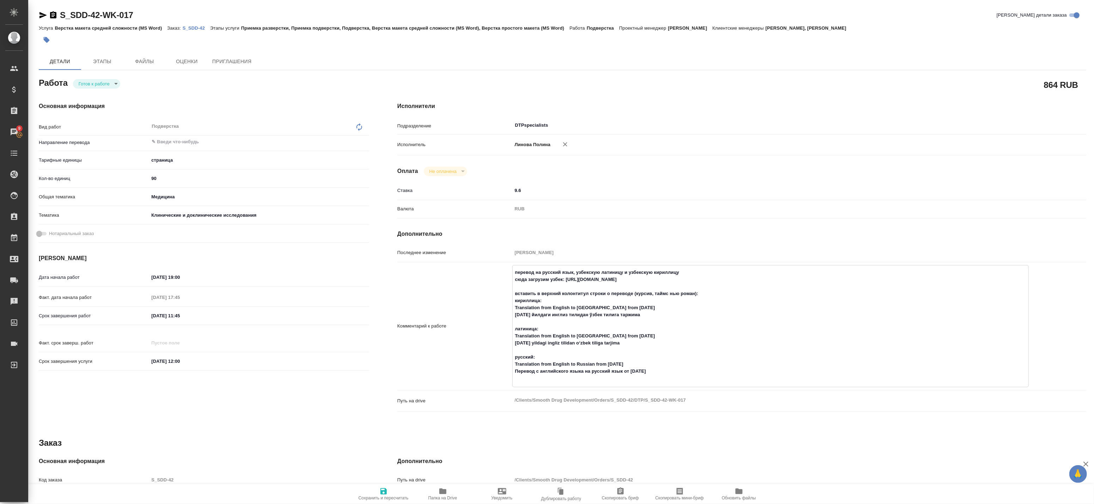
type textarea "перевод на русский язык, узбекскую латиницу и узбекскую кириллицу сюда загрузим…"
type textarea "x"
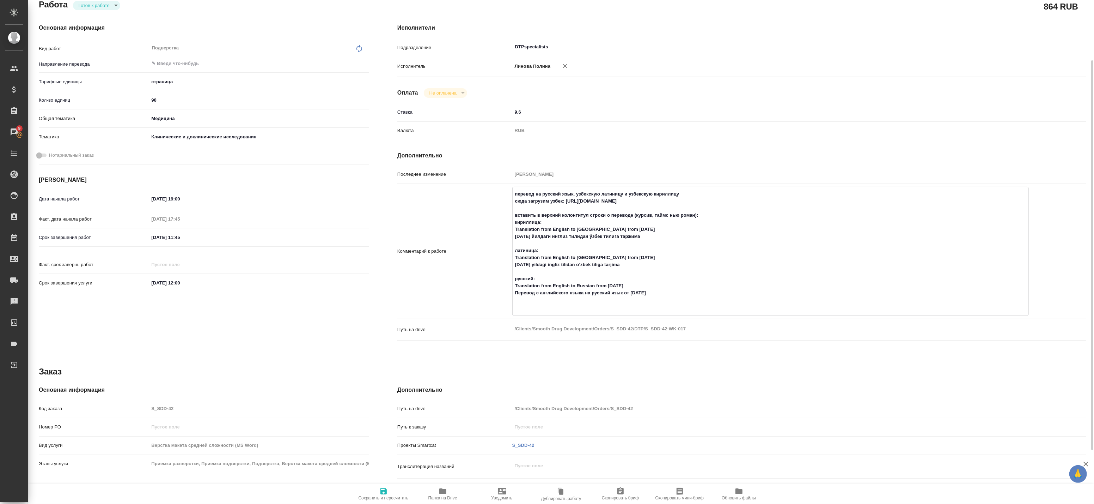
scroll to position [39, 0]
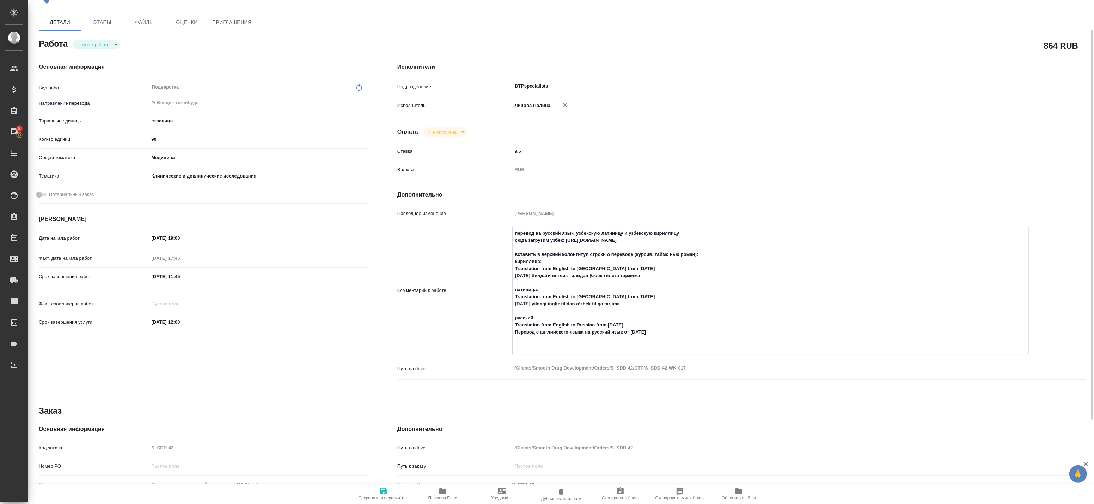
paste textarea "вставить в верхний колонтитул строки о переводе (курсив, таймс нью роман): кири…"
type textarea "x"
type textarea "перевод на русский язык, узбекскую латиницу и узбекскую кириллицу сюда загрузим…"
type textarea "x"
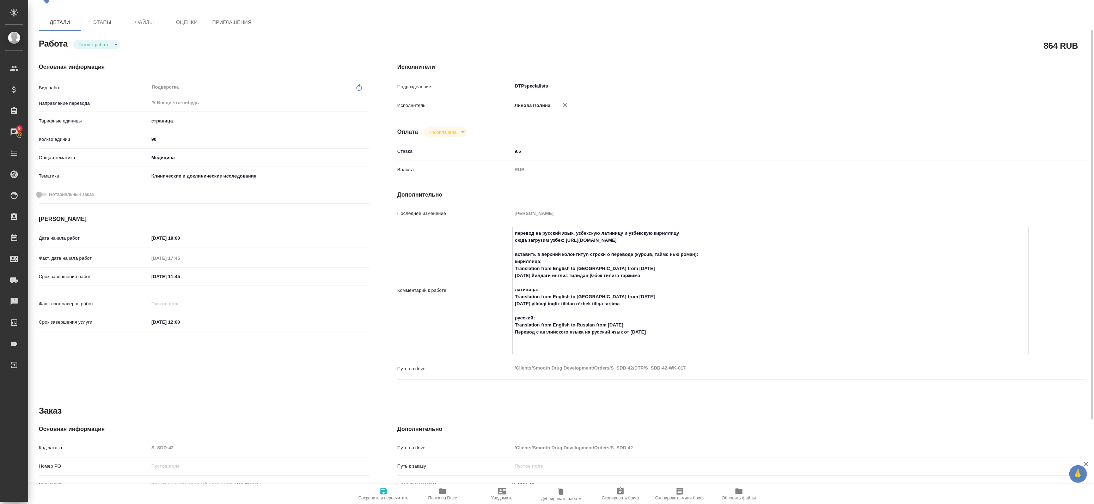
type textarea "x"
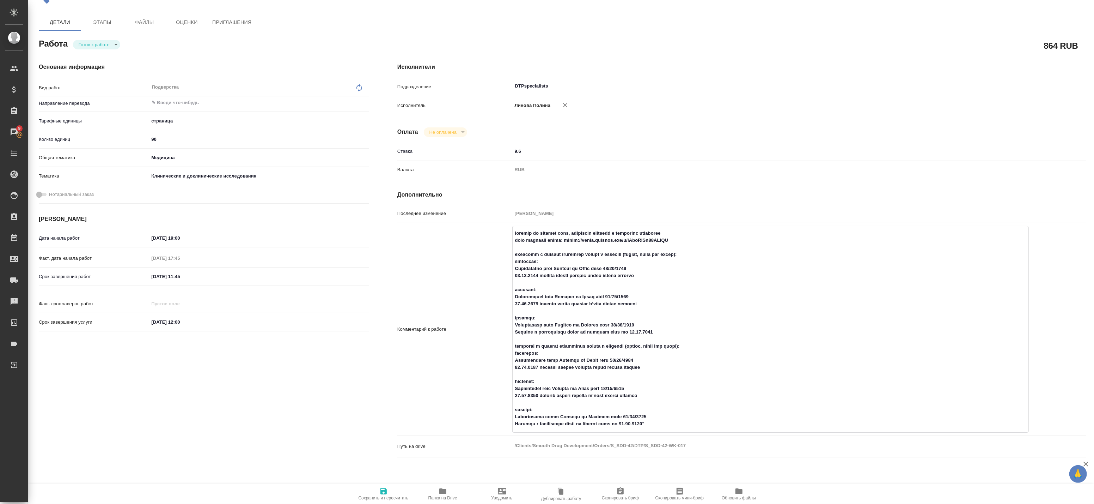
click textarea
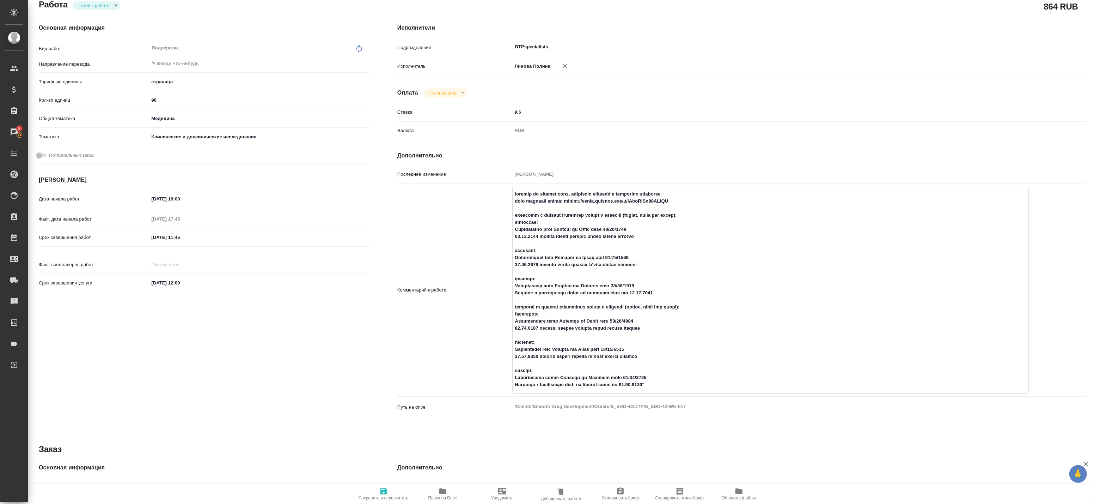
scroll to position [0, 0]
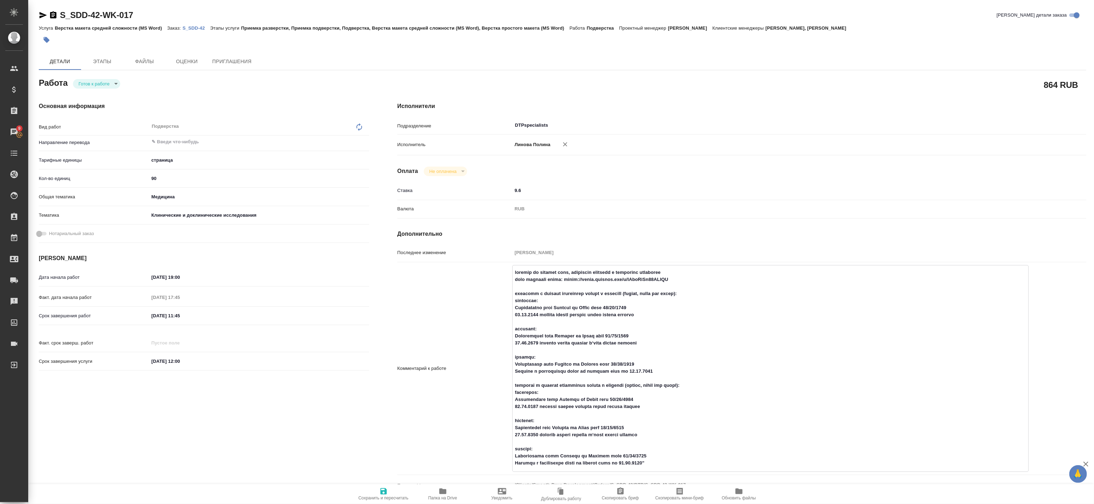
type textarea "x"
type textarea "перевод на русский язык, узбекскую латиницу и узбекскую кириллицу сюда загрузим…"
type textarea "x"
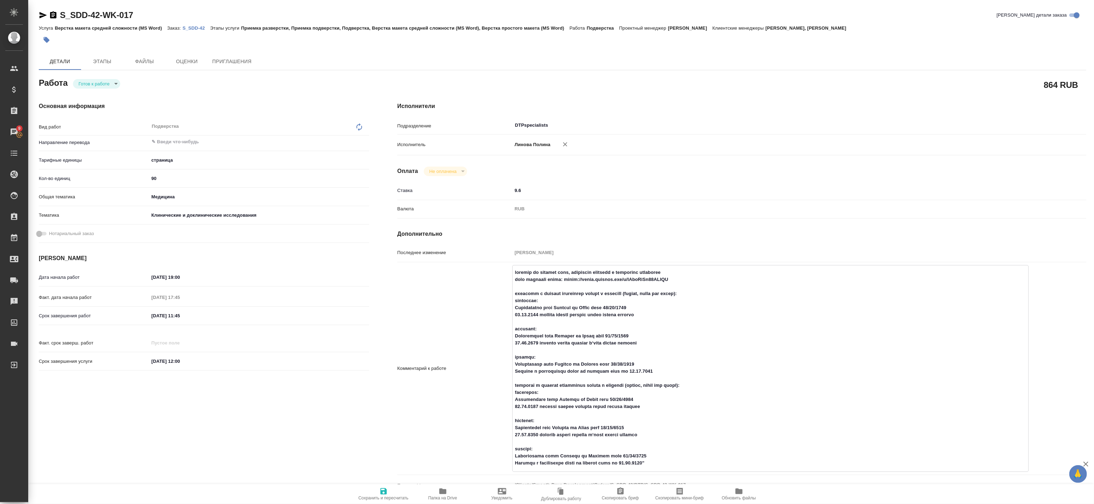
type textarea "x"
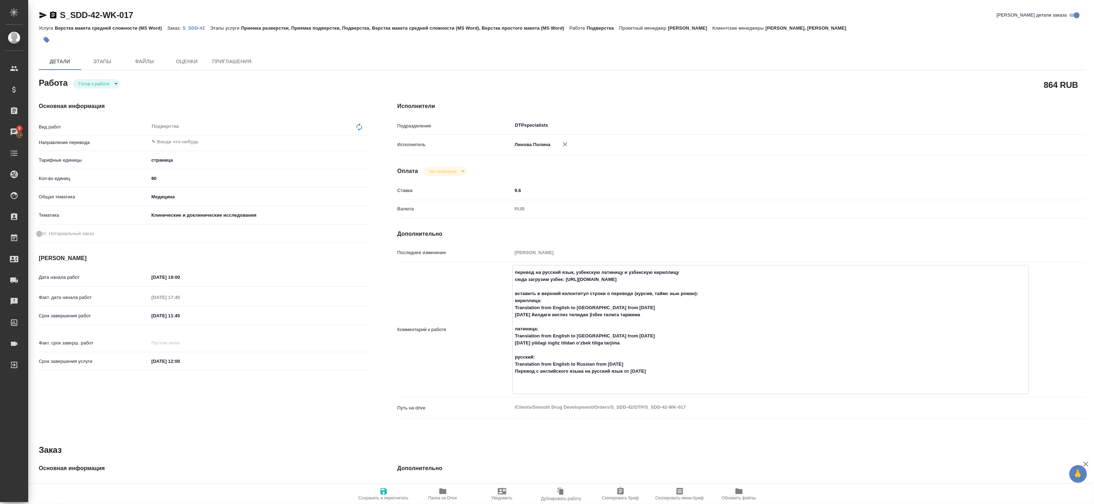
type textarea "x"
type textarea "перевод на русский язык, узбекскую латиницу и узбекскую кириллицу сюда загрузим…"
type textarea "x"
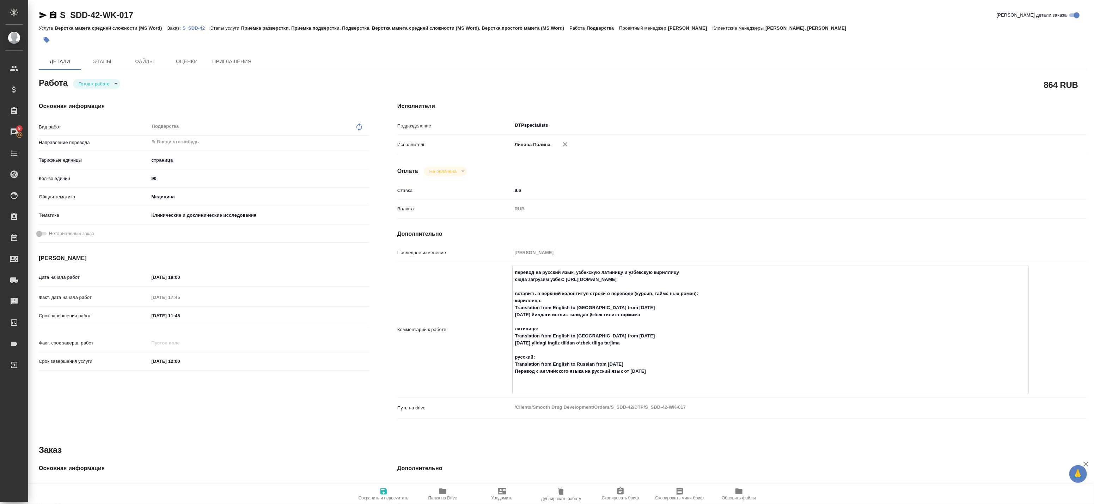
type textarea "x"
type textarea "перевод на русский язык, узбекскую латиницу и узбекскую кириллицу сюда загрузим…"
type textarea "x"
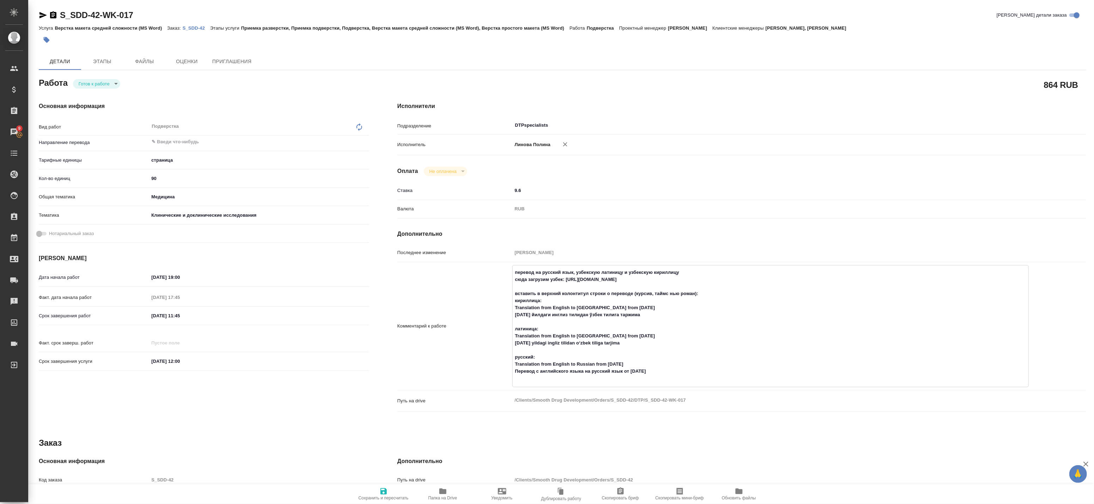
type textarea "x"
drag, startPoint x: 564, startPoint y: 279, endPoint x: 721, endPoint y: 279, distance: 157.3
click textarea "перевод на русский язык, узбекскую латиницу и узбекскую кириллицу сюда загрузим…"
type textarea "x"
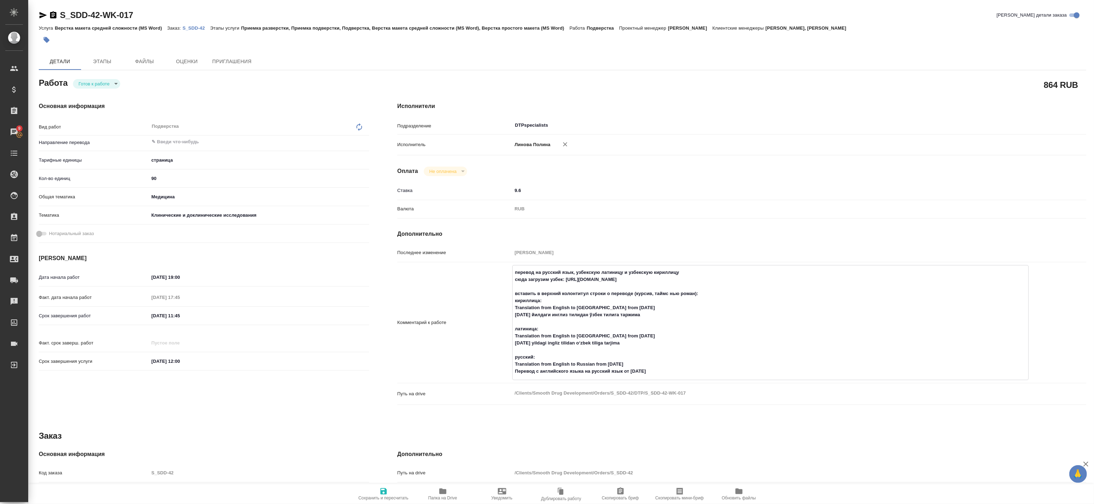
type textarea "x"
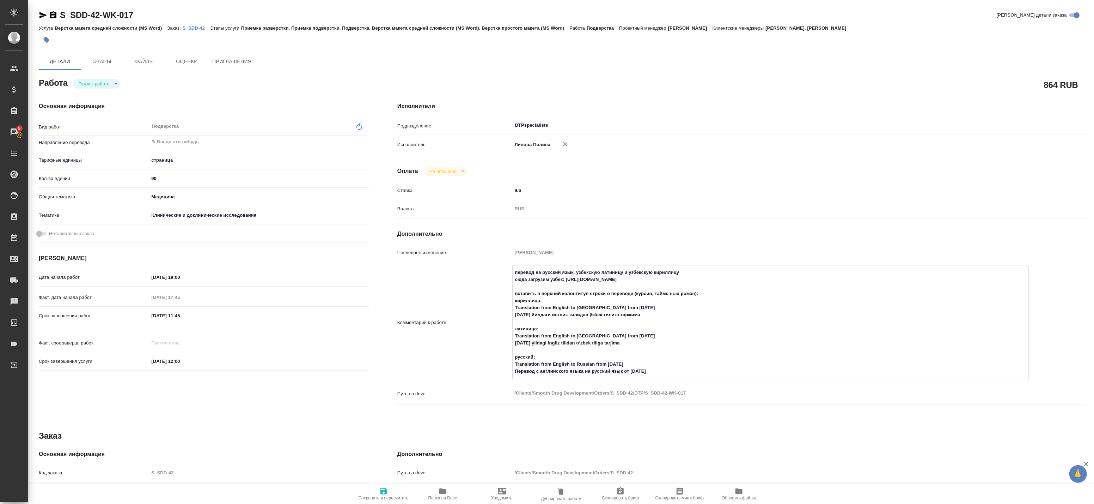
type textarea "x"
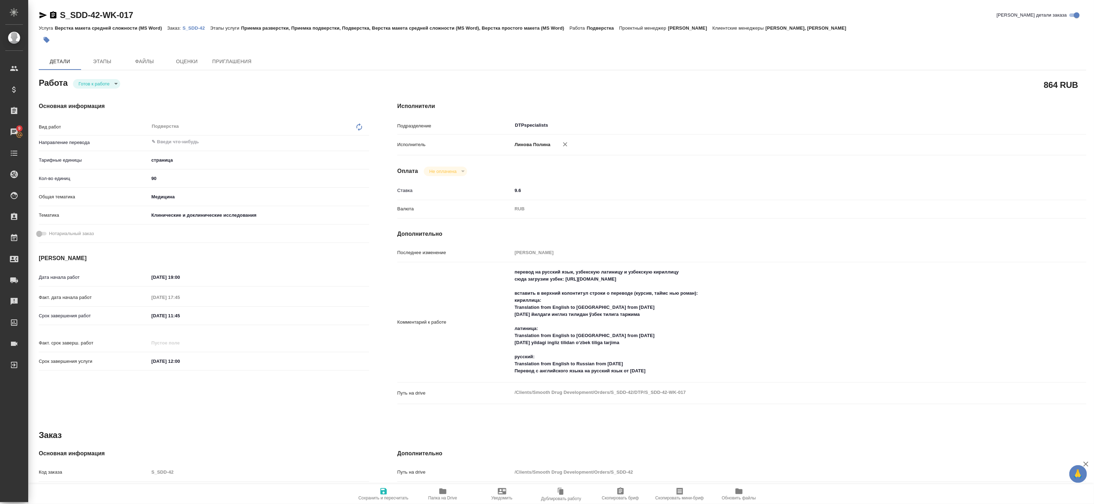
type textarea "x"
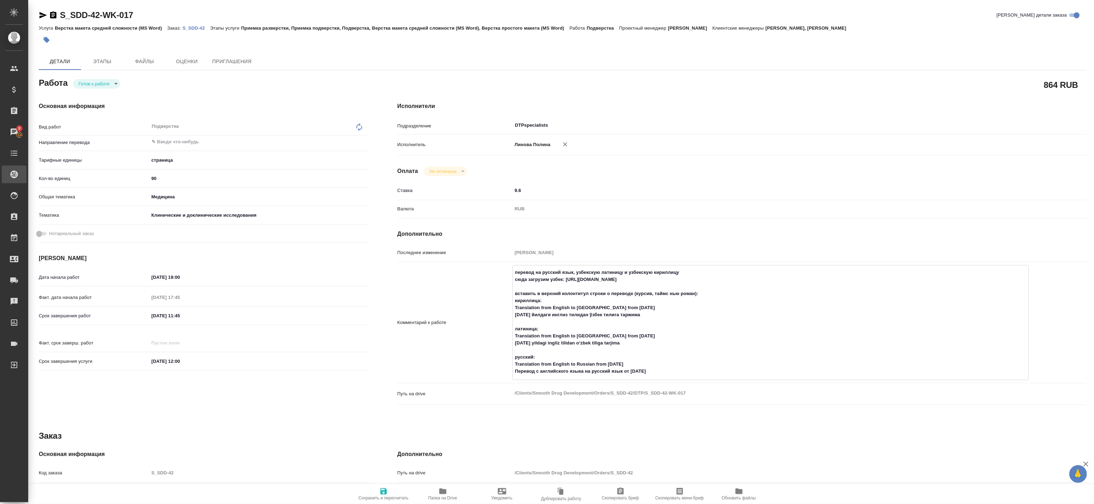
type textarea "x"
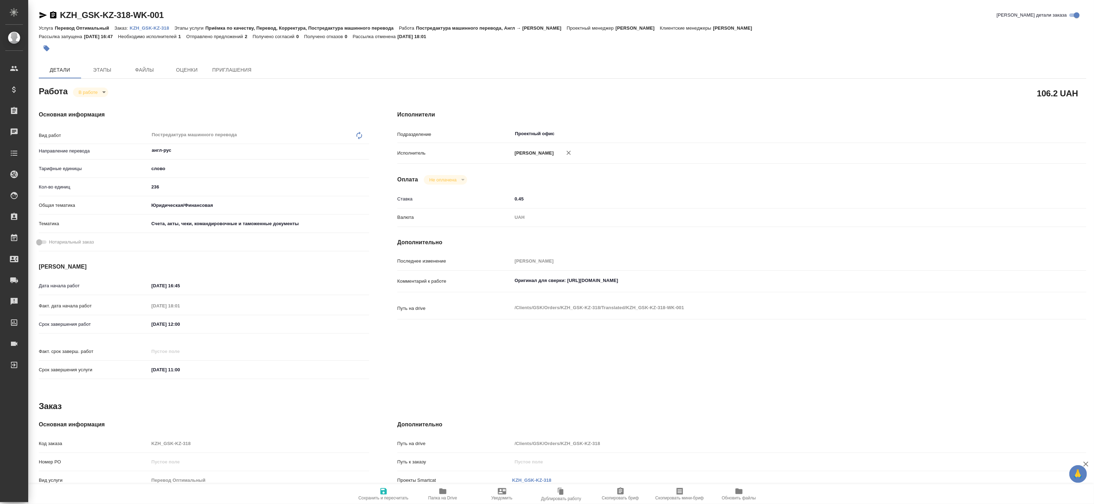
type textarea "x"
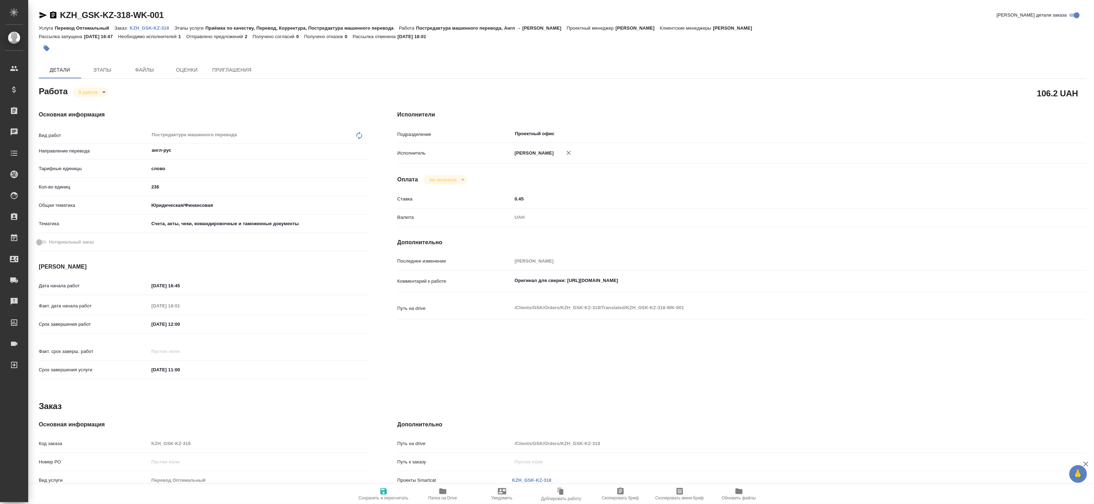
type textarea "x"
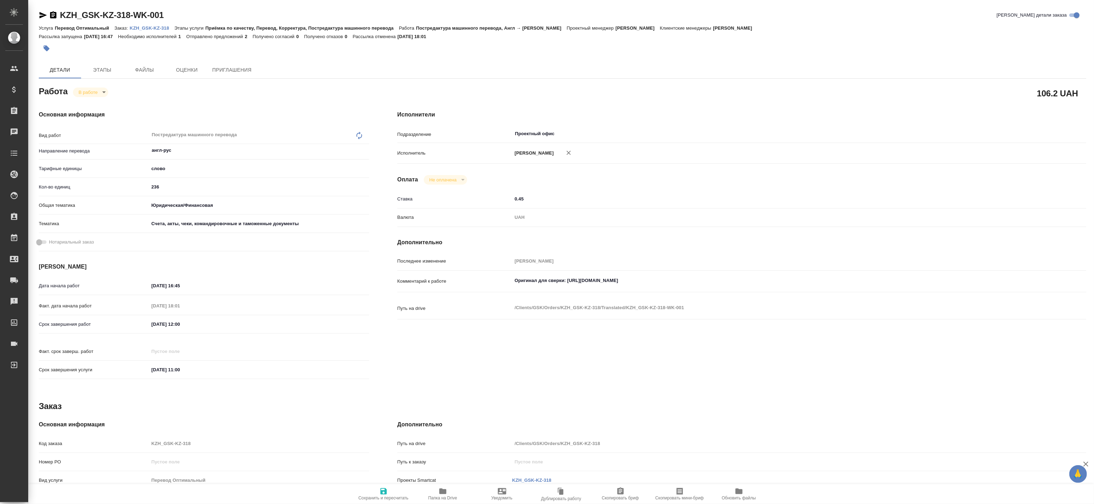
type textarea "x"
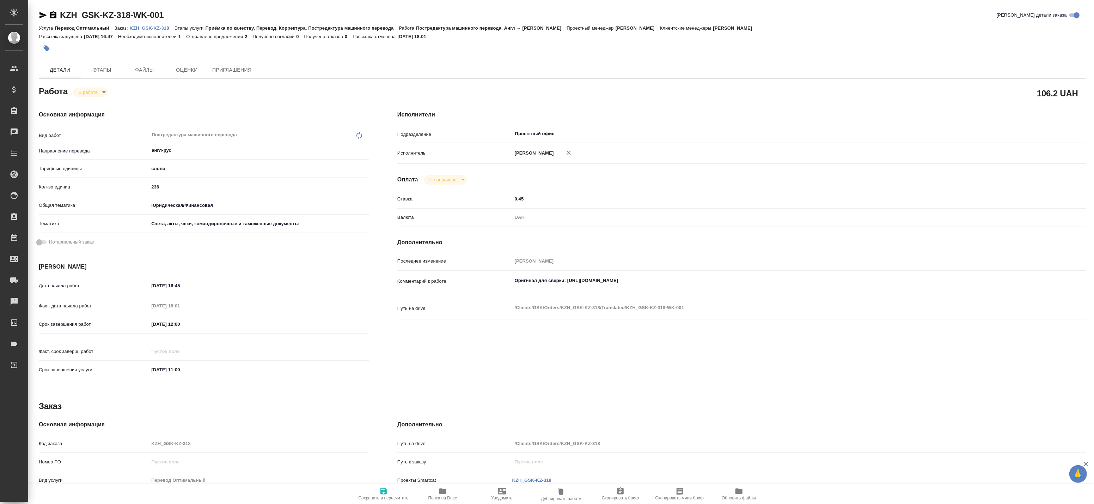
type textarea "x"
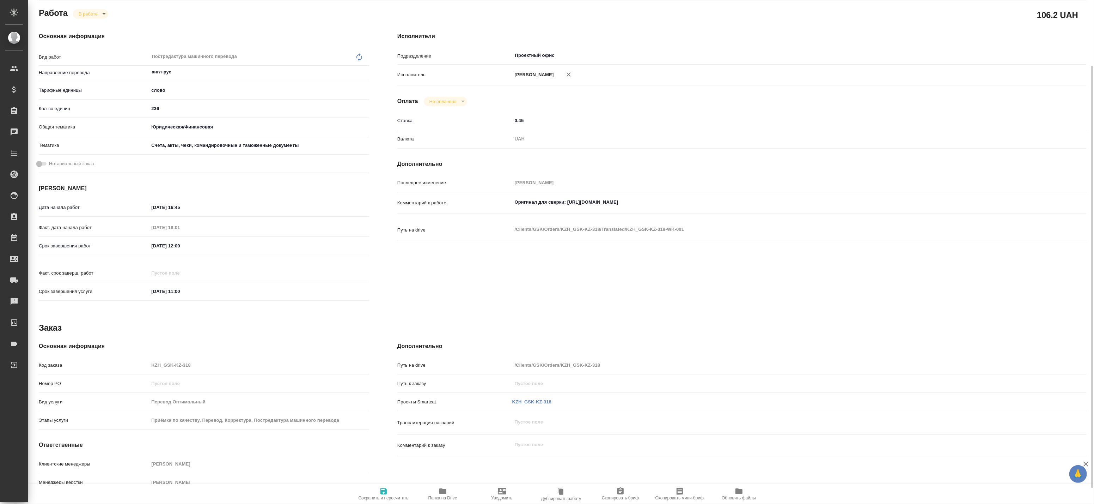
type textarea "x"
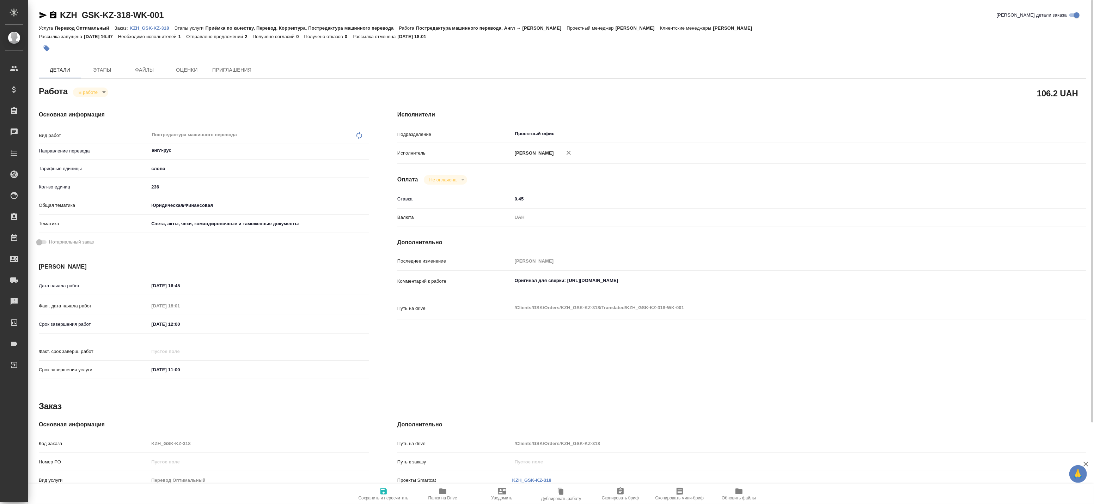
type textarea "x"
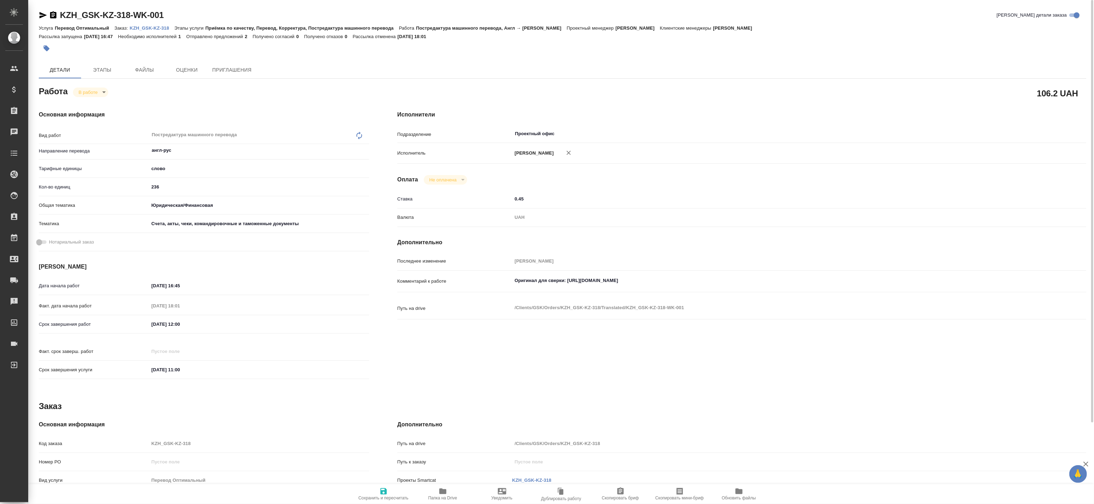
click at [136, 29] on p "KZH_GSK-KZ-318" at bounding box center [152, 27] width 45 height 5
type textarea "x"
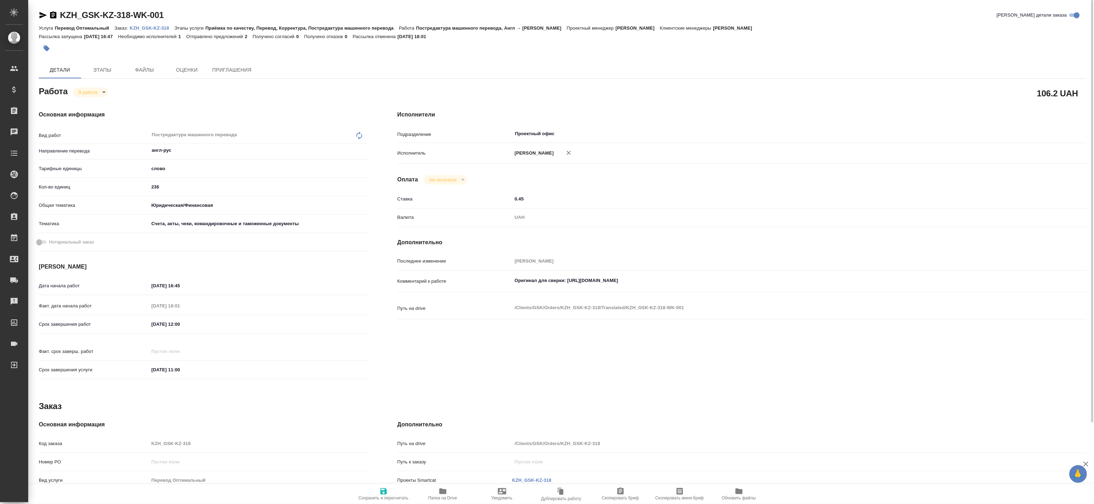
type textarea "x"
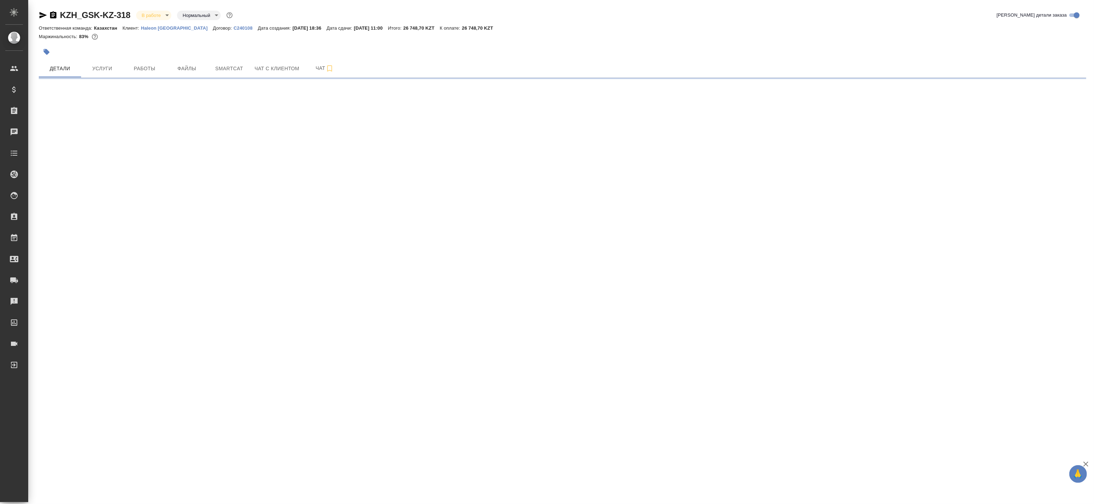
select select "RU"
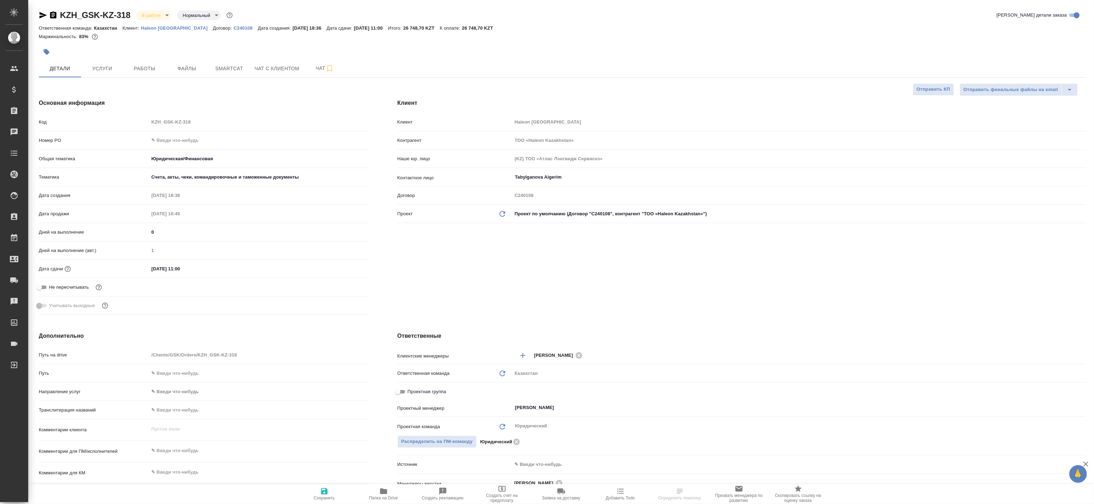
type textarea "x"
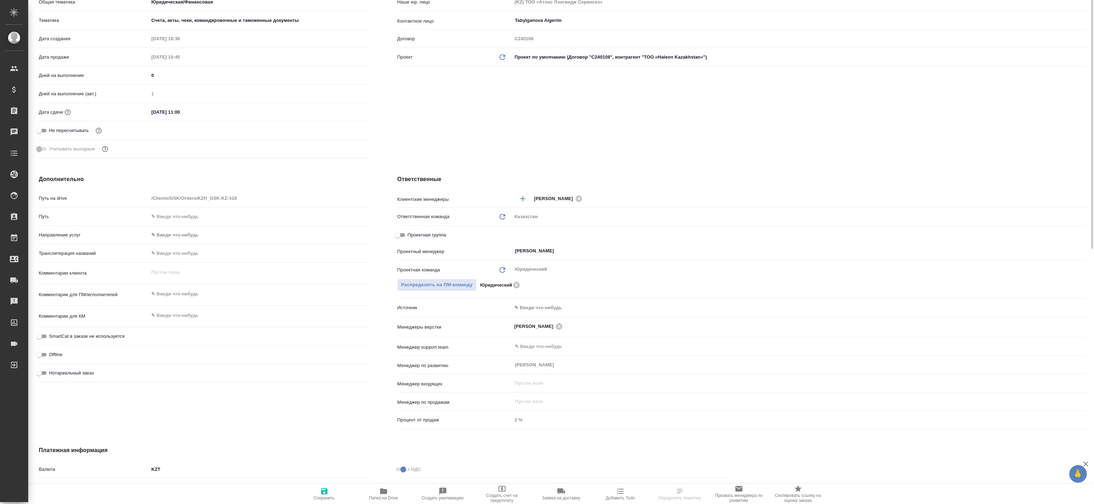
type textarea "x"
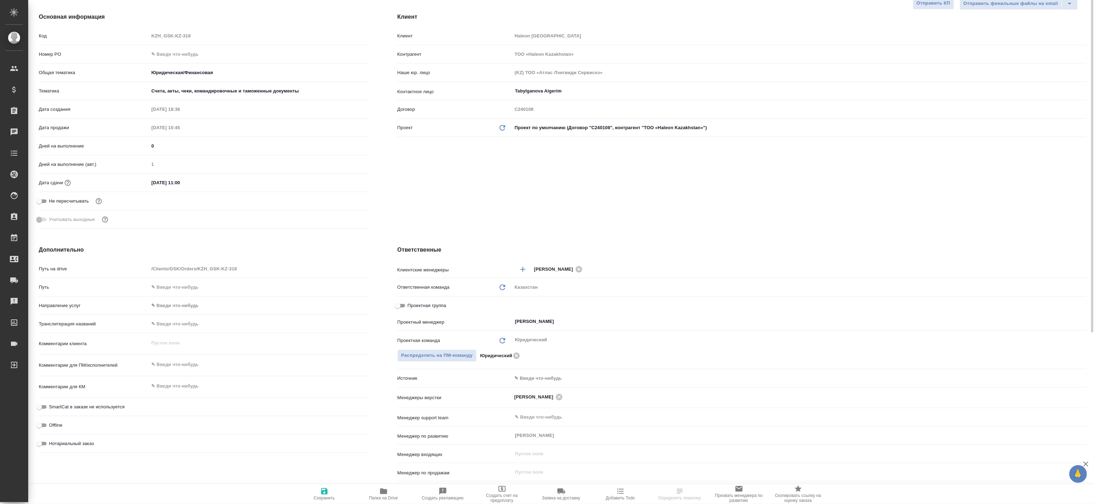
scroll to position [47, 0]
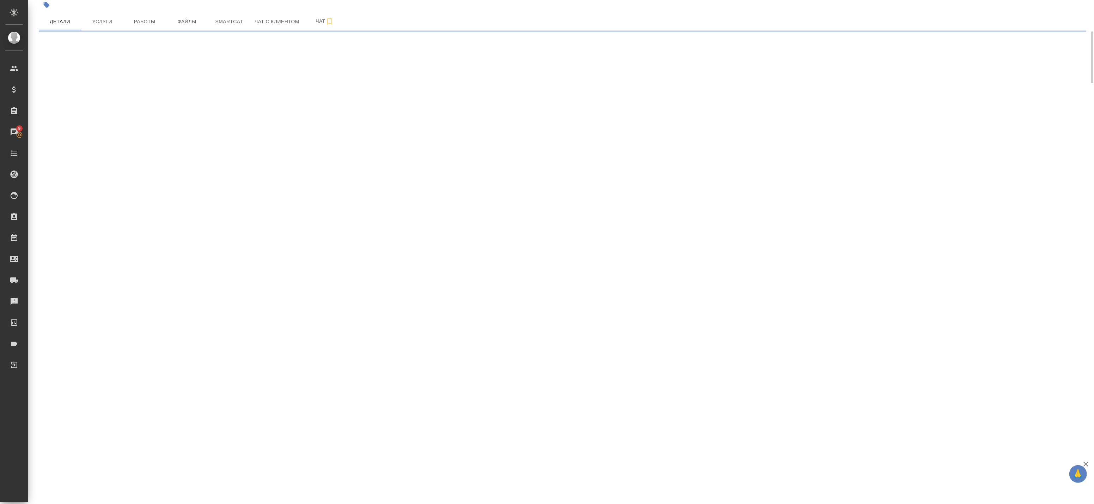
select select "RU"
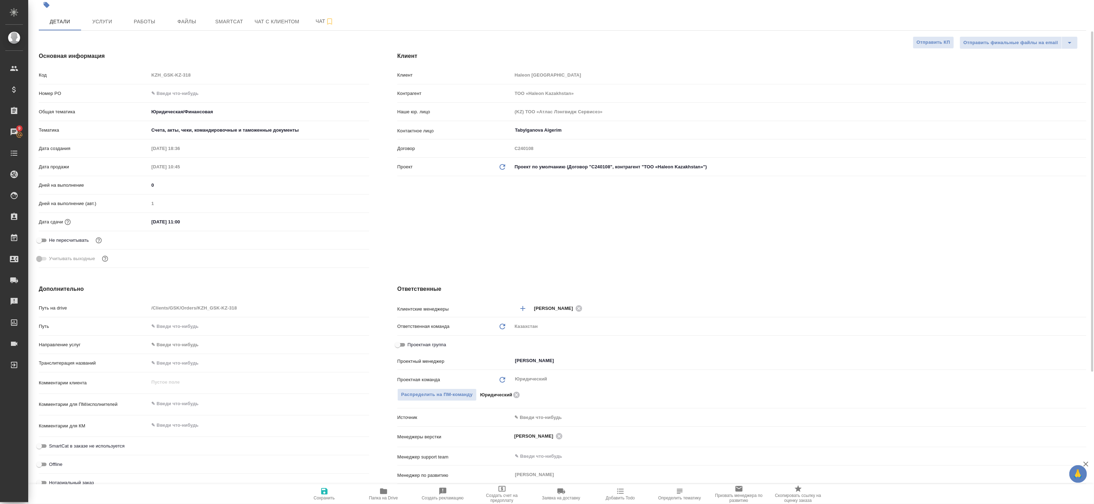
type textarea "x"
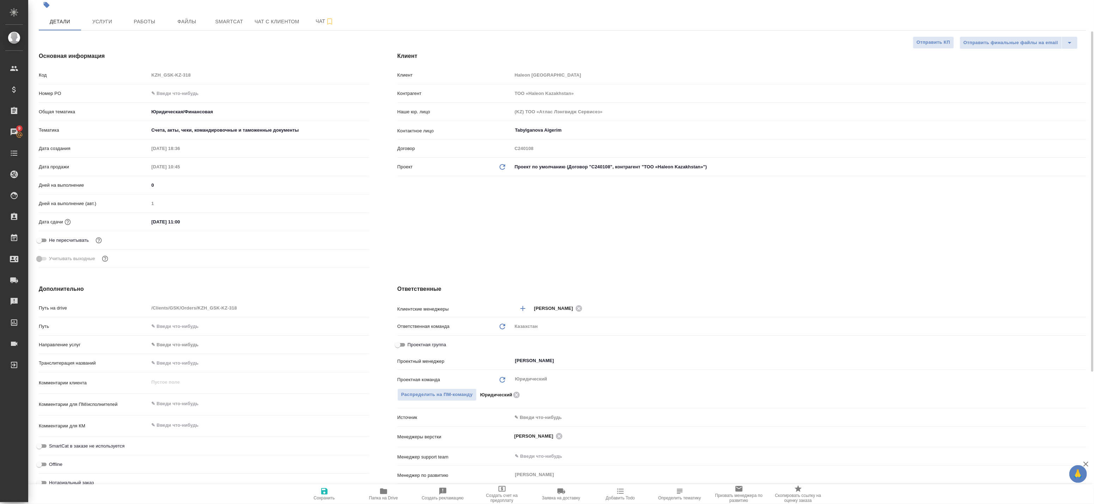
type textarea "x"
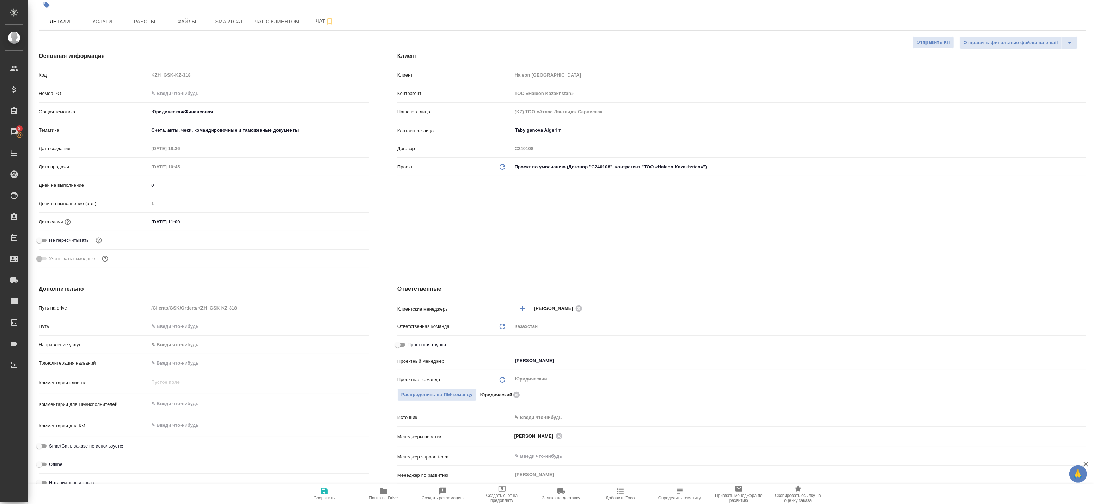
type textarea "x"
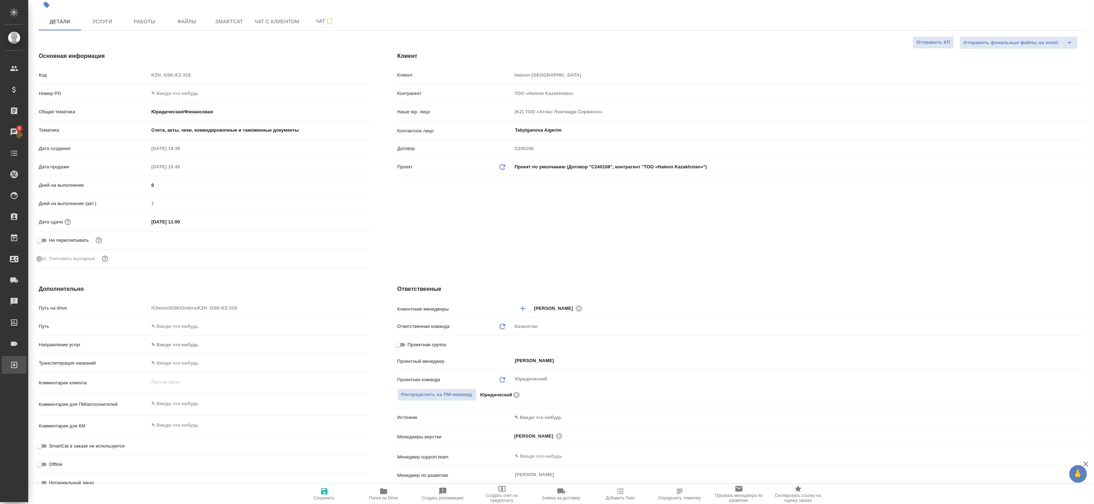
type textarea "x"
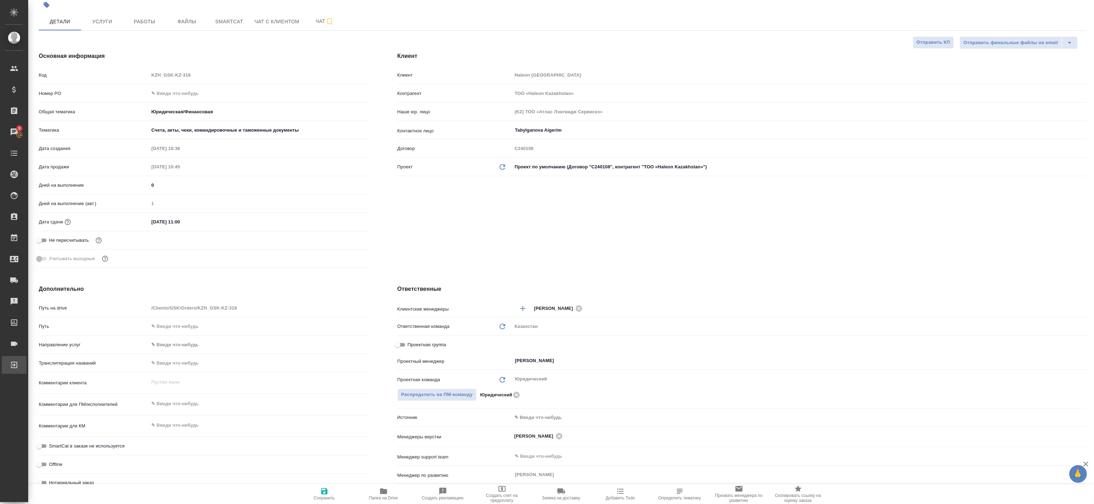
type textarea "x"
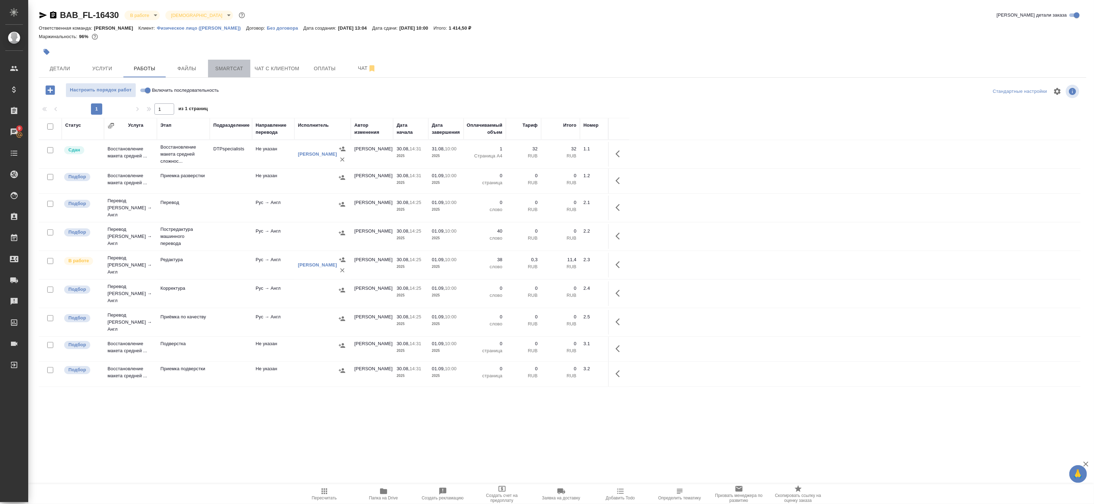
click at [237, 67] on span "Smartcat" at bounding box center [229, 68] width 34 height 9
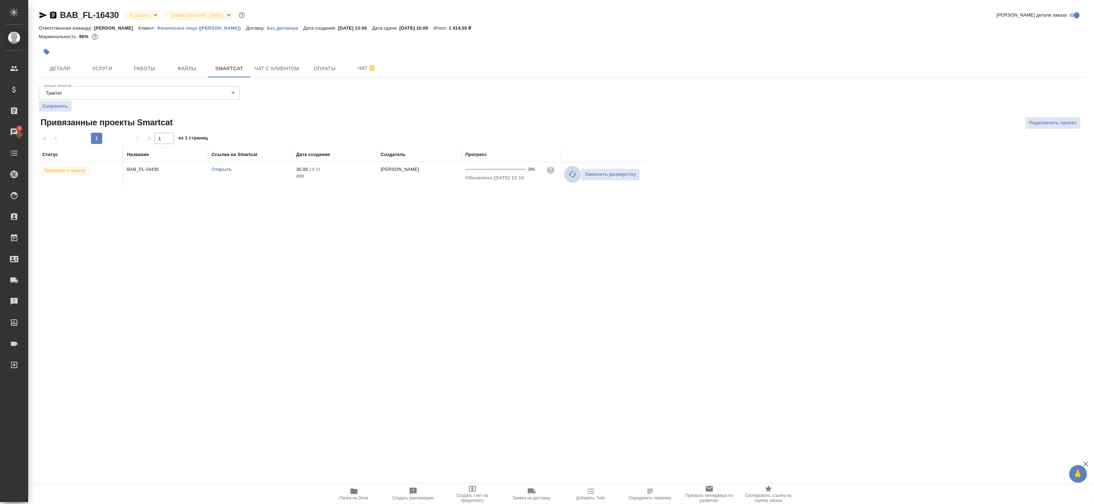
click at [570, 172] on icon "button" at bounding box center [573, 174] width 8 height 8
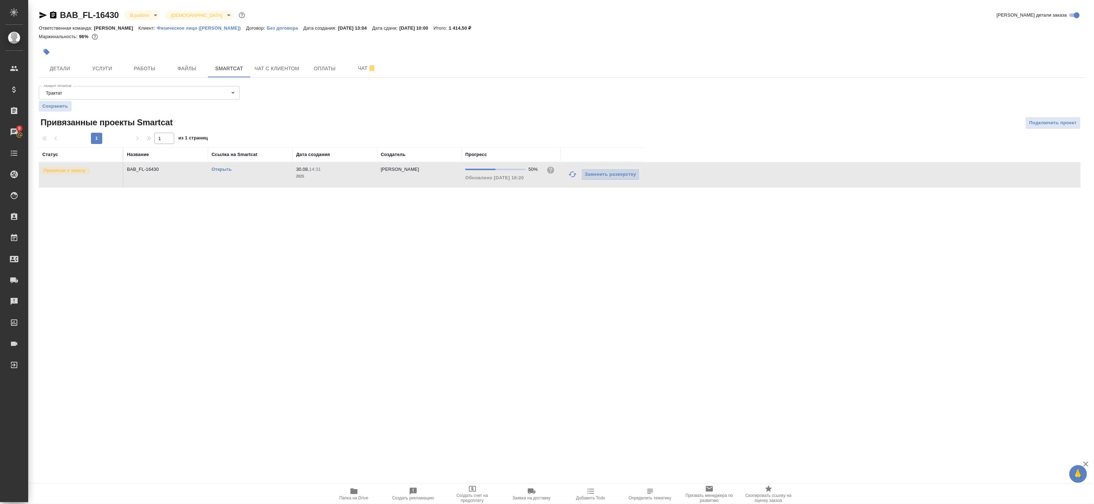
click at [223, 168] on link "Открыть" at bounding box center [222, 168] width 20 height 5
click at [146, 75] on button "Работы" at bounding box center [144, 69] width 42 height 18
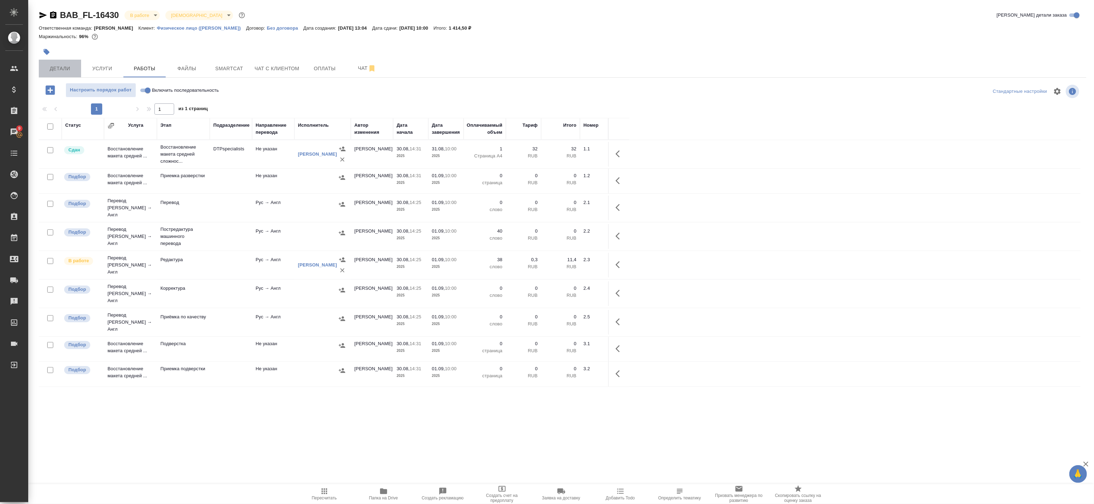
click at [63, 67] on span "Детали" at bounding box center [60, 68] width 34 height 9
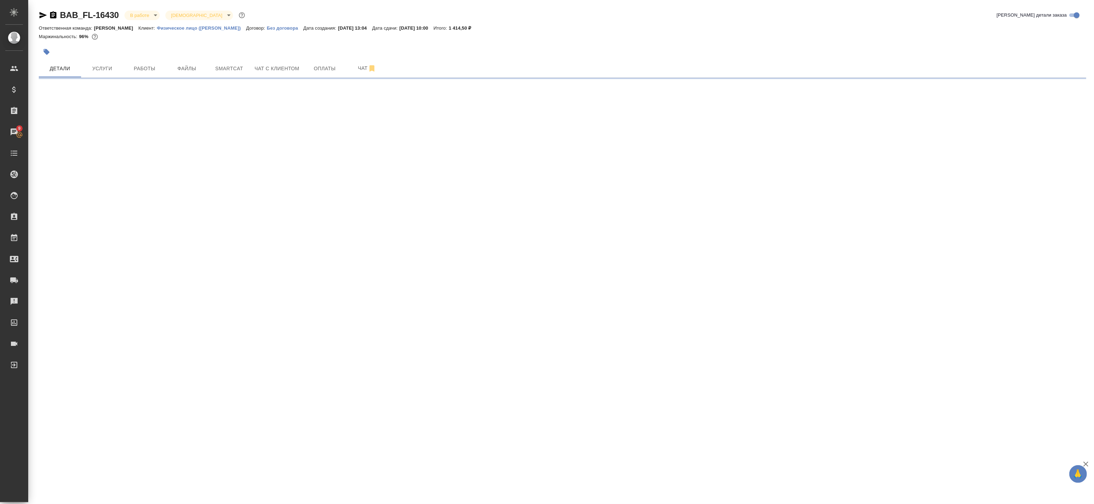
select select "RU"
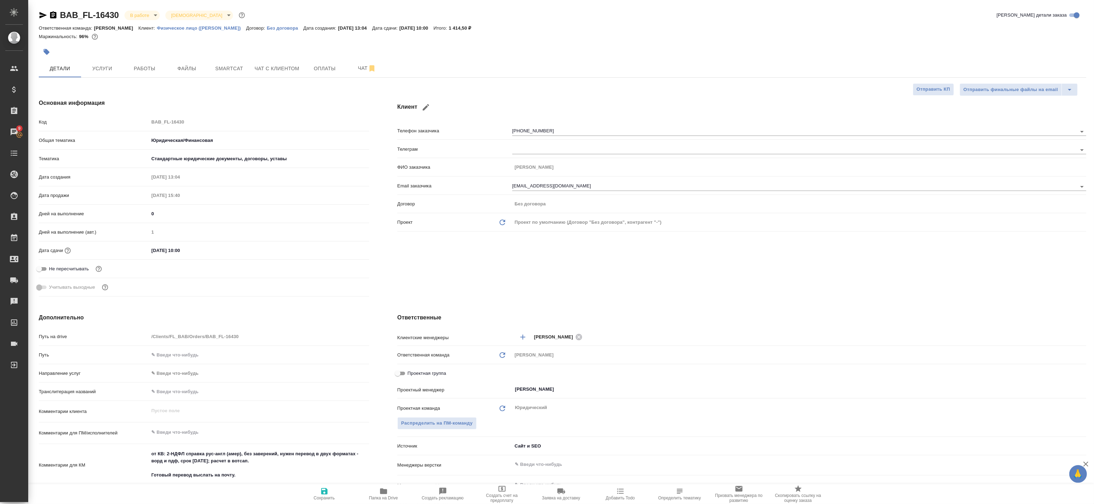
type textarea "x"
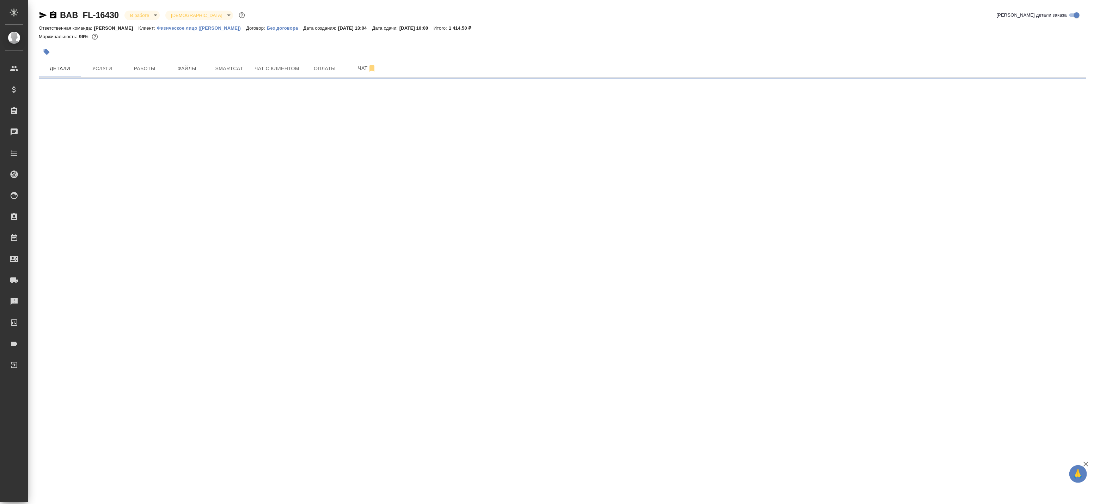
select select "RU"
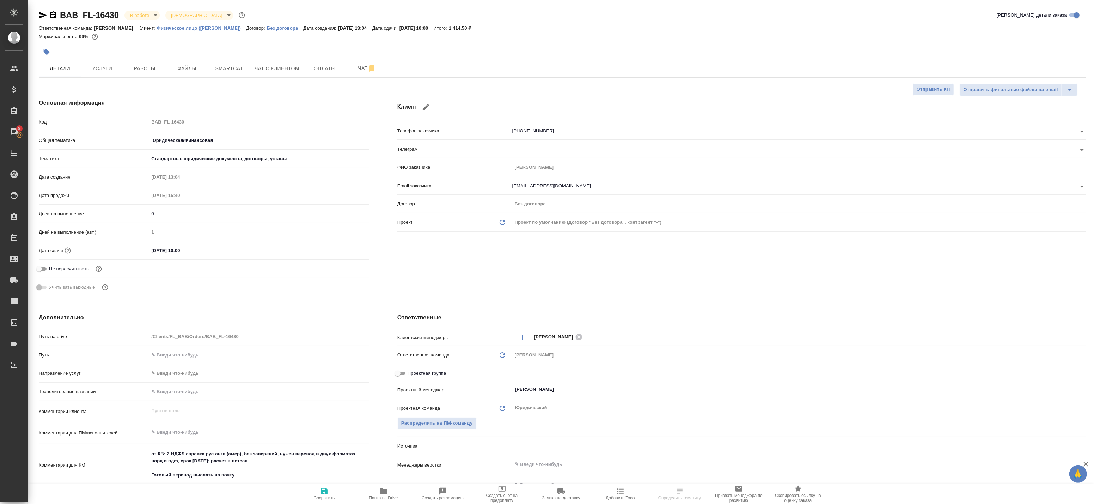
type textarea "x"
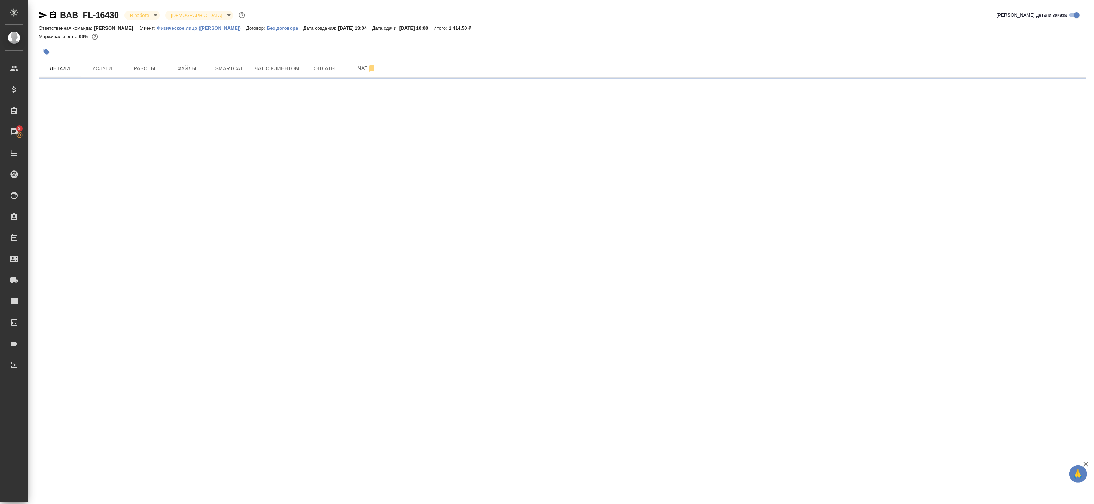
select select "RU"
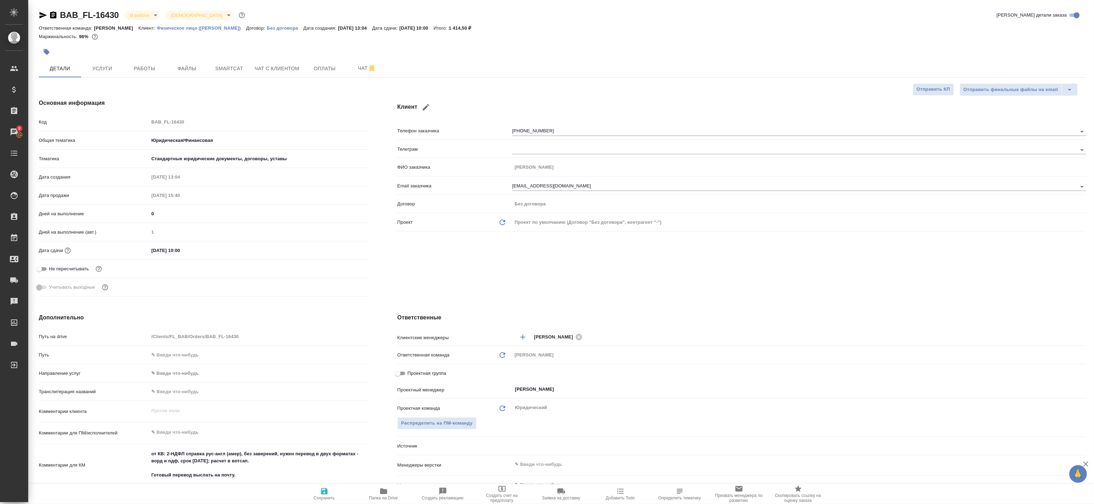
type textarea "x"
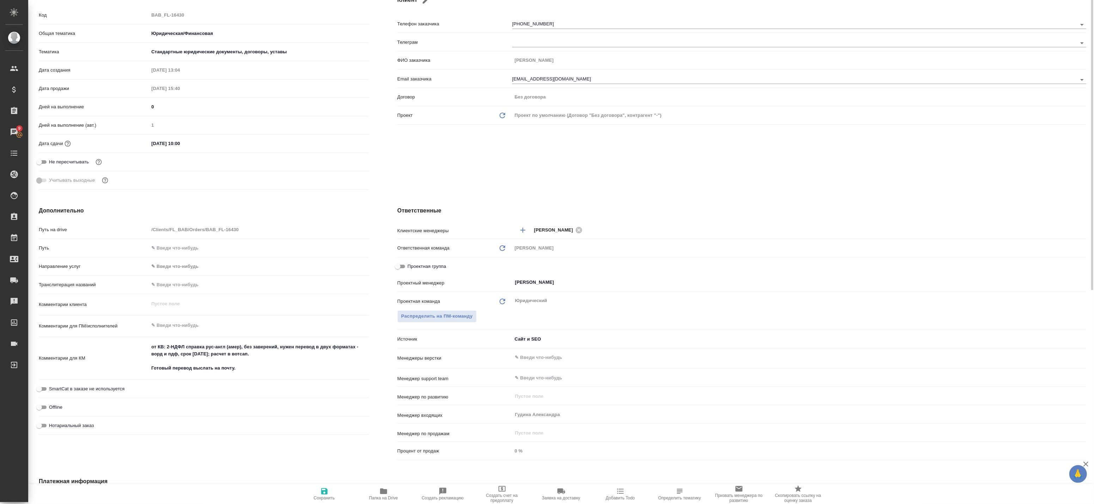
scroll to position [146, 0]
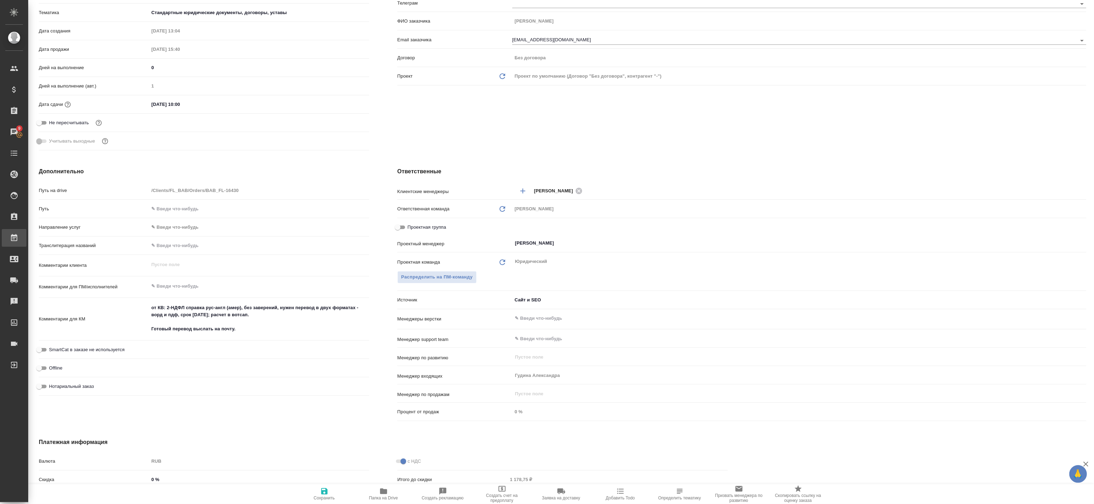
type textarea "x"
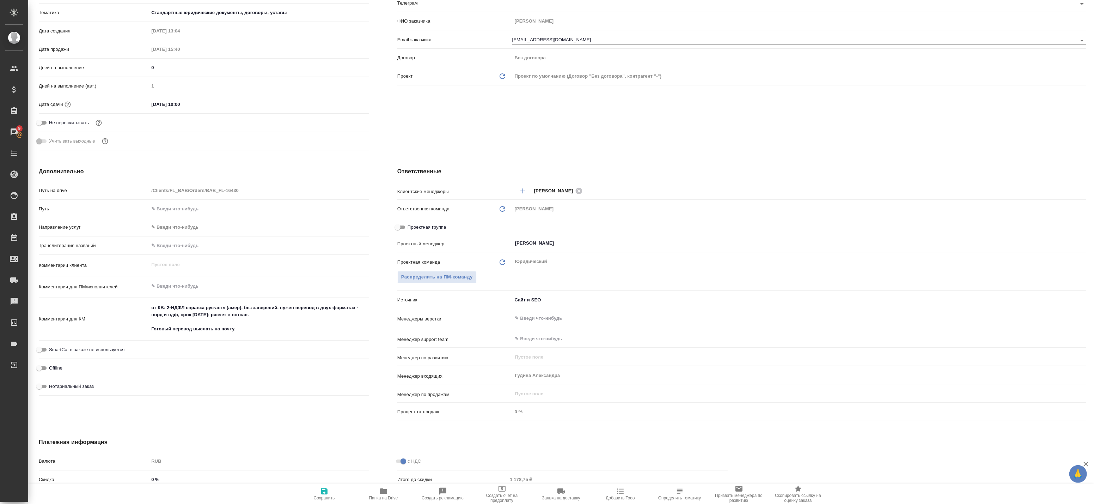
type textarea "x"
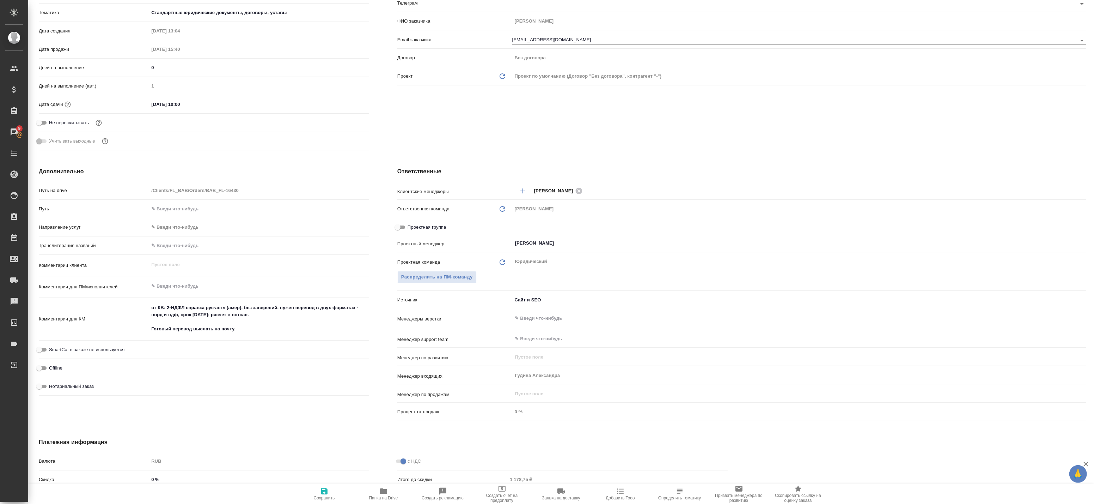
type textarea "x"
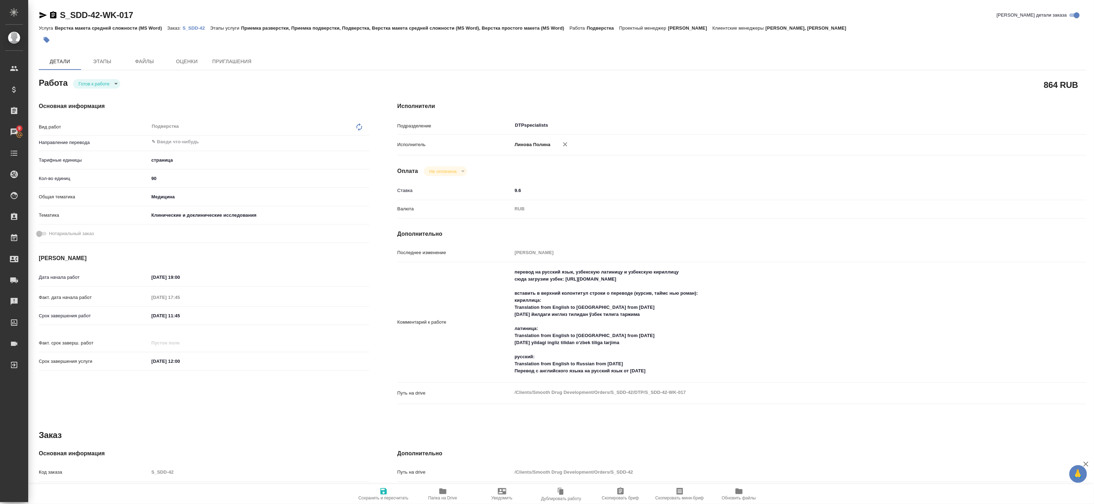
click at [195, 25] on link "S_SDD-42" at bounding box center [197, 28] width 28 height 6
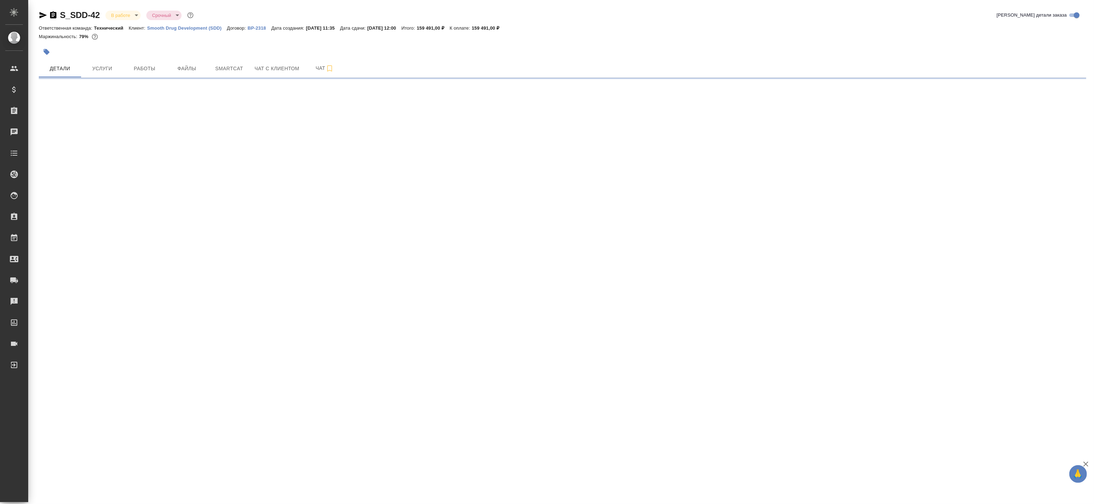
select select "RU"
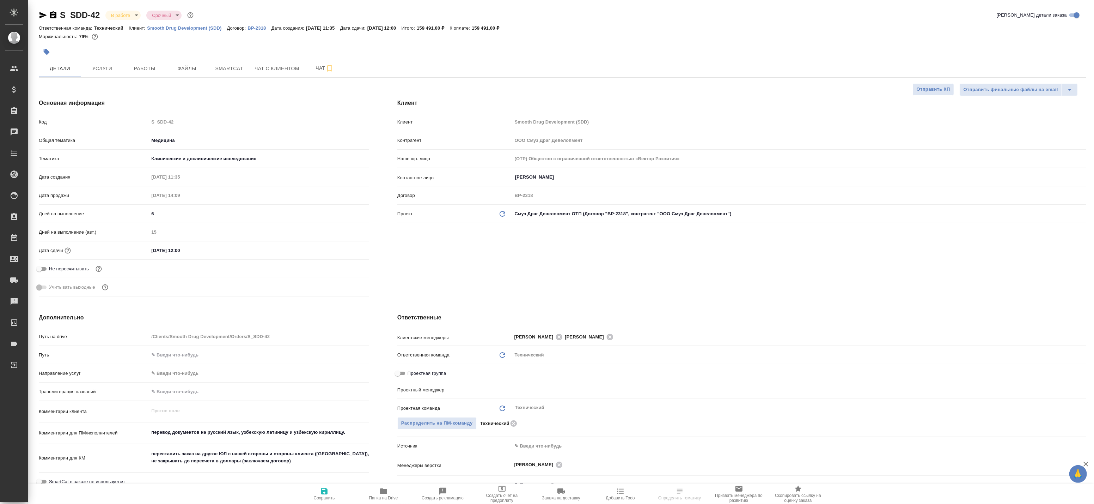
type textarea "x"
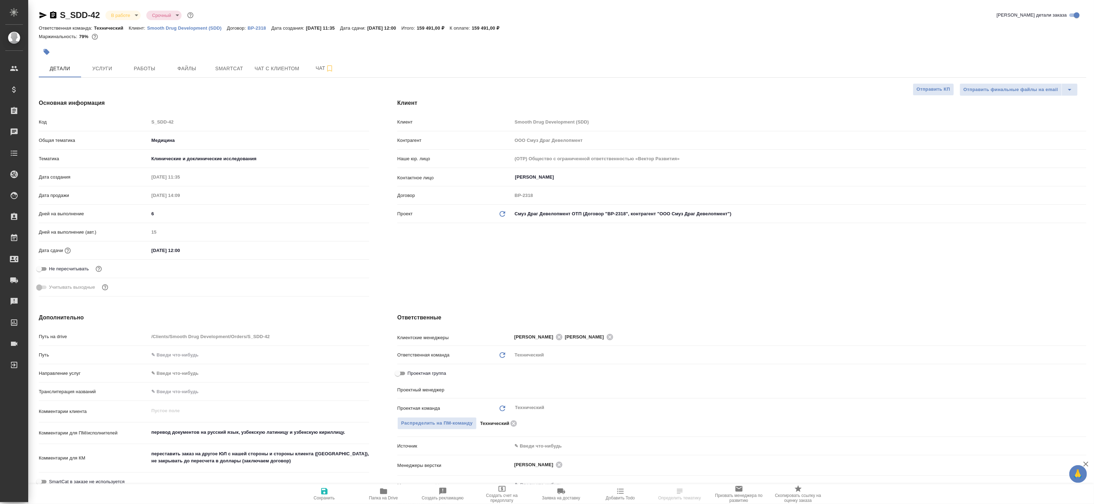
type textarea "x"
type input "Белякова Юлия"
type input "[PERSON_NAME]pavlova"
click at [128, 67] on span "Работы" at bounding box center [145, 68] width 34 height 9
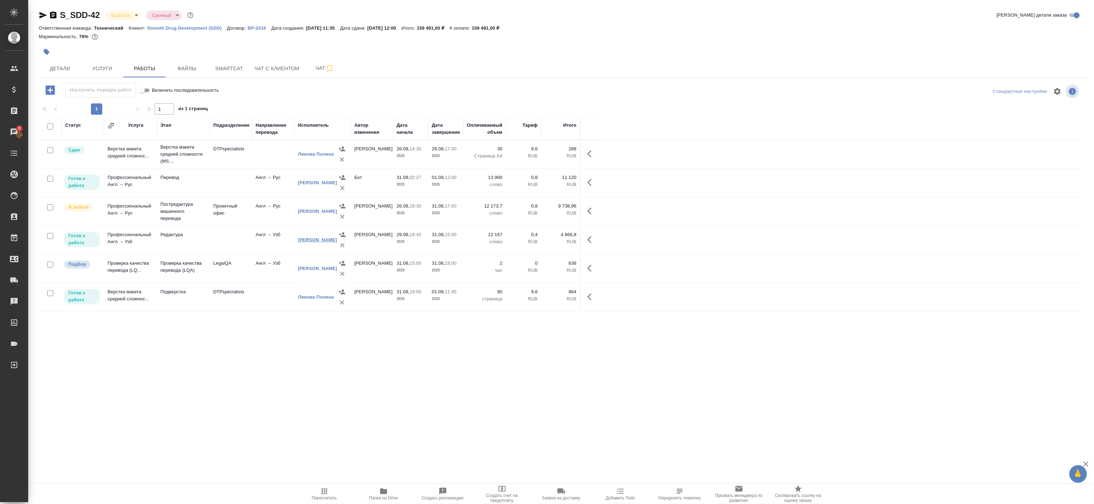
click at [300, 238] on link "Сагиева Динара" at bounding box center [317, 239] width 39 height 5
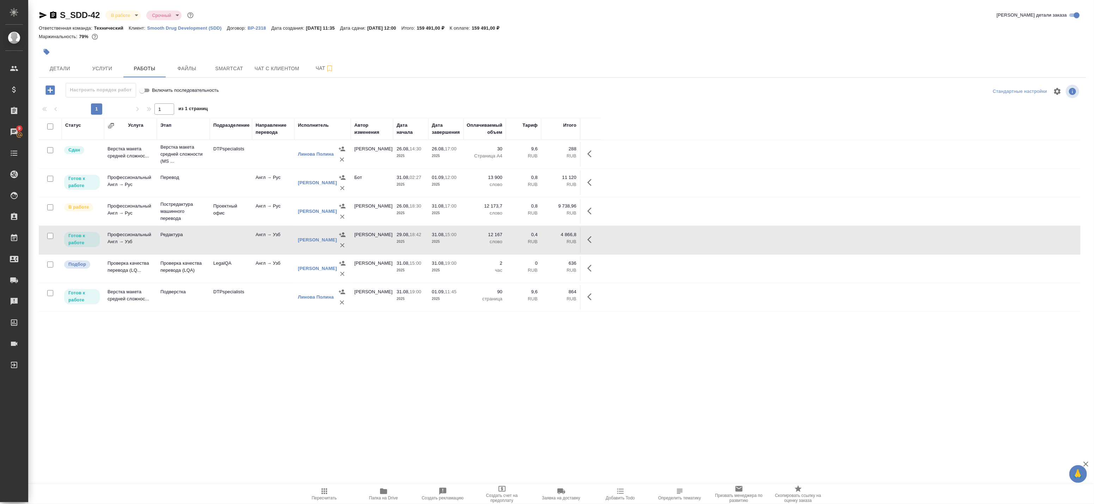
drag, startPoint x: 54, startPoint y: 15, endPoint x: 41, endPoint y: 15, distance: 13.0
click at [54, 15] on icon "button" at bounding box center [53, 15] width 8 height 8
click at [273, 238] on td "Англ → Узб" at bounding box center [273, 239] width 42 height 25
click at [589, 181] on icon "button" at bounding box center [592, 182] width 8 height 8
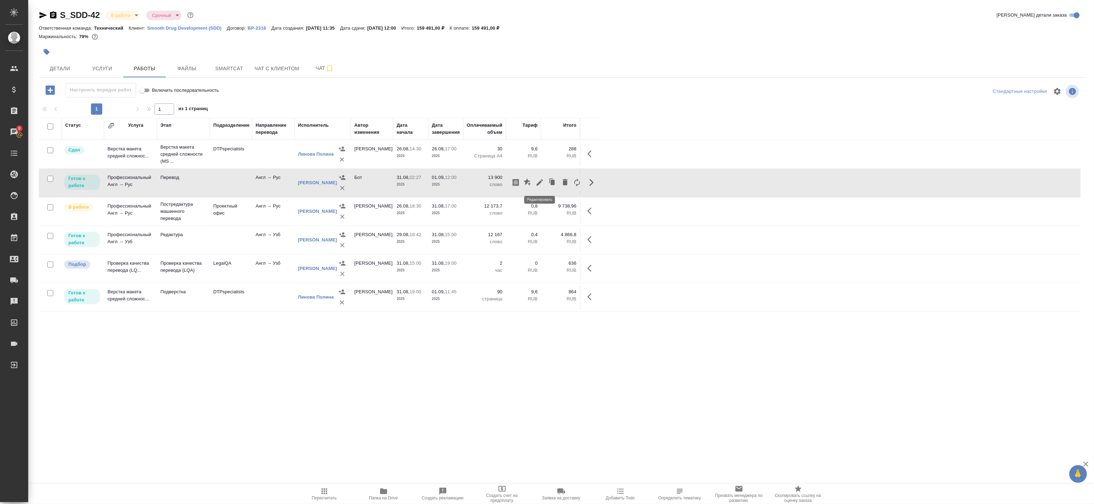
click at [541, 181] on icon "button" at bounding box center [540, 182] width 6 height 6
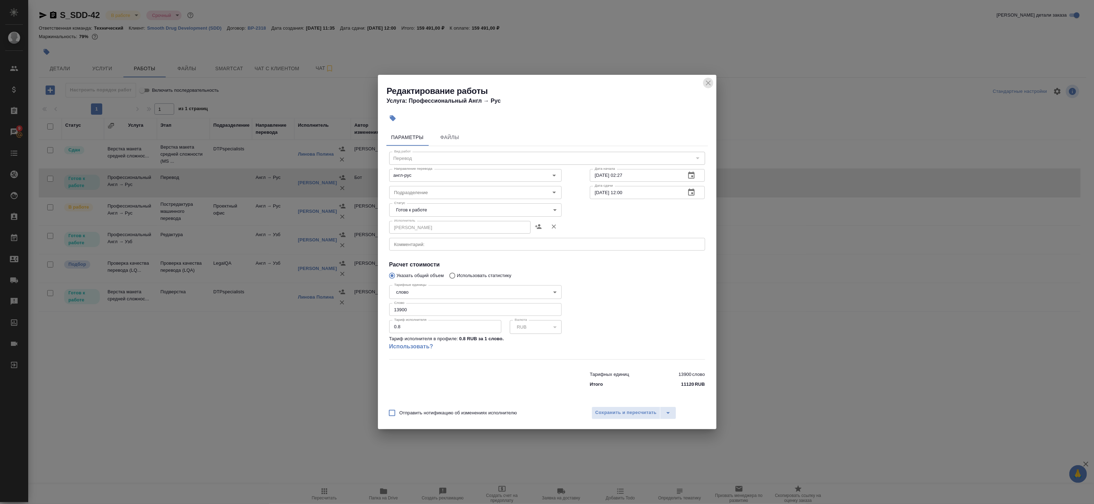
click at [711, 83] on icon "close" at bounding box center [708, 83] width 8 height 8
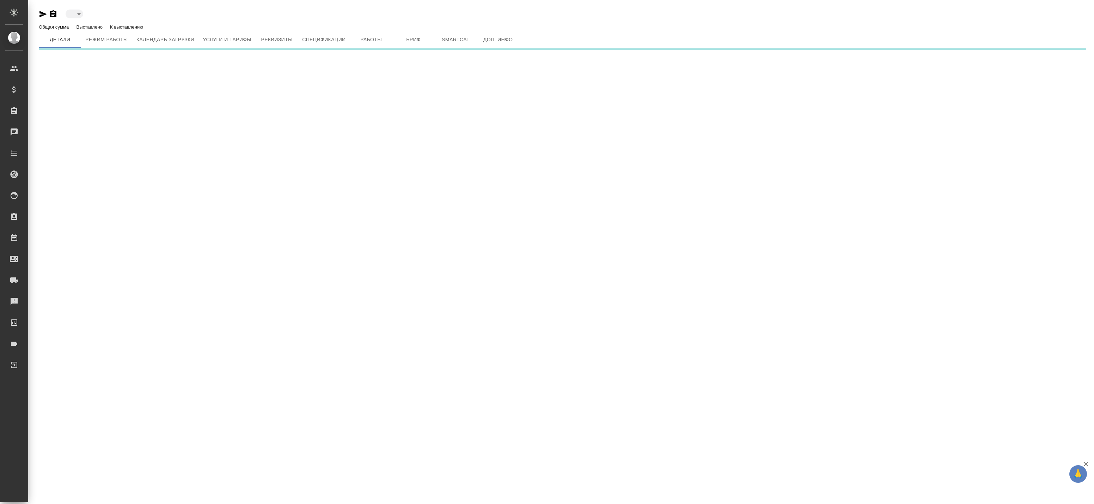
type input "active"
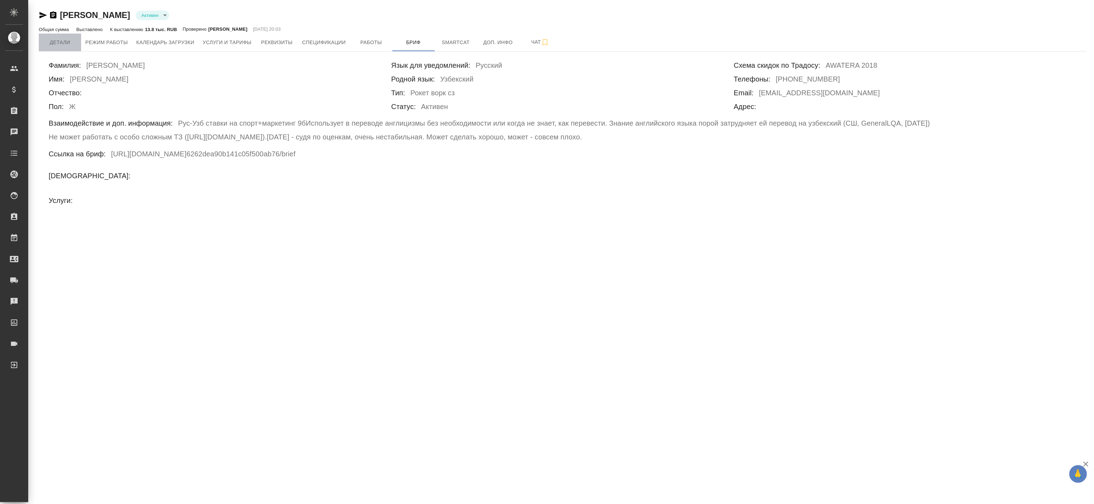
click at [61, 36] on button "Детали" at bounding box center [60, 43] width 42 height 18
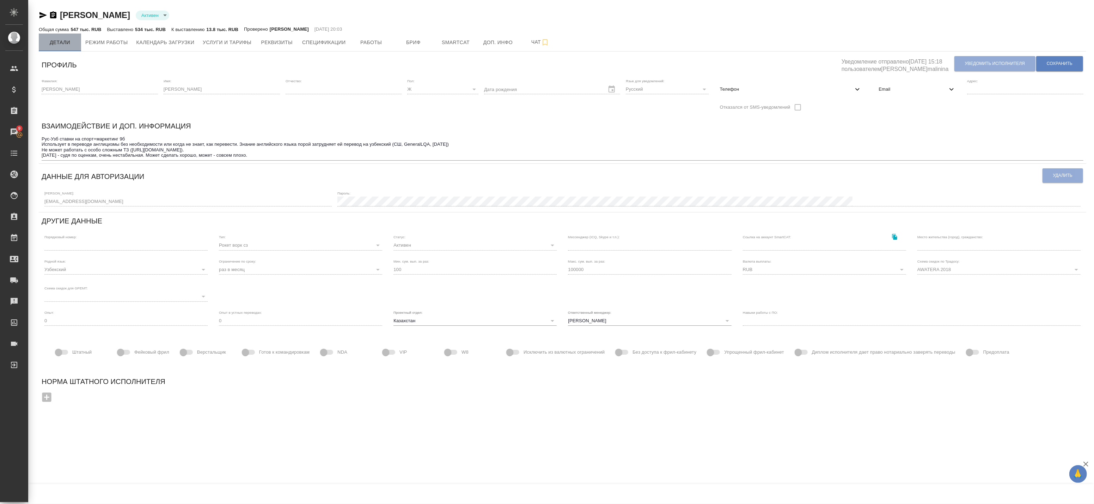
click at [68, 39] on span "Детали" at bounding box center [60, 42] width 34 height 9
click at [820, 87] on span "Телефон" at bounding box center [787, 89] width 134 height 7
select select "RU"
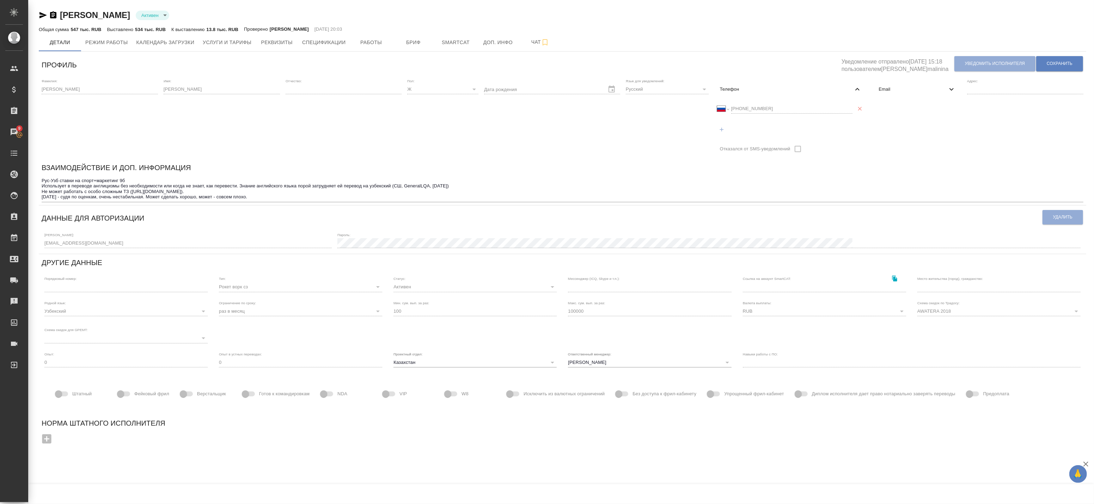
click at [911, 92] on span "Email" at bounding box center [913, 89] width 69 height 7
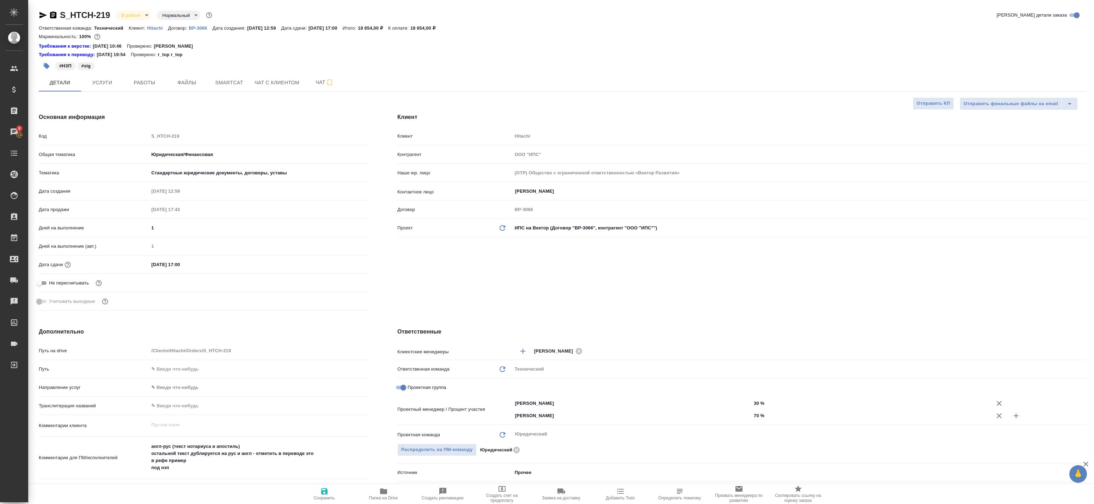
select select "RU"
click at [137, 84] on span "Работы" at bounding box center [145, 82] width 34 height 9
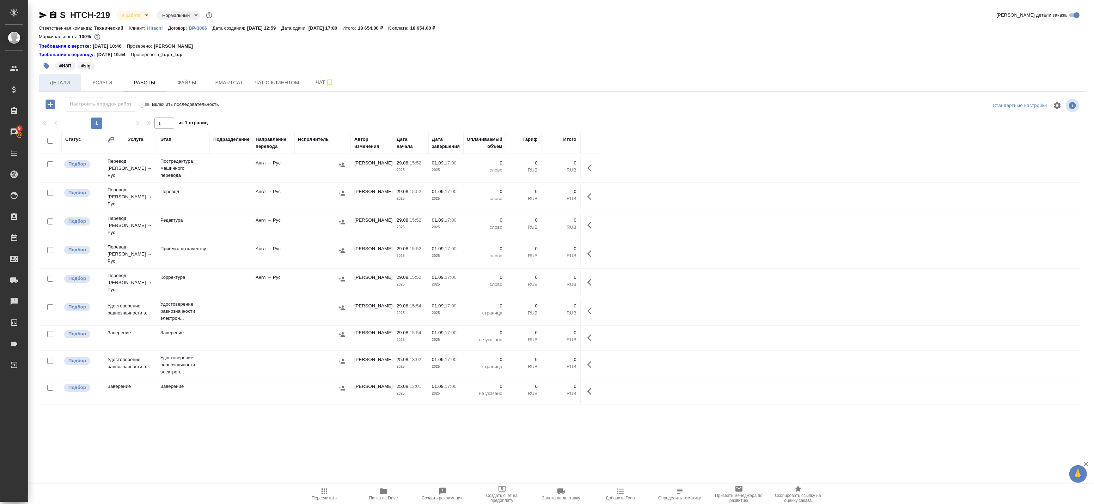
click at [65, 82] on span "Детали" at bounding box center [60, 82] width 34 height 9
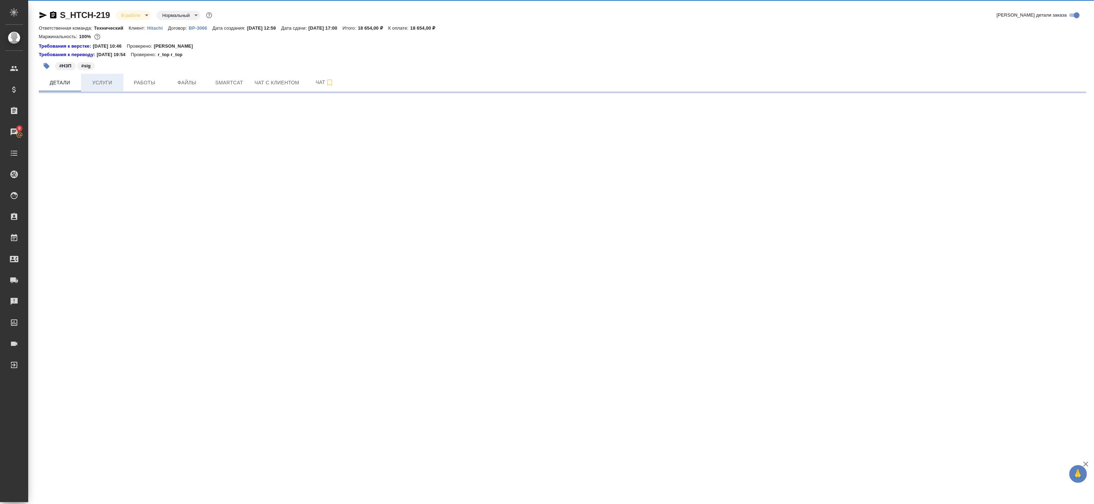
select select "RU"
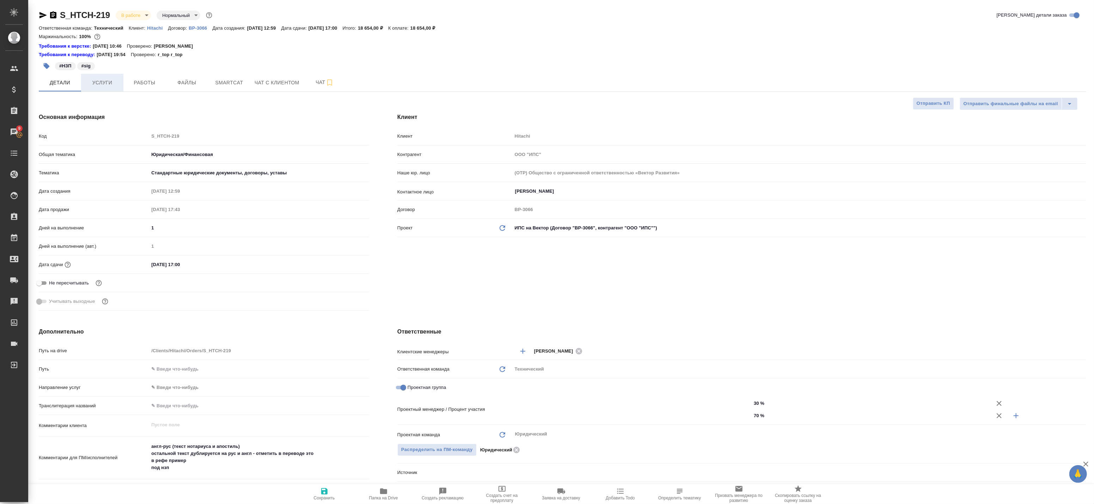
type textarea "x"
type input "[PERSON_NAME]"
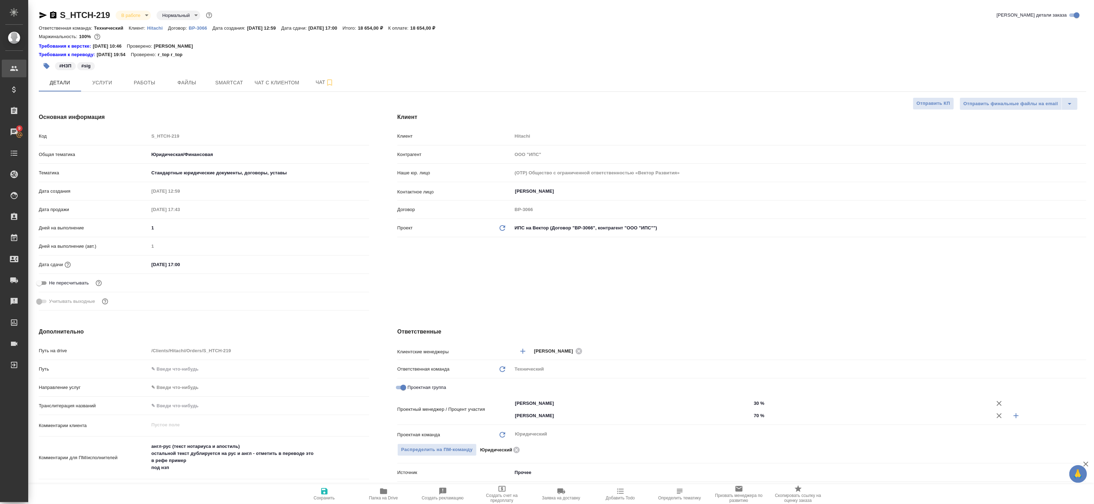
type textarea "x"
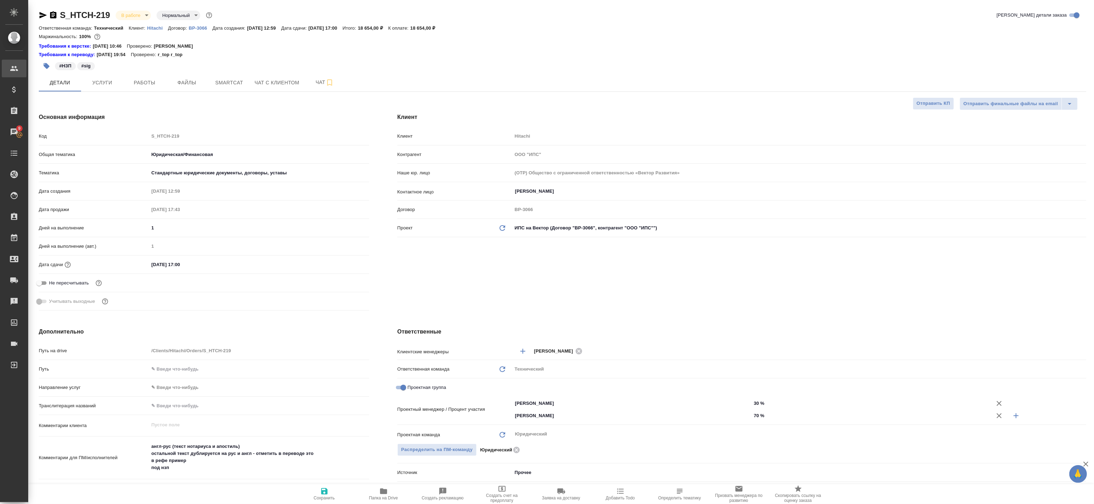
type textarea "x"
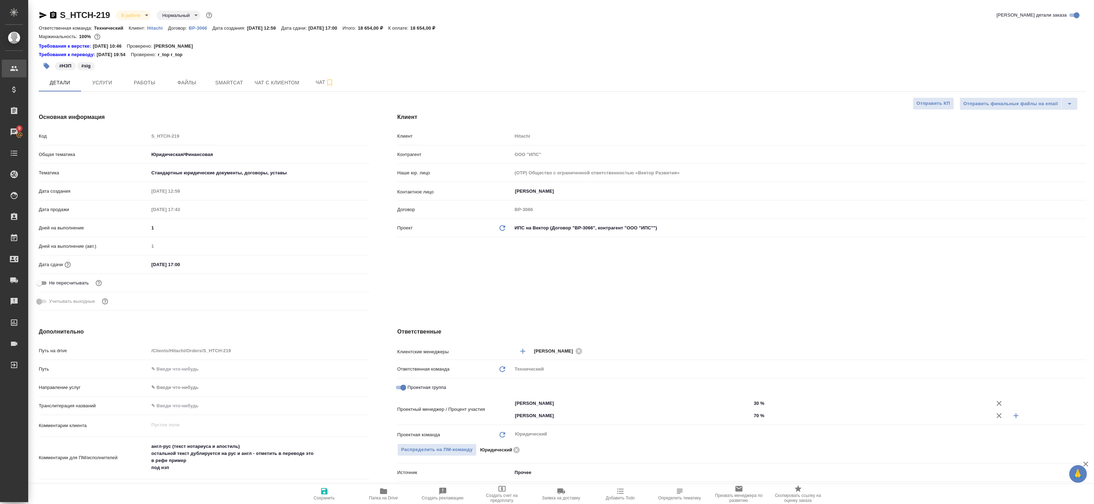
type textarea "x"
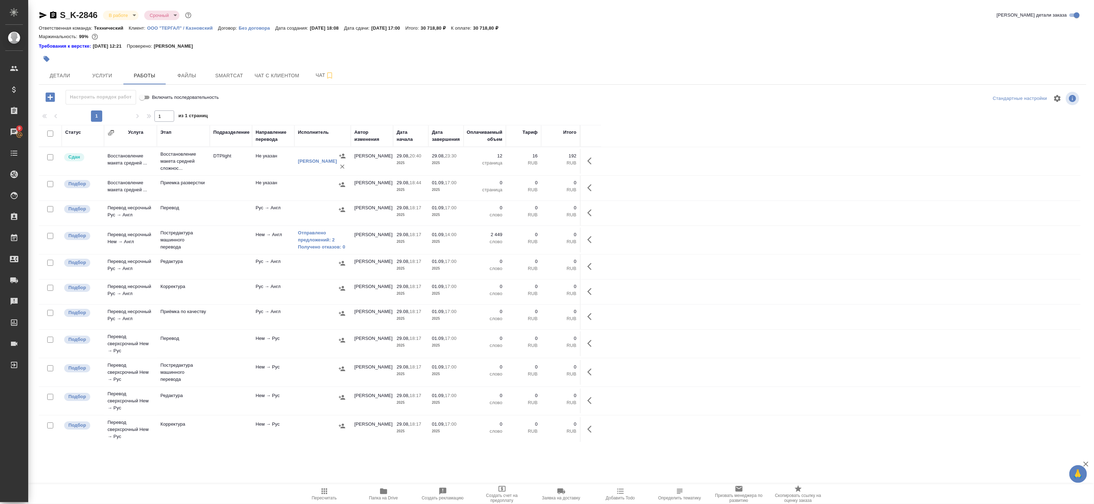
click at [380, 497] on span "Папка на Drive" at bounding box center [383, 497] width 29 height 5
click at [216, 74] on span "Smartcat" at bounding box center [229, 75] width 34 height 9
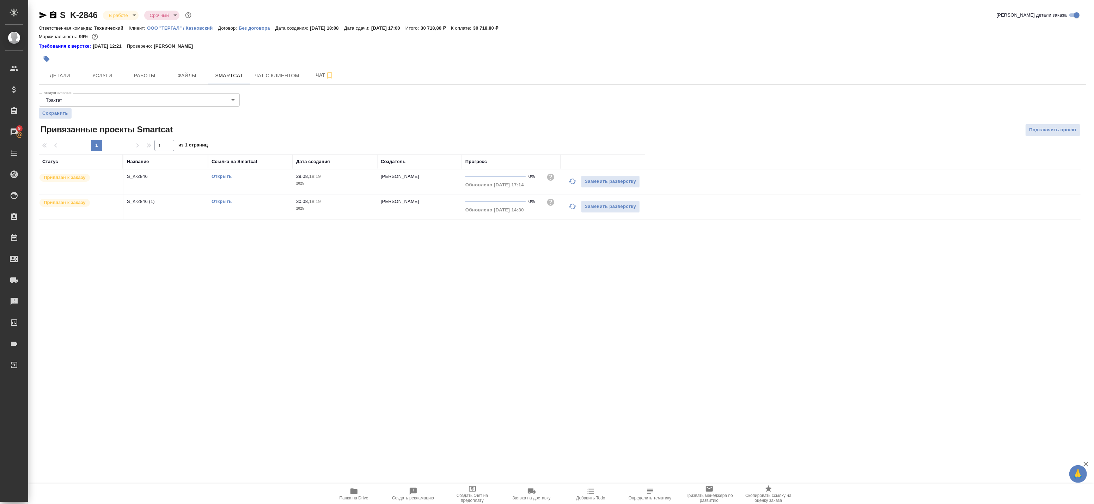
click at [224, 175] on link "Открыть" at bounding box center [222, 176] width 20 height 5
click at [133, 78] on span "Работы" at bounding box center [145, 75] width 34 height 9
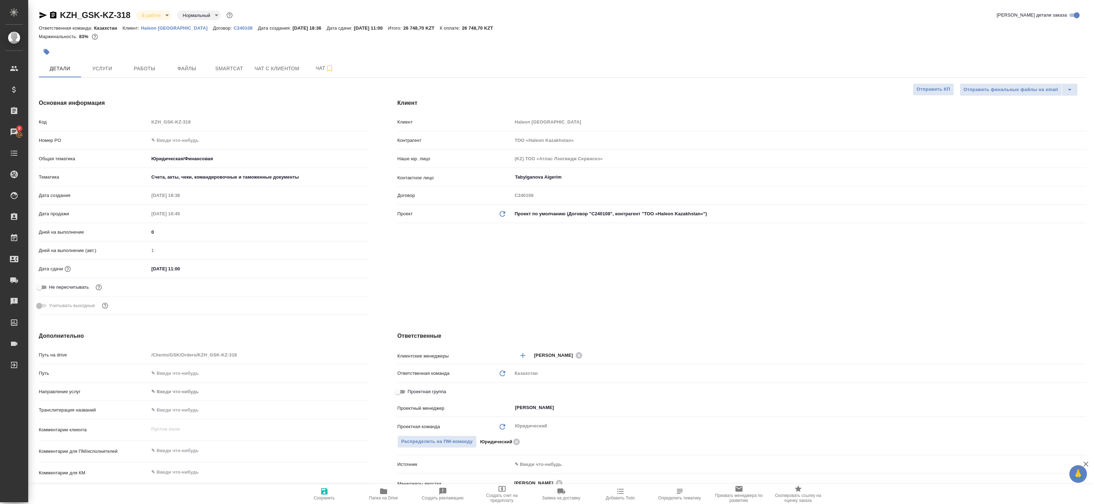
select select "RU"
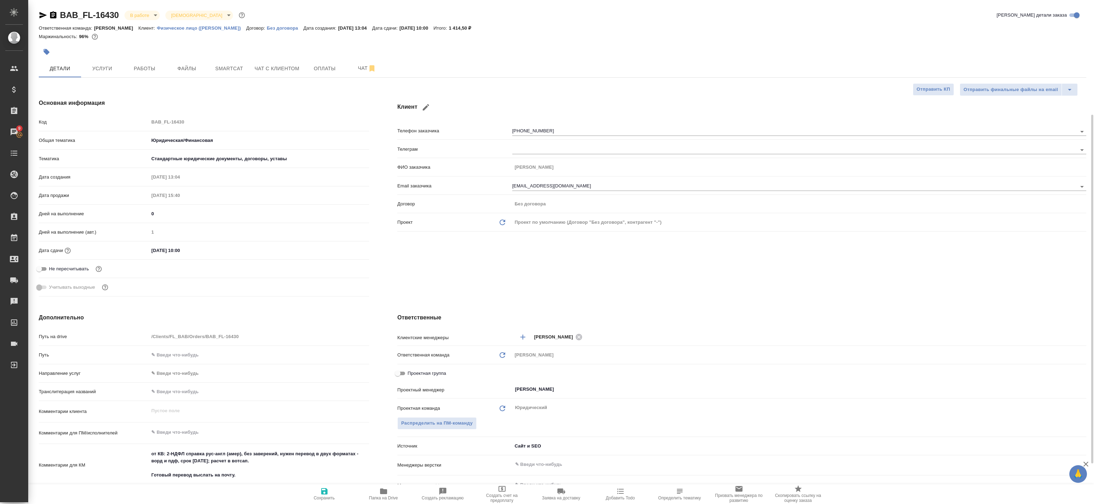
select select "RU"
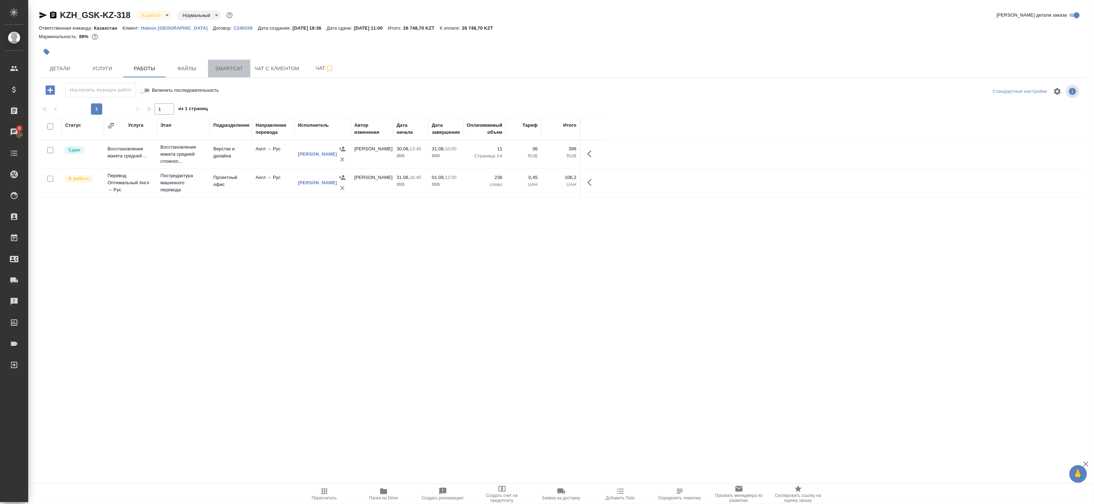
click at [231, 65] on span "Smartcat" at bounding box center [229, 68] width 34 height 9
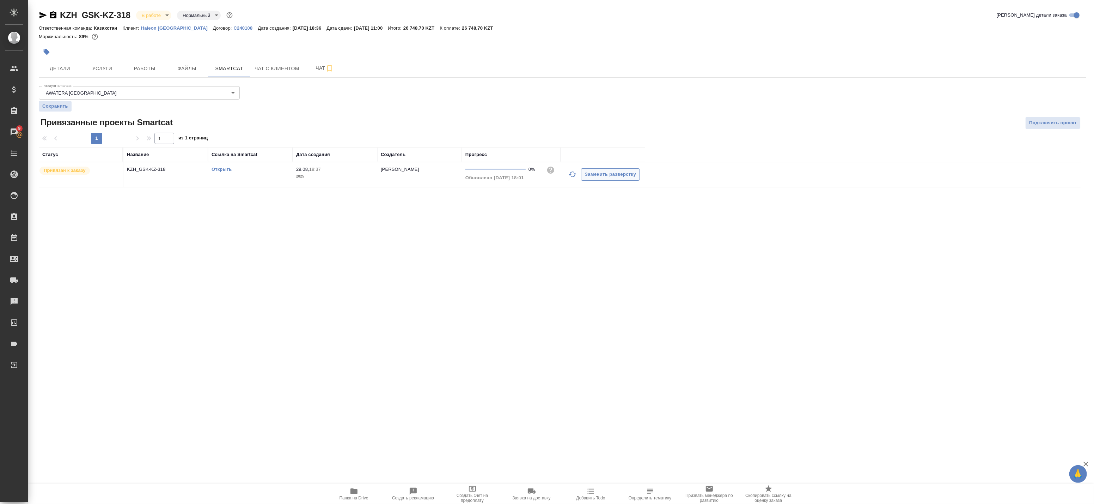
click at [571, 176] on icon "button" at bounding box center [573, 174] width 8 height 8
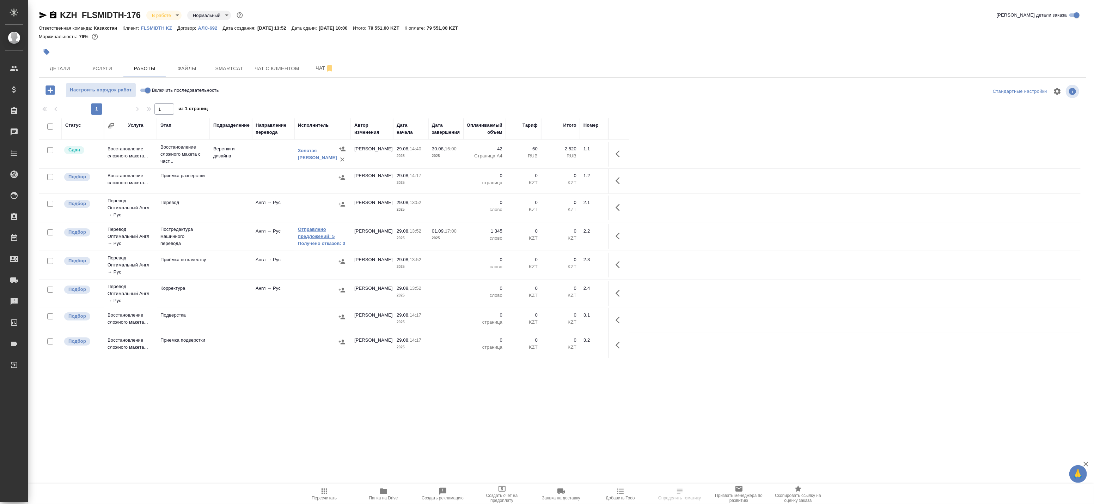
click at [318, 236] on link "Отправлено предложений: 5" at bounding box center [322, 233] width 49 height 14
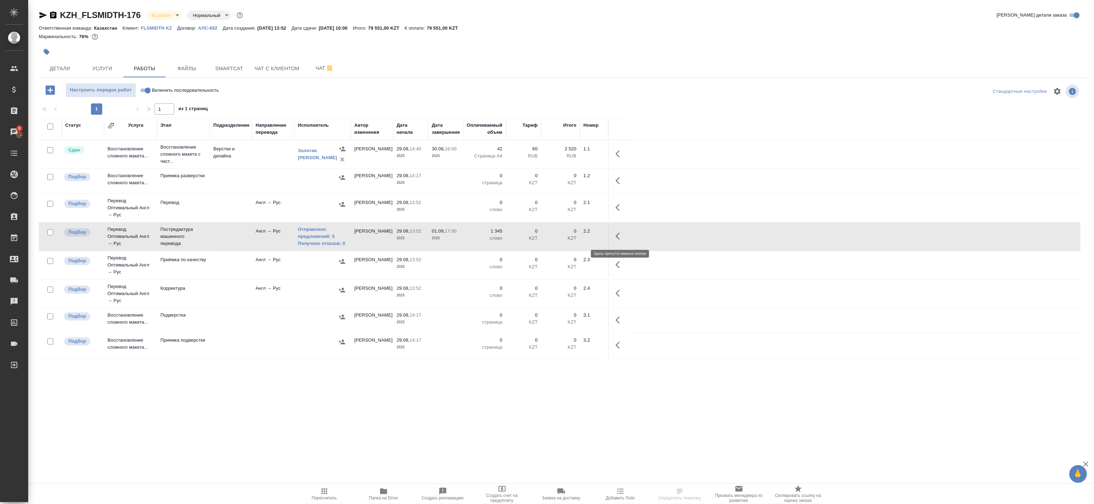
click at [617, 238] on icon "button" at bounding box center [620, 236] width 8 height 8
click at [569, 237] on icon "button" at bounding box center [568, 236] width 8 height 8
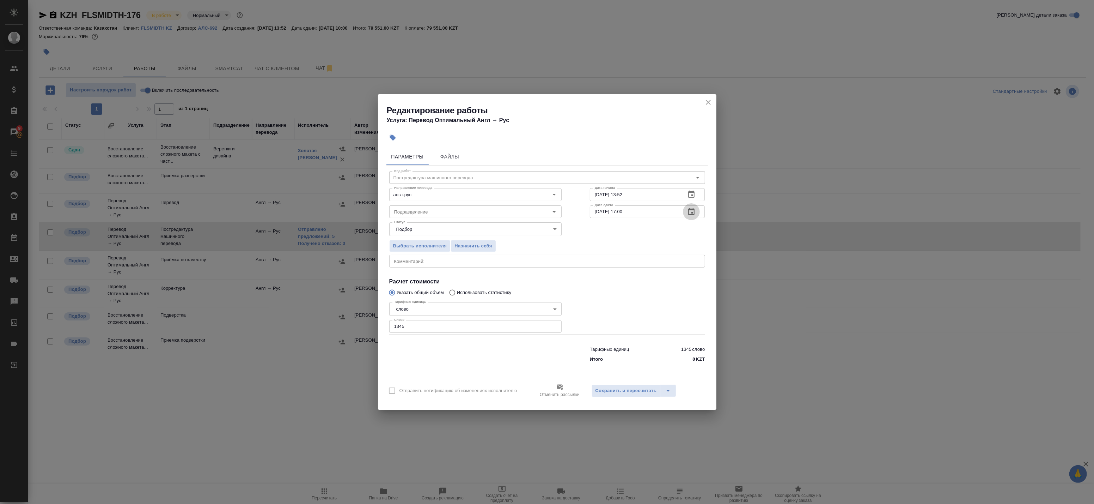
click at [693, 213] on icon "button" at bounding box center [691, 211] width 6 height 7
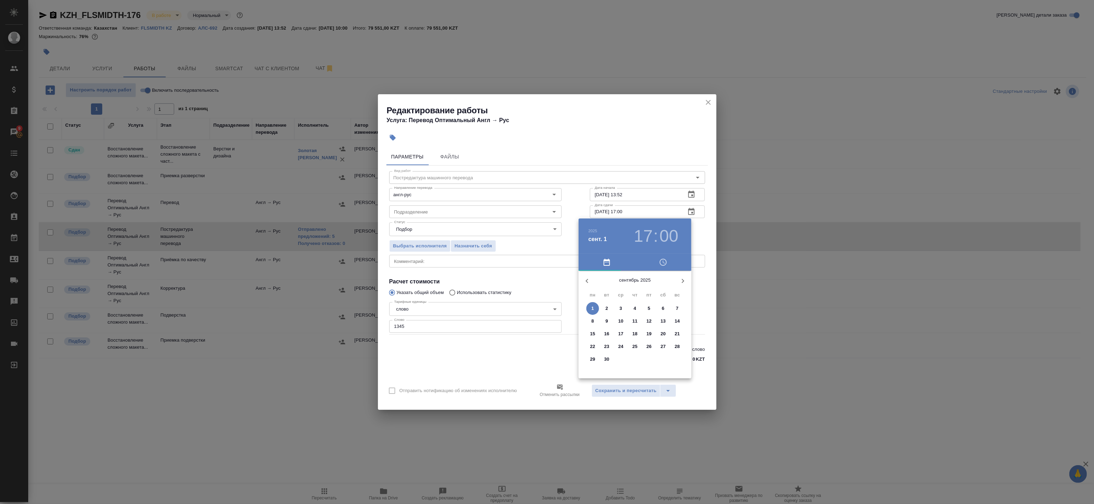
click at [647, 237] on h3 "17" at bounding box center [643, 236] width 19 height 20
click at [635, 353] on div at bounding box center [635, 326] width 92 height 92
type input "01.09.2025 18:00"
click at [700, 238] on div at bounding box center [547, 252] width 1094 height 504
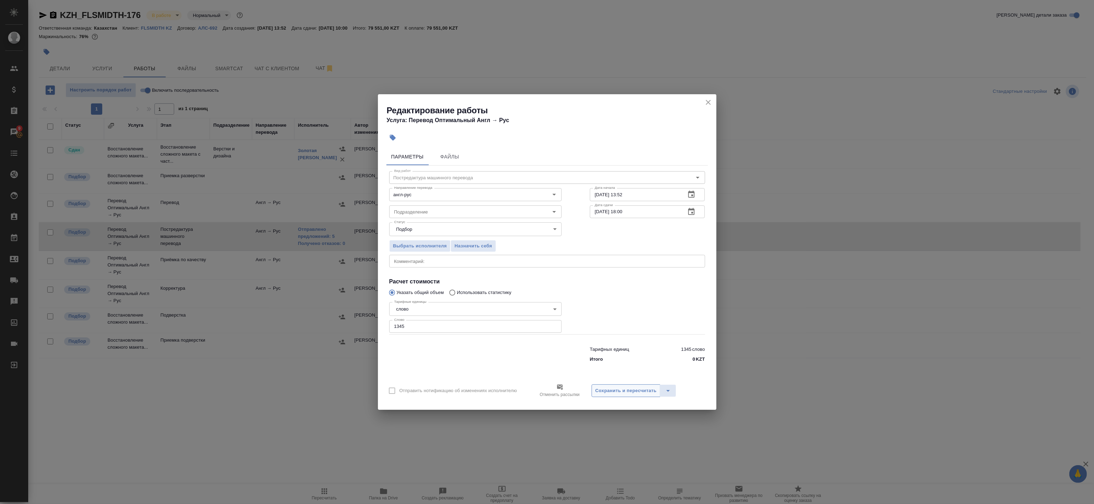
click at [618, 390] on span "Сохранить и пересчитать" at bounding box center [626, 391] width 61 height 8
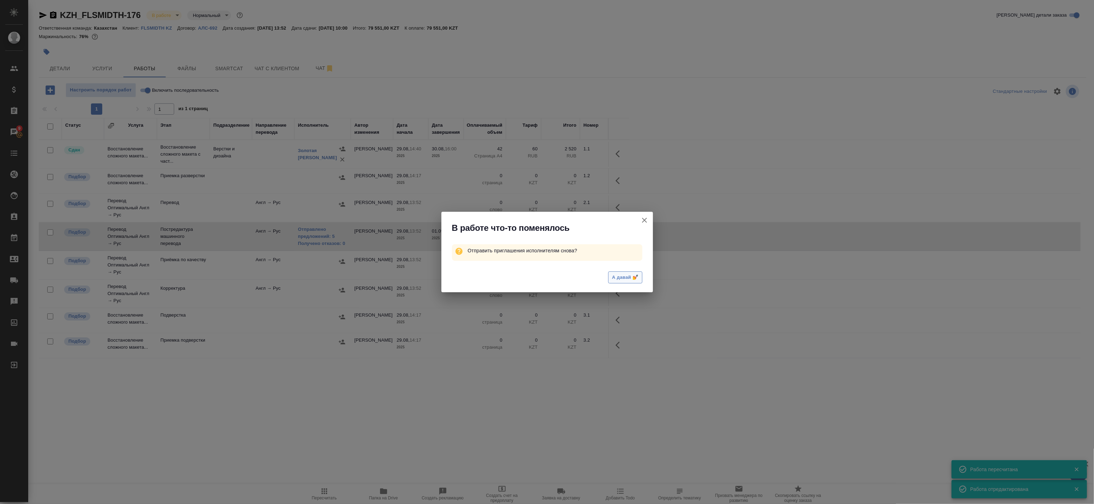
click at [621, 277] on span "А давай 💅" at bounding box center [625, 277] width 26 height 8
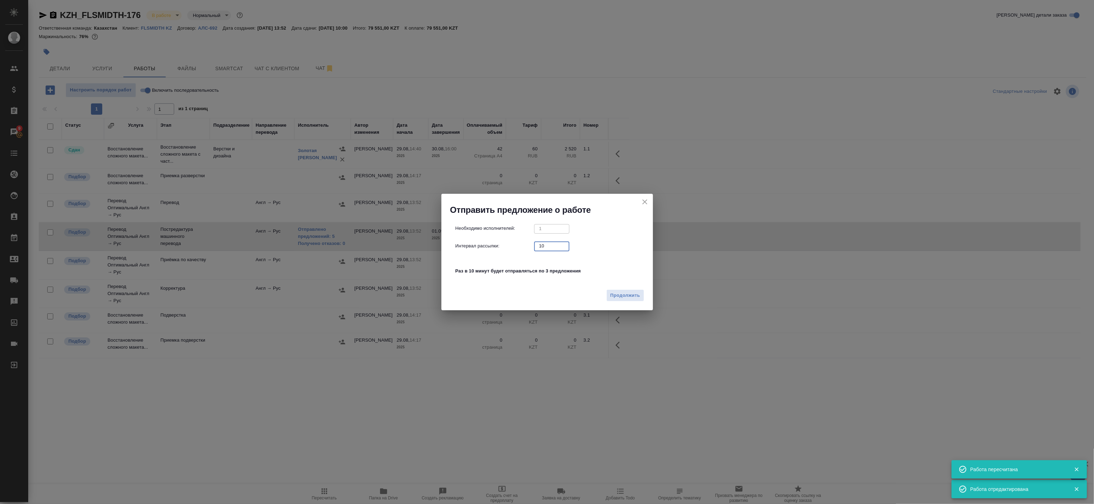
drag, startPoint x: 552, startPoint y: 248, endPoint x: 502, endPoint y: 249, distance: 50.1
click at [503, 249] on div "Интервал рассылки: 10 ​" at bounding box center [550, 245] width 189 height 9
type input "0"
click at [633, 294] on span "Продолжить" at bounding box center [626, 295] width 30 height 8
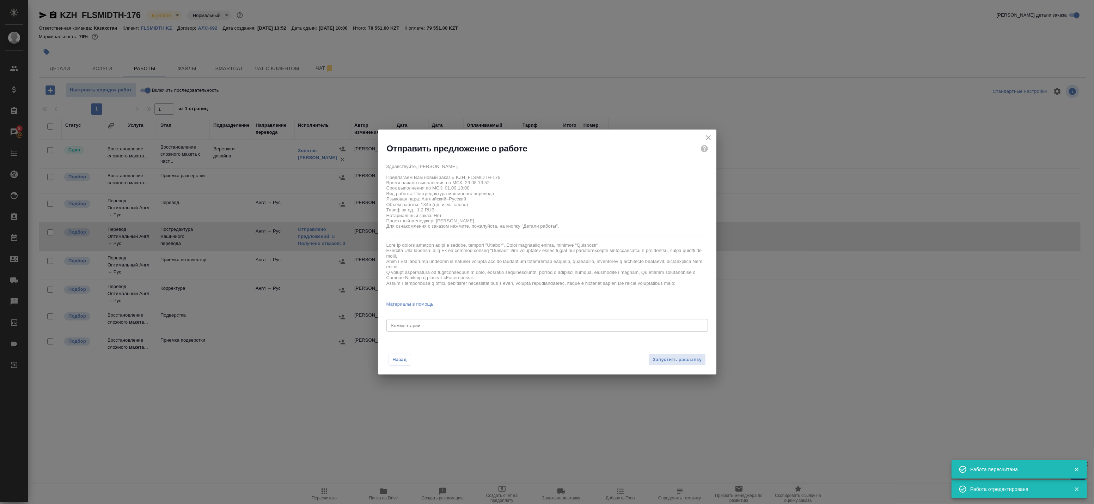
click at [508, 325] on textarea at bounding box center [547, 324] width 312 height 5
drag, startPoint x: 555, startPoint y: 348, endPoint x: 614, endPoint y: 359, distance: 60.2
click at [557, 349] on div "Назад Запустить рассылку" at bounding box center [547, 355] width 339 height 39
click at [663, 361] on span "Запустить рассылку" at bounding box center [677, 360] width 49 height 8
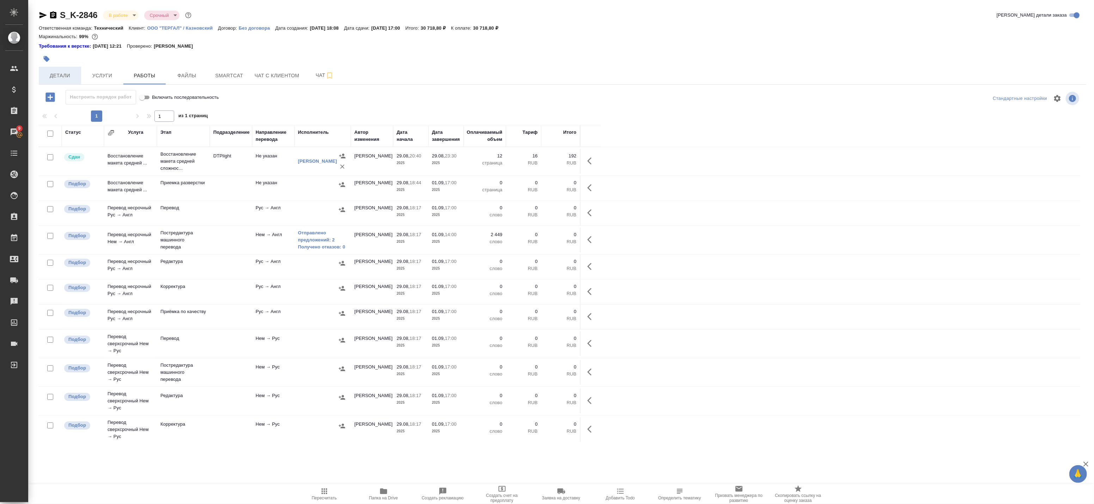
click at [66, 79] on span "Детали" at bounding box center [60, 75] width 34 height 9
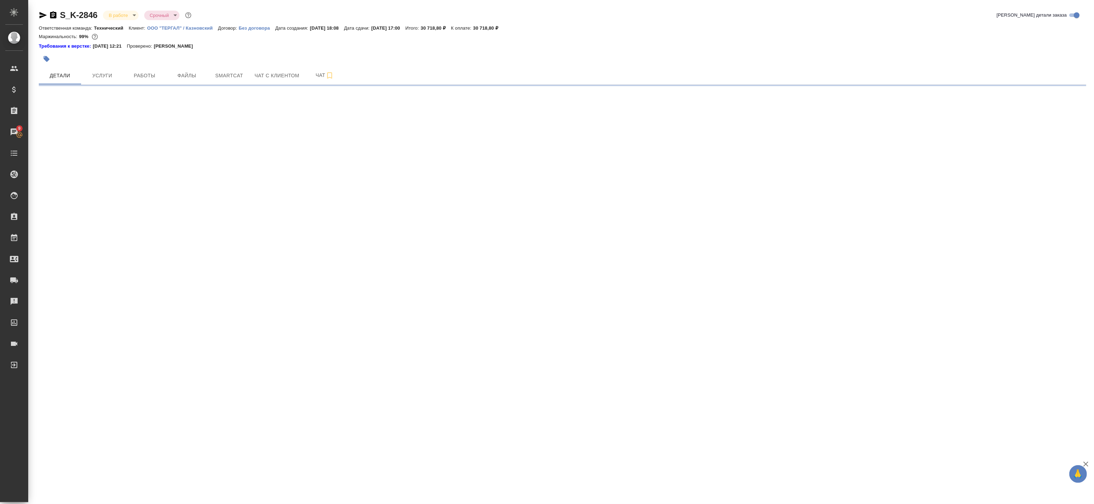
select select "RU"
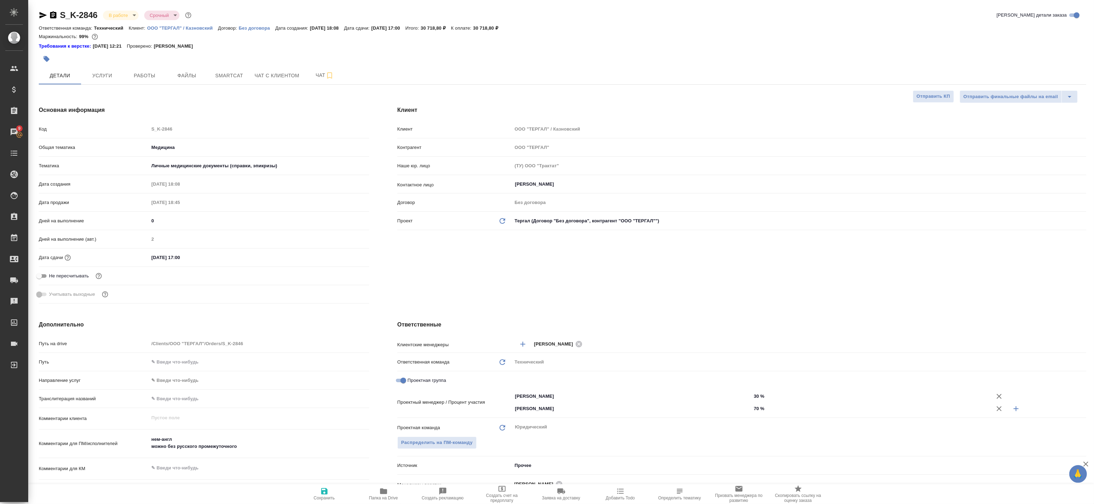
type textarea "x"
click at [149, 84] on button "Работы" at bounding box center [144, 76] width 42 height 18
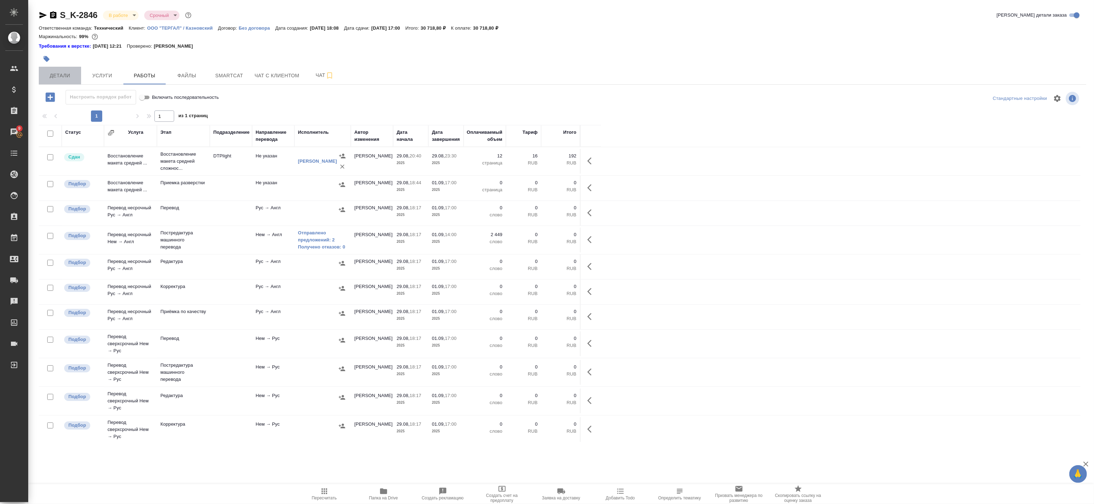
click at [62, 76] on span "Детали" at bounding box center [60, 75] width 34 height 9
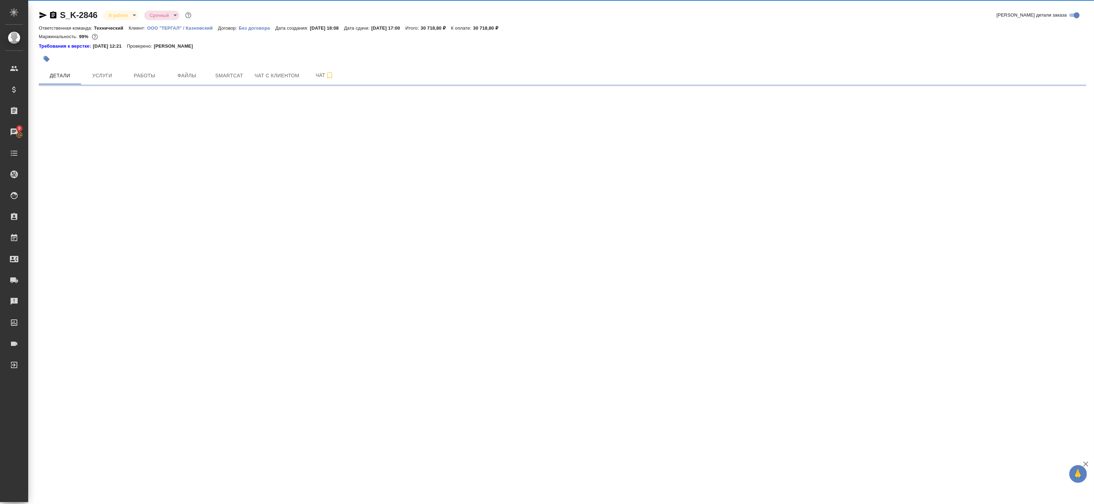
select select "RU"
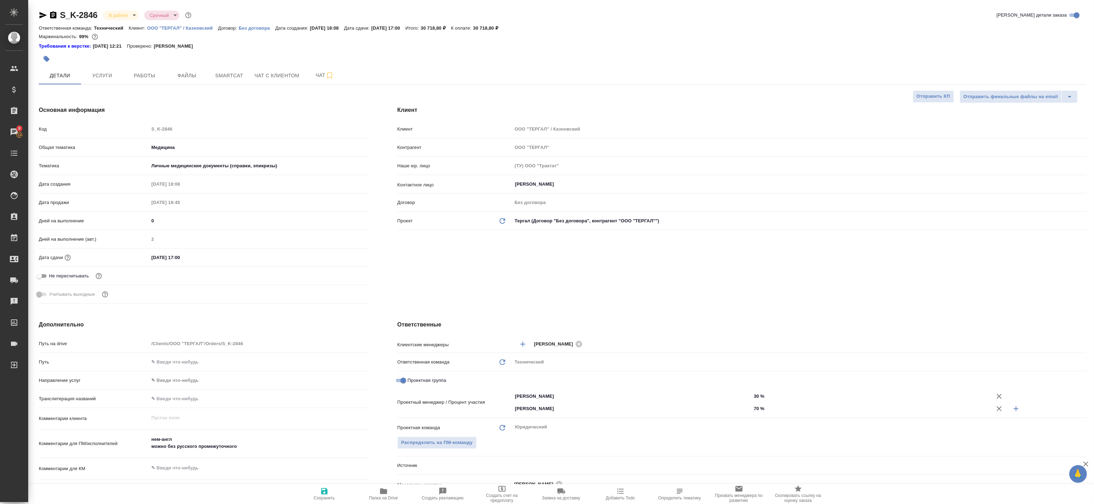
type textarea "x"
click at [162, 82] on button "Работы" at bounding box center [144, 76] width 42 height 18
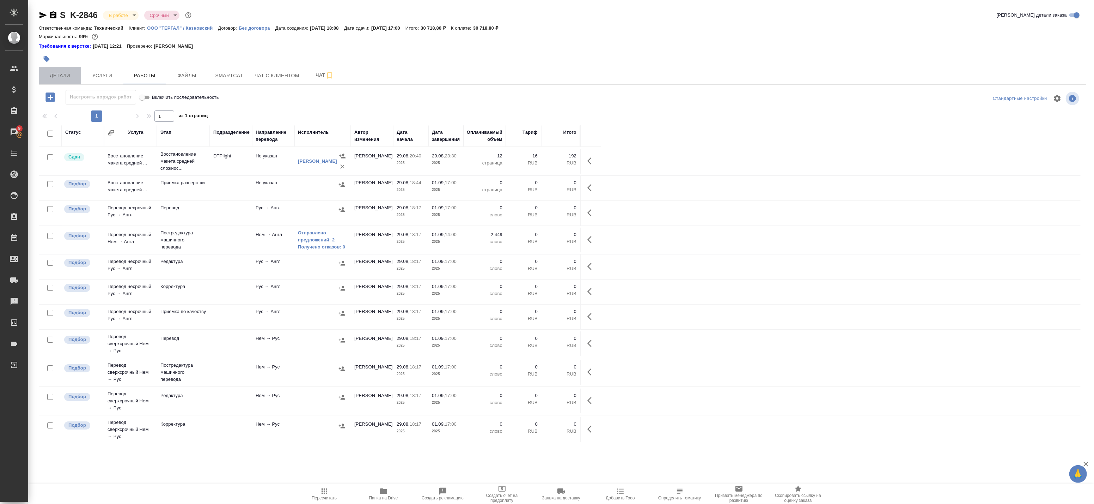
click at [59, 80] on button "Детали" at bounding box center [60, 76] width 42 height 18
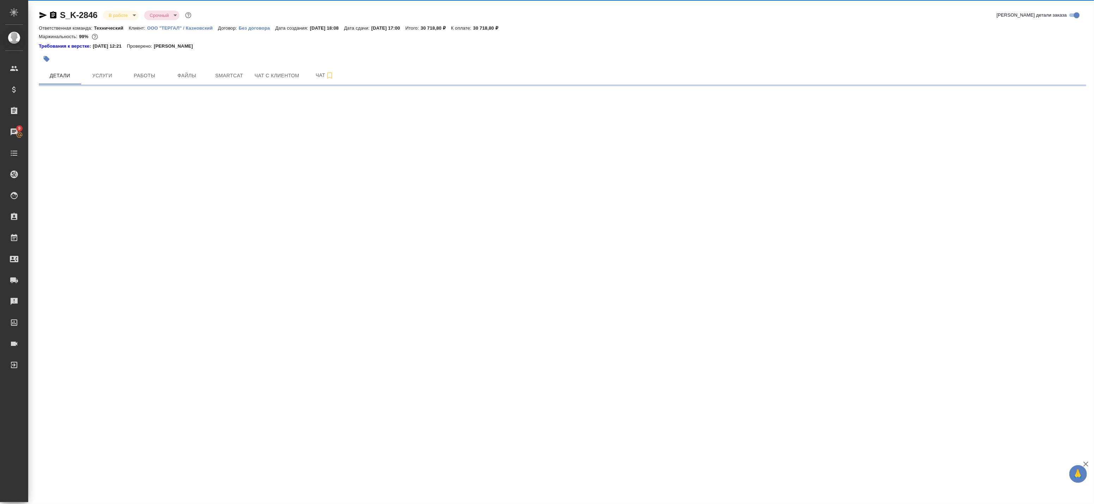
select select "RU"
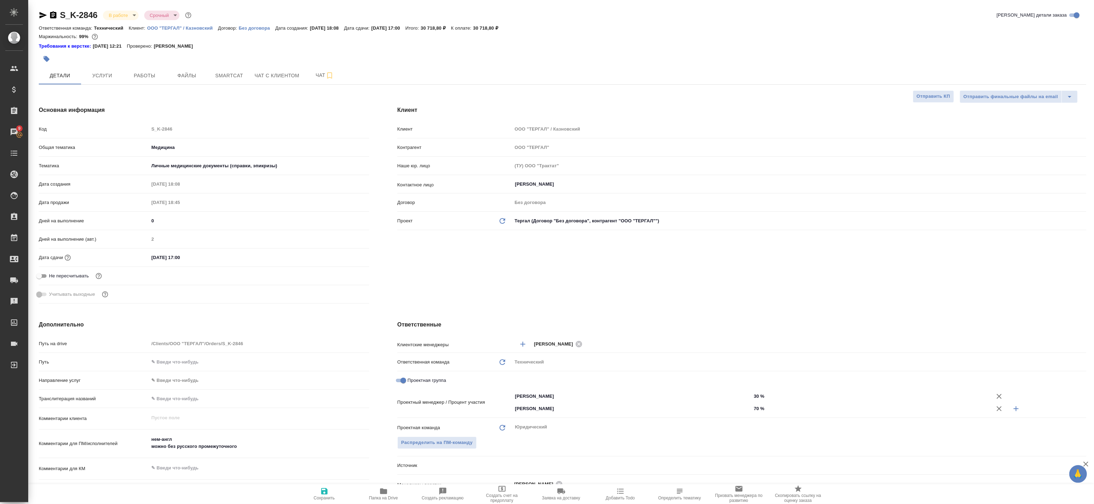
type textarea "x"
click at [41, 14] on icon "button" at bounding box center [43, 15] width 7 height 6
type textarea "x"
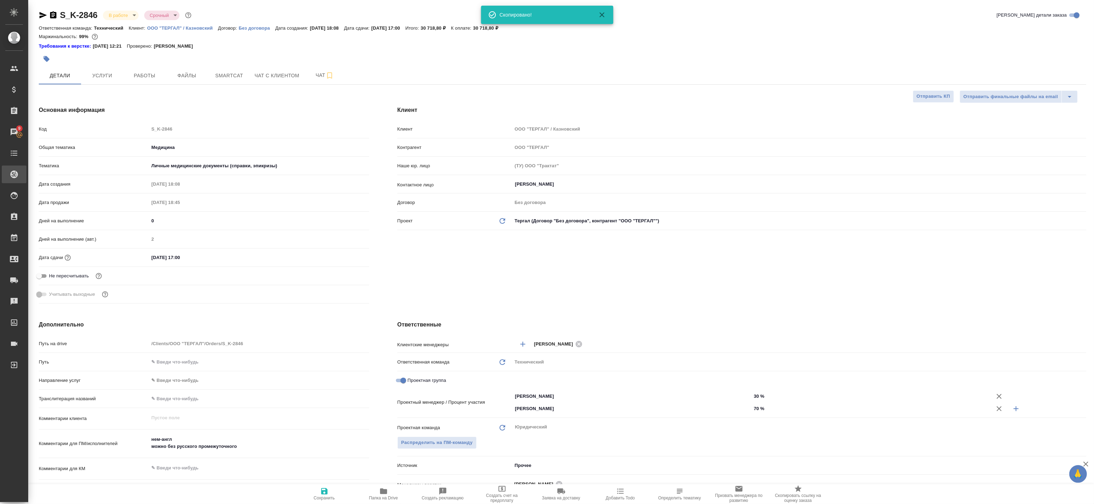
type textarea "x"
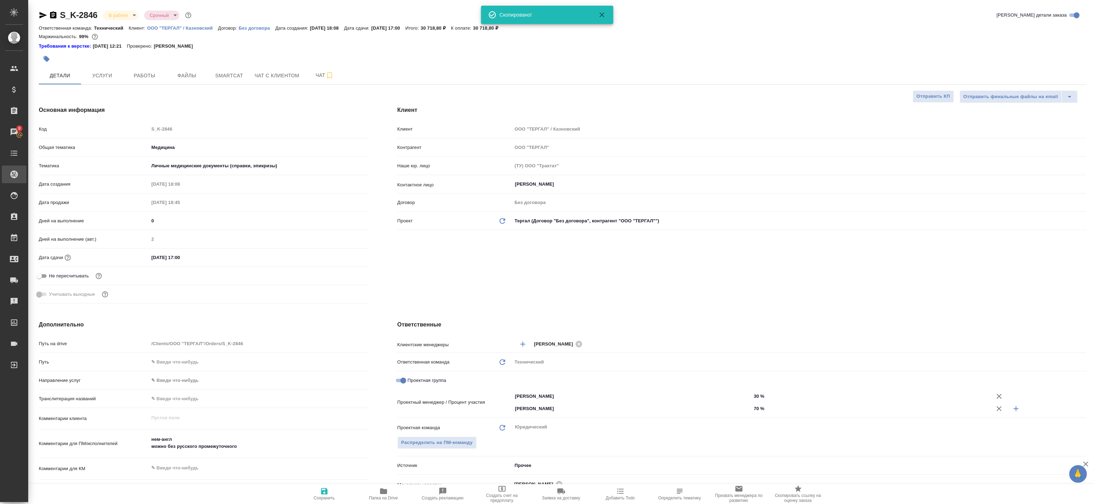
type textarea "x"
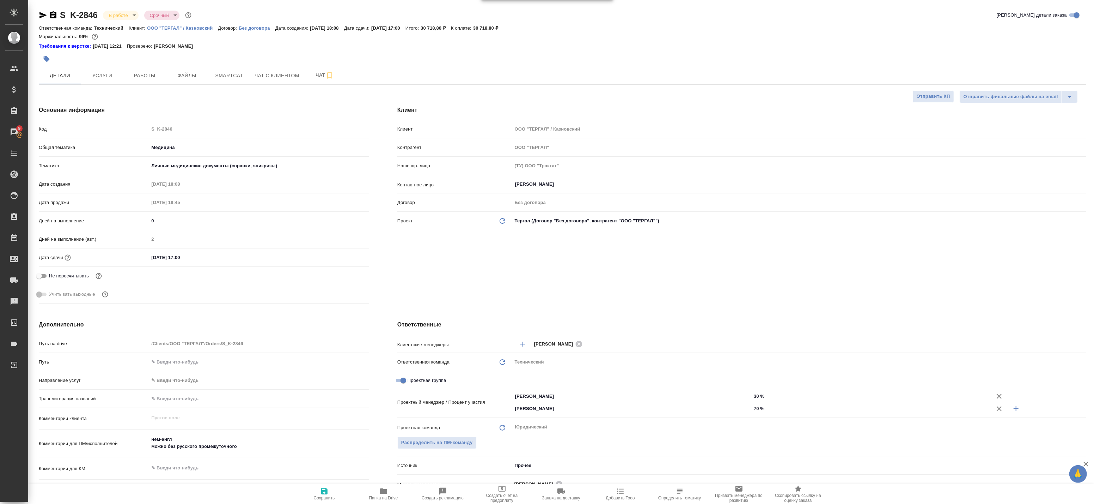
type textarea "x"
click at [350, 294] on div "Учитывать выходные" at bounding box center [204, 294] width 330 height 12
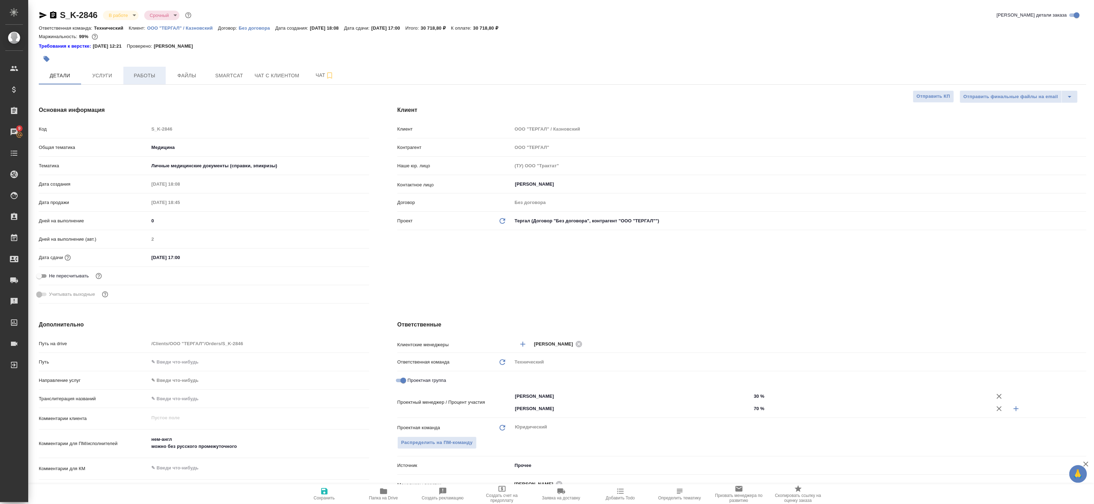
click at [142, 81] on button "Работы" at bounding box center [144, 76] width 42 height 18
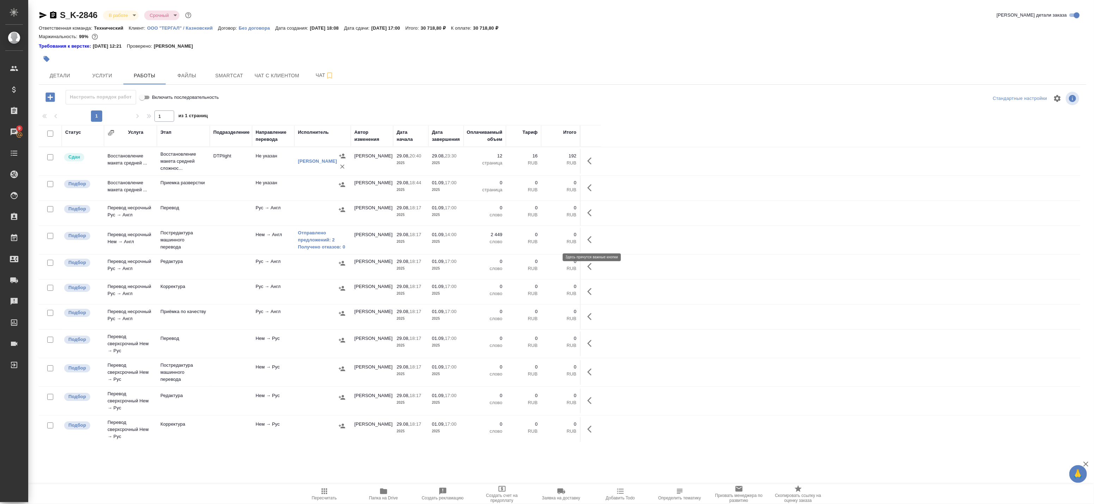
click at [590, 237] on icon "button" at bounding box center [592, 239] width 8 height 8
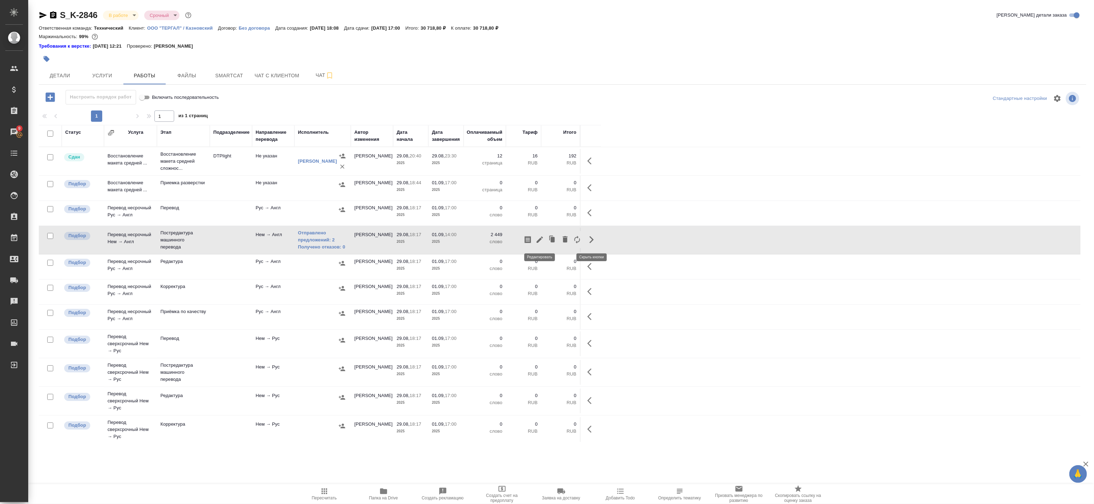
click at [537, 240] on icon "button" at bounding box center [540, 239] width 8 height 8
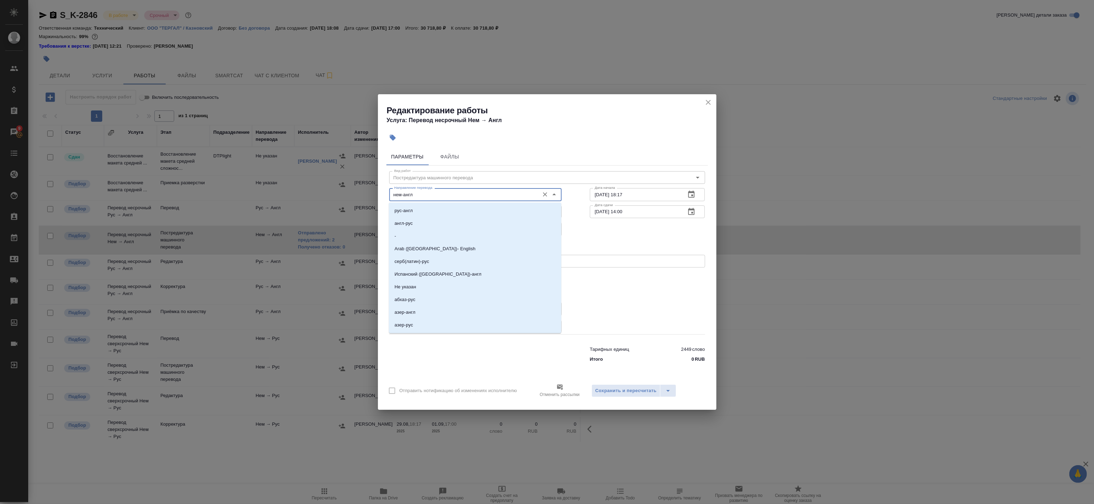
click at [426, 196] on input "нем-англ" at bounding box center [463, 194] width 145 height 8
click at [427, 196] on input "нем-англ" at bounding box center [463, 194] width 145 height 8
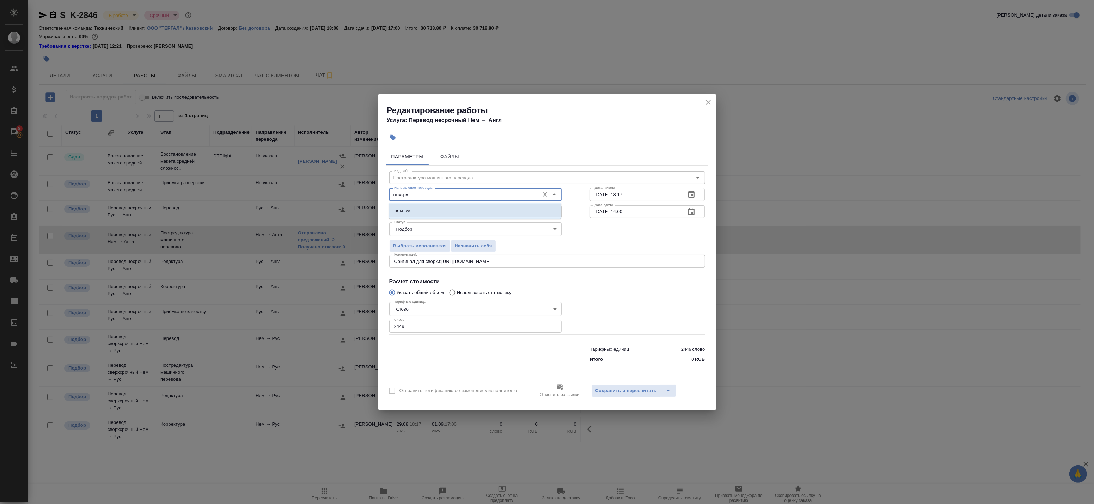
click at [424, 211] on li "нем-рус" at bounding box center [475, 210] width 172 height 13
type input "нем-рус"
click at [626, 390] on span "Сохранить и пересчитать" at bounding box center [626, 391] width 61 height 8
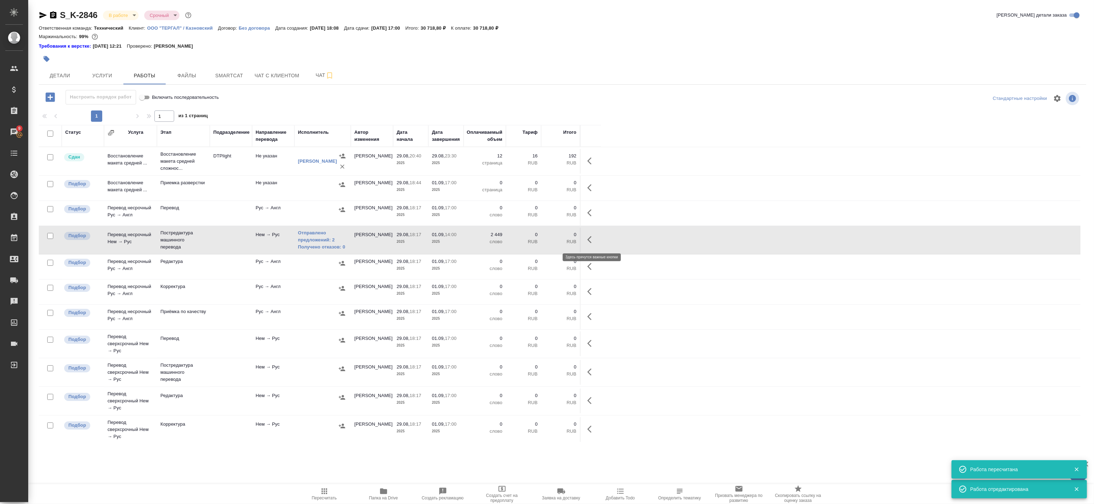
click at [594, 240] on icon "button" at bounding box center [592, 239] width 8 height 8
click at [542, 239] on icon "button" at bounding box center [540, 239] width 8 height 8
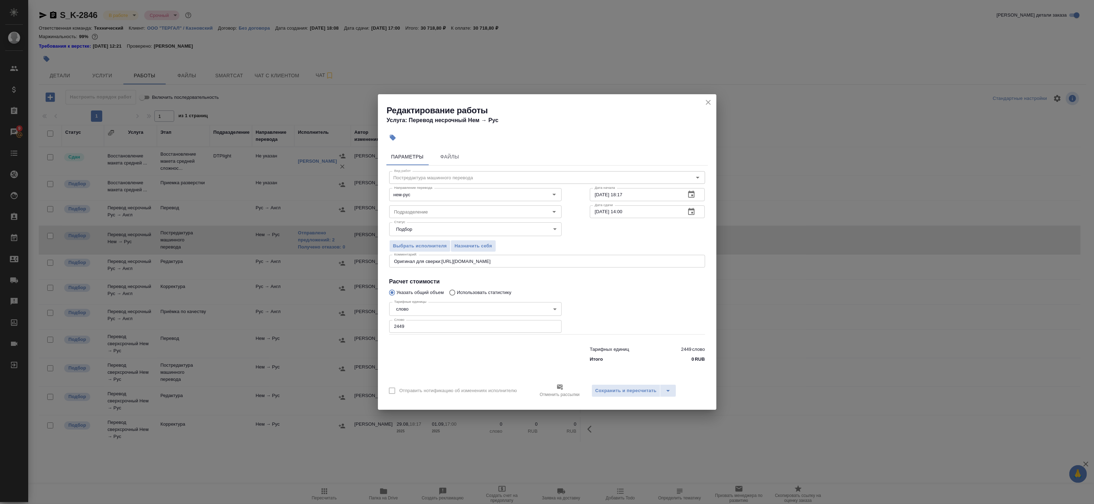
click at [713, 103] on button "close" at bounding box center [708, 102] width 11 height 11
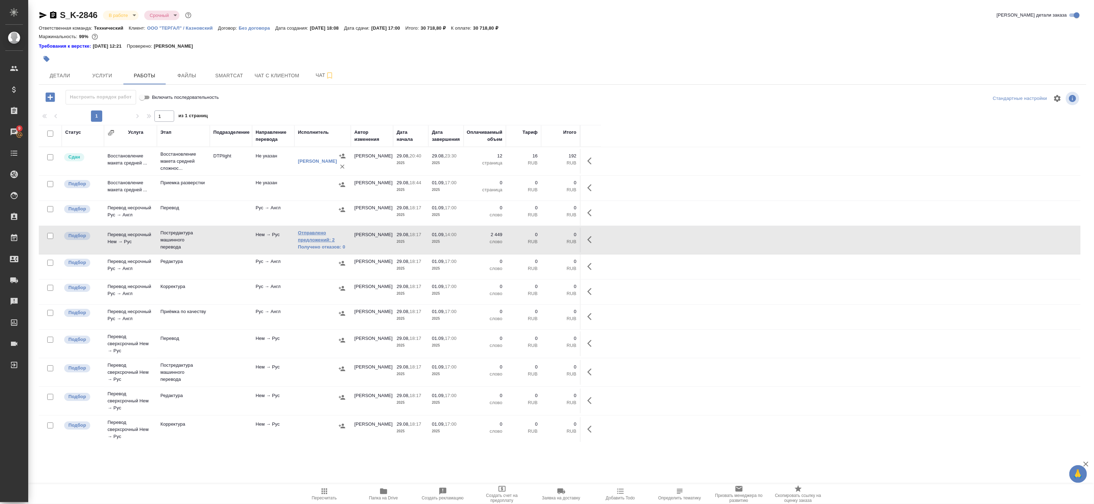
click at [317, 237] on link "Отправлено предложений: 2" at bounding box center [322, 236] width 49 height 14
click at [236, 80] on button "Smartcat" at bounding box center [229, 76] width 42 height 18
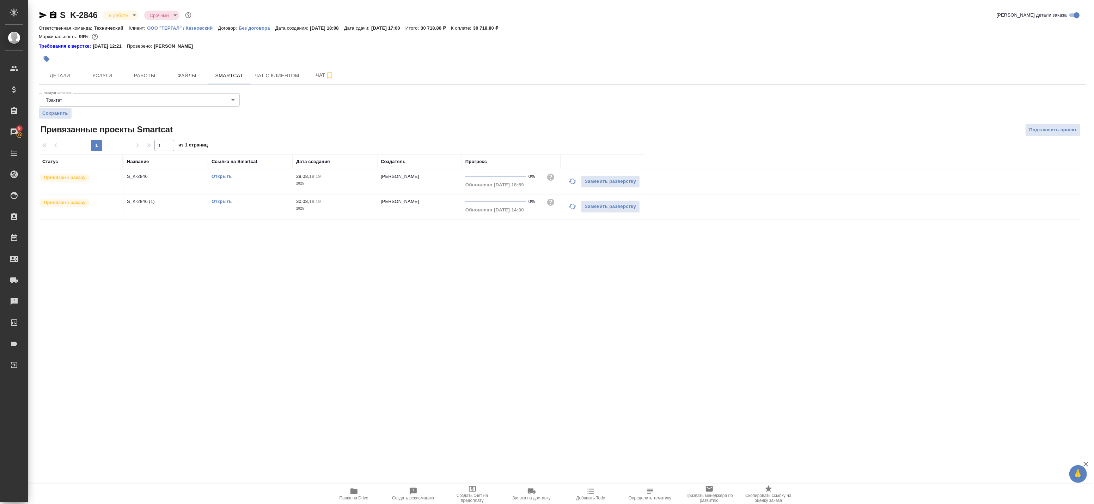
click at [227, 177] on link "Открыть" at bounding box center [222, 176] width 20 height 5
click at [130, 74] on span "Работы" at bounding box center [145, 75] width 34 height 9
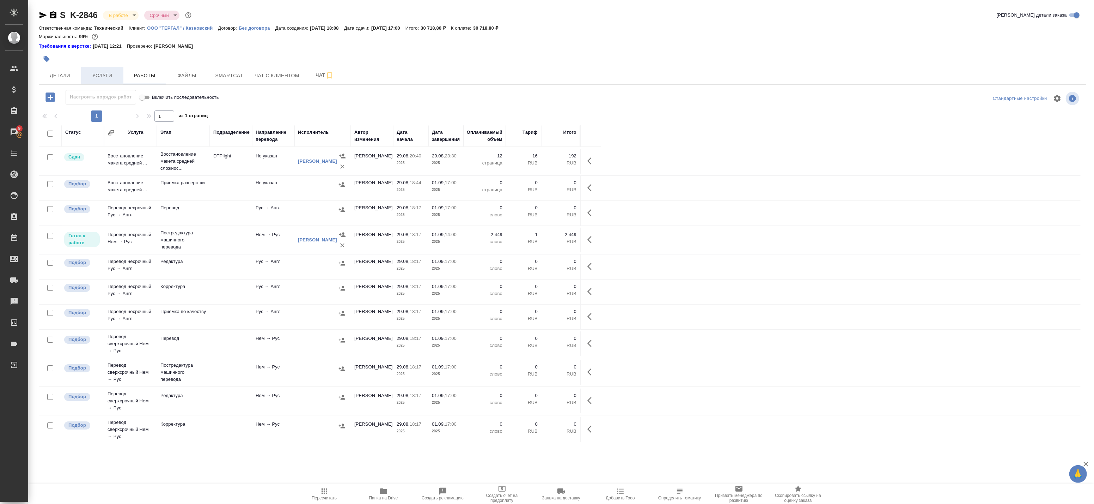
click at [102, 74] on span "Услуги" at bounding box center [102, 75] width 34 height 9
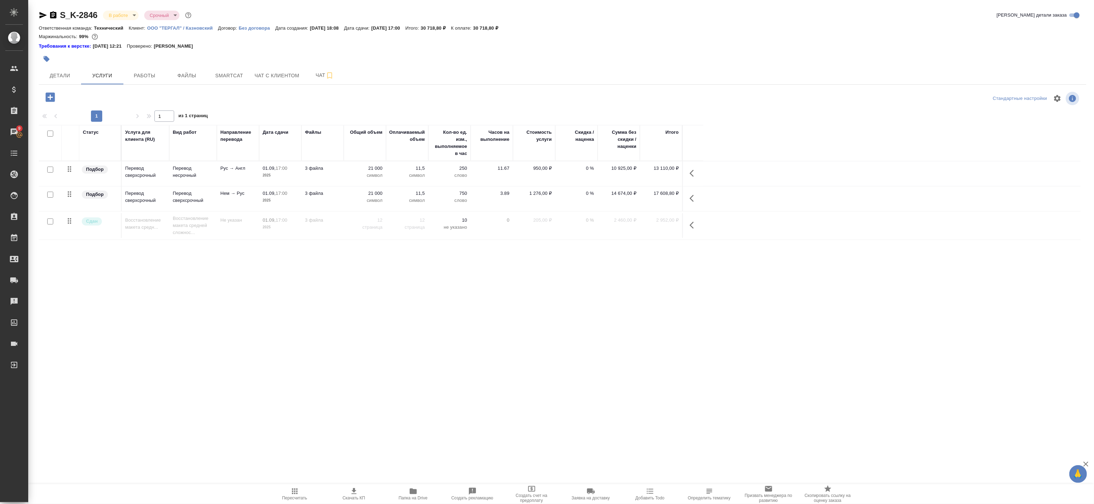
click at [53, 193] on div at bounding box center [50, 195] width 16 height 10
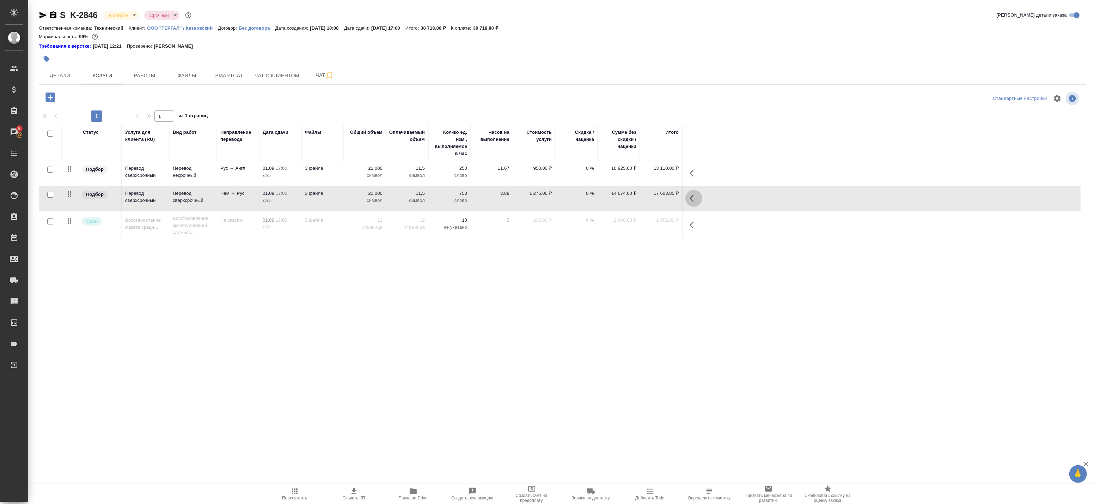
click at [692, 199] on icon "button" at bounding box center [694, 198] width 8 height 8
click at [626, 200] on icon "button" at bounding box center [625, 198] width 8 height 8
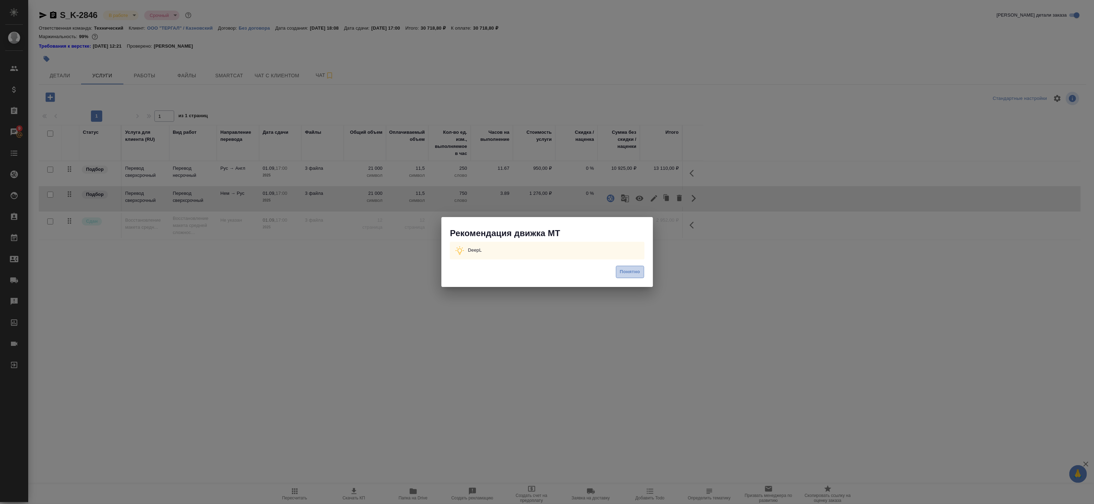
click at [626, 269] on span "Понятно" at bounding box center [630, 272] width 20 height 8
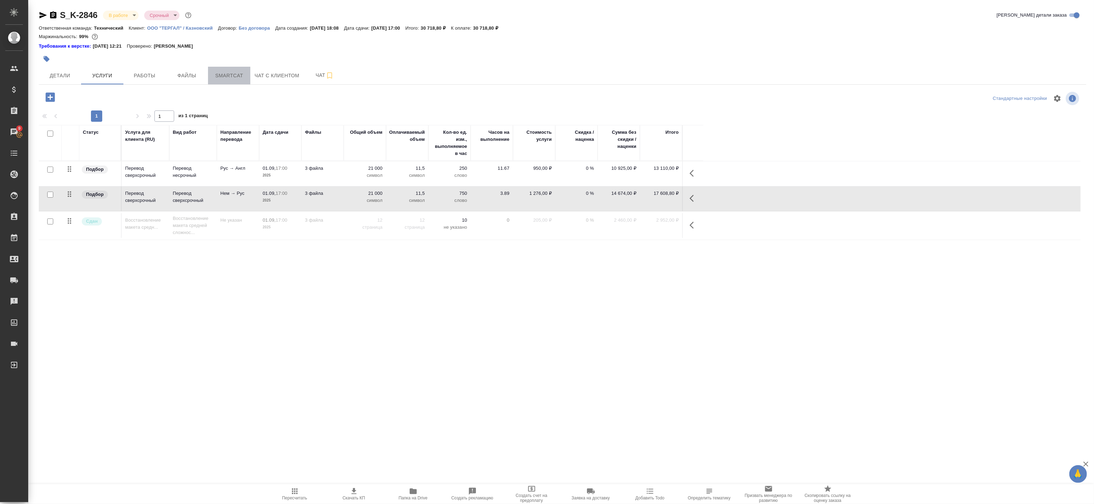
click at [224, 78] on span "Smartcat" at bounding box center [229, 75] width 34 height 9
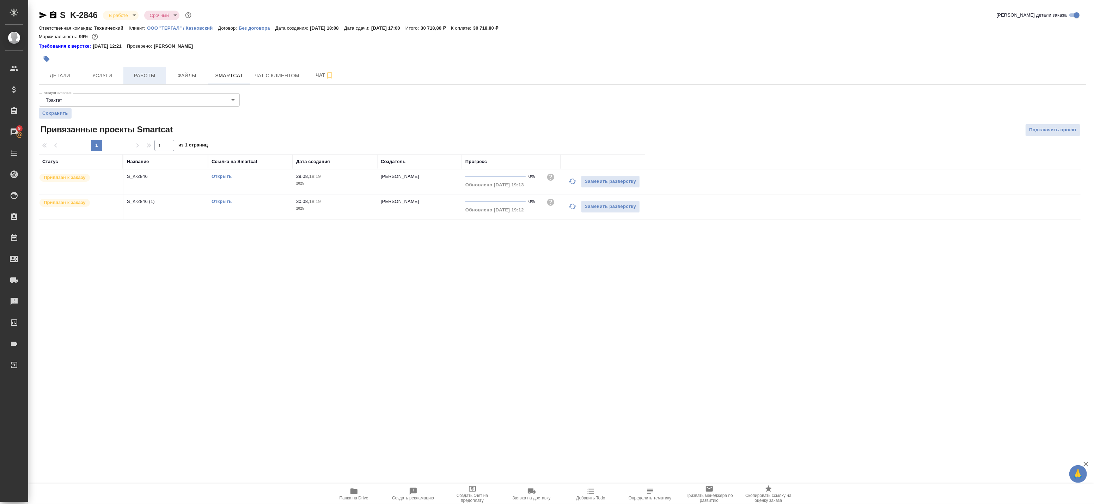
click at [132, 75] on span "Работы" at bounding box center [145, 75] width 34 height 9
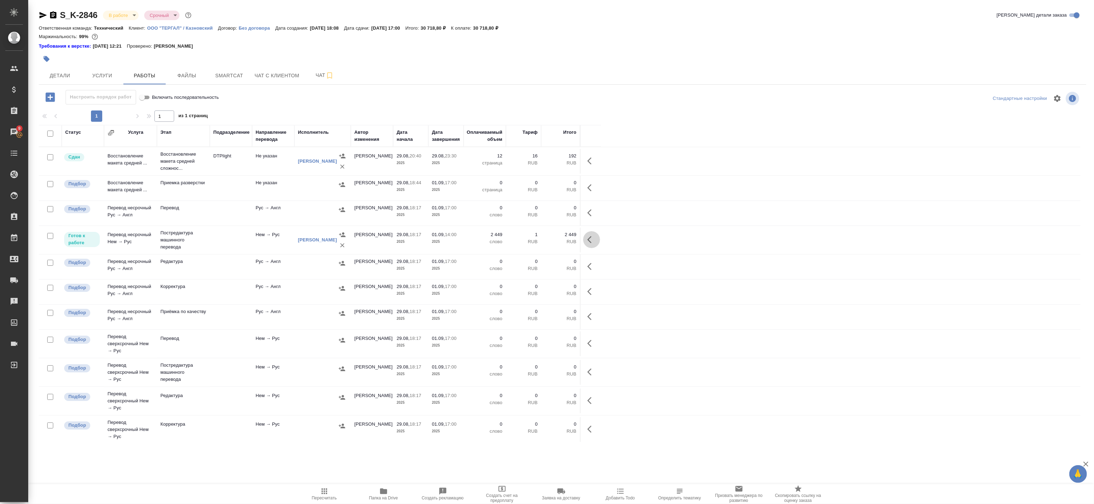
click at [590, 241] on icon "button" at bounding box center [590, 239] width 4 height 7
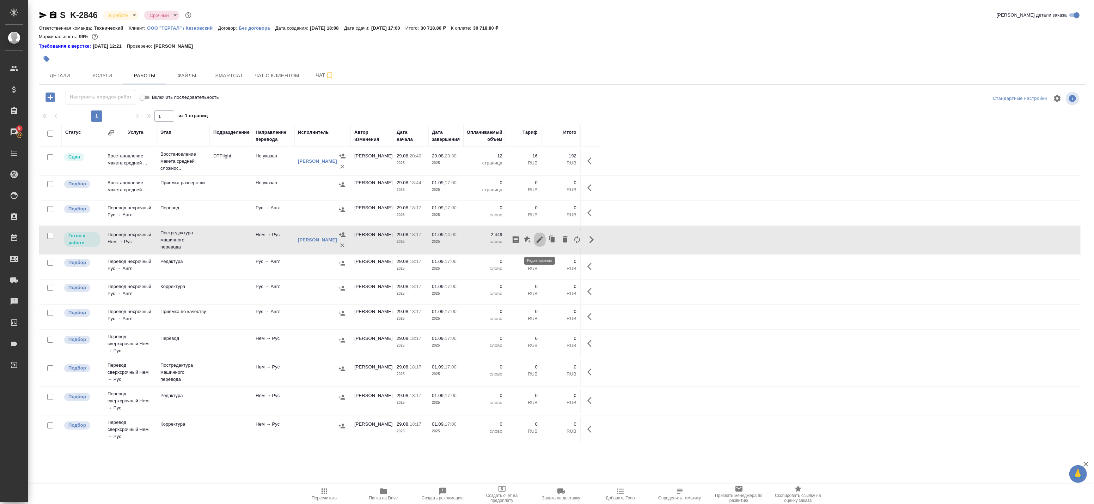
click at [538, 243] on icon "button" at bounding box center [540, 239] width 8 height 8
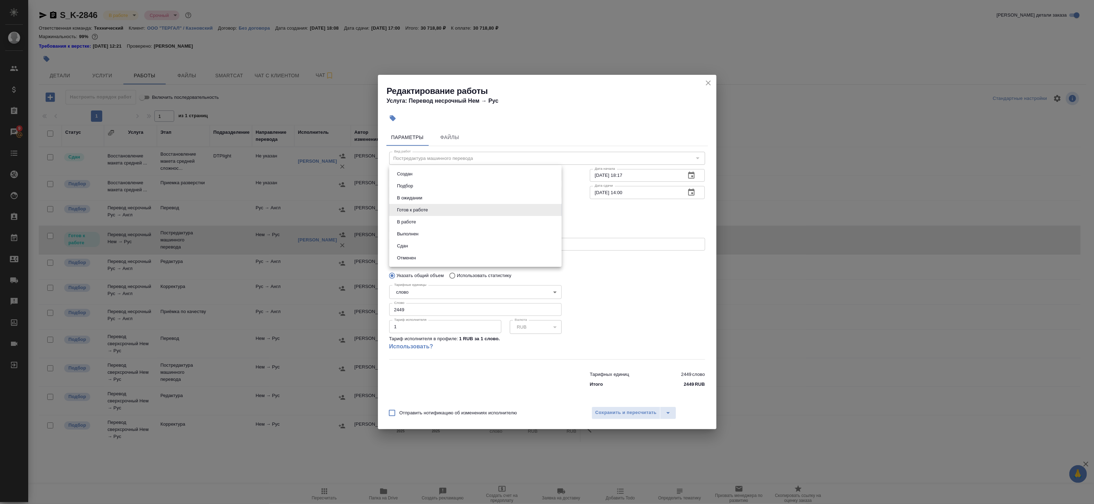
click at [428, 214] on body "🙏 .cls-1 fill:#fff; AWATERA Badanyan Artak Клиенты Спецификации Заказы 9 Чаты T…" at bounding box center [547, 252] width 1094 height 504
click at [423, 224] on li "В работе" at bounding box center [475, 222] width 172 height 12
type input "inProgress"
click at [608, 408] on span "Сохранить и пересчитать" at bounding box center [626, 412] width 61 height 8
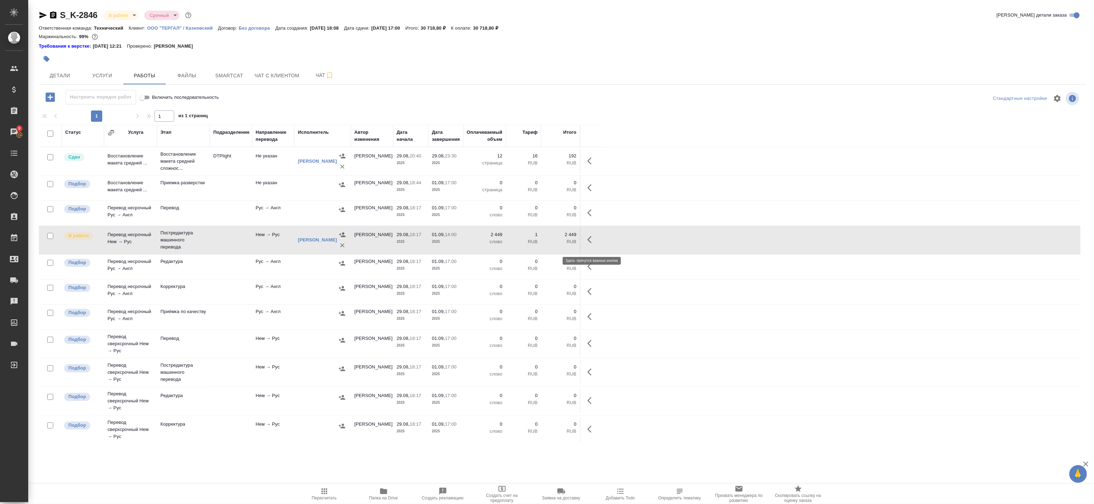
click at [595, 244] on icon "button" at bounding box center [592, 239] width 8 height 8
click at [309, 242] on link "[PERSON_NAME]" at bounding box center [317, 239] width 39 height 5
click at [308, 242] on link "[PERSON_NAME]" at bounding box center [317, 239] width 39 height 5
click at [53, 20] on div "S_K-2846 В работе inProgress Срочный urgent" at bounding box center [116, 15] width 154 height 11
click at [54, 16] on icon "button" at bounding box center [53, 14] width 6 height 7
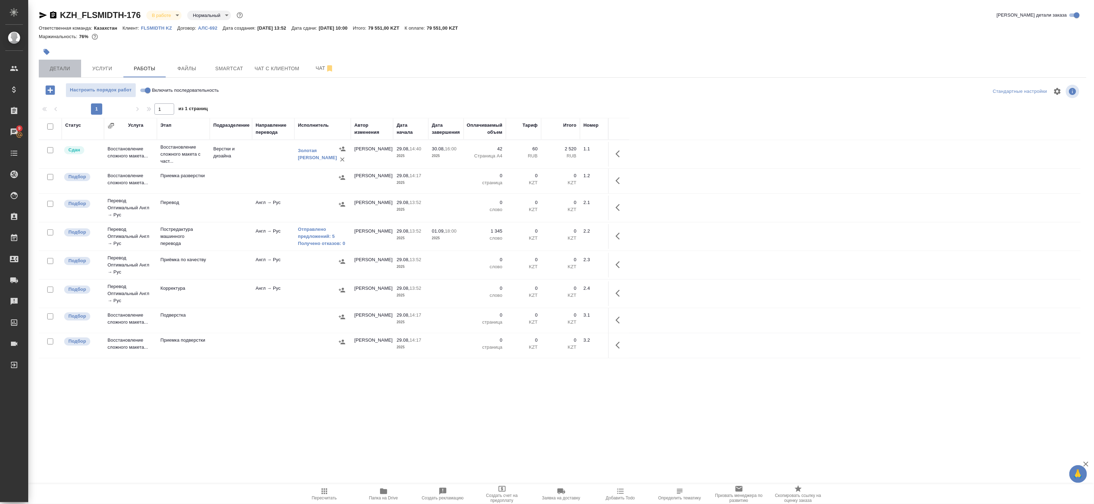
click at [65, 65] on span "Детали" at bounding box center [60, 68] width 34 height 9
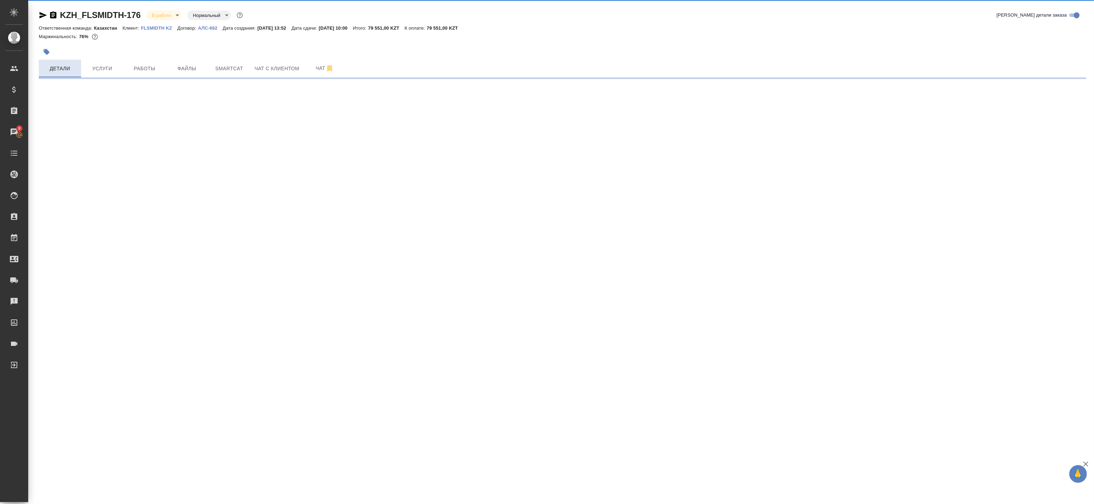
select select "RU"
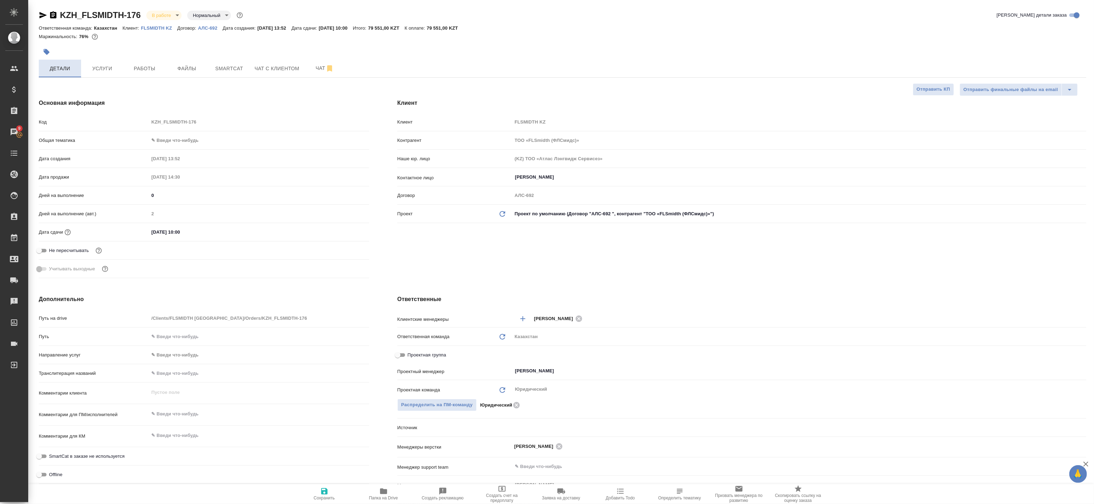
type textarea "x"
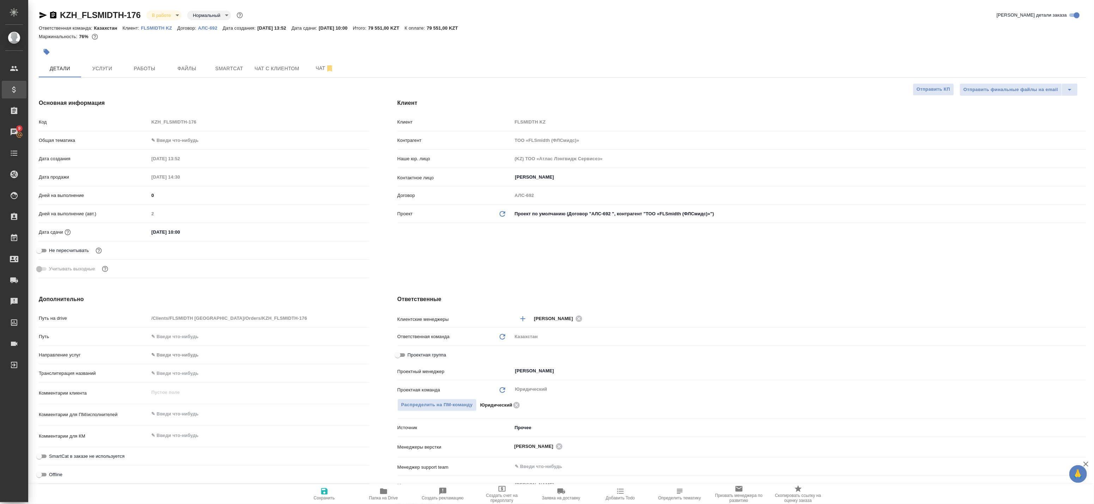
type textarea "x"
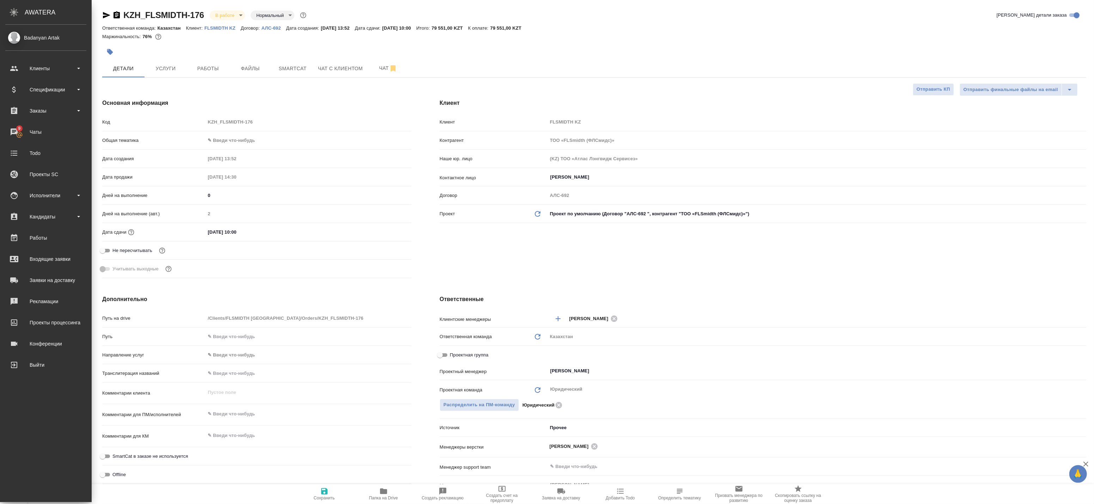
type textarea "x"
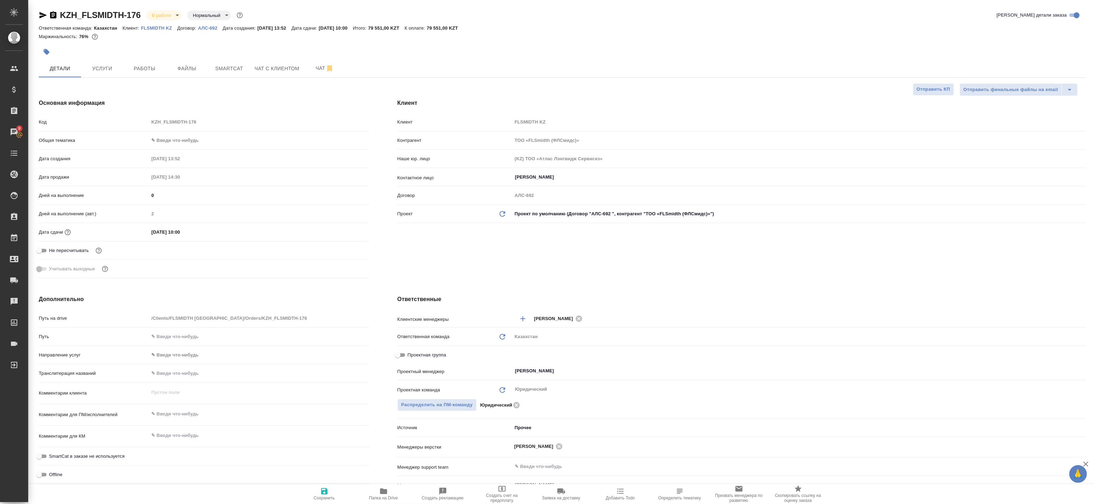
type textarea "x"
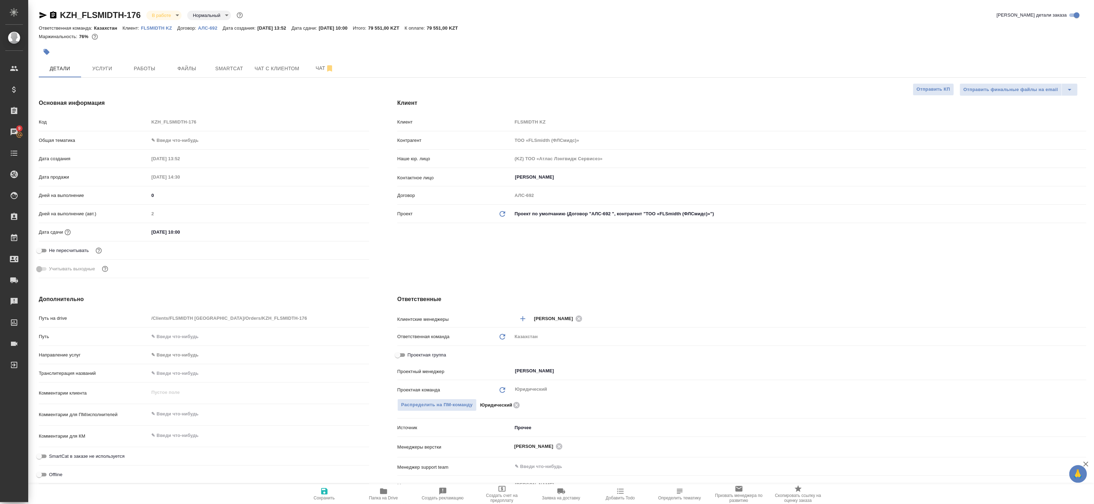
type textarea "x"
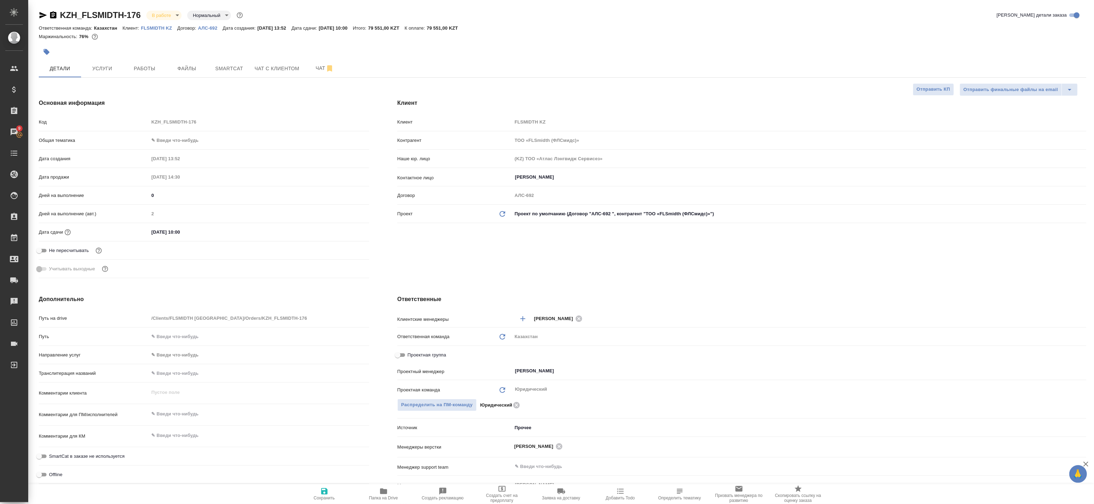
type textarea "x"
click at [150, 71] on span "Работы" at bounding box center [145, 68] width 34 height 9
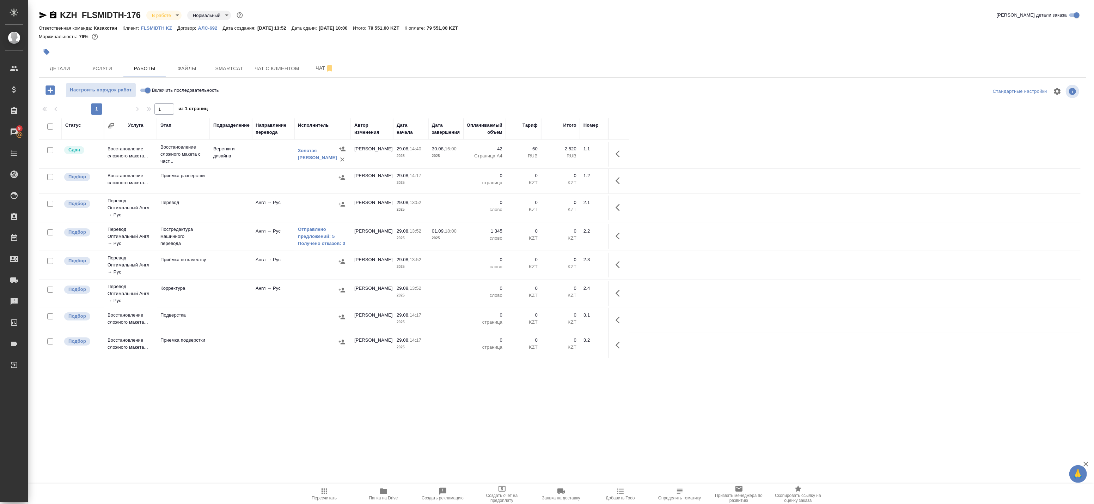
click at [104, 69] on span "Услуги" at bounding box center [102, 68] width 34 height 9
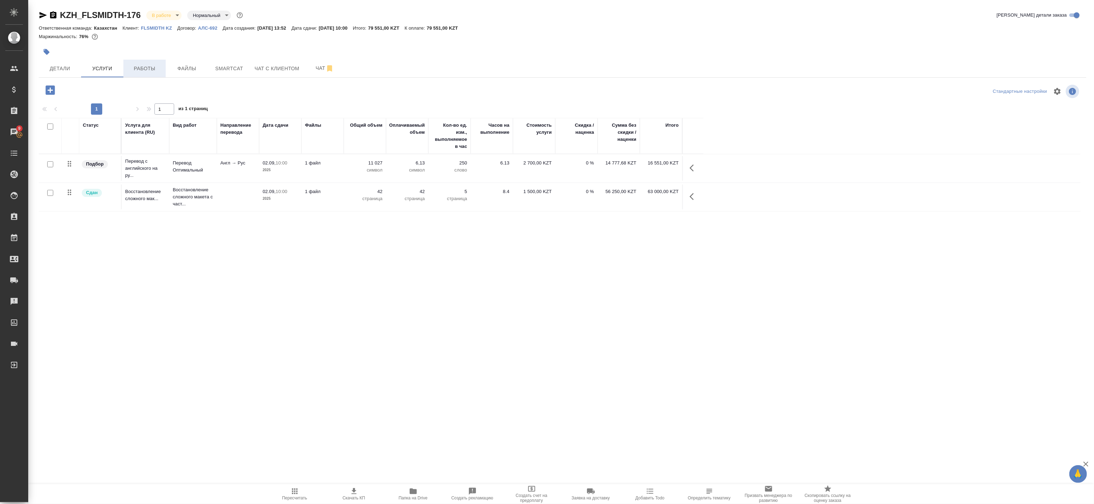
click at [156, 68] on span "Работы" at bounding box center [145, 68] width 34 height 9
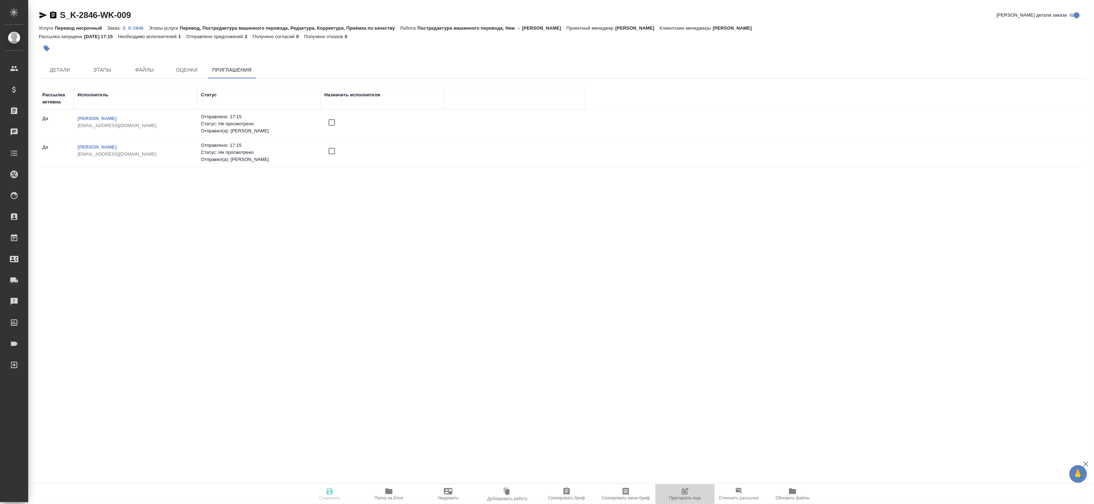
click at [693, 495] on span "Пригласить еще" at bounding box center [685, 493] width 51 height 13
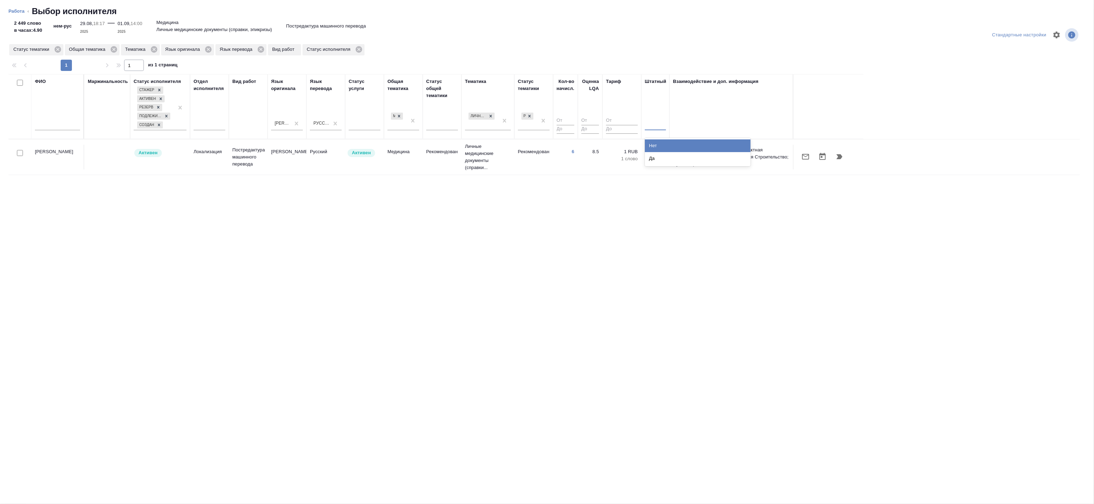
drag, startPoint x: 655, startPoint y: 122, endPoint x: 656, endPoint y: 133, distance: 11.3
click at [655, 122] on div at bounding box center [655, 123] width 21 height 10
click at [657, 145] on div "Нет" at bounding box center [698, 145] width 106 height 13
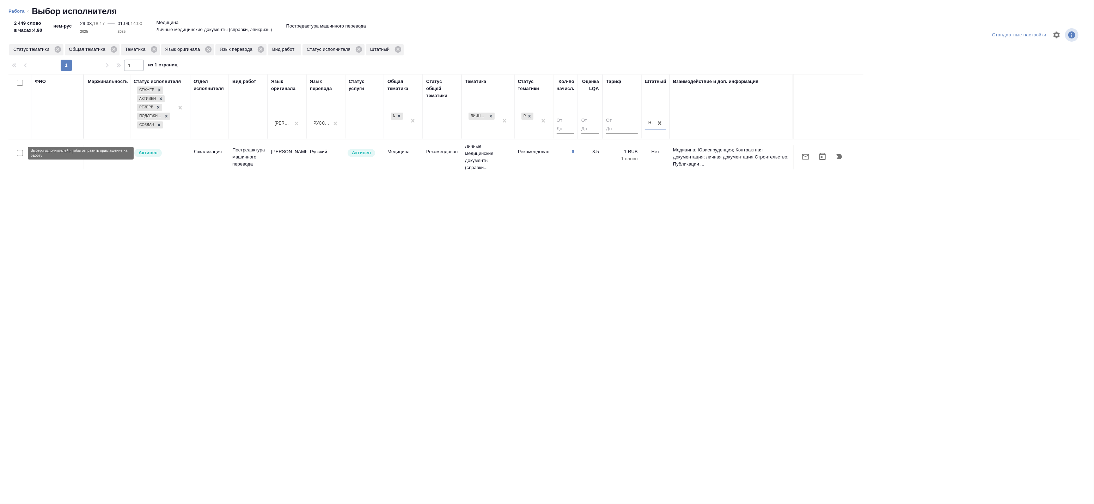
click at [20, 152] on input "checkbox" at bounding box center [20, 153] width 6 height 6
checkbox input "true"
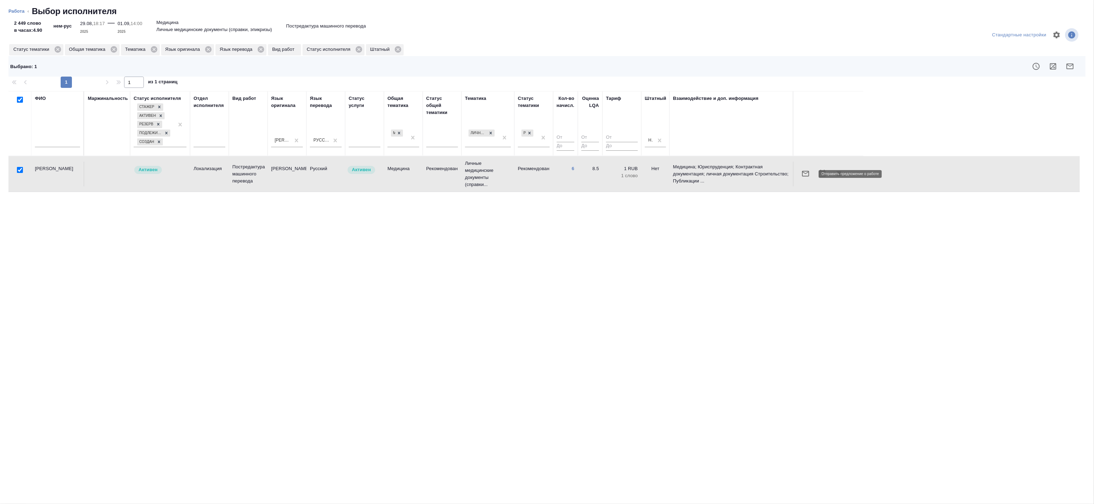
click at [806, 173] on icon "button" at bounding box center [806, 173] width 8 height 8
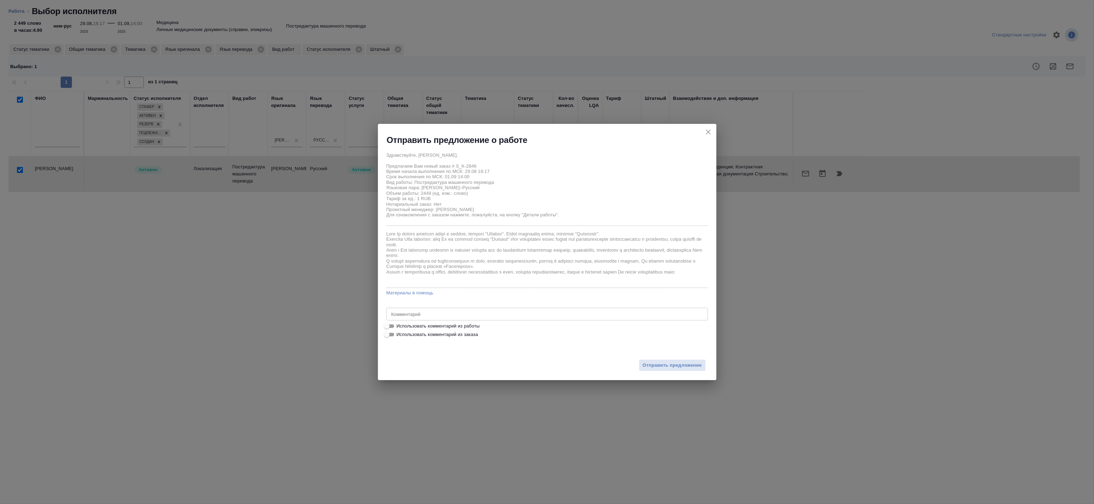
click at [470, 325] on span "Использовать комментарий из работы" at bounding box center [438, 325] width 83 height 7
click at [400, 325] on input "Использовать комментарий из работы" at bounding box center [386, 326] width 25 height 8
checkbox input "true"
type textarea "Оригинал для сверки:https://drive.awatera.com/s/k7sJX9kw9WJEgeD"
click at [663, 364] on span "Отправить предложение" at bounding box center [672, 365] width 59 height 8
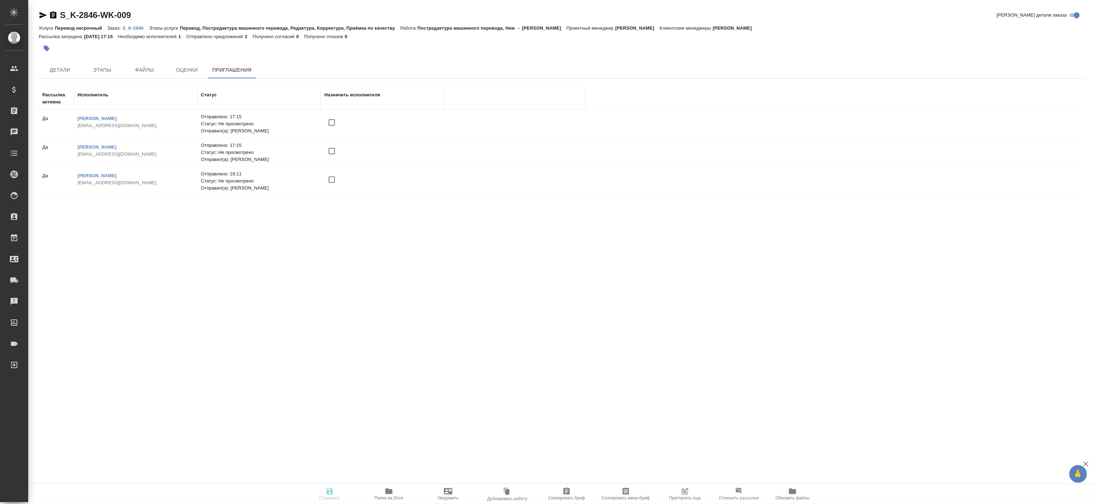
click at [691, 493] on span "Пригласить еще" at bounding box center [685, 493] width 51 height 13
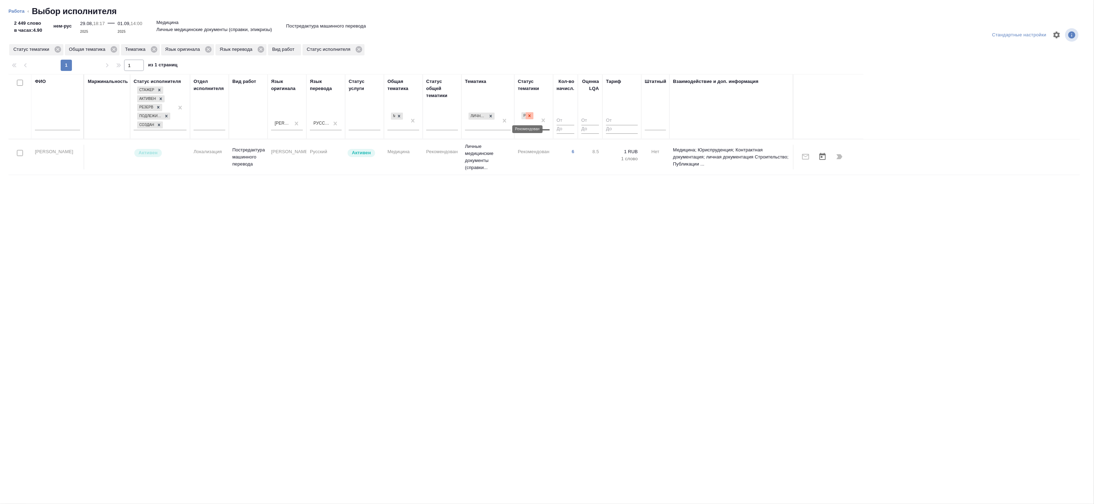
click at [528, 116] on icon at bounding box center [529, 115] width 5 height 5
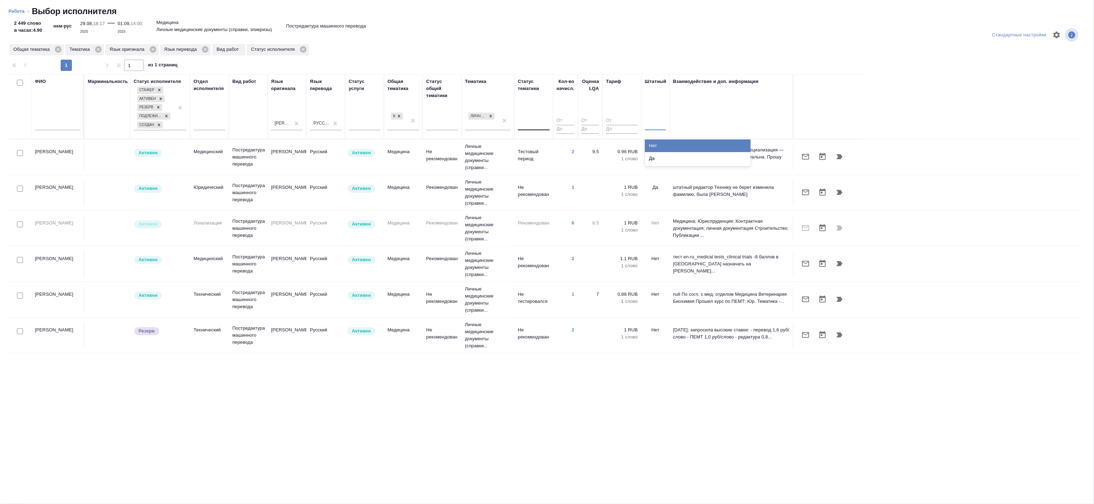
click at [650, 122] on div at bounding box center [655, 123] width 21 height 10
click at [652, 145] on div "Нет" at bounding box center [698, 145] width 106 height 13
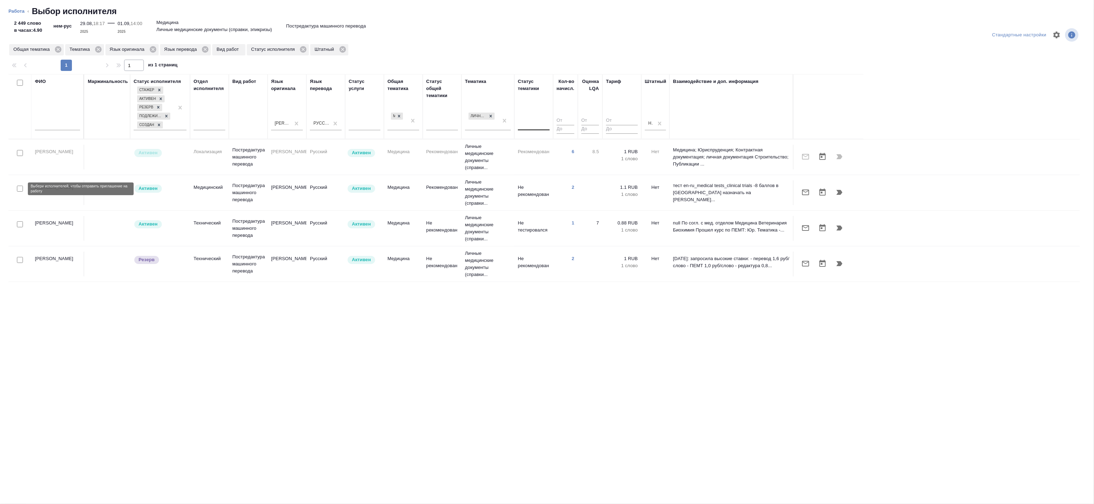
click at [21, 189] on input "checkbox" at bounding box center [20, 189] width 6 height 6
checkbox input "true"
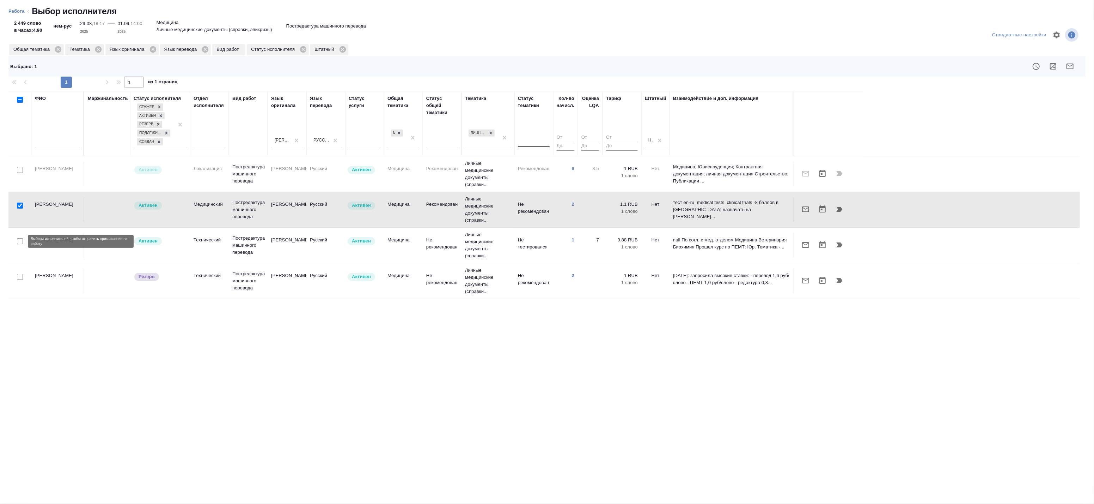
click at [22, 241] on input "checkbox" at bounding box center [20, 241] width 6 height 6
checkbox input "true"
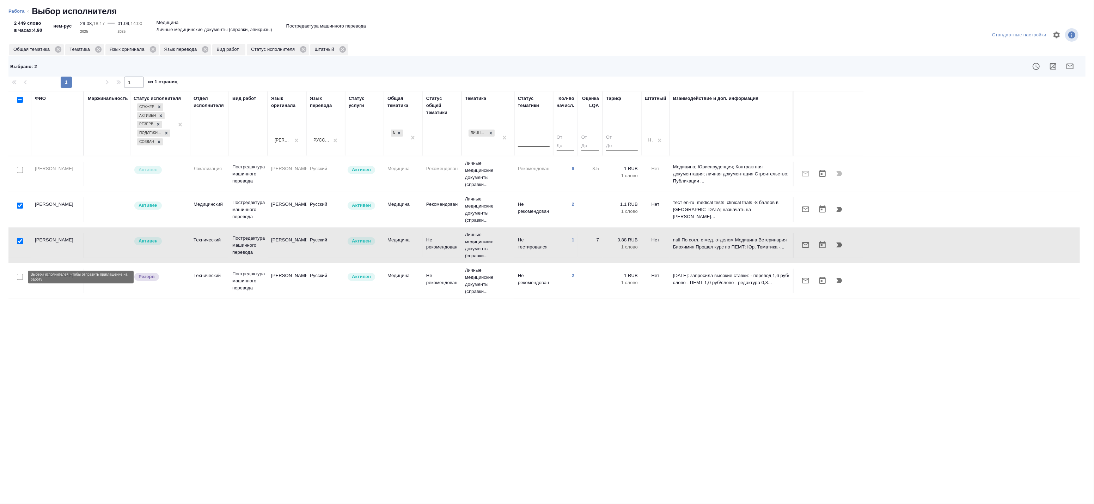
click at [22, 279] on input "checkbox" at bounding box center [20, 277] width 6 height 6
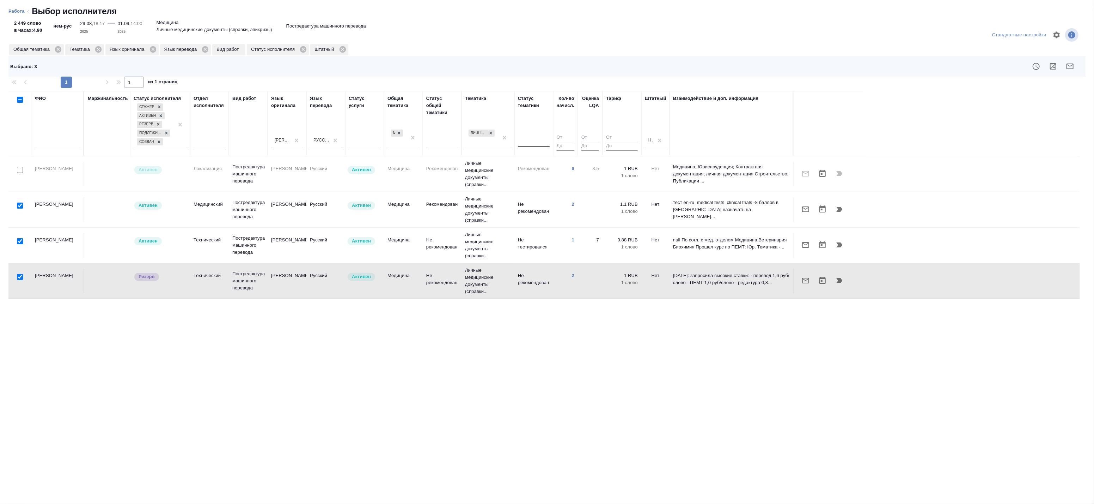
click at [21, 276] on input "checkbox" at bounding box center [20, 277] width 6 height 6
checkbox input "false"
click at [1069, 68] on icon "button" at bounding box center [1070, 66] width 7 height 6
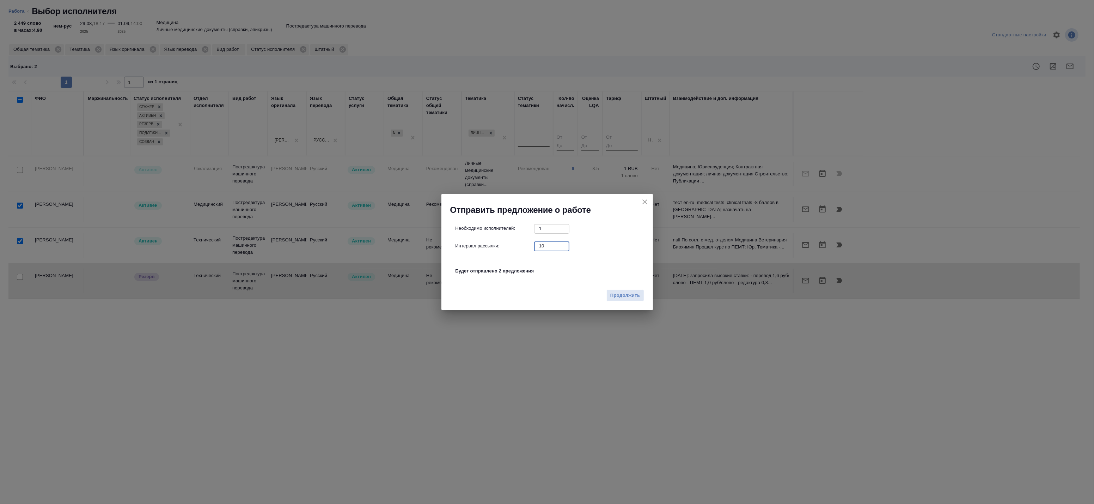
drag, startPoint x: 542, startPoint y: 246, endPoint x: 522, endPoint y: 242, distance: 20.5
click at [522, 243] on div "Интервал рассылки: 10 ​" at bounding box center [550, 245] width 189 height 9
type input "0"
click at [632, 295] on span "Продолжить" at bounding box center [626, 295] width 30 height 8
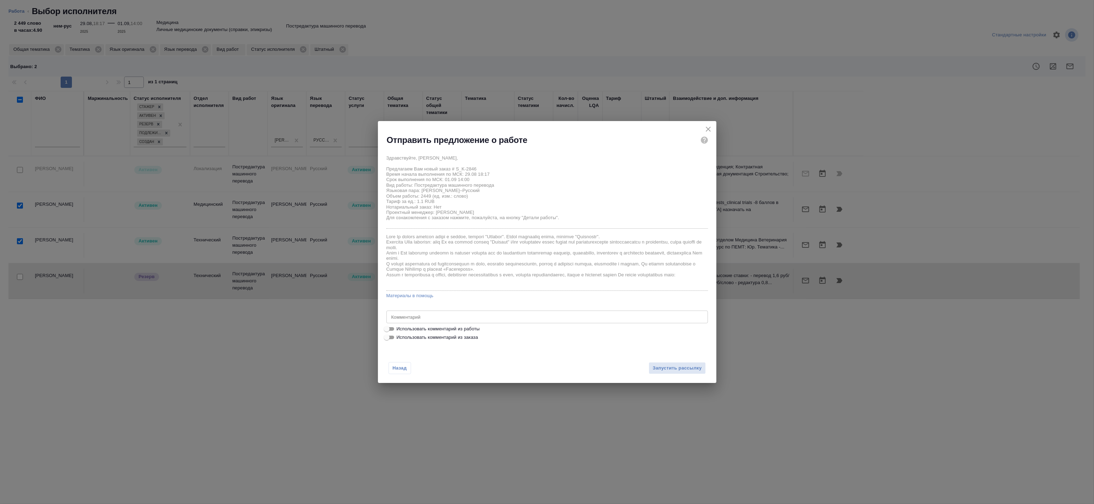
click at [478, 329] on span "Использовать комментарий из работы" at bounding box center [438, 328] width 83 height 7
click at [400, 329] on input "Использовать комментарий из работы" at bounding box center [386, 328] width 25 height 8
checkbox input "true"
type textarea "Оригинал для сверки:https://drive.awatera.com/s/k7sJX9kw9WJEgeD"
click at [672, 365] on span "Запустить рассылку" at bounding box center [677, 368] width 49 height 8
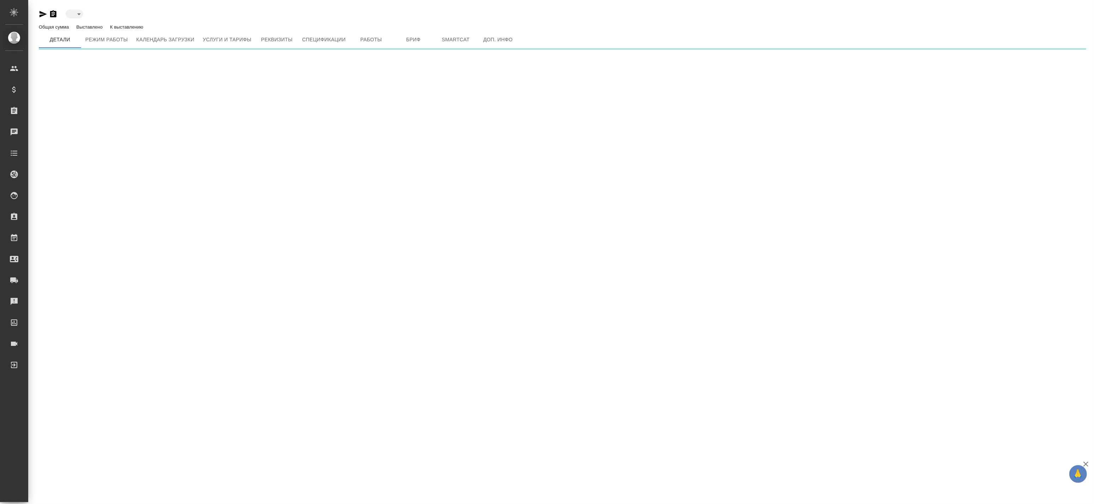
type input "active"
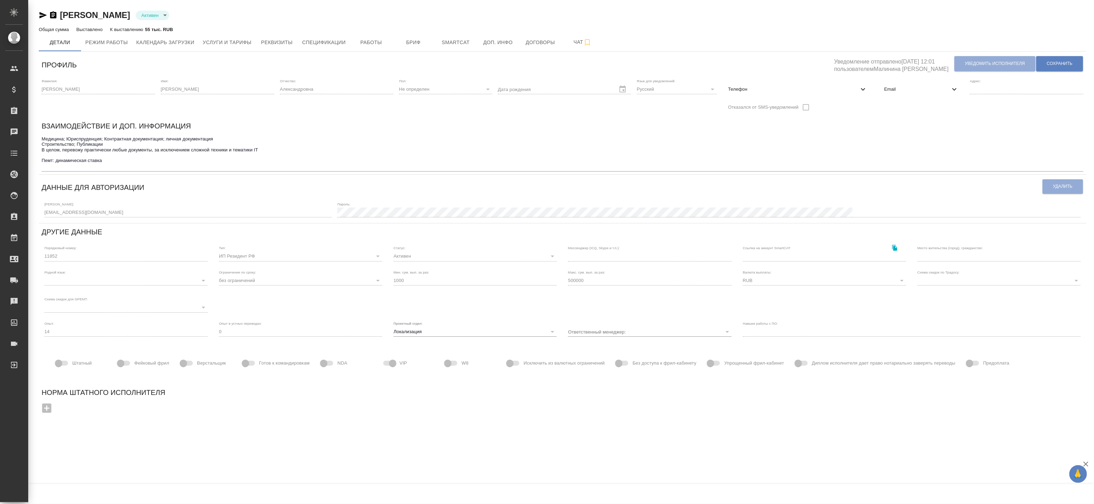
click at [933, 88] on span "Email" at bounding box center [918, 89] width 66 height 7
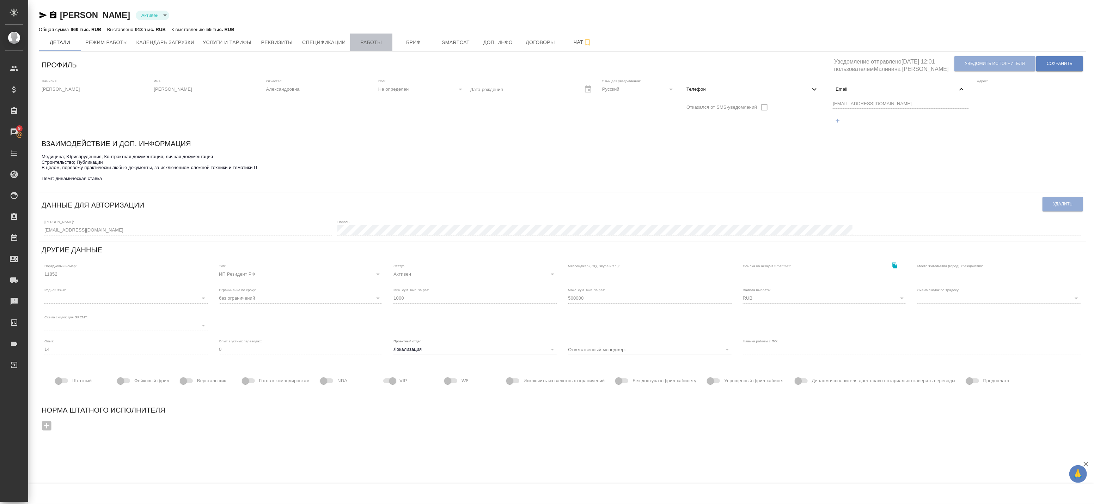
click at [374, 42] on span "Работы" at bounding box center [371, 42] width 34 height 9
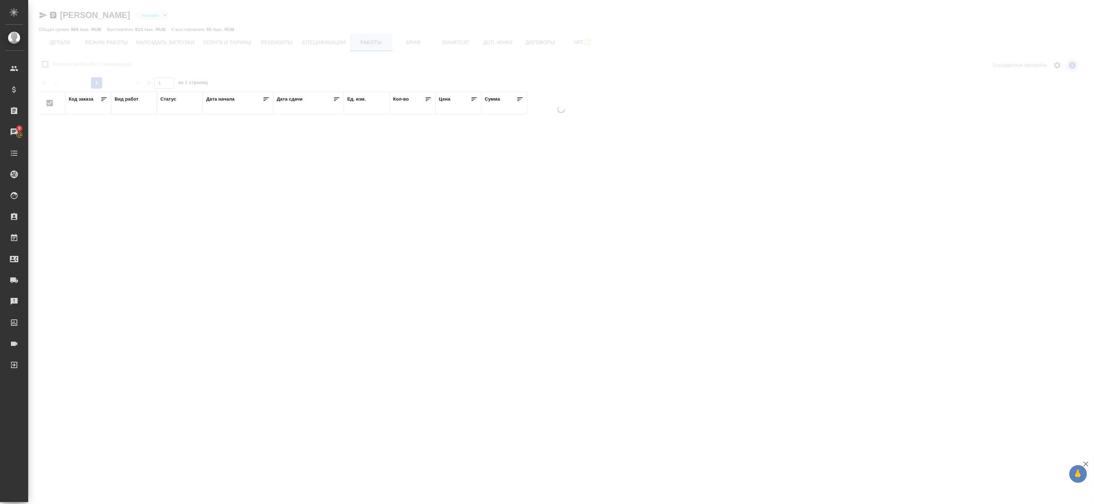
checkbox input "false"
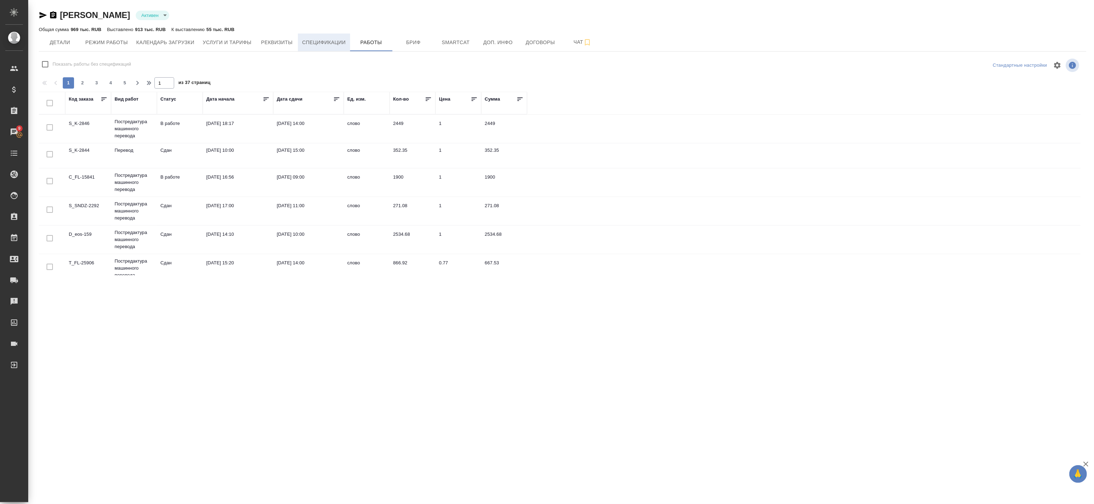
click at [306, 43] on span "Спецификации" at bounding box center [323, 42] width 43 height 9
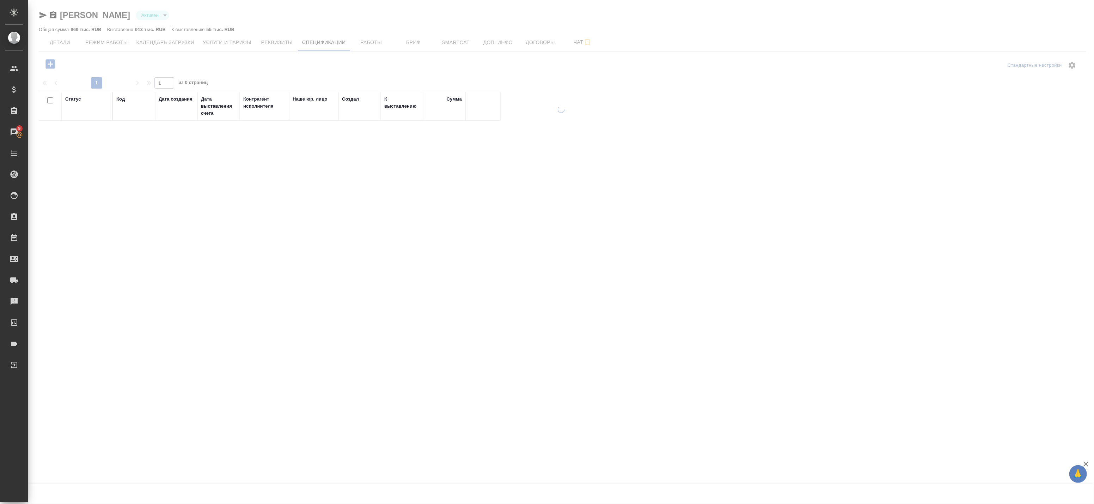
click at [236, 41] on div at bounding box center [561, 182] width 1066 height 364
click at [219, 44] on div at bounding box center [561, 182] width 1066 height 364
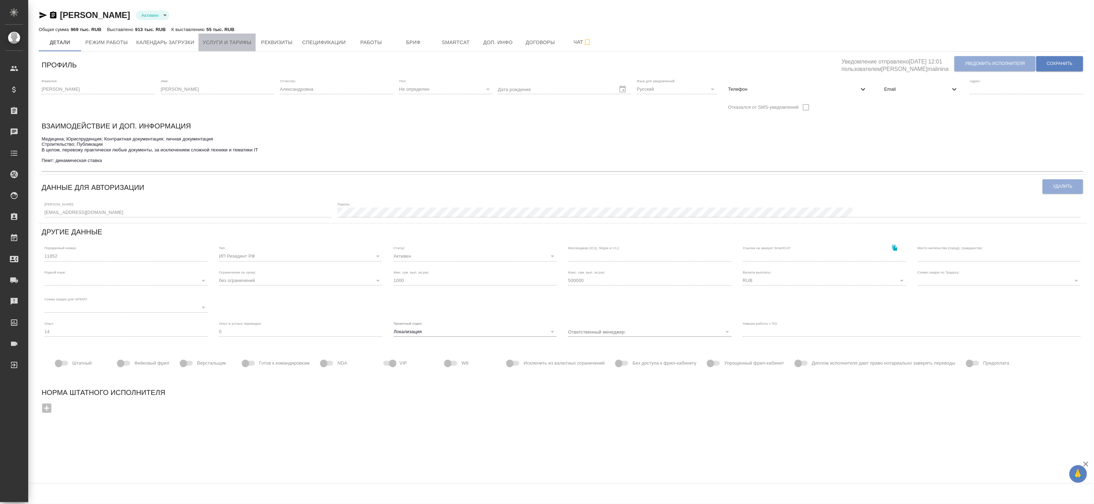
click at [240, 48] on button "Услуги и тарифы" at bounding box center [227, 43] width 57 height 18
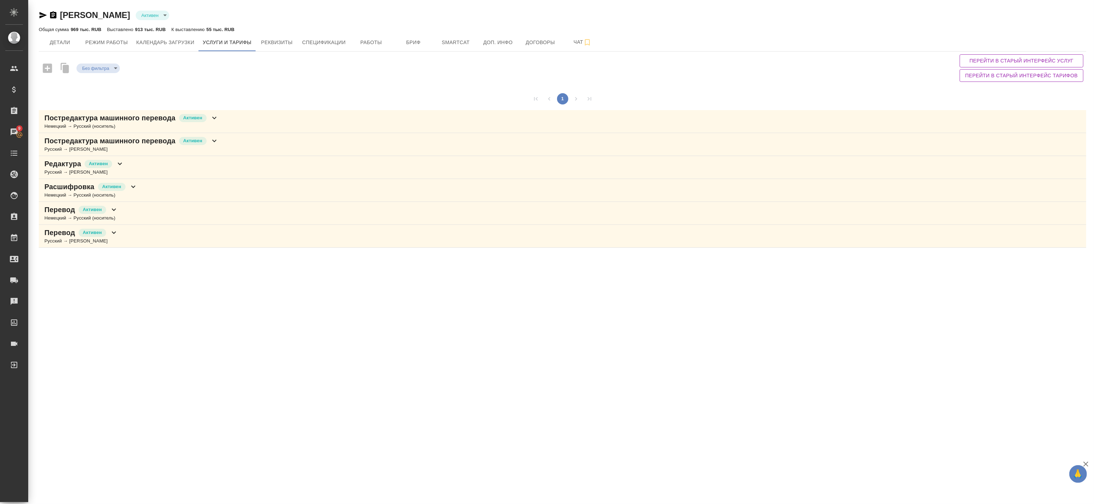
click at [218, 118] on icon at bounding box center [214, 118] width 8 height 8
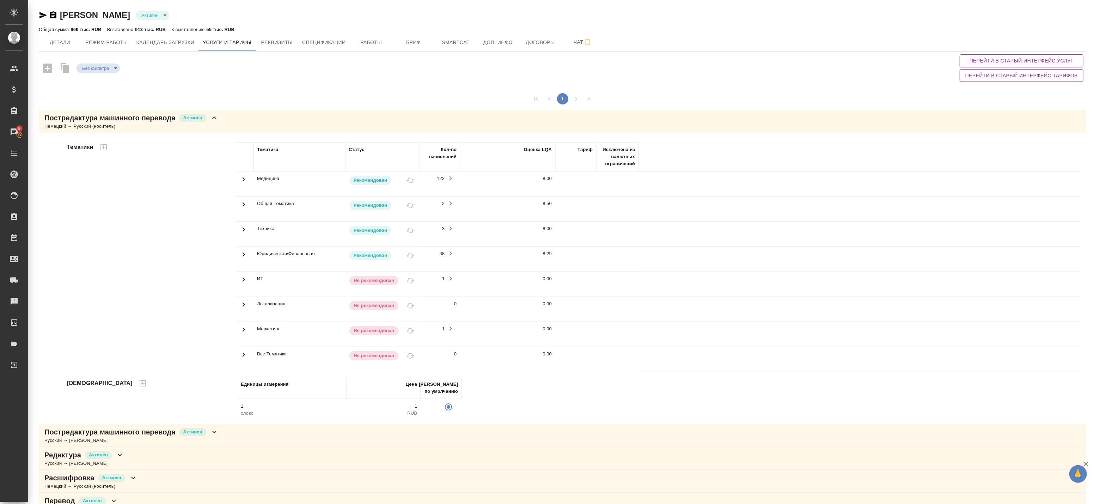
click at [218, 118] on icon at bounding box center [214, 118] width 8 height 8
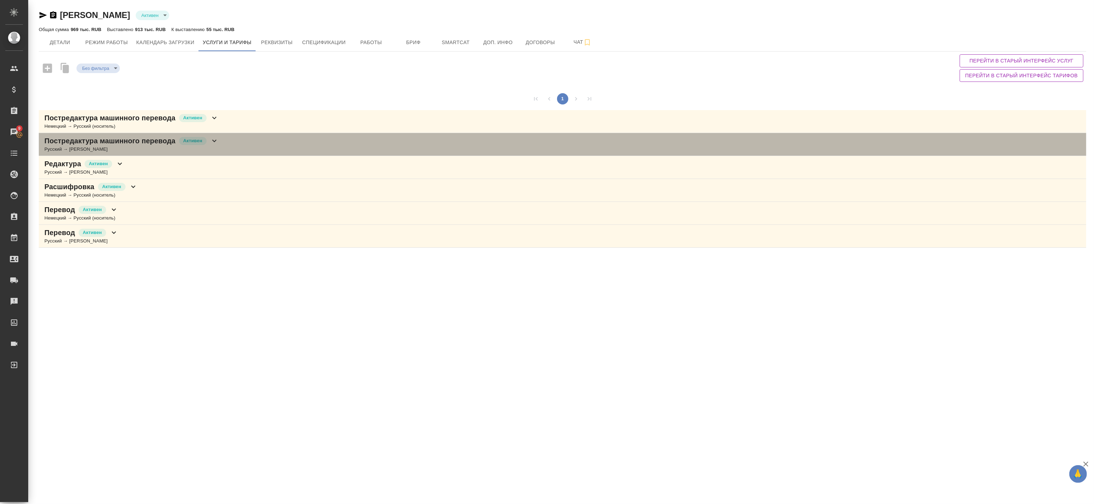
click at [212, 140] on icon at bounding box center [214, 140] width 8 height 8
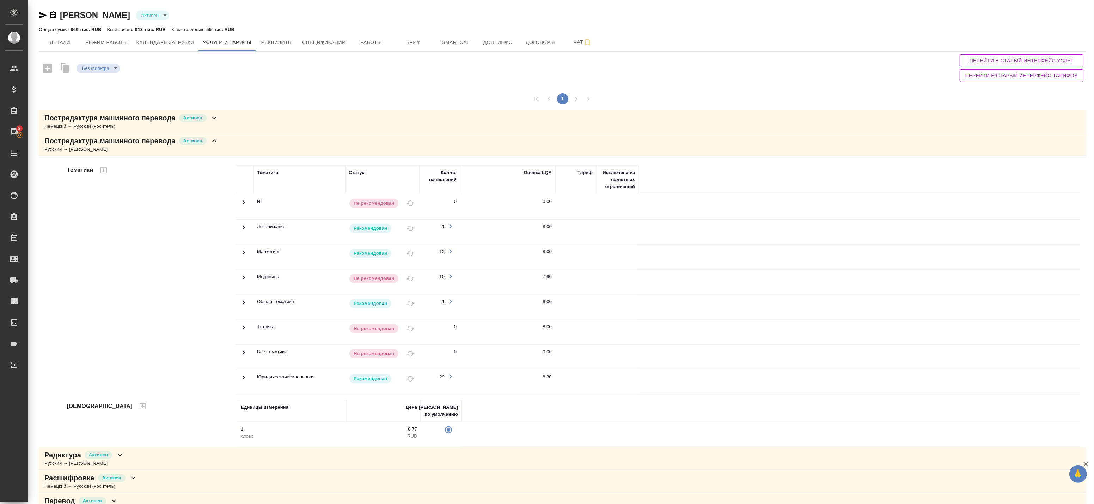
click at [212, 140] on icon at bounding box center [214, 140] width 8 height 8
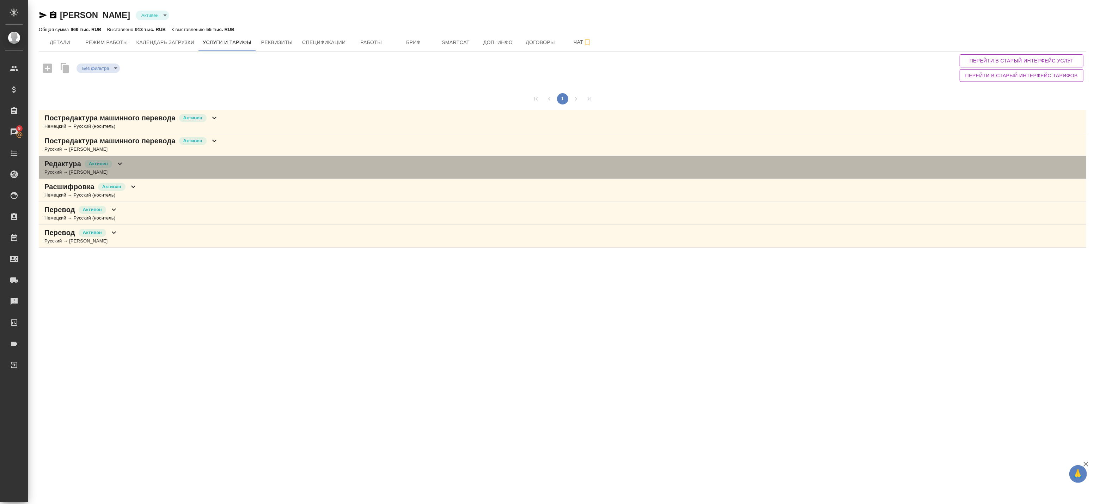
click at [183, 168] on div "Редактура Активен Русский → [PERSON_NAME]" at bounding box center [563, 167] width 1048 height 23
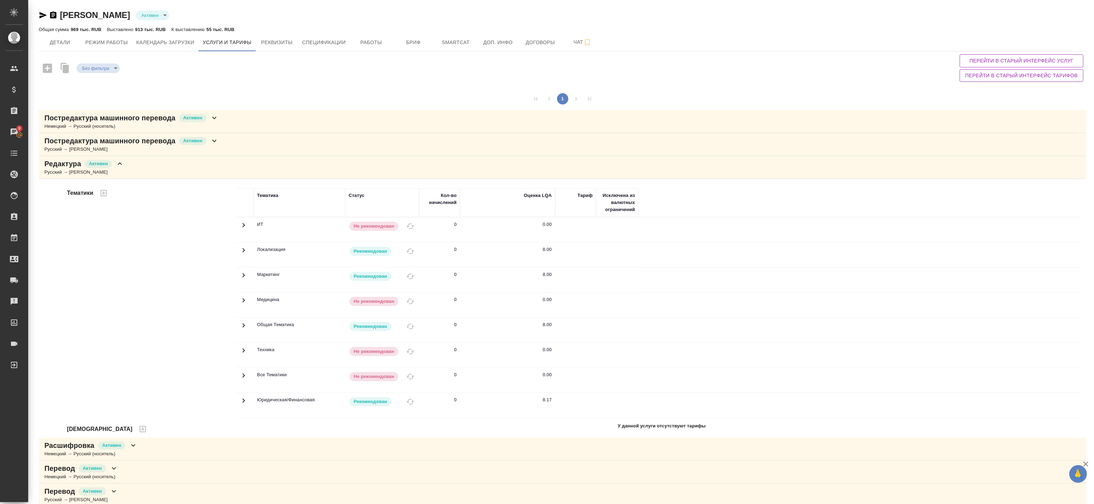
click at [182, 168] on div "Редактура Активен Русский → [PERSON_NAME]" at bounding box center [563, 167] width 1048 height 23
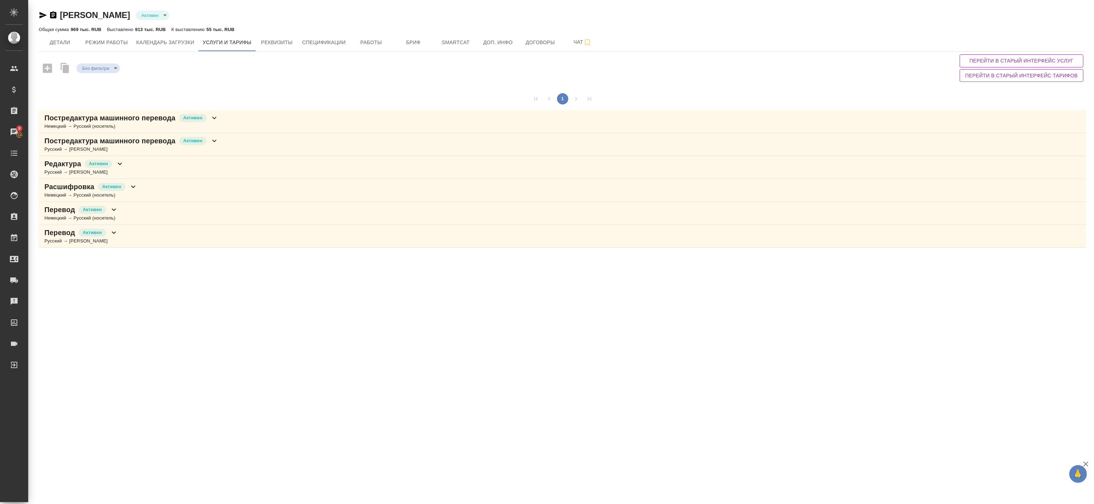
click at [160, 189] on div "Расшифровка [PERSON_NAME] → [DEMOGRAPHIC_DATA] (носитель)" at bounding box center [563, 190] width 1048 height 23
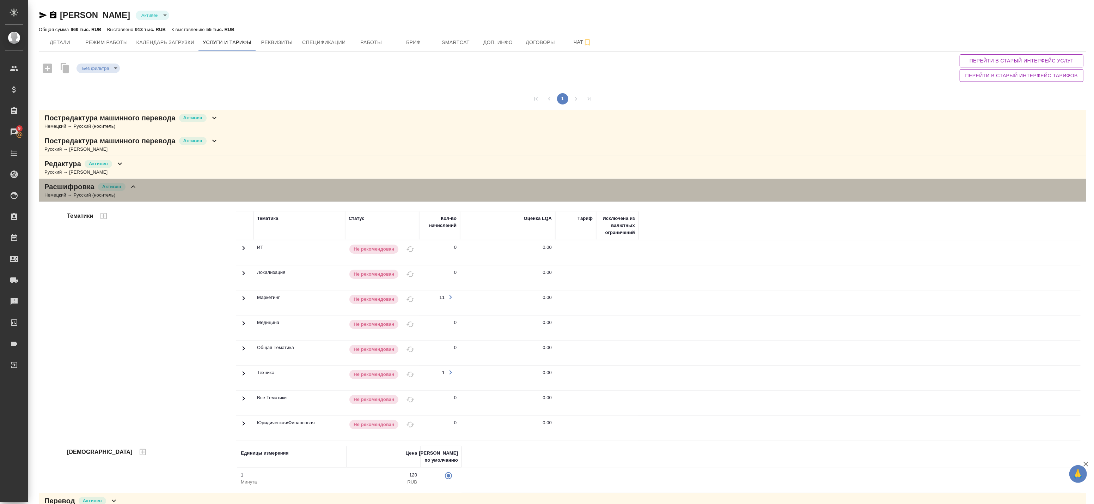
click at [160, 189] on div "Расшифровка [PERSON_NAME] → [DEMOGRAPHIC_DATA] (носитель)" at bounding box center [563, 190] width 1048 height 23
